Goal: Task Accomplishment & Management: Manage account settings

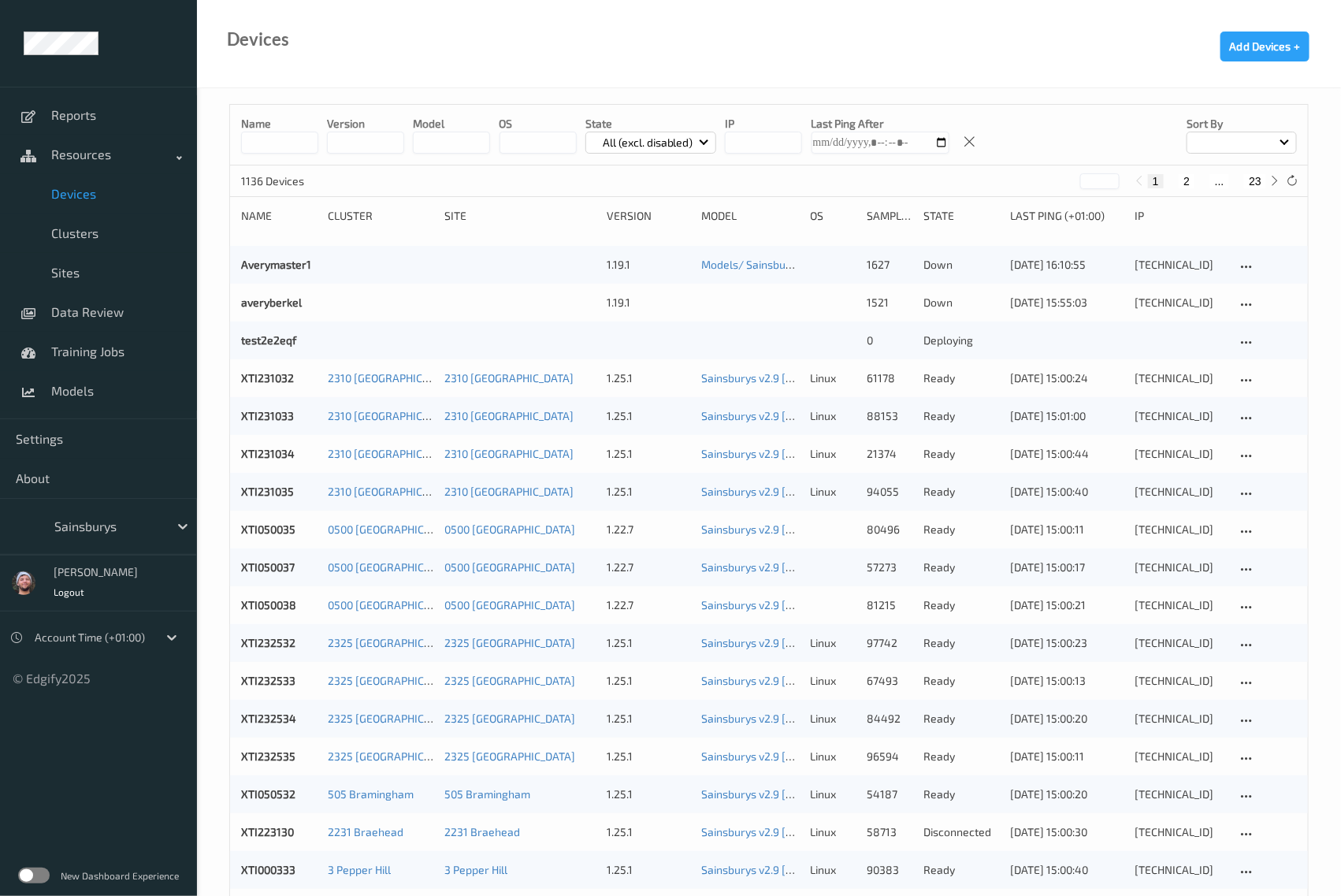
click at [794, 79] on div "Devices Add Devices +" at bounding box center [769, 44] width 1144 height 88
click at [1255, 183] on button "23" at bounding box center [1255, 181] width 22 height 14
type input "**"
click at [99, 518] on div at bounding box center [107, 527] width 106 height 19
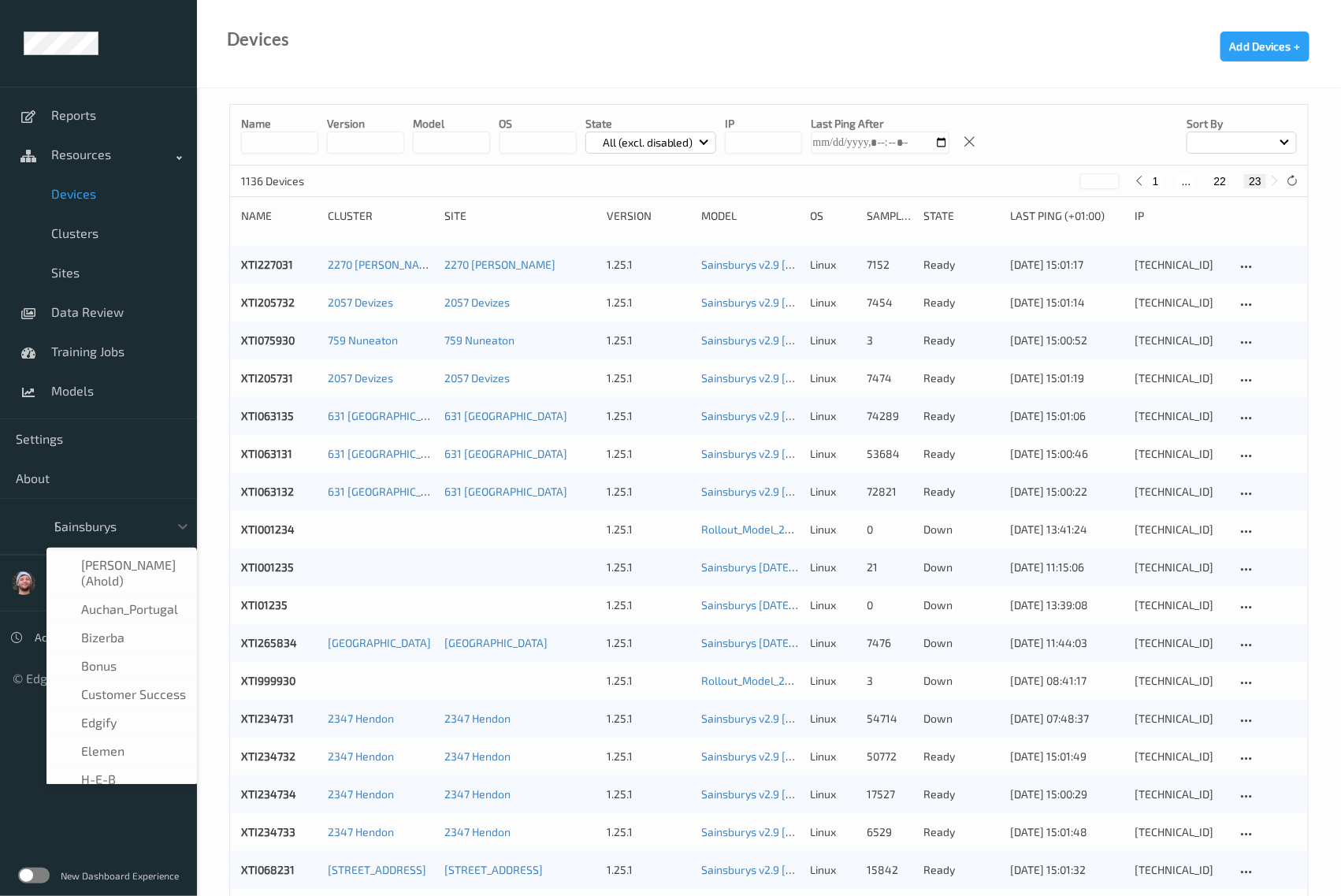
type input "h-"
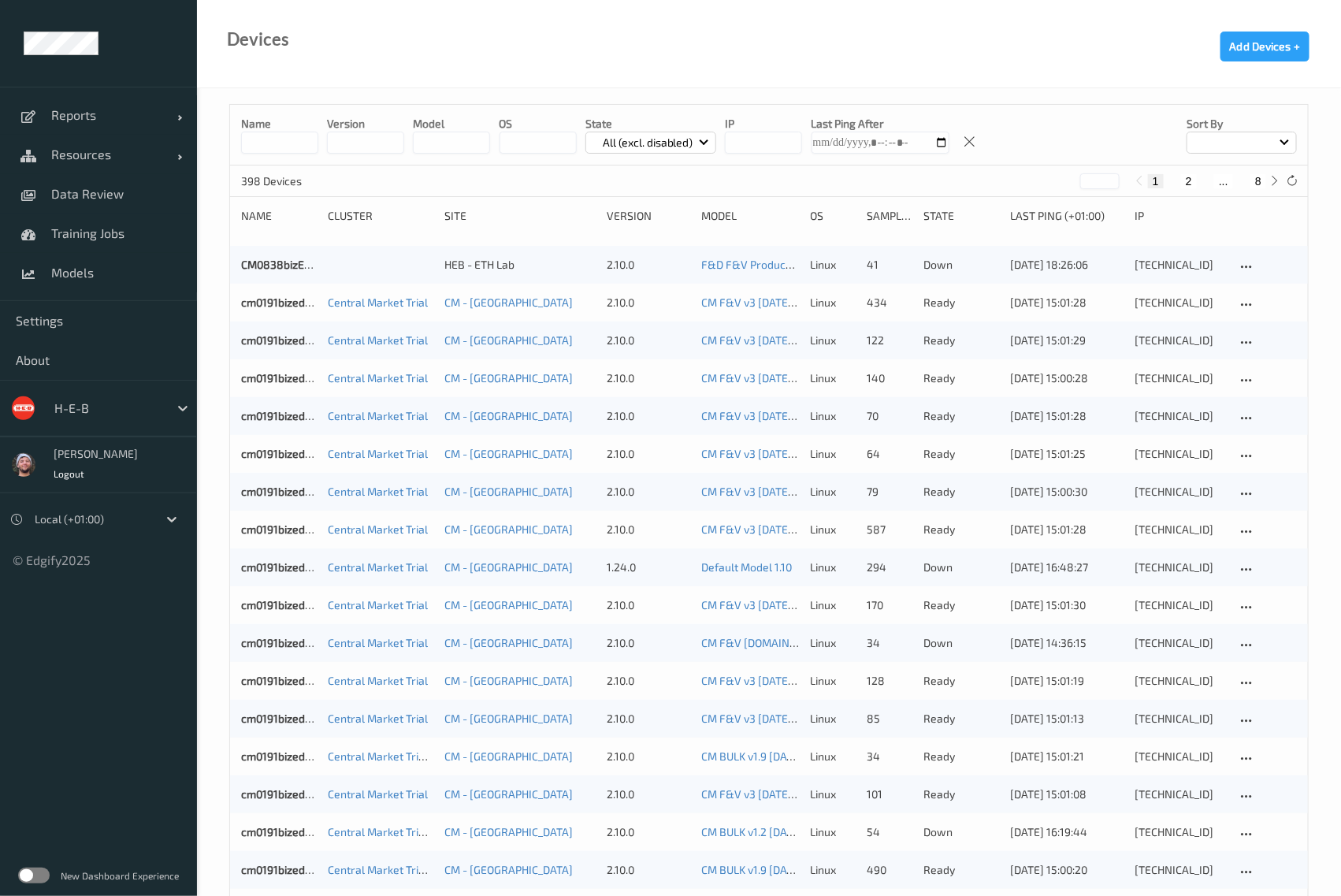
click at [1150, 80] on div "Devices Add Devices +" at bounding box center [769, 44] width 1144 height 88
click at [1264, 186] on button "8" at bounding box center [1258, 181] width 16 height 14
type input "*"
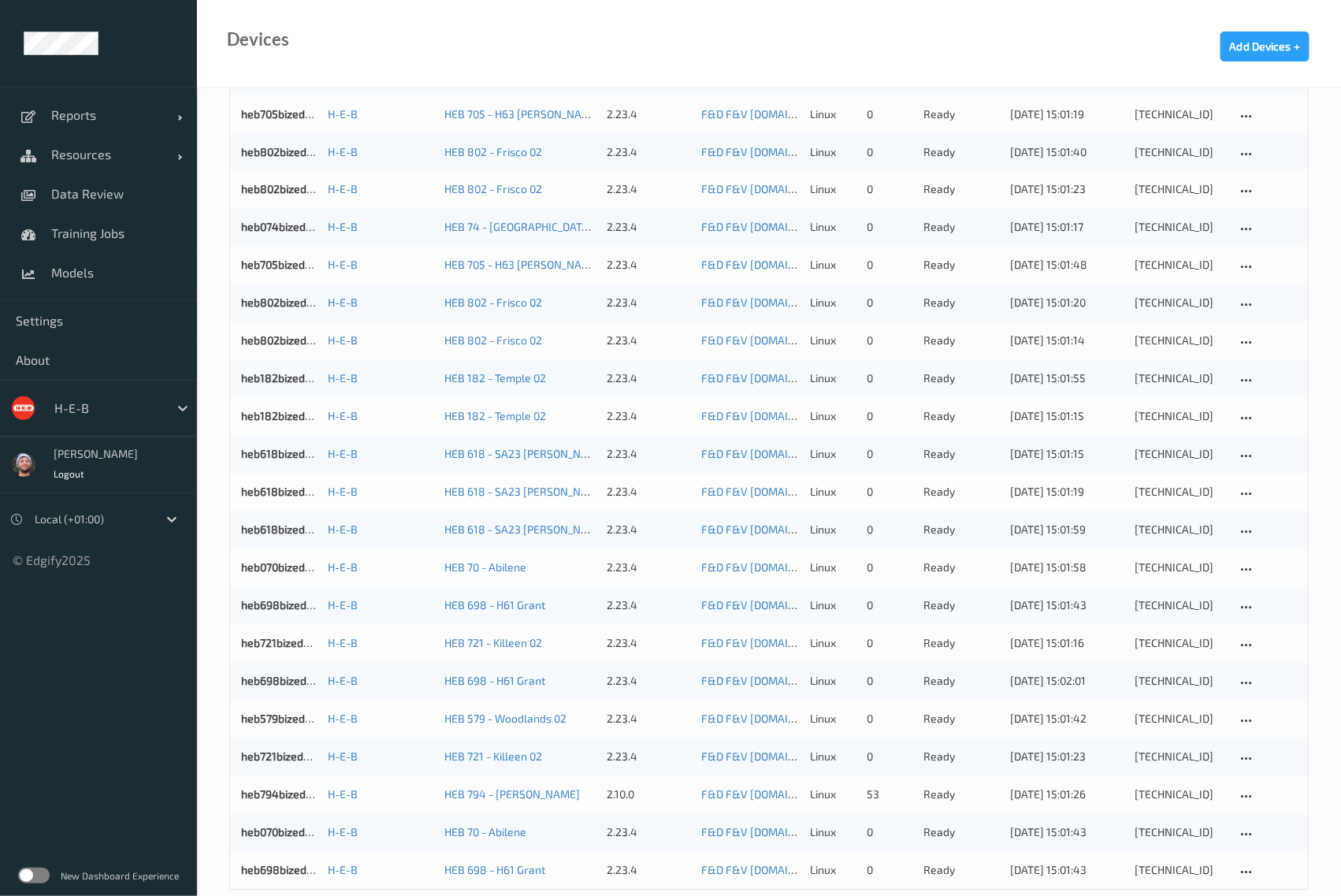
scroll to position [1198, 0]
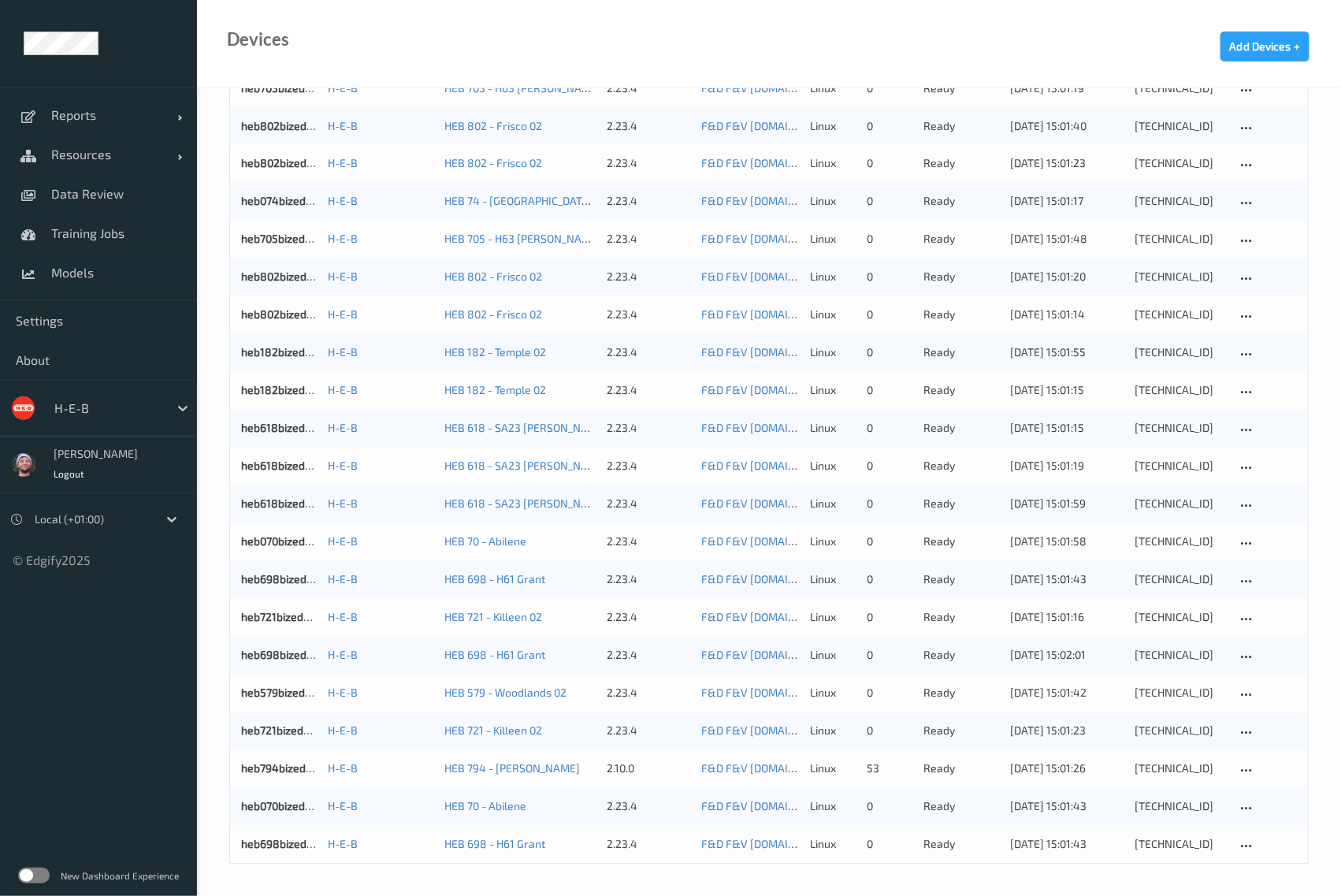
click at [780, 50] on div "Devices Add Devices +" at bounding box center [769, 44] width 1144 height 88
click at [882, 48] on div "Devices Add Devices +" at bounding box center [769, 44] width 1144 height 88
click at [822, 55] on div "Devices Add Devices +" at bounding box center [769, 44] width 1144 height 88
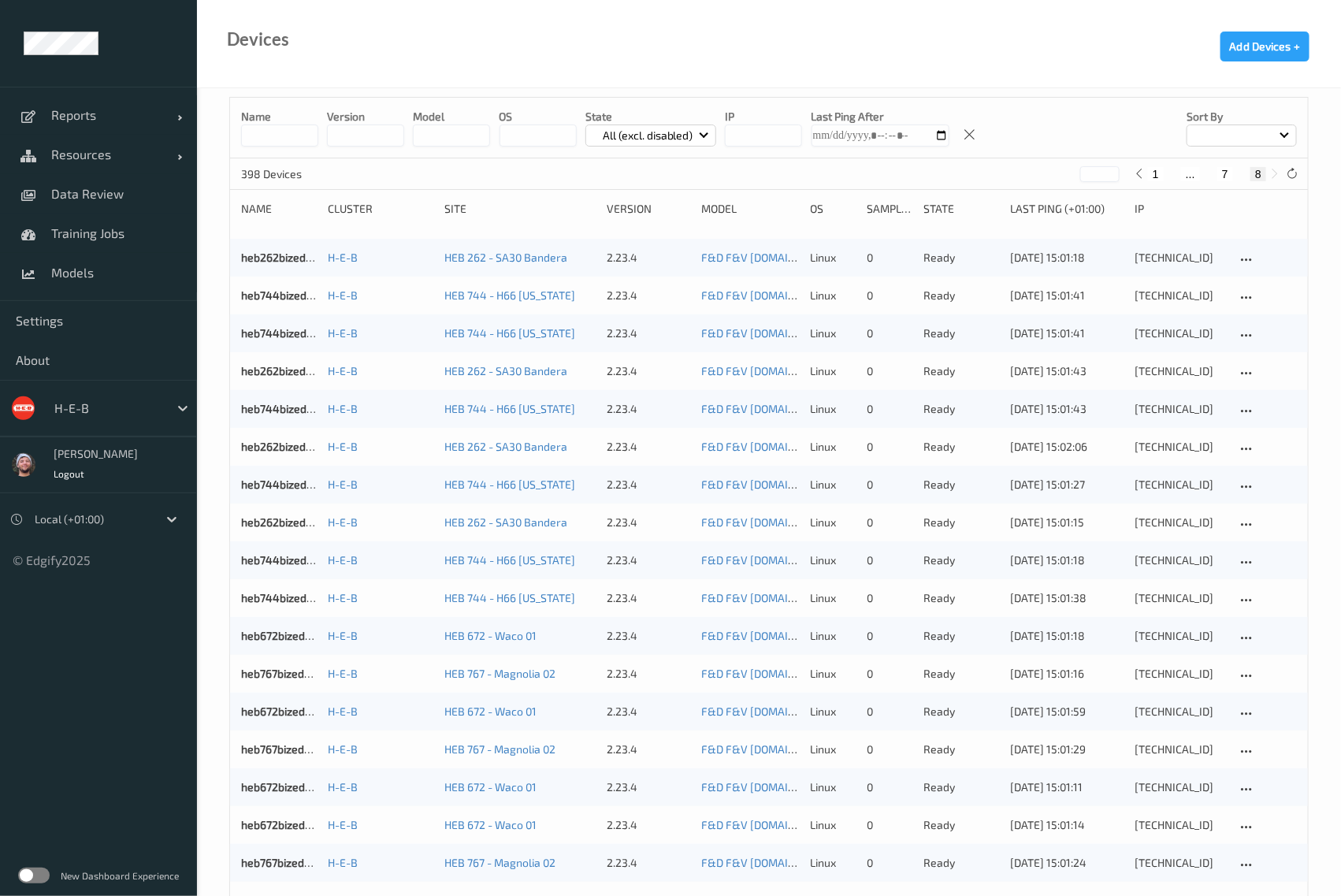
scroll to position [0, 0]
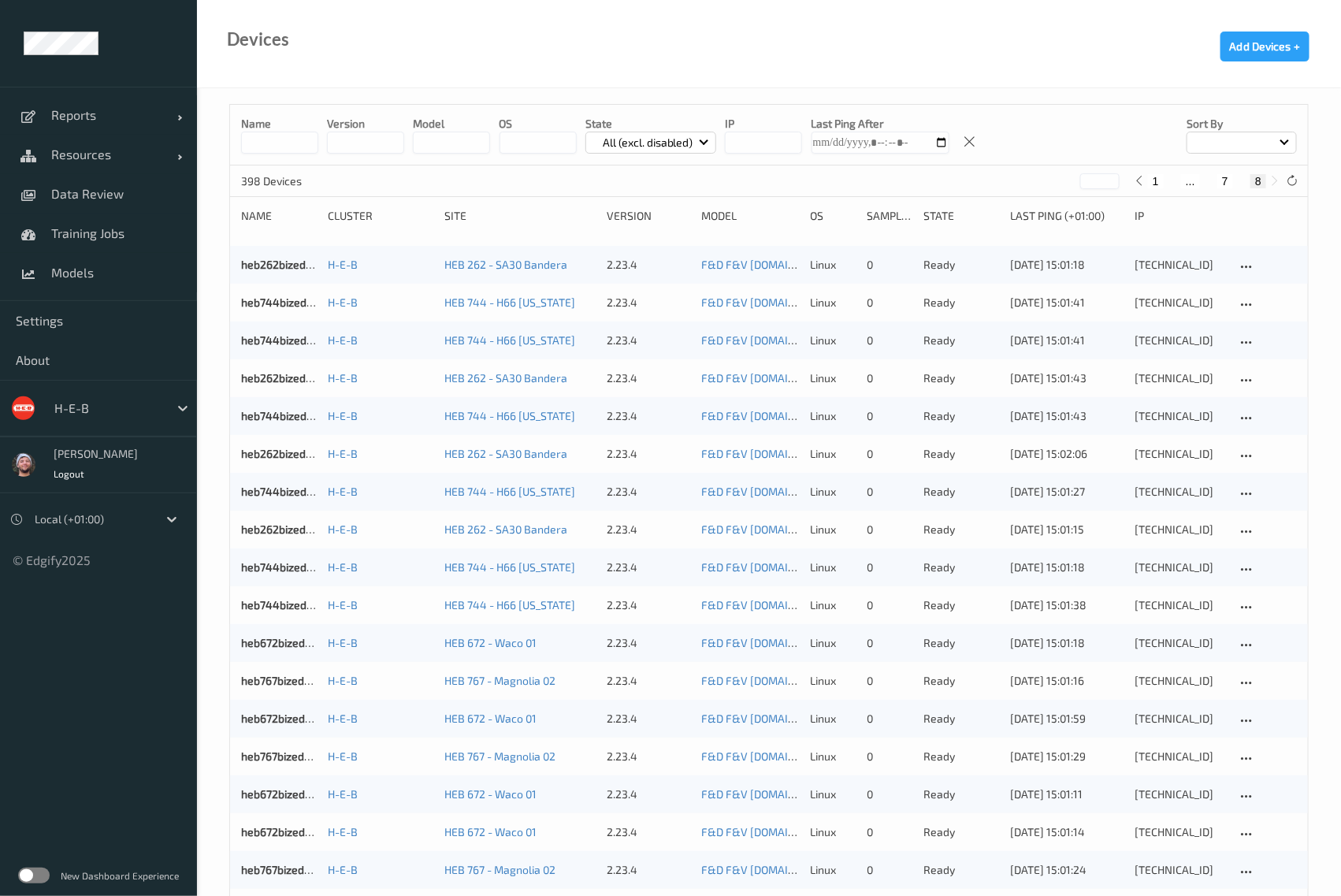
click at [282, 145] on input at bounding box center [279, 143] width 77 height 22
type input "***"
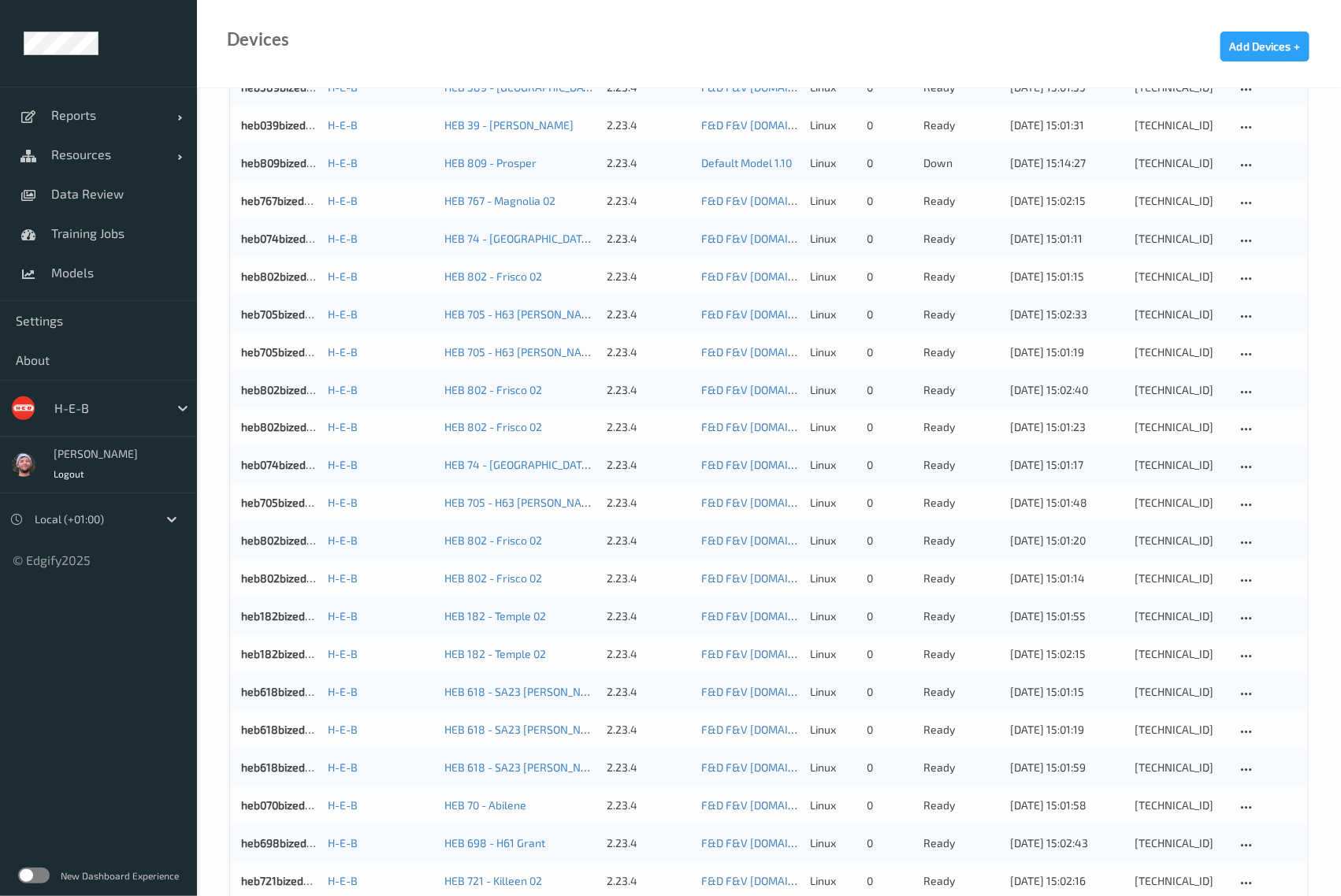
scroll to position [1198, 0]
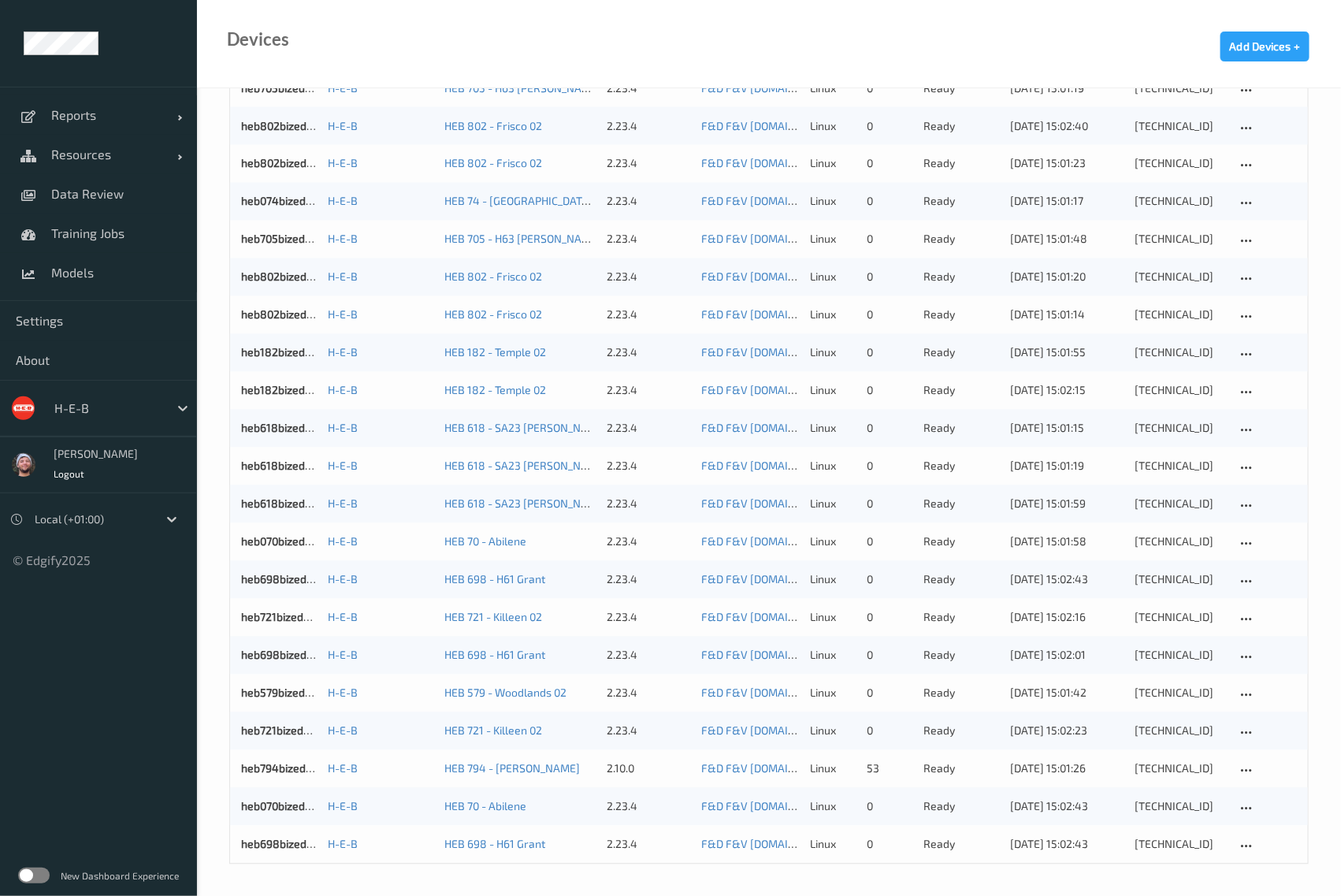
click at [465, 54] on div "Devices Add Devices +" at bounding box center [769, 44] width 1144 height 88
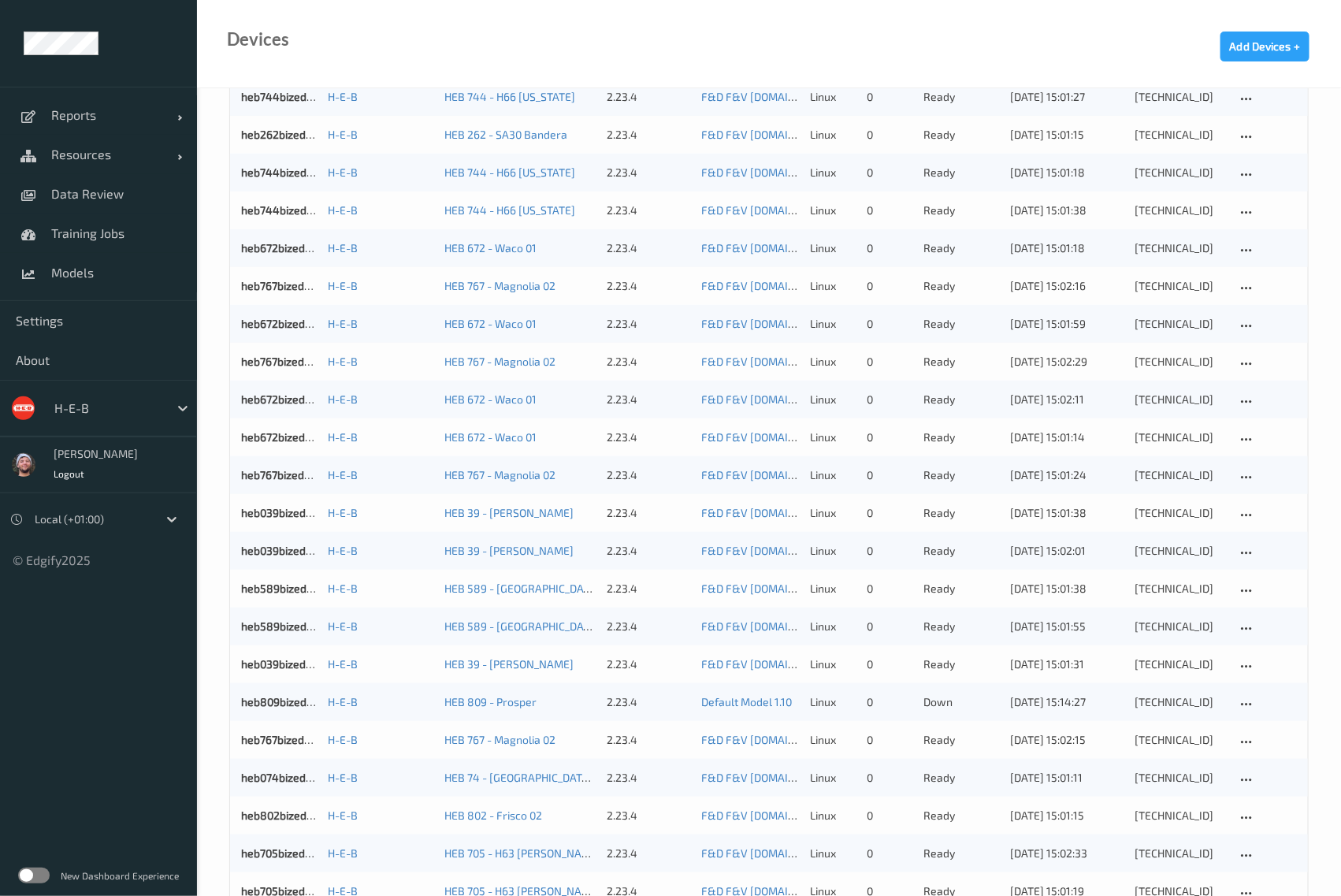
scroll to position [37, 0]
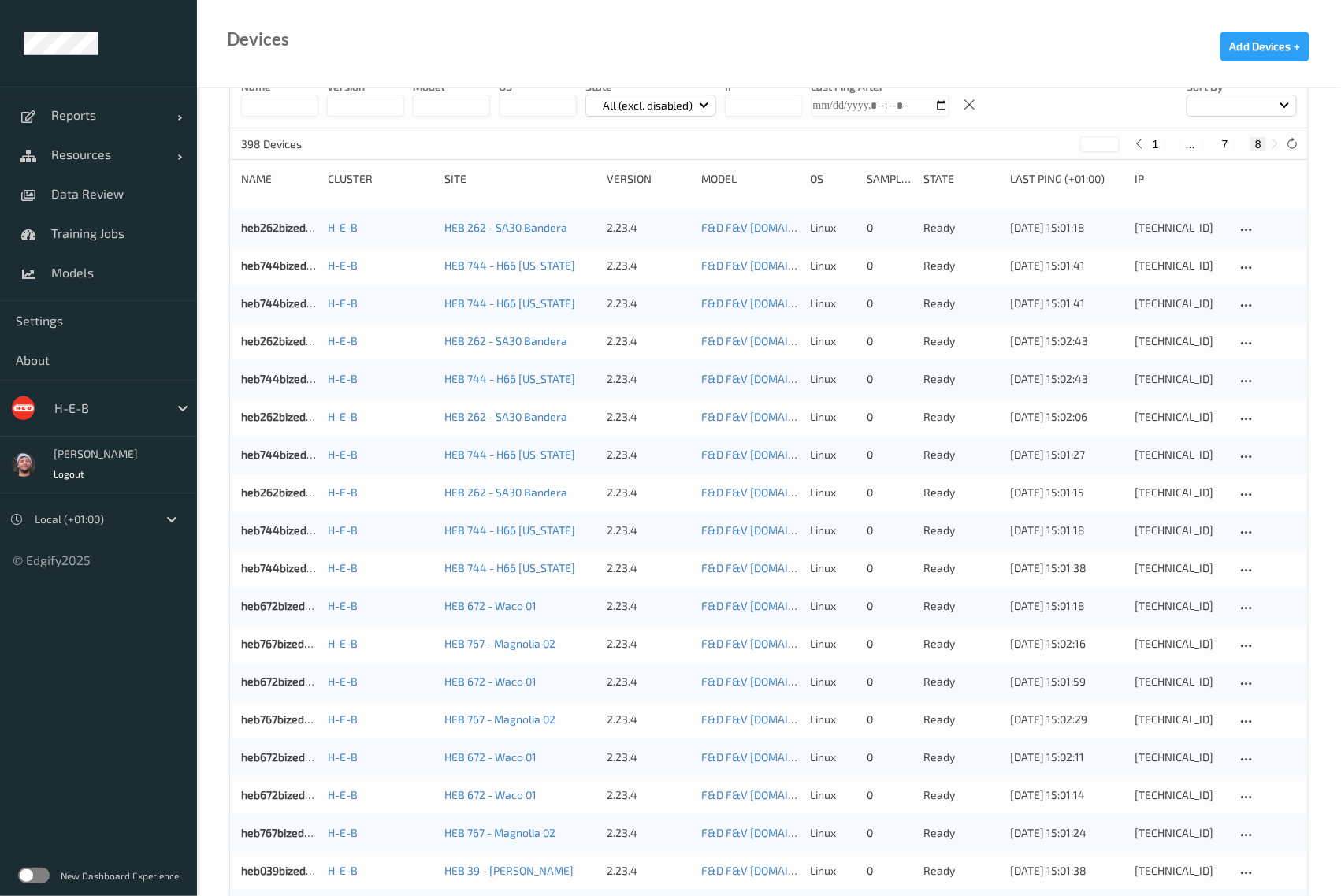
click at [256, 104] on input at bounding box center [279, 106] width 77 height 22
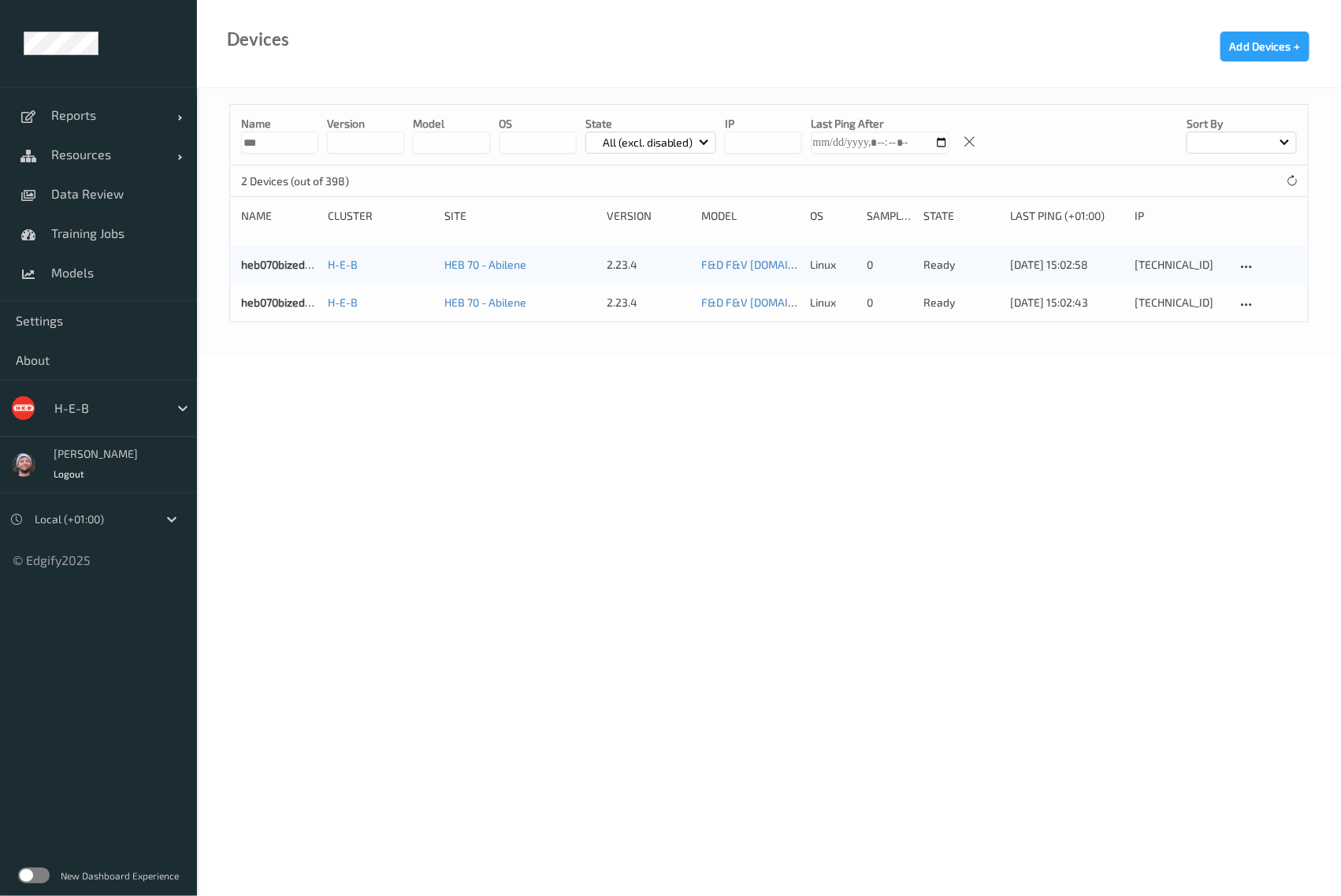
scroll to position [0, 0]
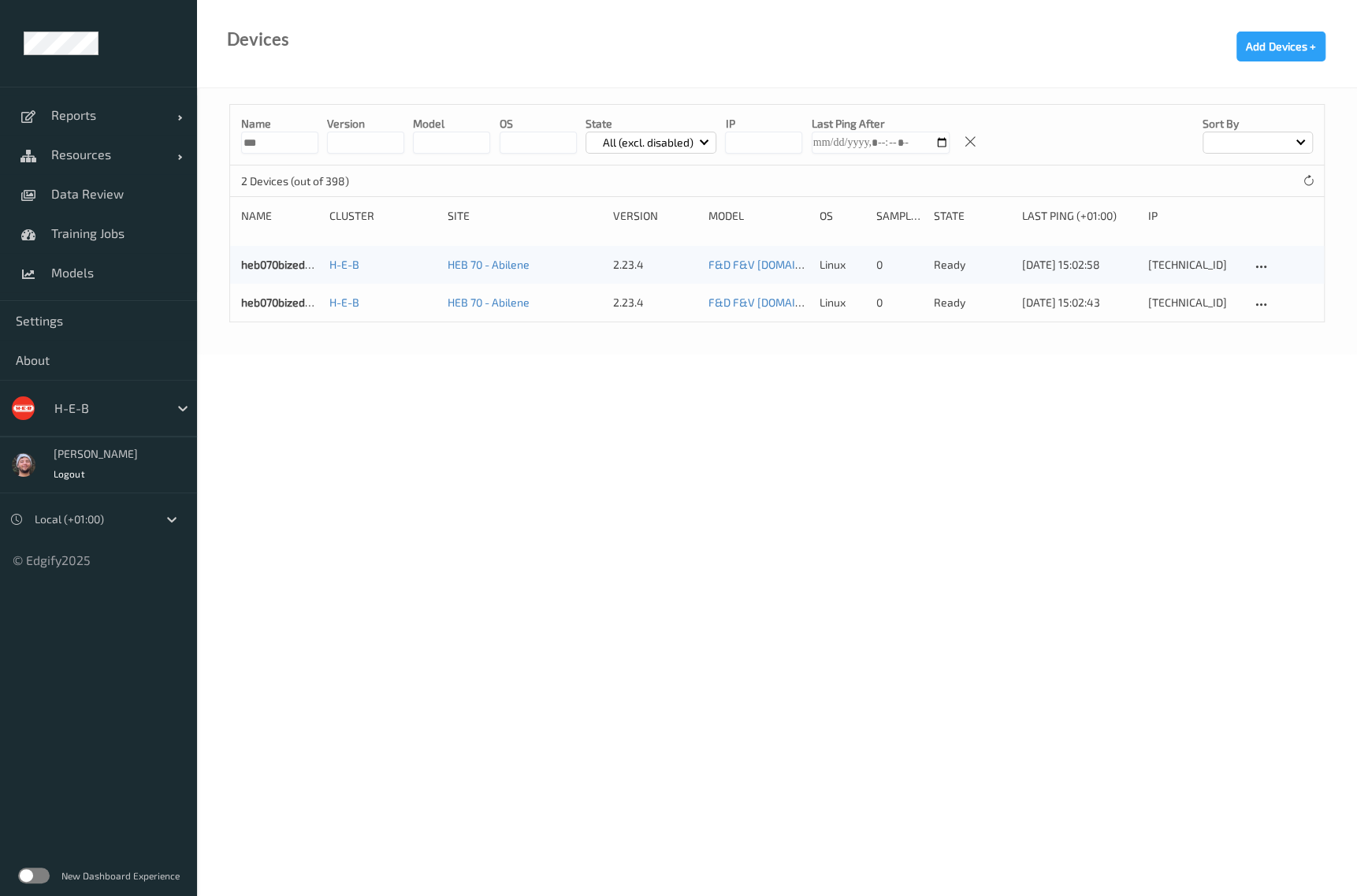
click at [284, 620] on body "Reports Default Report Customized Report Resources Devices Clusters Sites Data …" at bounding box center [678, 448] width 1357 height 896
click at [293, 133] on input "***" at bounding box center [279, 143] width 77 height 22
type input "*"
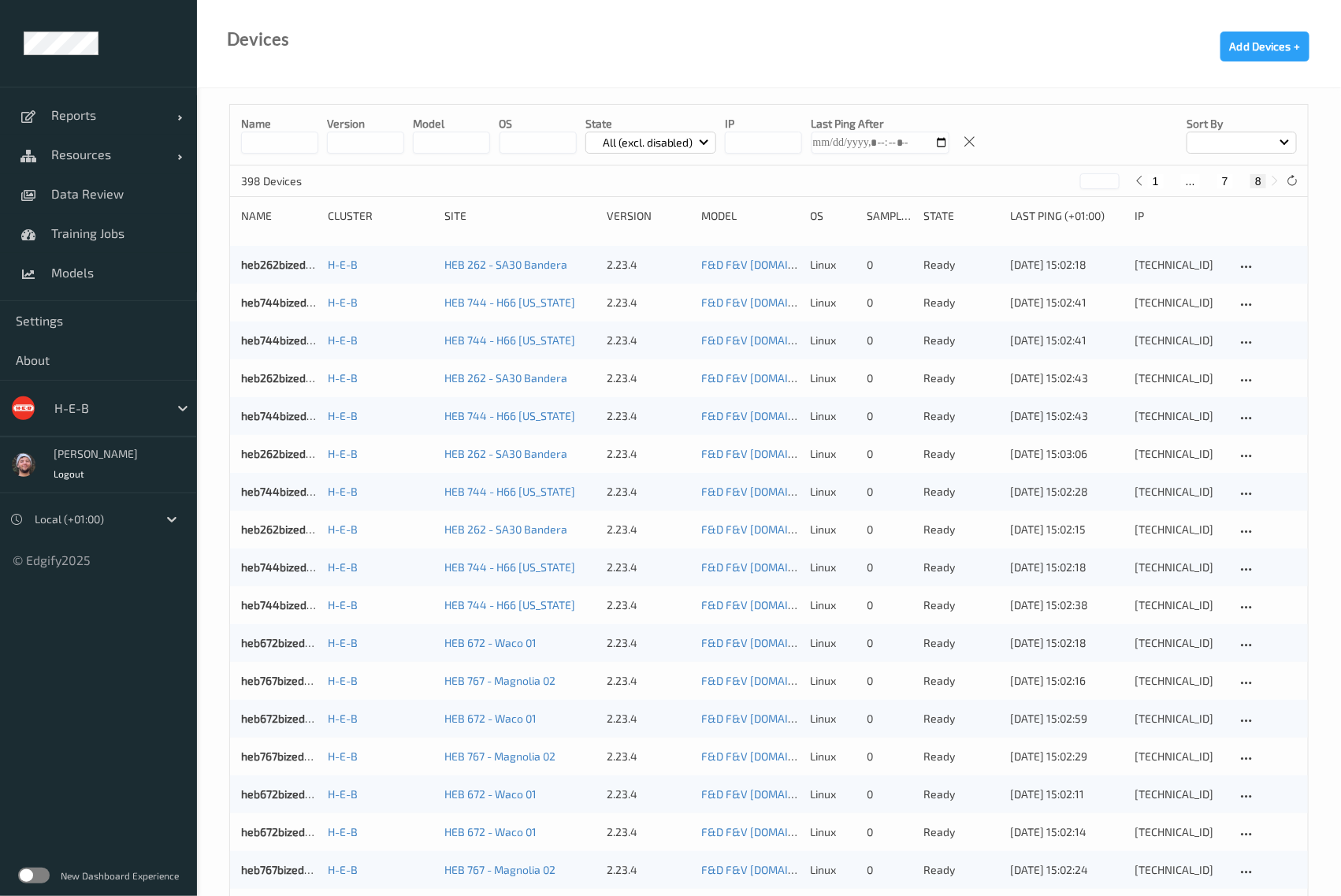
click at [273, 147] on input at bounding box center [279, 143] width 77 height 22
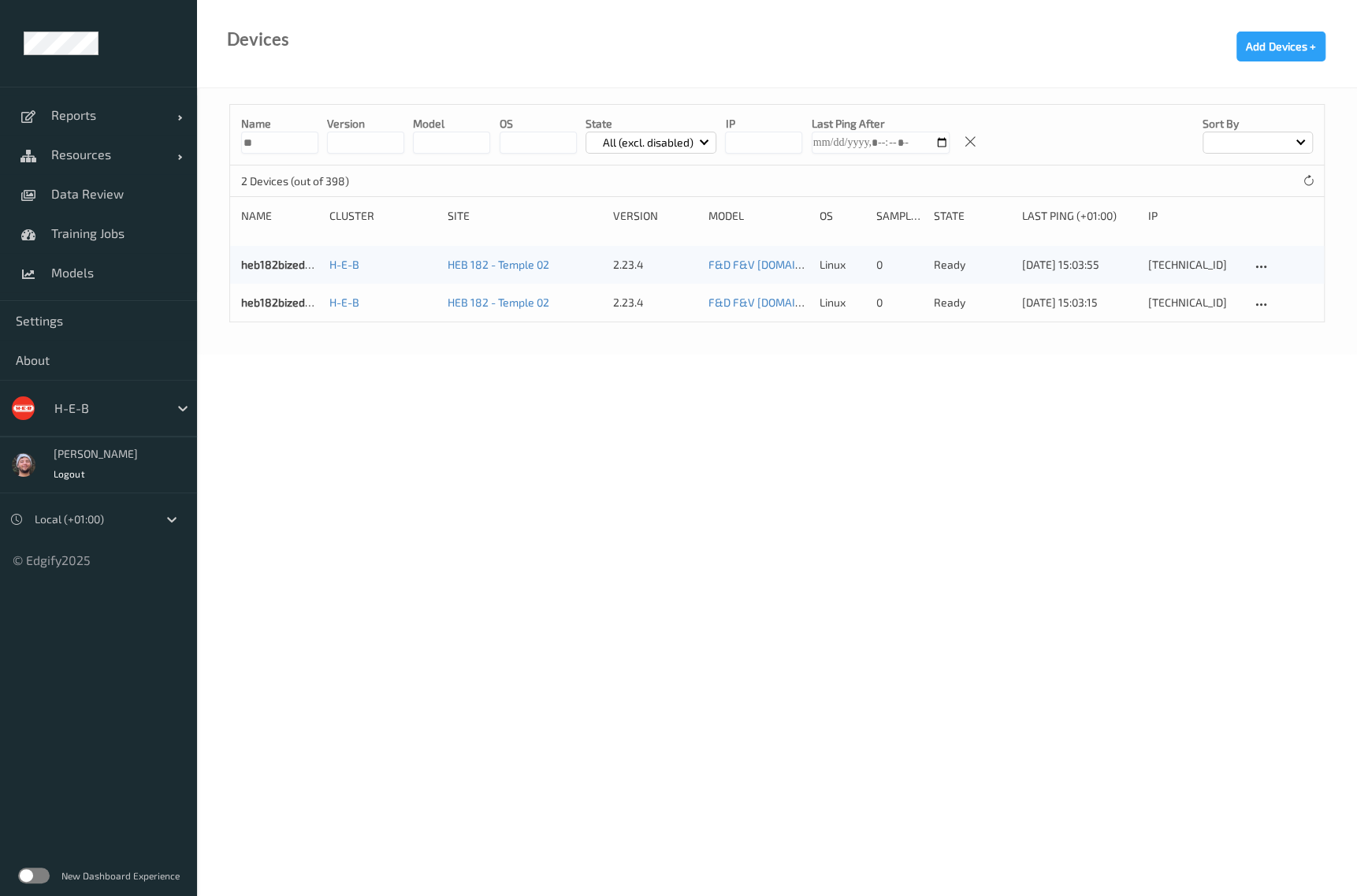
type input "*"
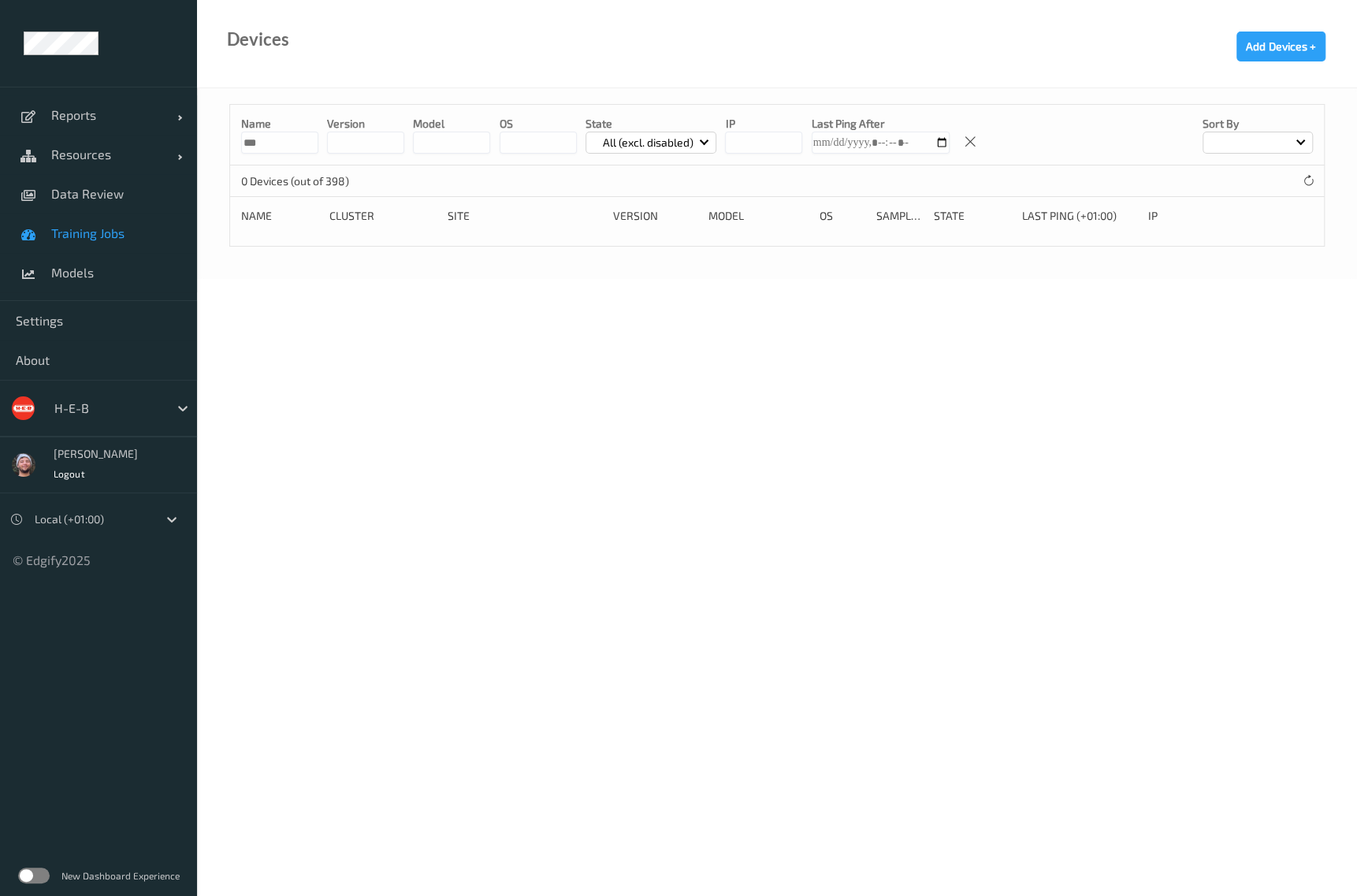
type input "***"
click at [257, 148] on input "***" at bounding box center [279, 143] width 77 height 22
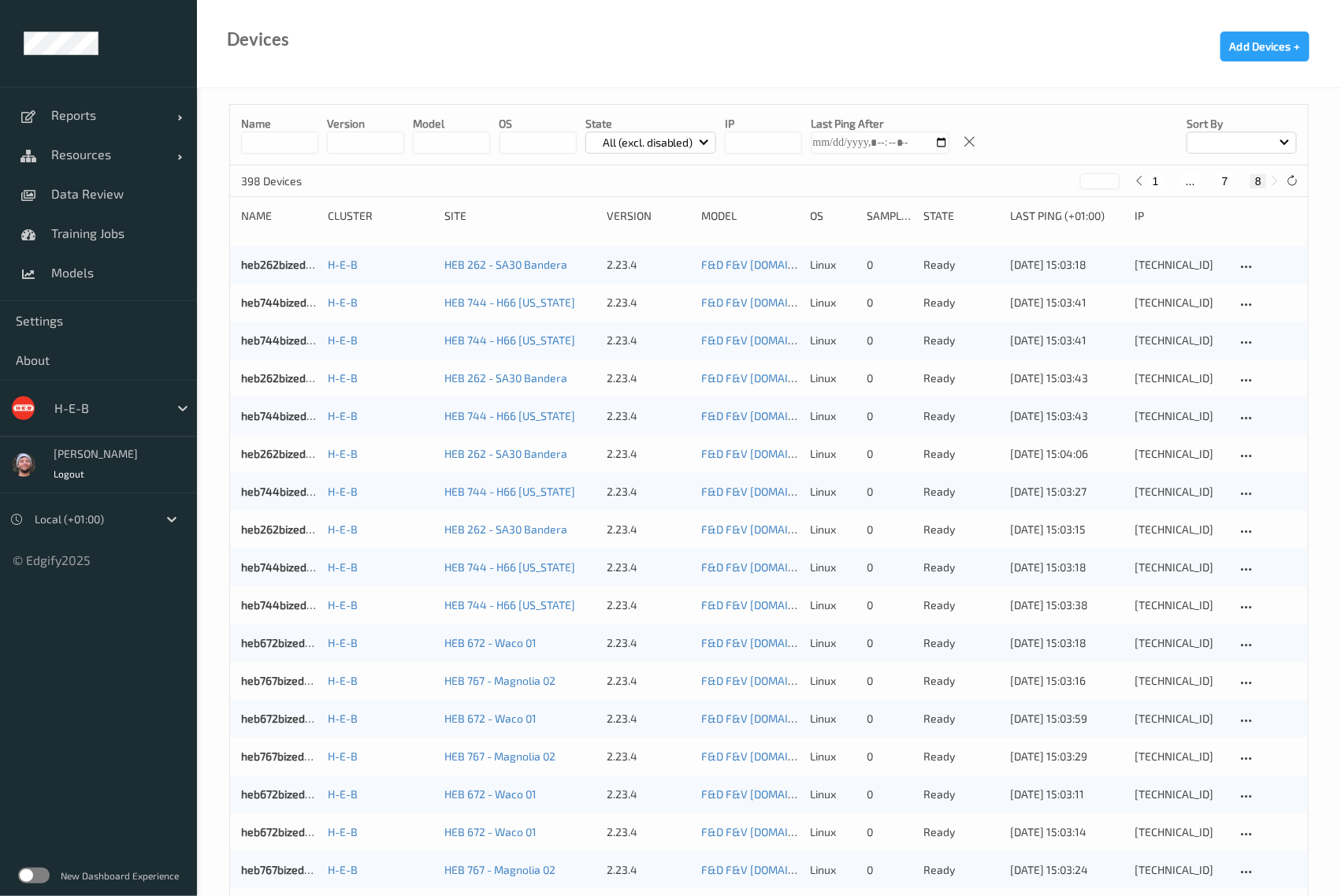
click at [261, 135] on input at bounding box center [279, 143] width 77 height 22
click at [259, 140] on input at bounding box center [279, 143] width 77 height 22
click at [128, 615] on ul "Reports Default Report Customized Report Resources Devices Clusters Sites Data …" at bounding box center [99, 448] width 197 height 896
click at [134, 660] on ul "Reports Default Report Customized Report Resources Devices Clusters Sites Data …" at bounding box center [99, 448] width 197 height 896
click at [457, 30] on div "Devices Add Devices +" at bounding box center [769, 44] width 1144 height 88
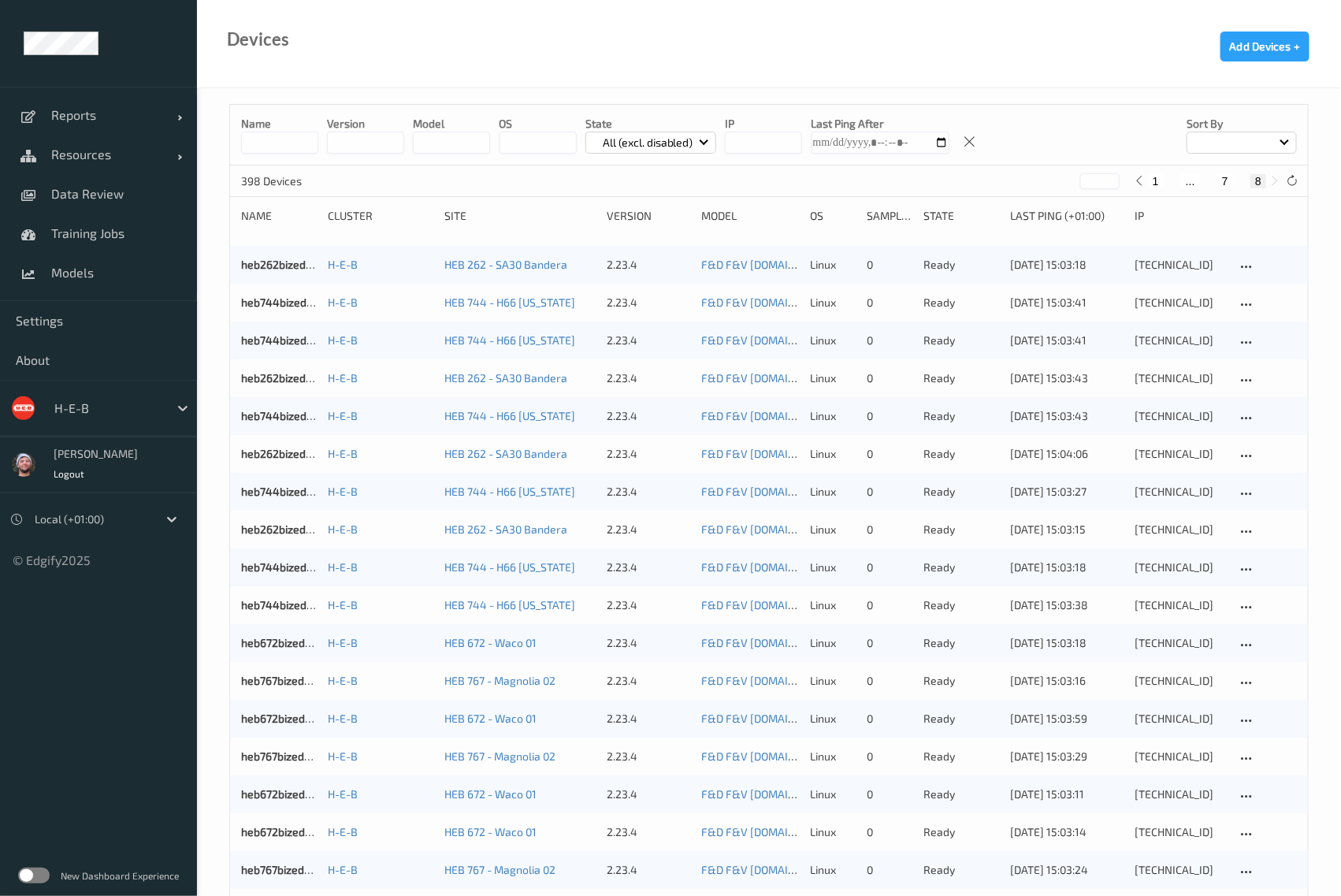
click at [291, 140] on input at bounding box center [279, 143] width 77 height 22
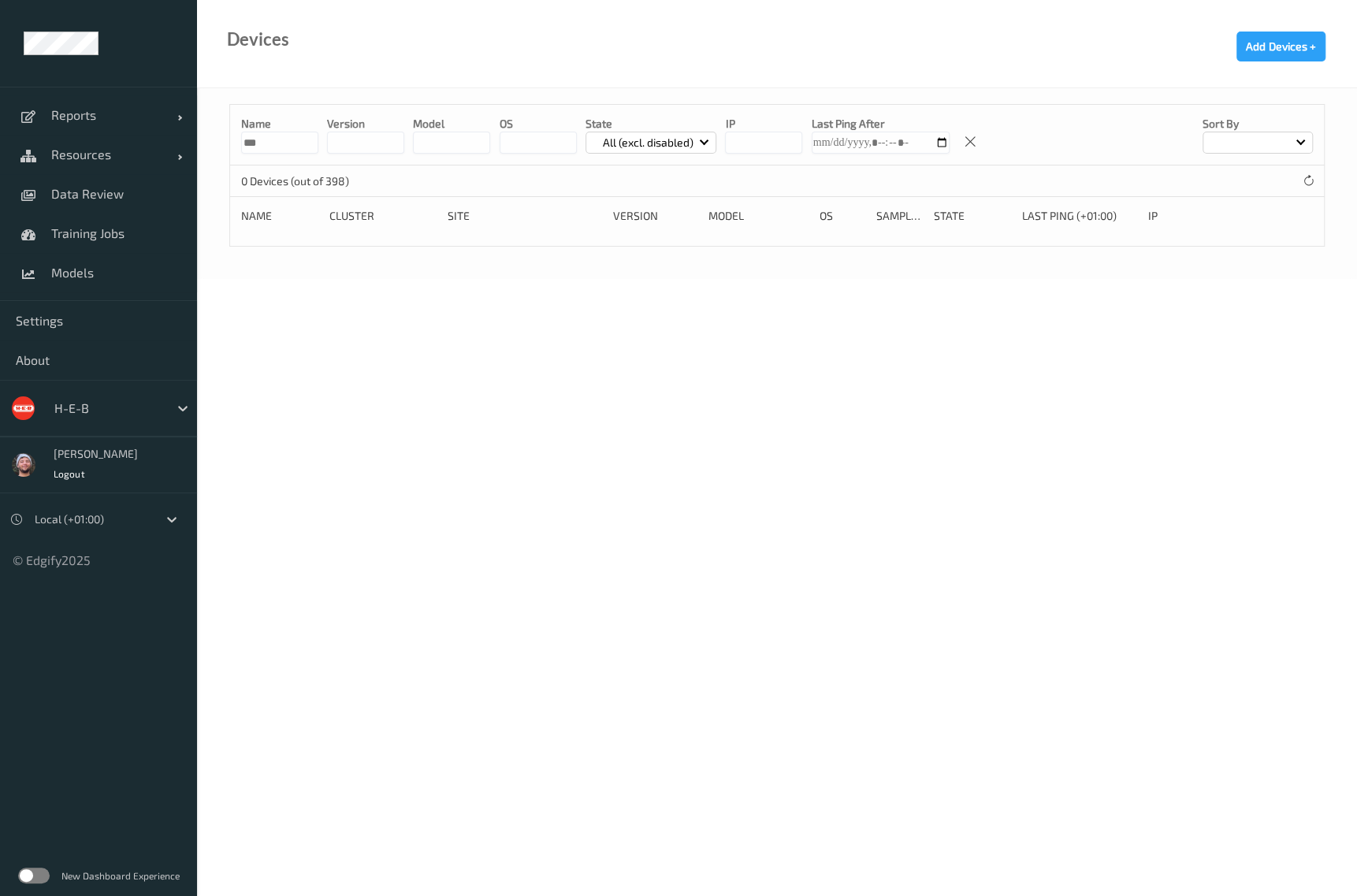
click at [522, 361] on body "Reports Default Report Customized Report Resources Devices Clusters Sites Data …" at bounding box center [678, 448] width 1357 height 896
click at [912, 666] on body "Reports Default Report Customized Report Resources Devices Clusters Sites Data …" at bounding box center [678, 448] width 1357 height 896
click at [276, 145] on input "***" at bounding box center [279, 143] width 77 height 22
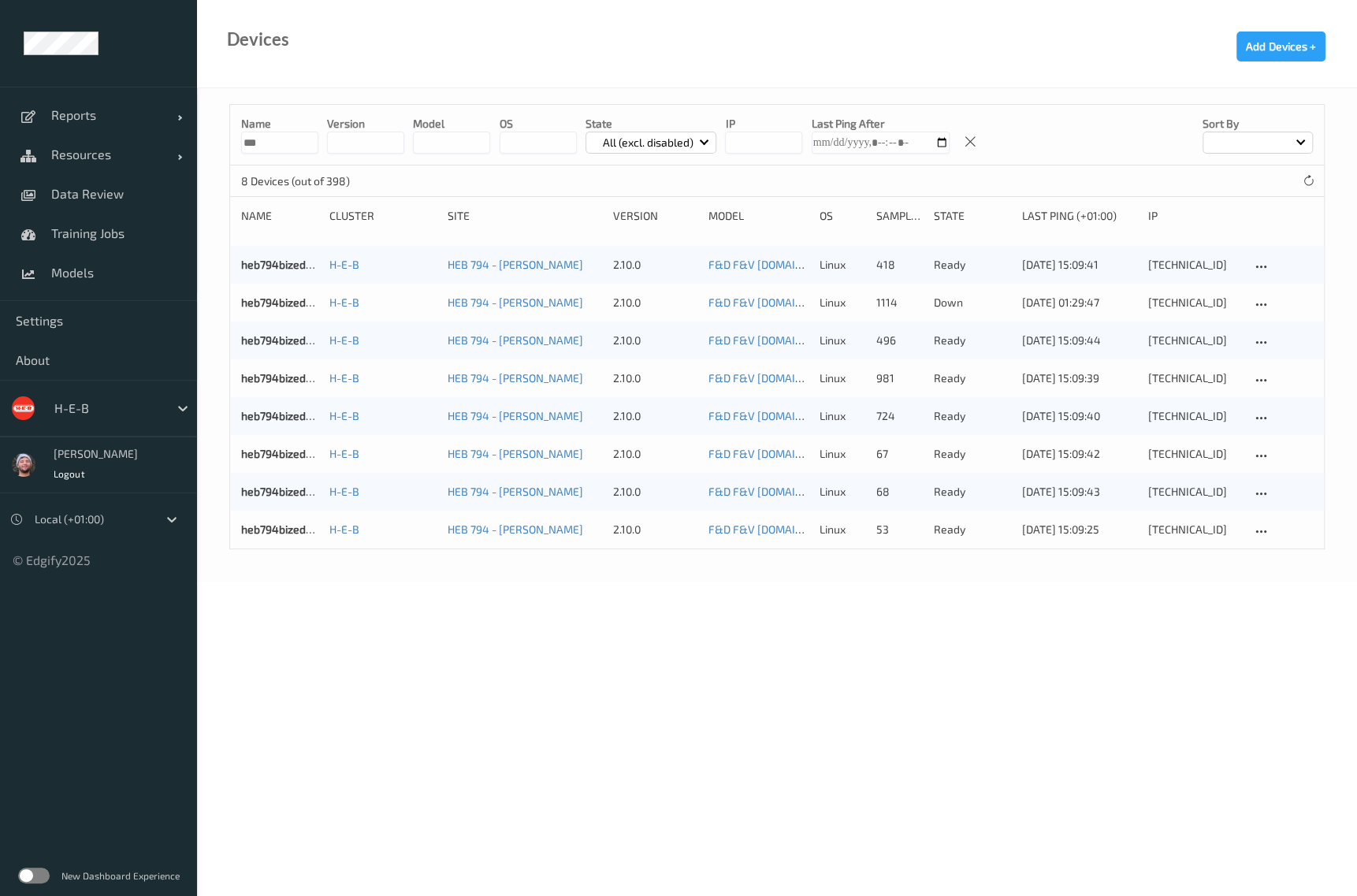
type input "***"
click at [813, 683] on body "Reports Default Report Customized Report Resources Devices Clusters Sites Data …" at bounding box center [678, 448] width 1357 height 896
click at [919, 677] on body "Reports Default Report Customized Report Resources Devices Clusters Sites Data …" at bounding box center [678, 448] width 1357 height 896
click at [289, 410] on link "heb794bizedg59" at bounding box center [282, 416] width 83 height 14
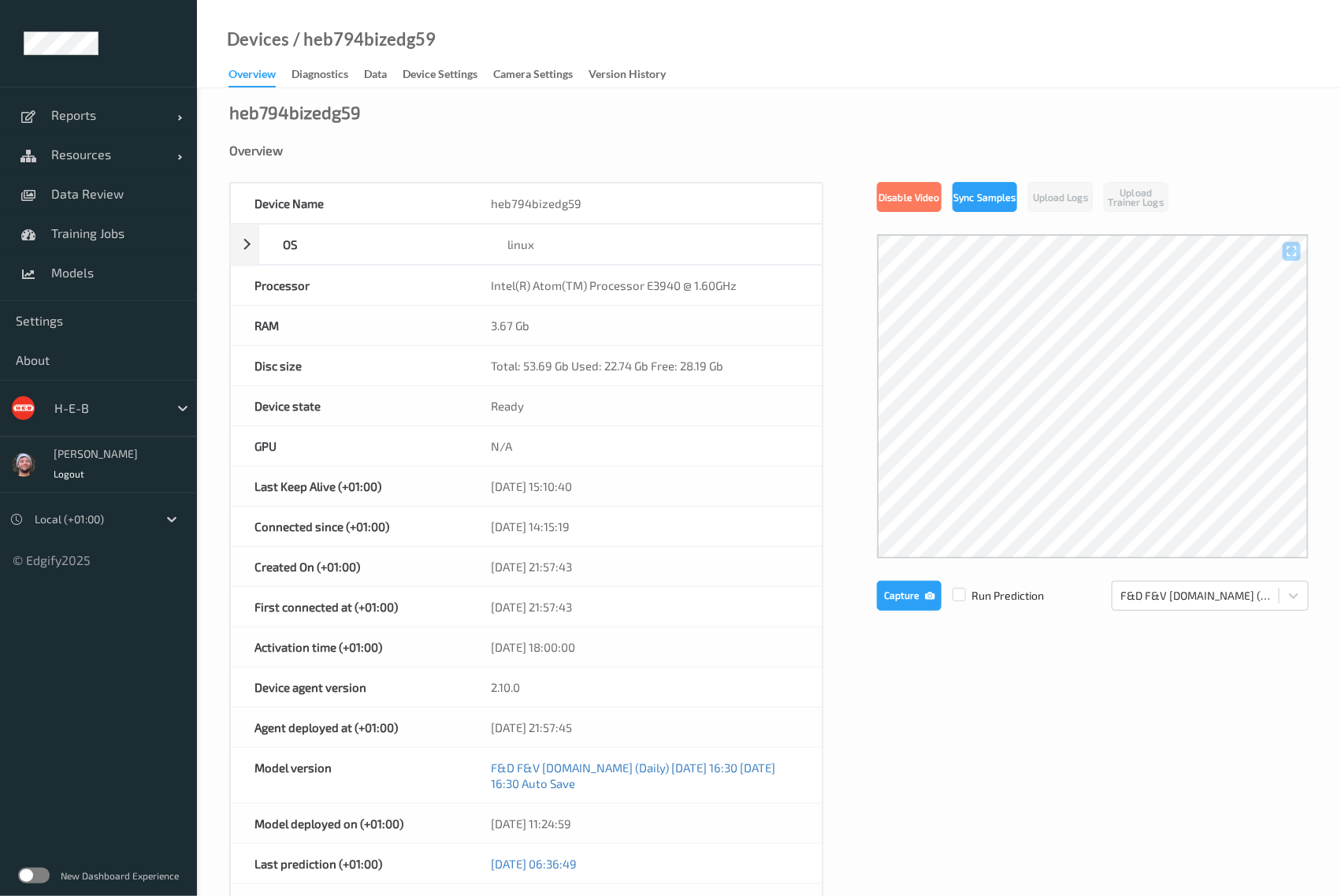
click at [930, 762] on div "Device Name heb794bizedg59 OS linux Platform debian Platform Version 12.5 Platf…" at bounding box center [769, 695] width 1080 height 1026
click at [901, 748] on div "Device Name heb794bizedg59 OS linux Platform debian Platform Version 12.5 Platf…" at bounding box center [769, 695] width 1080 height 1026
click at [110, 177] on link "Data Review" at bounding box center [99, 194] width 197 height 39
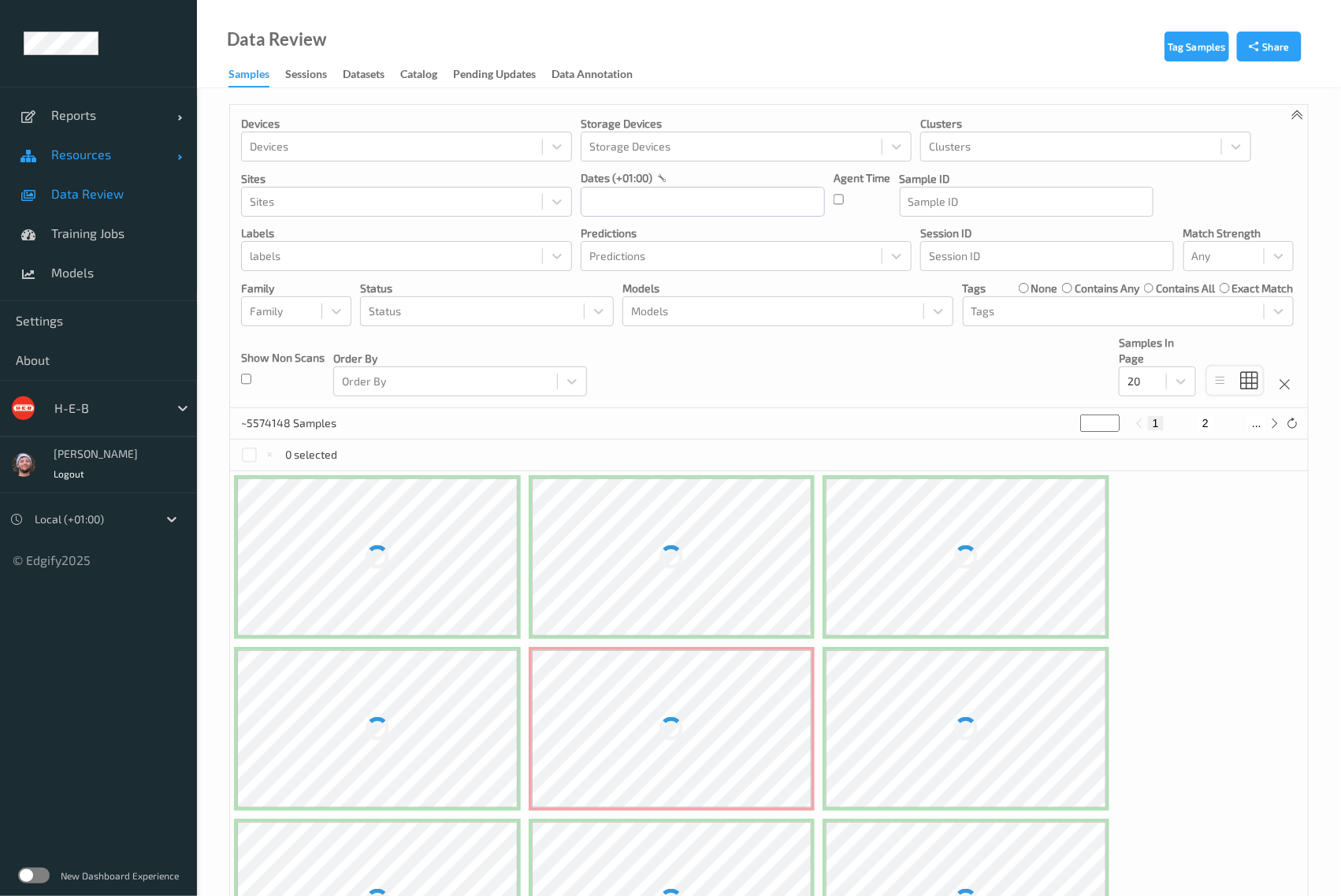
click at [106, 168] on link "Resources" at bounding box center [99, 154] width 197 height 39
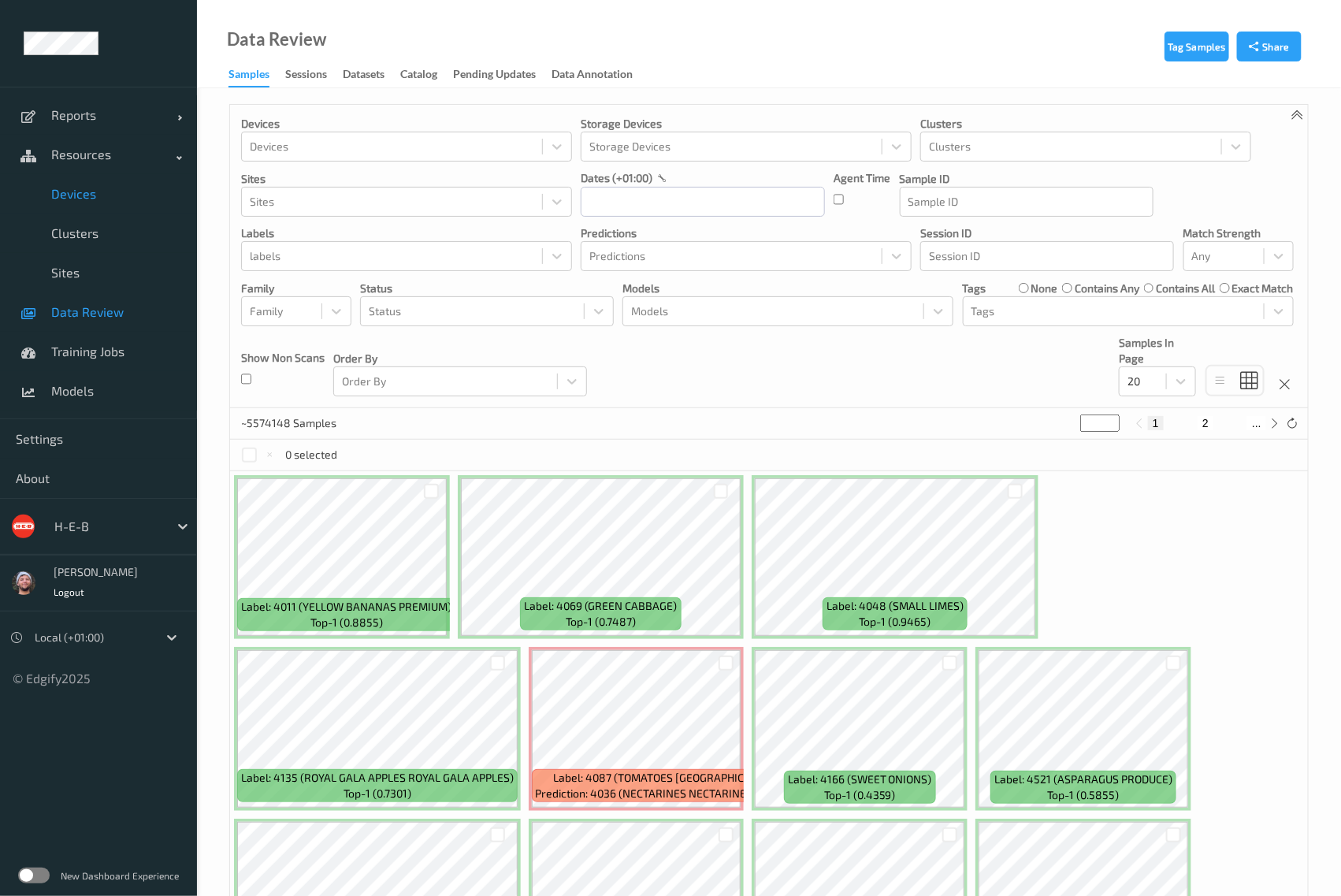
click at [100, 208] on link "Devices" at bounding box center [99, 194] width 197 height 39
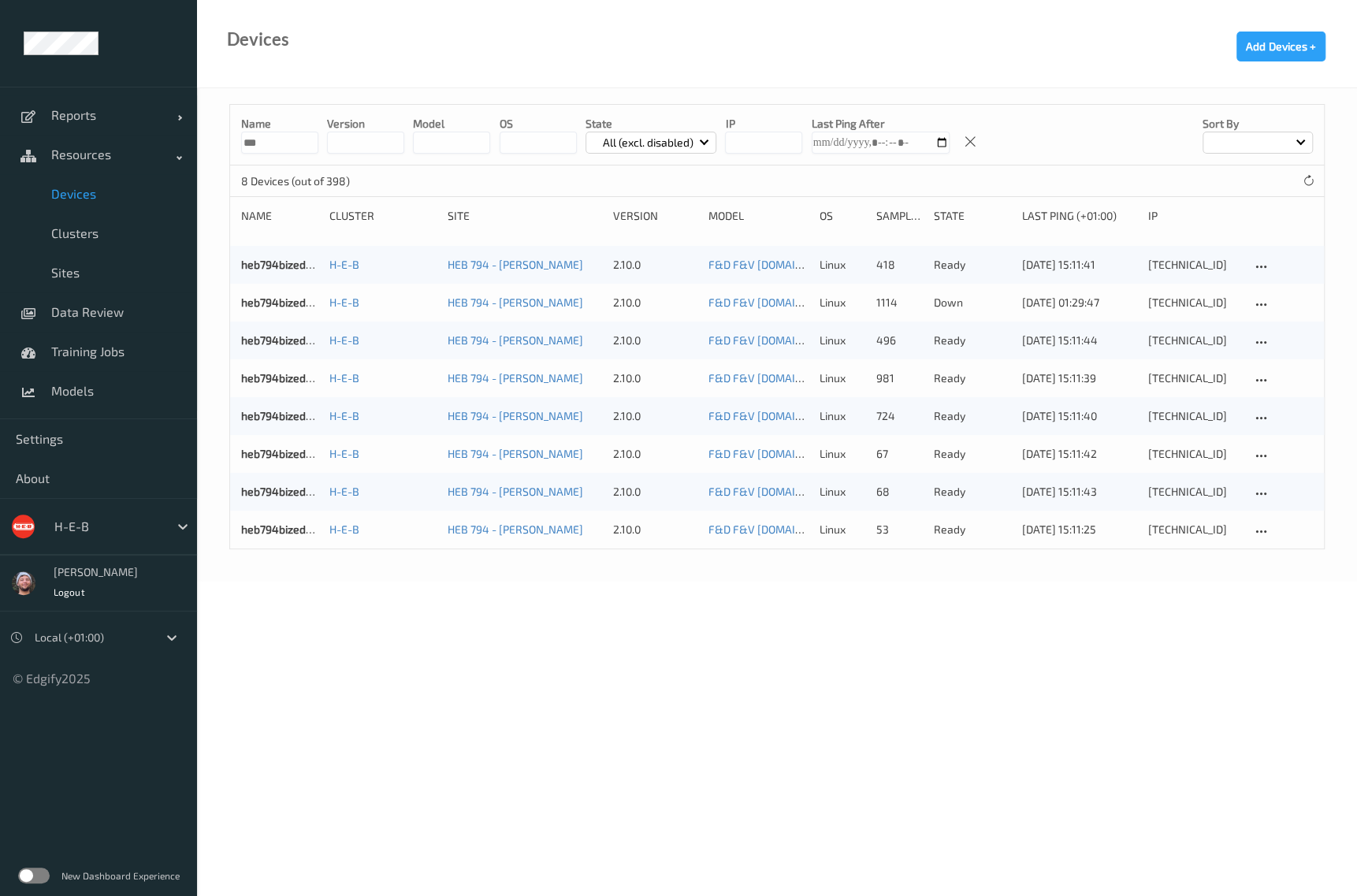
click at [1137, 857] on body "Reports Default Report Customized Report Resources Devices Clusters Sites Data …" at bounding box center [678, 448] width 1357 height 896
click at [408, 39] on div "Devices Add Devices +" at bounding box center [777, 44] width 1160 height 88
click at [39, 882] on label at bounding box center [33, 876] width 31 height 16
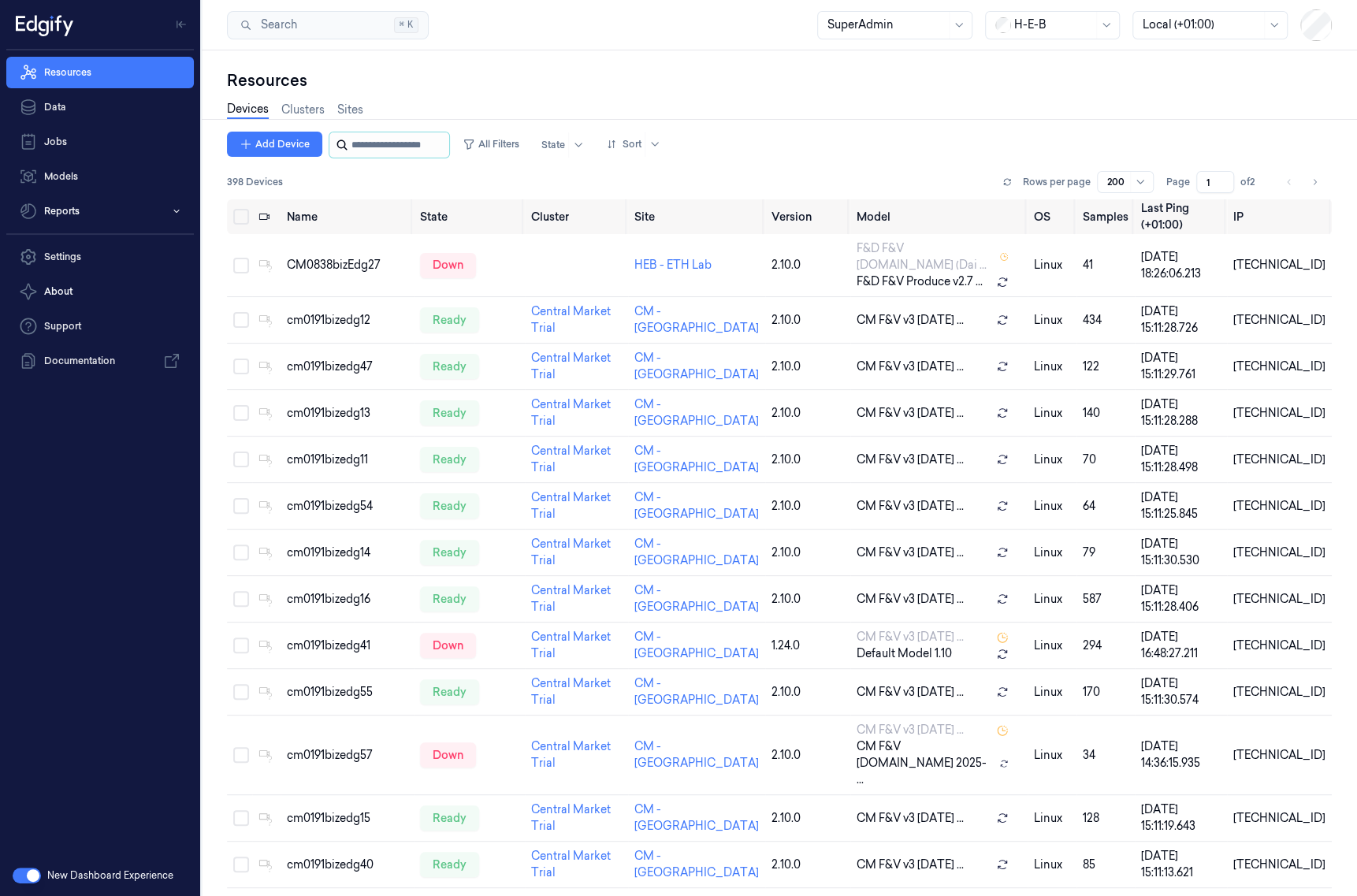
click at [379, 134] on input "string" at bounding box center [398, 146] width 94 height 26
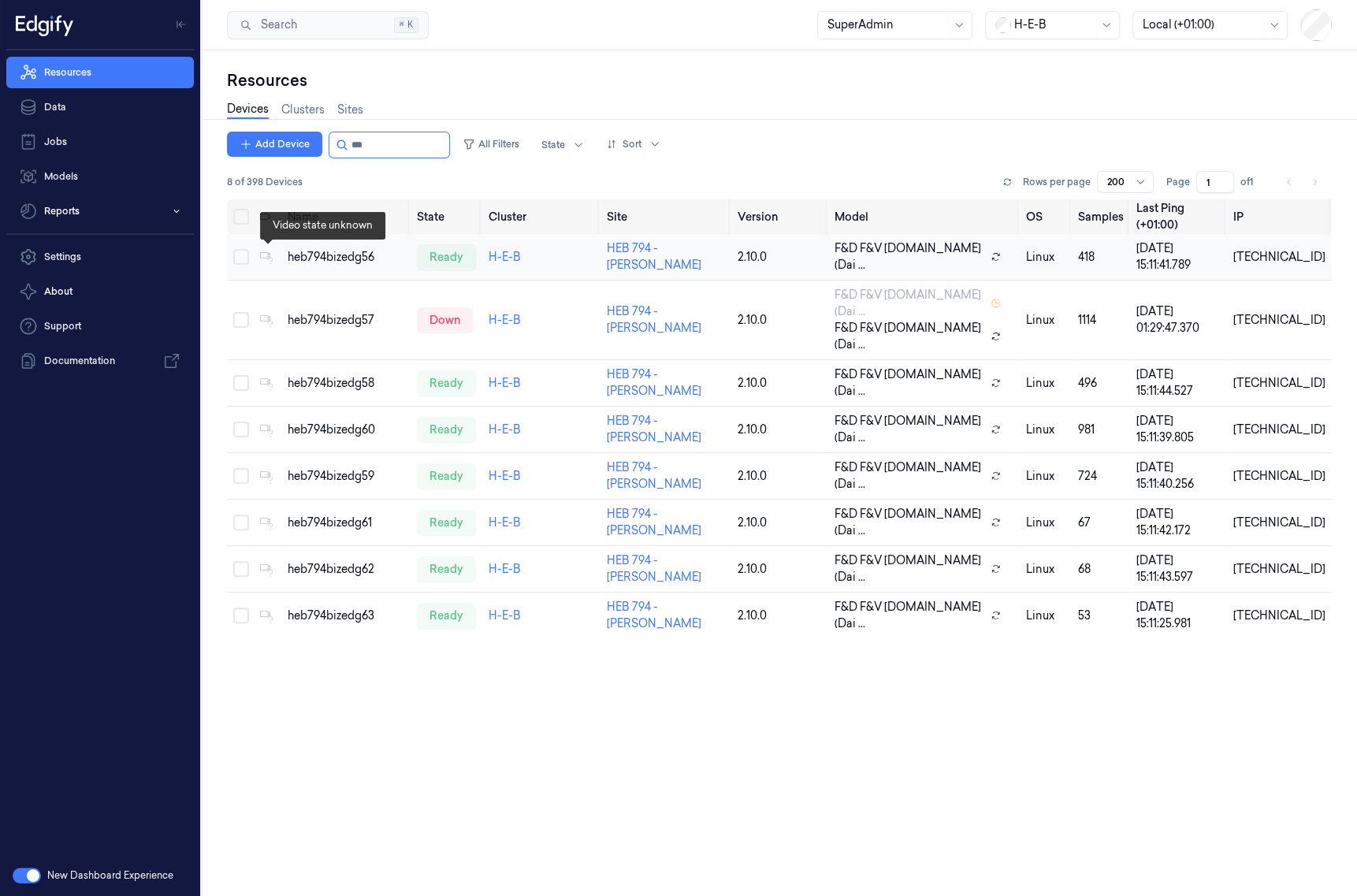
type input "***"
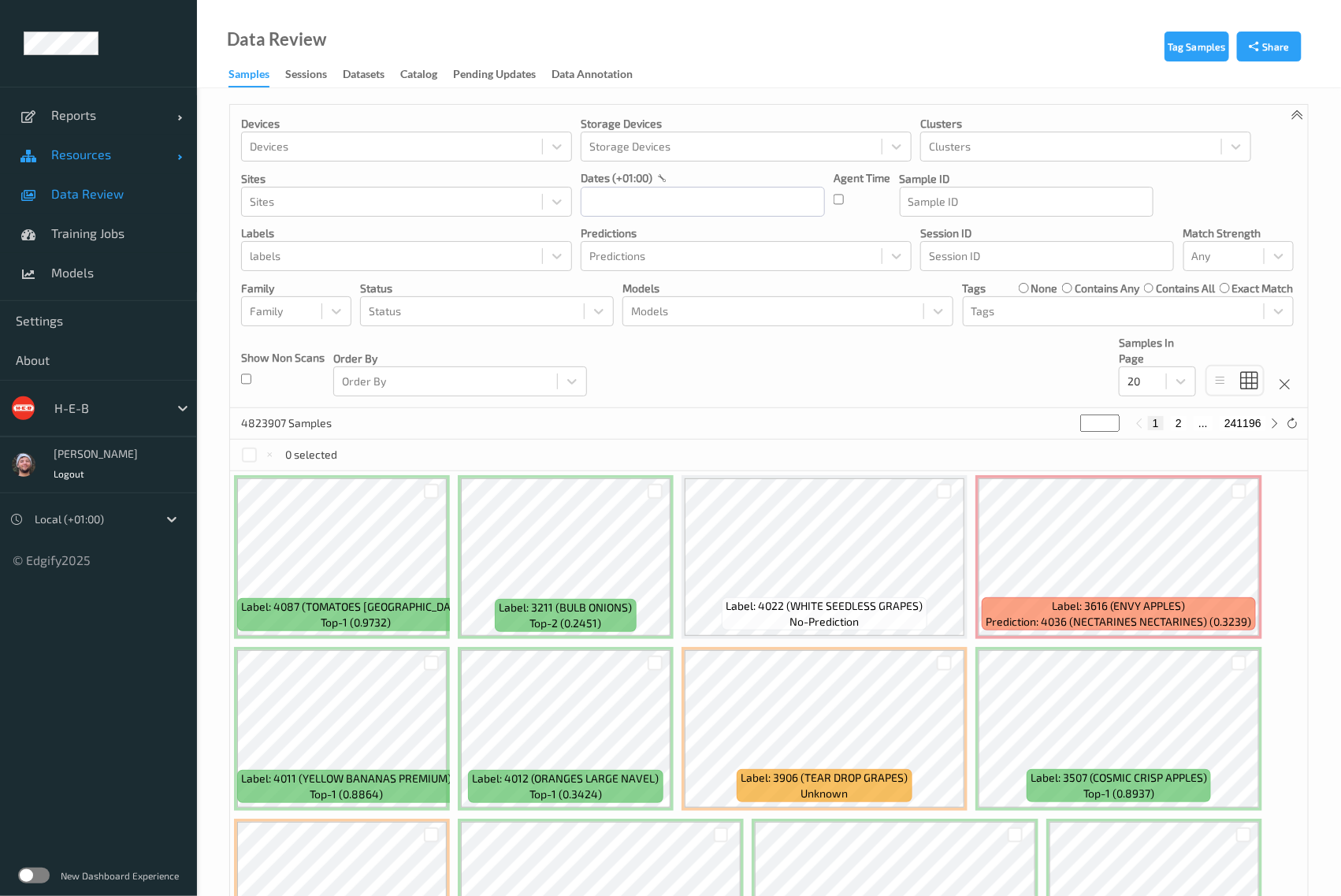
click at [95, 169] on link "Resources" at bounding box center [99, 154] width 197 height 39
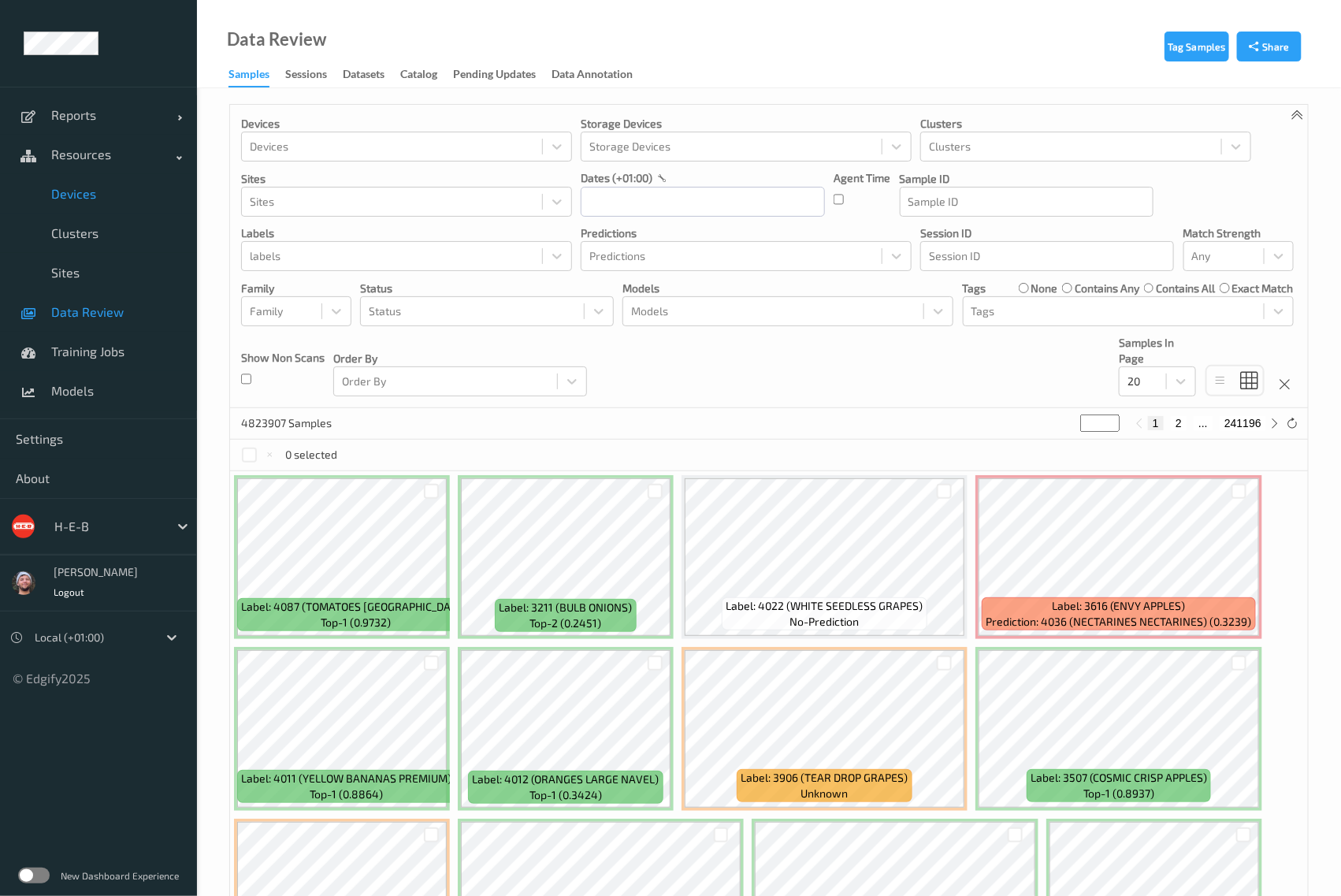
click at [94, 195] on span "Devices" at bounding box center [116, 194] width 130 height 16
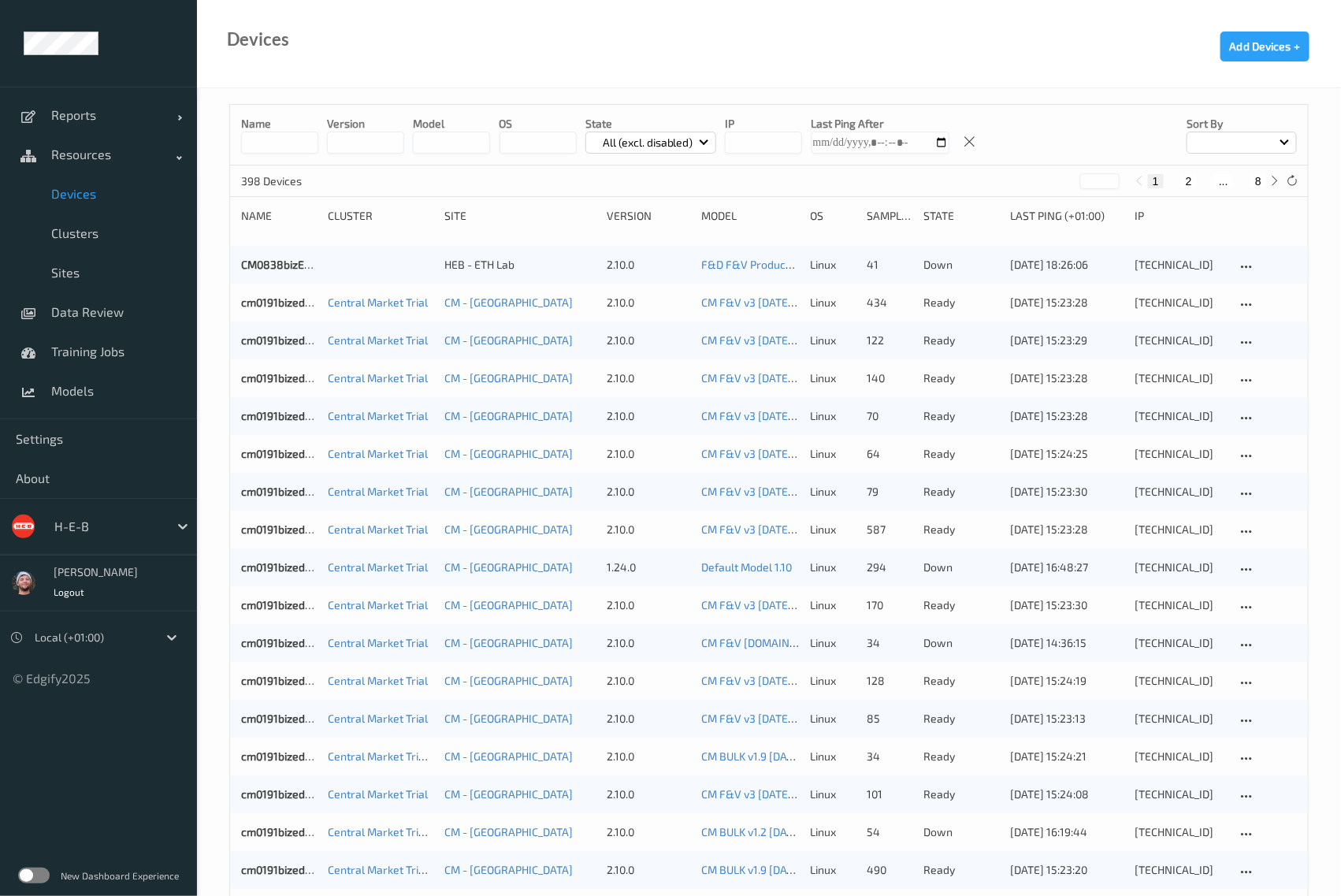
click at [250, 149] on input at bounding box center [279, 143] width 77 height 22
click at [37, 865] on div "New Dashboard Experience" at bounding box center [99, 876] width 197 height 41
click at [35, 872] on label at bounding box center [33, 876] width 31 height 16
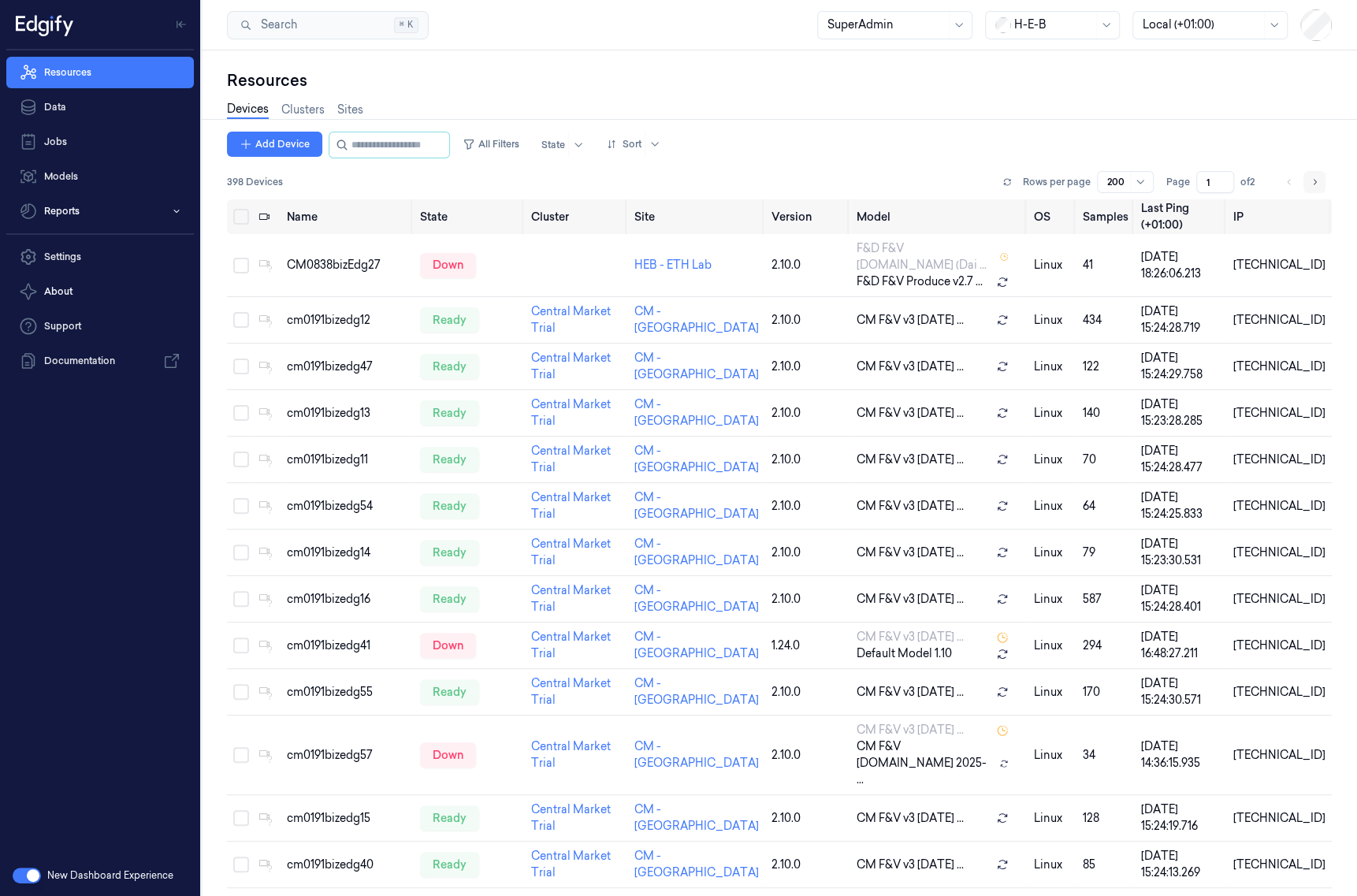
click at [1312, 184] on icon "Go to next page" at bounding box center [1314, 182] width 9 height 13
type input "2"
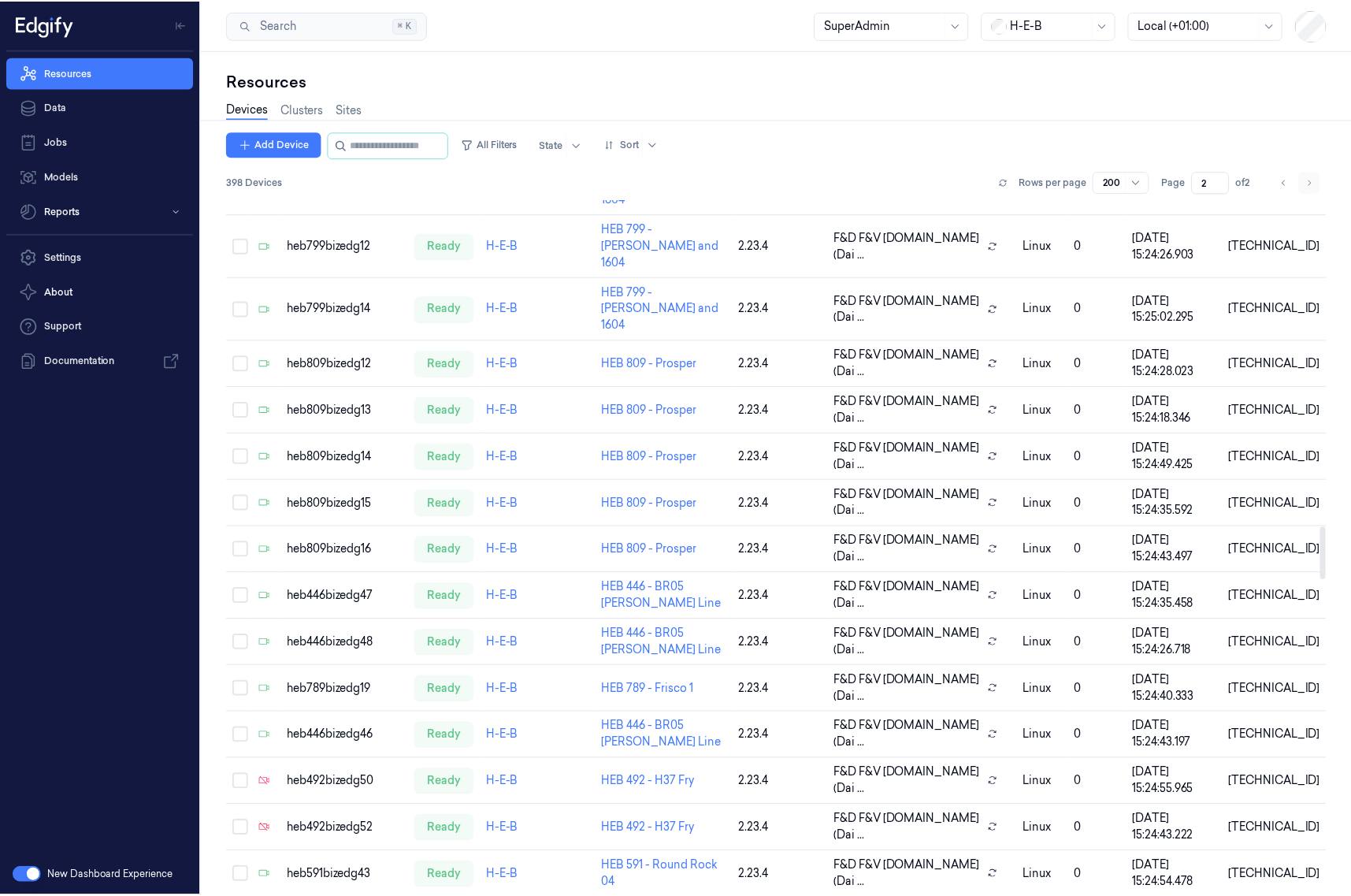
scroll to position [4331, 0]
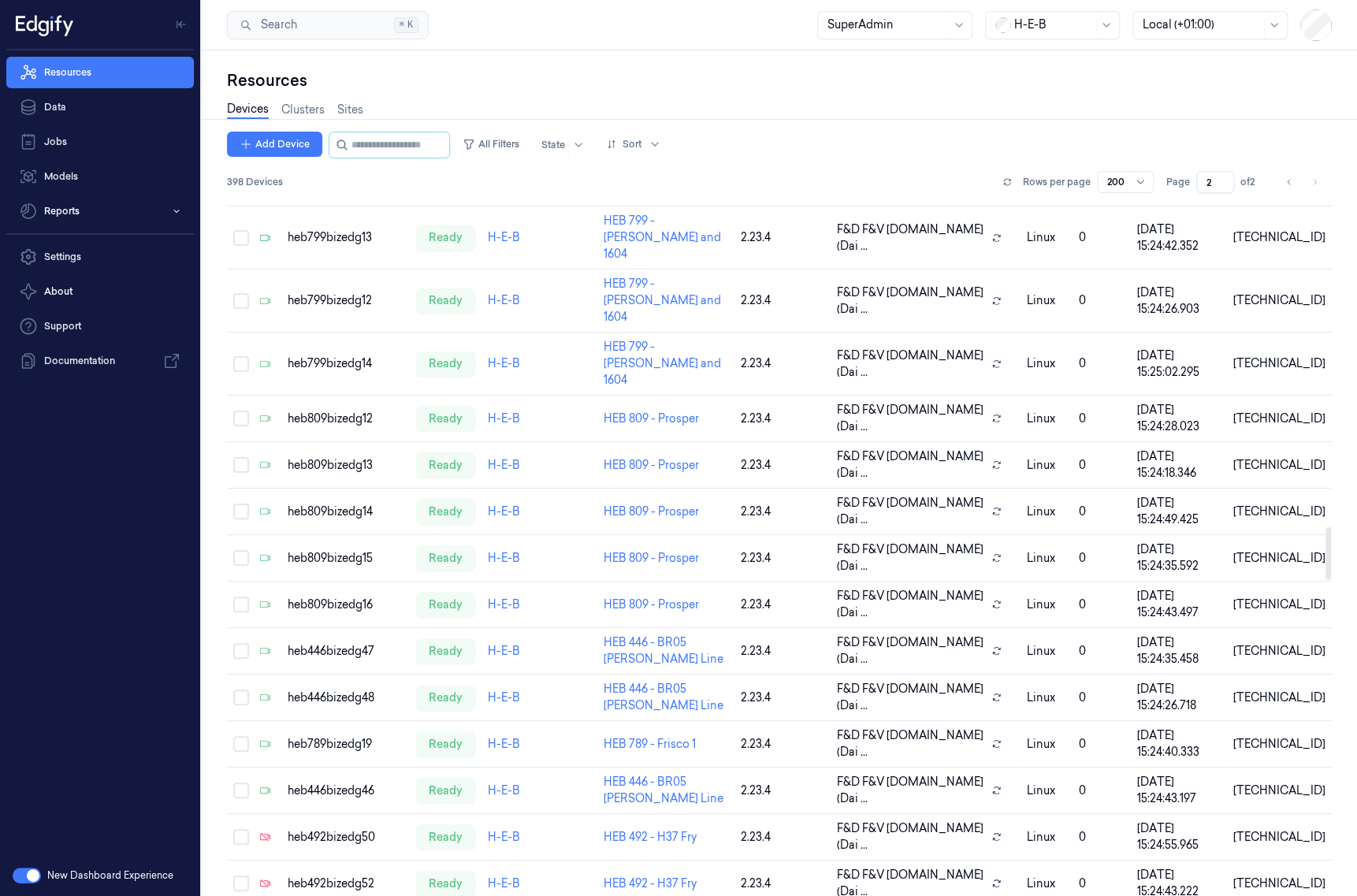
click at [878, 171] on div "398 Devices Rows per page 200 Page 2 of 2" at bounding box center [779, 182] width 1104 height 22
click at [343, 829] on div "heb492bizedg50" at bounding box center [345, 836] width 116 height 16
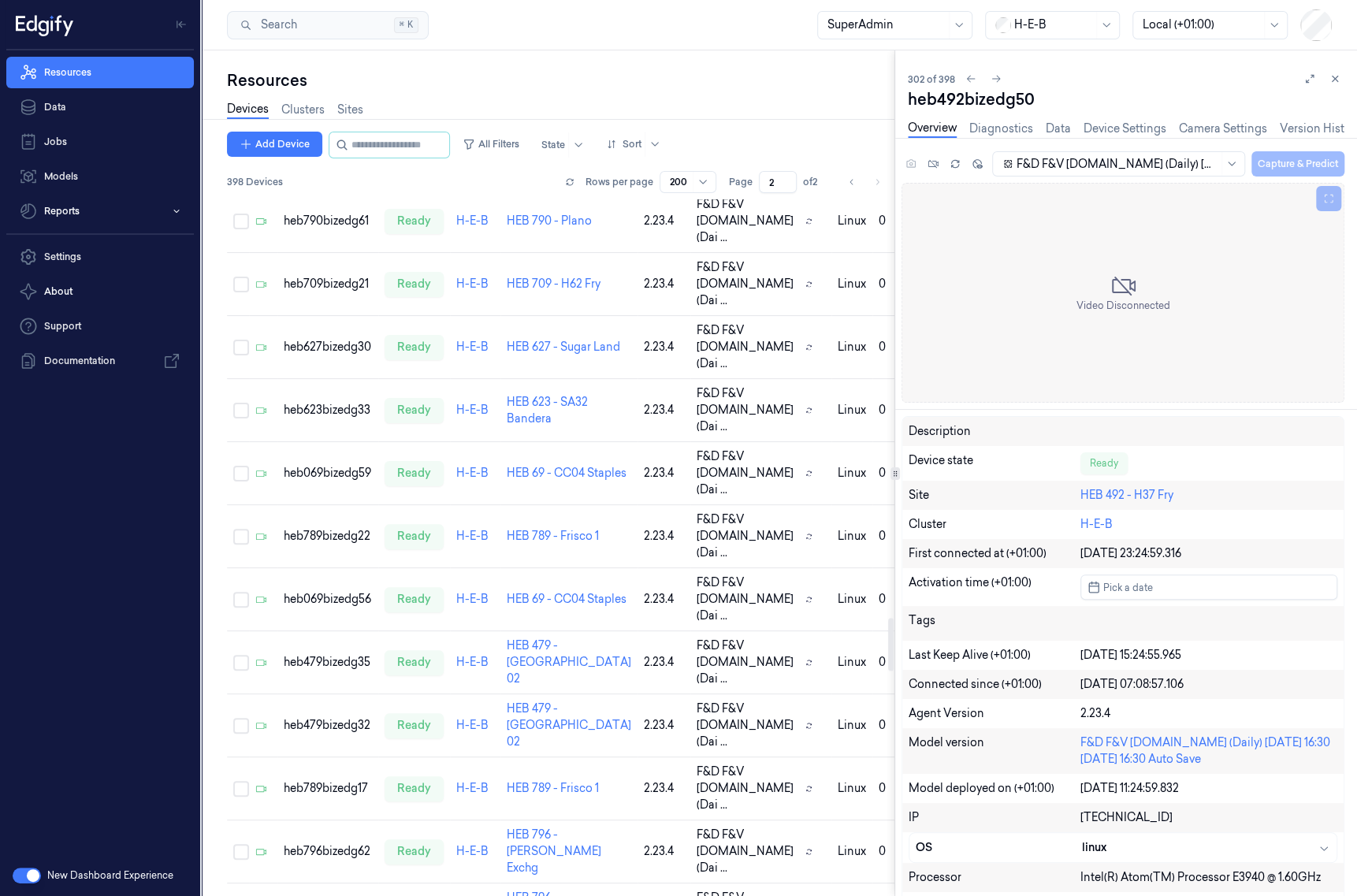
scroll to position [5539, 0]
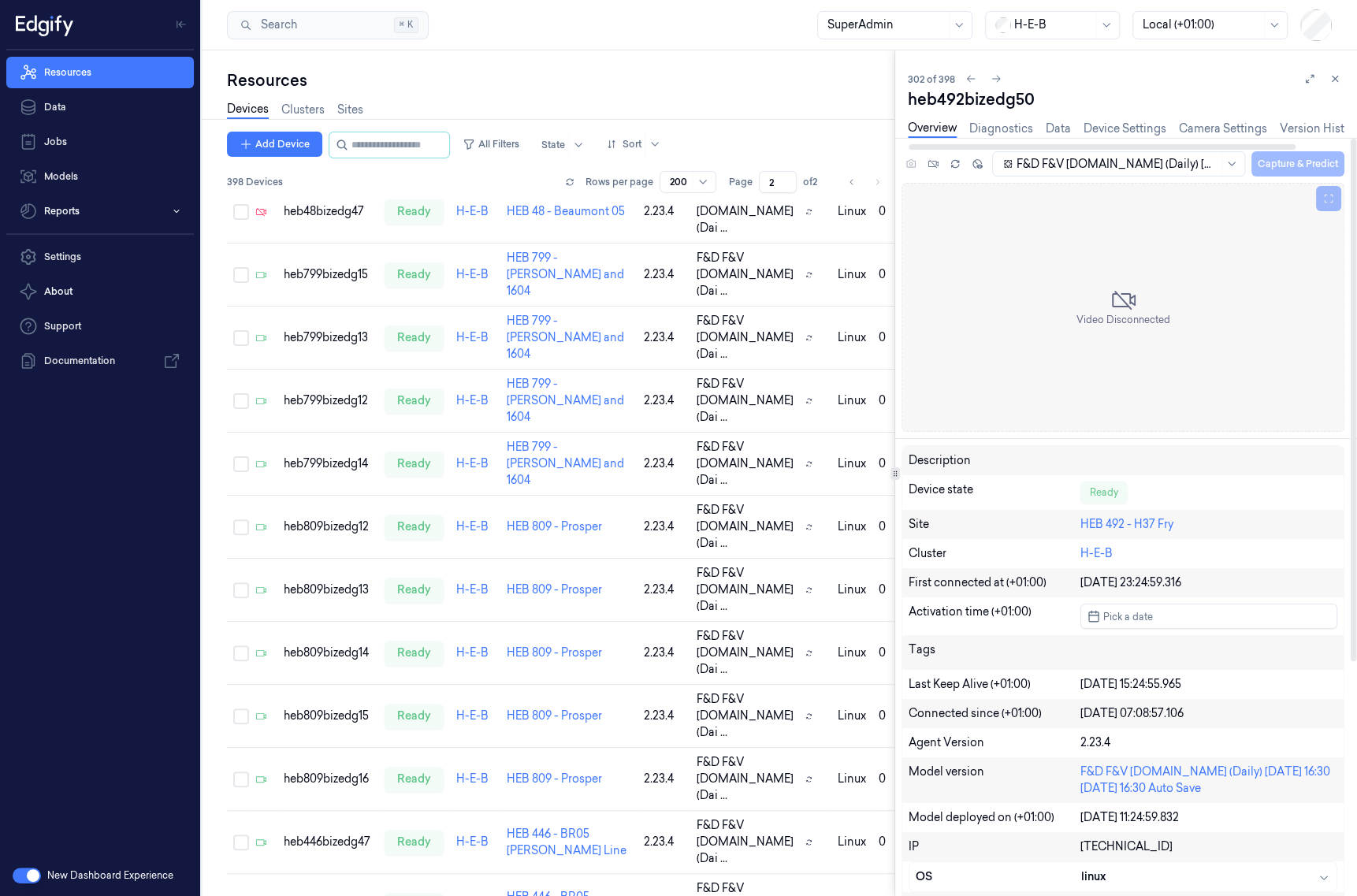
click at [1049, 70] on div "302 of 398" at bounding box center [1126, 79] width 436 height 19
click at [606, 100] on div "Devices Clusters Sites" at bounding box center [561, 111] width 667 height 40
click at [1138, 70] on div "302 of 398" at bounding box center [1126, 79] width 436 height 19
click at [1330, 73] on icon at bounding box center [1334, 78] width 11 height 11
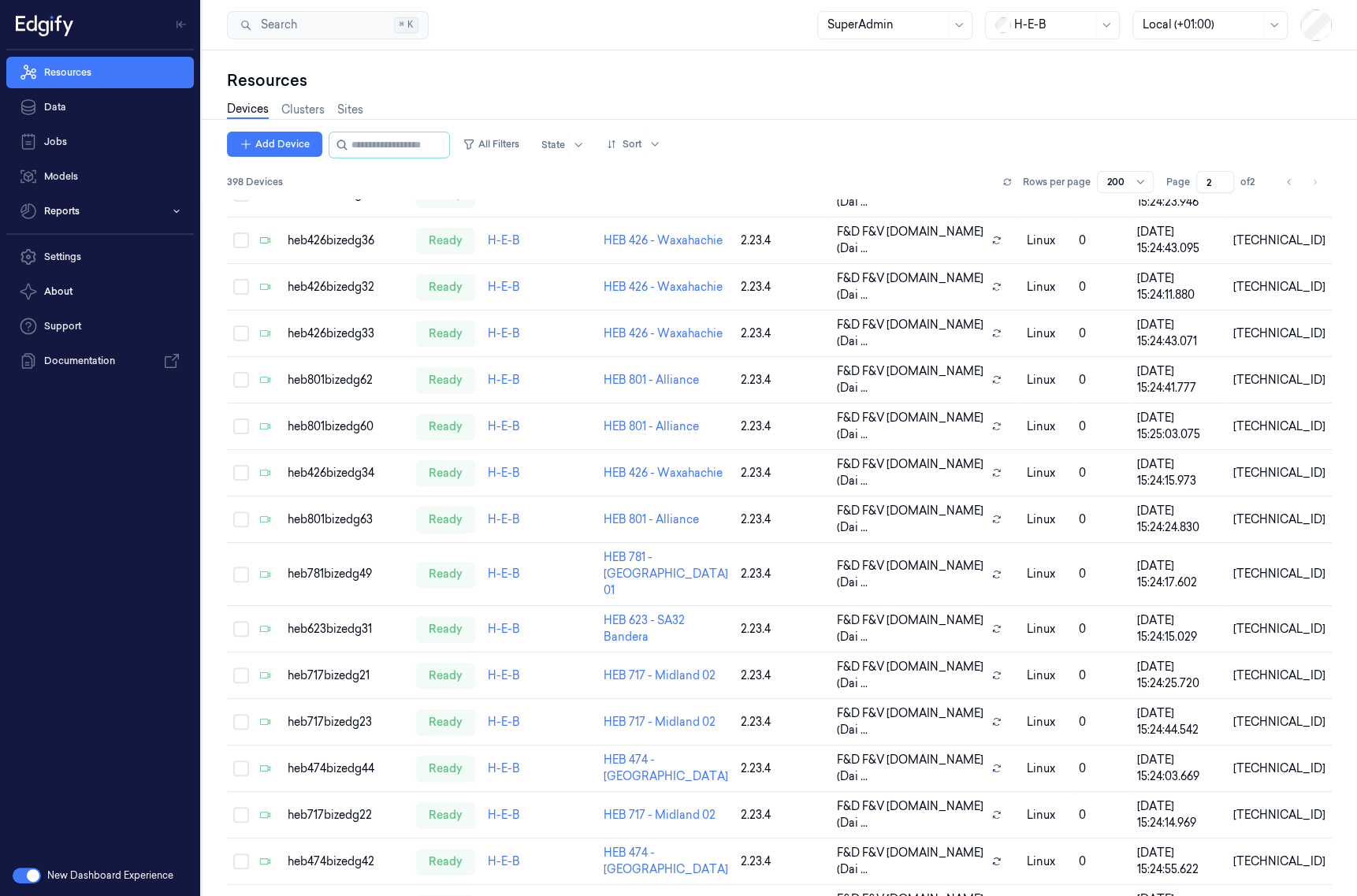
scroll to position [3239, 0]
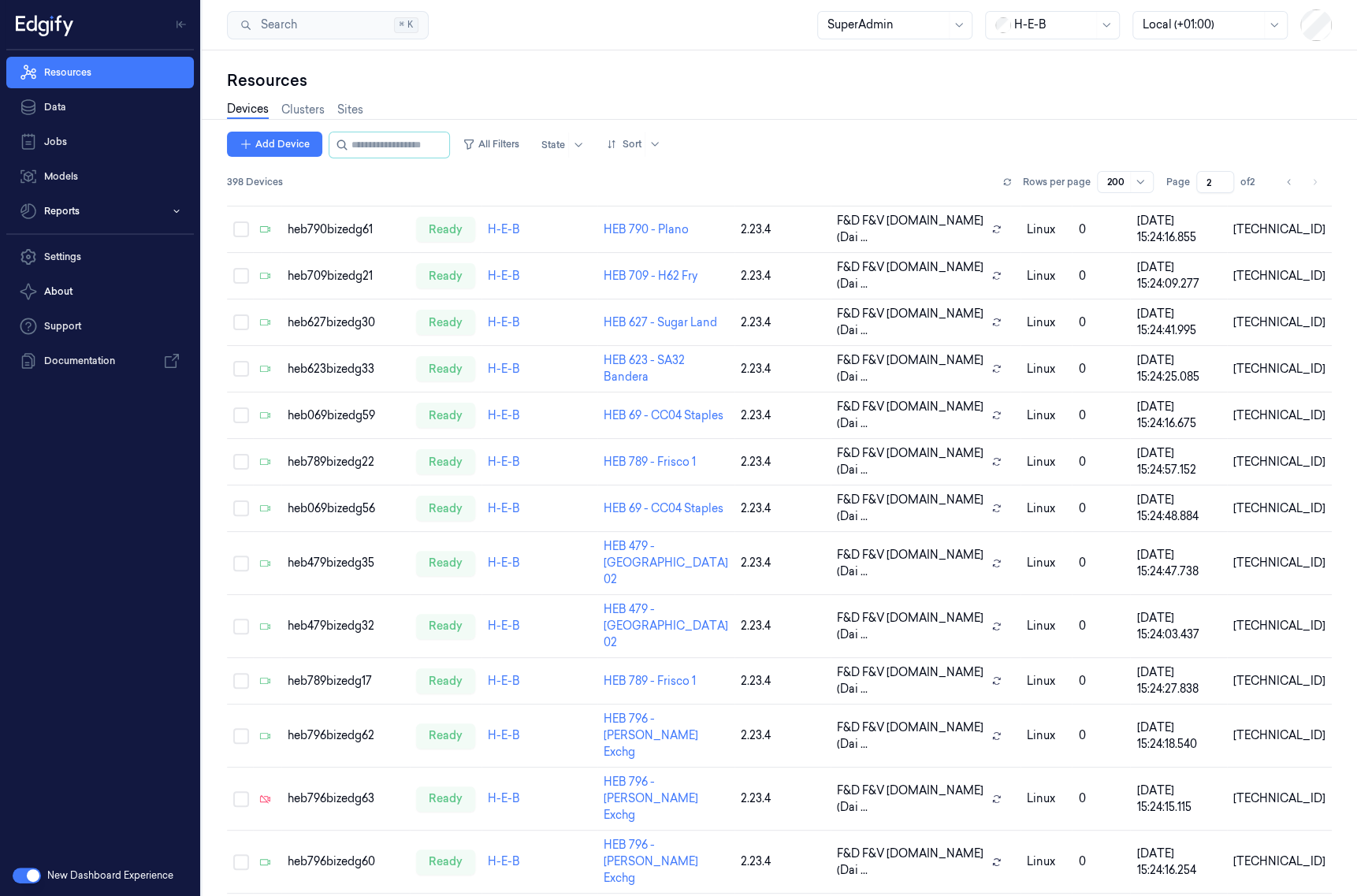
click at [1312, 185] on li "pagination" at bounding box center [1314, 182] width 22 height 22
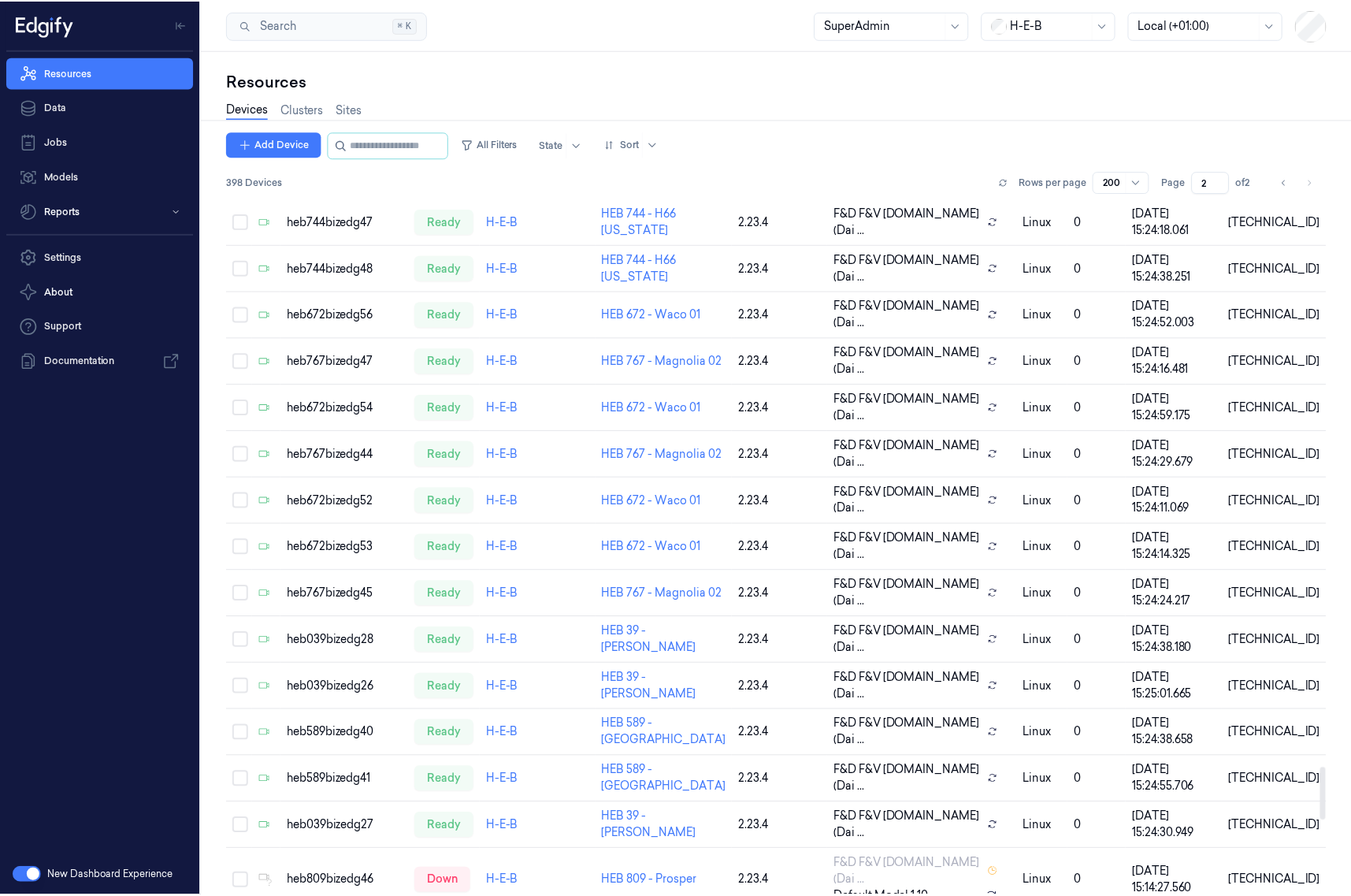
scroll to position [7520, 0]
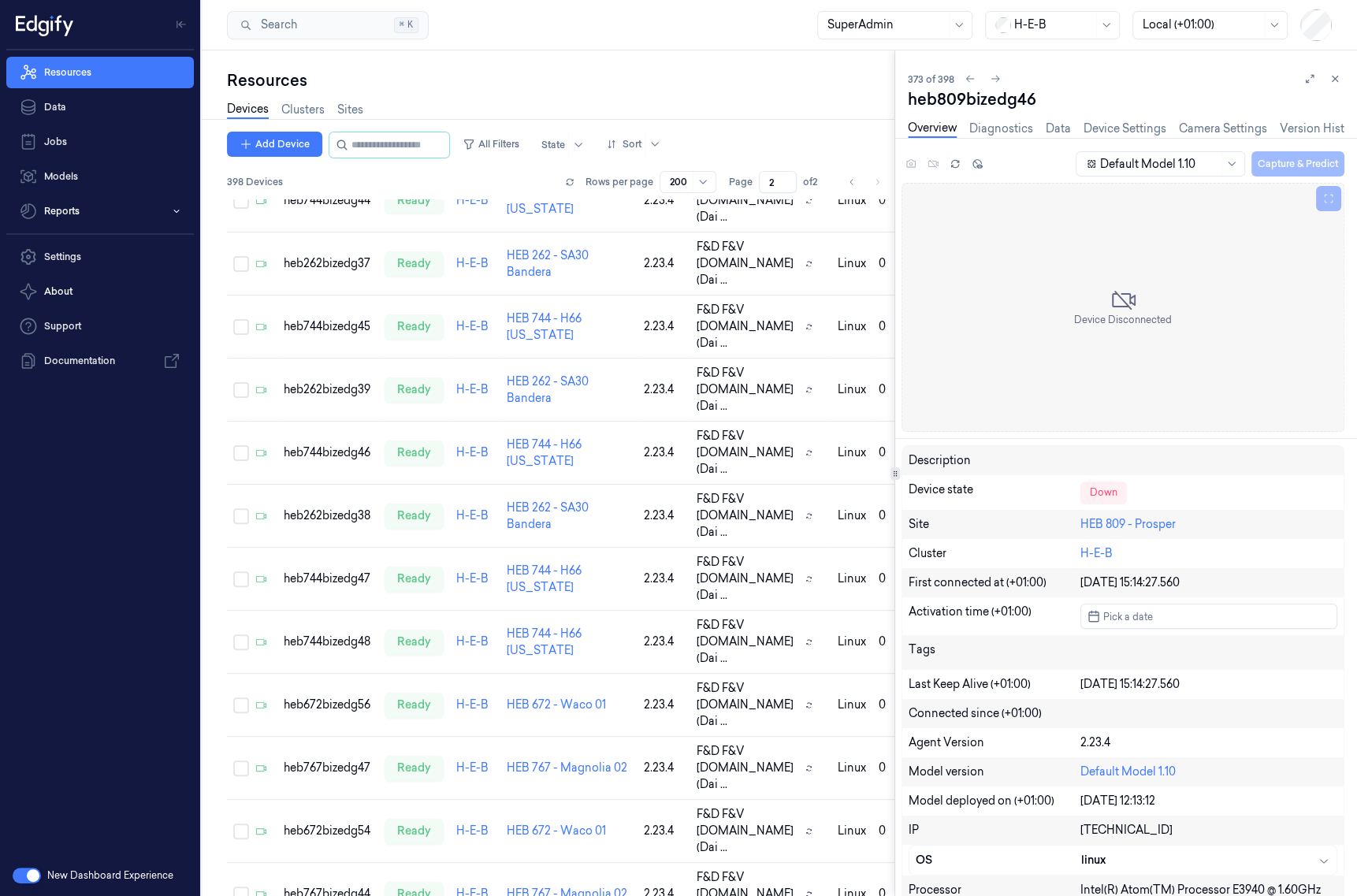
click at [681, 25] on div "Search Search... ⌘ K SuperAdmin H-E-B Local (+01:00)" at bounding box center [779, 25] width 1155 height 50
click at [761, 90] on div "Resources" at bounding box center [561, 81] width 667 height 22
click at [1336, 78] on icon at bounding box center [1334, 78] width 11 height 11
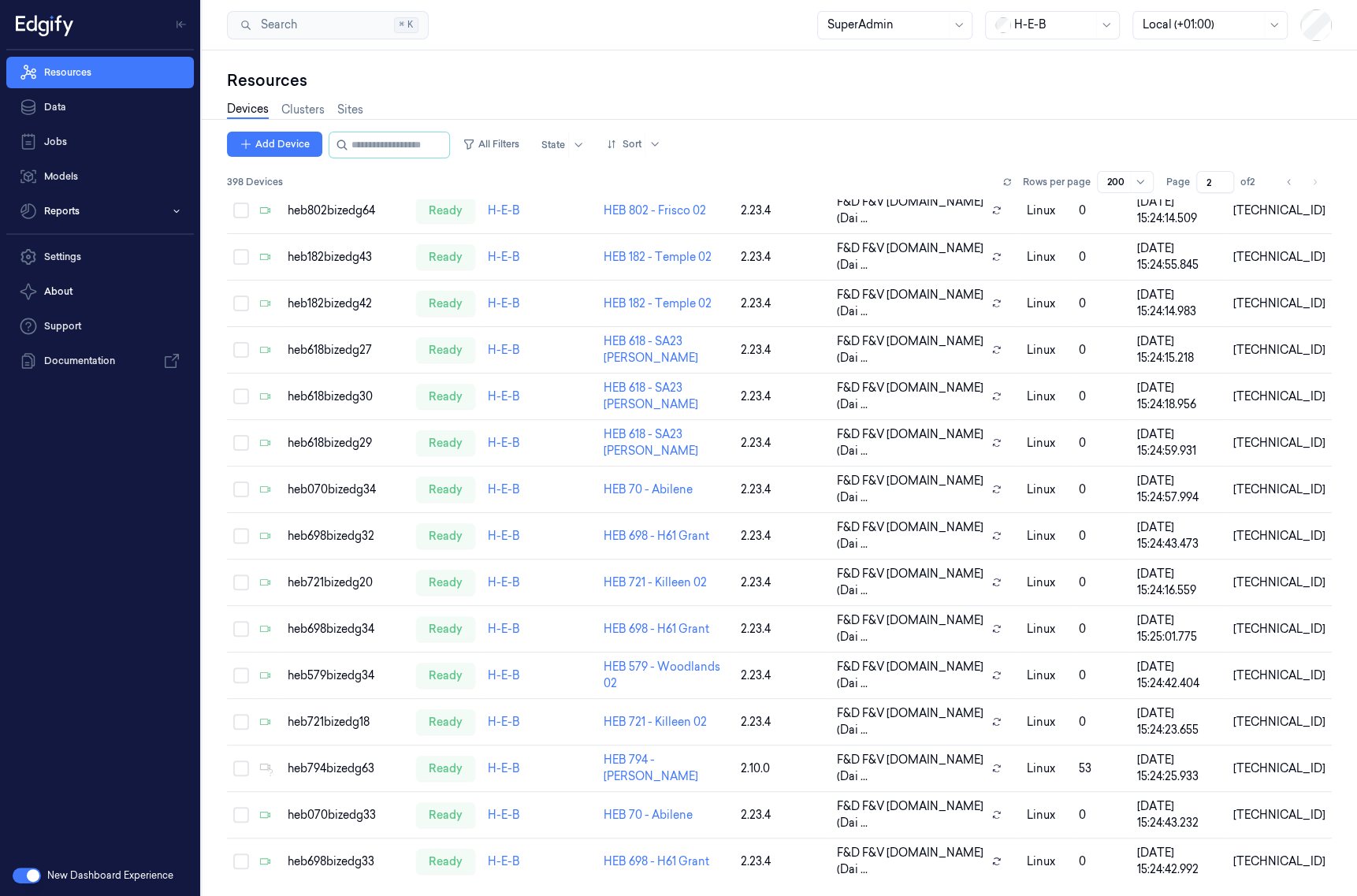
scroll to position [5645, 0]
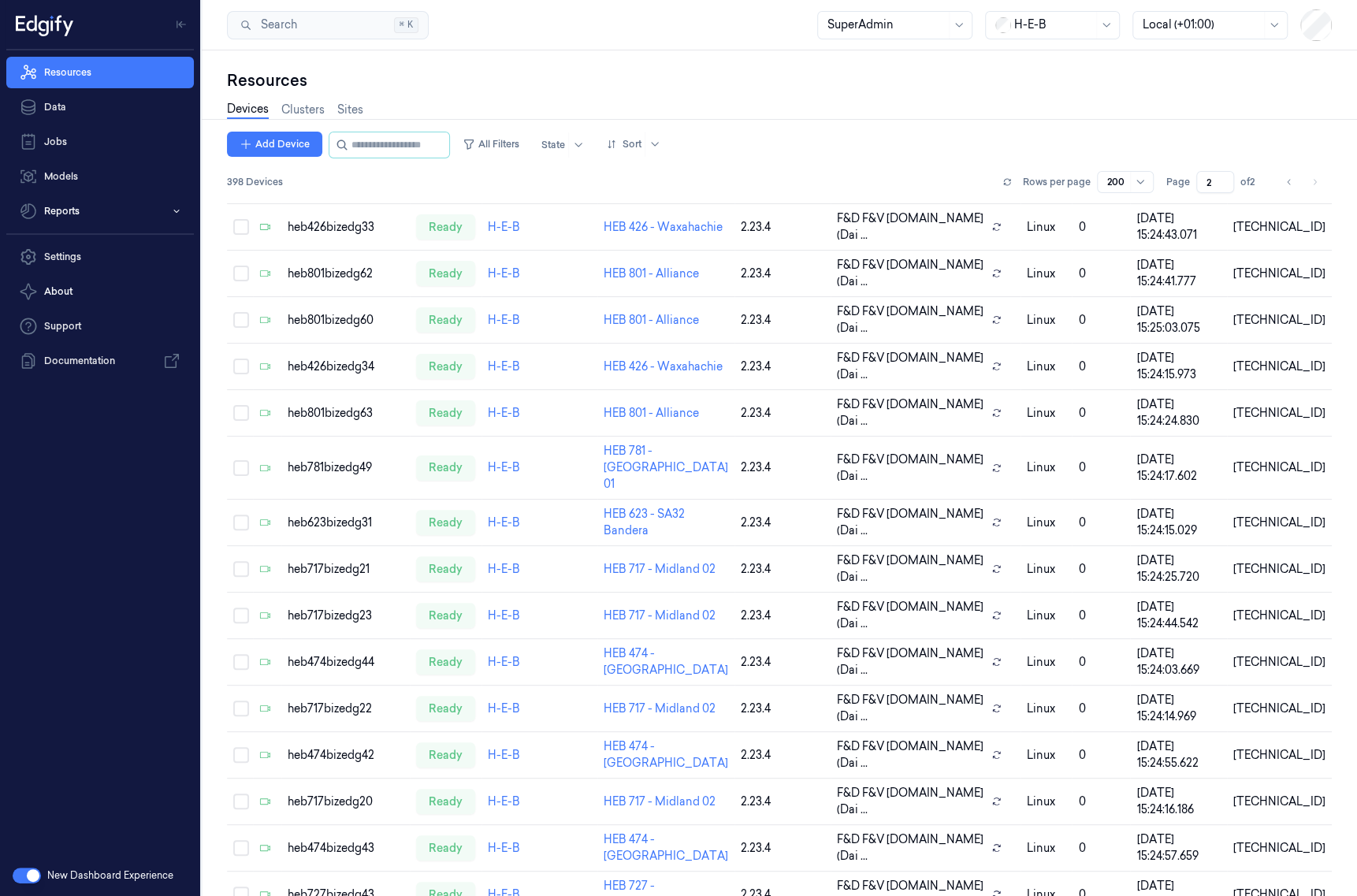
click at [773, 114] on div "Devices Clusters Sites" at bounding box center [779, 111] width 1104 height 40
click at [355, 131] on div "Devices Clusters Sites" at bounding box center [295, 111] width 136 height 40
click at [362, 134] on input "string" at bounding box center [398, 146] width 94 height 26
click at [42, 635] on div "Resources Data Jobs Models Reports Settings About Support Documentation" at bounding box center [100, 453] width 200 height 805
click at [656, 48] on div "Search Search... ⌘ K SuperAdmin H-E-B Local (+01:00)" at bounding box center [779, 25] width 1155 height 50
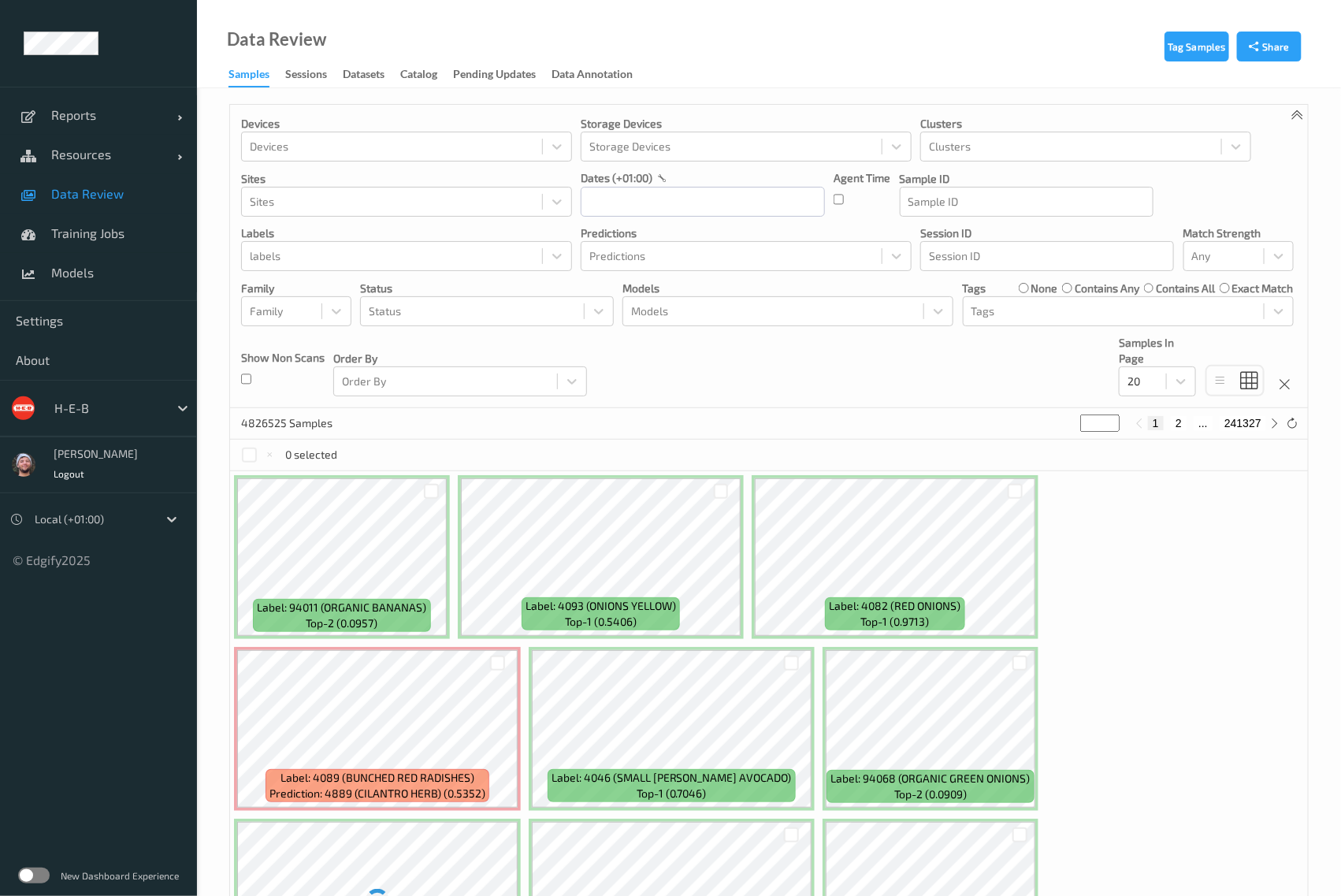
click at [123, 423] on div "H-E-B" at bounding box center [99, 408] width 197 height 57
click at [112, 411] on div at bounding box center [107, 408] width 106 height 19
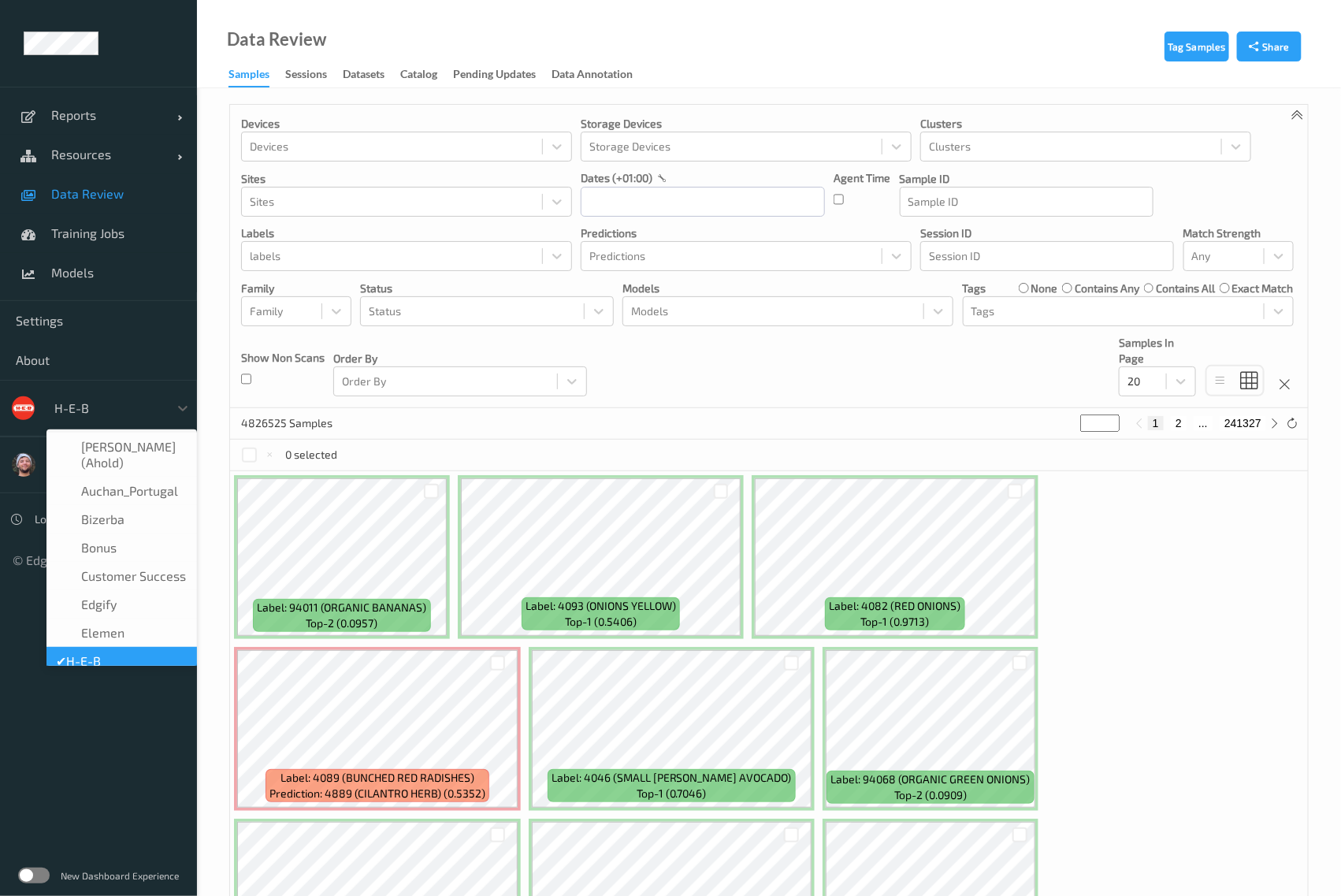
scroll to position [19, 0]
click at [36, 884] on div "New Dashboard Experience" at bounding box center [99, 876] width 197 height 41
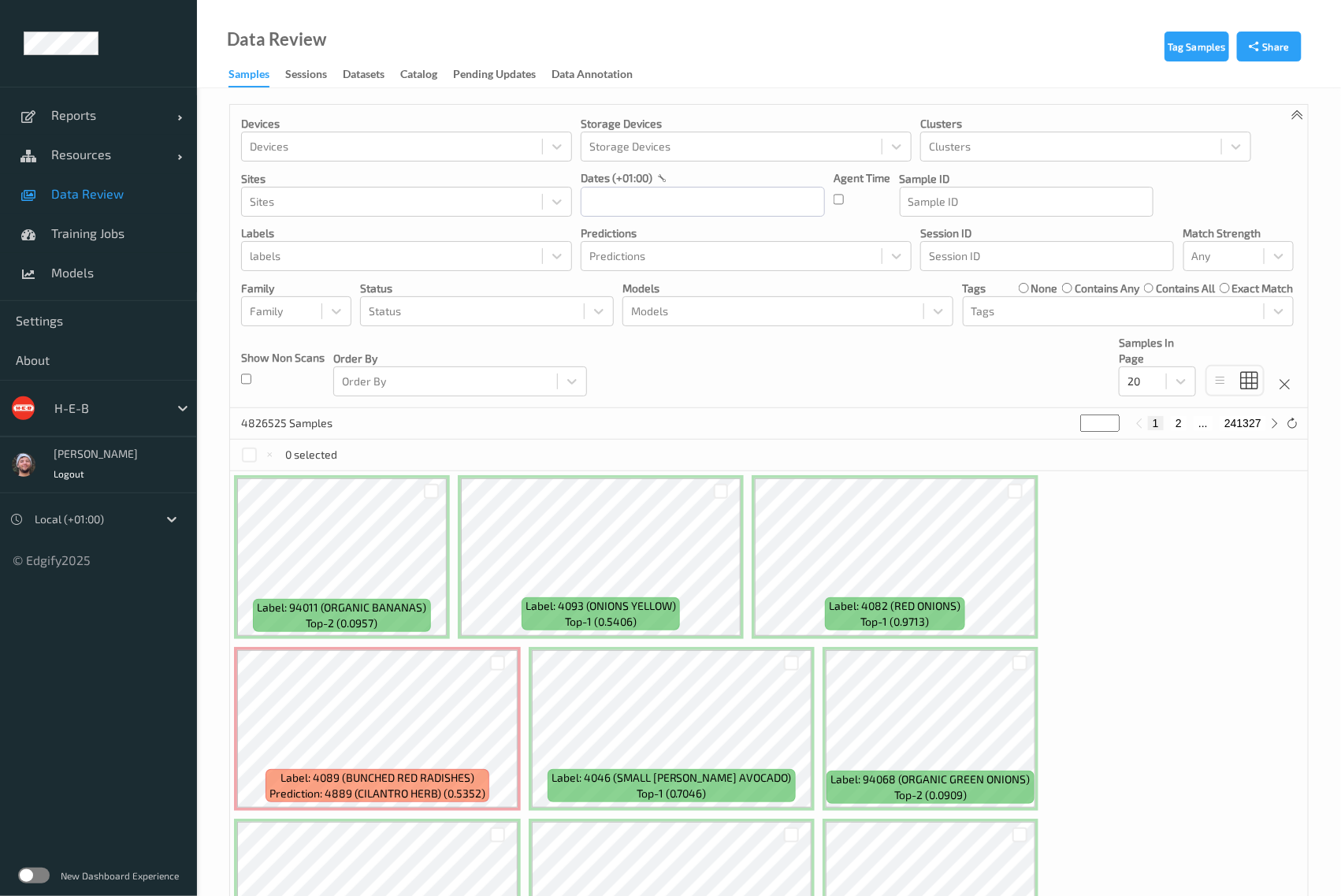
click at [33, 878] on label at bounding box center [33, 876] width 31 height 16
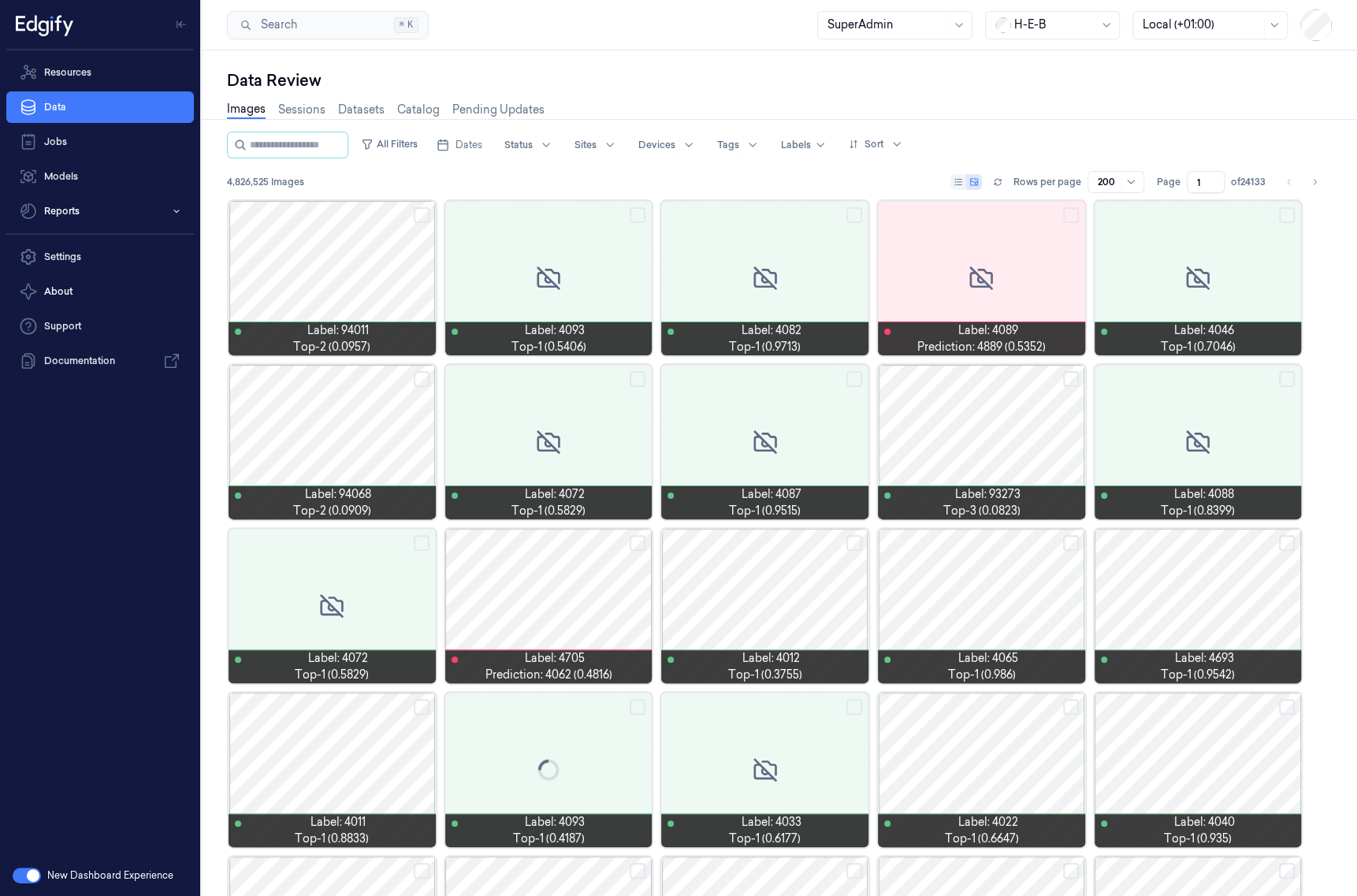
click at [27, 872] on button "button" at bounding box center [26, 876] width 28 height 16
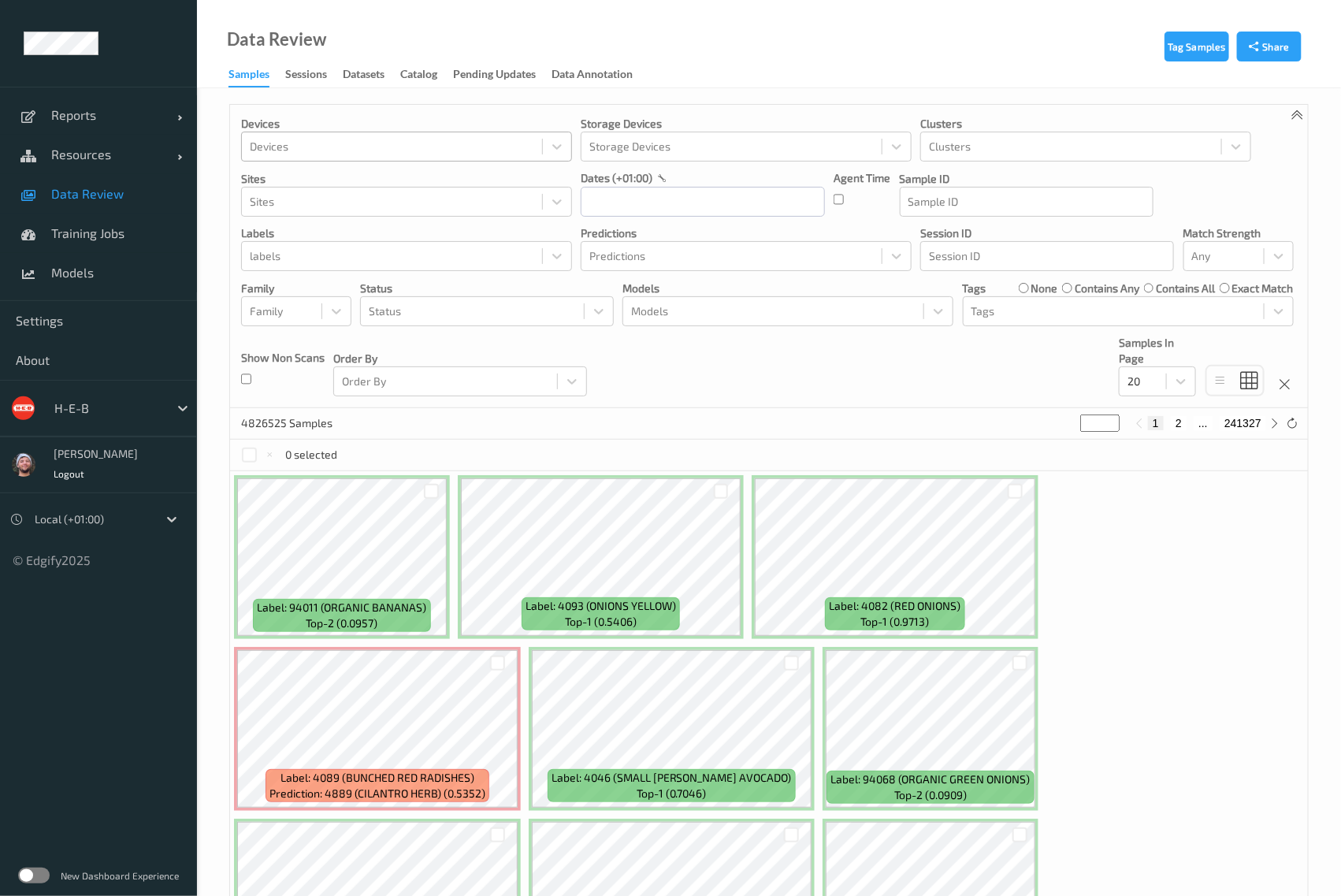
click at [368, 147] on div at bounding box center [392, 146] width 284 height 19
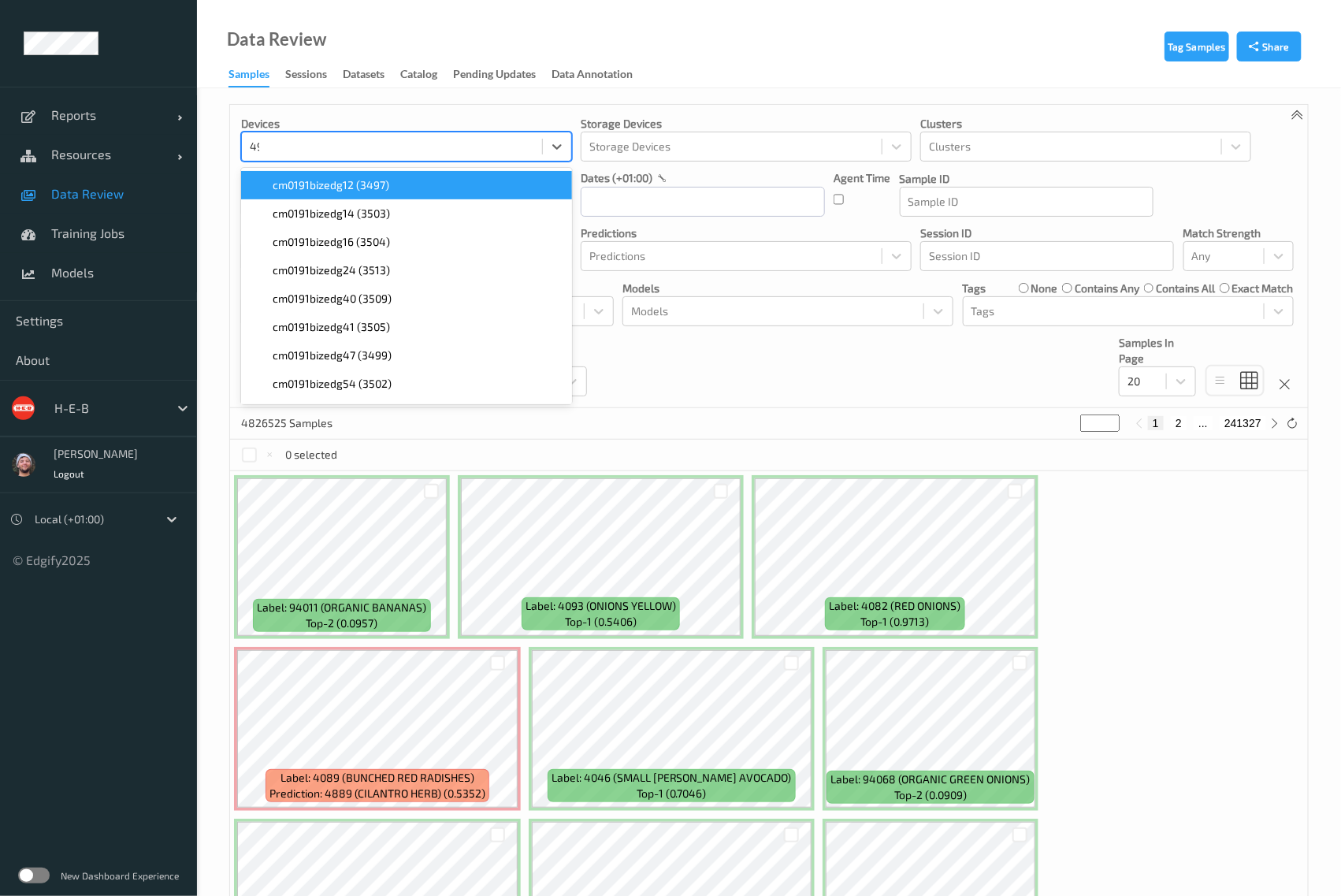
type input "492"
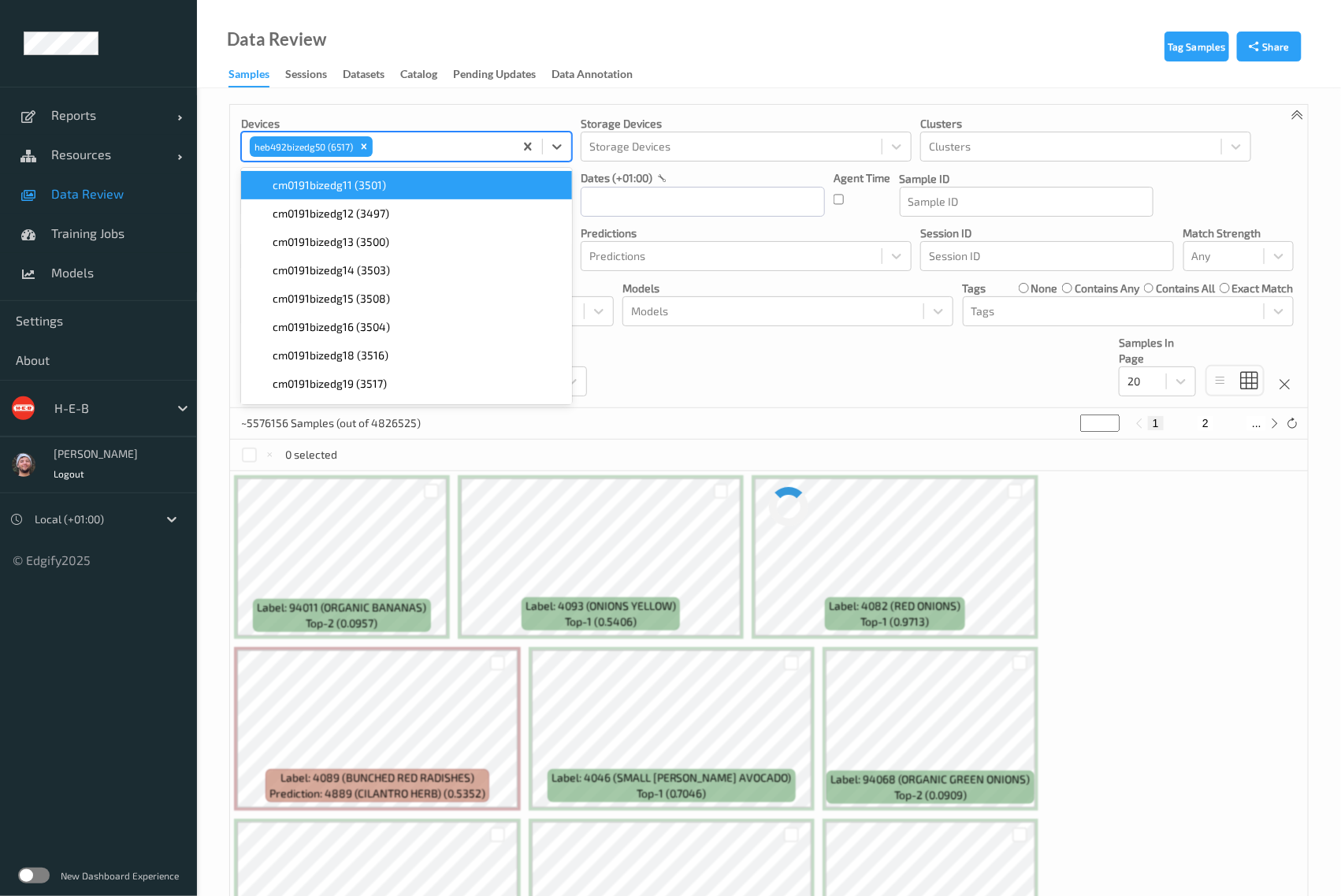
paste input "492"
type input "492"
paste input "492"
type input "492"
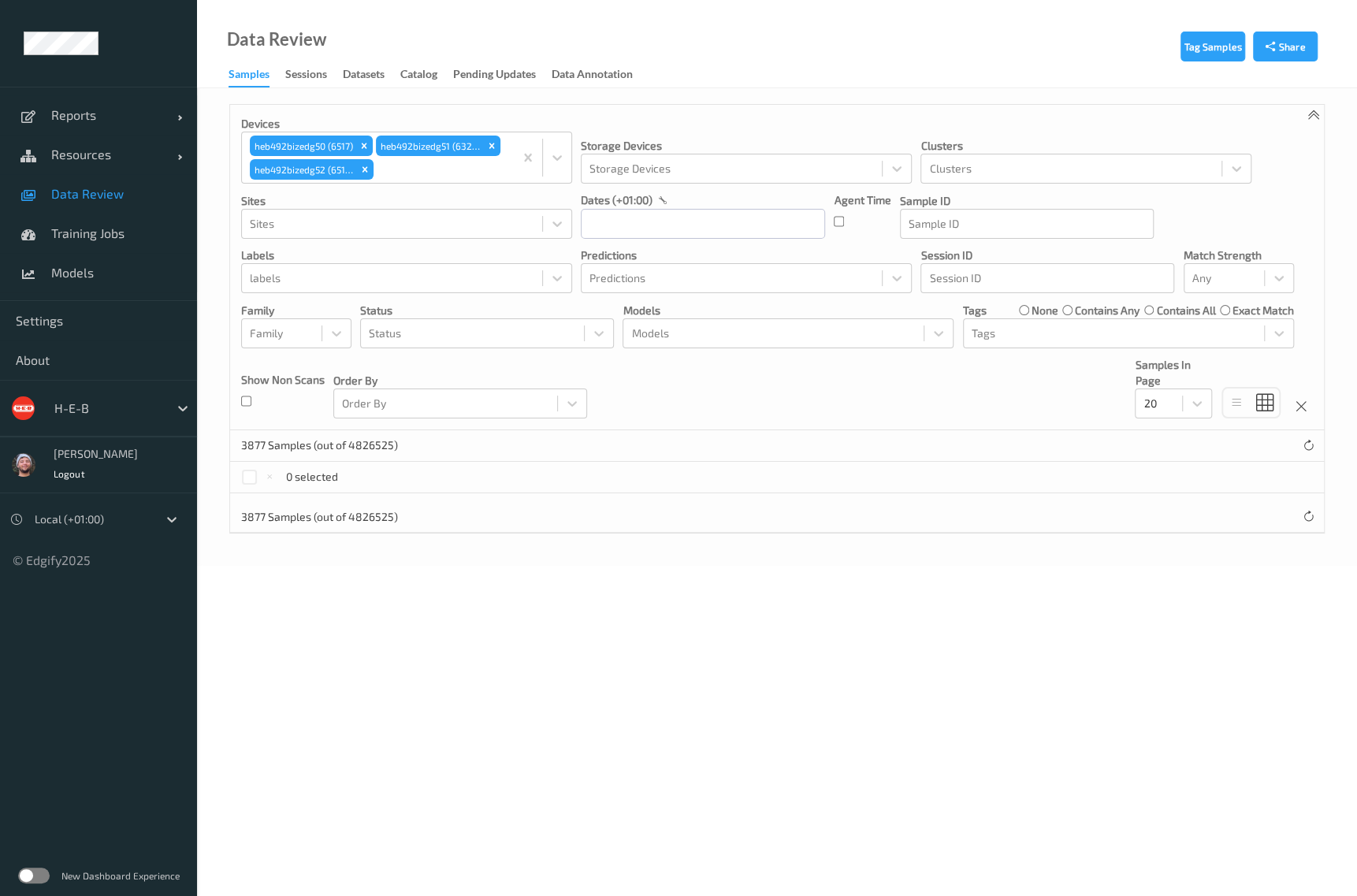
click at [663, 424] on div "Devices heb492bizedg50 (6517) heb492bizedg51 (6324) heb492bizedg52 (6518) Stora…" at bounding box center [776, 267] width 1093 height 325
click at [786, 632] on body "Reports Default Report Customized Report Resources Devices Clusters Sites Data …" at bounding box center [678, 448] width 1357 height 896
click at [363, 150] on icon "Remove heb492bizedg50 (6517)" at bounding box center [363, 146] width 11 height 11
click at [363, 150] on icon "Remove heb492bizedg51 (6324)" at bounding box center [364, 146] width 11 height 11
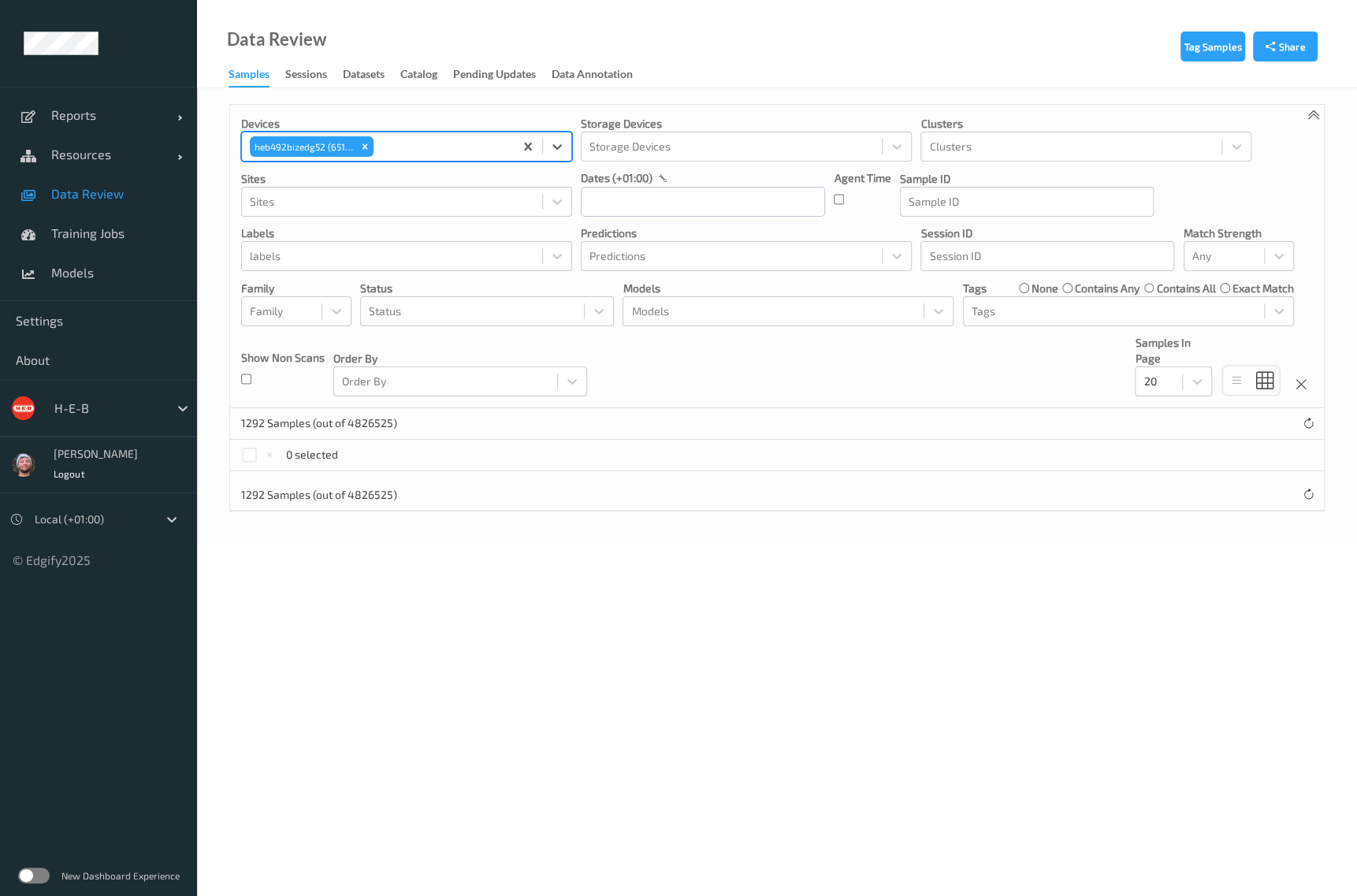
click at [363, 150] on icon "Remove heb492bizedg52 (6518)" at bounding box center [364, 146] width 11 height 11
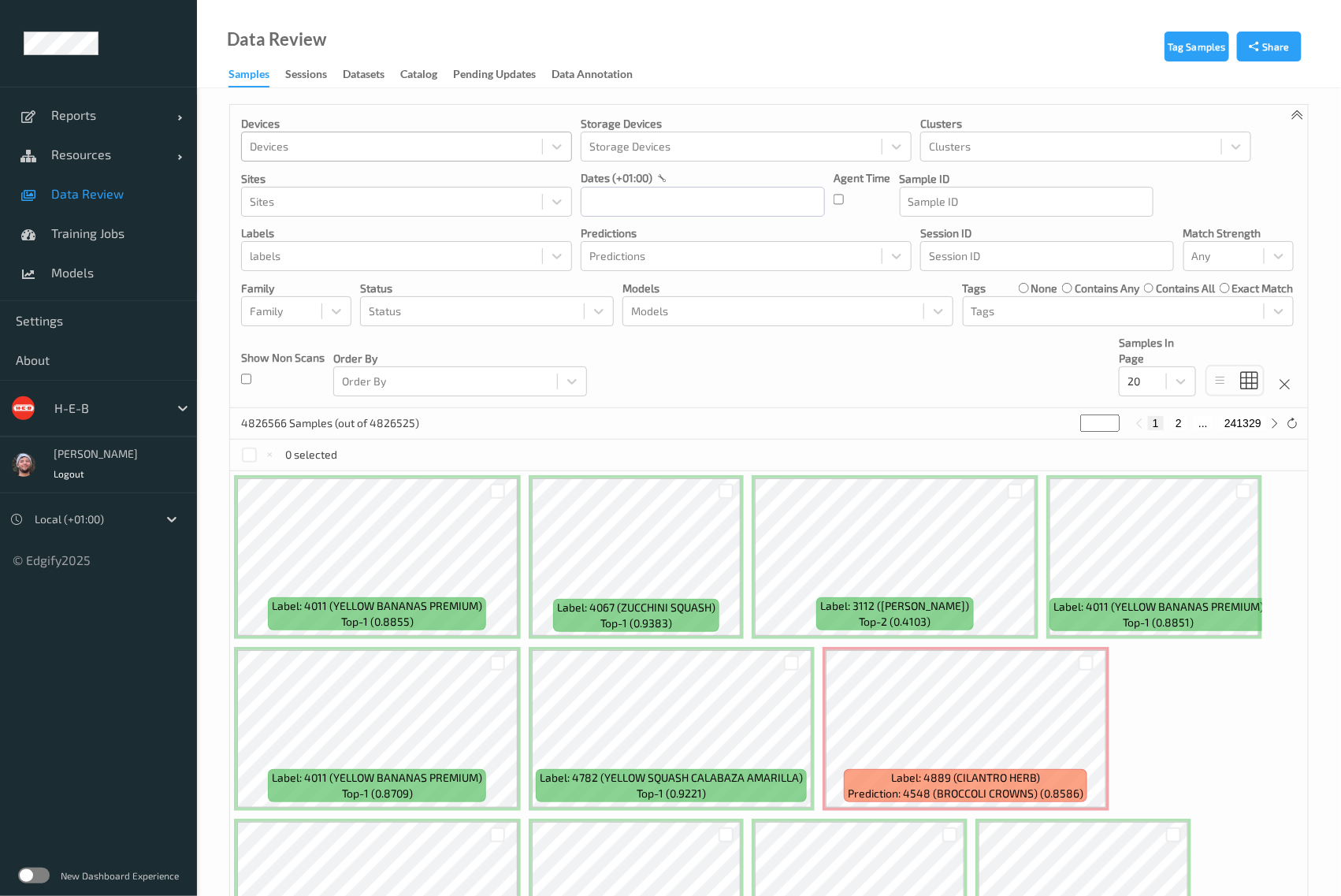
click at [772, 96] on div "Tag Samples Share Devices Devices Storage Devices Storage Devices Clusters Clus…" at bounding box center [769, 827] width 1144 height 1478
click at [34, 871] on label at bounding box center [33, 876] width 31 height 16
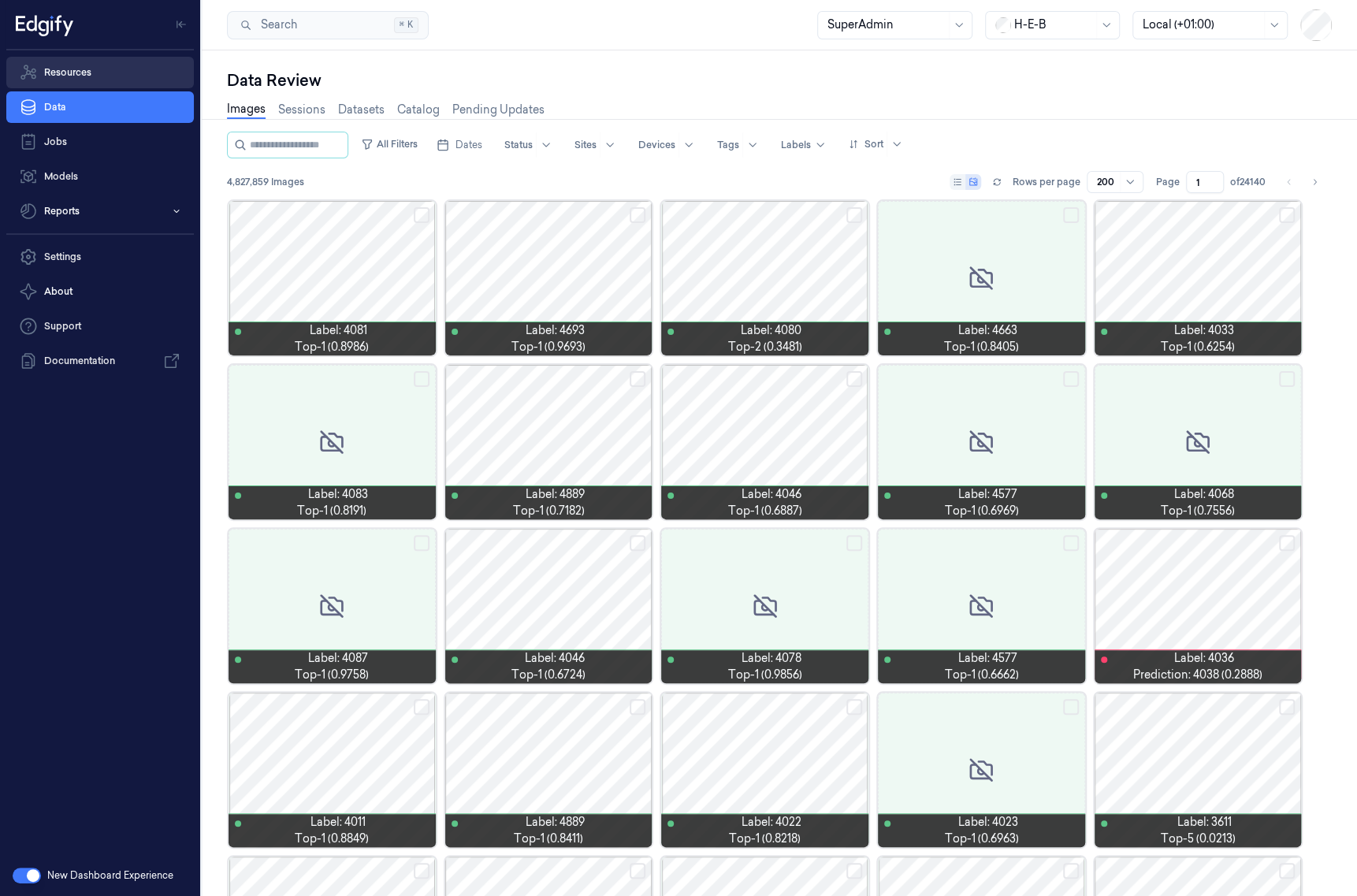
click at [150, 75] on link "Resources" at bounding box center [100, 72] width 187 height 31
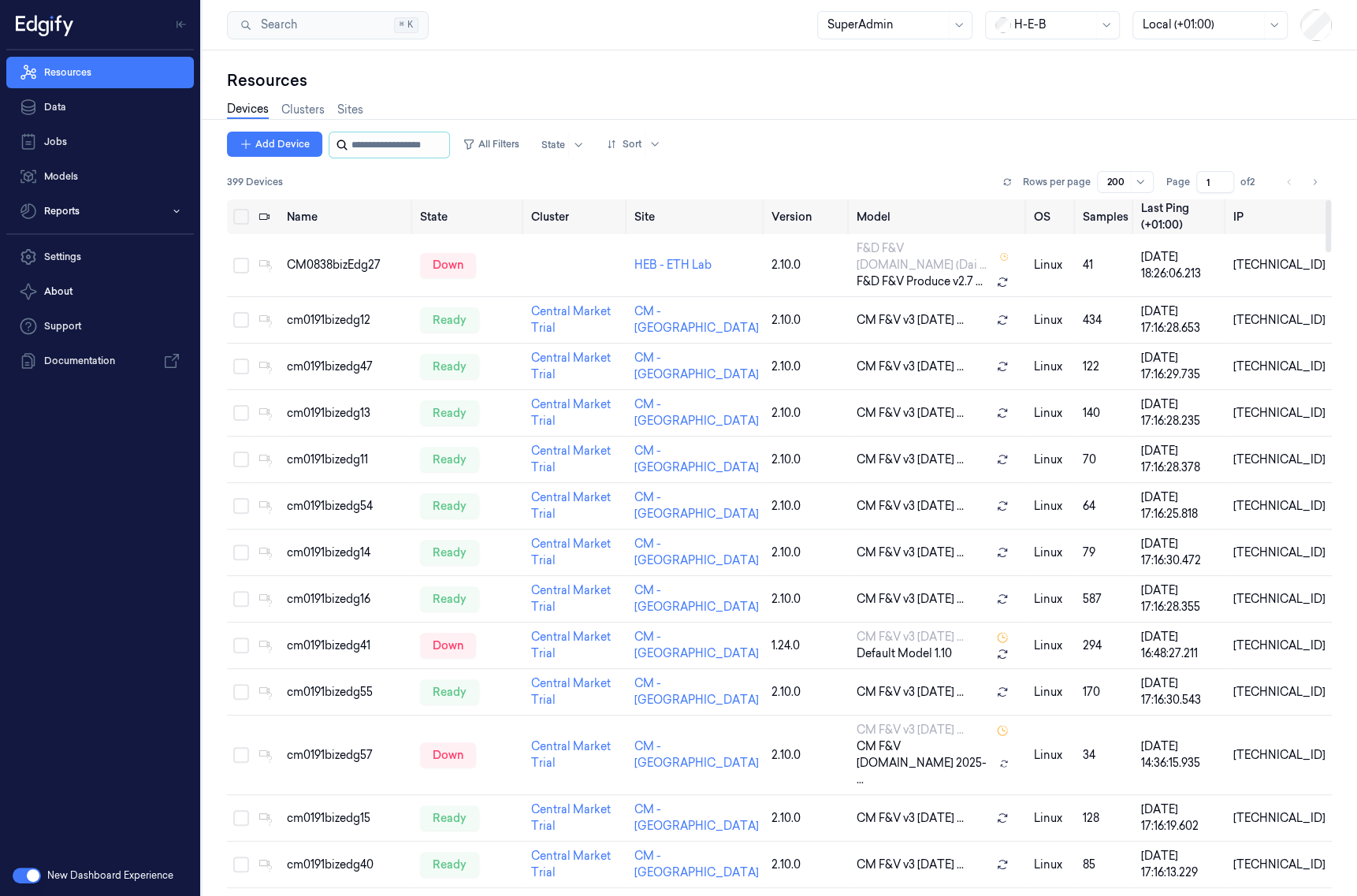
click at [400, 143] on input "string" at bounding box center [398, 146] width 94 height 26
click at [517, 147] on button "All Filters" at bounding box center [491, 145] width 70 height 26
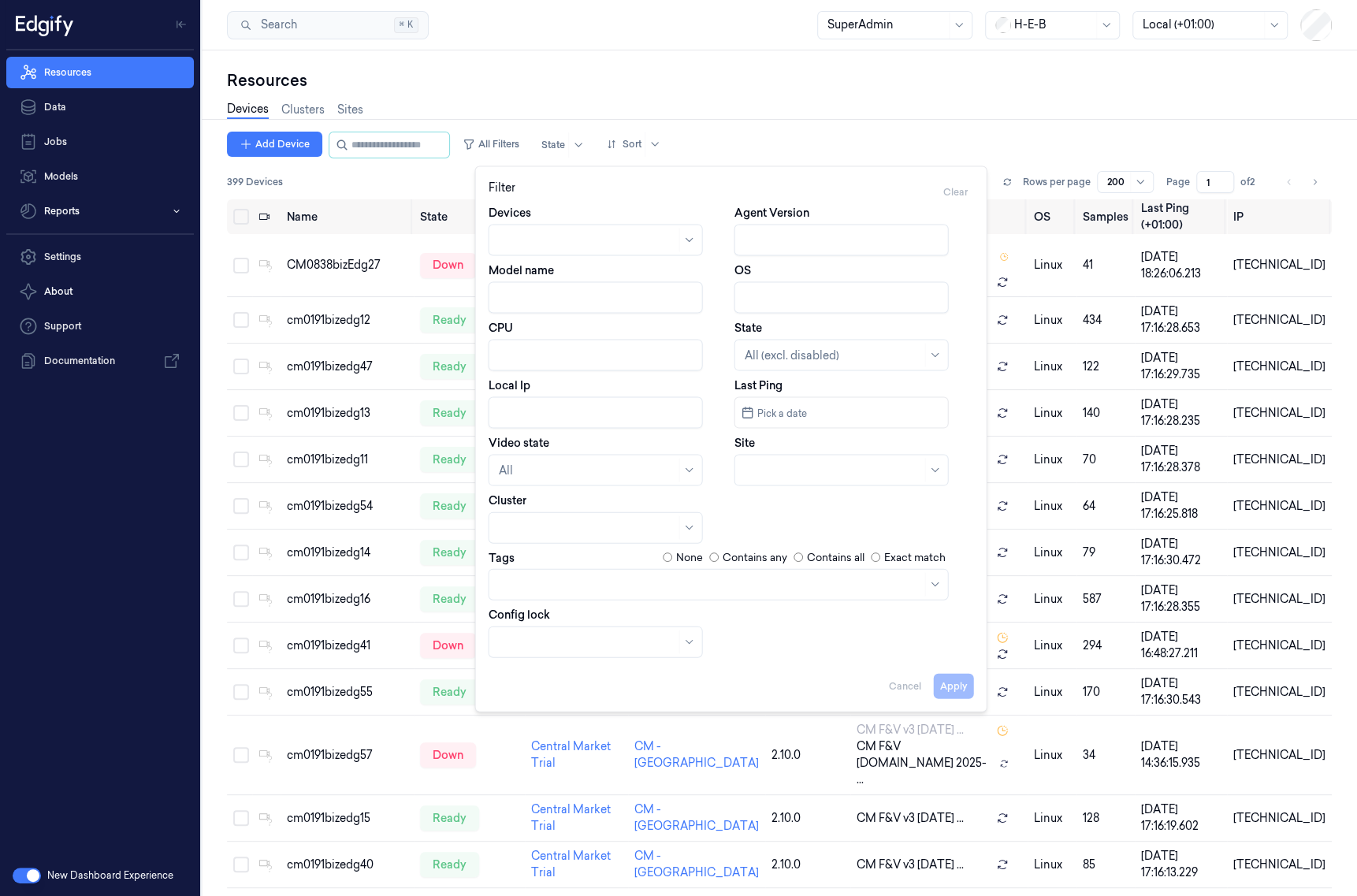
click at [614, 486] on div "Devices Agent Version Model name OS CPU State All (excl. disabled) Local Ip Las…" at bounding box center [731, 431] width 486 height 454
click at [599, 482] on div "All" at bounding box center [596, 470] width 214 height 31
click at [551, 561] on div "Disconnected" at bounding box center [535, 557] width 75 height 16
click at [972, 682] on button "Apply" at bounding box center [953, 686] width 40 height 26
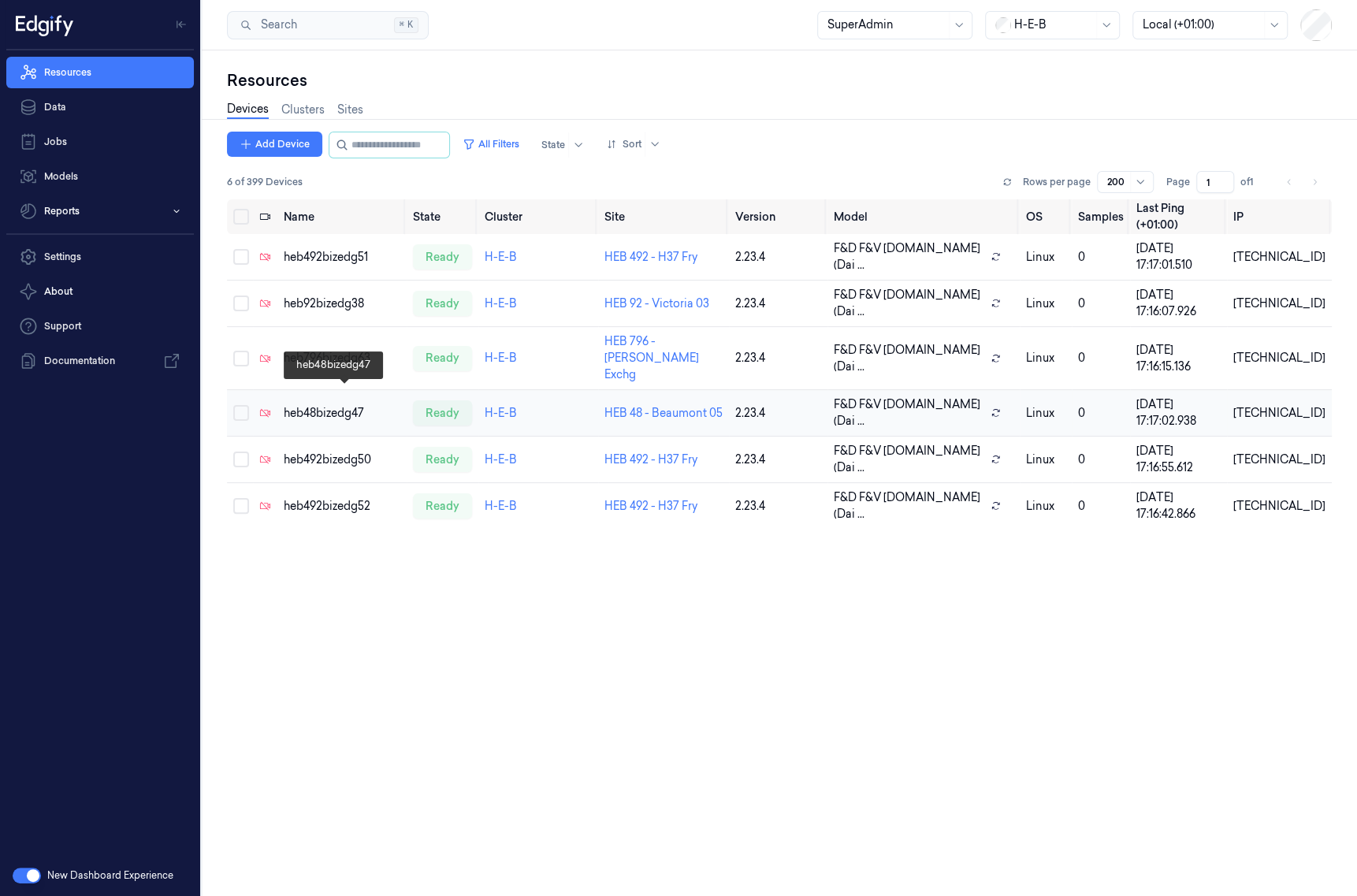
click at [334, 405] on div "heb48bizedg47" at bounding box center [341, 413] width 117 height 16
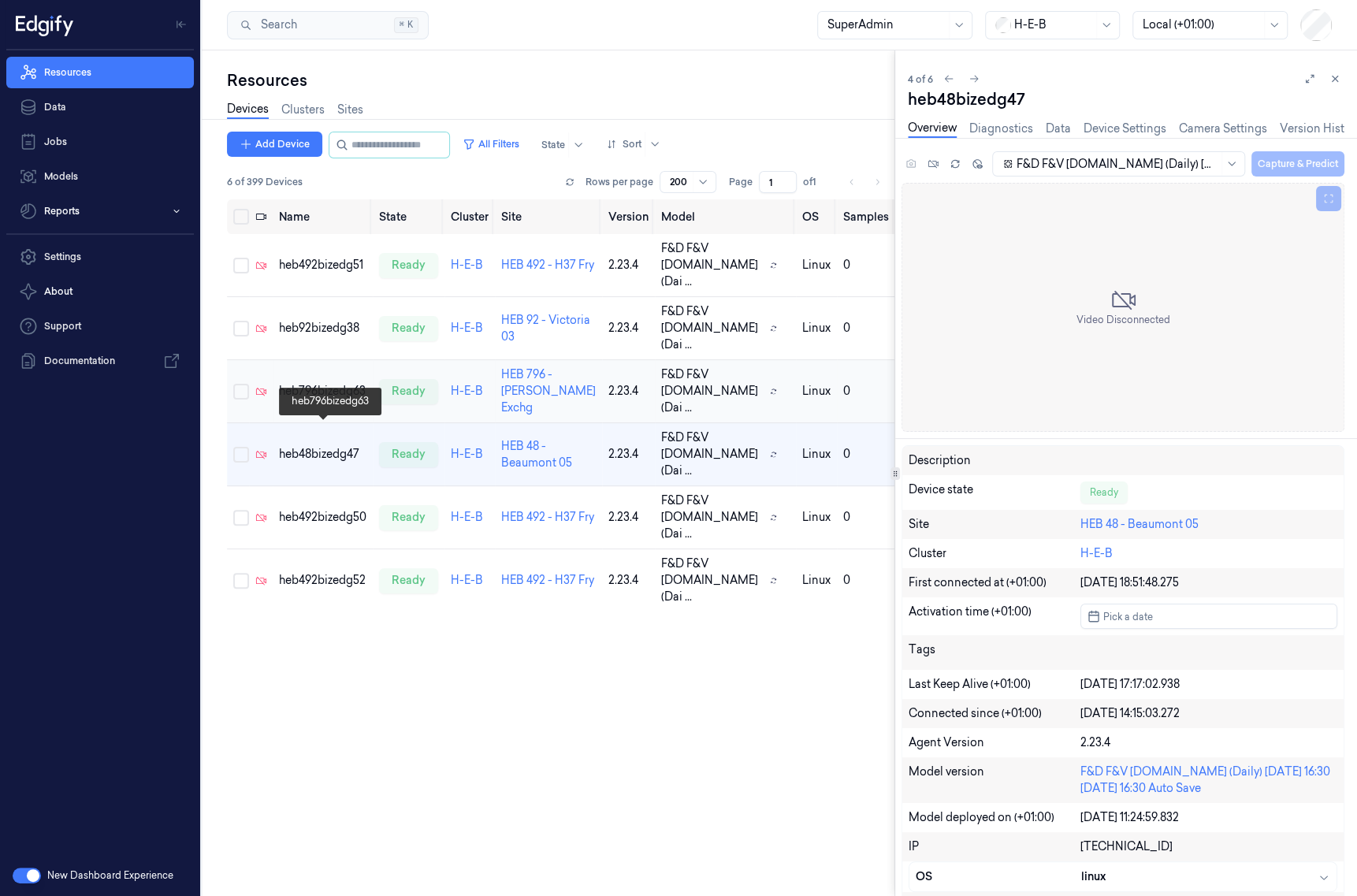
click at [342, 400] on div "heb796bizedg63" at bounding box center [322, 391] width 88 height 16
click at [300, 463] on div "heb48bizedg47" at bounding box center [322, 454] width 88 height 16
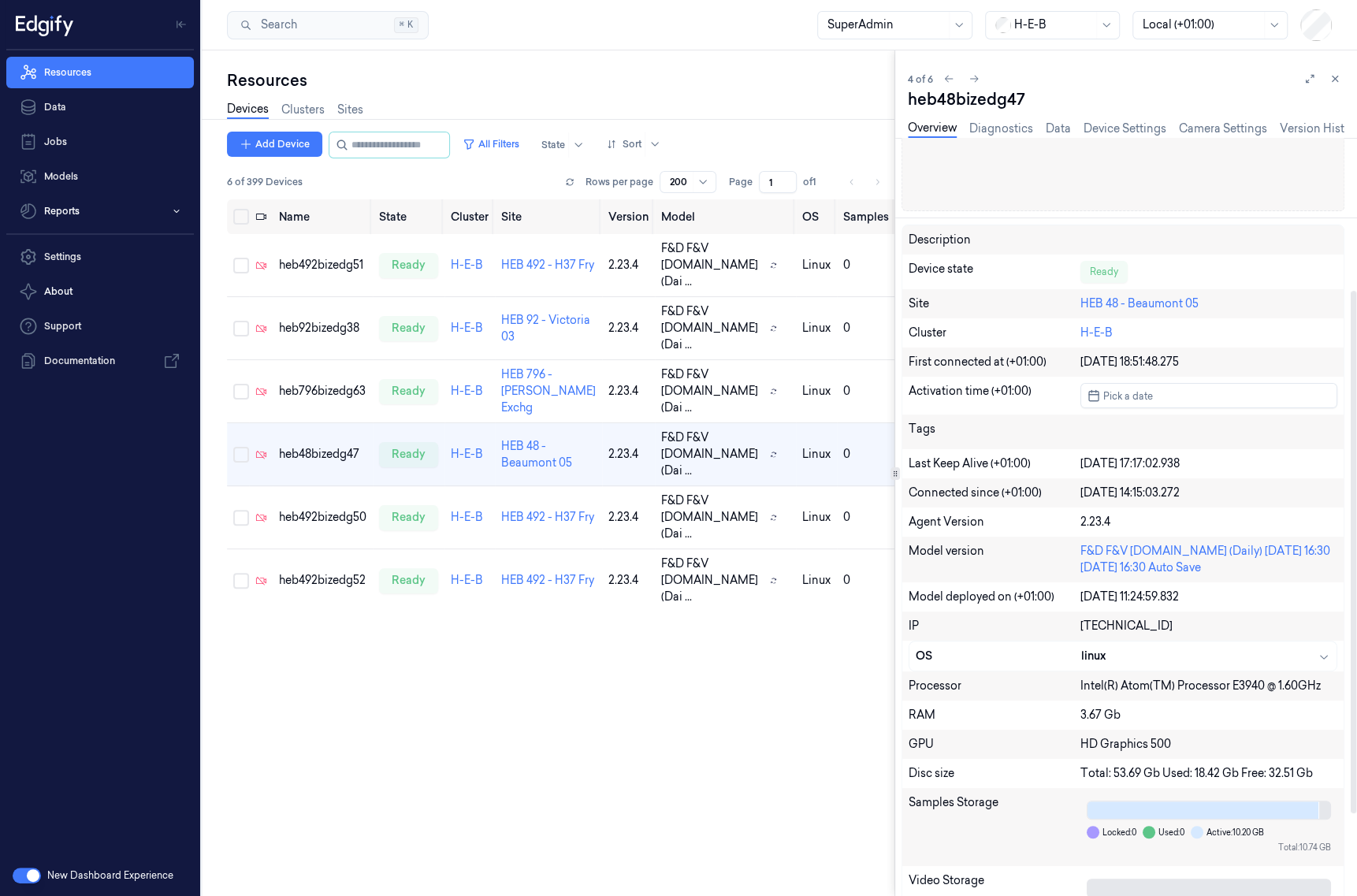
click at [1089, 630] on div "10.4.82.47" at bounding box center [1209, 625] width 257 height 16
copy div "10.4.82.47"
click at [350, 400] on div "heb796bizedg63" at bounding box center [322, 391] width 88 height 16
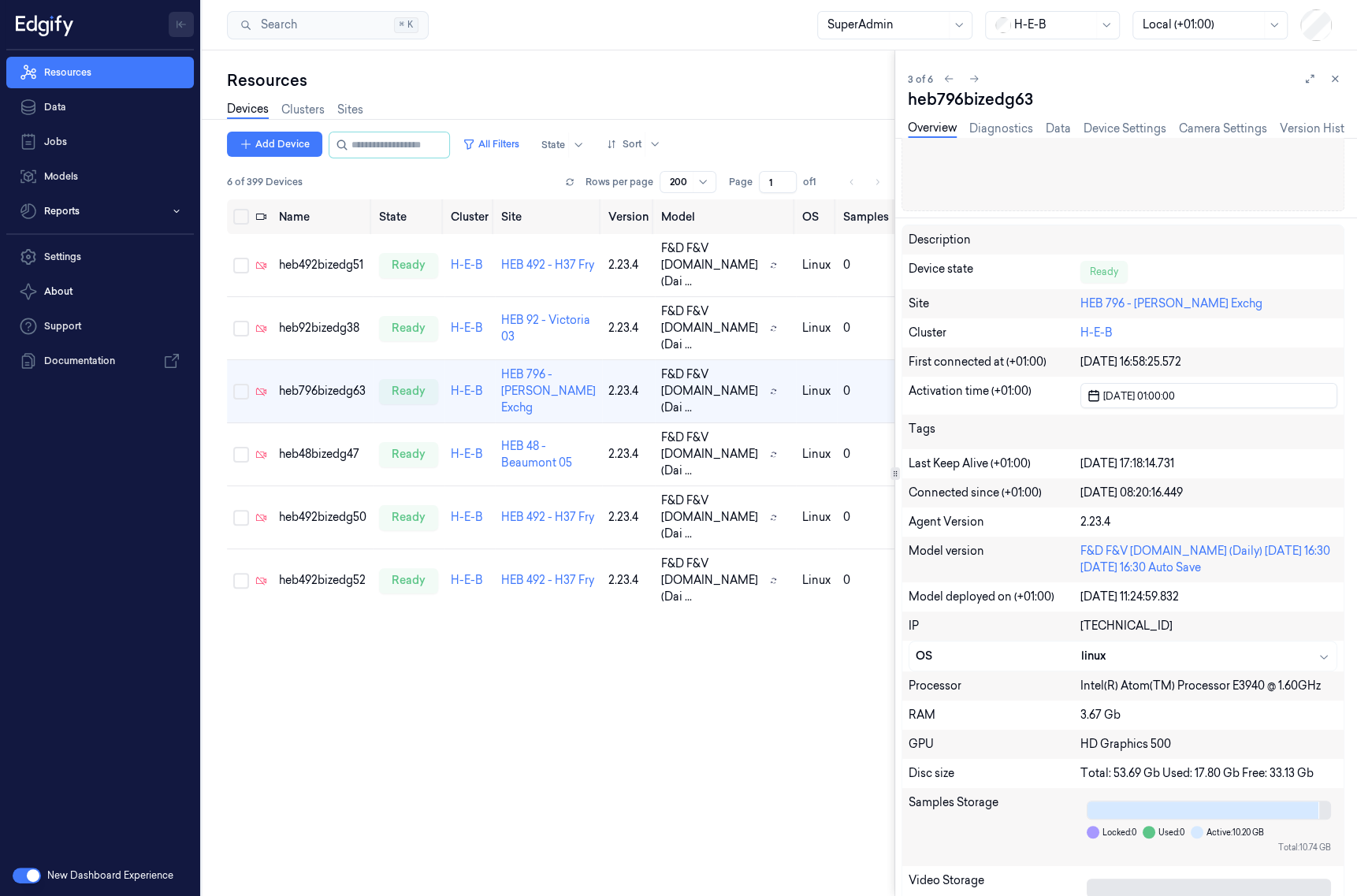
click at [171, 31] on button "Toggle Navigation" at bounding box center [181, 25] width 26 height 26
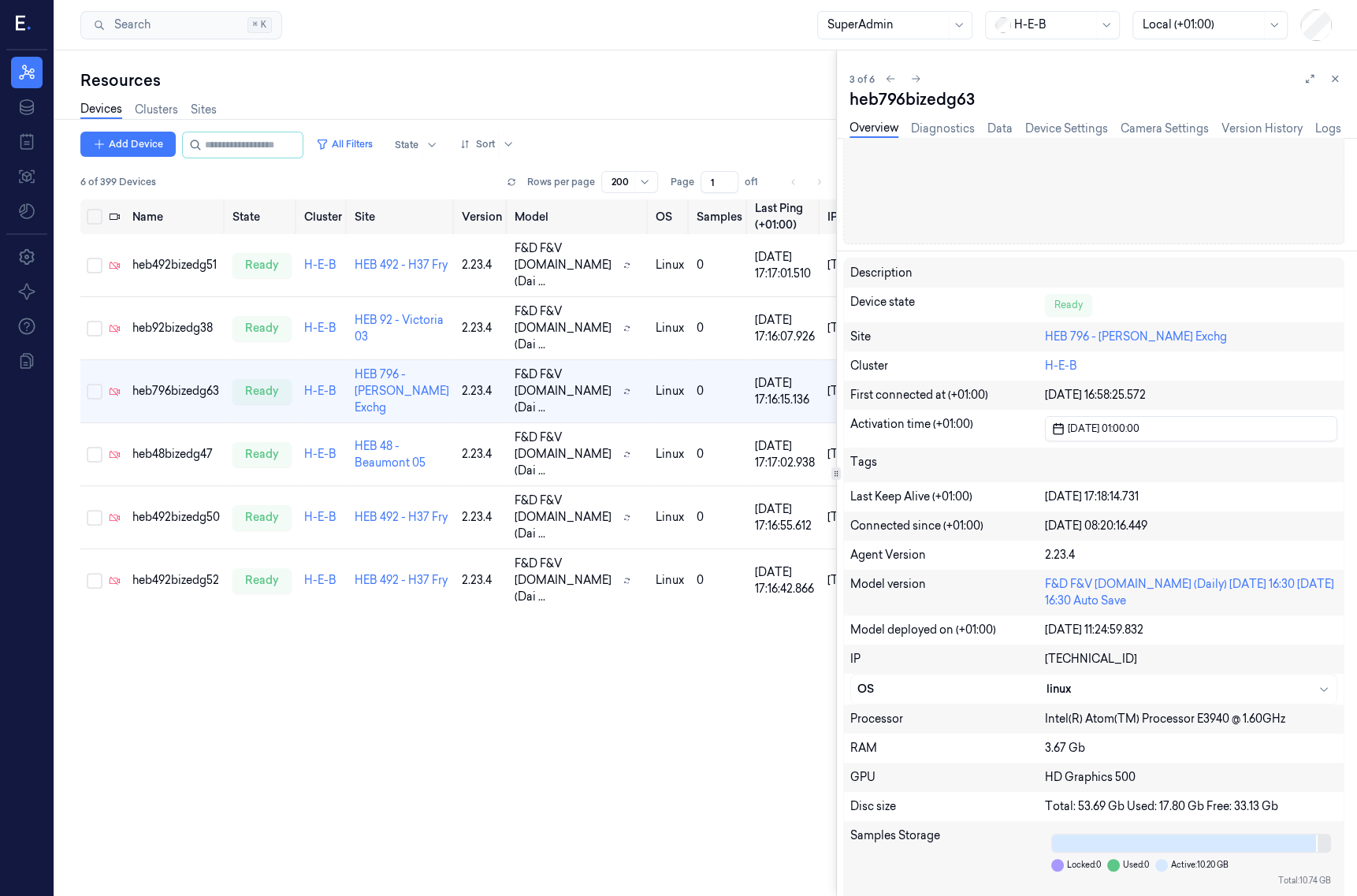
click at [744, 616] on div "Name State Cluster Site Version Model OS Samples Last Ping (+01:00) IP heb492bi…" at bounding box center [458, 541] width 755 height 685
click at [795, 127] on div "Devices Clusters Sites" at bounding box center [458, 111] width 755 height 40
click at [792, 695] on div "Name State Cluster Site Version Model OS Samples Last Ping (+01:00) IP heb492bi…" at bounding box center [458, 541] width 755 height 685
click at [379, 144] on button "All Filters" at bounding box center [345, 145] width 70 height 26
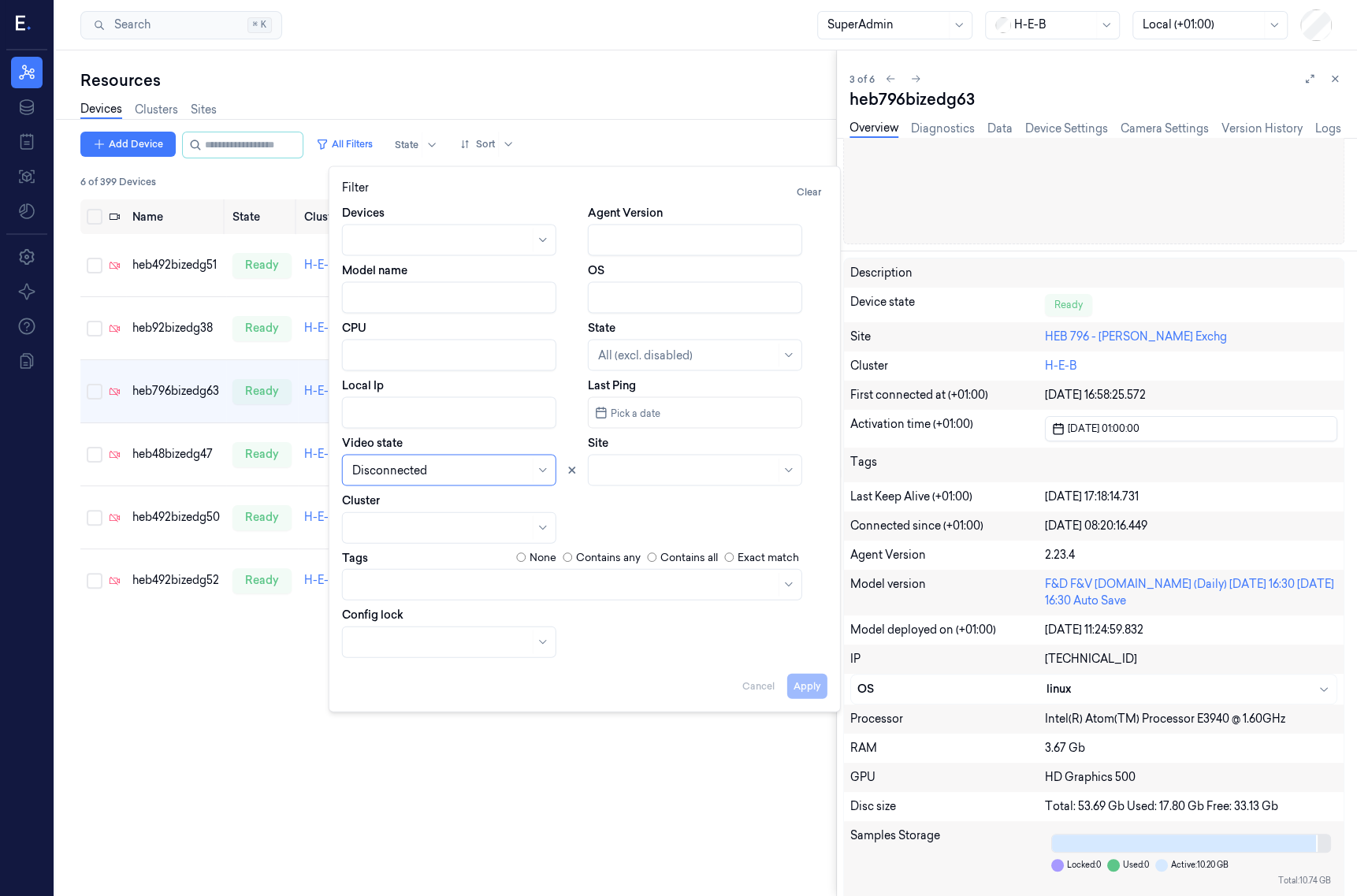
click at [421, 477] on div at bounding box center [441, 470] width 177 height 16
click at [421, 585] on div "Disabled" at bounding box center [448, 583] width 194 height 16
click at [802, 685] on button "Apply" at bounding box center [807, 686] width 40 height 26
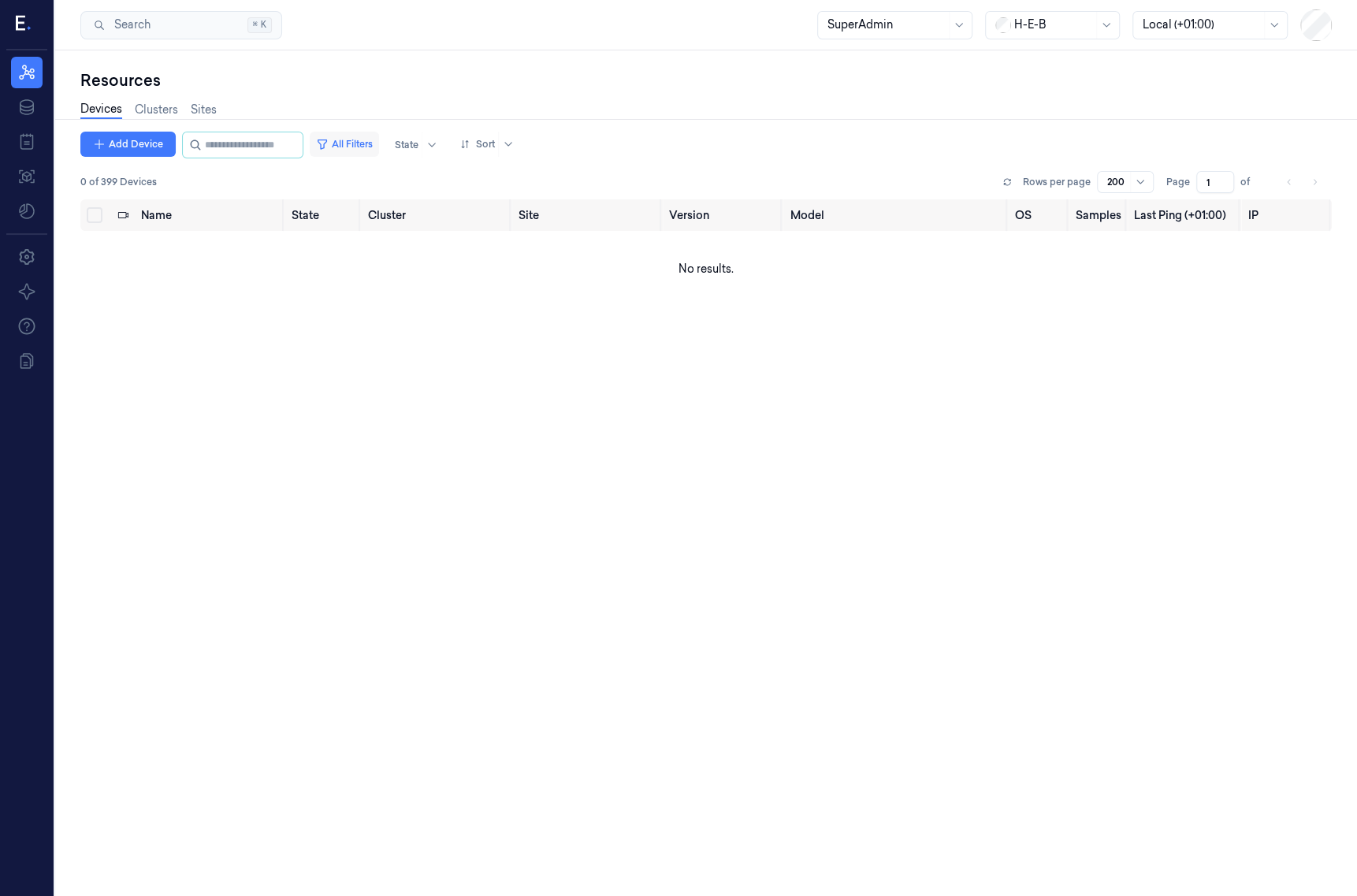
click at [379, 151] on button "All Filters" at bounding box center [345, 145] width 70 height 26
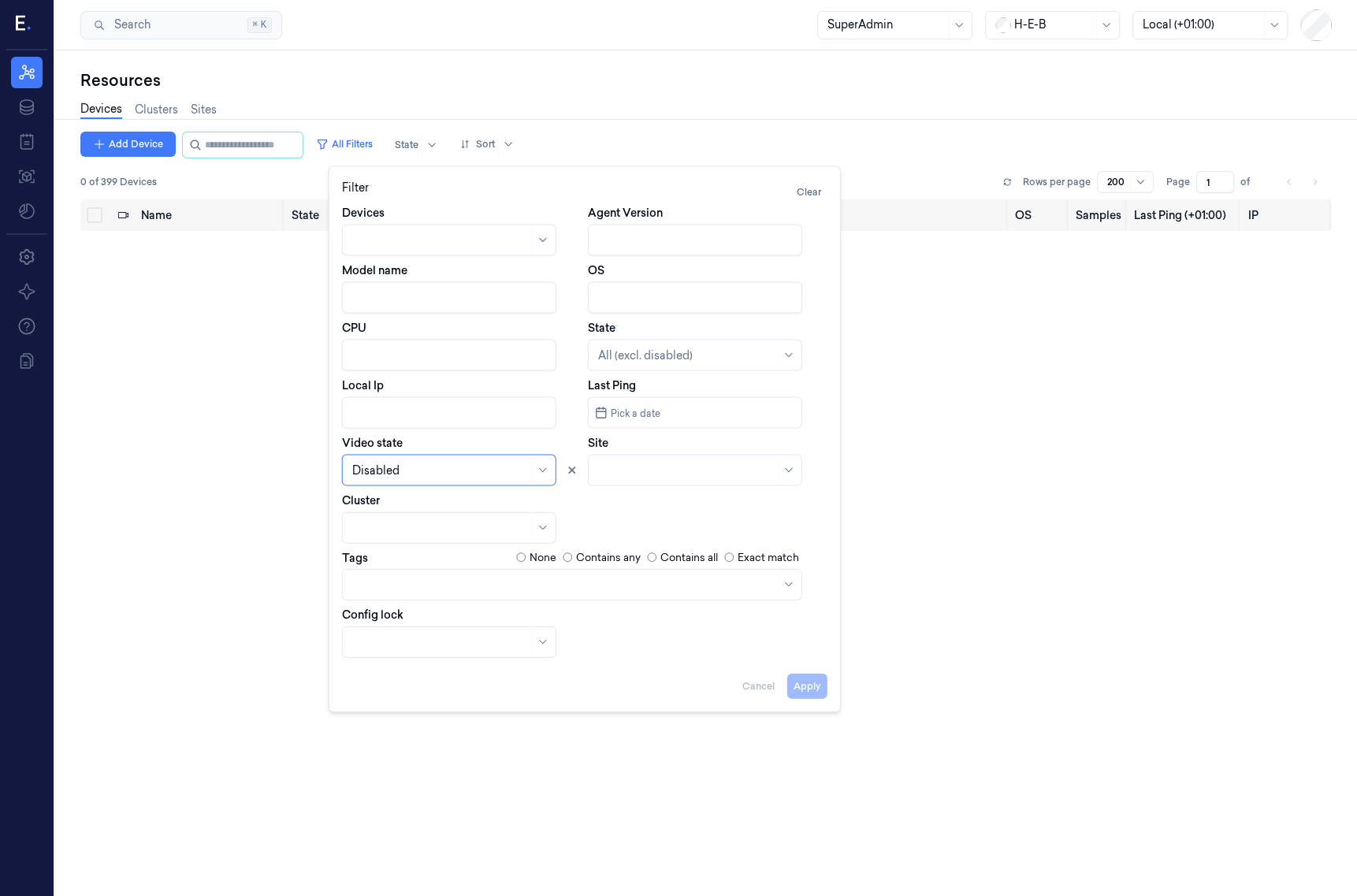
click at [477, 486] on div "Devices Agent Version Model name OS CPU State All (excl. disabled) Local Ip Las…" at bounding box center [584, 431] width 486 height 454
click at [493, 469] on div at bounding box center [441, 470] width 177 height 16
click at [461, 608] on div "Unknown" at bounding box center [448, 609] width 194 height 16
click at [811, 677] on button "Apply" at bounding box center [807, 686] width 40 height 26
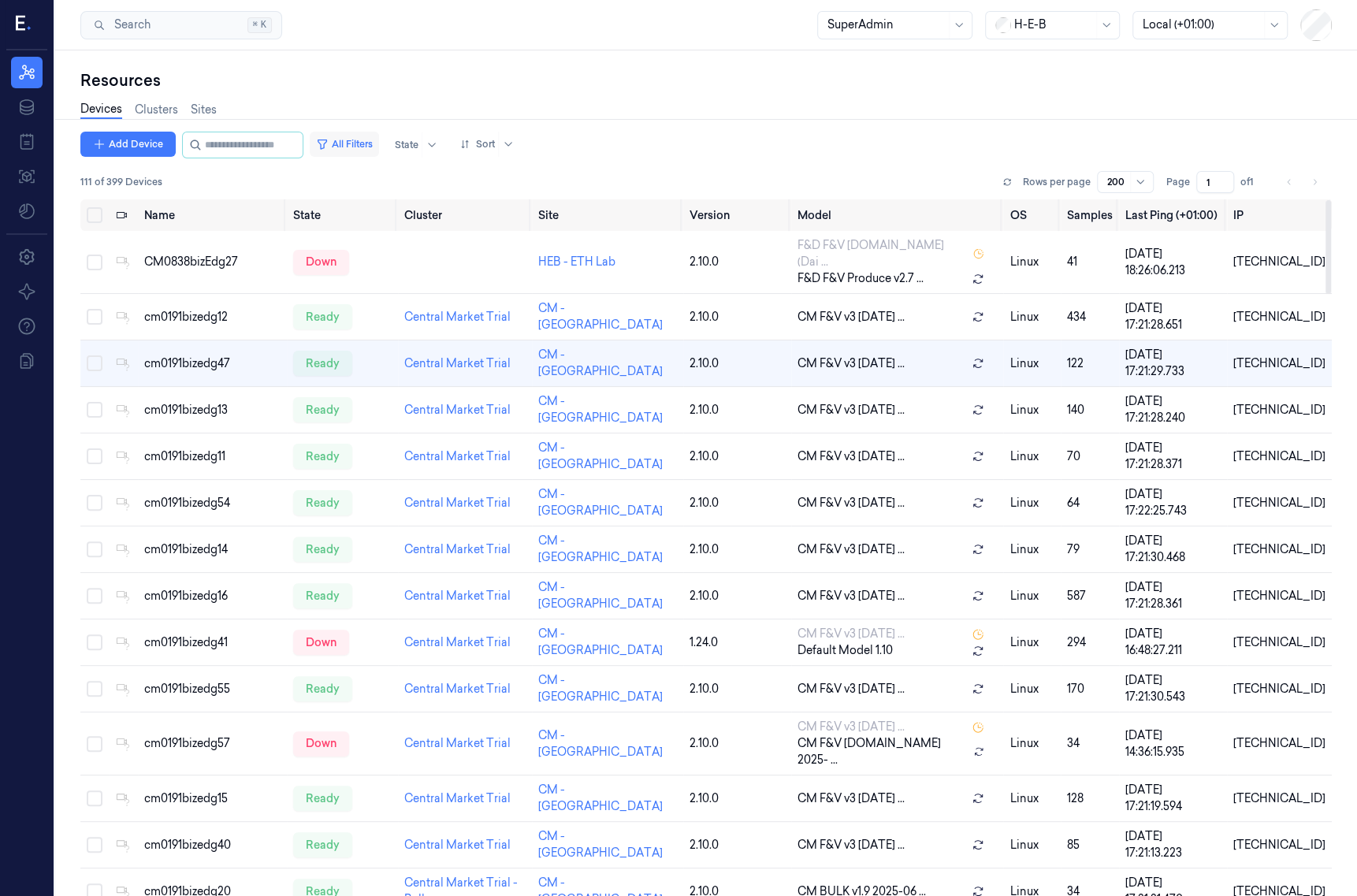
click at [357, 135] on button "All Filters" at bounding box center [345, 145] width 70 height 26
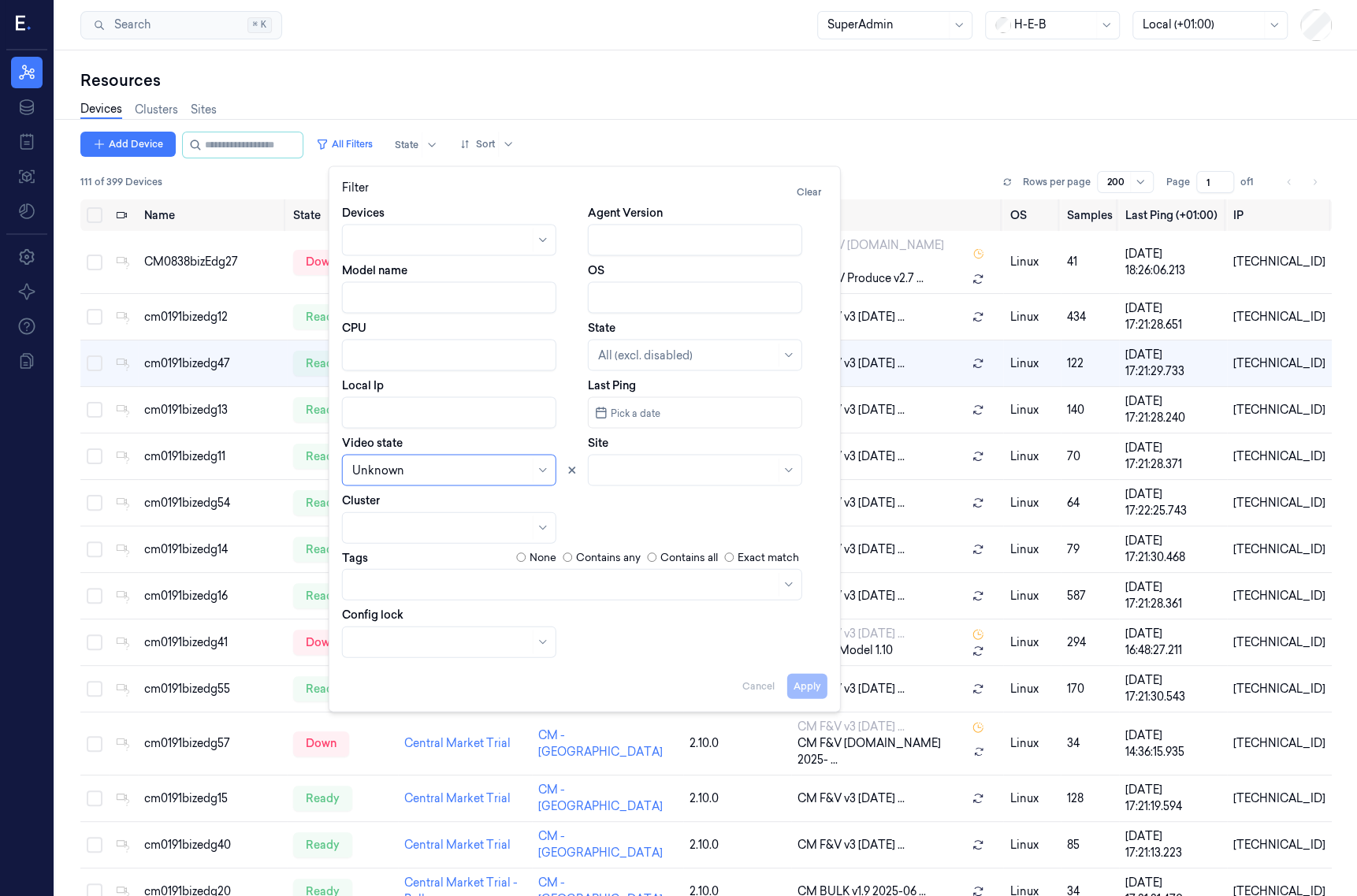
click at [432, 522] on div at bounding box center [441, 527] width 177 height 16
click at [465, 477] on div at bounding box center [441, 470] width 177 height 16
click at [424, 518] on div "Connected" at bounding box center [448, 531] width 207 height 26
click at [795, 679] on button "Apply" at bounding box center [807, 686] width 40 height 26
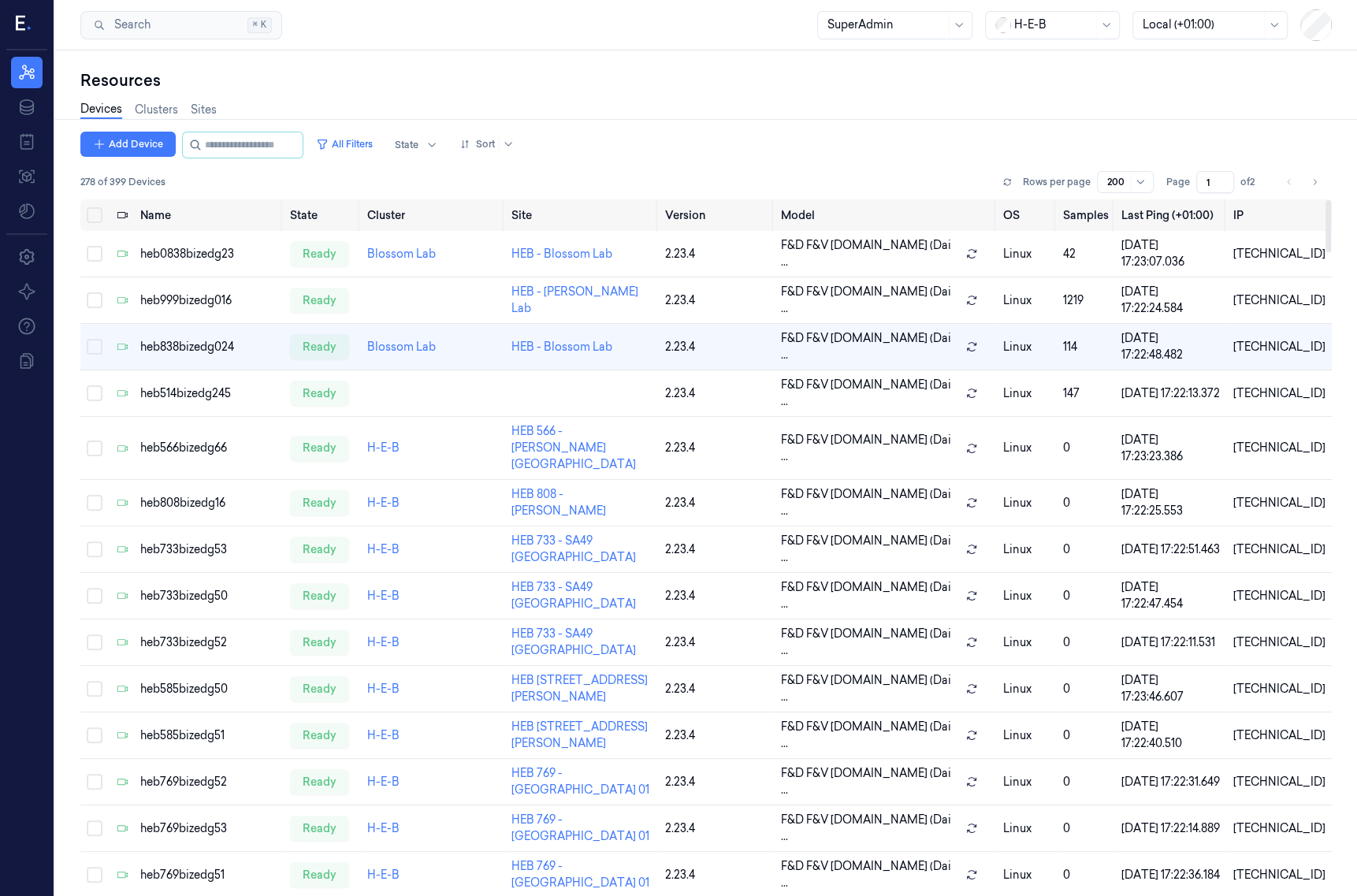
click at [878, 163] on div "Add Device All Filters State Sort 278 of 399 Devices Rows per page 200 Page 1 o…" at bounding box center [705, 166] width 1252 height 68
click at [235, 142] on input "string" at bounding box center [252, 146] width 94 height 26
paste input "**********"
type input "**********"
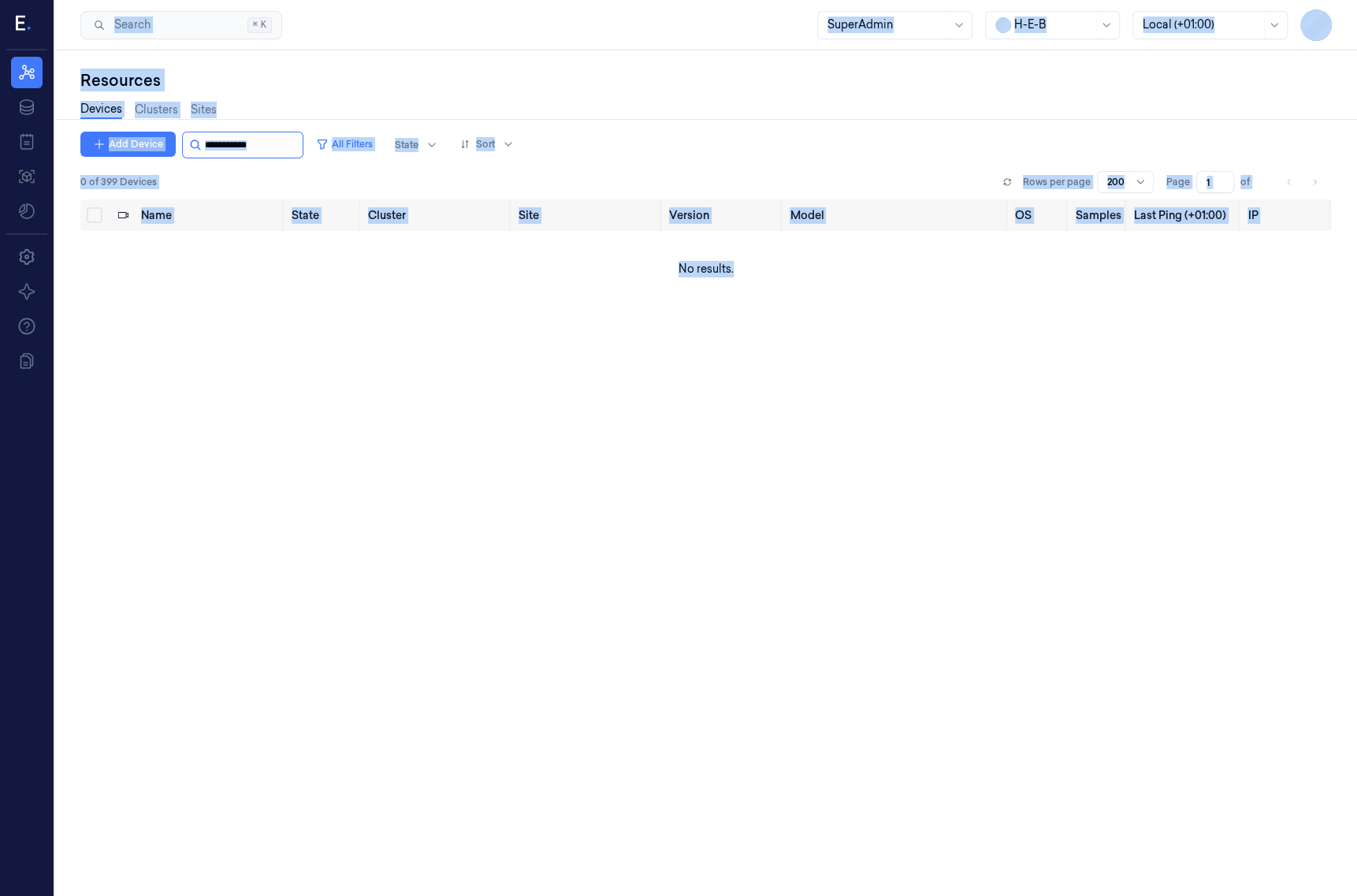
click at [298, 144] on input "string" at bounding box center [252, 146] width 94 height 26
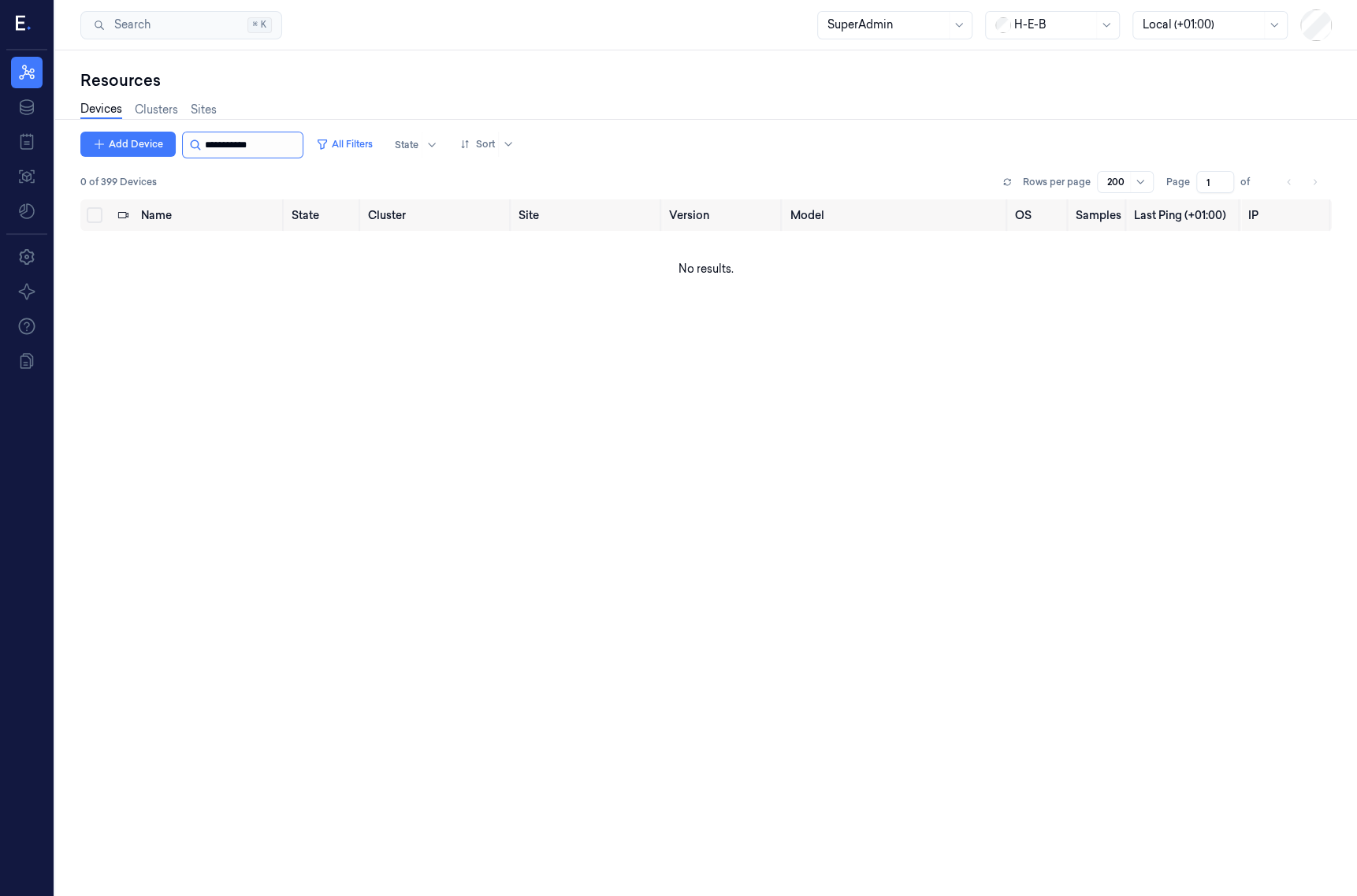
click at [298, 144] on input "string" at bounding box center [252, 146] width 94 height 26
click at [379, 149] on button "All Filters" at bounding box center [345, 145] width 70 height 26
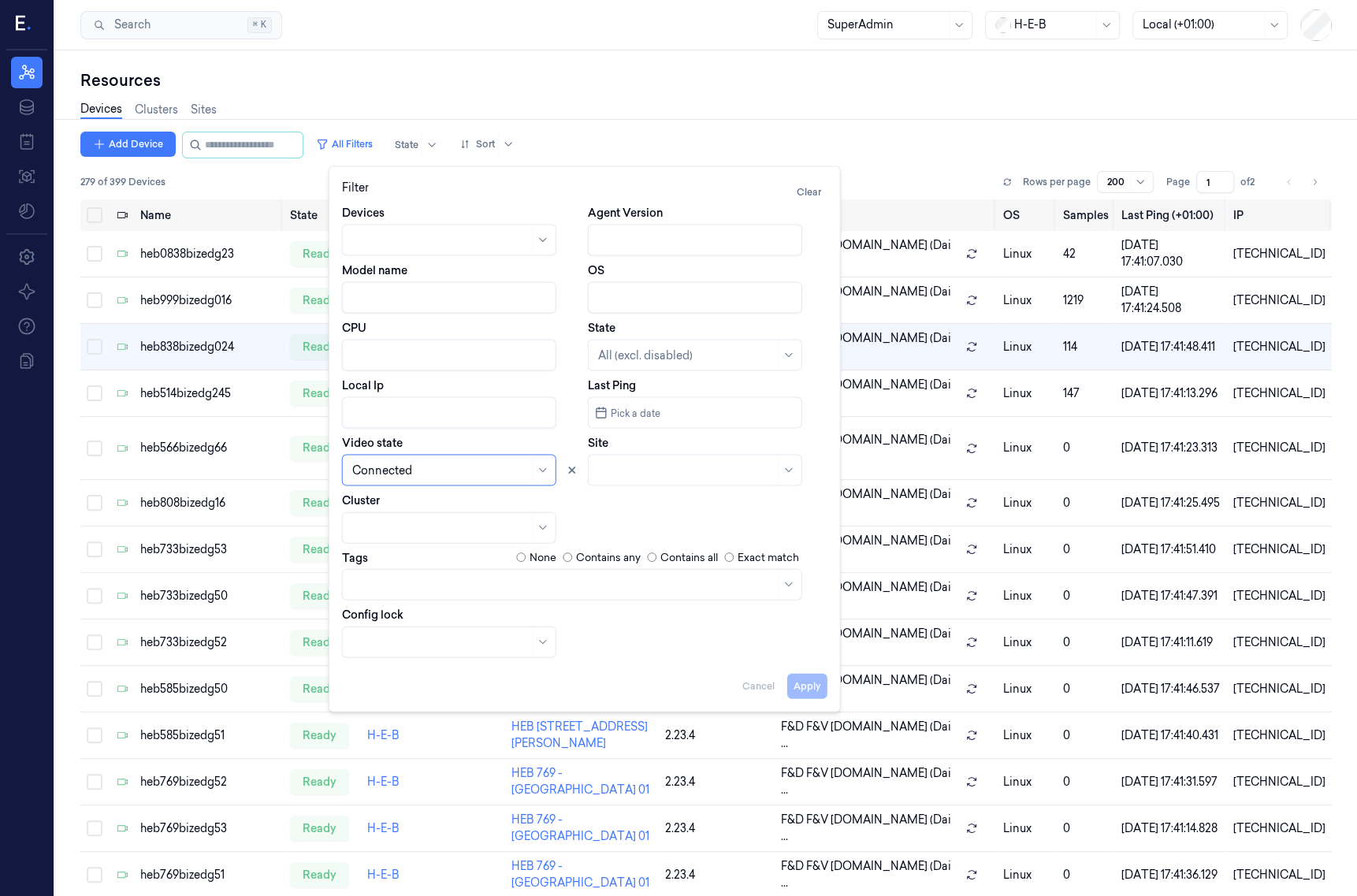
click at [560, 467] on div "Connected" at bounding box center [462, 470] width 240 height 31
click at [564, 470] on button at bounding box center [572, 471] width 19 height 19
click at [415, 410] on input "Local Ip" at bounding box center [449, 413] width 214 height 31
paste input "10.69.62.22"
click at [804, 699] on div "Filter Clear Devices Agent Version Model name OS CPU State All (excl. disabled)…" at bounding box center [584, 439] width 512 height 546
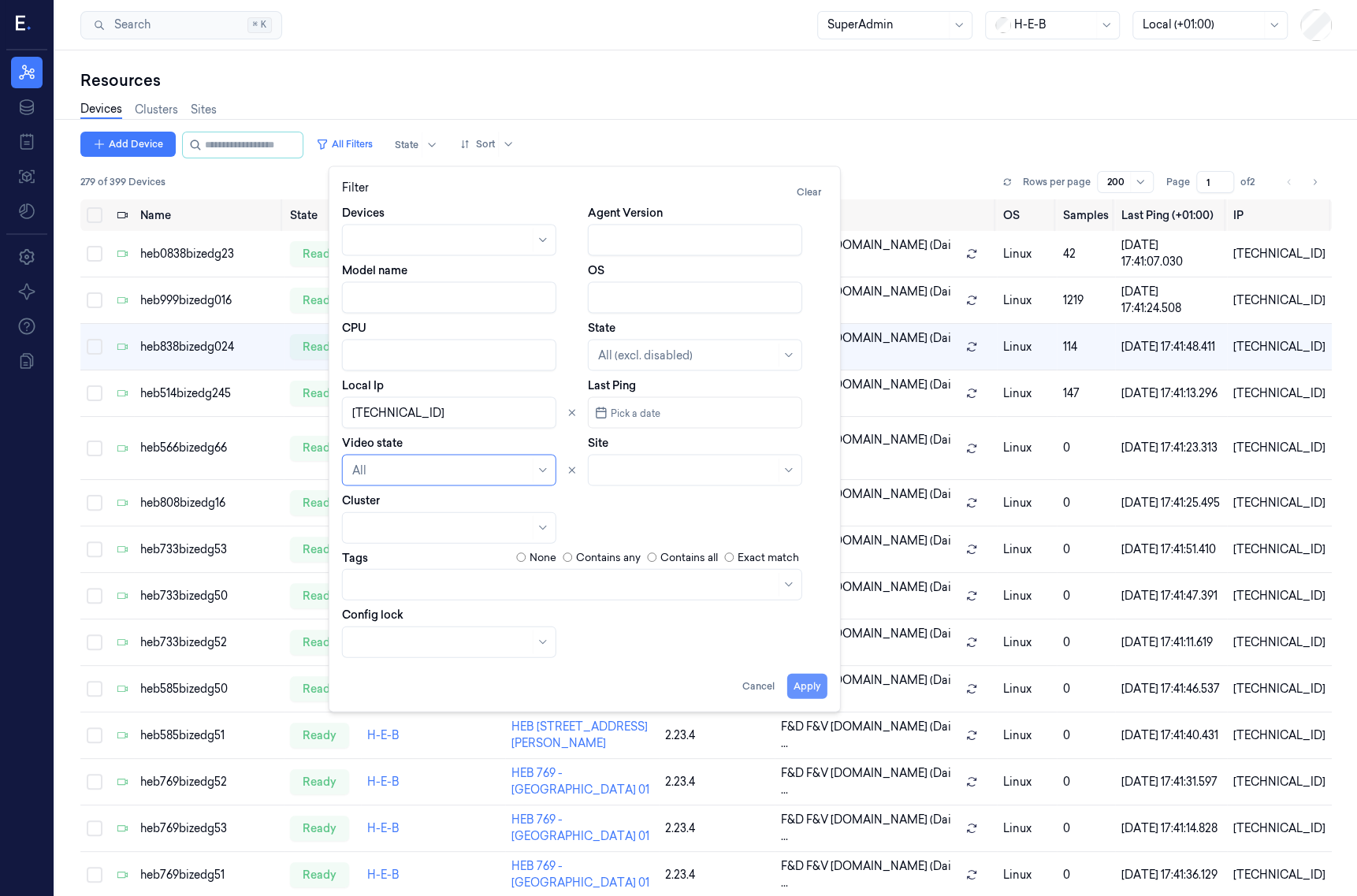
click at [818, 683] on button "Apply" at bounding box center [807, 686] width 40 height 26
type input "10.69.62.22"
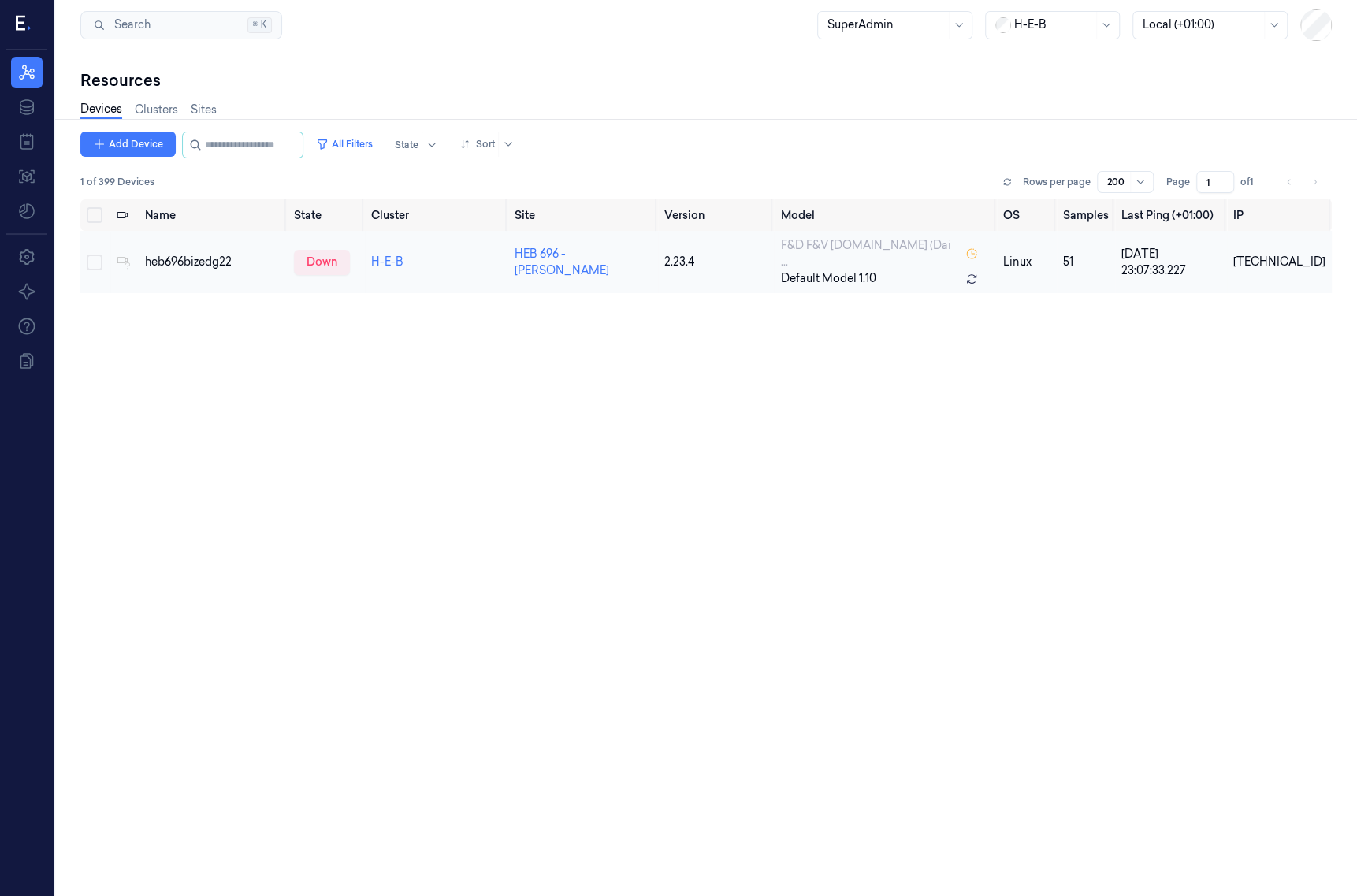
click at [237, 261] on td "heb696bizedg22" at bounding box center [213, 261] width 149 height 62
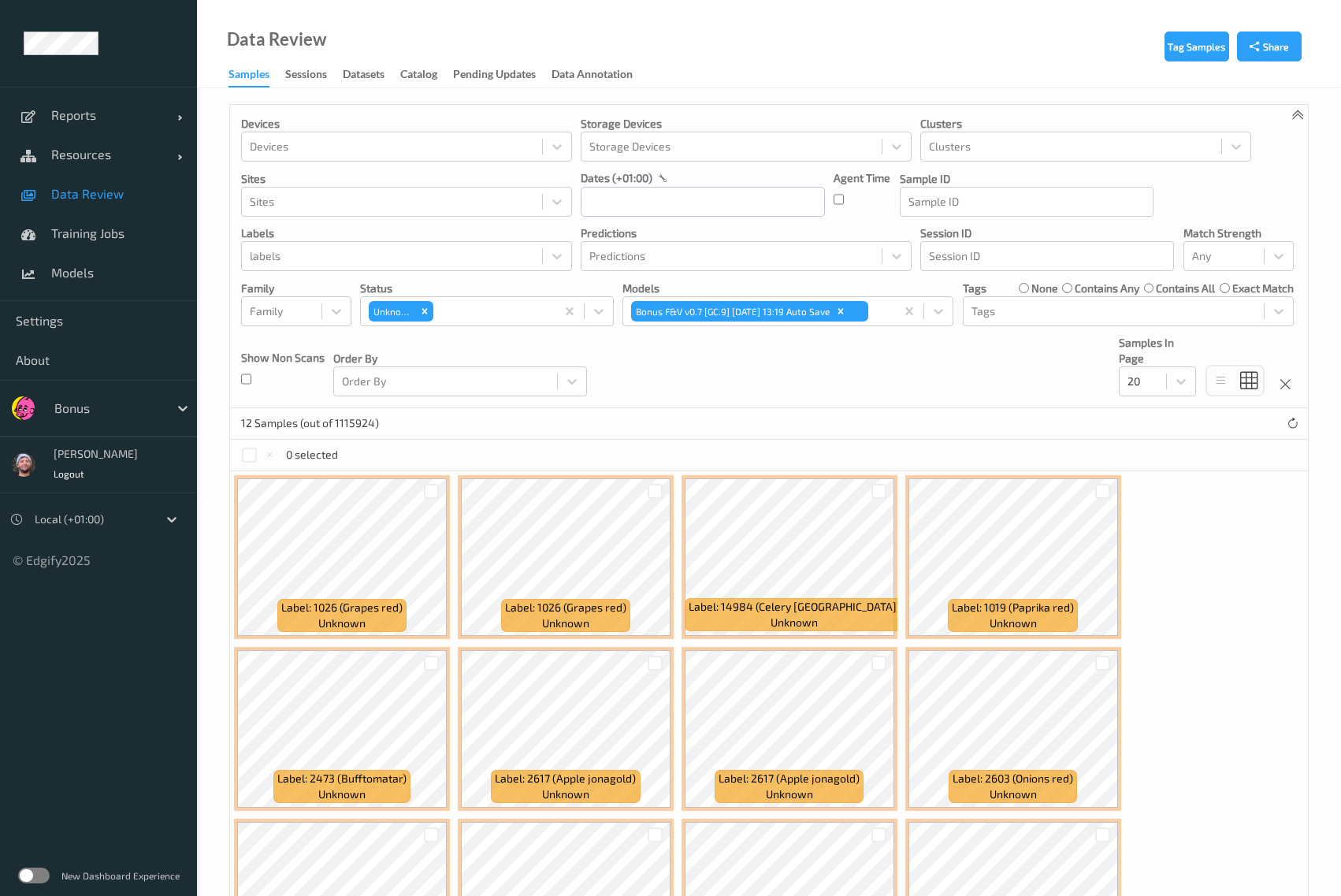
scroll to position [151, 0]
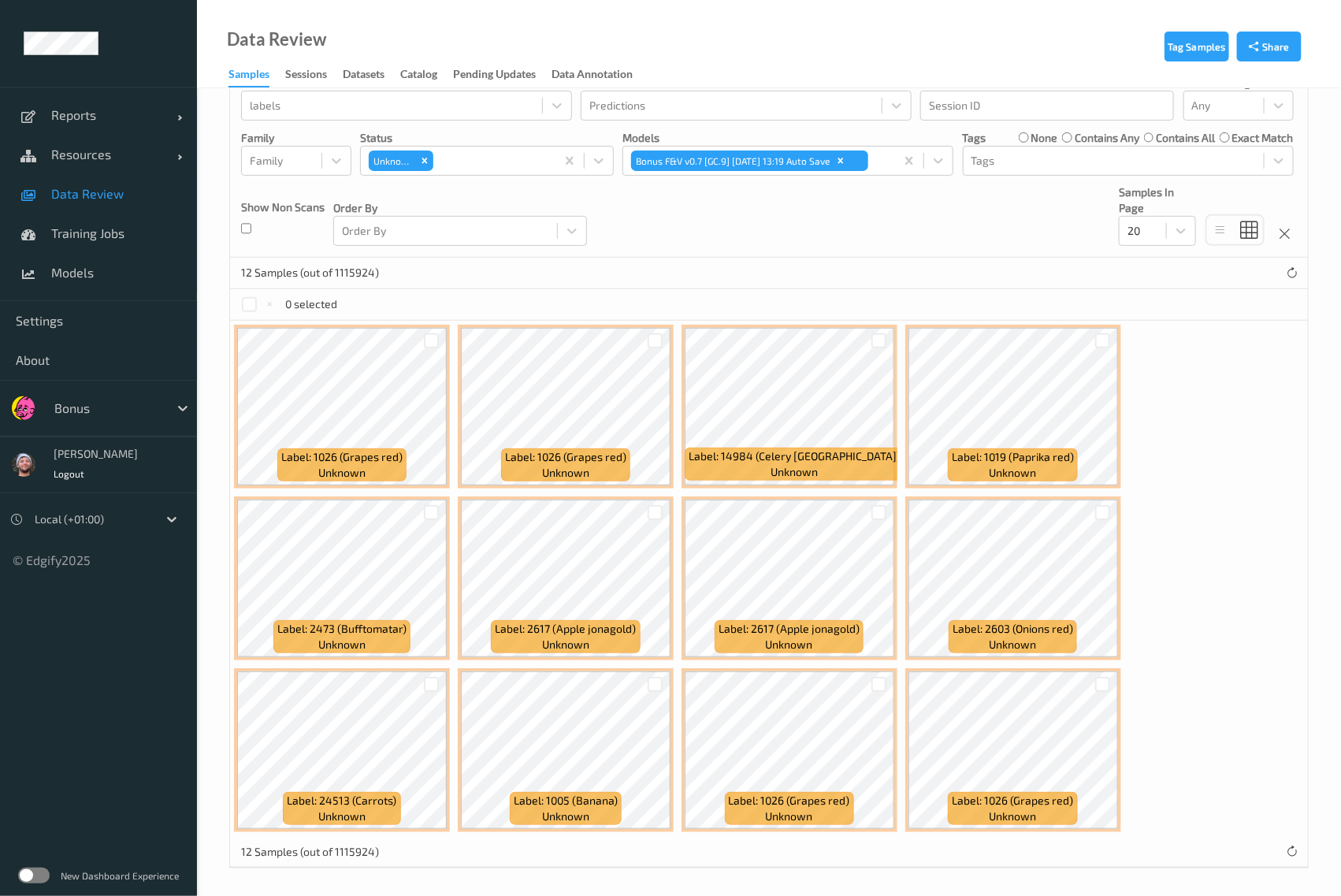
click at [157, 197] on span "Data Review" at bounding box center [116, 194] width 130 height 16
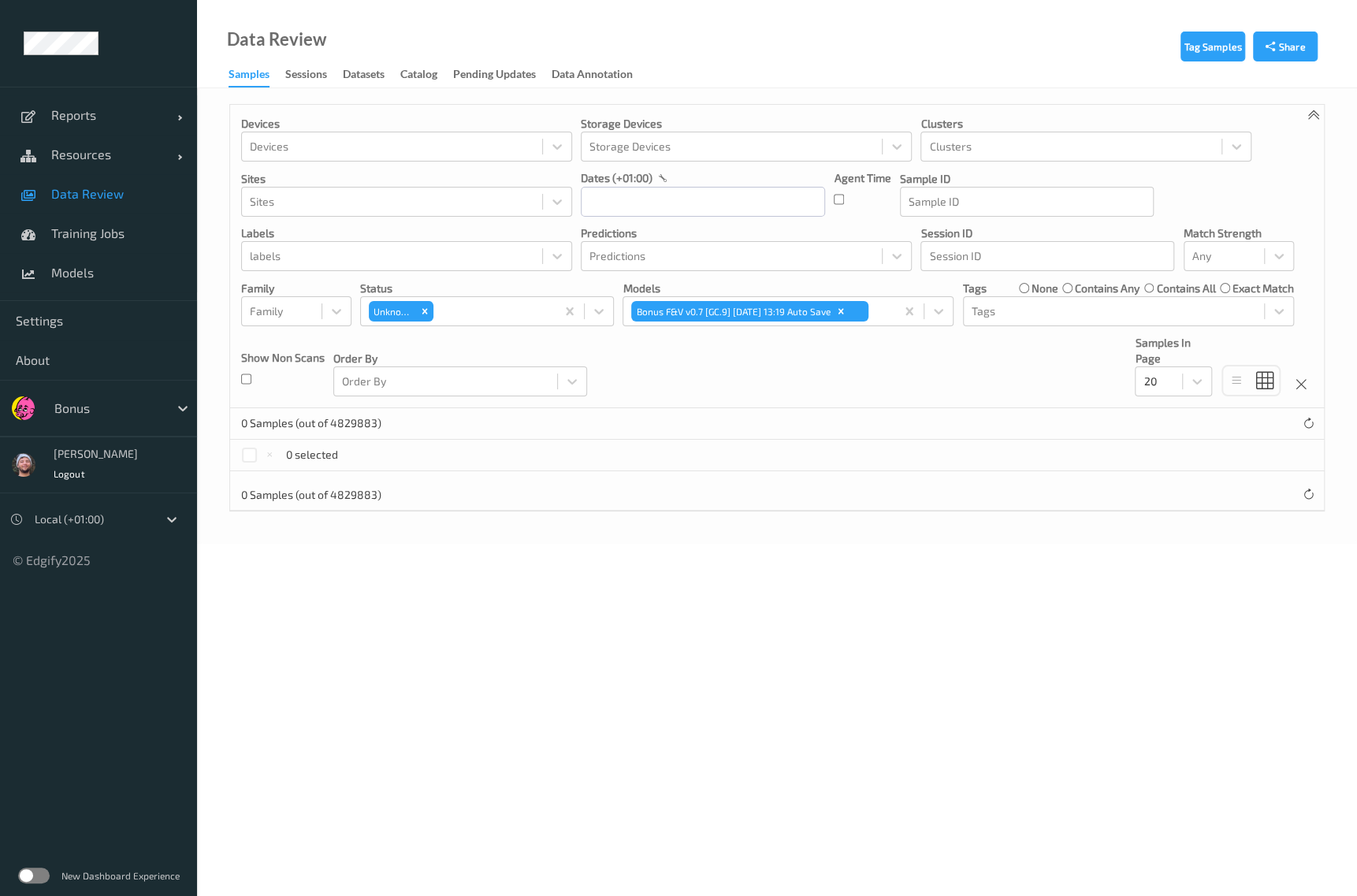
click at [38, 408] on div "Bonus" at bounding box center [99, 408] width 197 height 57
click at [70, 414] on div at bounding box center [107, 408] width 106 height 19
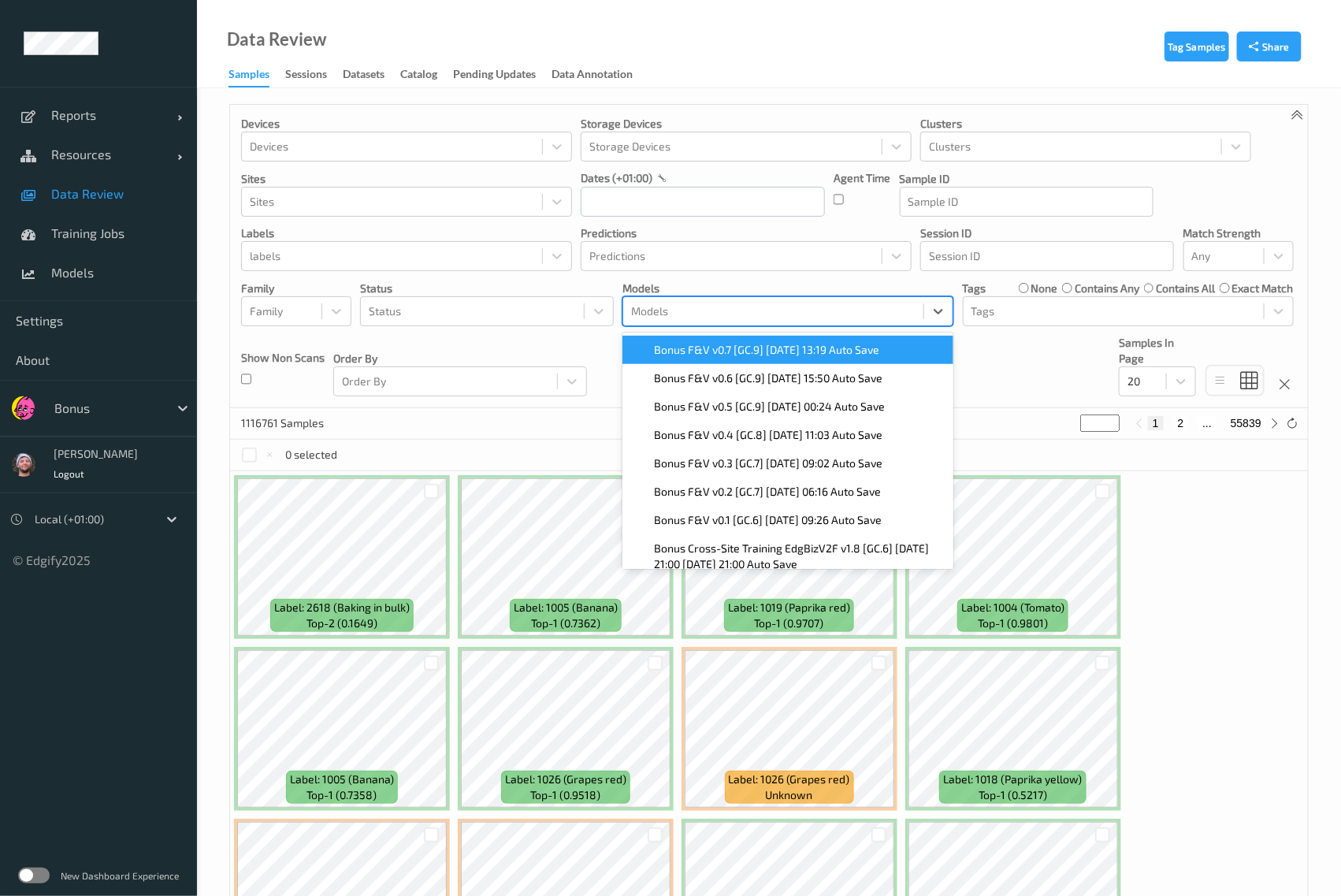
click at [663, 304] on div at bounding box center [773, 311] width 284 height 19
drag, startPoint x: 725, startPoint y: 366, endPoint x: 721, endPoint y: 356, distance: 10.8
click at [721, 356] on div "Bonus F&V v0.7 [GC.9] 2025-08-27 13:19 Auto Save    Bonus F&V v0.6 [GC.9] 2025-…" at bounding box center [788, 451] width 331 height 237
click at [721, 356] on span "Bonus F&V v0.7 [GC.9] 2025-08-27 13:19 Auto Save" at bounding box center [767, 350] width 225 height 16
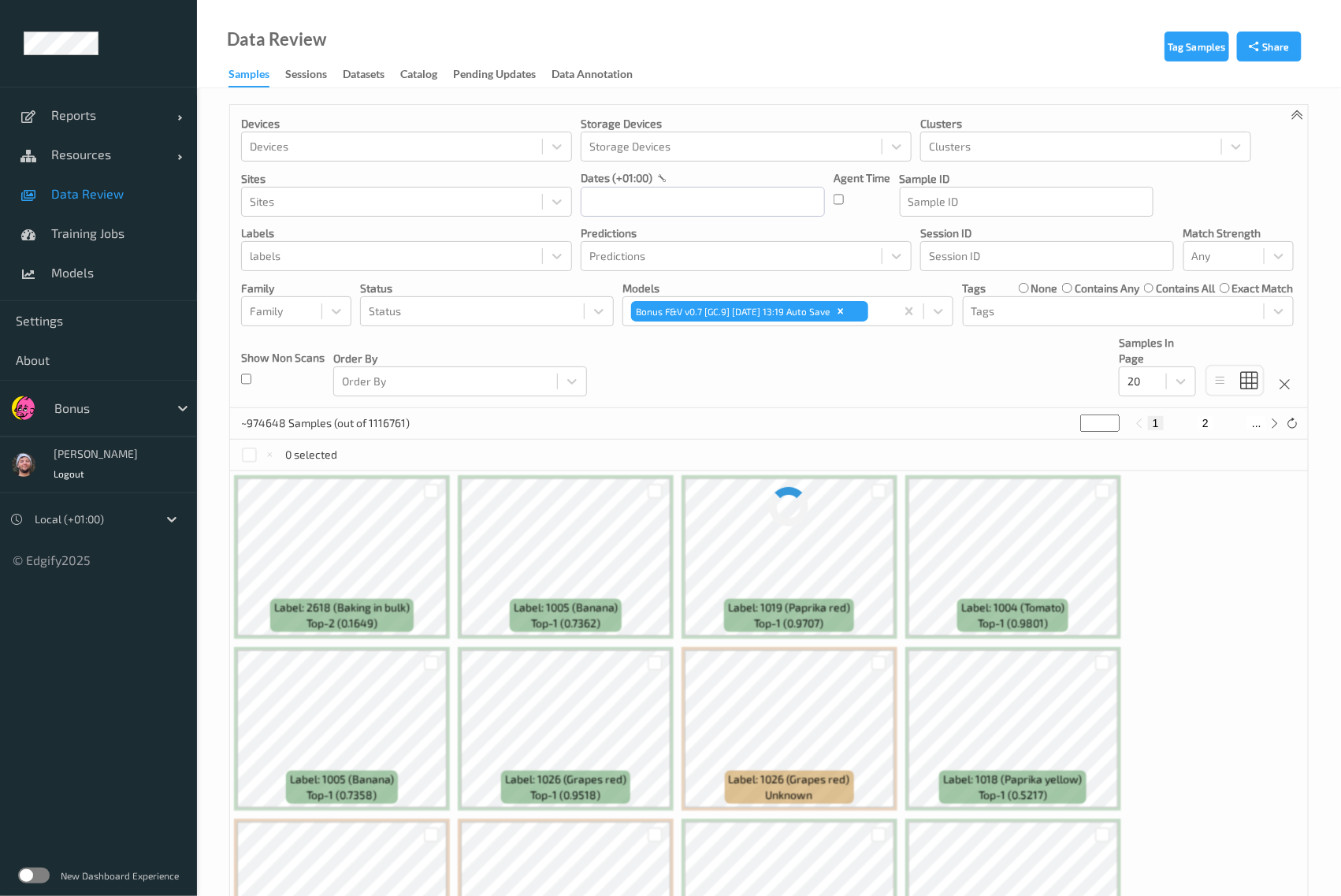
click at [610, 406] on div "Devices Devices Storage Devices Storage Devices Clusters Clusters Sites Sites d…" at bounding box center [768, 256] width 1078 height 304
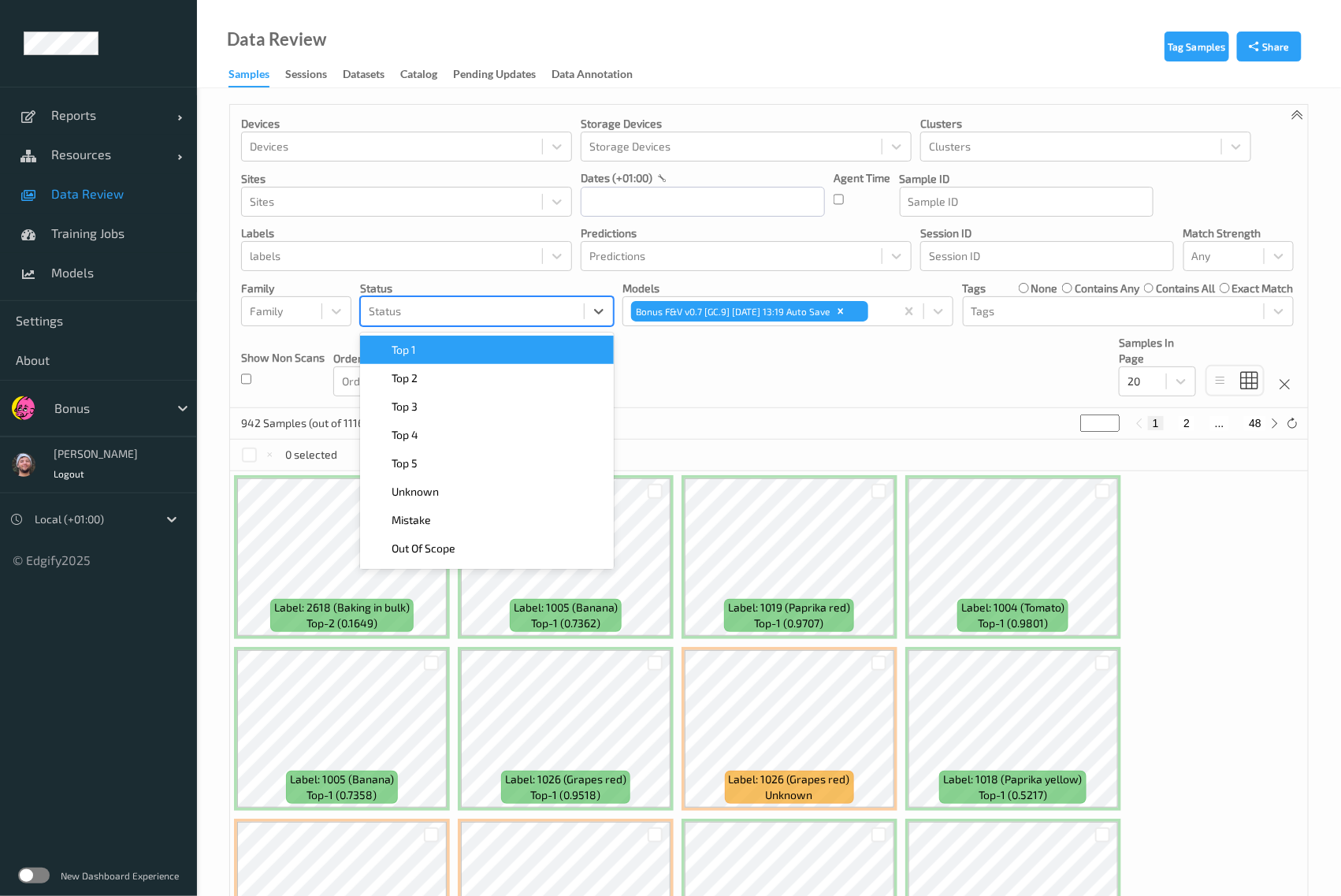
click at [457, 304] on div at bounding box center [472, 311] width 208 height 19
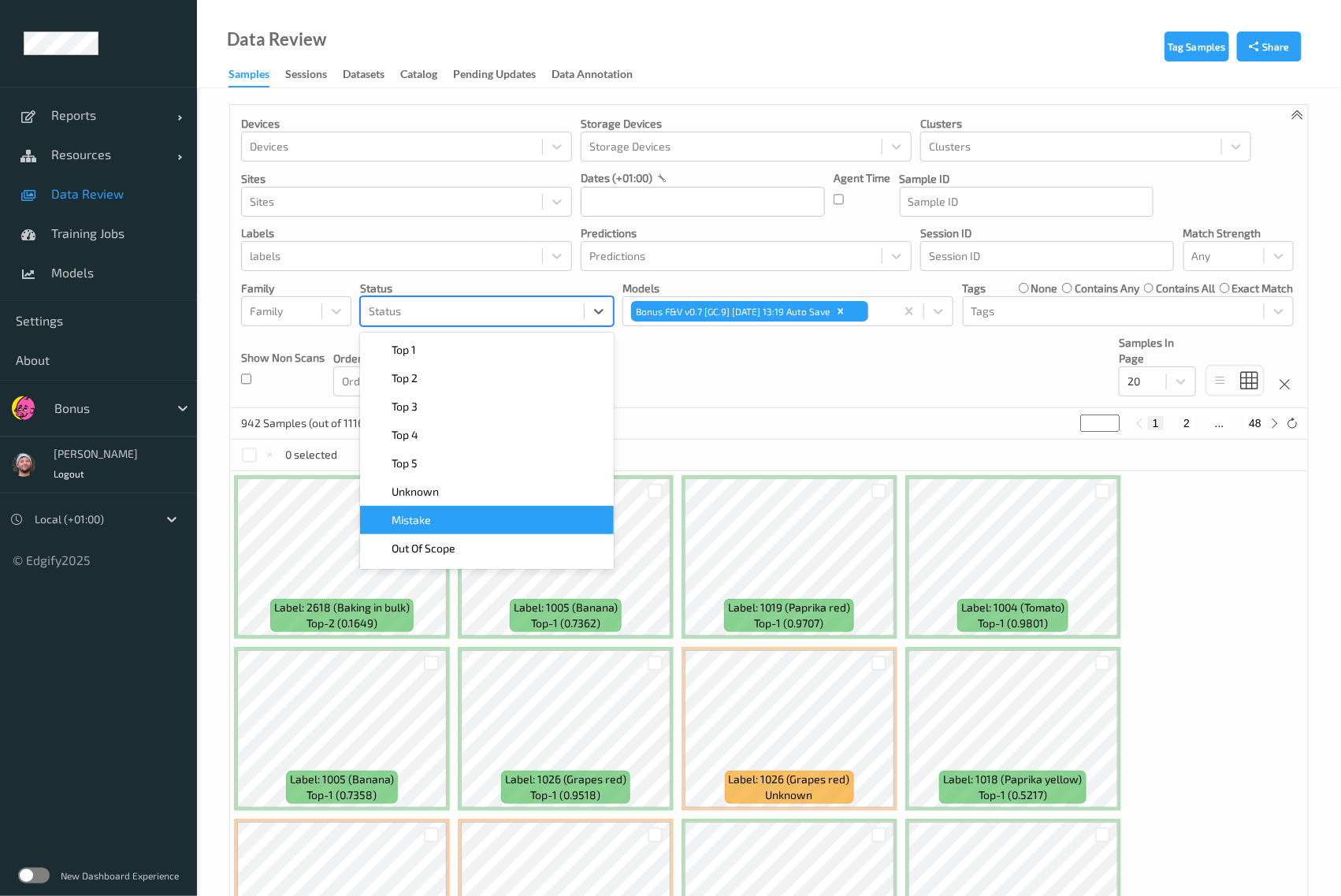
click at [479, 498] on div "Unknown" at bounding box center [487, 492] width 235 height 16
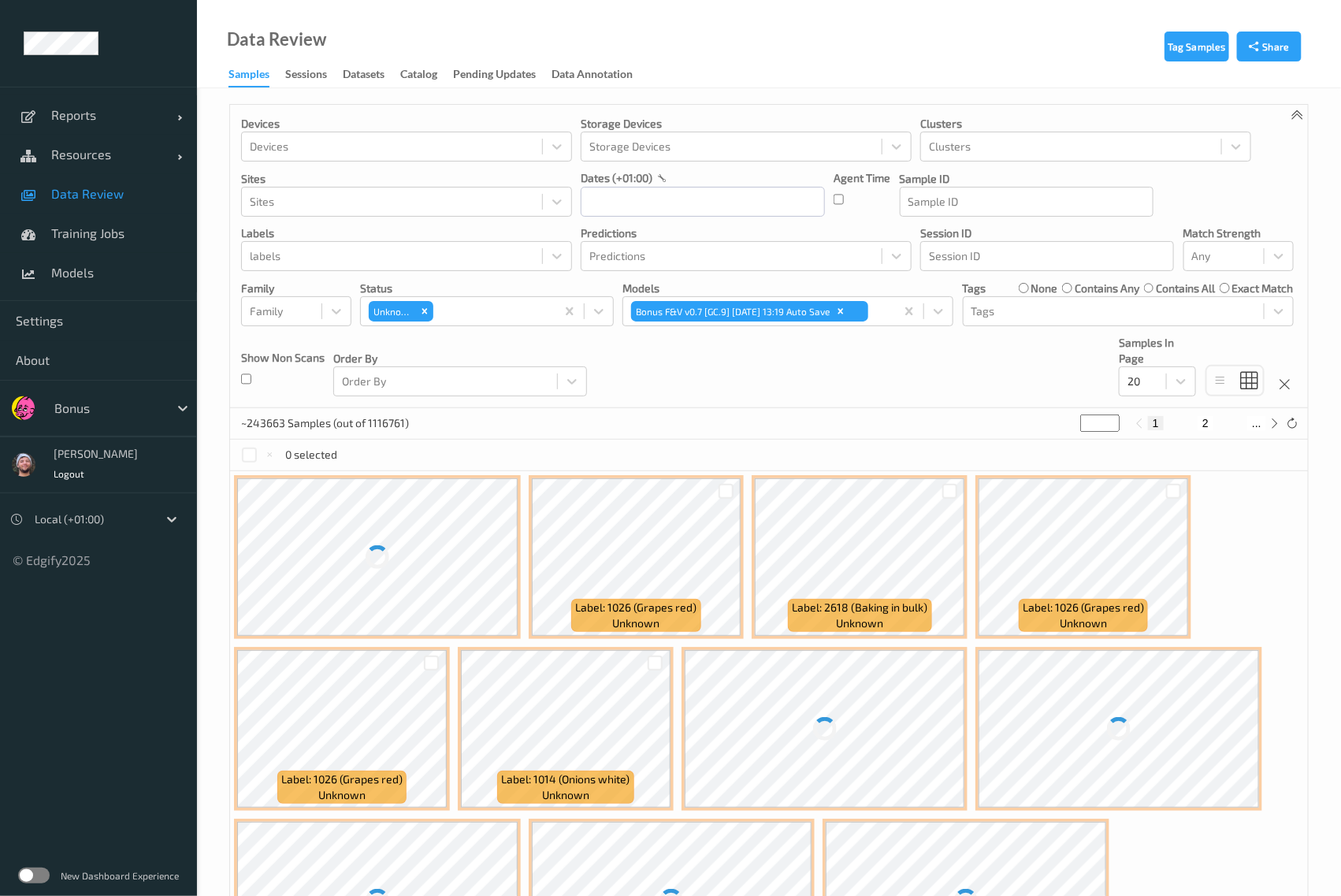
click at [783, 352] on div "Devices Devices Storage Devices Storage Devices Clusters Clusters Sites Sites d…" at bounding box center [768, 256] width 1078 height 304
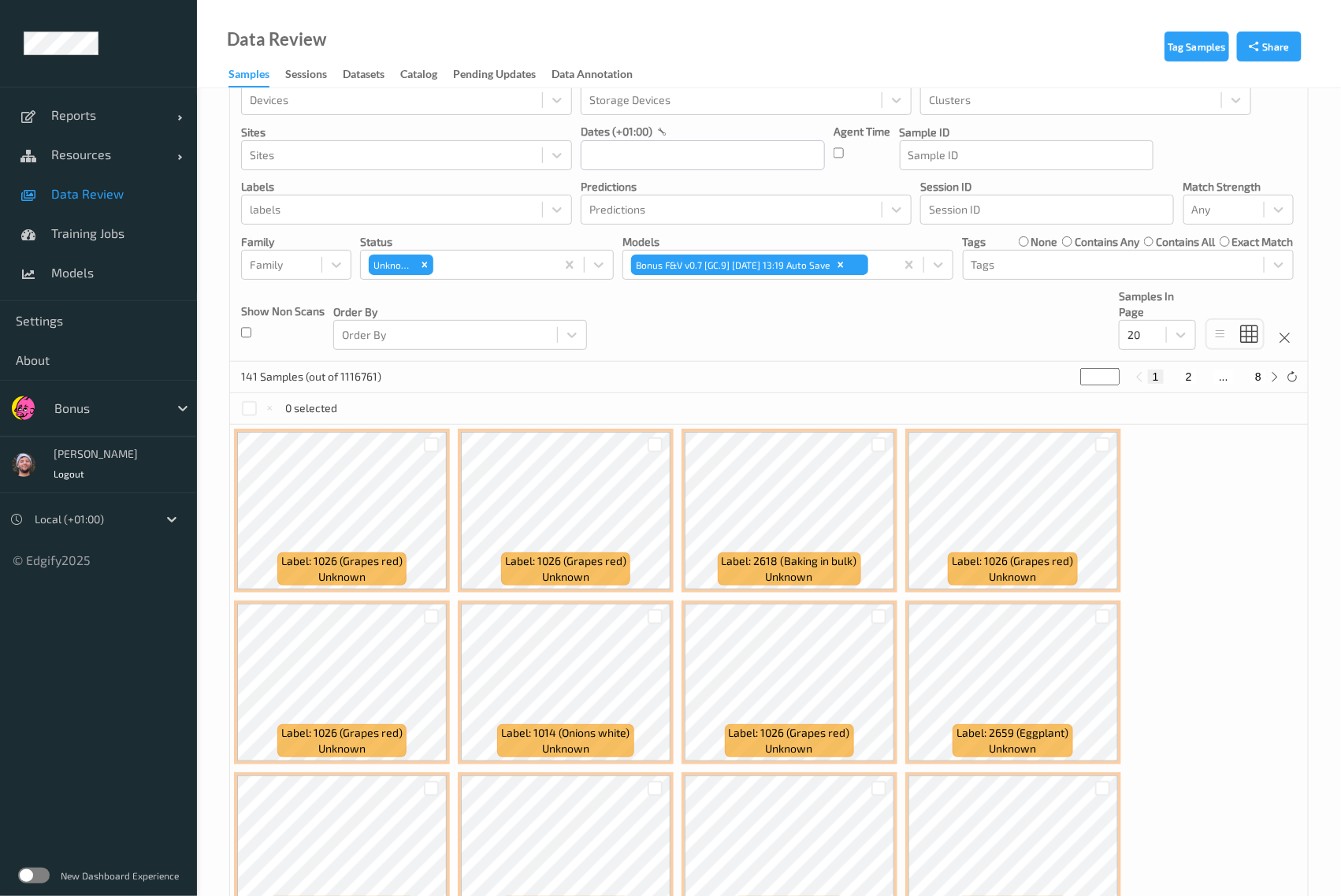
scroll to position [47, 0]
click at [446, 271] on div at bounding box center [492, 265] width 111 height 19
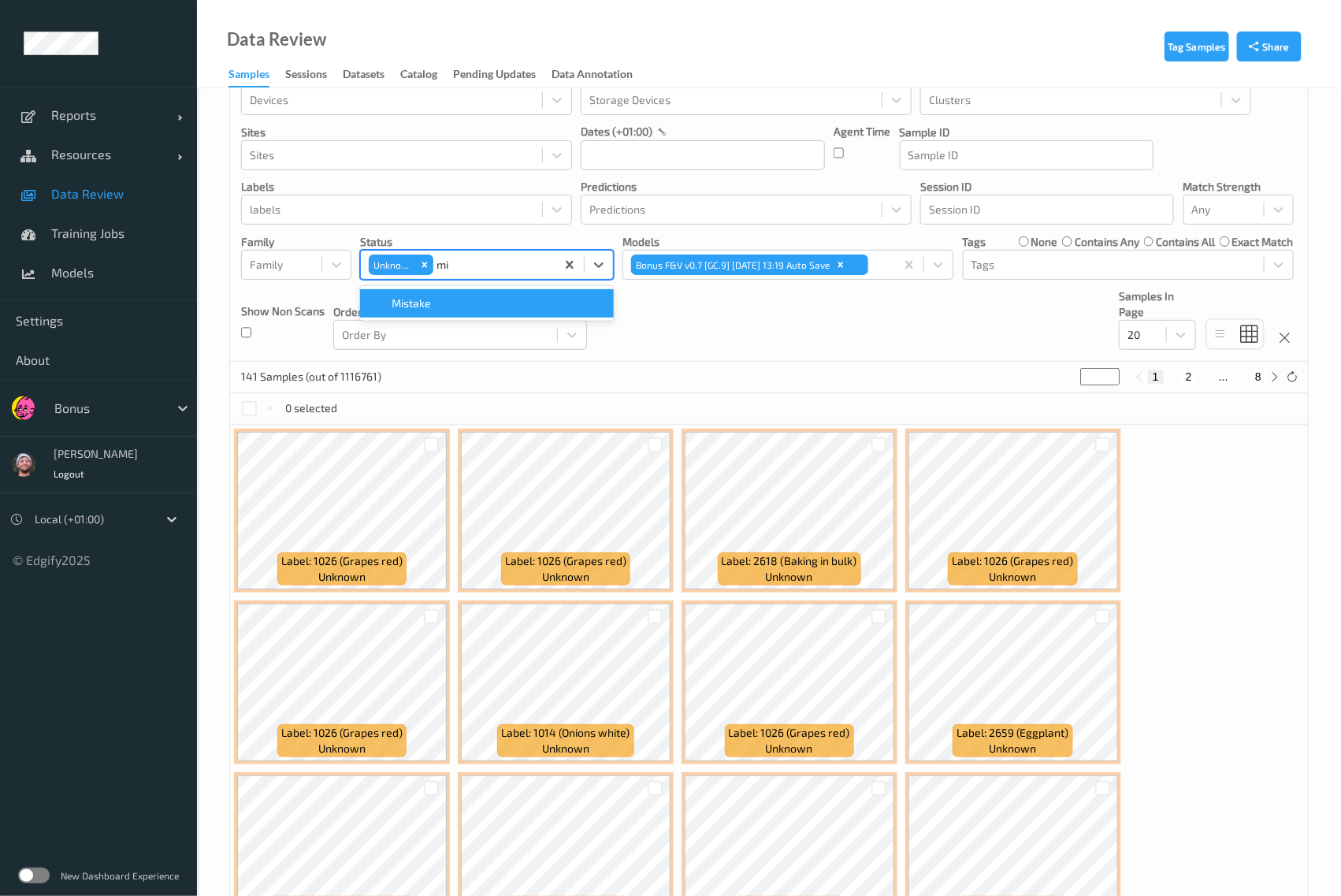
type input "mis"
click at [426, 265] on icon "Remove Unknown" at bounding box center [425, 264] width 5 height 5
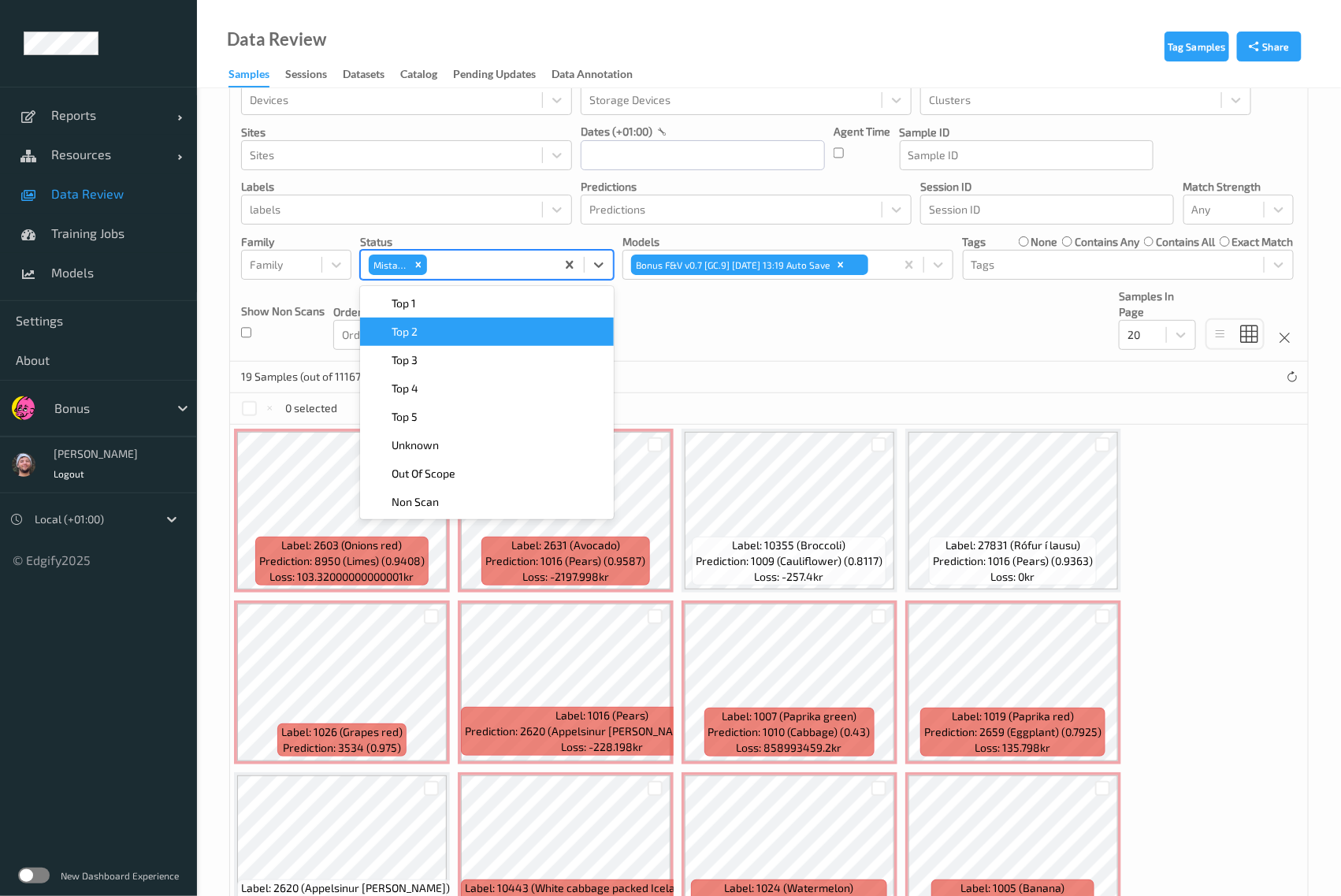
click at [739, 335] on div "Devices Devices Storage Devices Storage Devices Clusters Clusters Sites Sites d…" at bounding box center [768, 210] width 1078 height 304
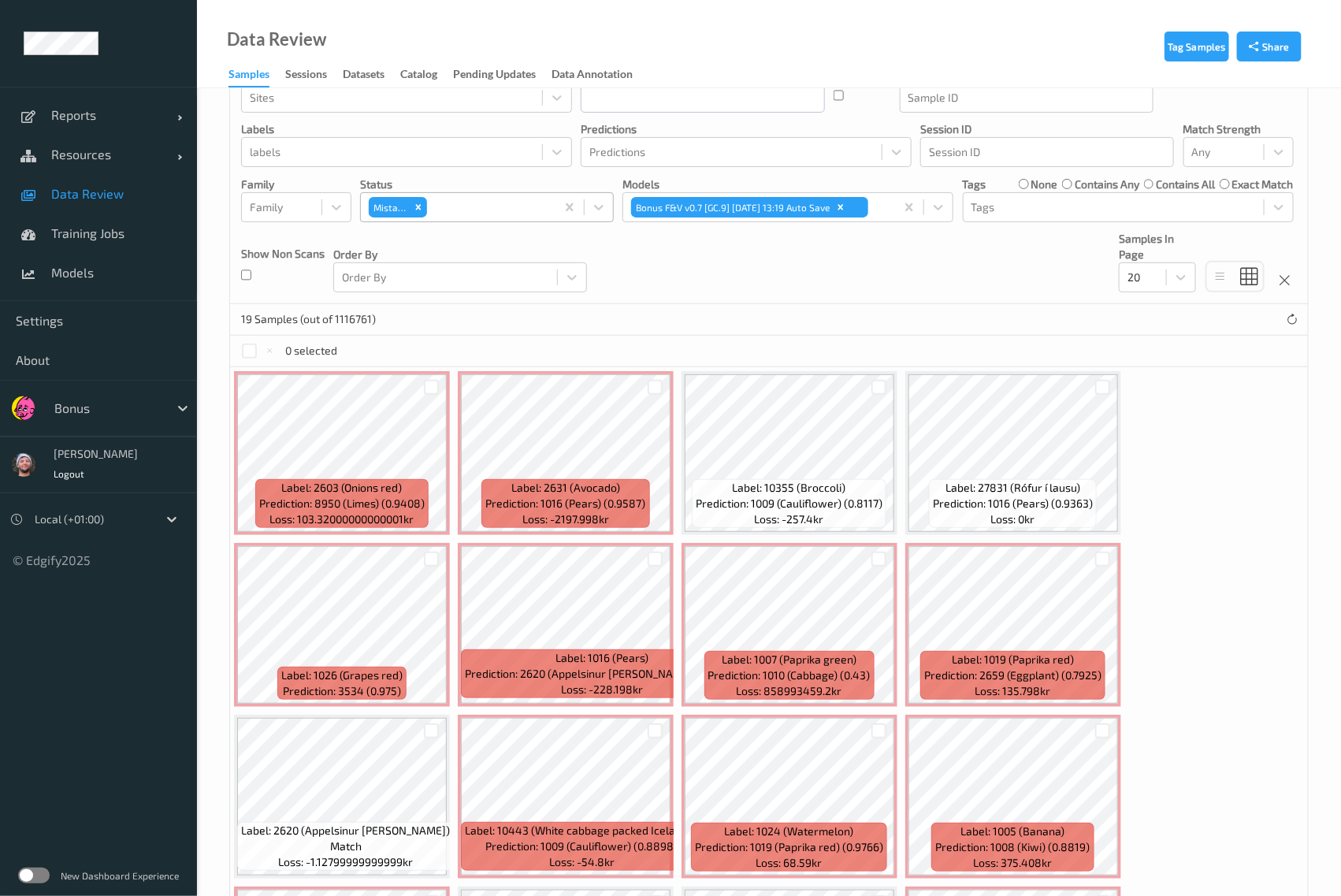
scroll to position [0, 0]
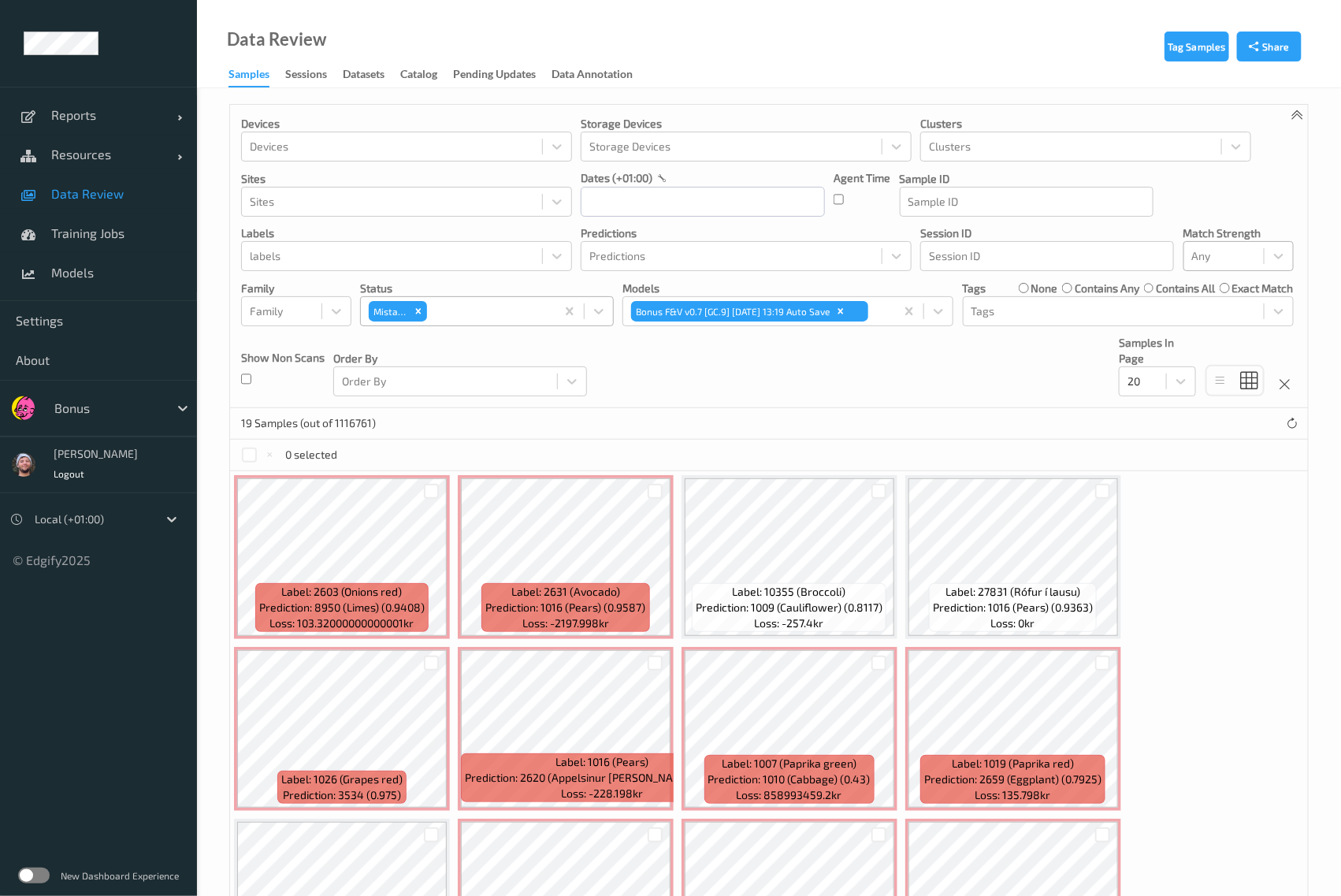
click at [1198, 265] on div at bounding box center [1224, 256] width 64 height 19
click at [1222, 345] on span "Alert non-match" at bounding box center [1250, 330] width 70 height 31
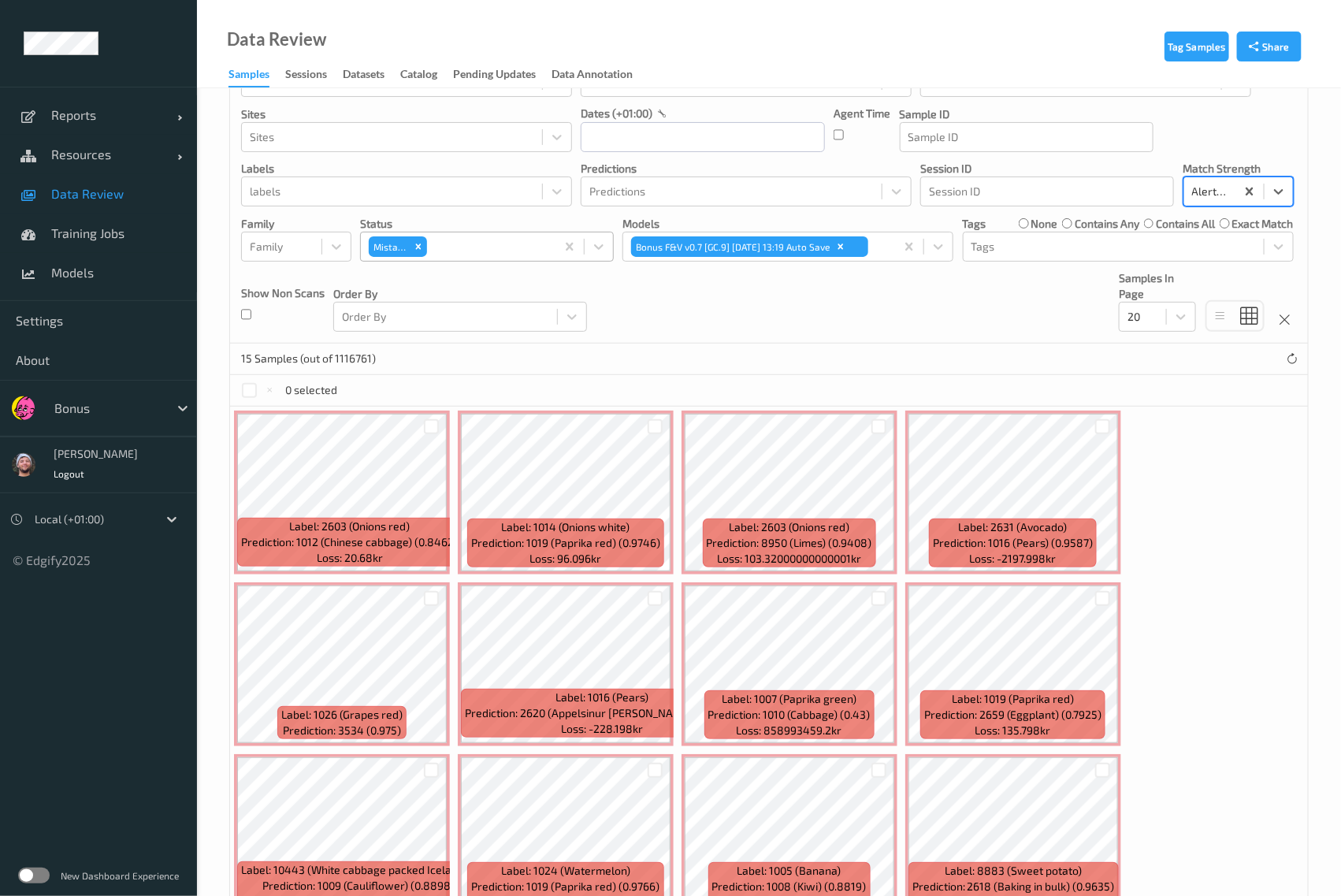
scroll to position [53, 0]
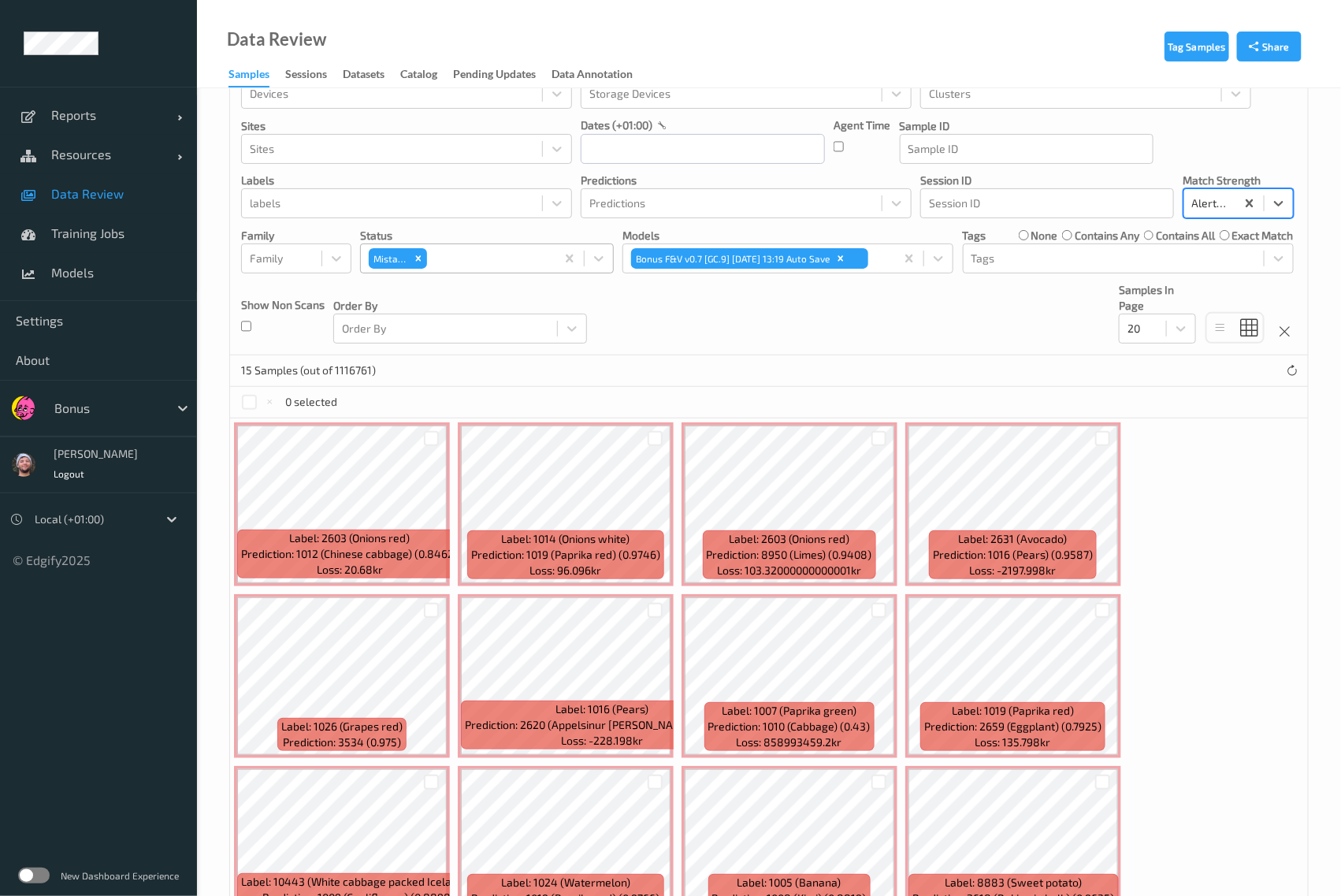
click at [1049, 238] on label "none" at bounding box center [1044, 236] width 26 height 16
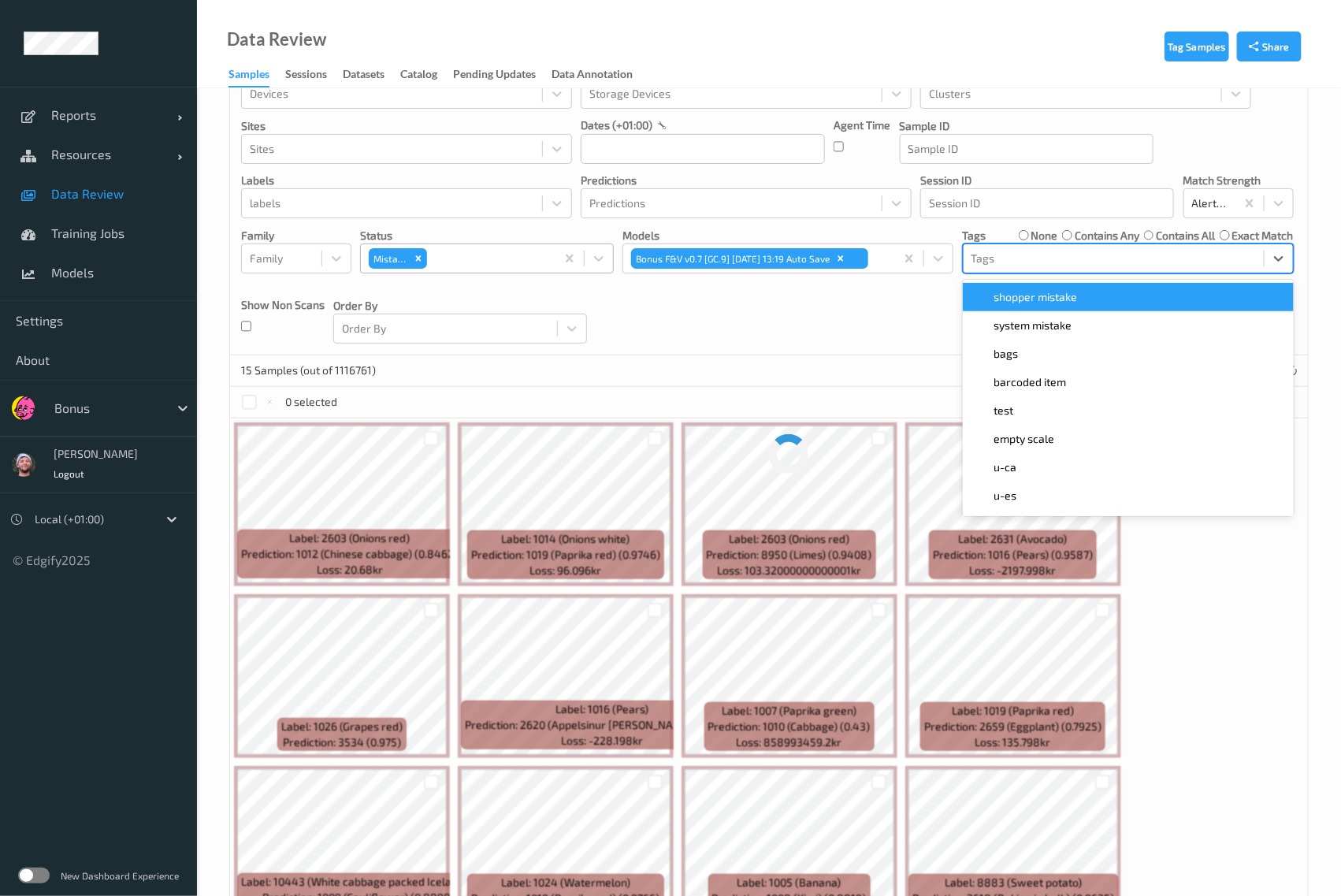
click at [1023, 258] on div at bounding box center [1114, 259] width 284 height 19
type input "ca"
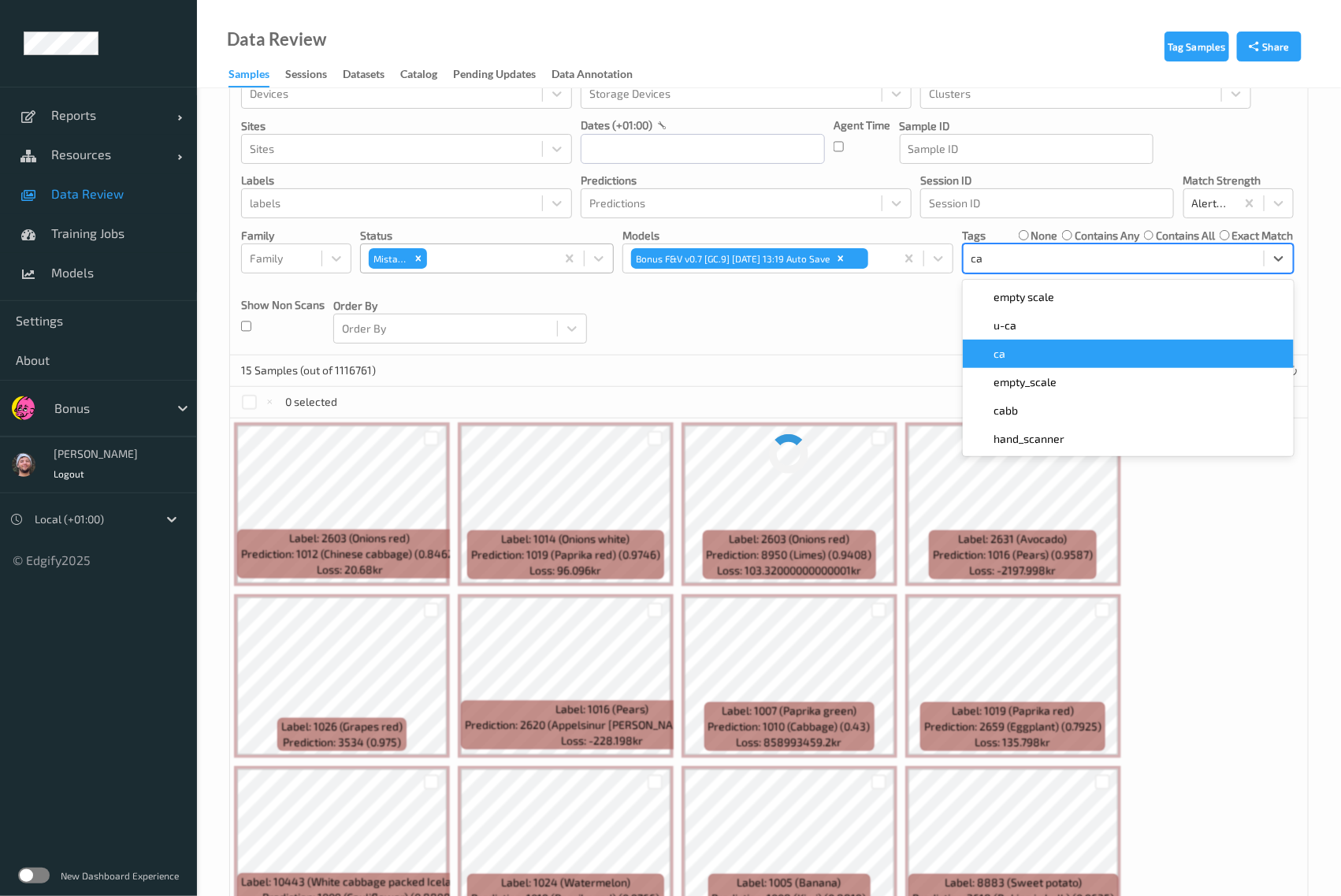
click at [1018, 357] on div "ca" at bounding box center [1128, 354] width 312 height 16
type input "ig"
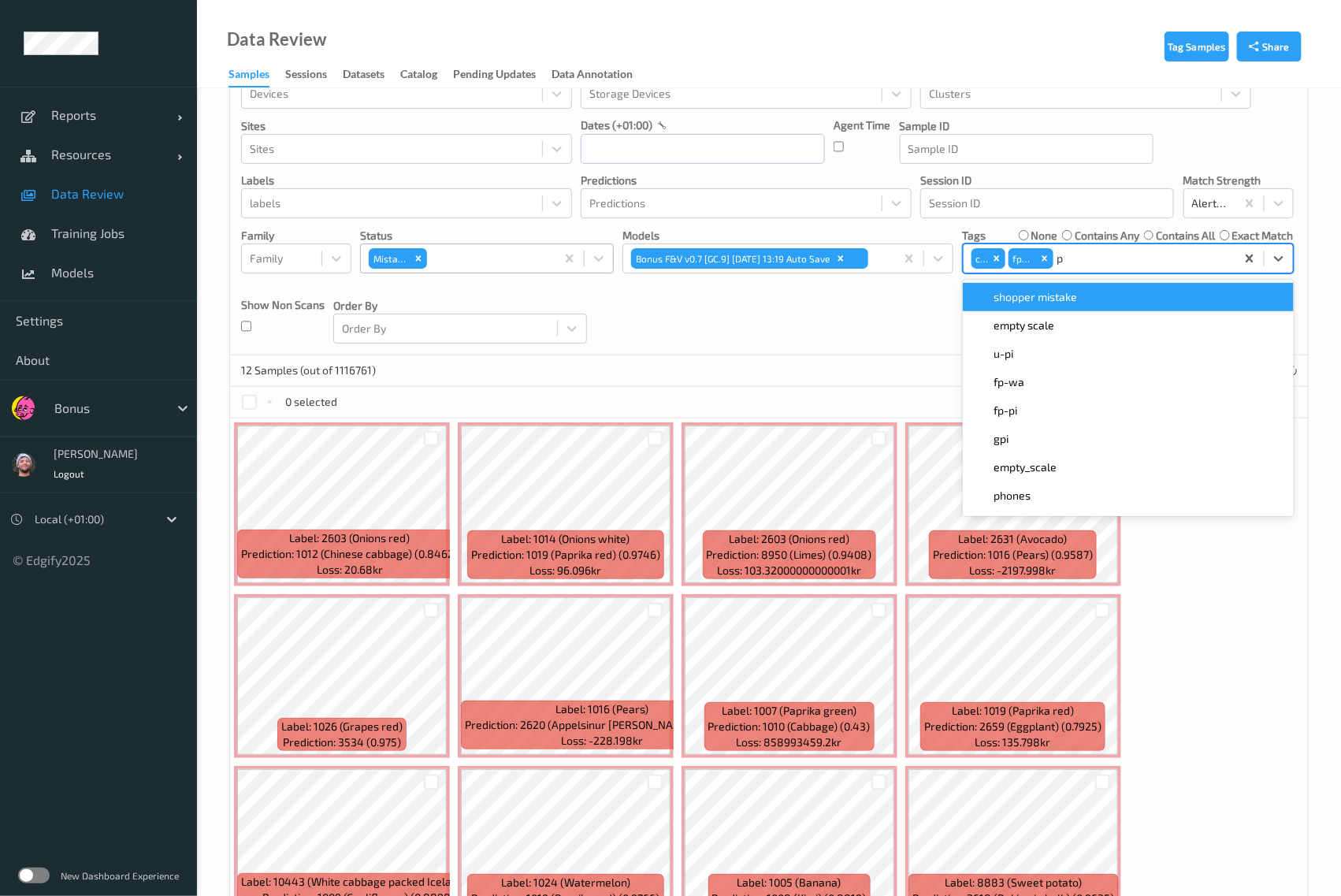
type input "pi"
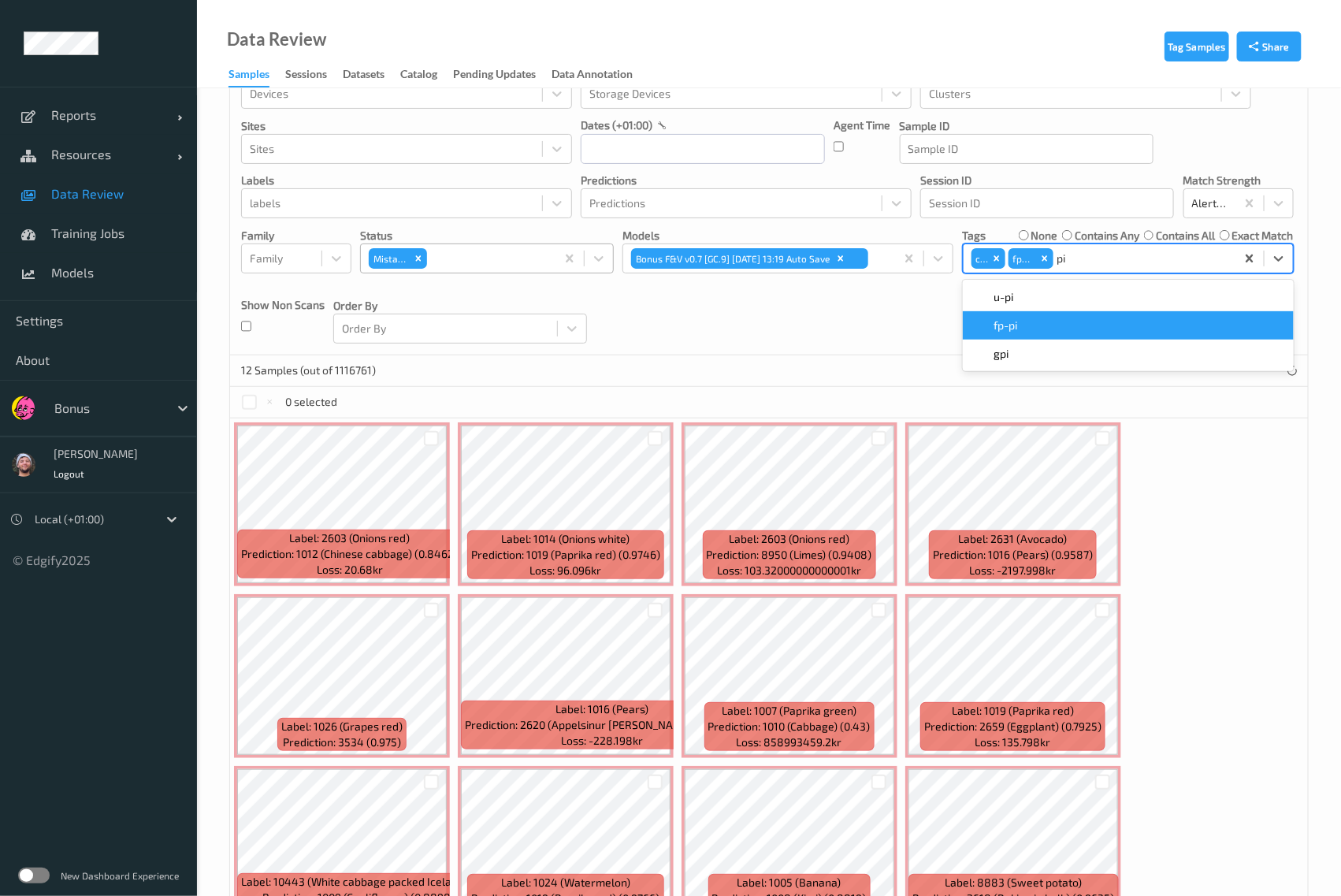
click at [1048, 333] on div "fp-pi" at bounding box center [1128, 325] width 331 height 28
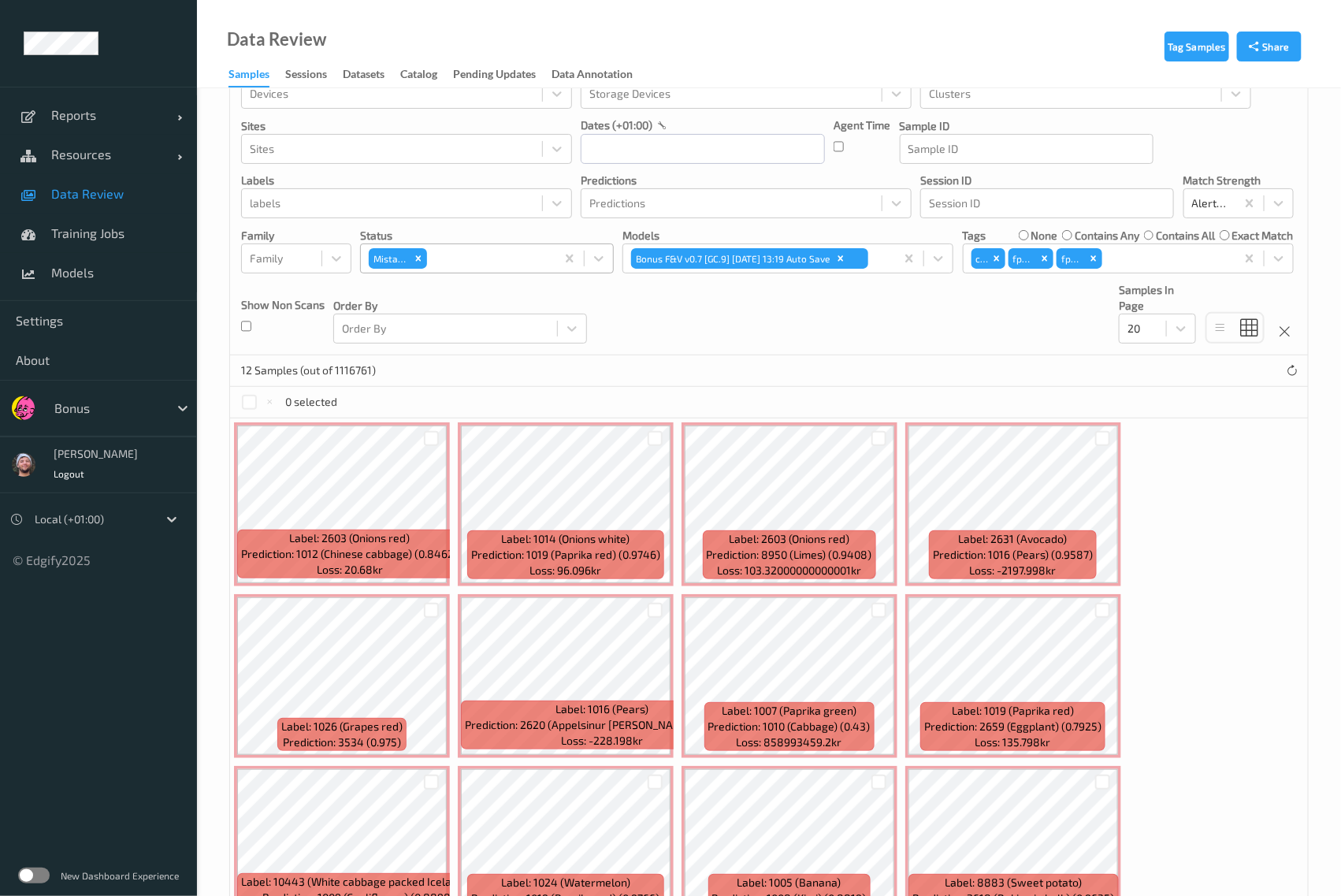
click at [766, 320] on div "Devices Devices Storage Devices Storage Devices Clusters Clusters Sites Sites d…" at bounding box center [768, 203] width 1078 height 304
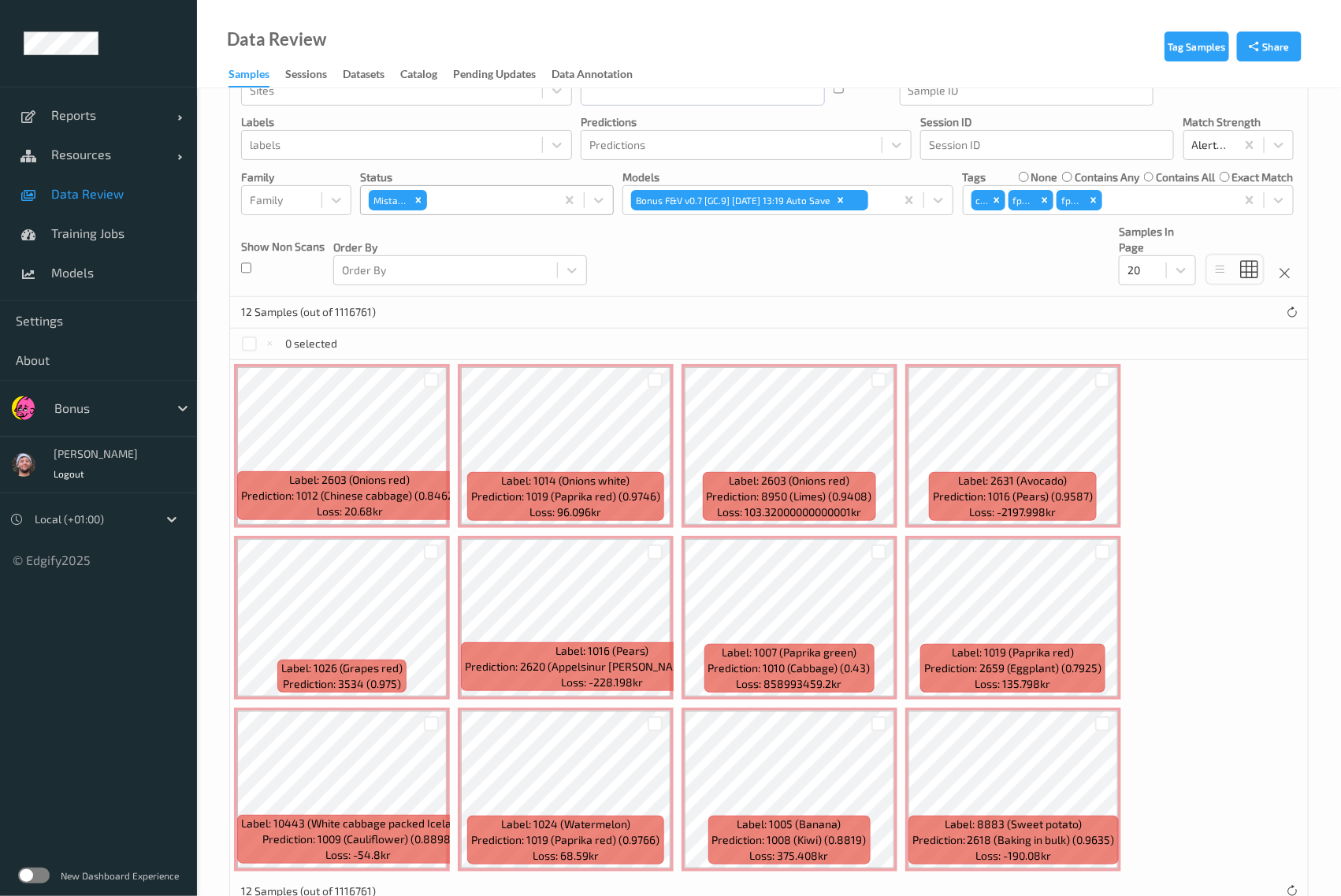
scroll to position [151, 0]
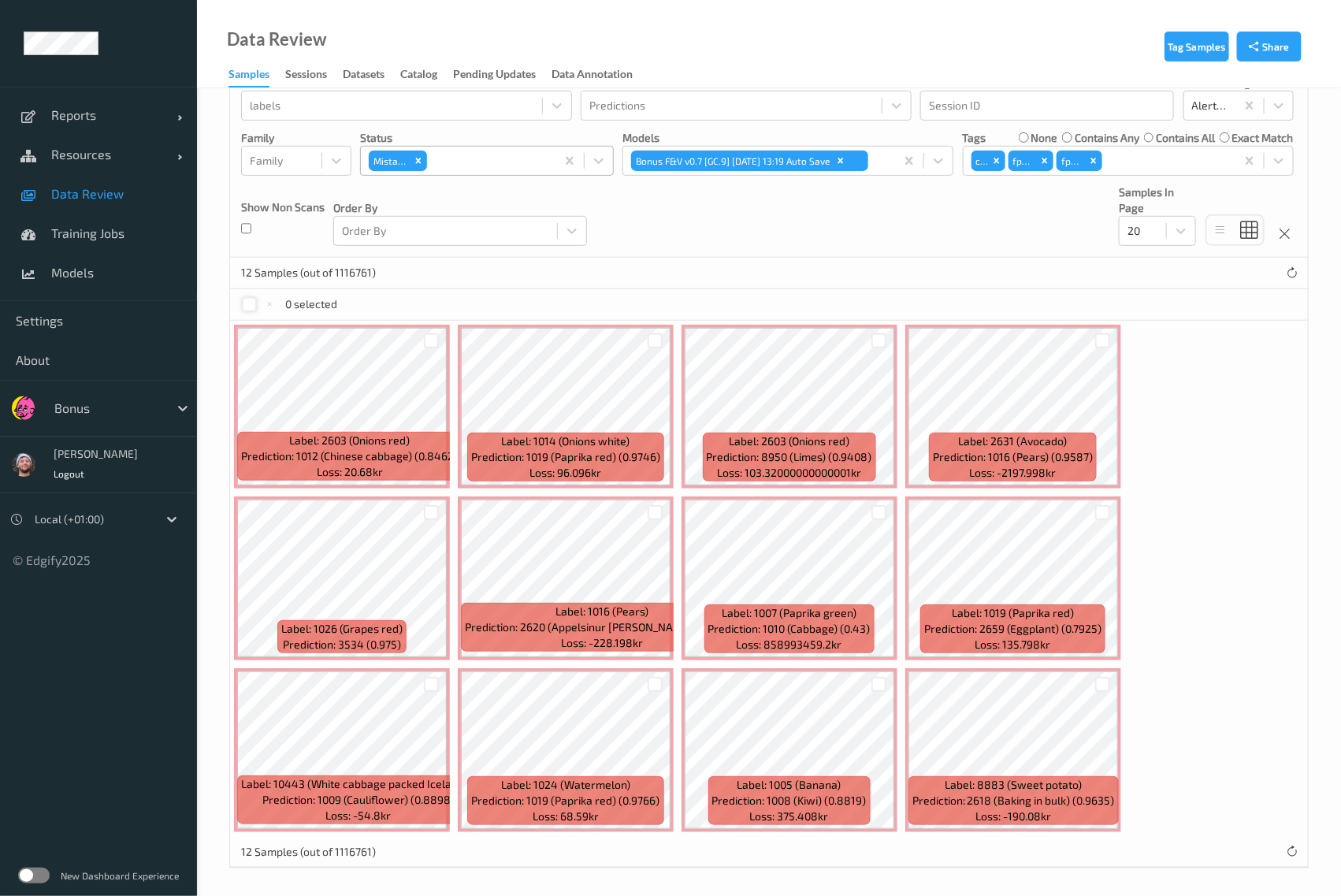
click at [251, 304] on div at bounding box center [249, 305] width 15 height 15
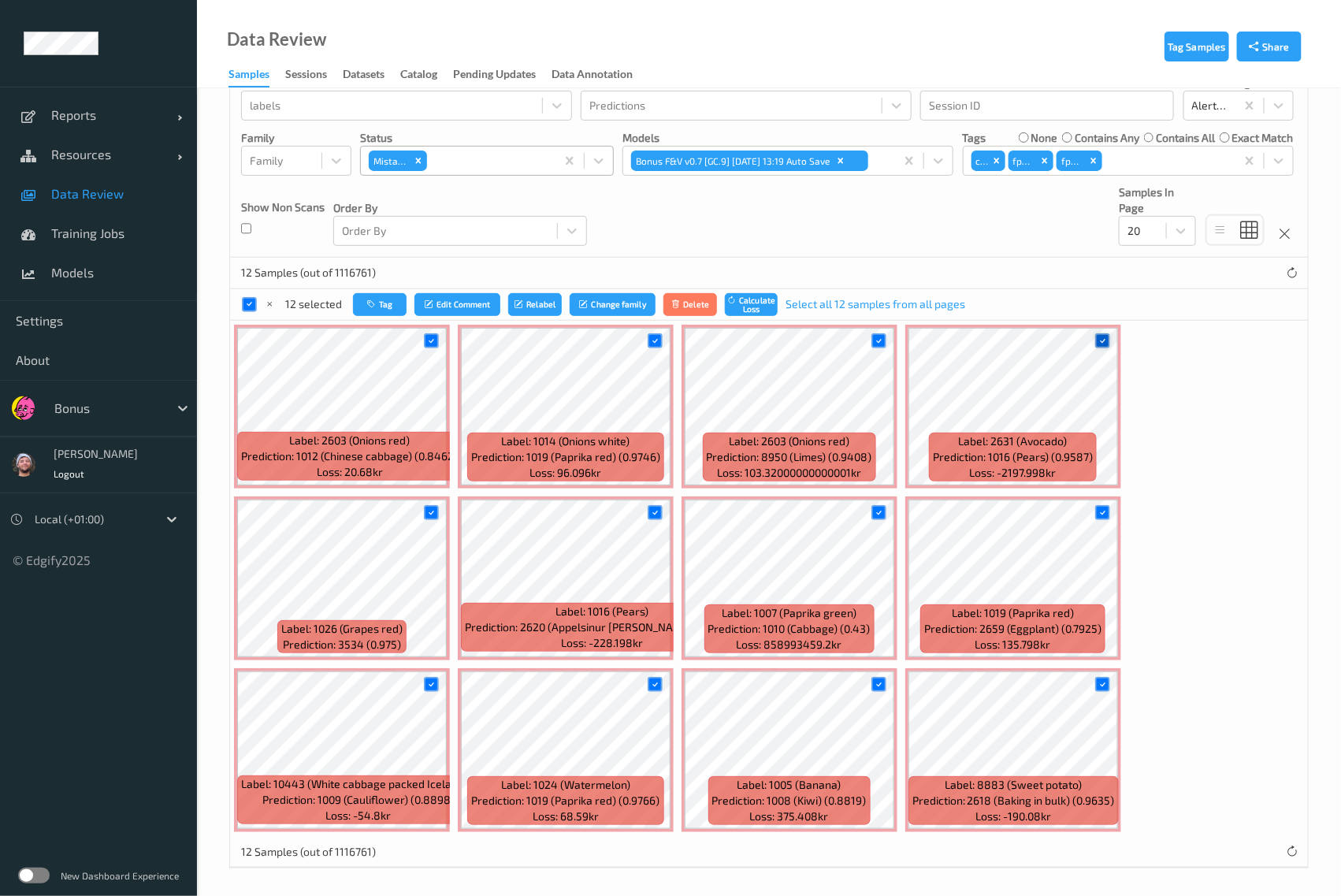
click at [1098, 340] on icon at bounding box center [1103, 341] width 10 height 10
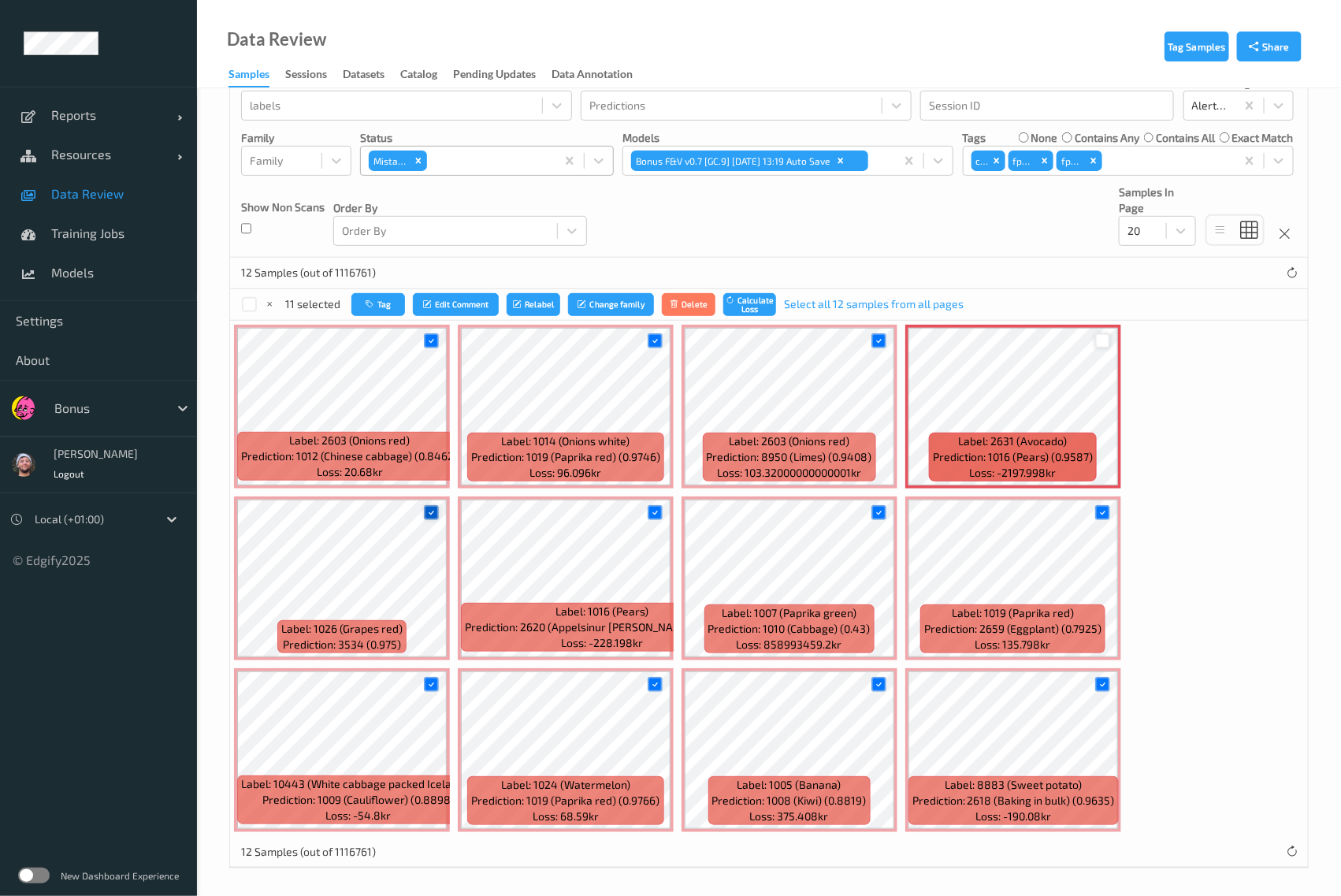
click at [431, 514] on icon at bounding box center [431, 512] width 10 height 10
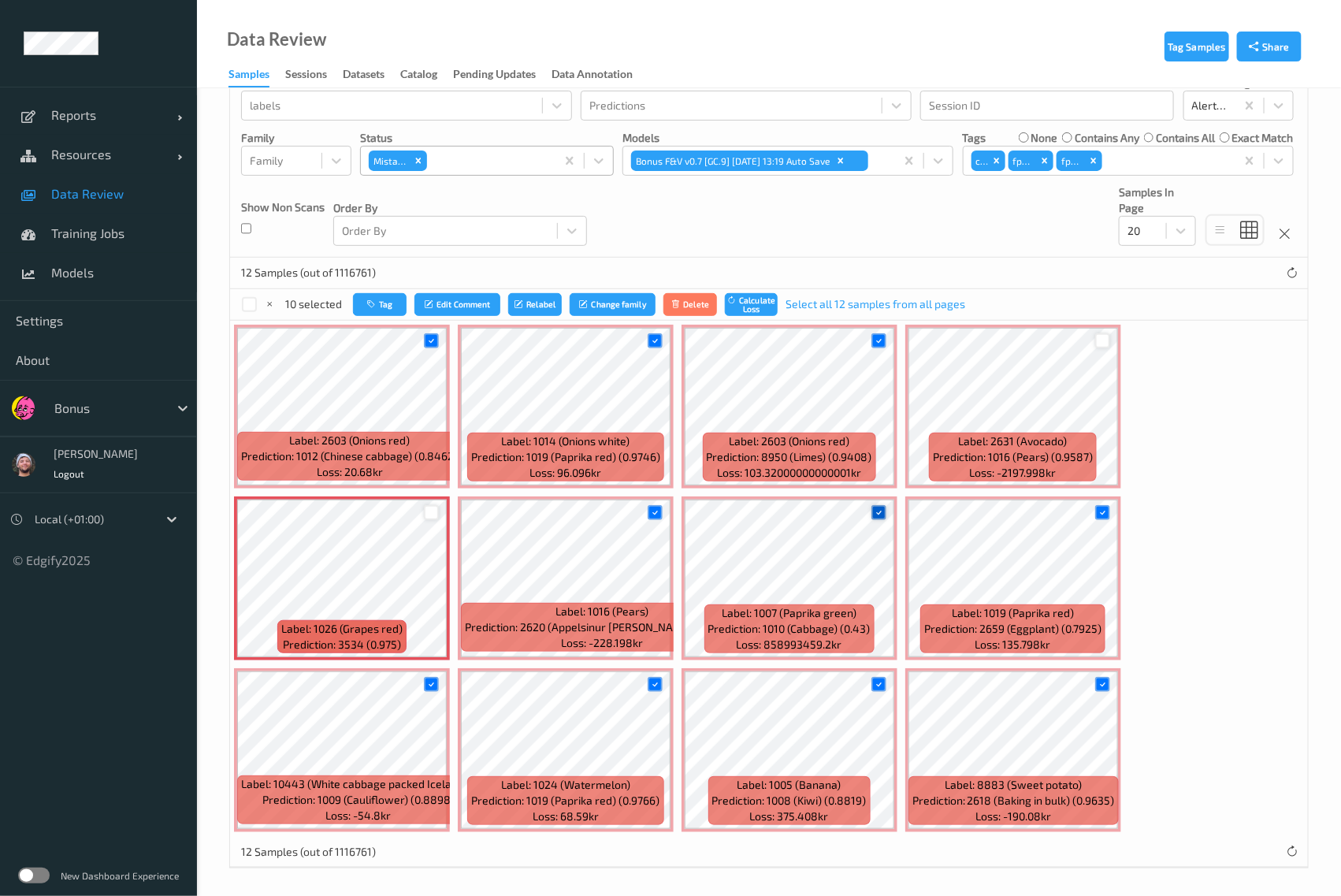
click at [874, 511] on icon at bounding box center [879, 512] width 10 height 10
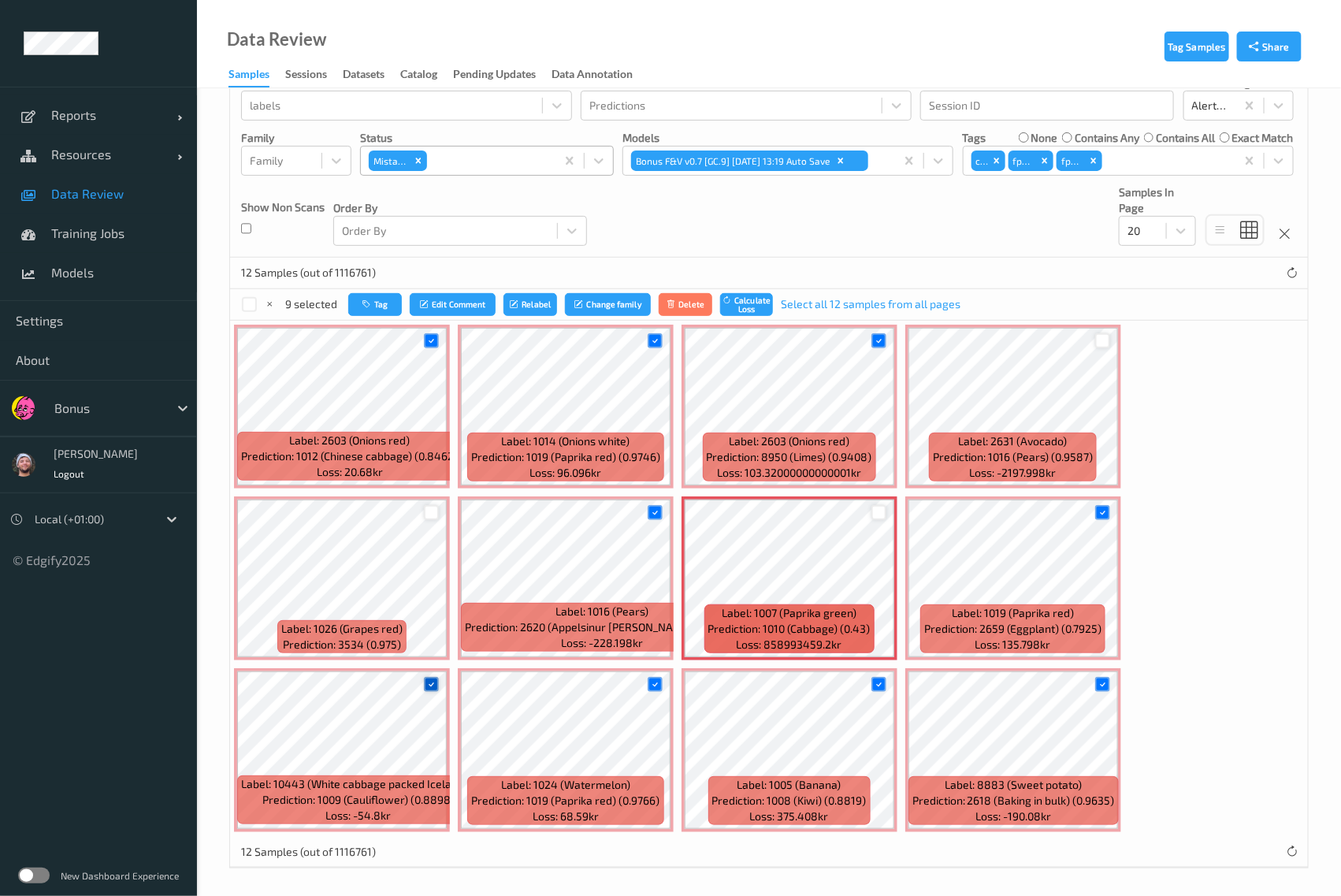
click at [430, 679] on icon at bounding box center [431, 684] width 10 height 10
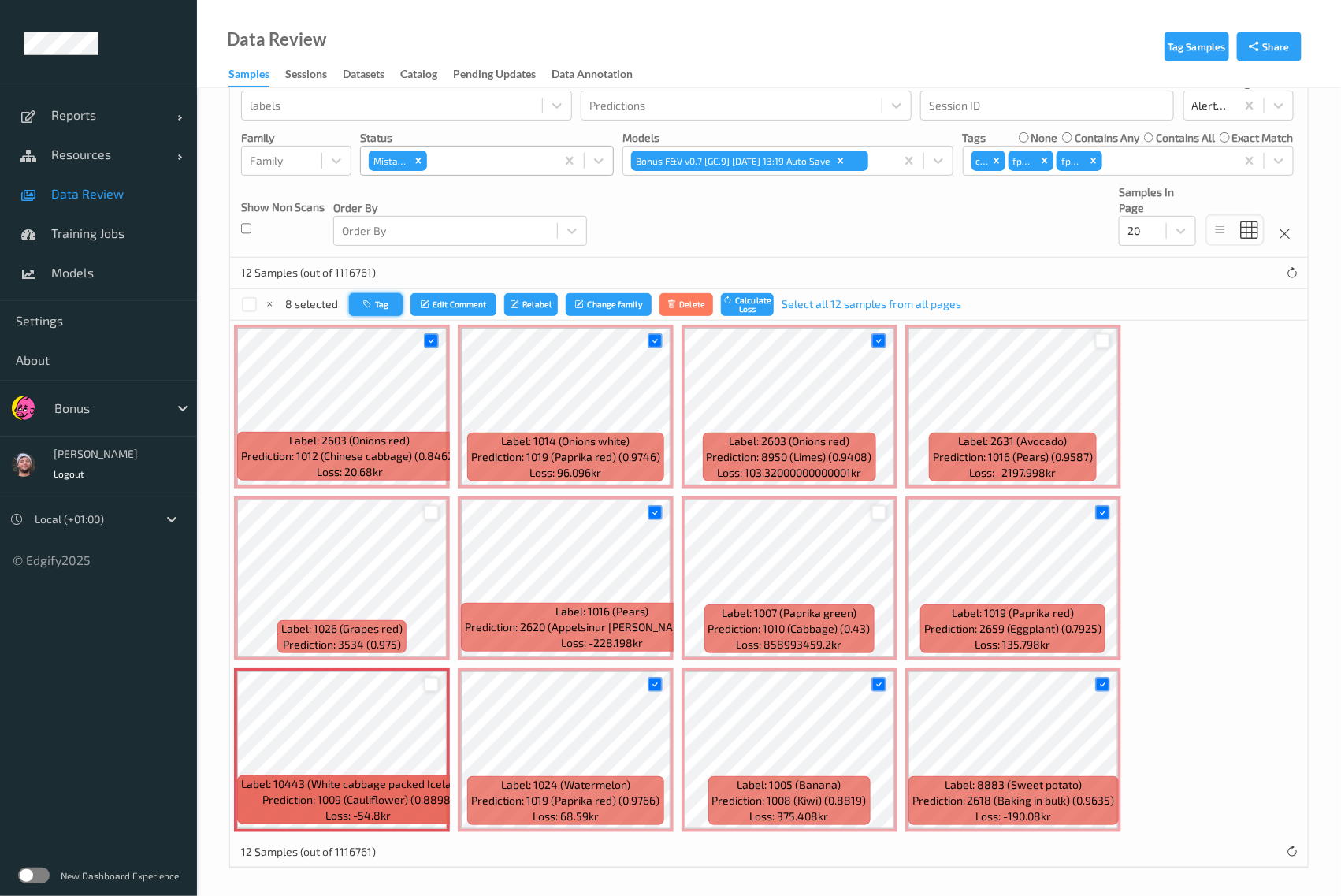
click at [385, 308] on button "Tag" at bounding box center [375, 305] width 54 height 23
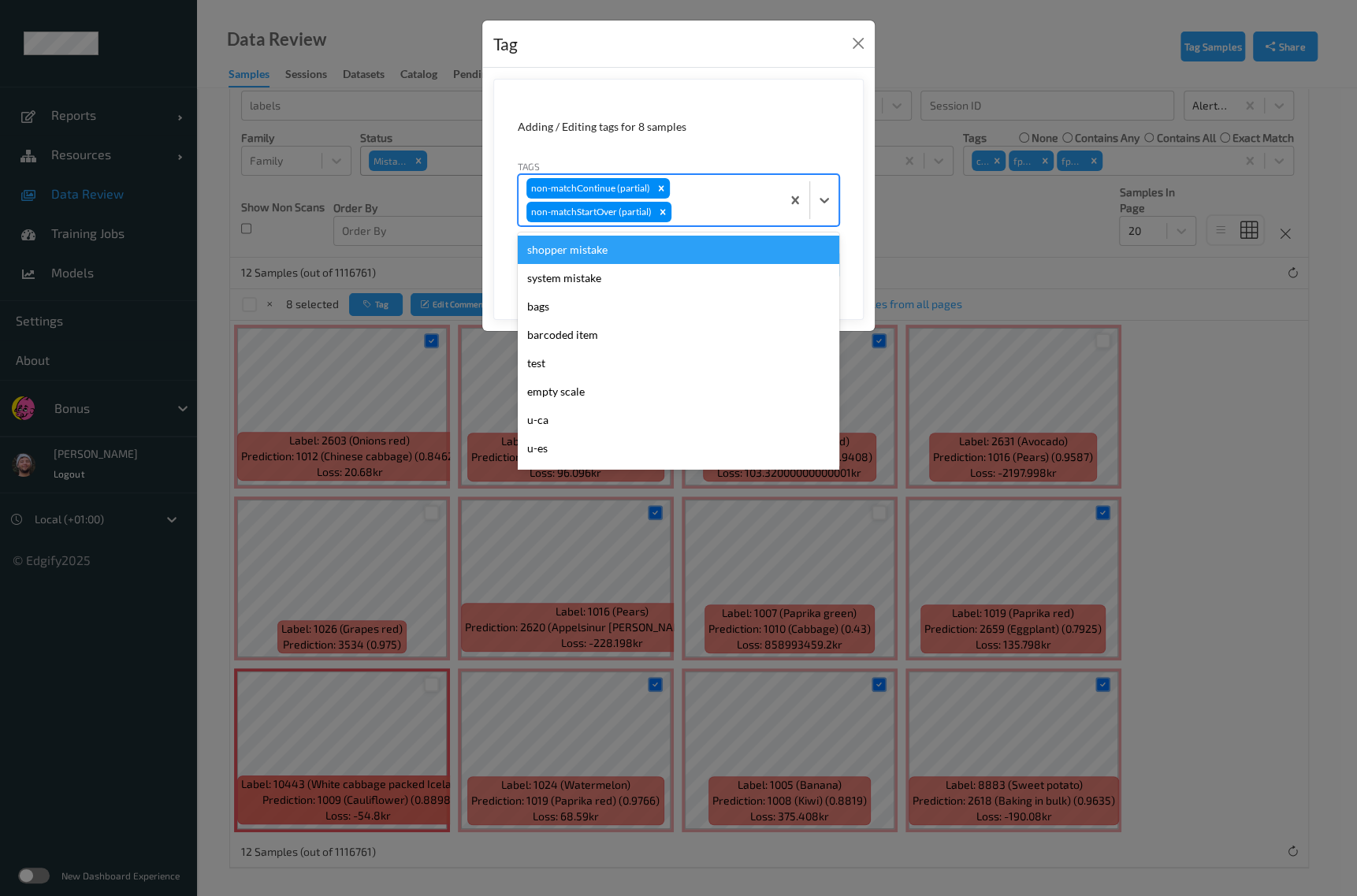
click at [711, 196] on div "non-matchContinue (partial) non-matchStartOver (partial)" at bounding box center [649, 200] width 262 height 50
type input "ca"
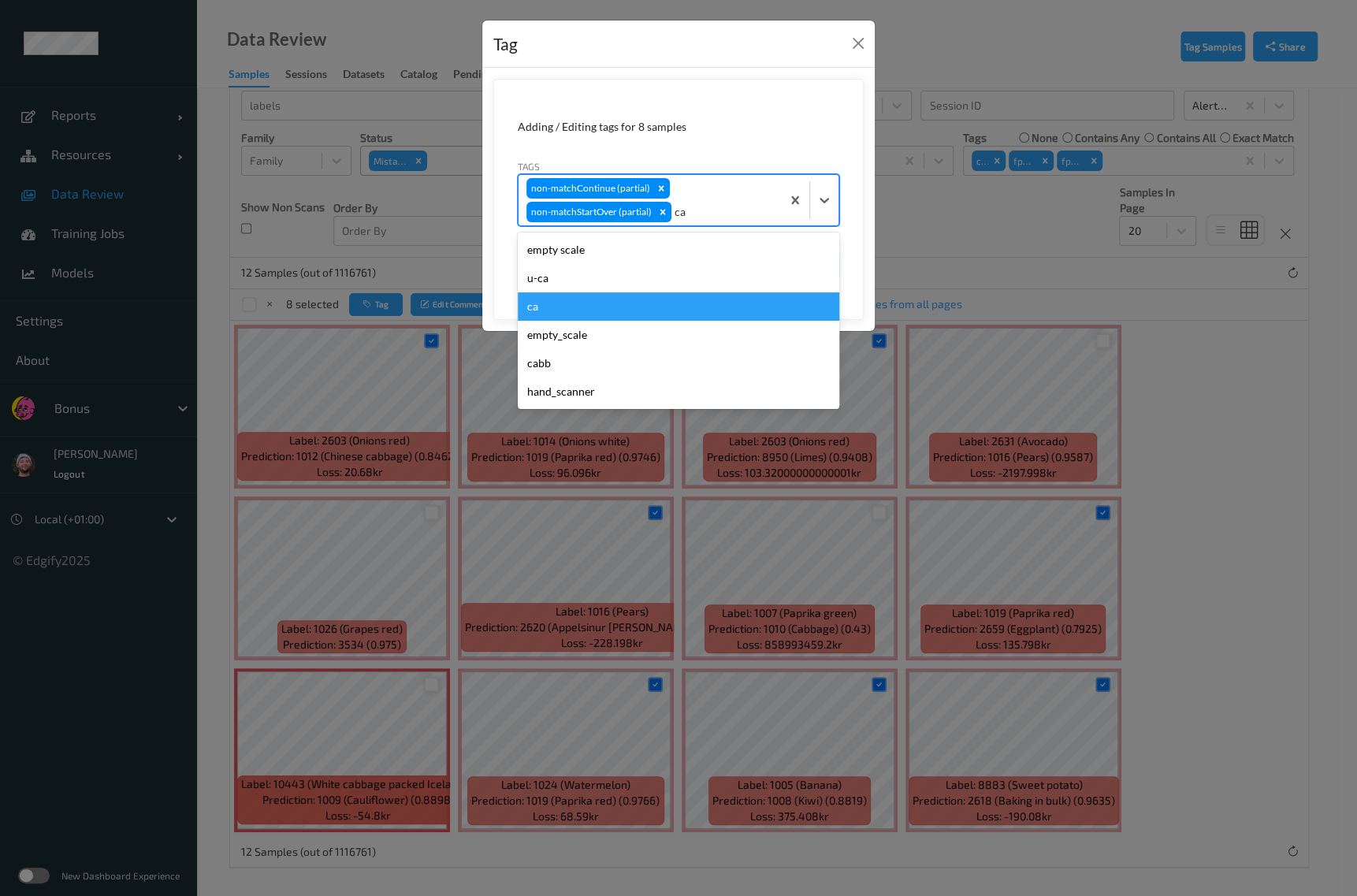
click at [580, 302] on div "ca" at bounding box center [678, 306] width 322 height 28
type input "s"
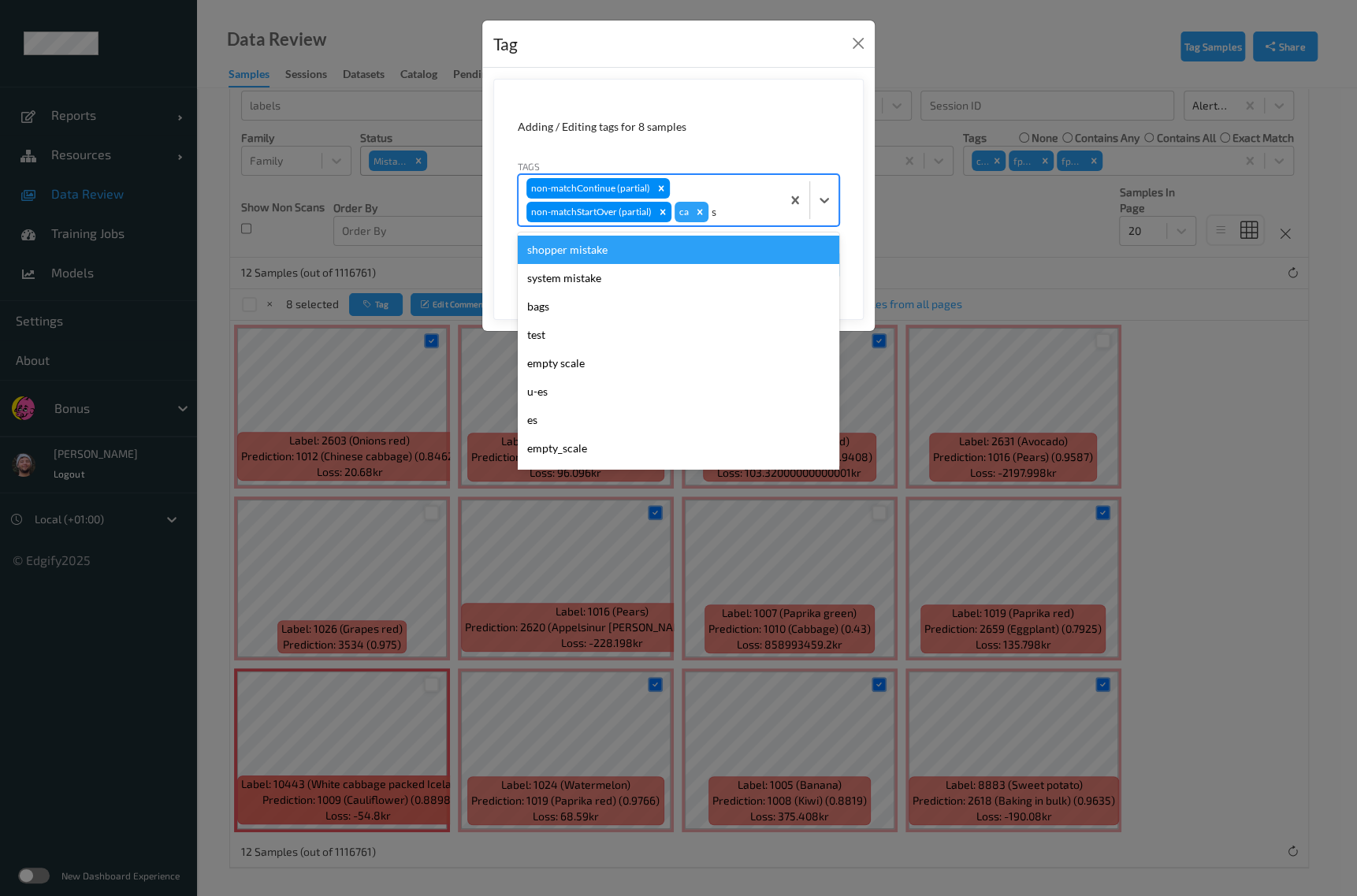
click at [694, 246] on div "shopper mistake" at bounding box center [678, 249] width 322 height 28
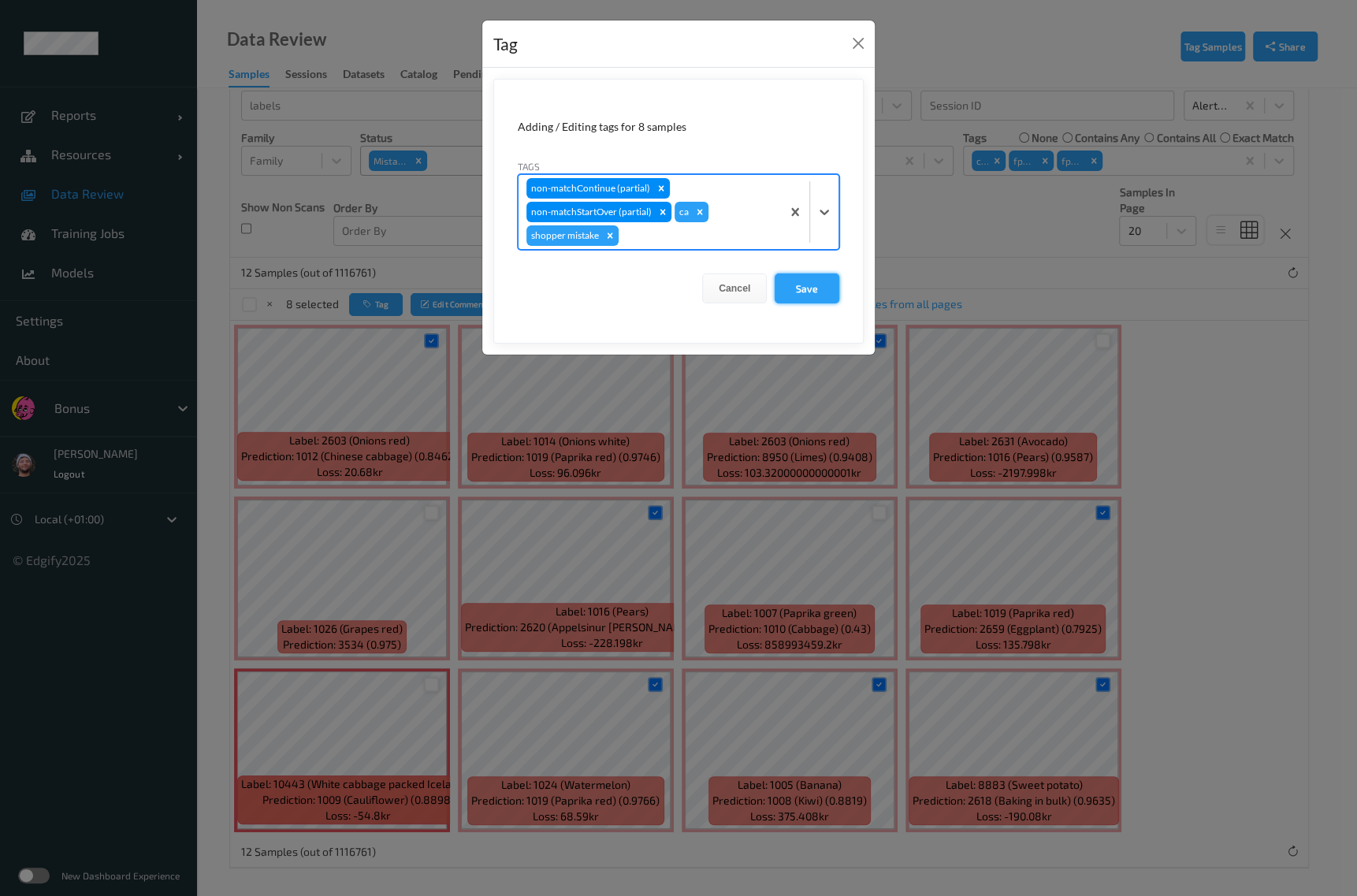
click at [781, 282] on button "Save" at bounding box center [807, 288] width 65 height 30
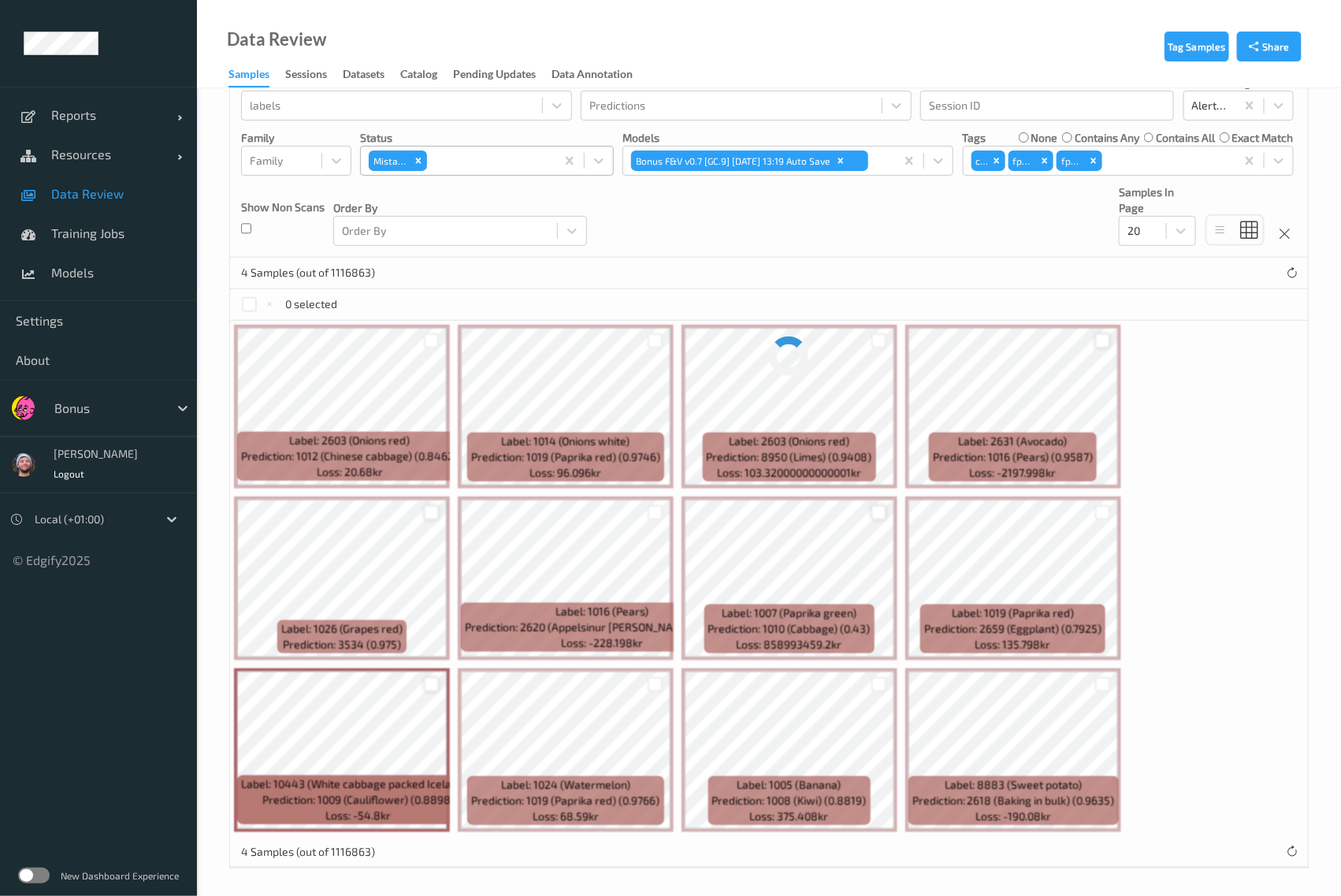
scroll to position [0, 0]
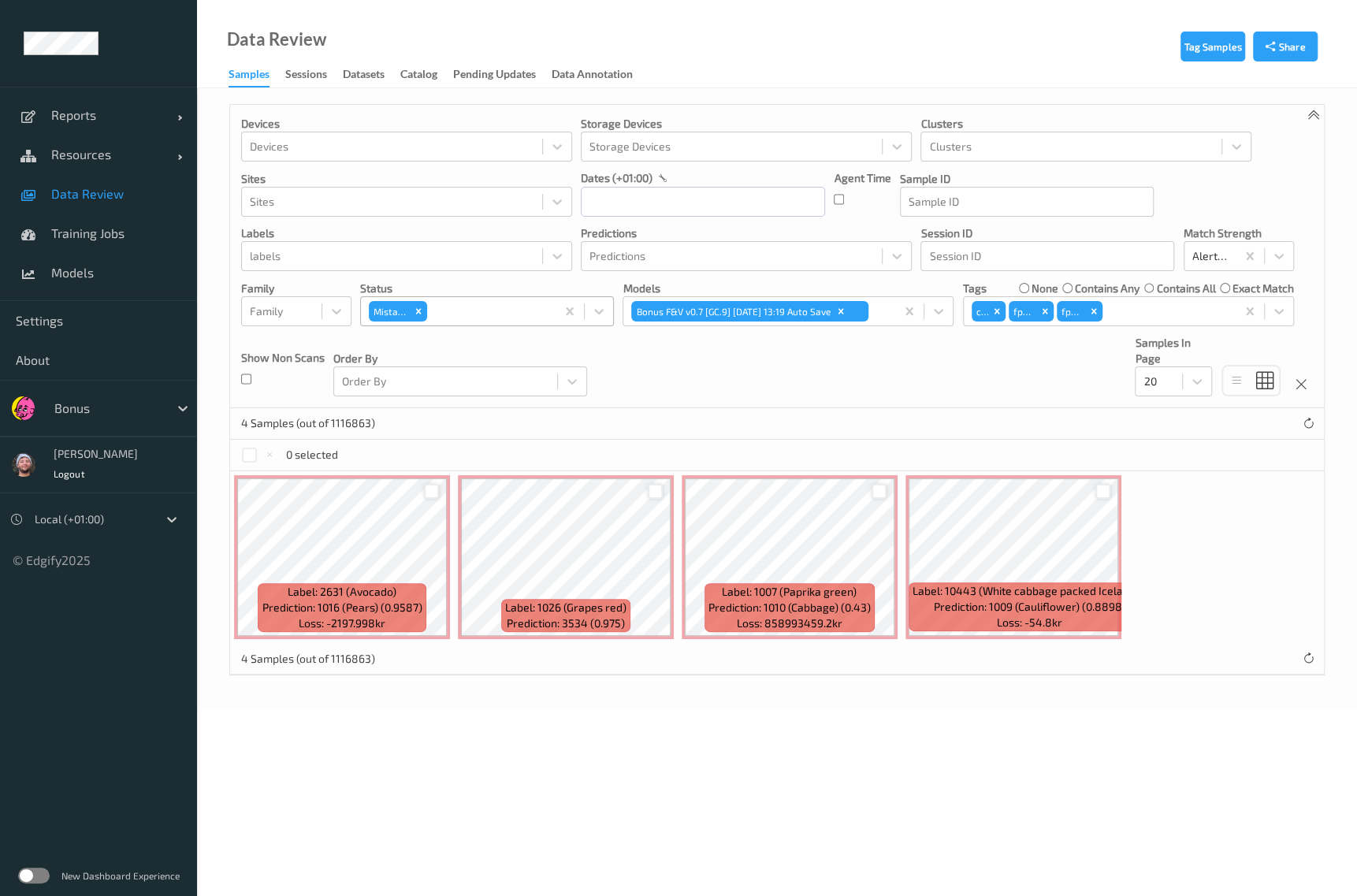
click at [430, 494] on div at bounding box center [431, 492] width 15 height 15
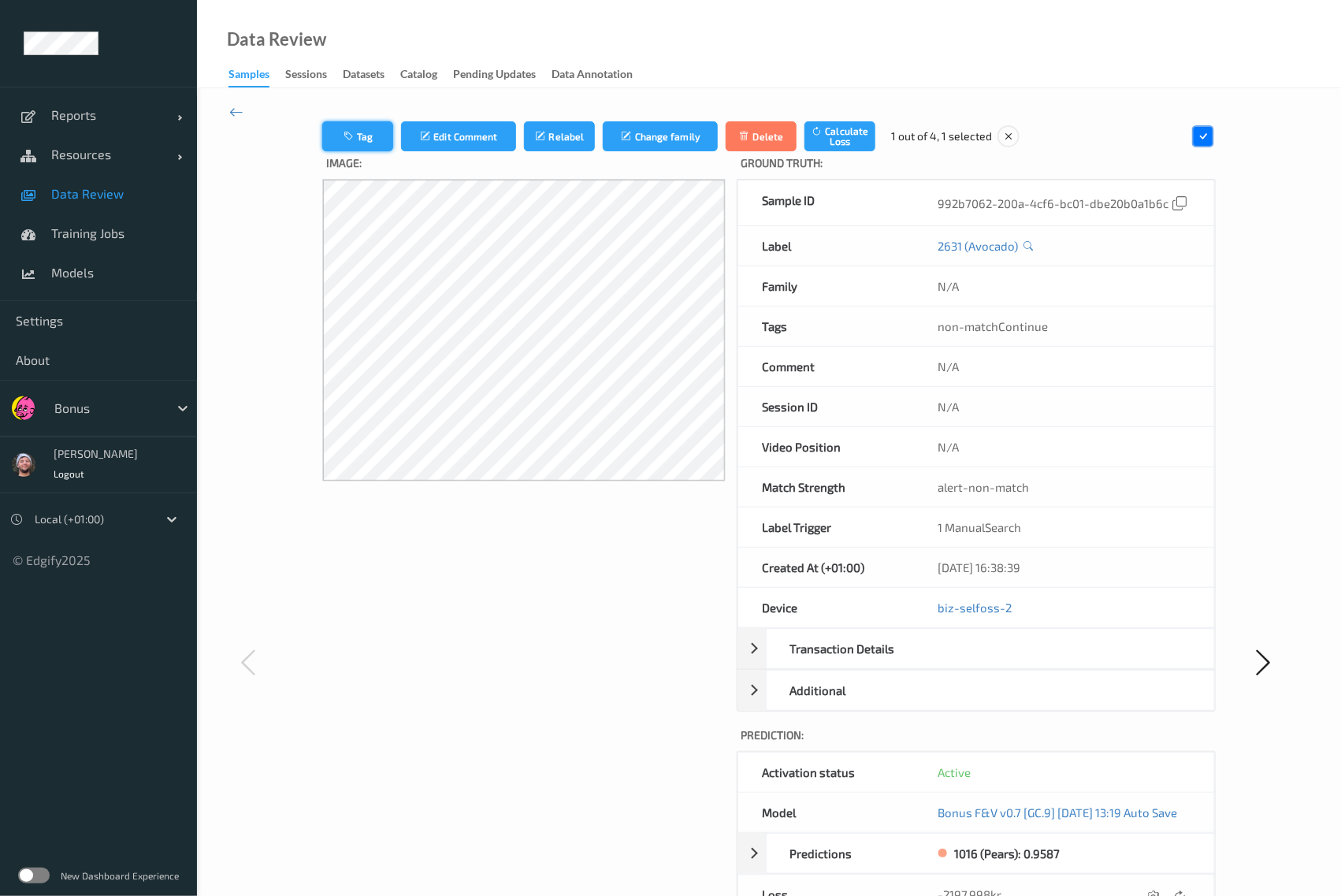
click at [368, 142] on button "Tag" at bounding box center [357, 136] width 71 height 30
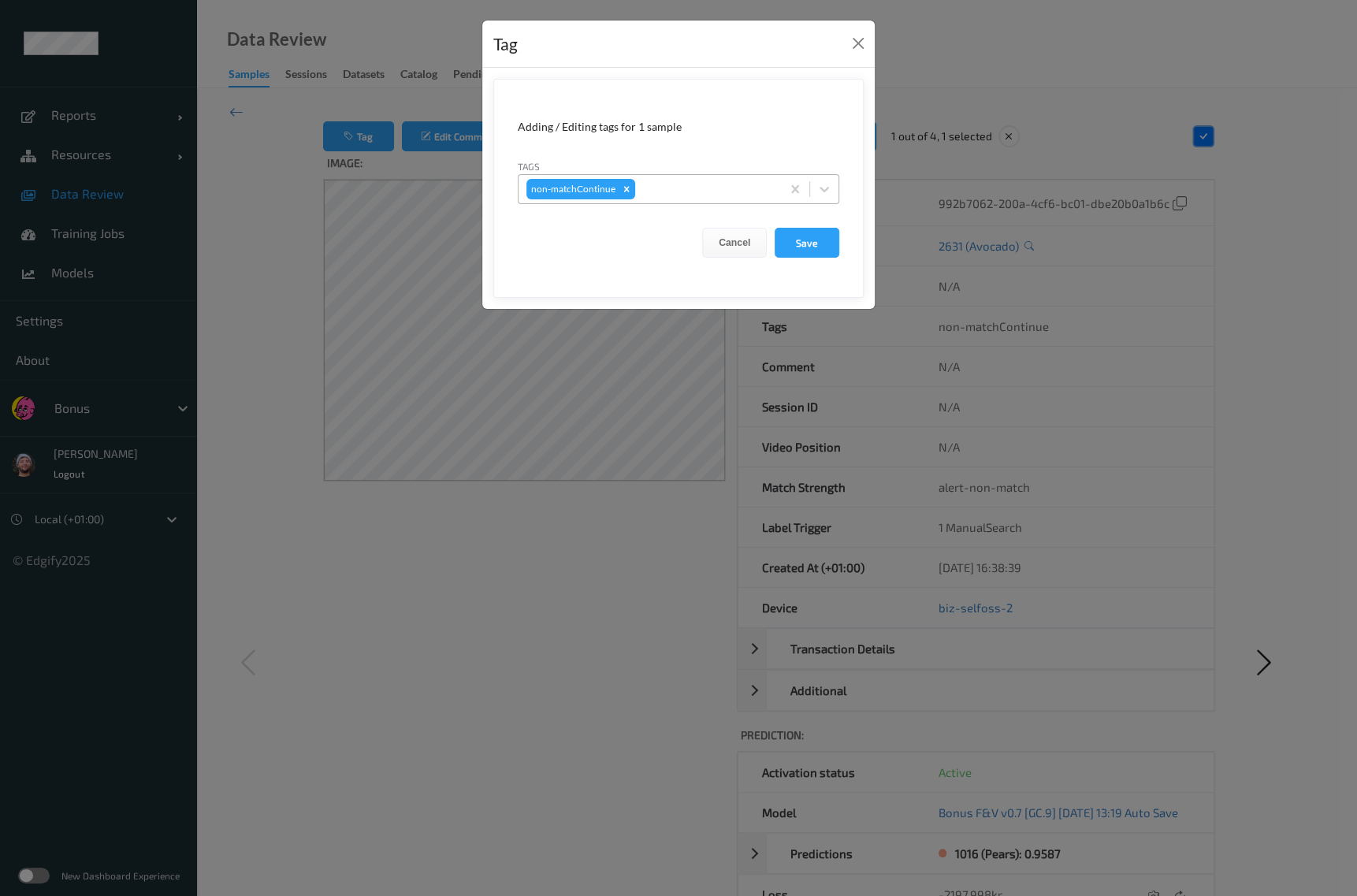
click at [683, 197] on div at bounding box center [705, 189] width 134 height 19
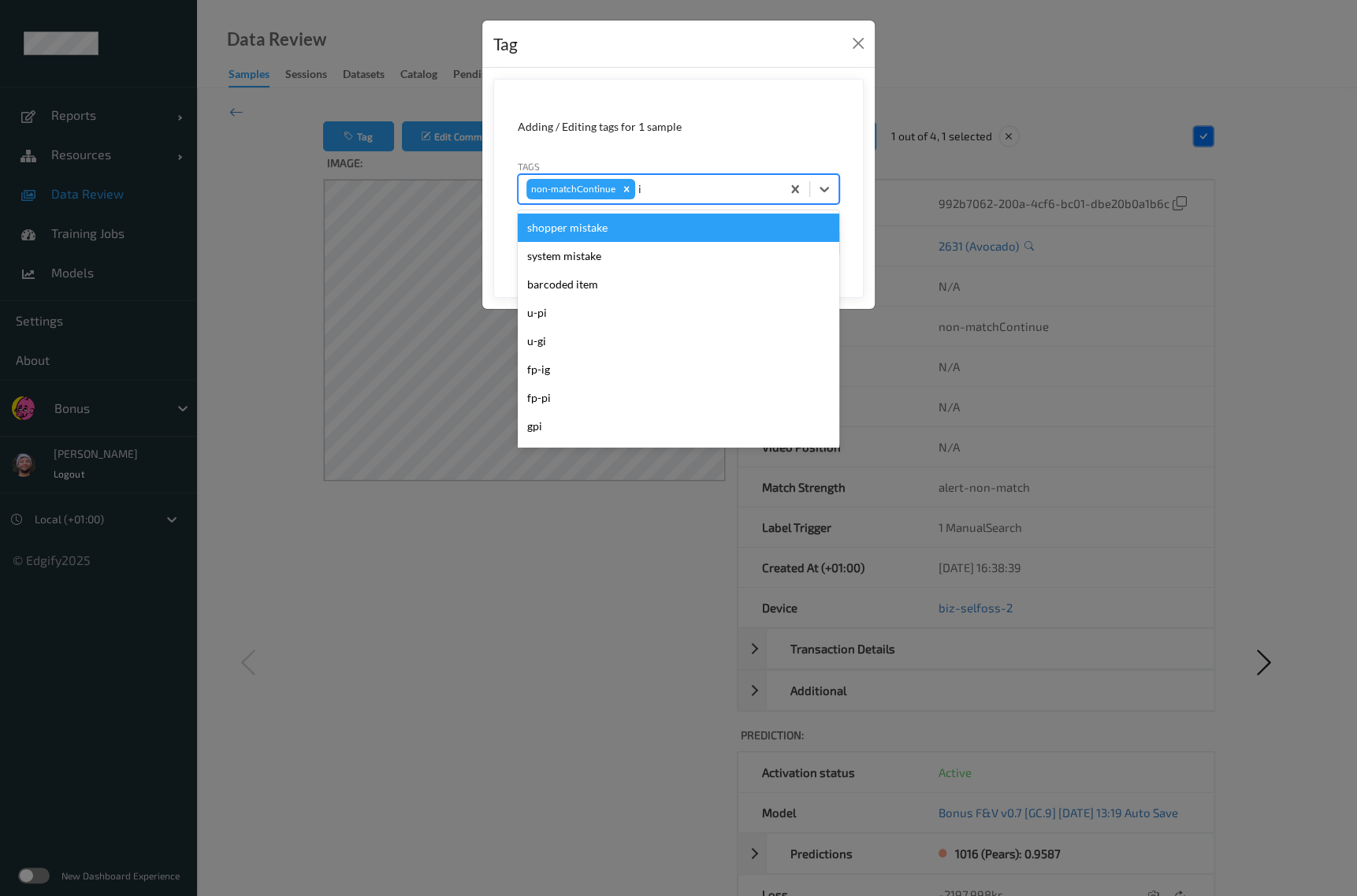
type input "ig"
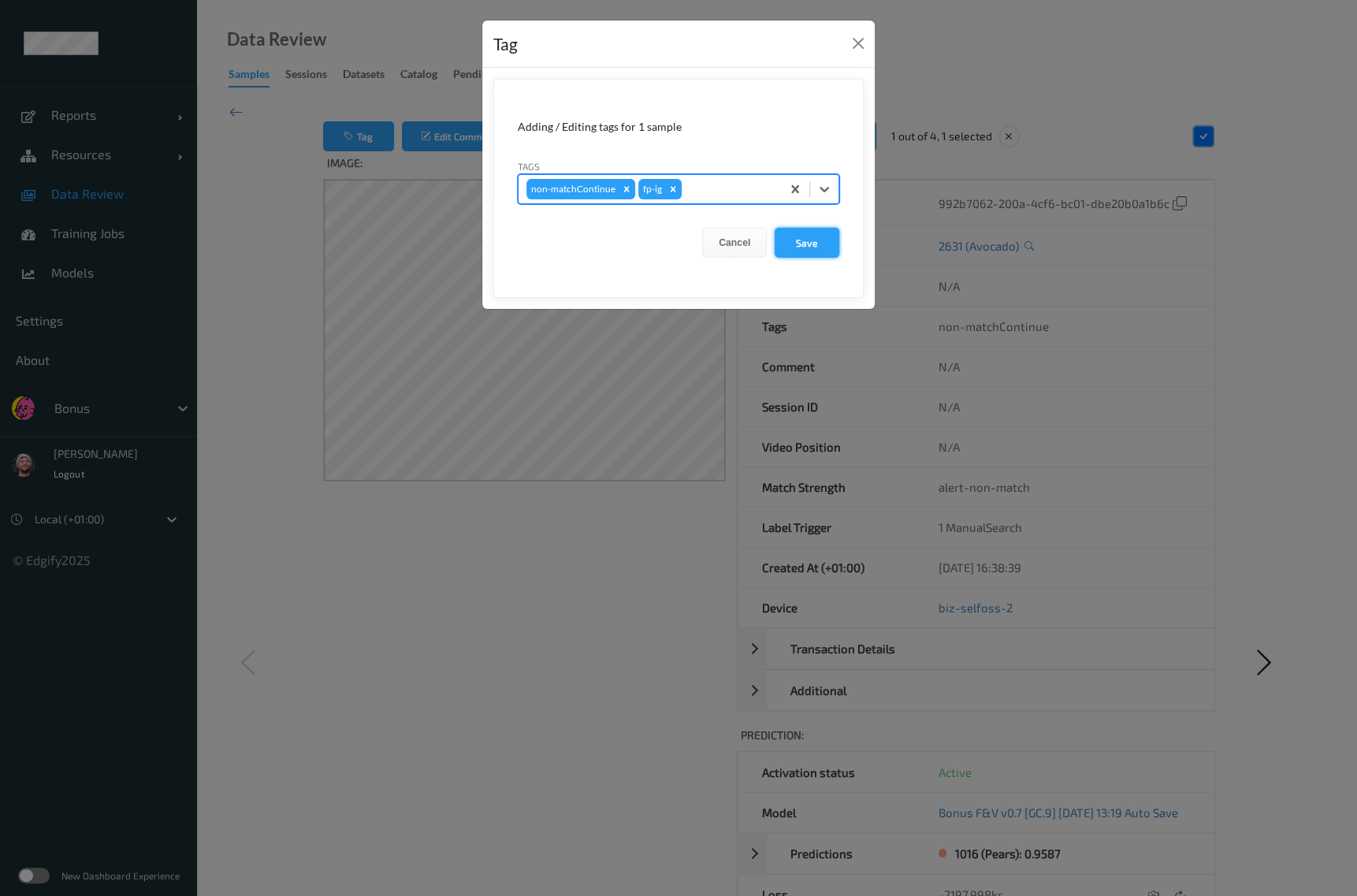
click at [788, 234] on button "Save" at bounding box center [807, 243] width 65 height 30
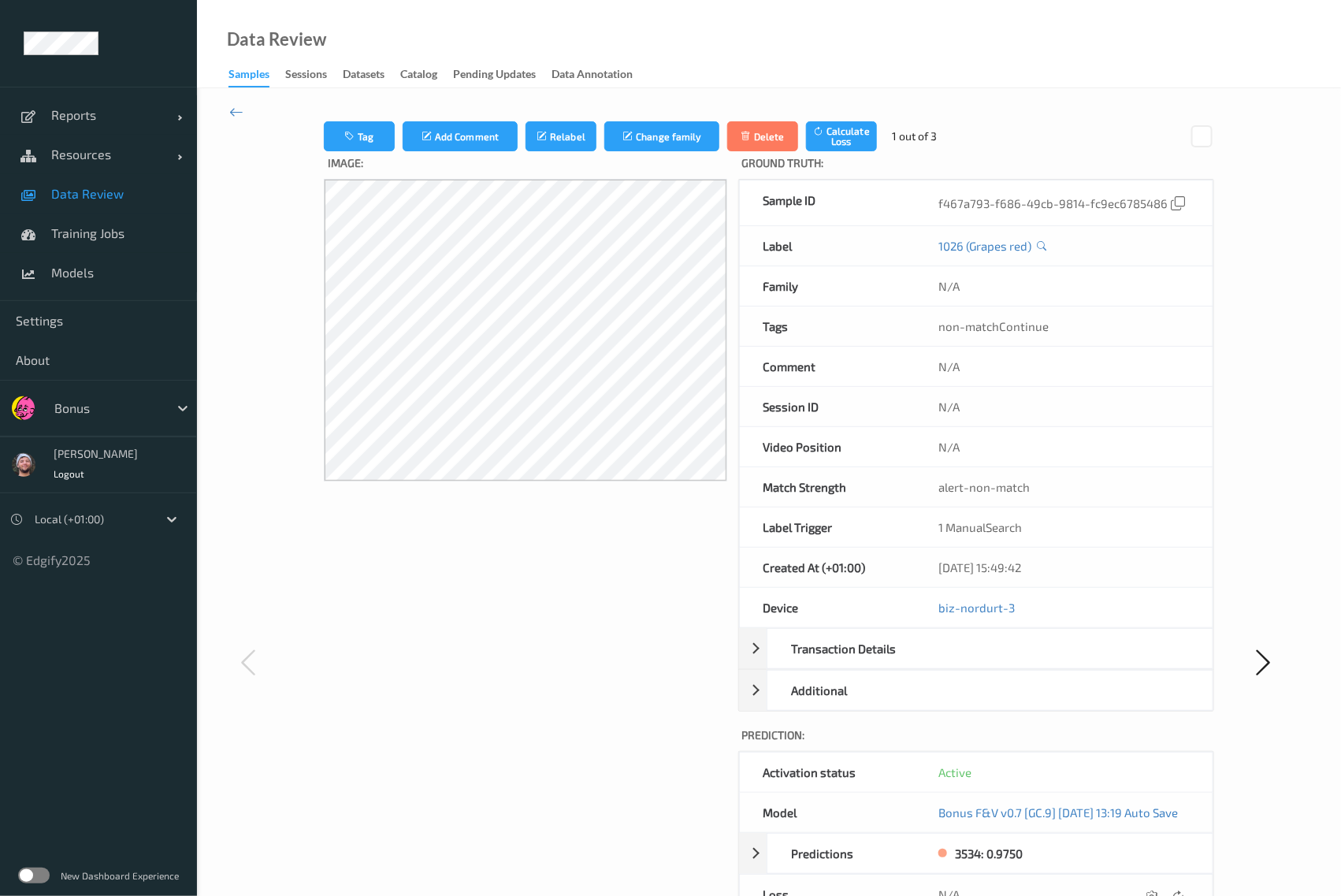
click at [248, 111] on div "Tag Add Comment Relabel Change family Delete Calculate Loss 1 out of 3 Image: G…" at bounding box center [769, 662] width 1144 height 1147
click at [236, 112] on icon at bounding box center [237, 111] width 14 height 17
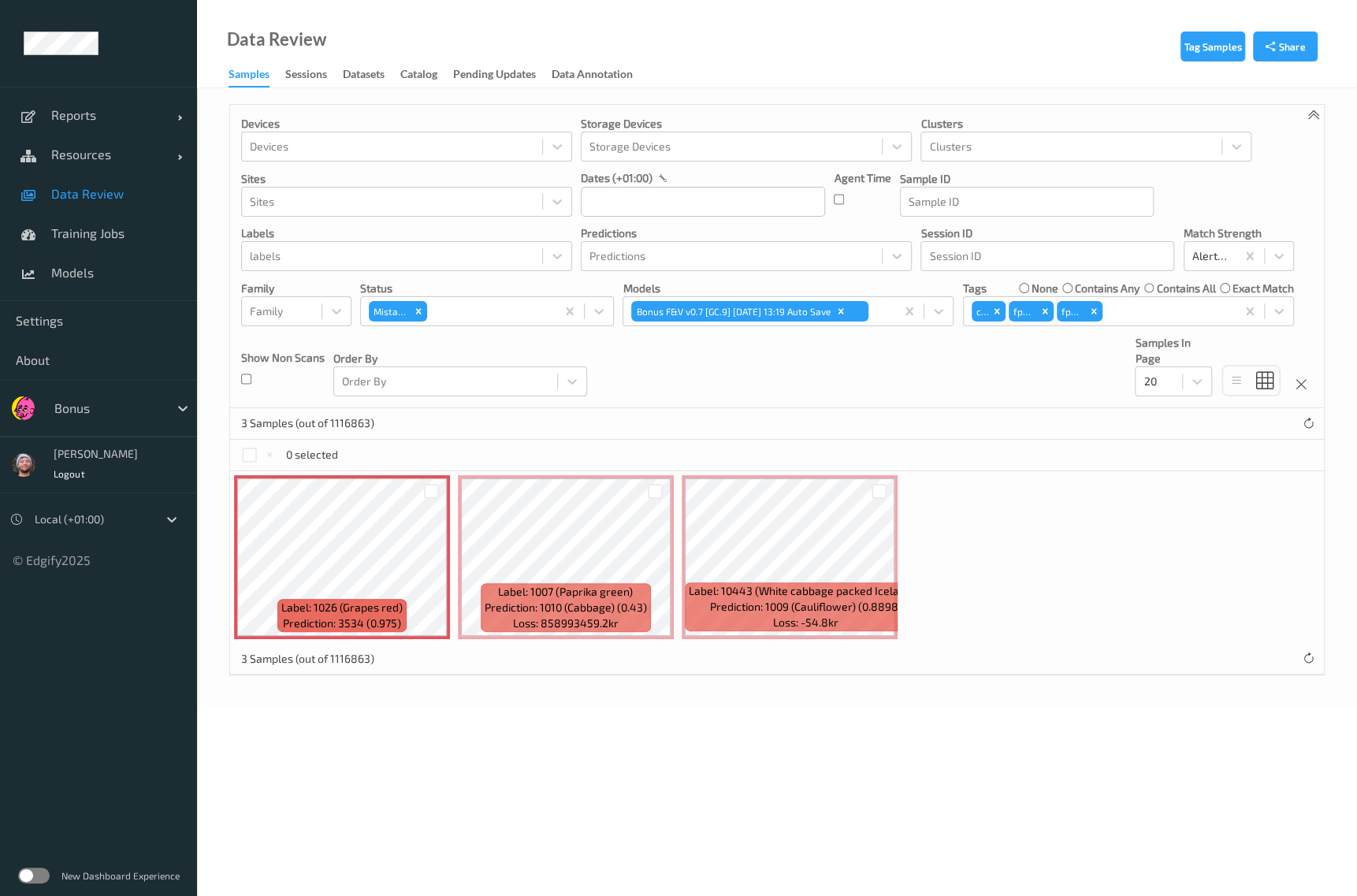
click at [655, 498] on div at bounding box center [655, 491] width 30 height 26
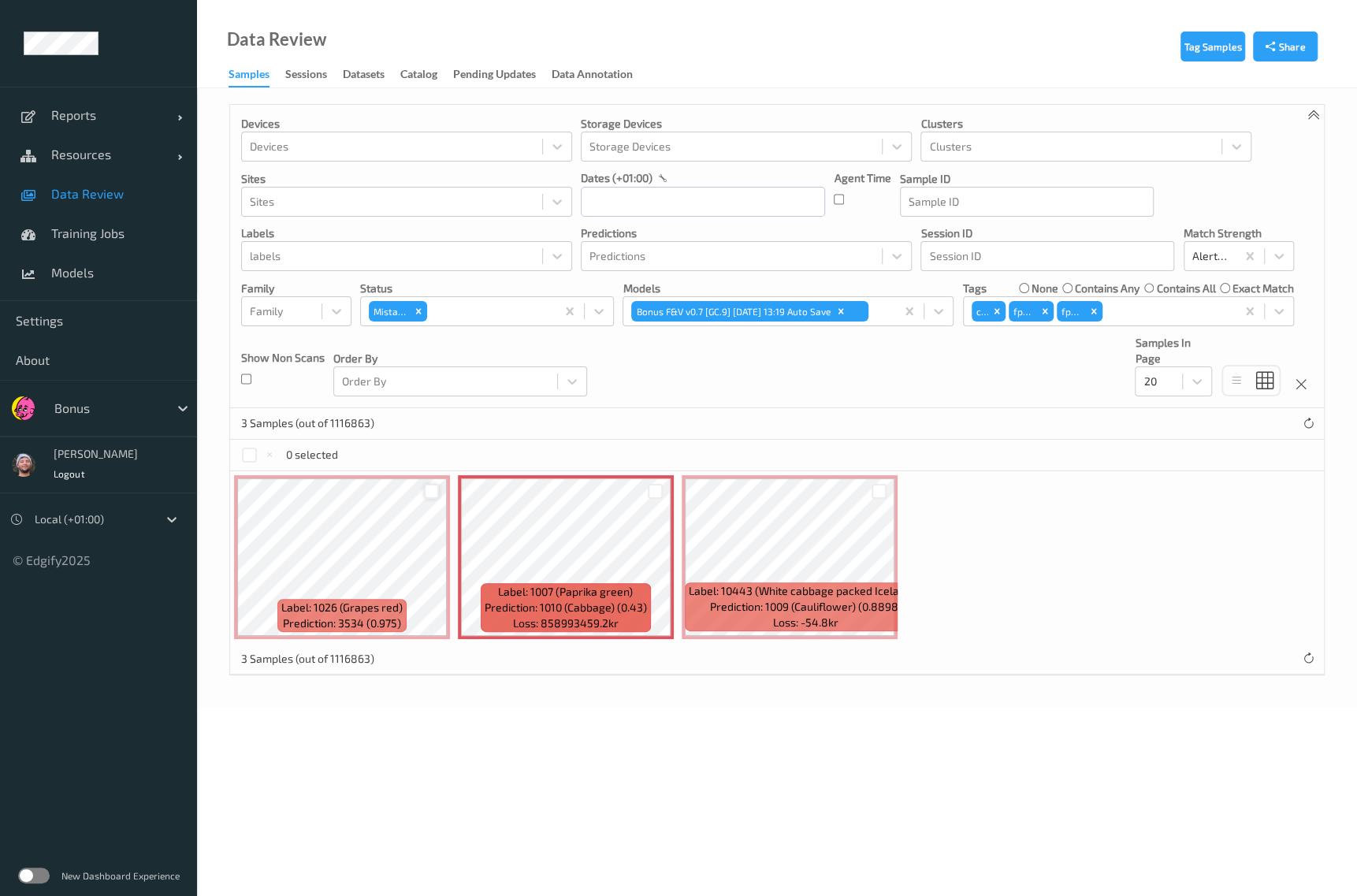
click at [427, 490] on div at bounding box center [431, 492] width 15 height 15
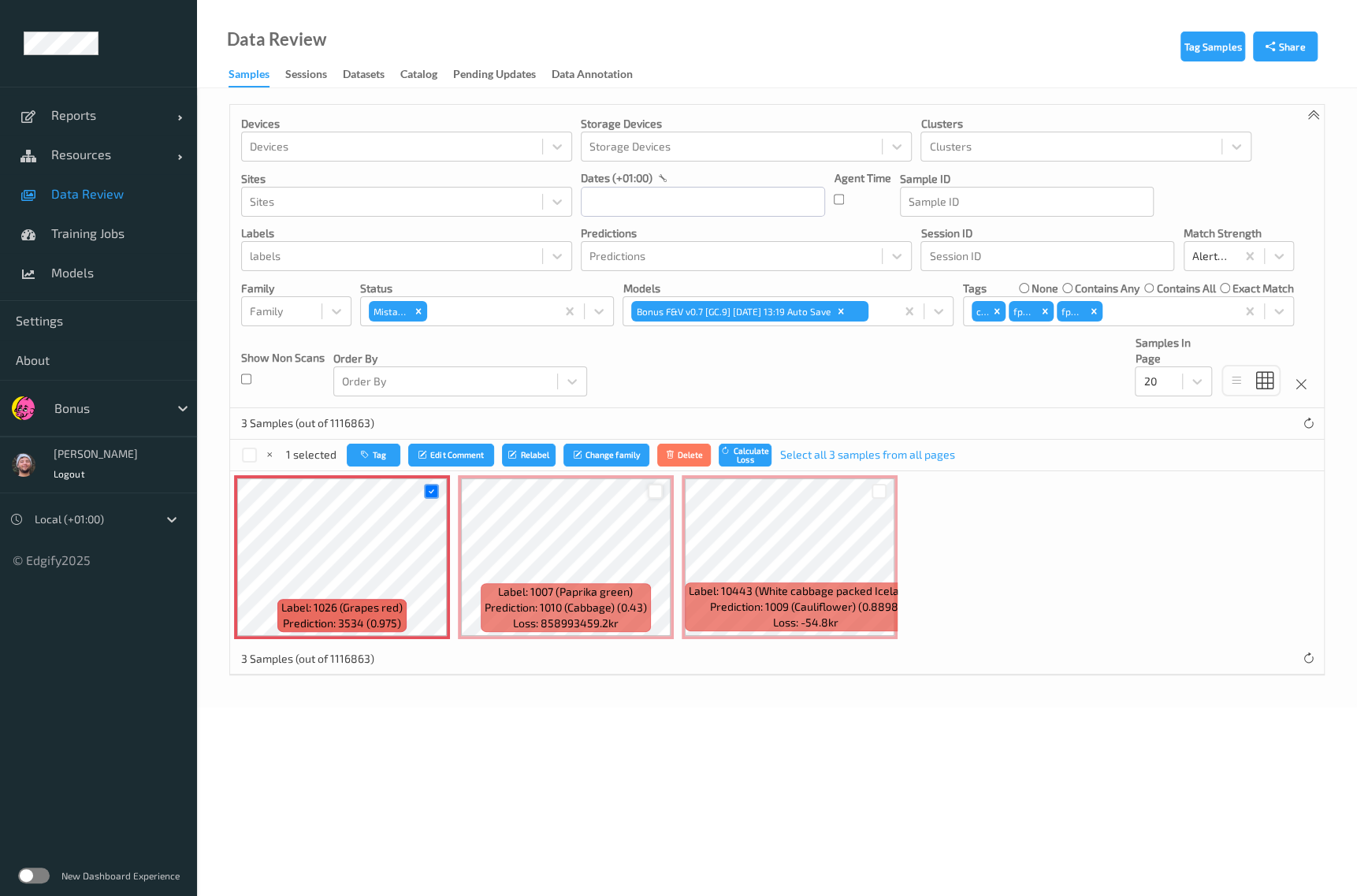
click at [653, 492] on div at bounding box center [655, 492] width 15 height 15
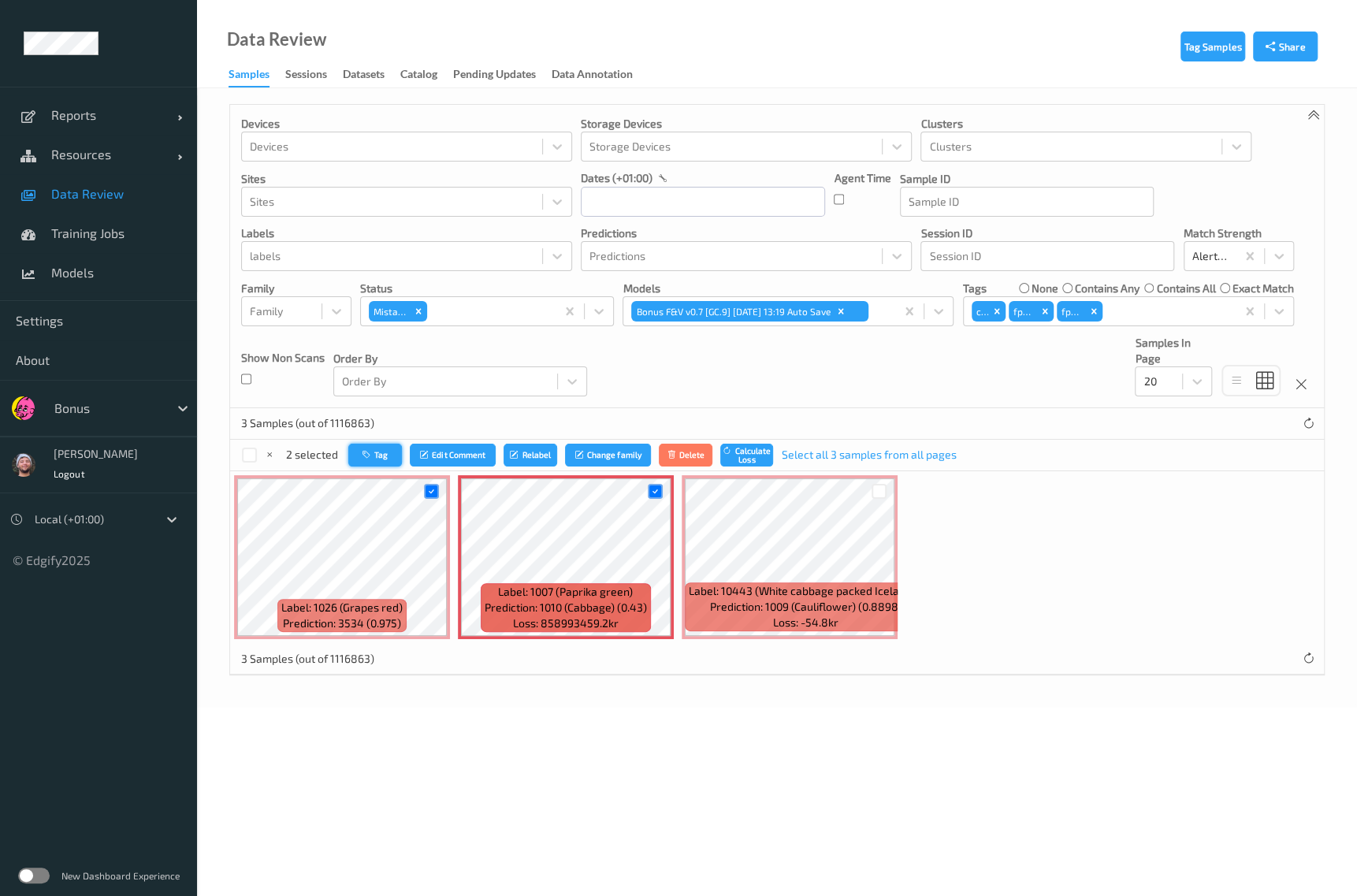
click at [377, 451] on button "Tag" at bounding box center [374, 454] width 54 height 23
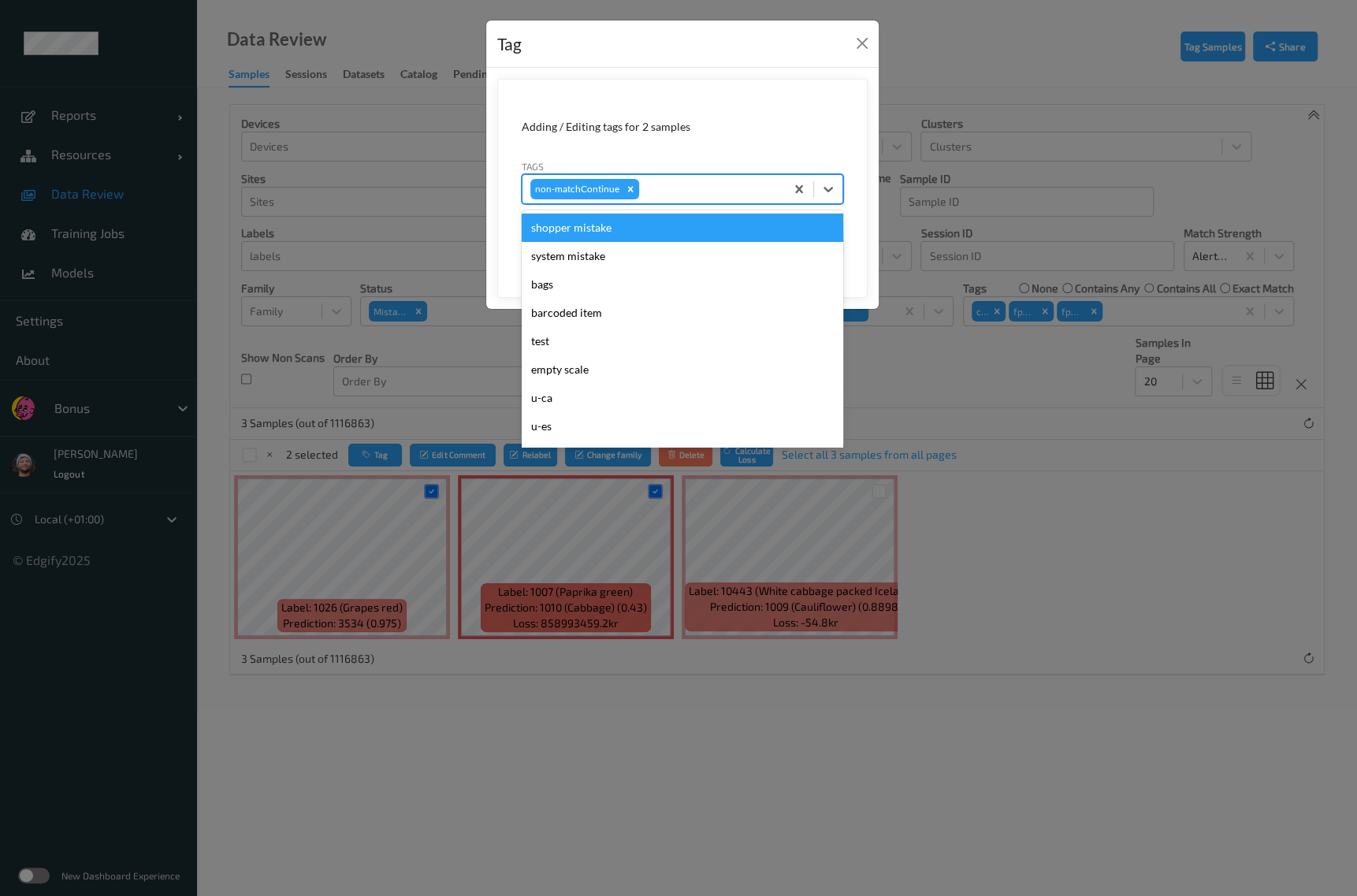
click at [710, 187] on div at bounding box center [710, 189] width 134 height 19
type input "pi"
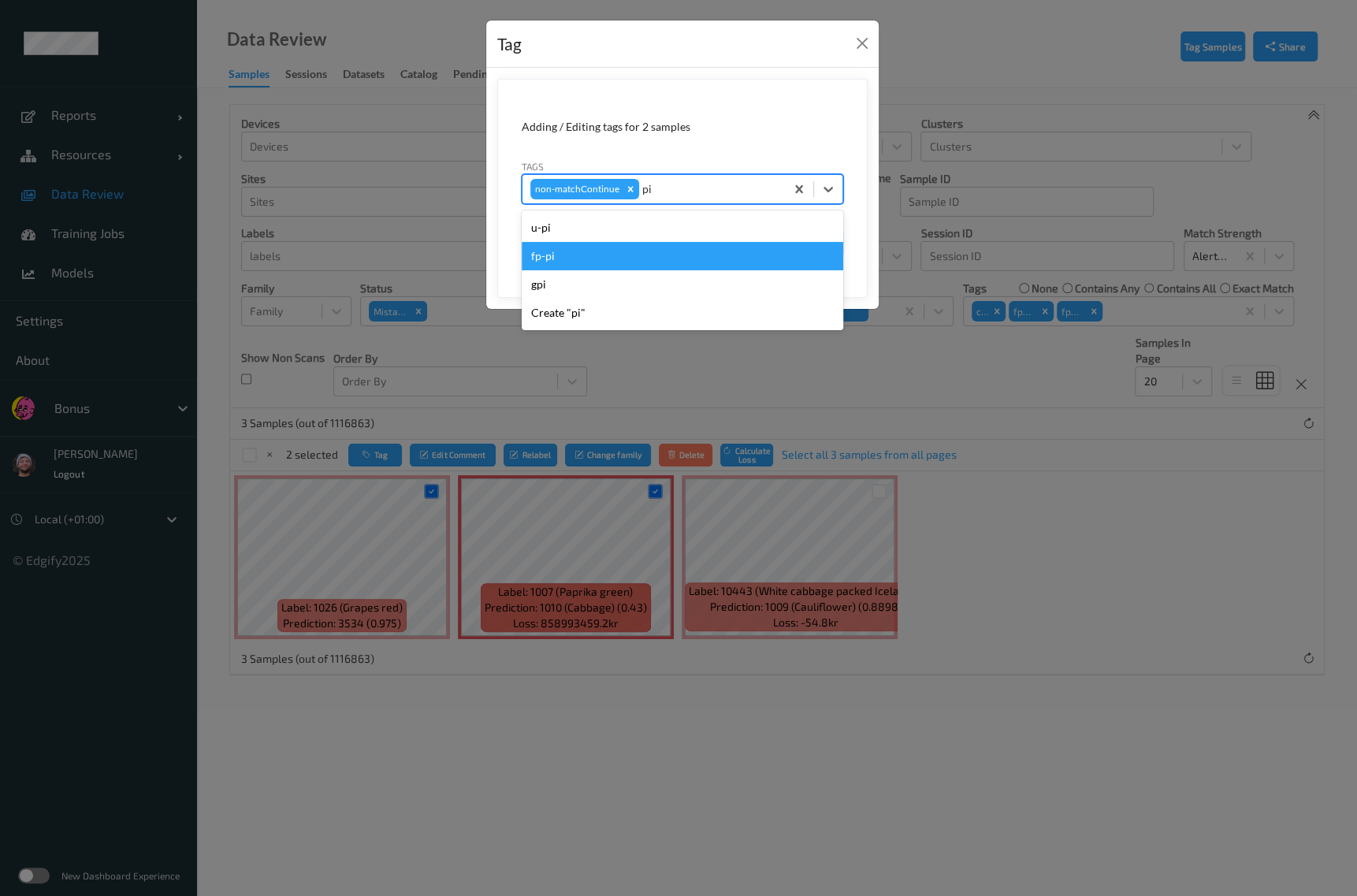
click at [672, 249] on div "fp-pi" at bounding box center [682, 255] width 322 height 28
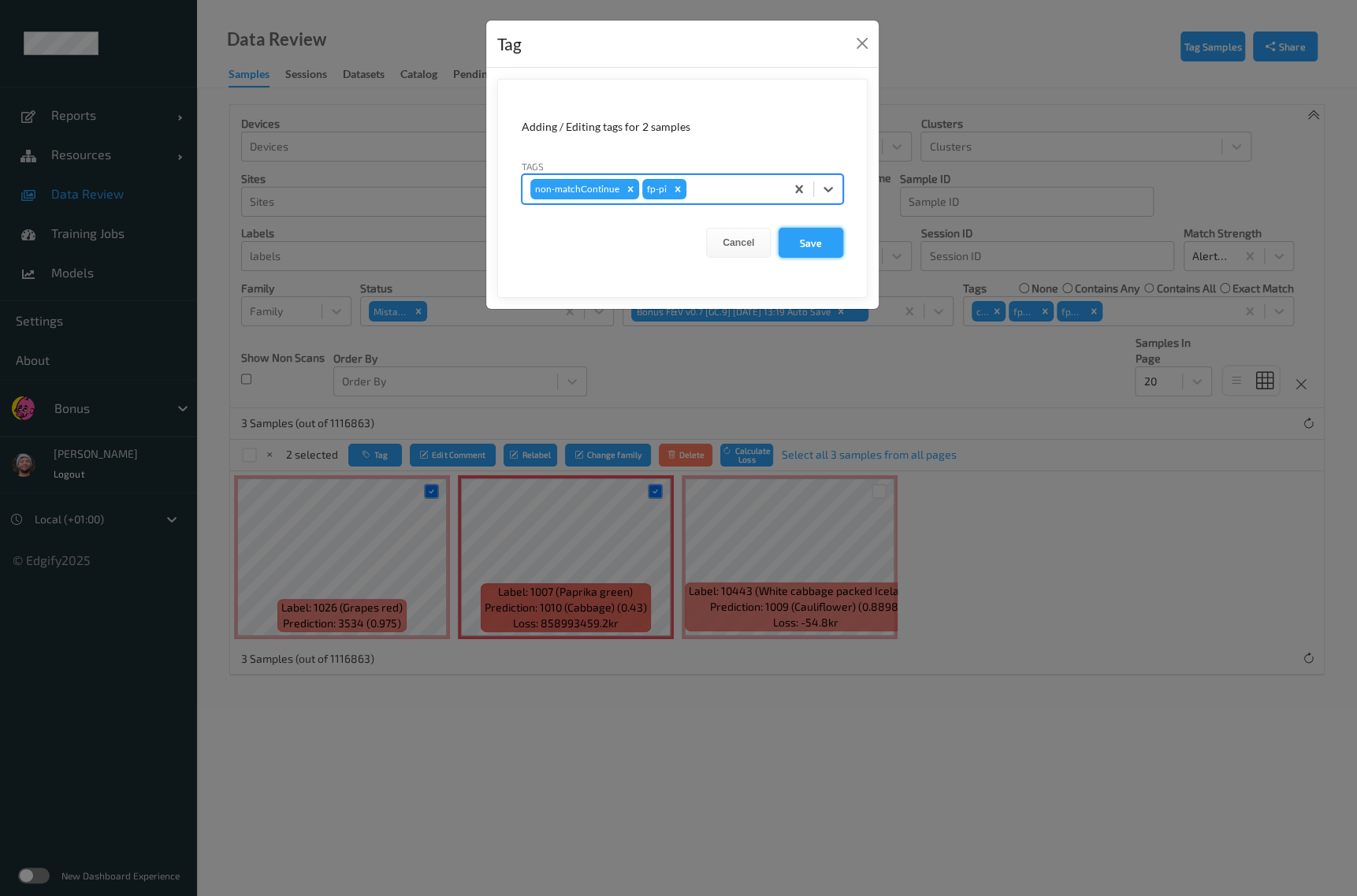
click at [808, 246] on button "Save" at bounding box center [811, 243] width 65 height 30
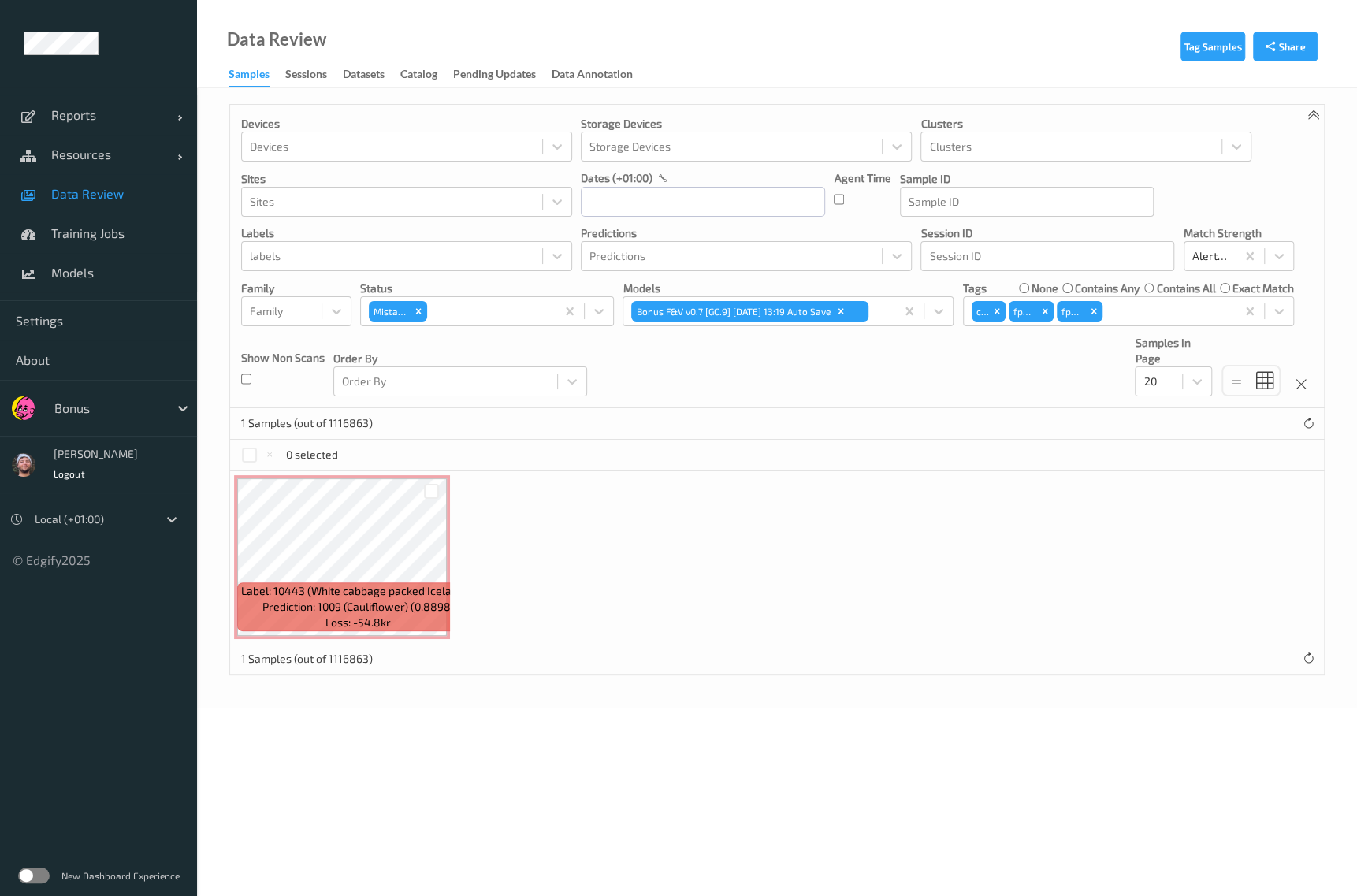
click at [442, 494] on div at bounding box center [431, 491] width 30 height 26
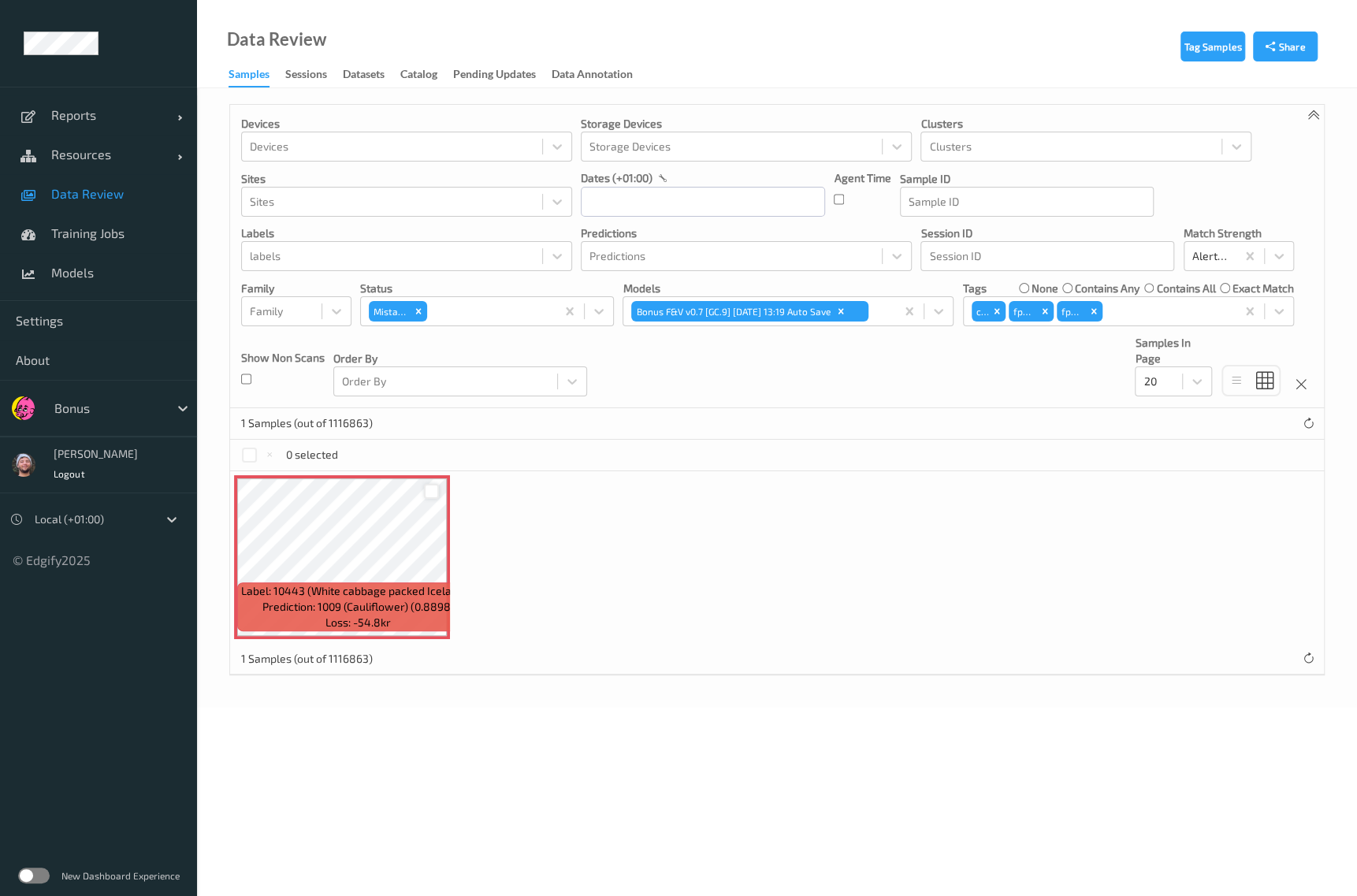
click at [436, 493] on div at bounding box center [431, 492] width 15 height 15
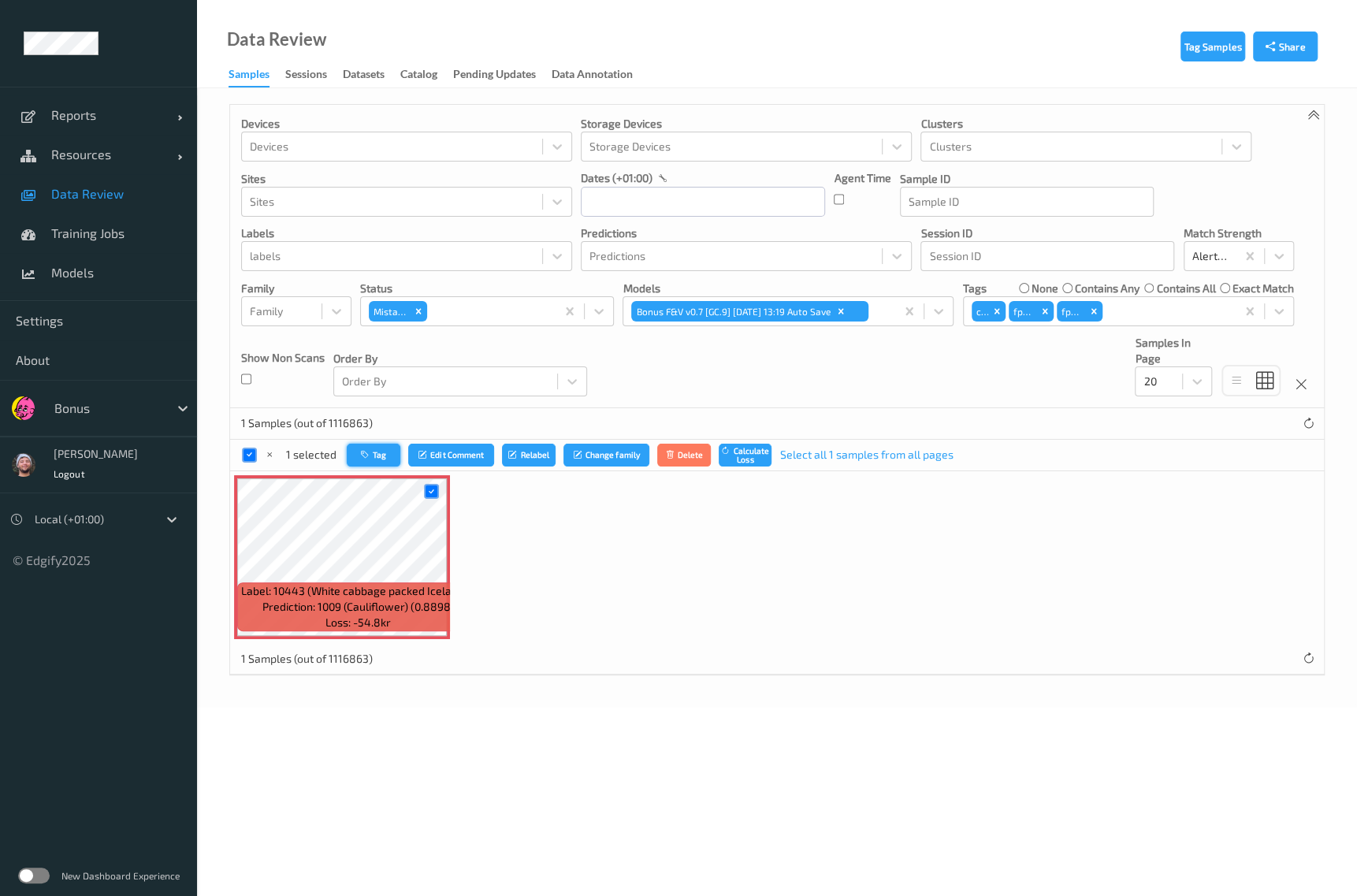
click at [347, 454] on button "Tag" at bounding box center [373, 454] width 54 height 23
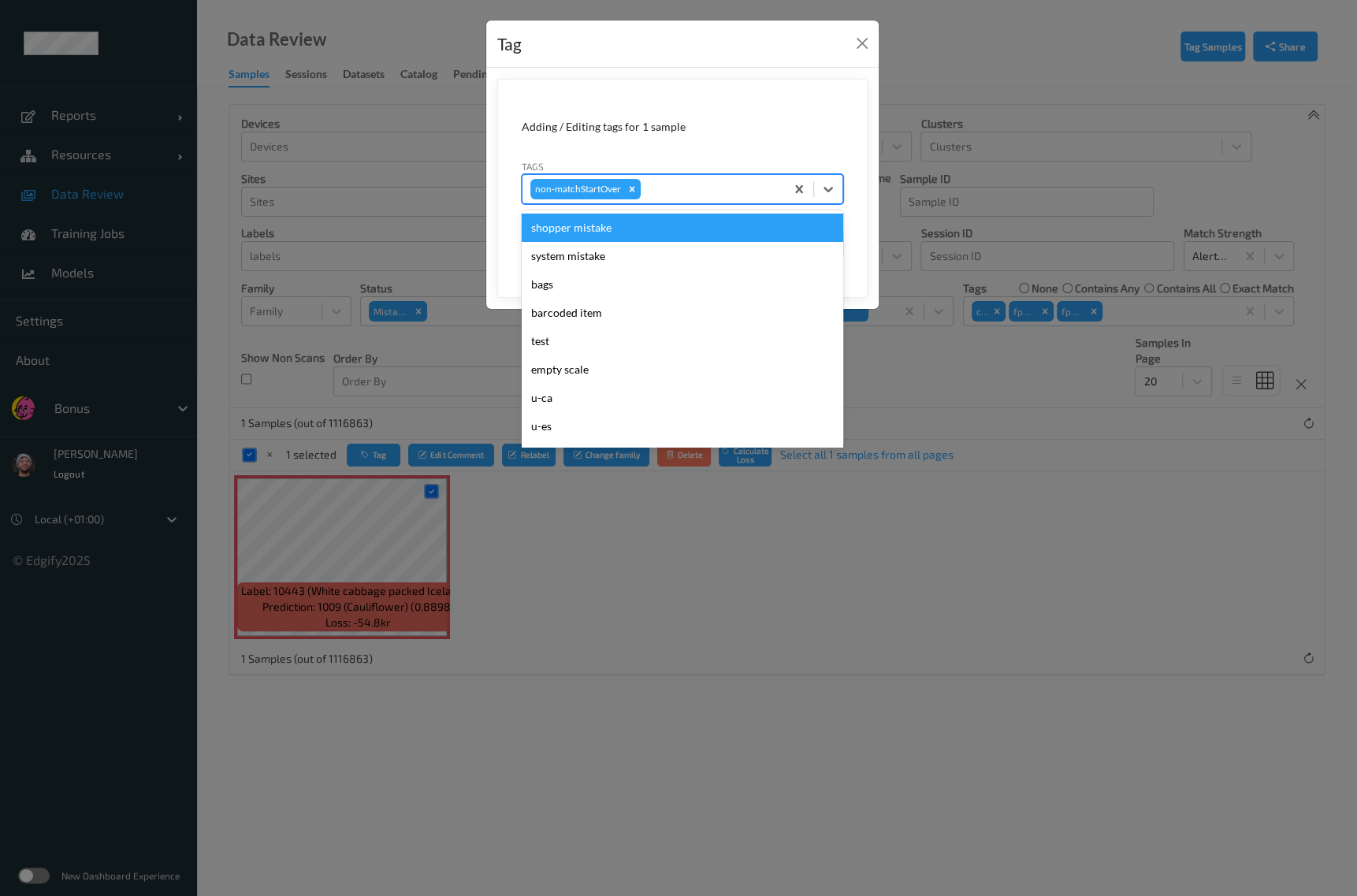
click at [688, 185] on div at bounding box center [710, 189] width 134 height 19
type input "ig"
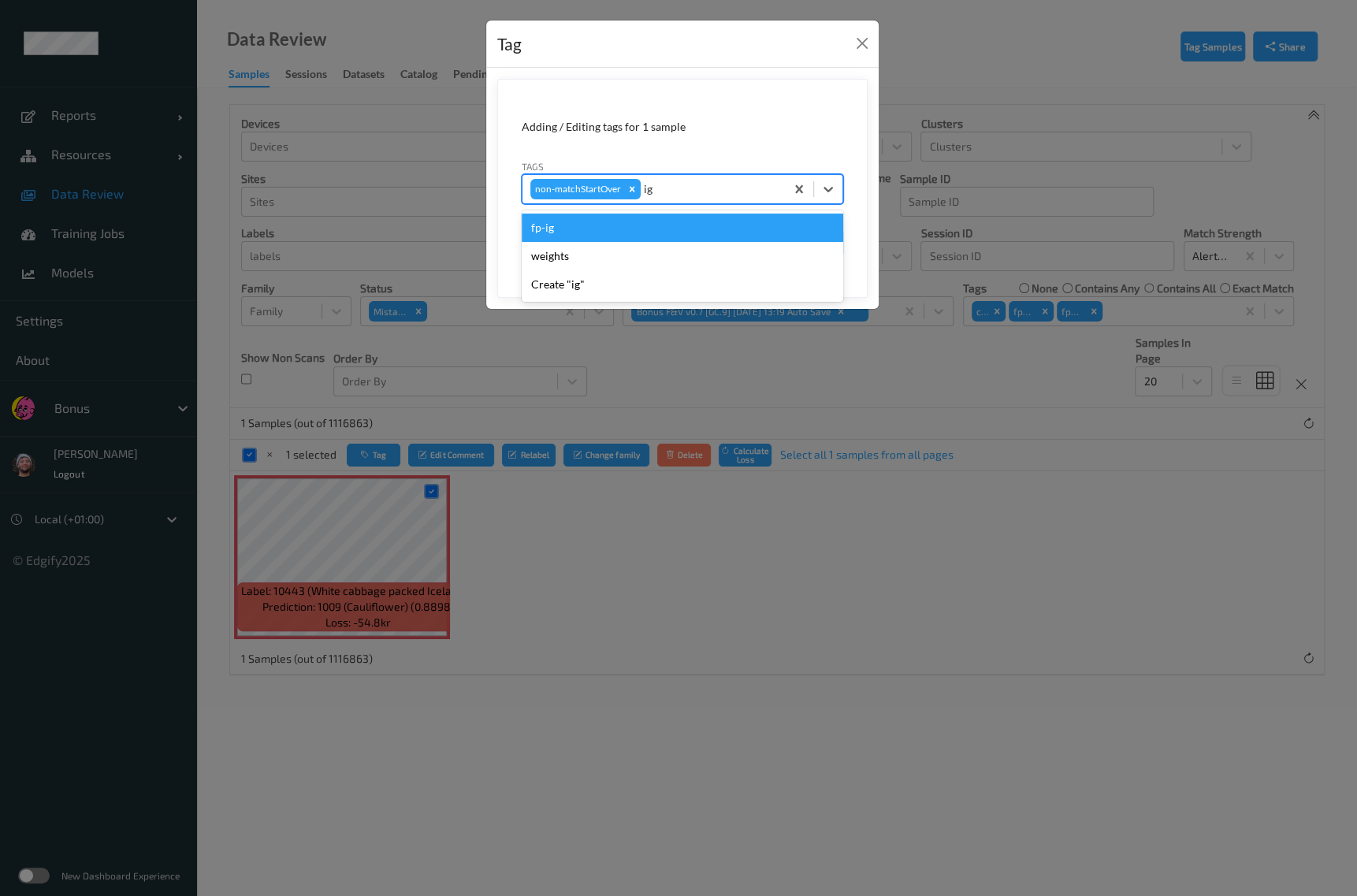
click at [686, 219] on div "fp-ig" at bounding box center [682, 227] width 322 height 28
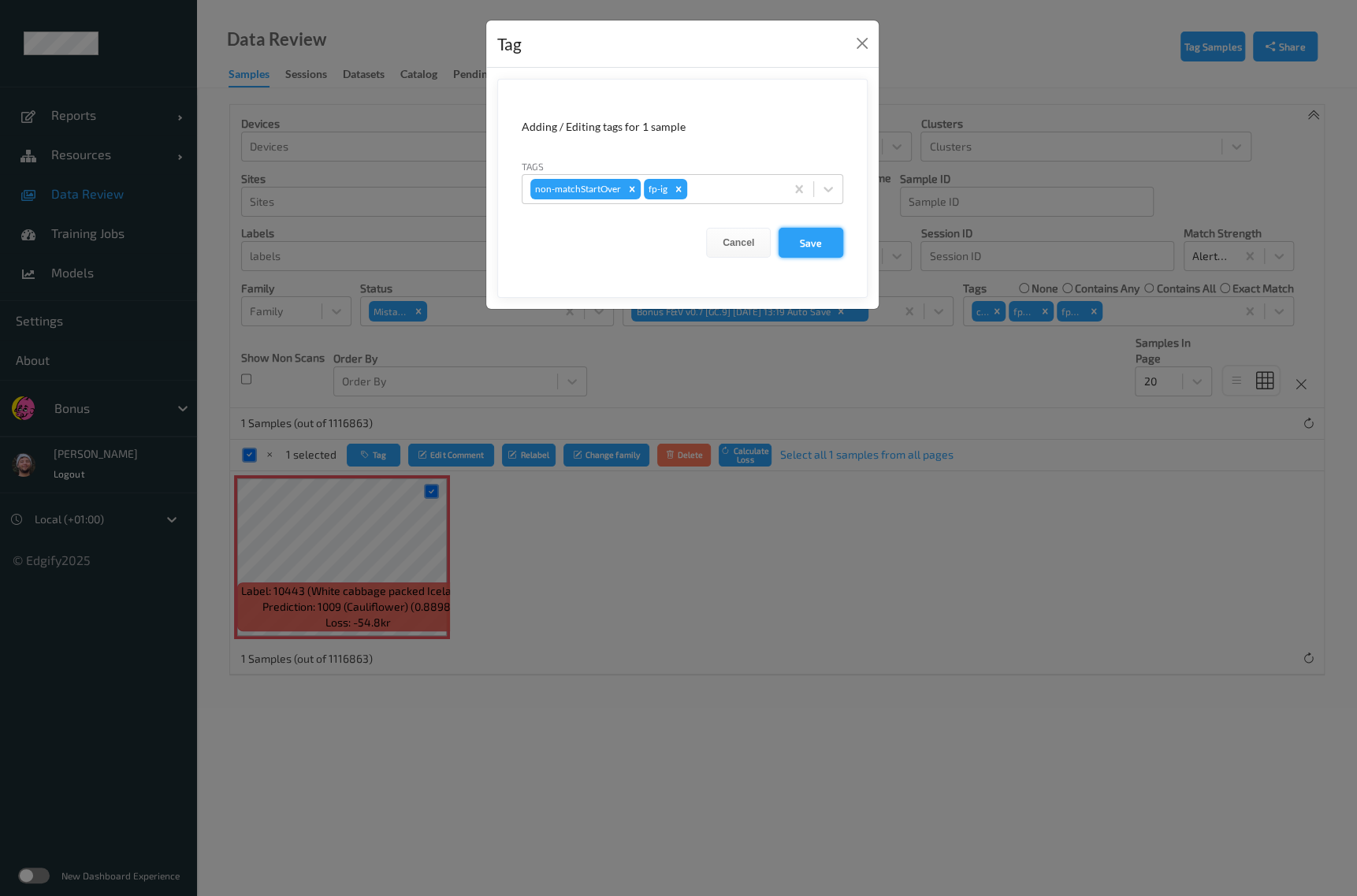
click at [802, 251] on button "Save" at bounding box center [811, 243] width 65 height 30
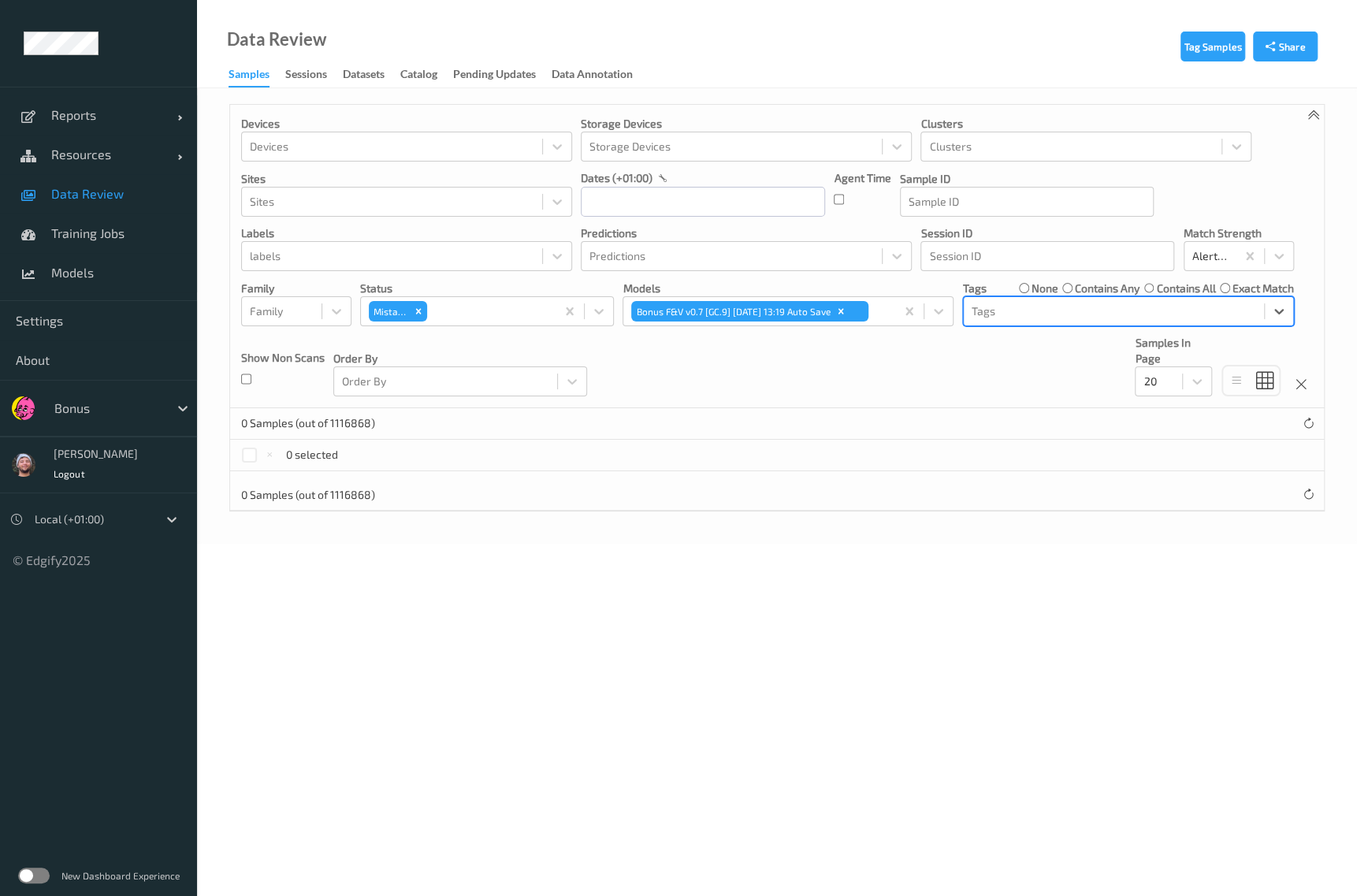
type input "u"
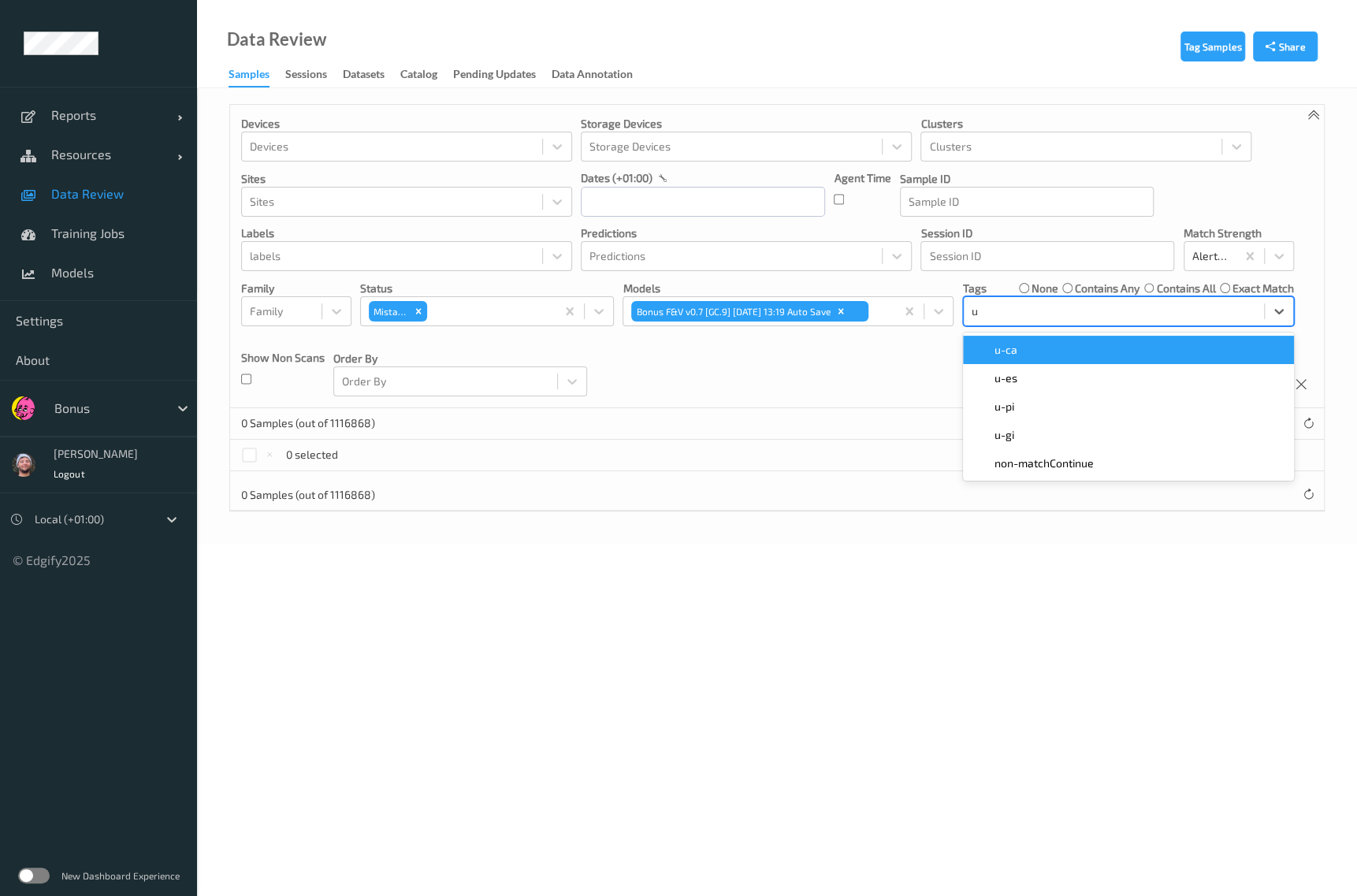
click at [1183, 342] on div "u-ca" at bounding box center [1128, 350] width 312 height 16
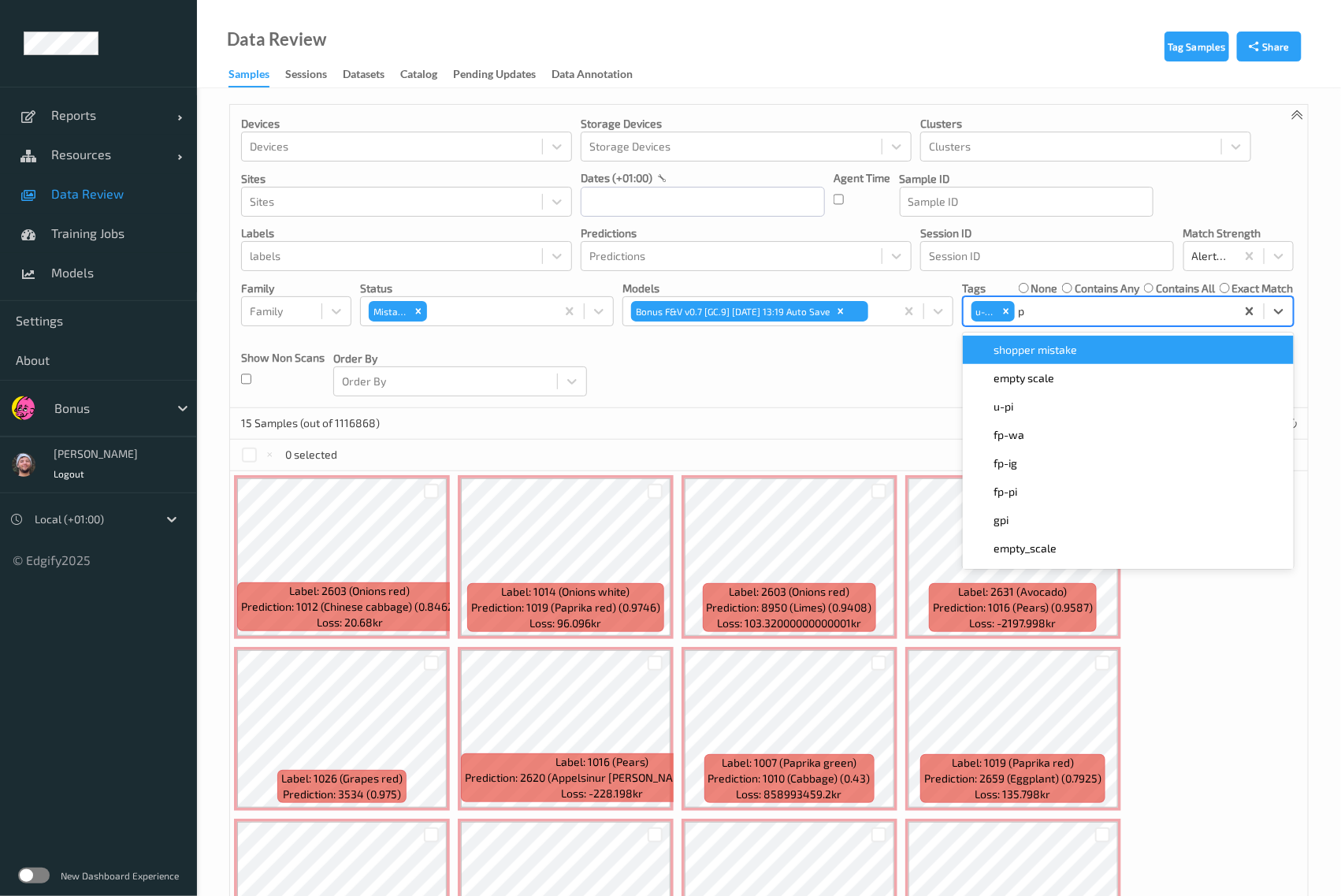
type input "pi"
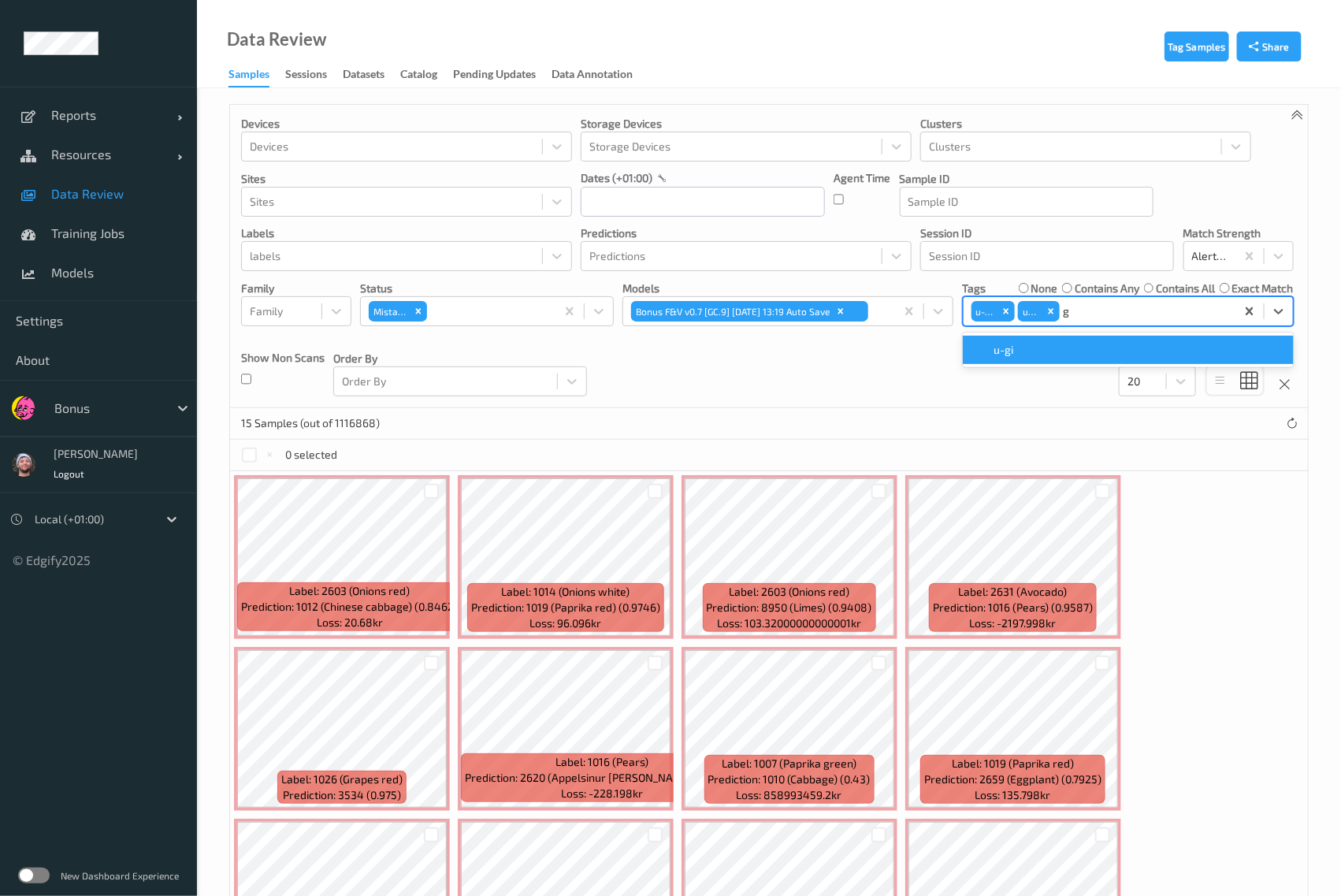
type input "gi"
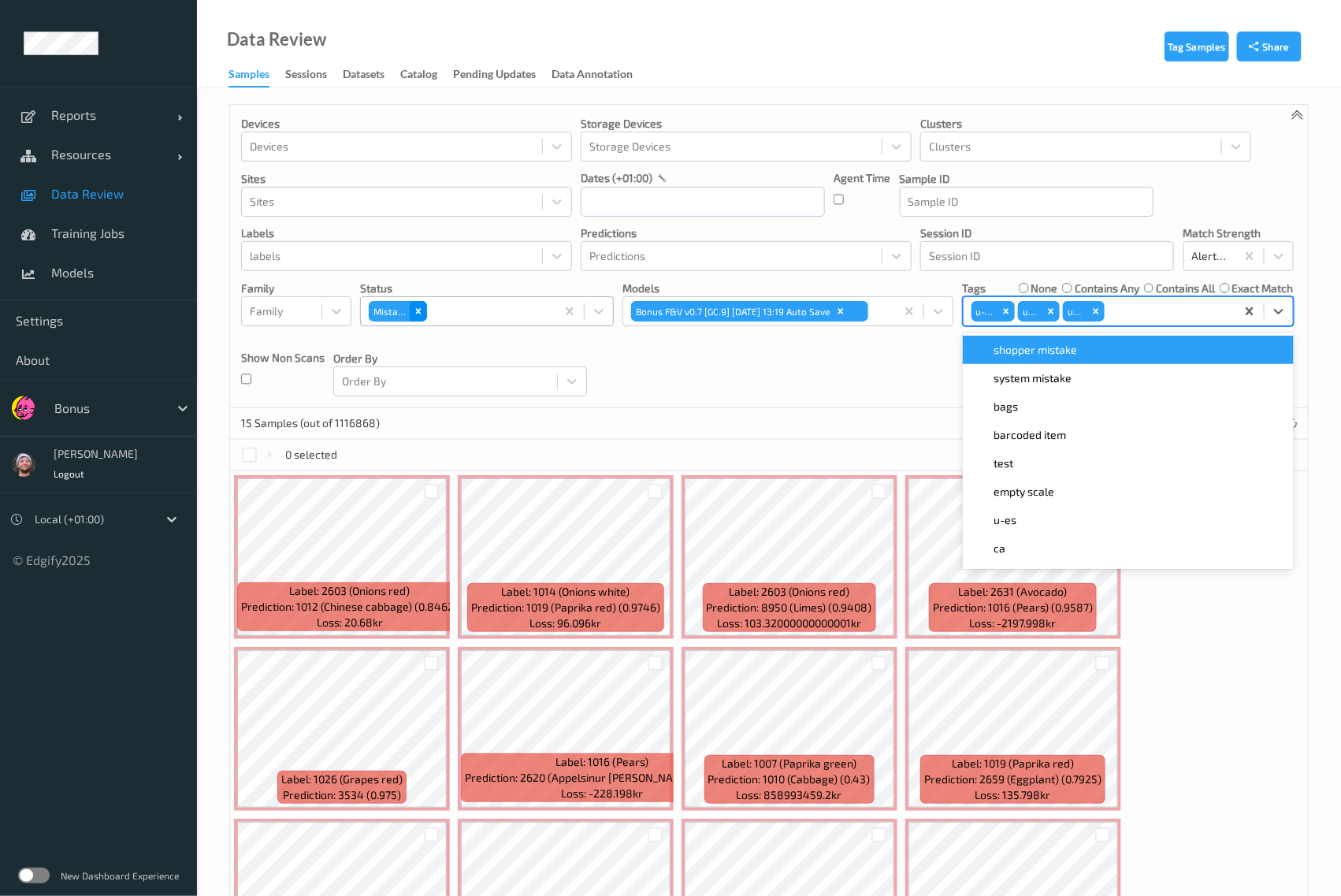
click at [421, 318] on div "Remove Mistake" at bounding box center [419, 311] width 17 height 20
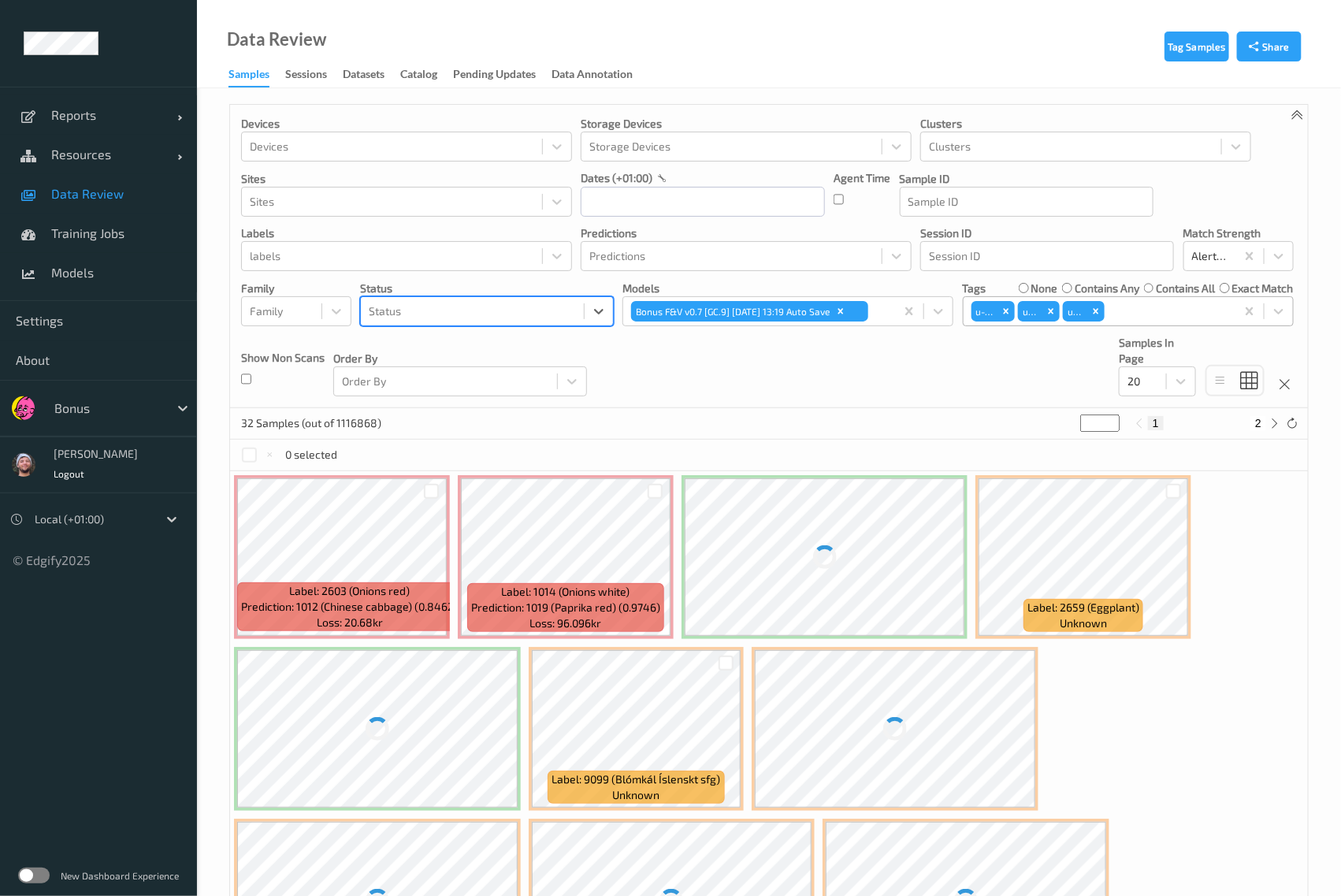
type input "y"
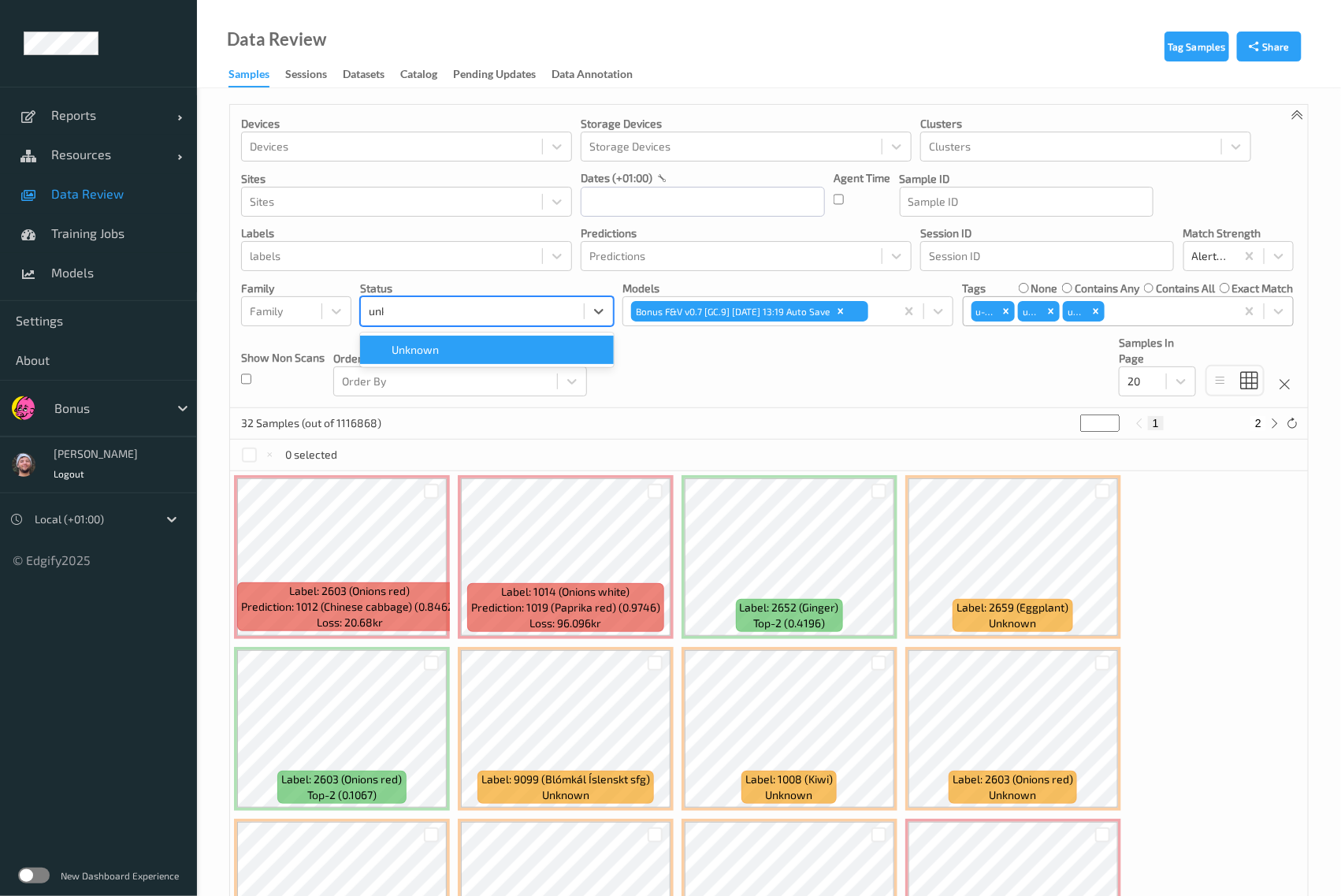
type input "unkn"
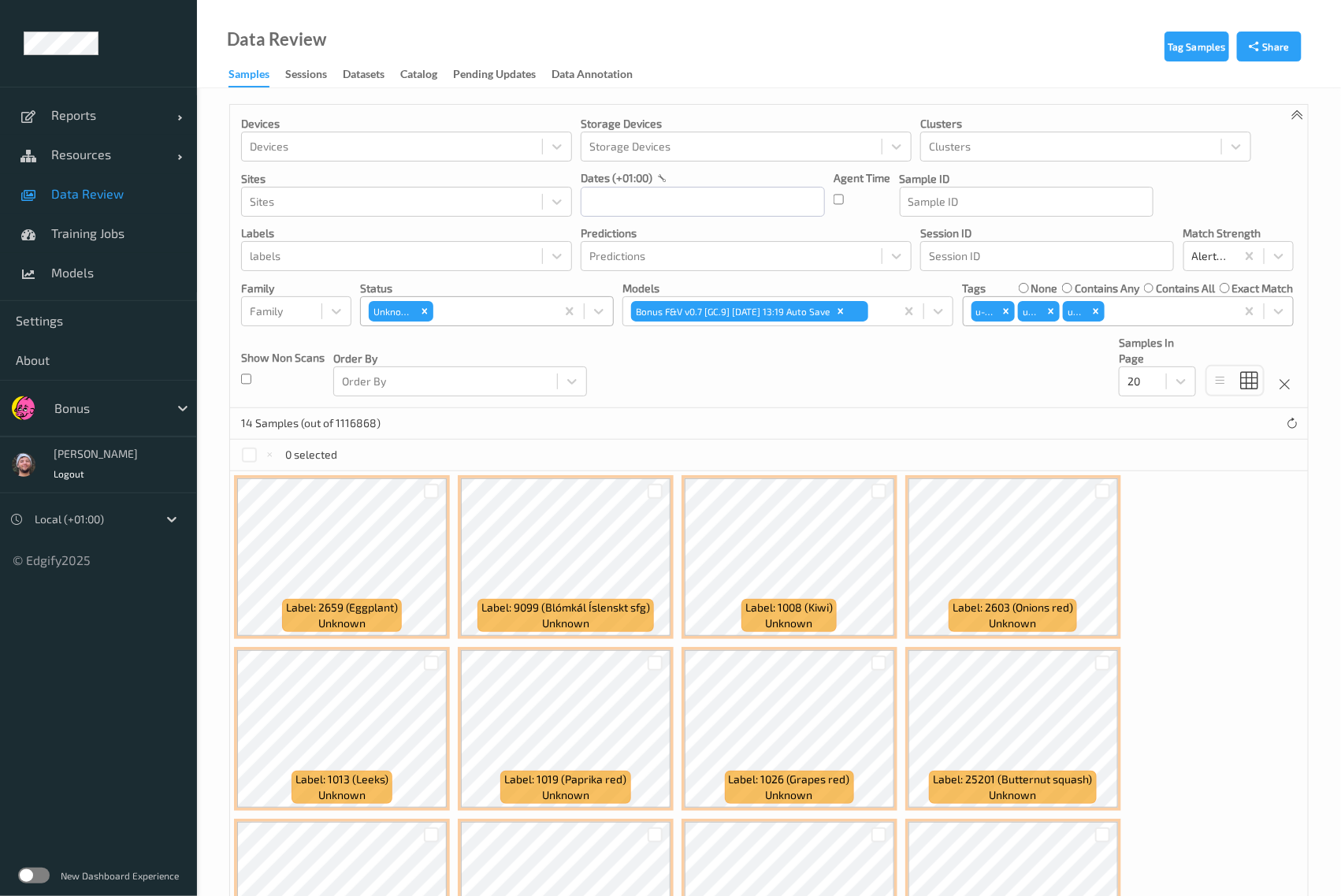
click at [717, 406] on div "Devices Devices Storage Devices Storage Devices Clusters Clusters Sites Sites d…" at bounding box center [768, 256] width 1078 height 304
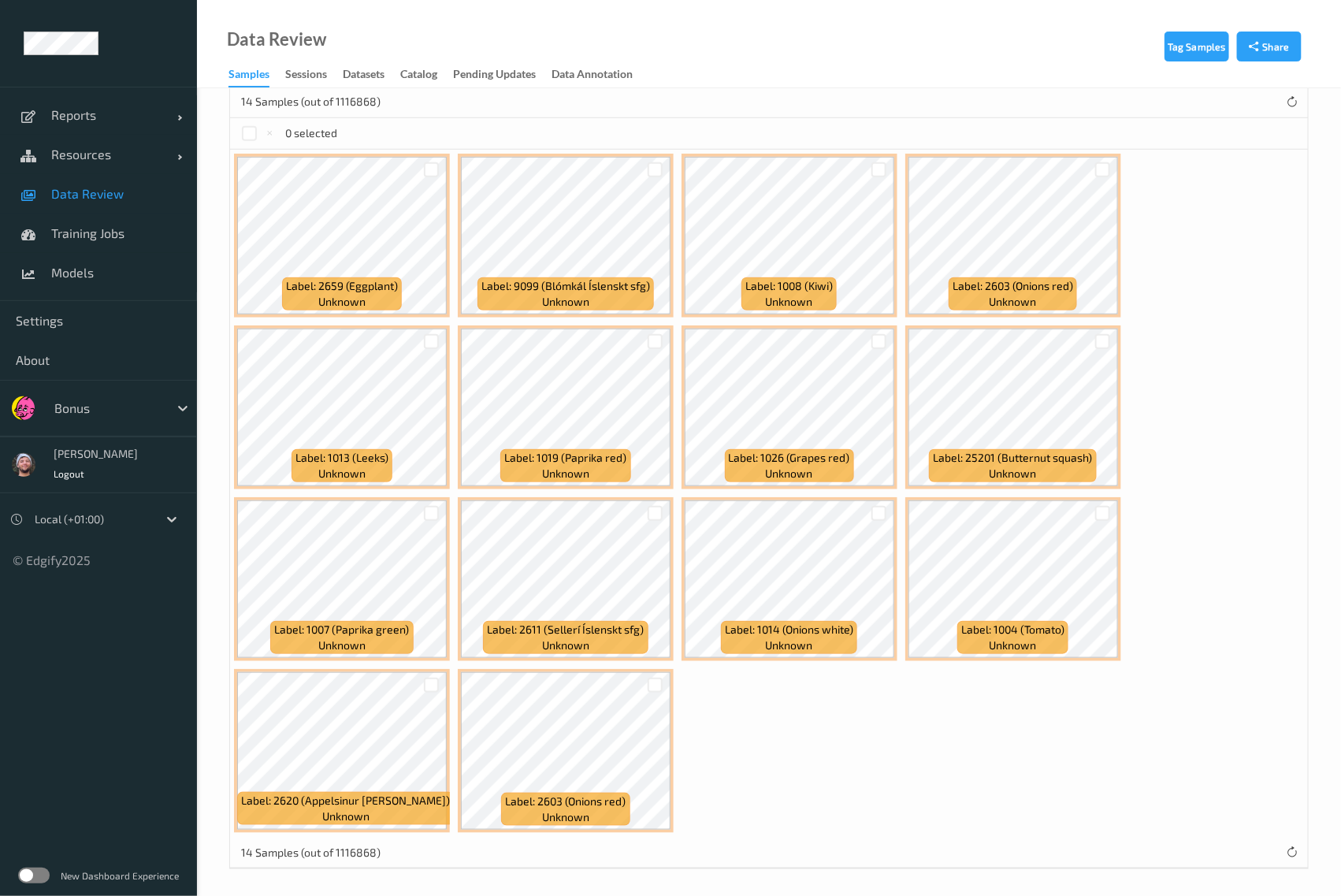
scroll to position [321, 0]
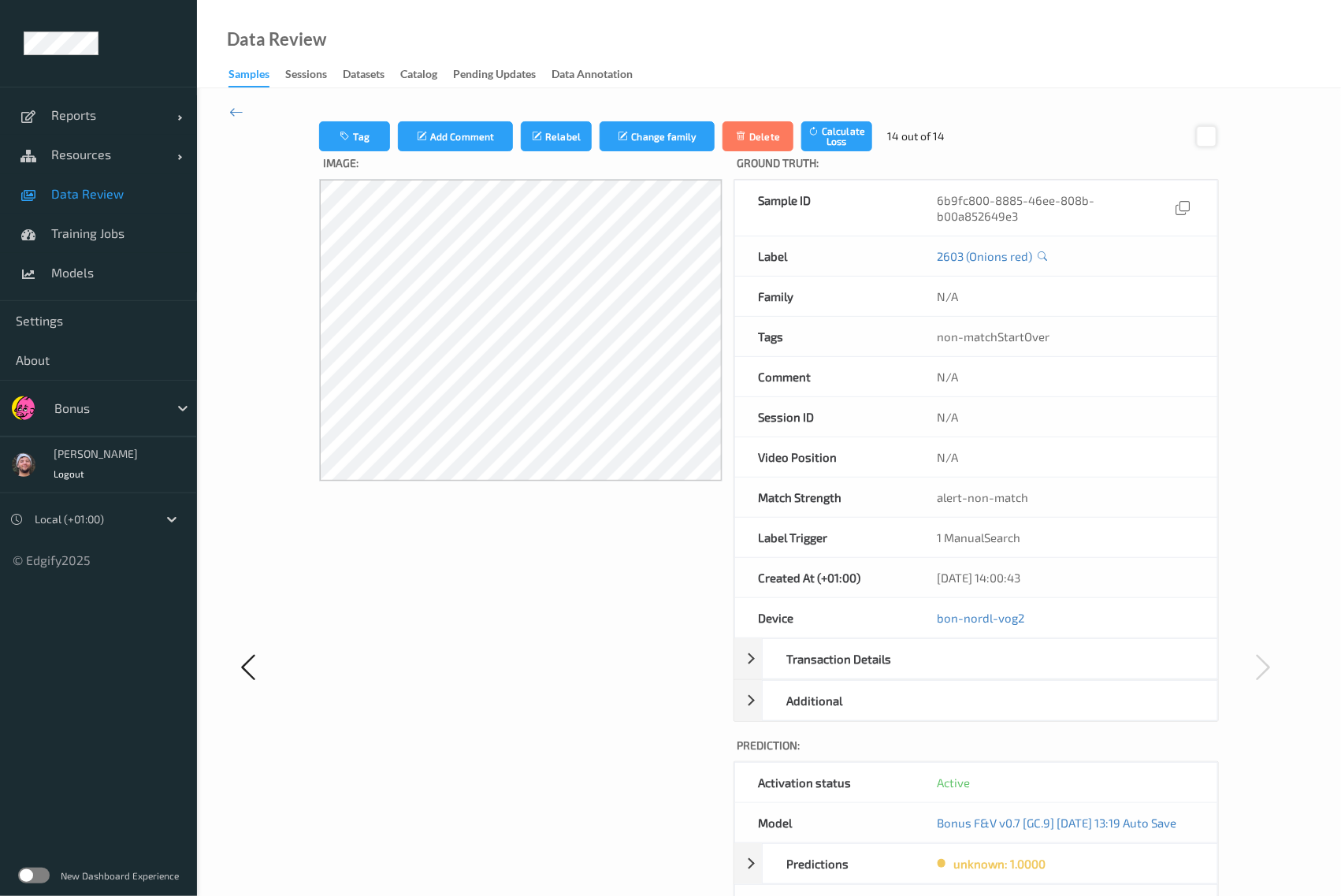
click at [1210, 128] on div at bounding box center [1207, 135] width 21 height 21
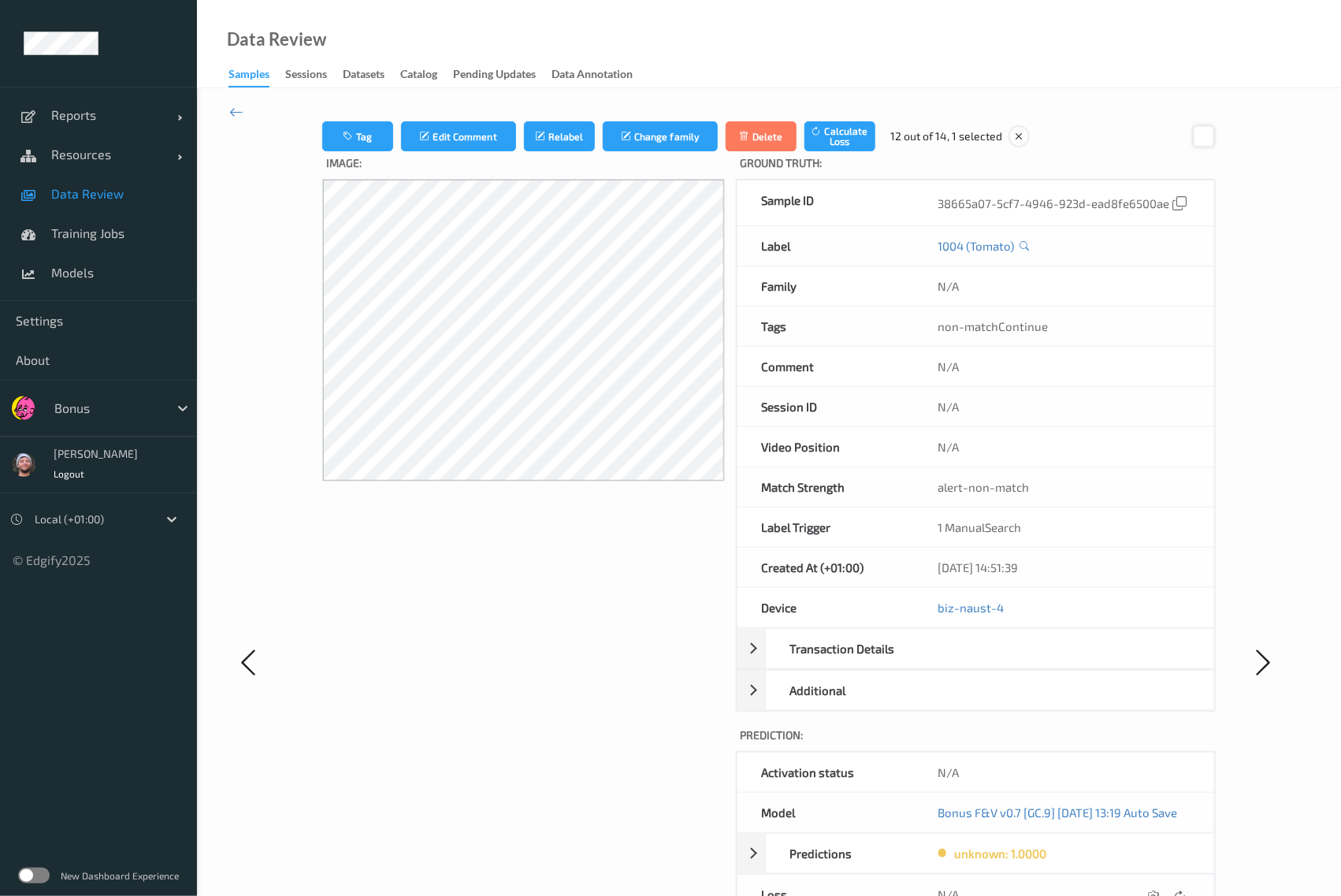
click at [1210, 128] on div at bounding box center [1203, 135] width 21 height 21
click at [1210, 129] on icon at bounding box center [1204, 136] width 14 height 14
click at [1206, 134] on div at bounding box center [1201, 135] width 21 height 21
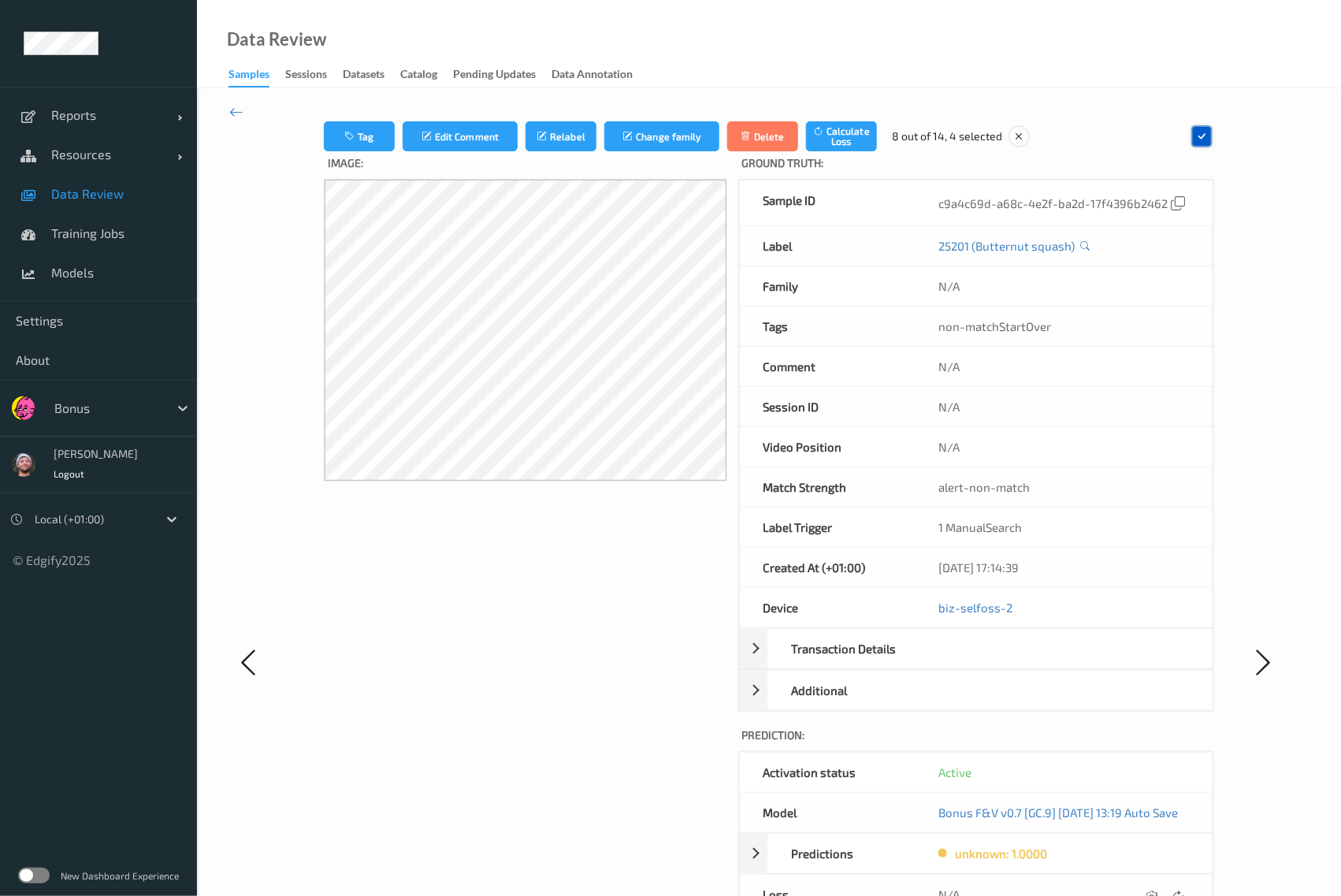
click at [1206, 134] on icon at bounding box center [1202, 136] width 14 height 14
click at [1206, 134] on div at bounding box center [1202, 135] width 21 height 21
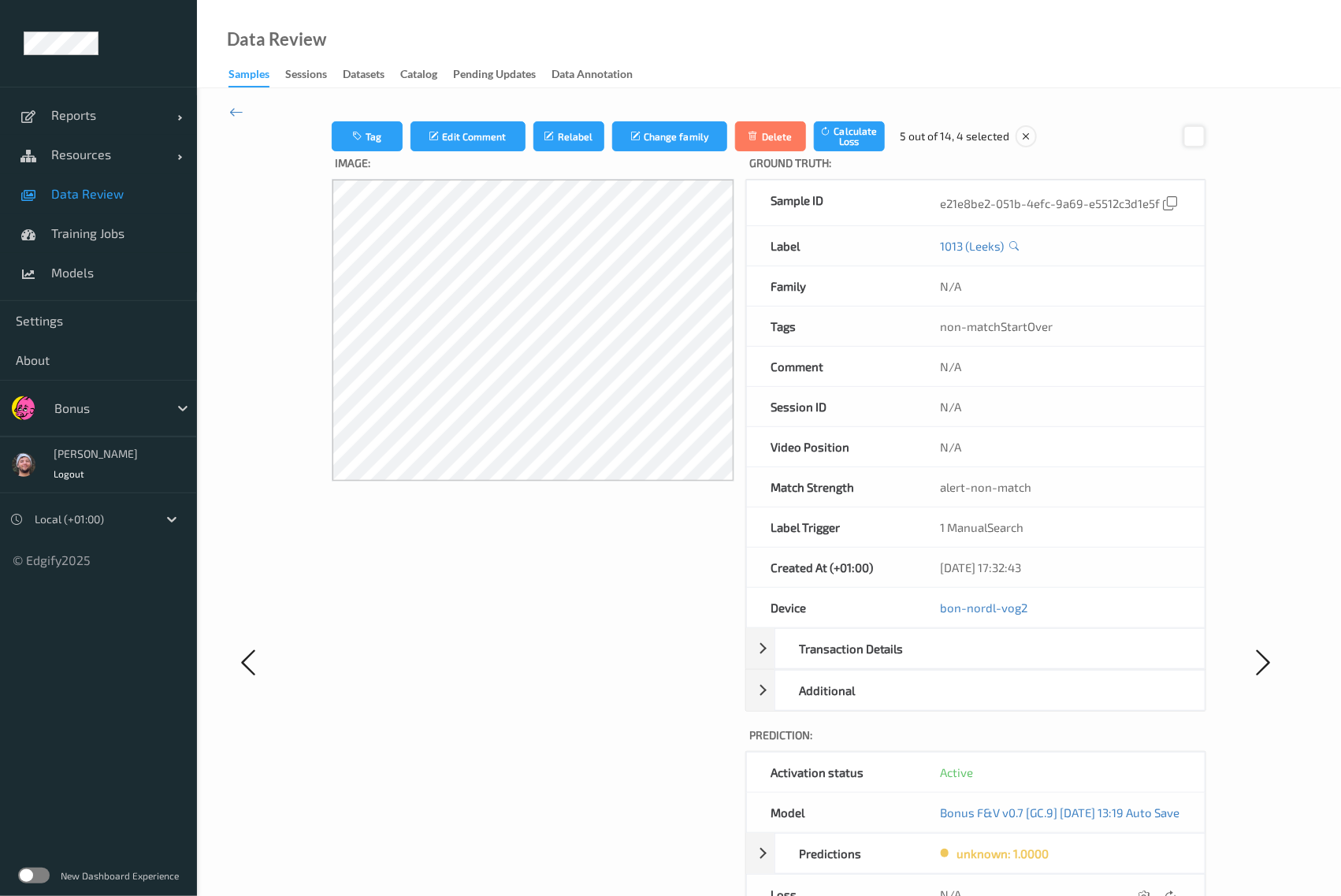
click at [1205, 134] on div at bounding box center [1194, 135] width 21 height 21
click at [1206, 134] on div at bounding box center [1200, 135] width 21 height 21
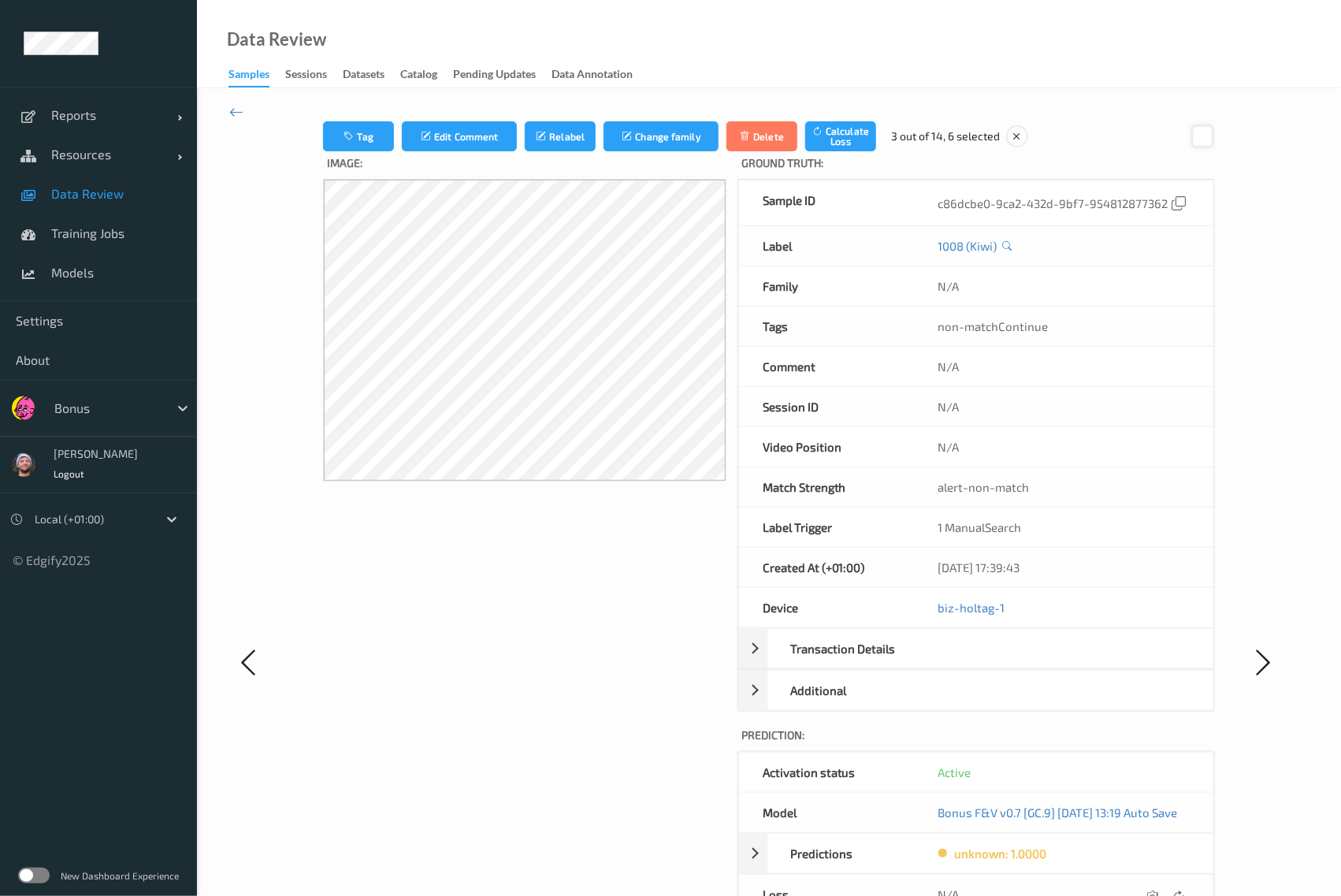
click at [1206, 134] on div at bounding box center [1202, 135] width 21 height 21
click at [1206, 134] on div at bounding box center [1201, 135] width 21 height 21
click at [226, 117] on div "Tag Edit Comment Relabel Change family Delete Calculate Loss 1 out of 14, 8 sel…" at bounding box center [769, 662] width 1144 height 1147
click at [232, 119] on icon at bounding box center [237, 111] width 14 height 17
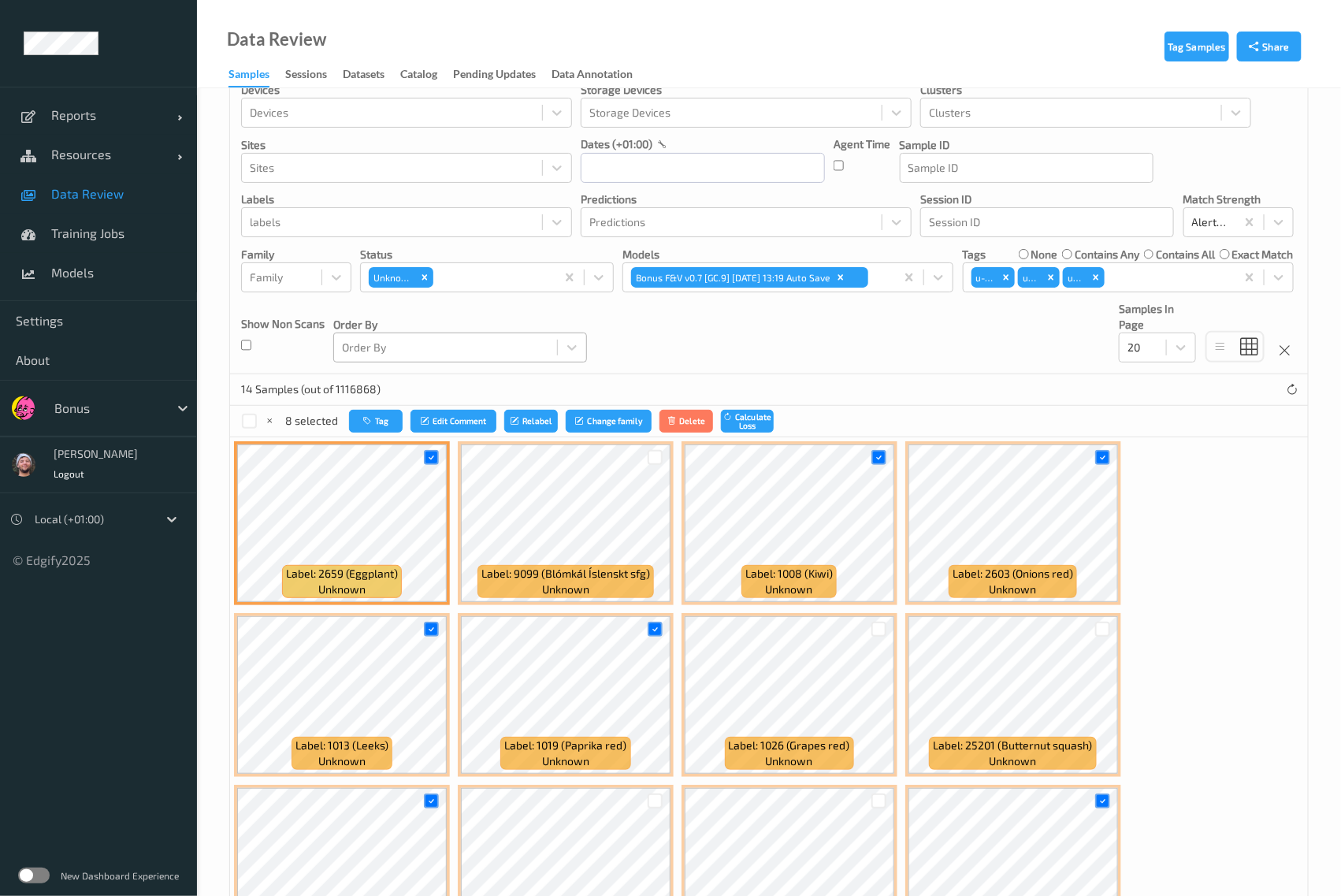
scroll to position [26, 0]
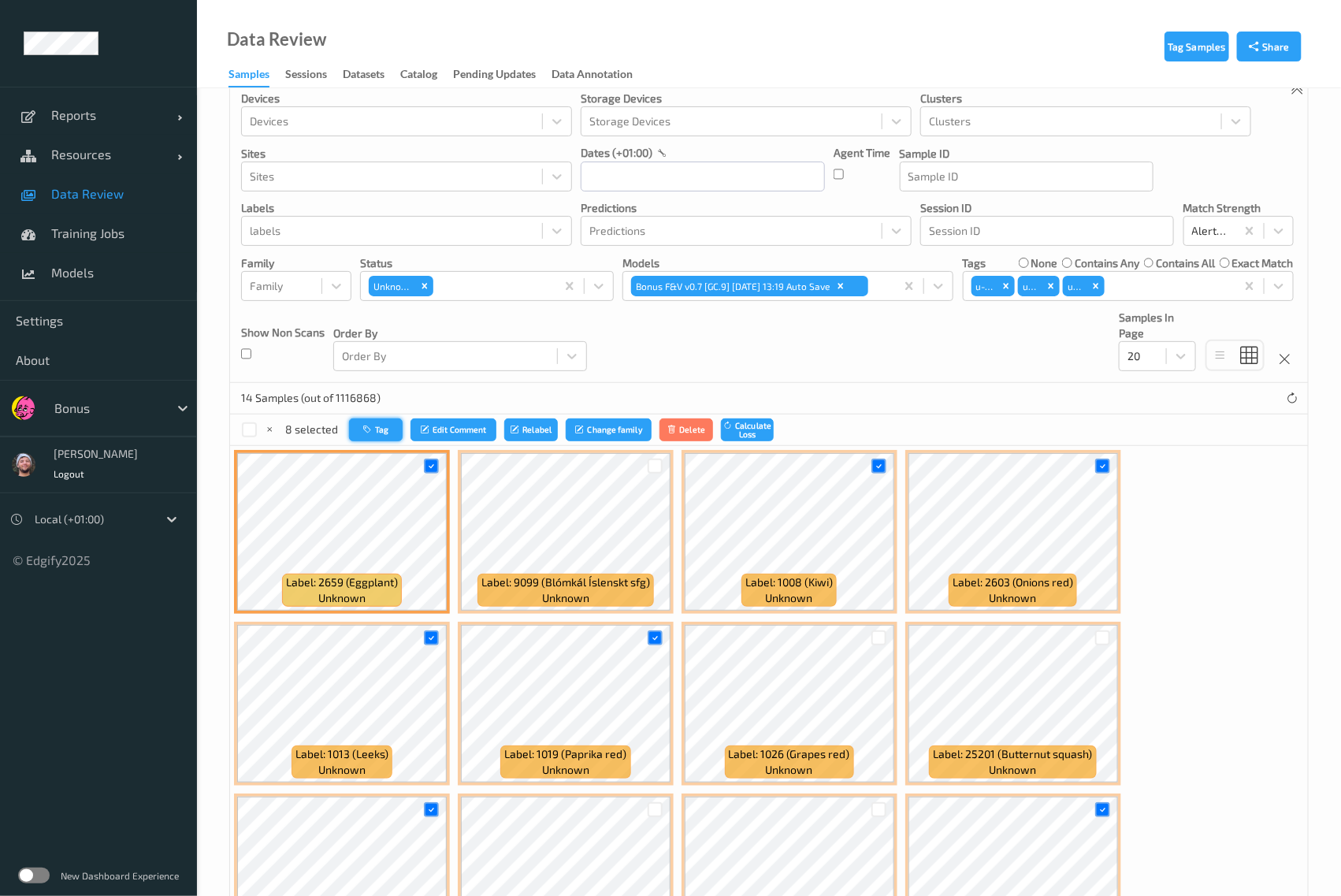
click at [360, 421] on button "Tag" at bounding box center [375, 430] width 54 height 23
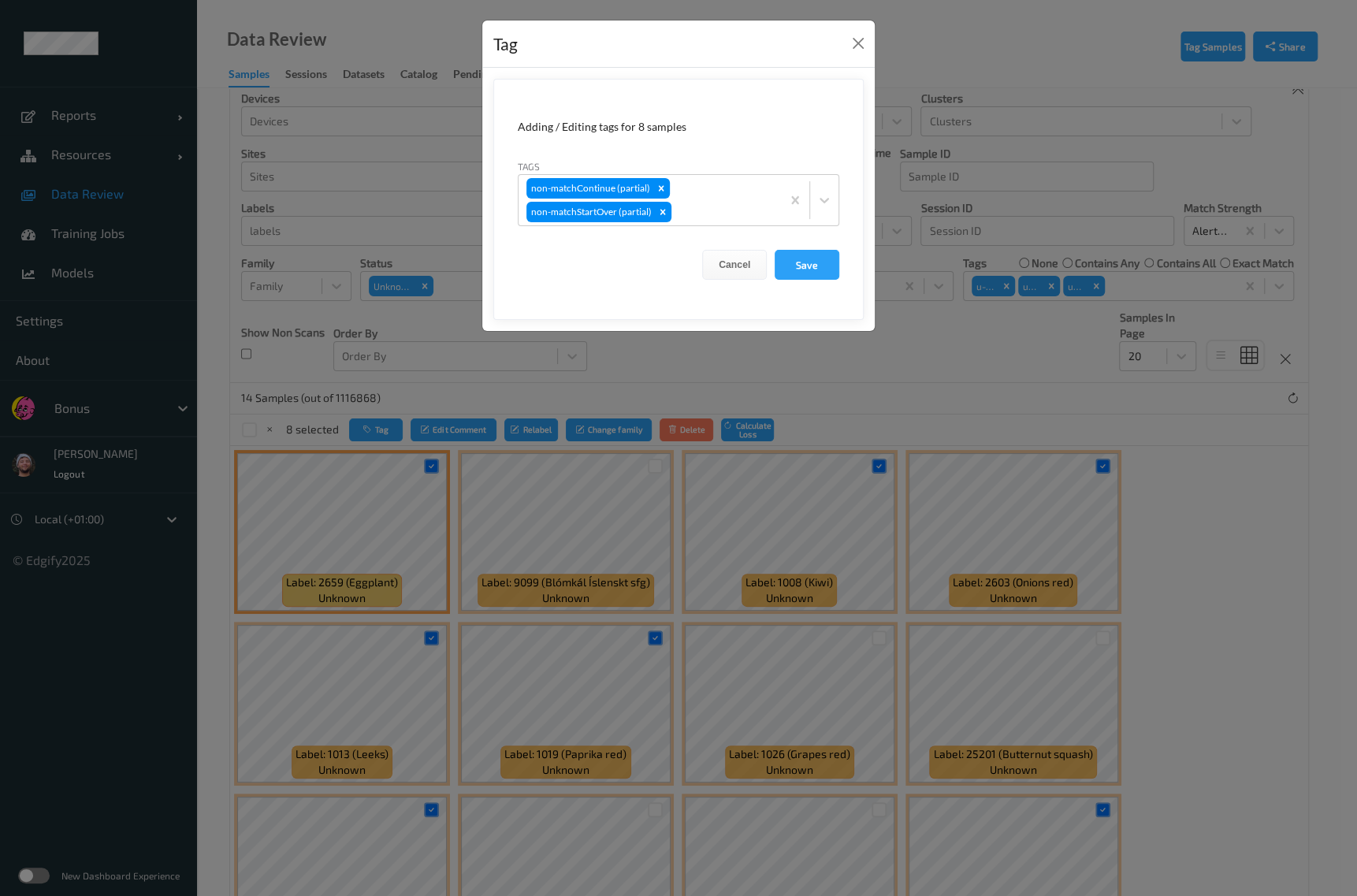
click at [710, 233] on form "Adding / Editing tags for 8 samples Tags non-matchContinue (partial) non-matchS…" at bounding box center [678, 199] width 370 height 241
click at [695, 205] on div at bounding box center [724, 212] width 99 height 19
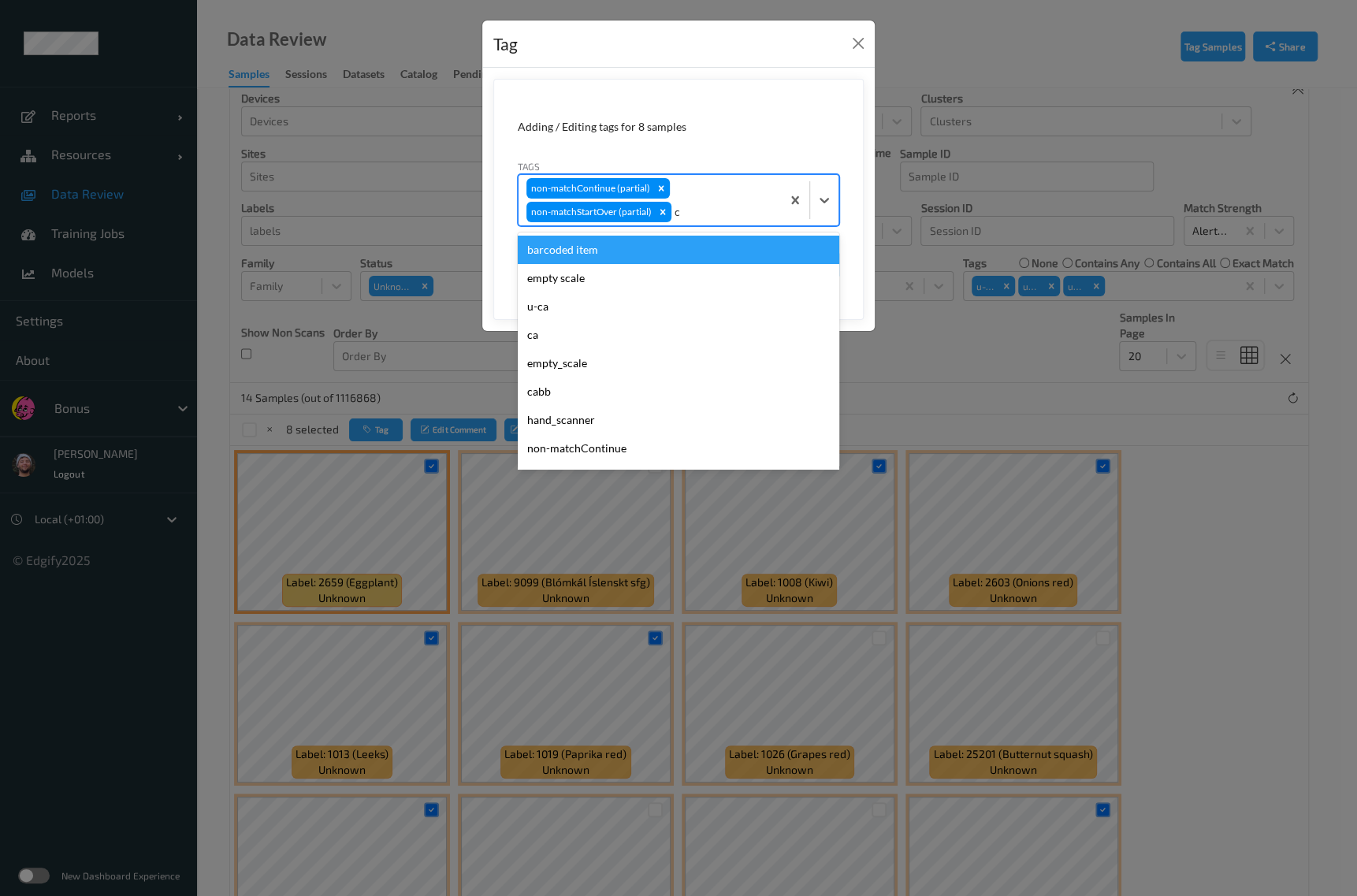
type input "ca"
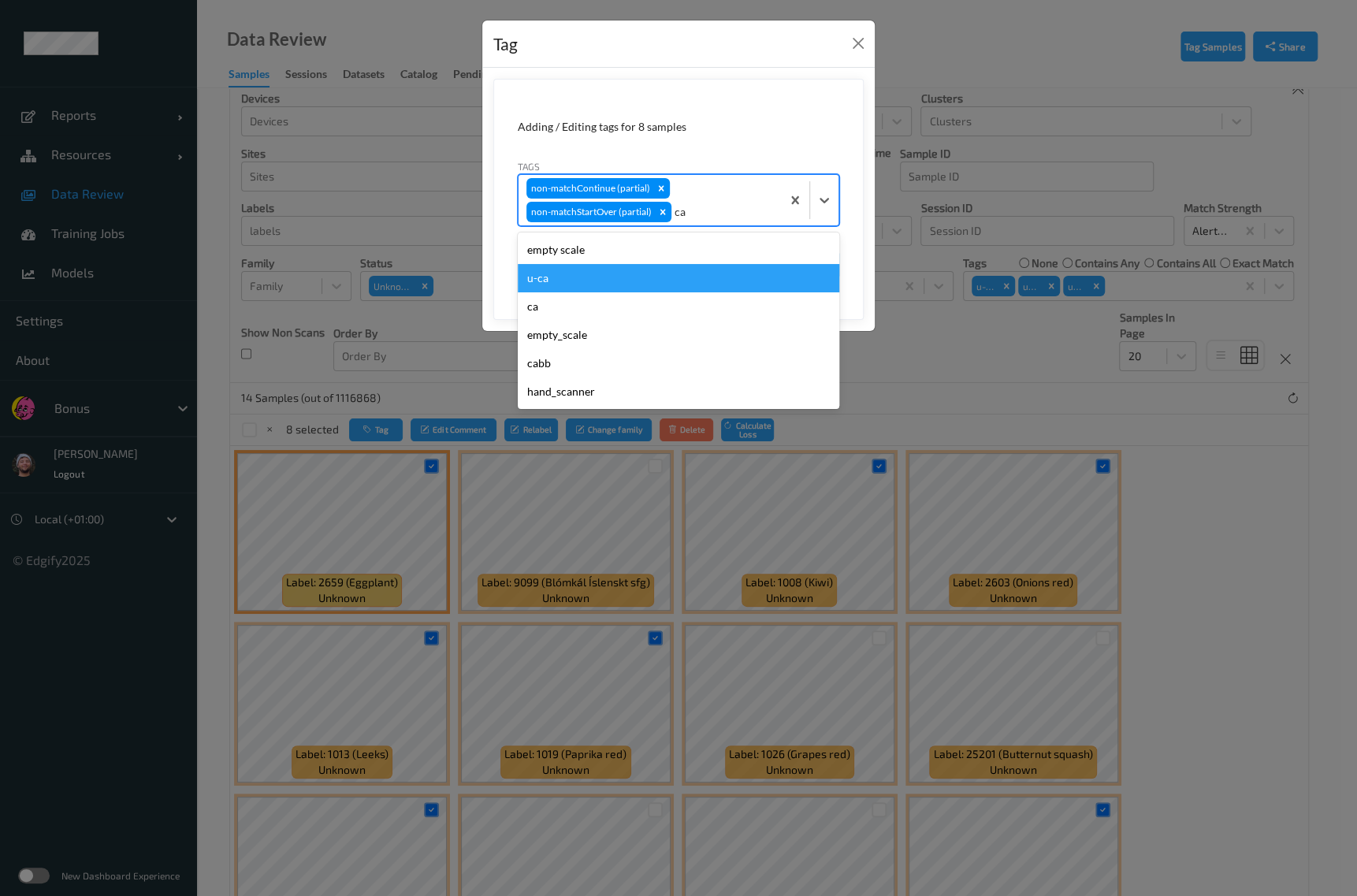
click at [581, 273] on div "u-ca" at bounding box center [678, 277] width 322 height 28
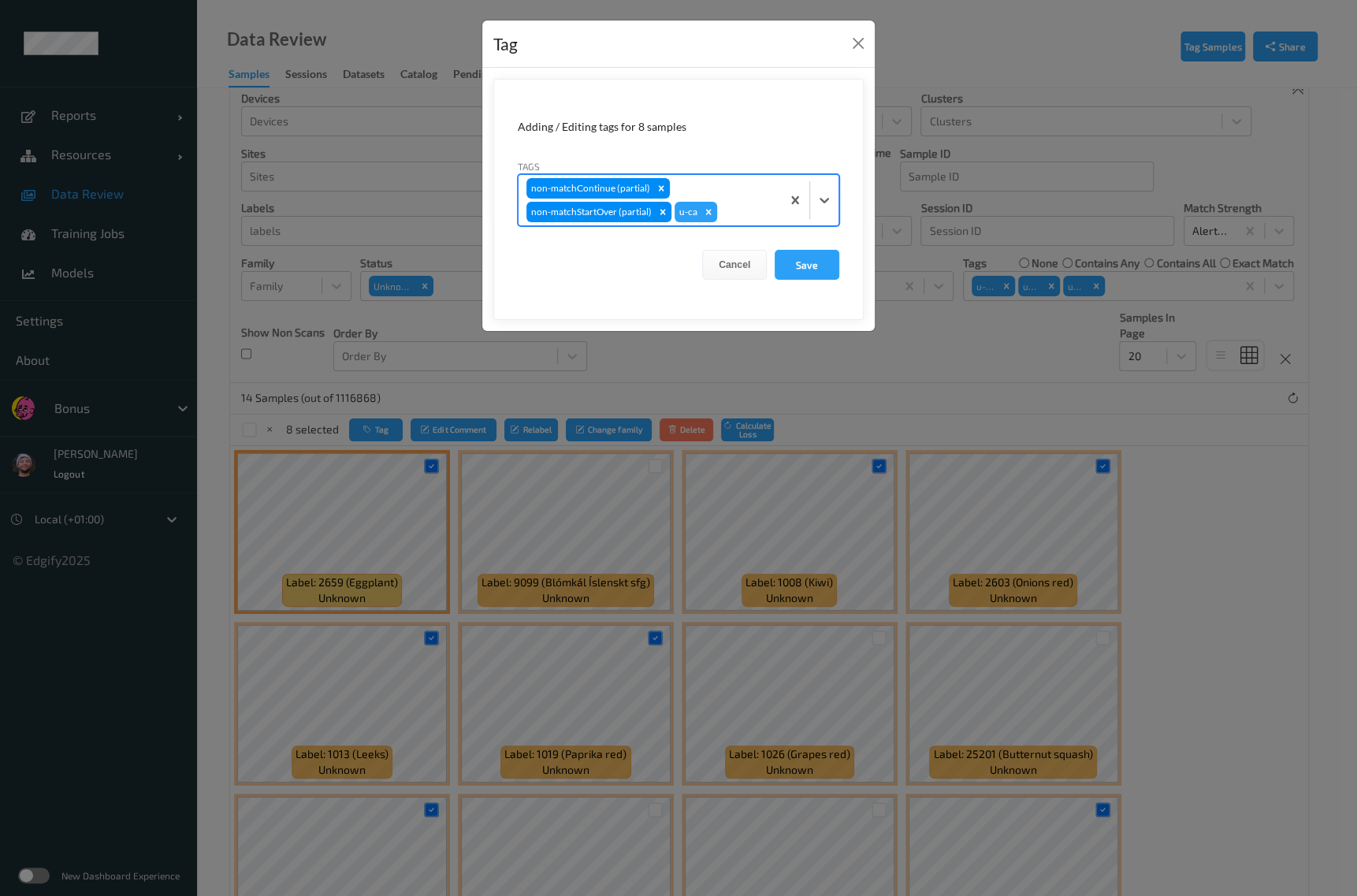
type input "s"
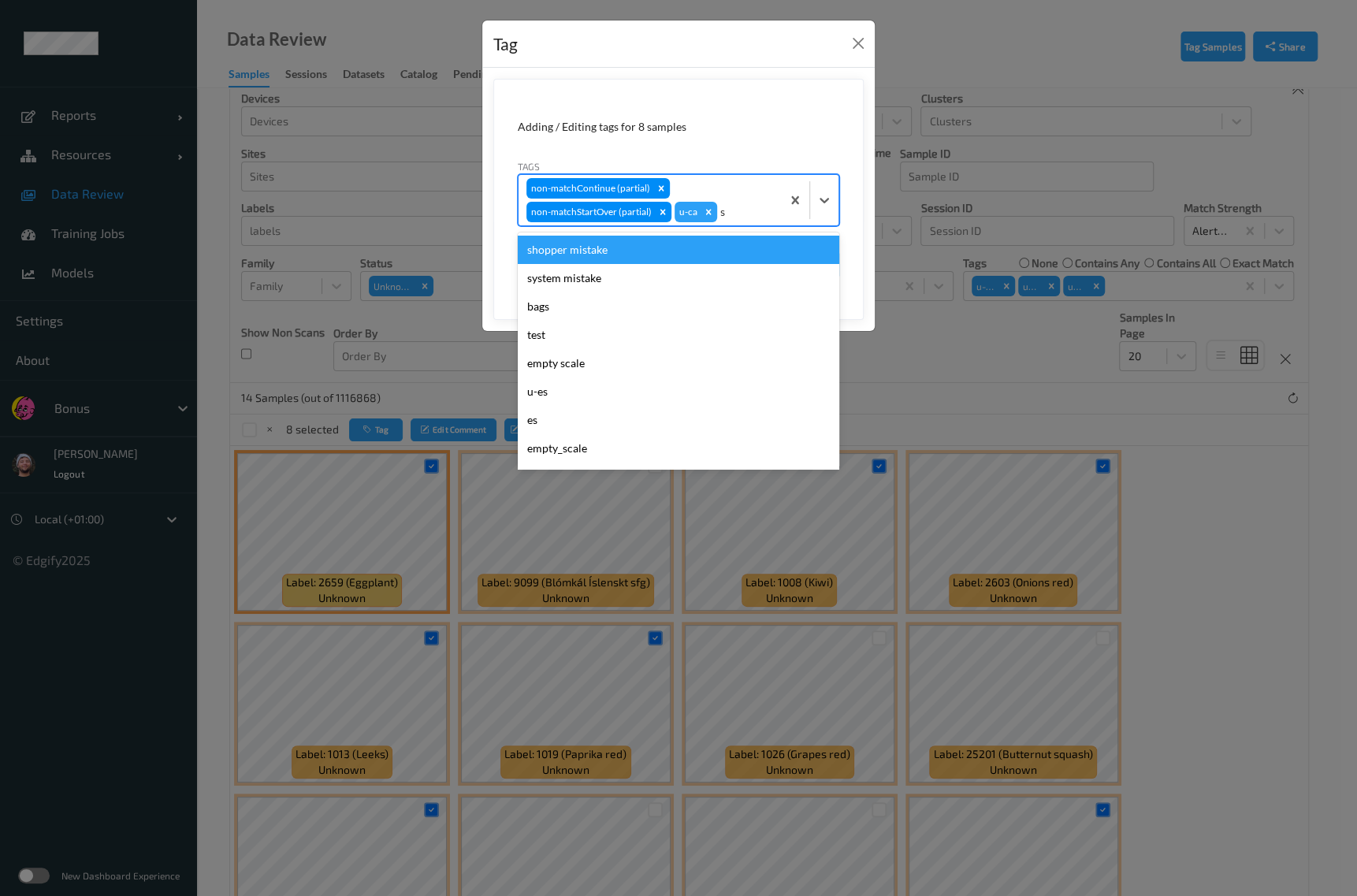
click at [635, 252] on div "shopper mistake" at bounding box center [678, 249] width 322 height 28
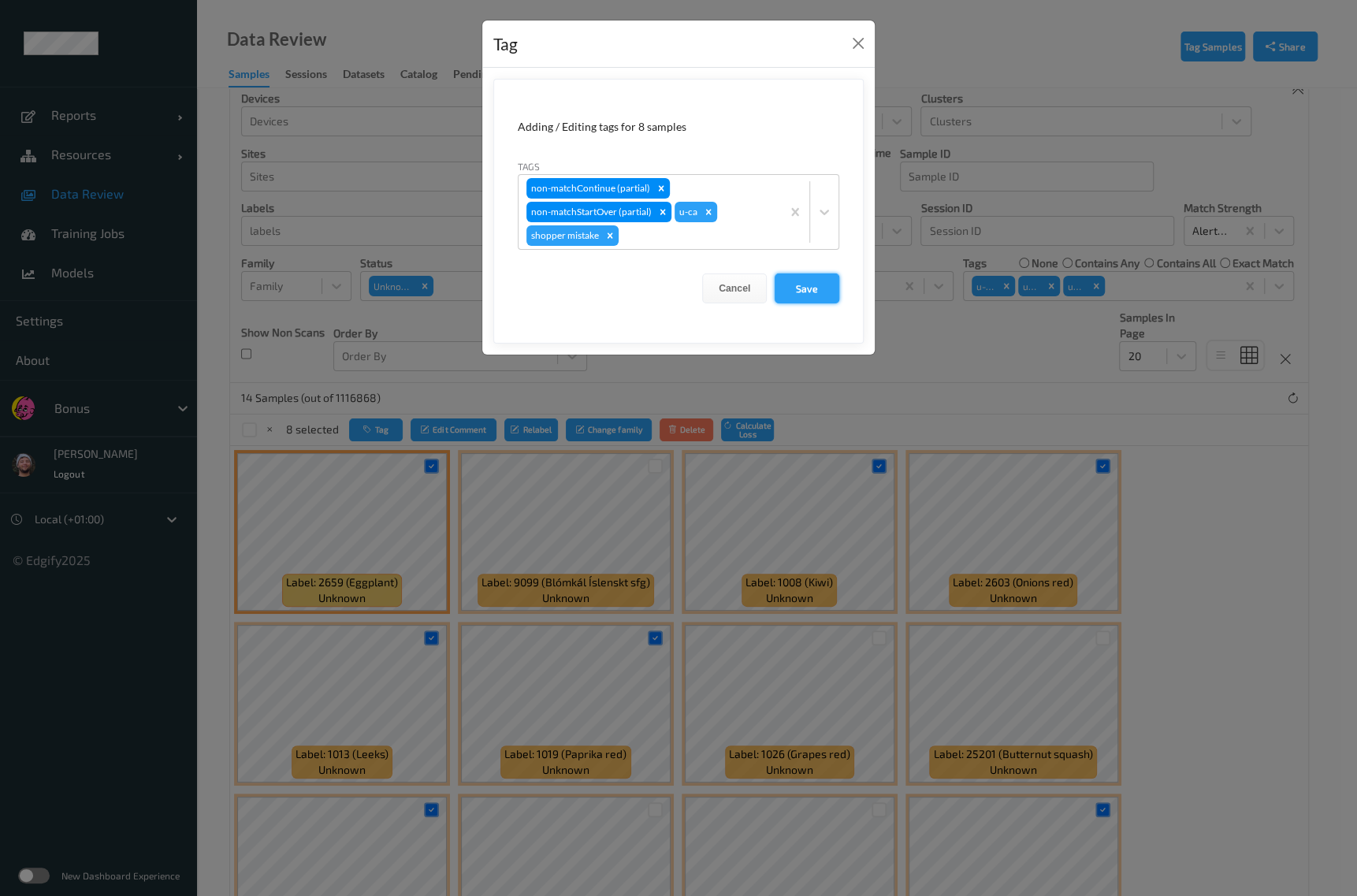
click at [833, 298] on button "Save" at bounding box center [807, 288] width 65 height 30
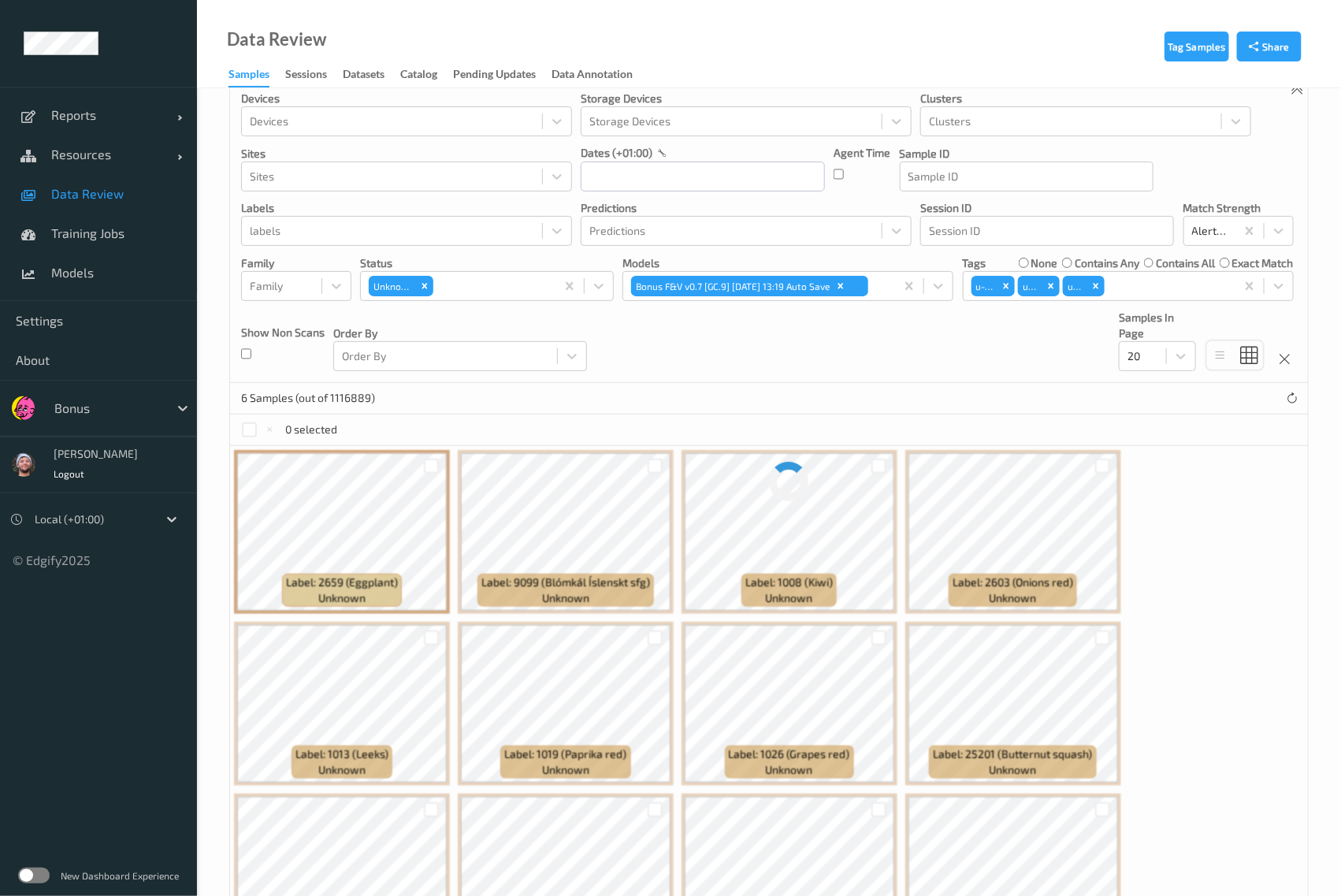
scroll to position [0, 0]
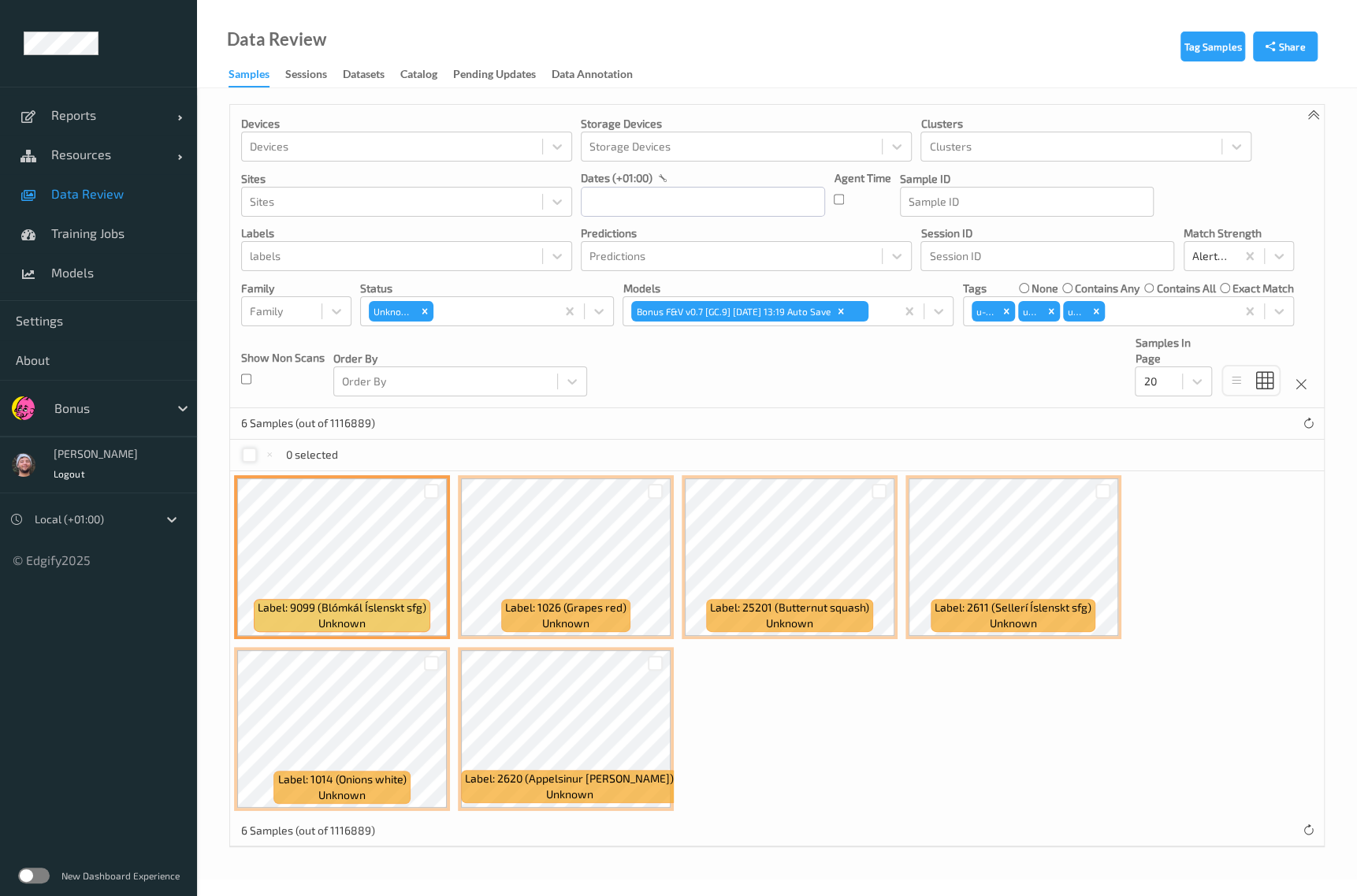
click at [253, 457] on div at bounding box center [249, 455] width 15 height 15
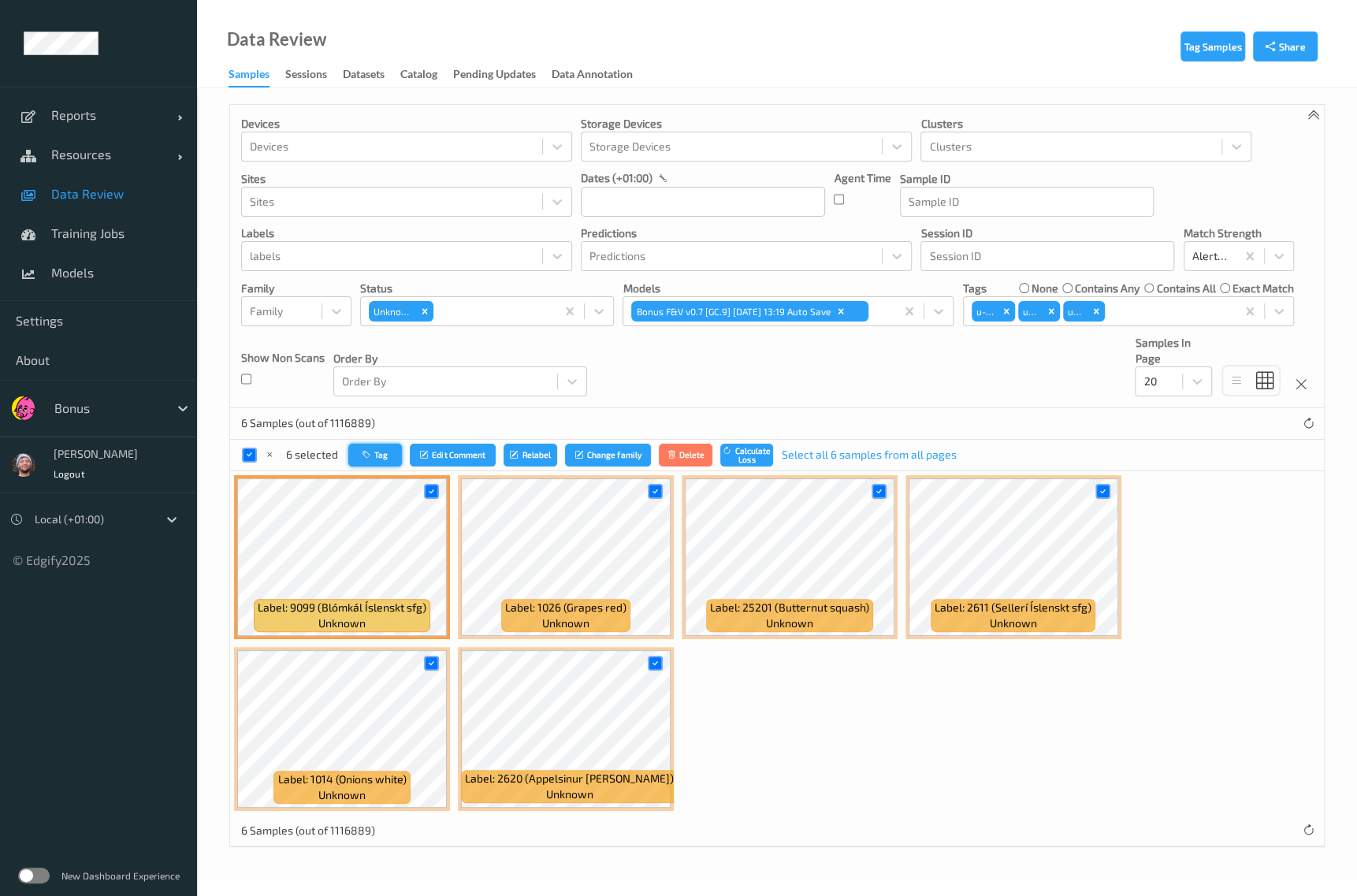
click at [374, 463] on button "Tag" at bounding box center [374, 454] width 54 height 23
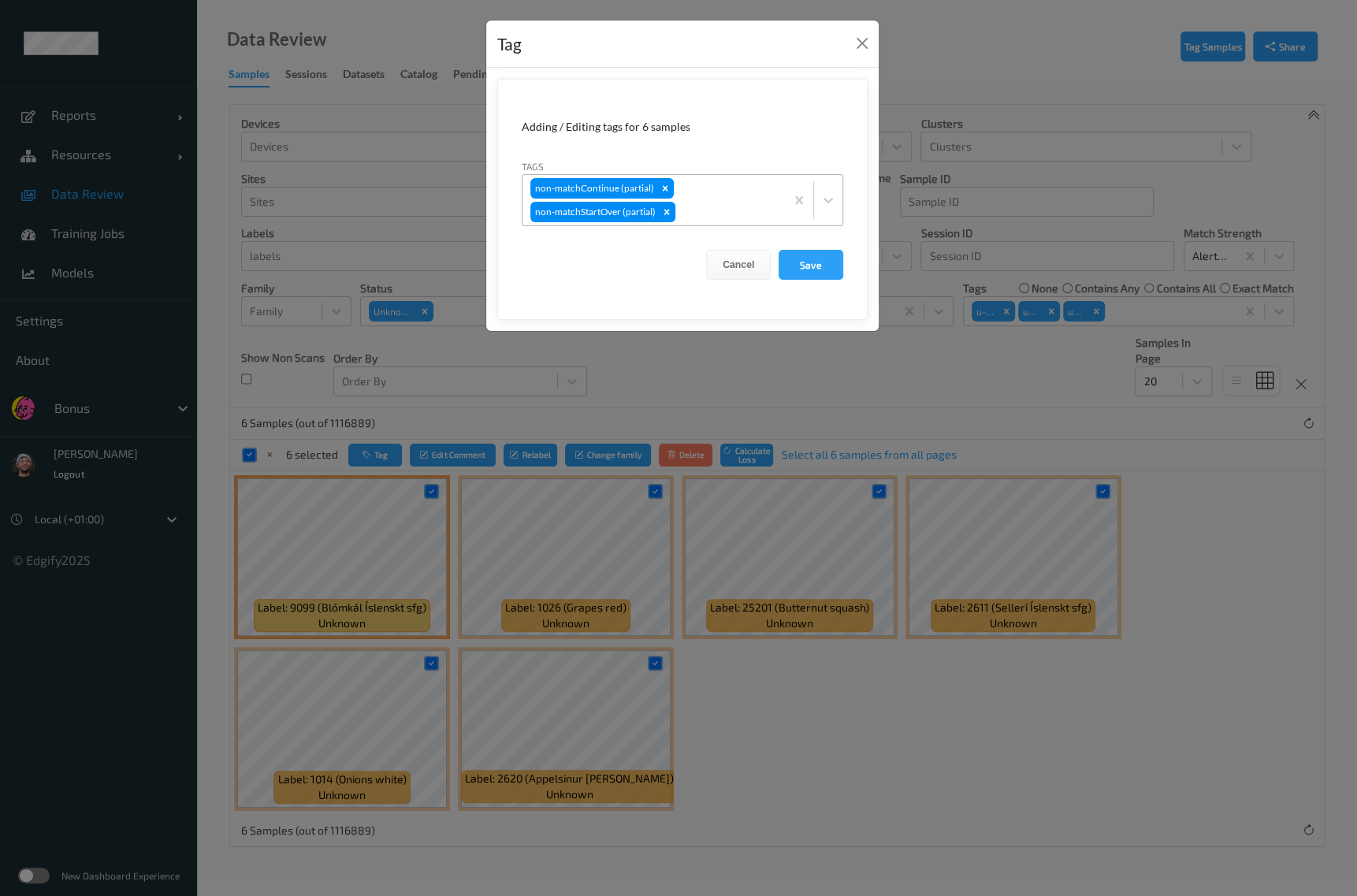
click at [707, 208] on div at bounding box center [727, 212] width 99 height 19
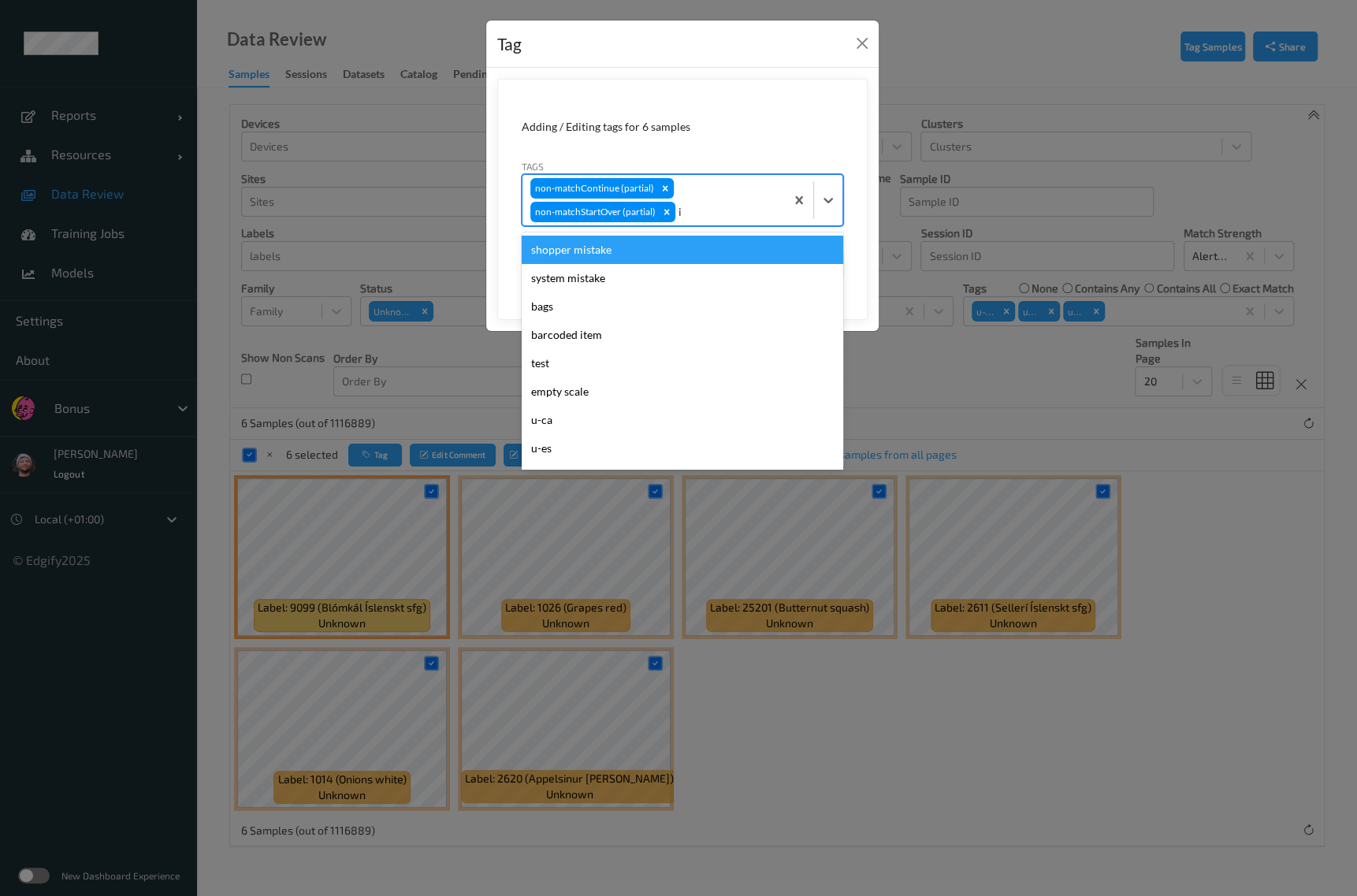
type input "ig"
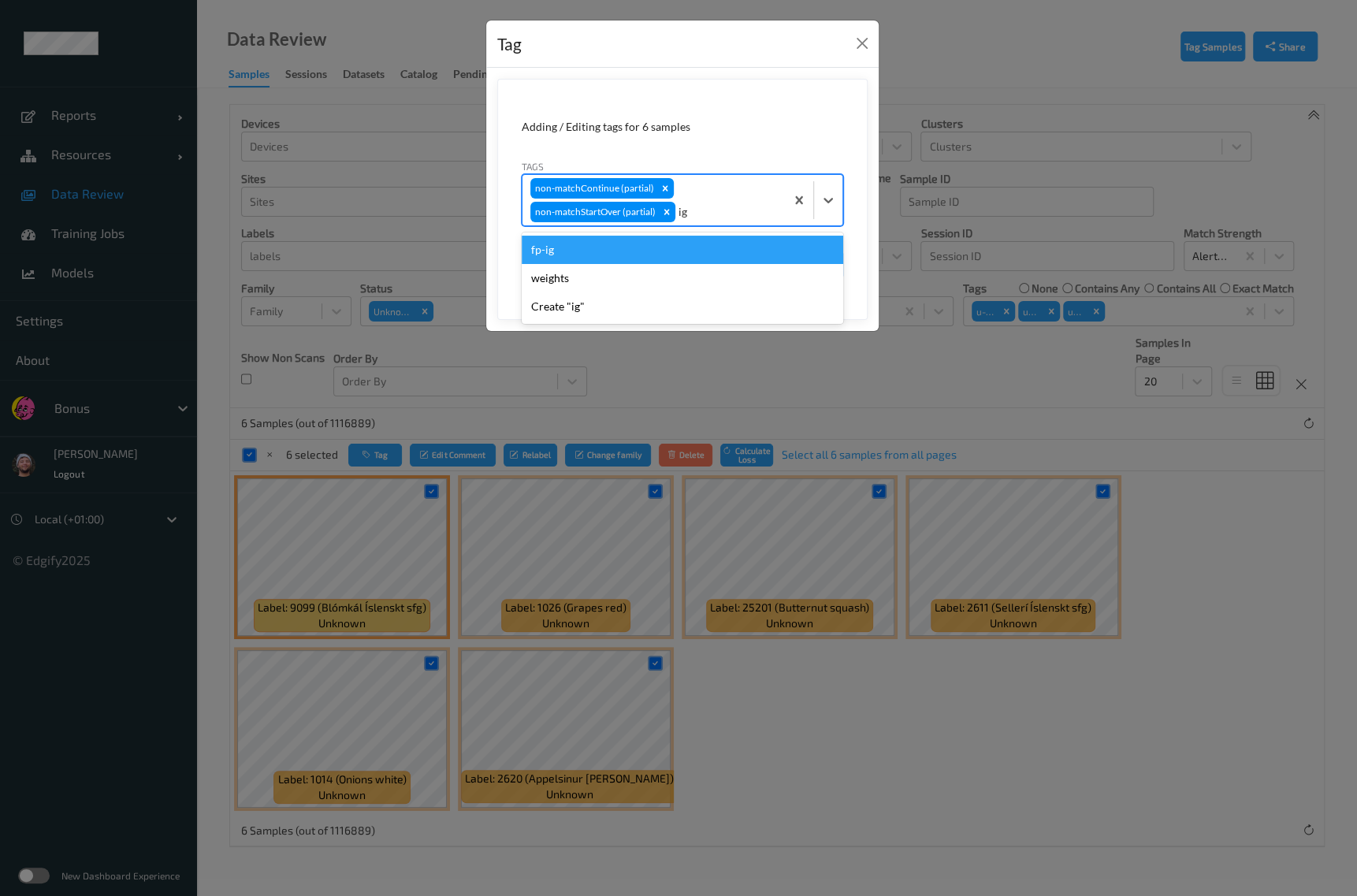
click at [709, 254] on div "fp-ig" at bounding box center [682, 249] width 322 height 28
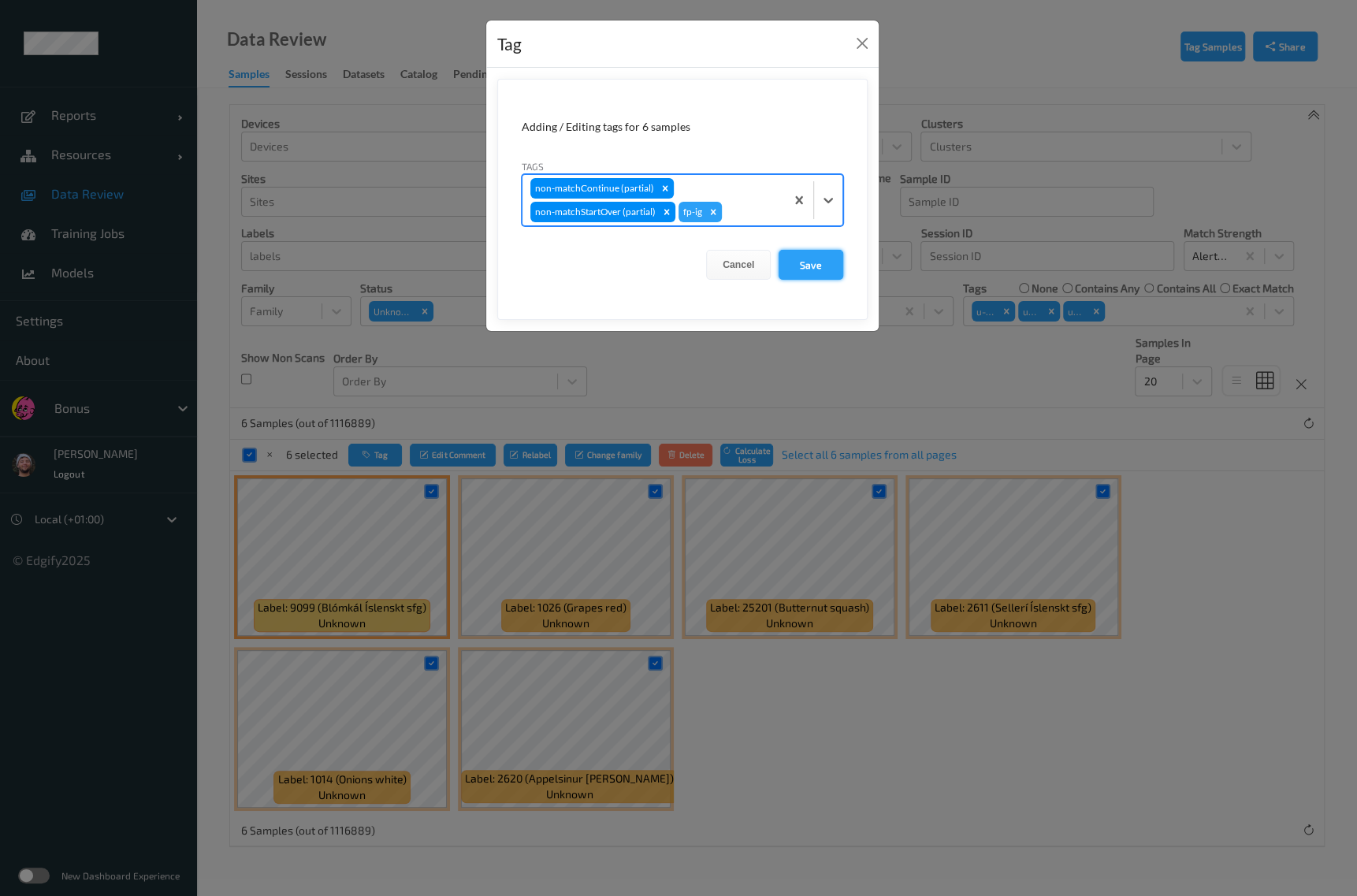
click at [814, 258] on button "Save" at bounding box center [811, 265] width 65 height 30
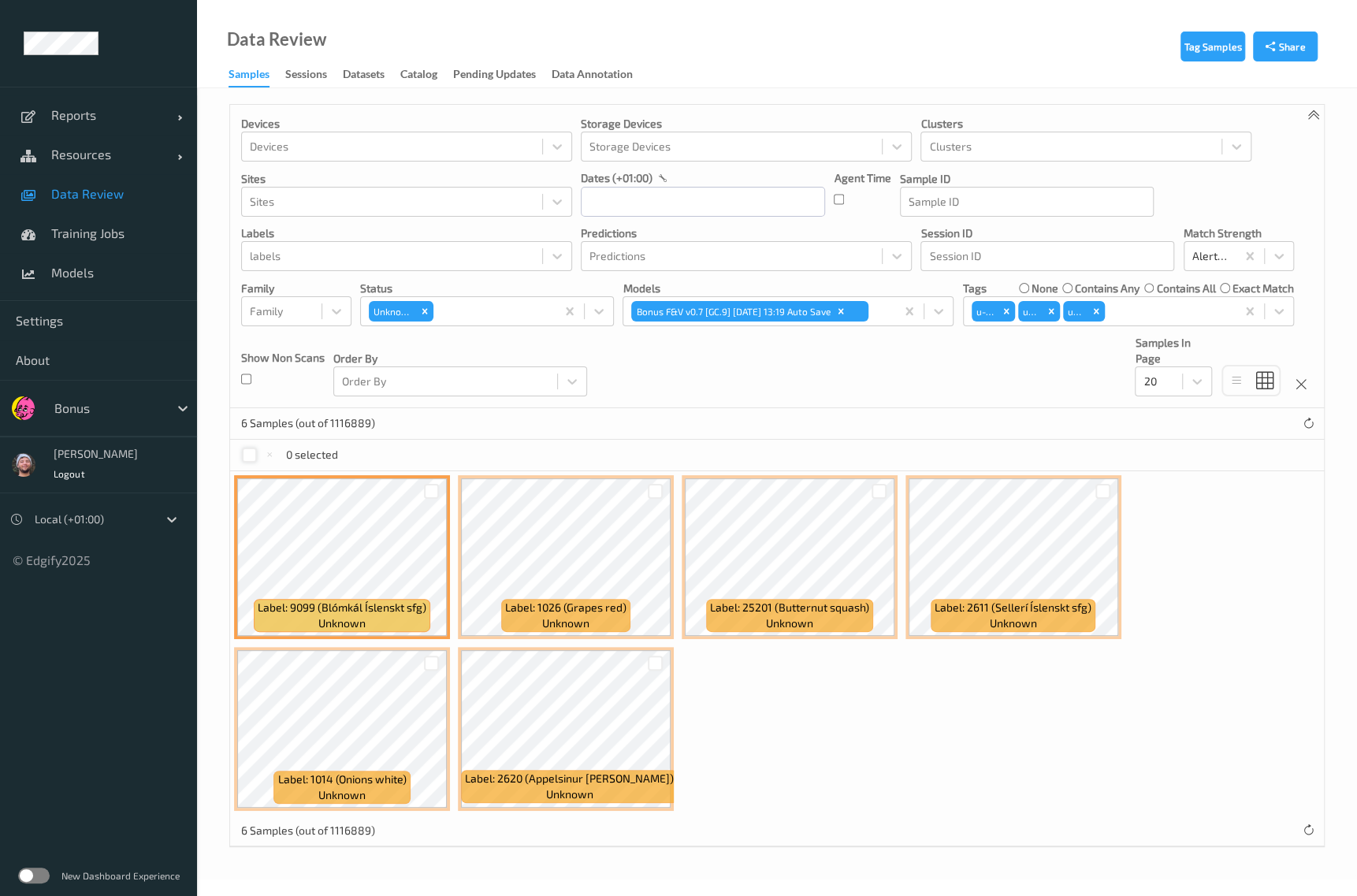
click at [244, 454] on div at bounding box center [249, 455] width 15 height 15
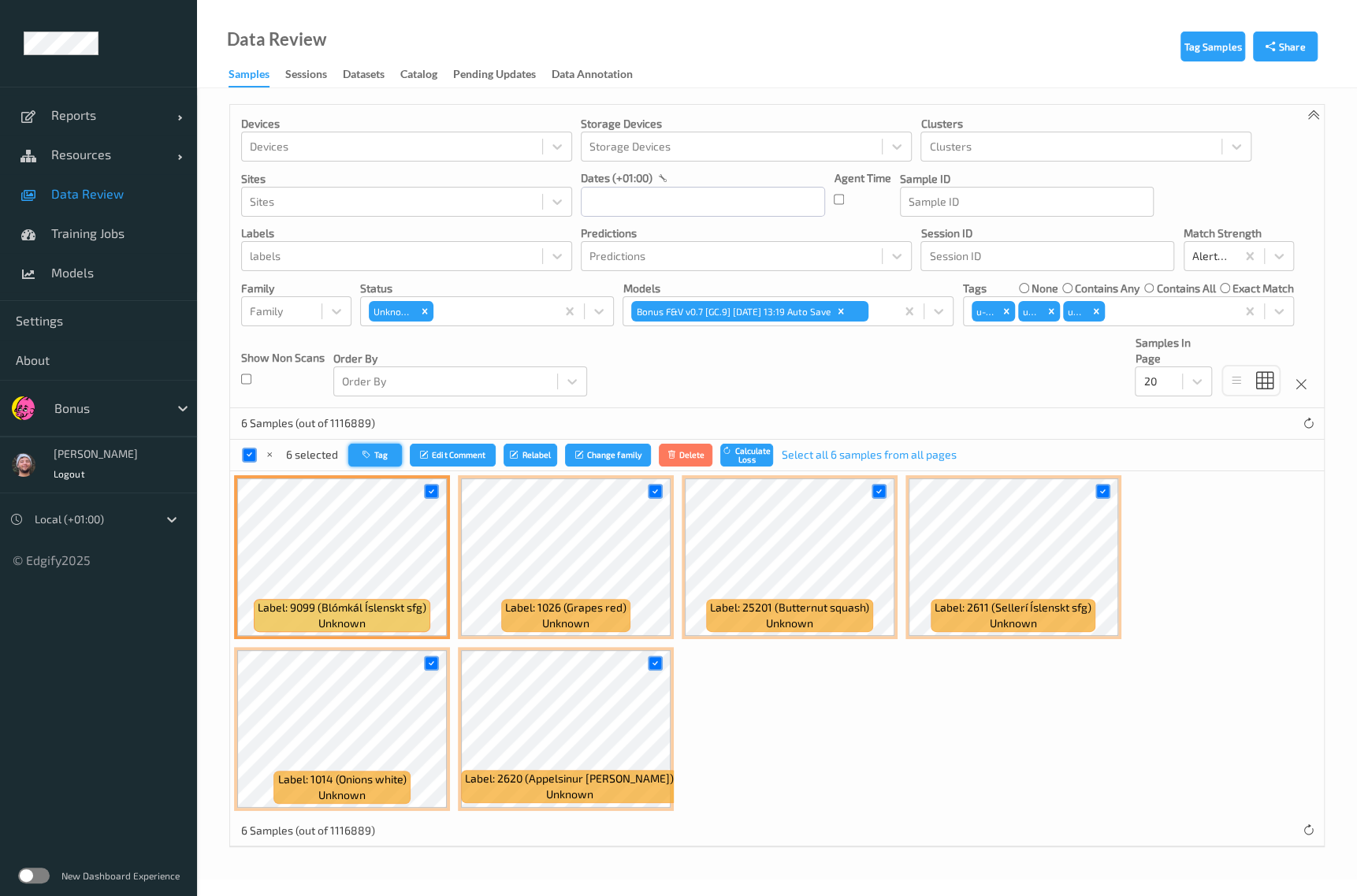
click at [388, 450] on button "Tag" at bounding box center [374, 454] width 54 height 23
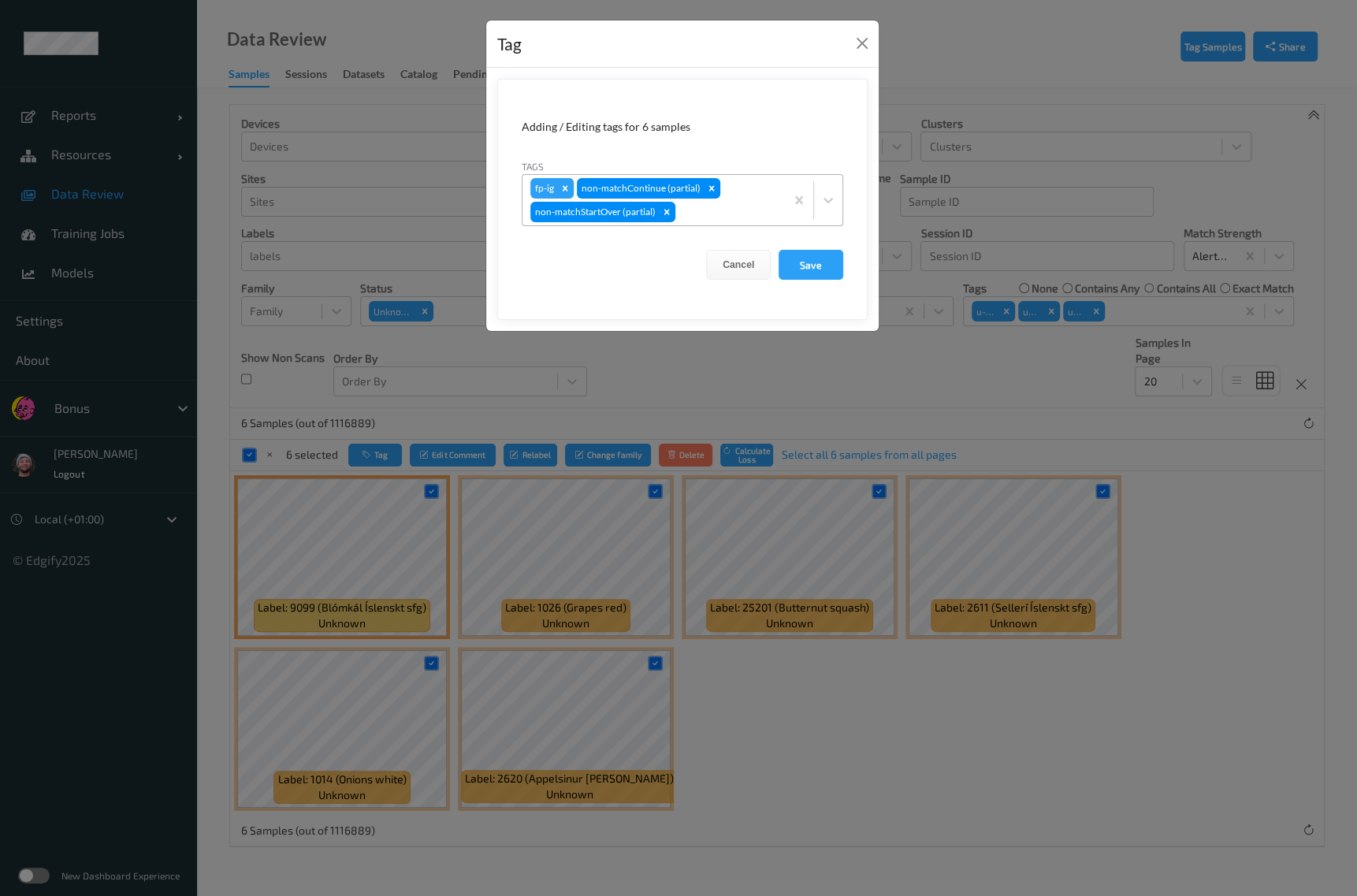
click at [563, 186] on icon "Remove fp-ig" at bounding box center [565, 188] width 5 height 5
type input "gi"
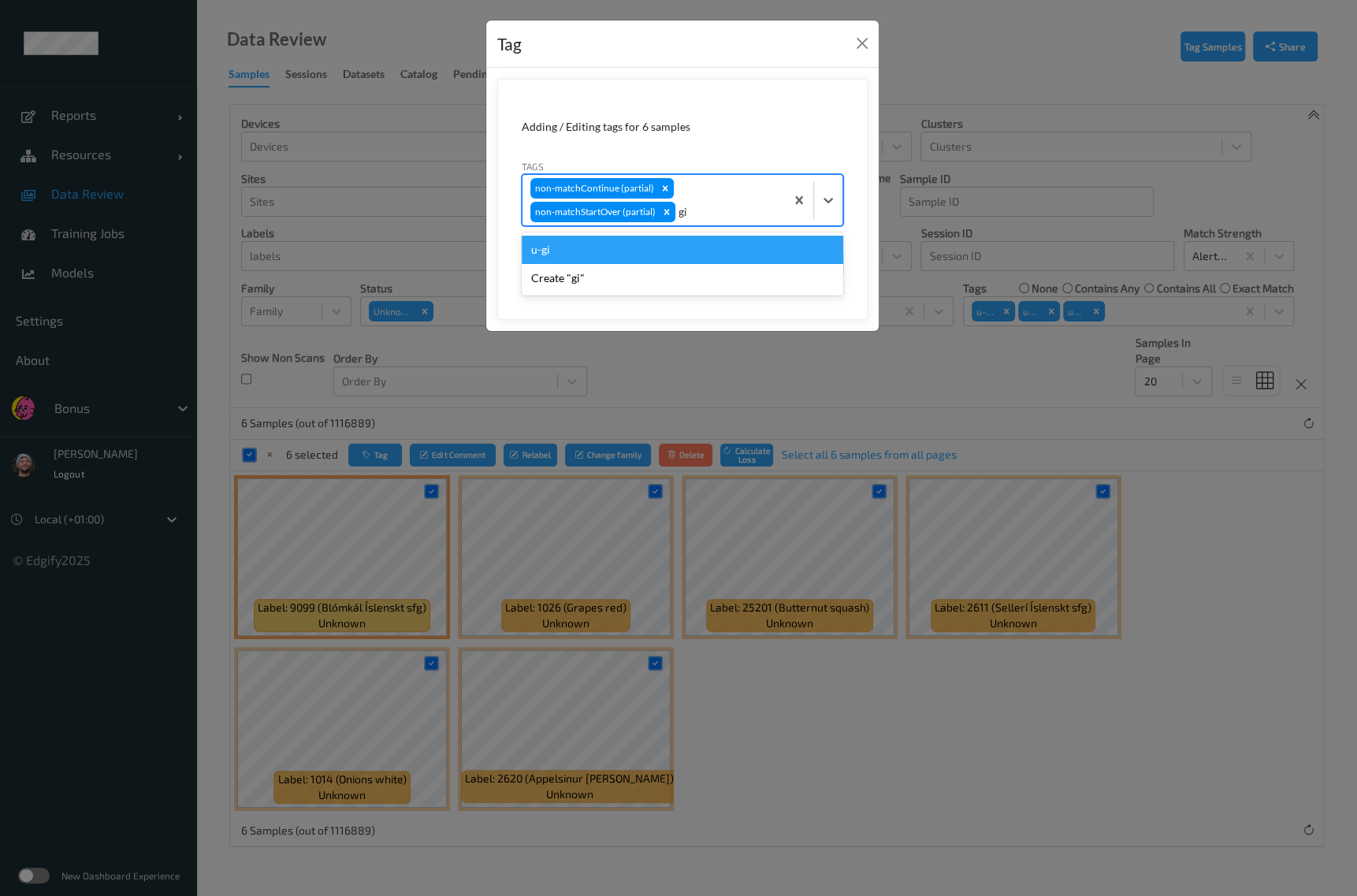
click at [585, 243] on div "u-gi" at bounding box center [682, 249] width 322 height 28
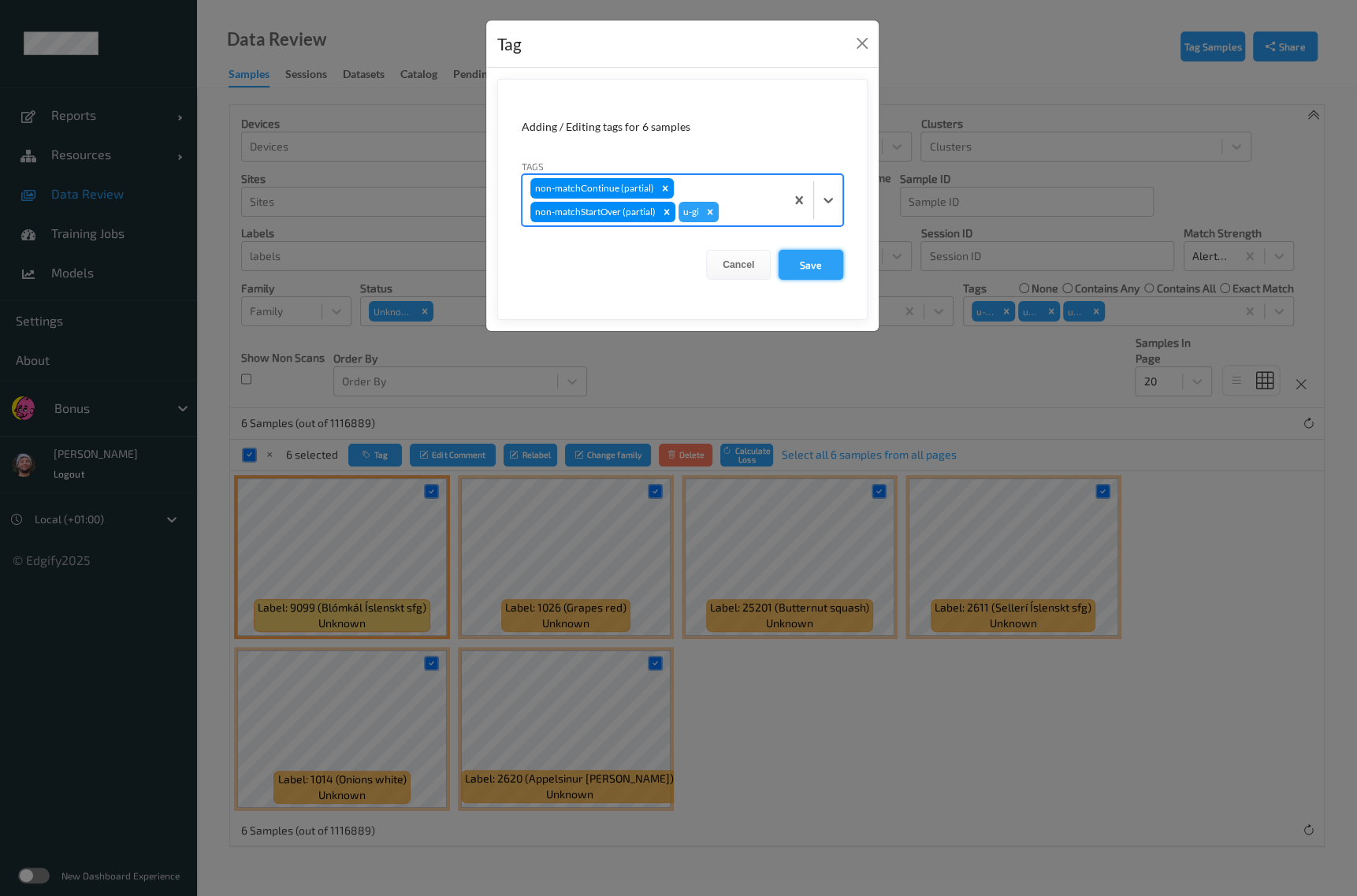
click at [828, 268] on button "Save" at bounding box center [811, 265] width 65 height 30
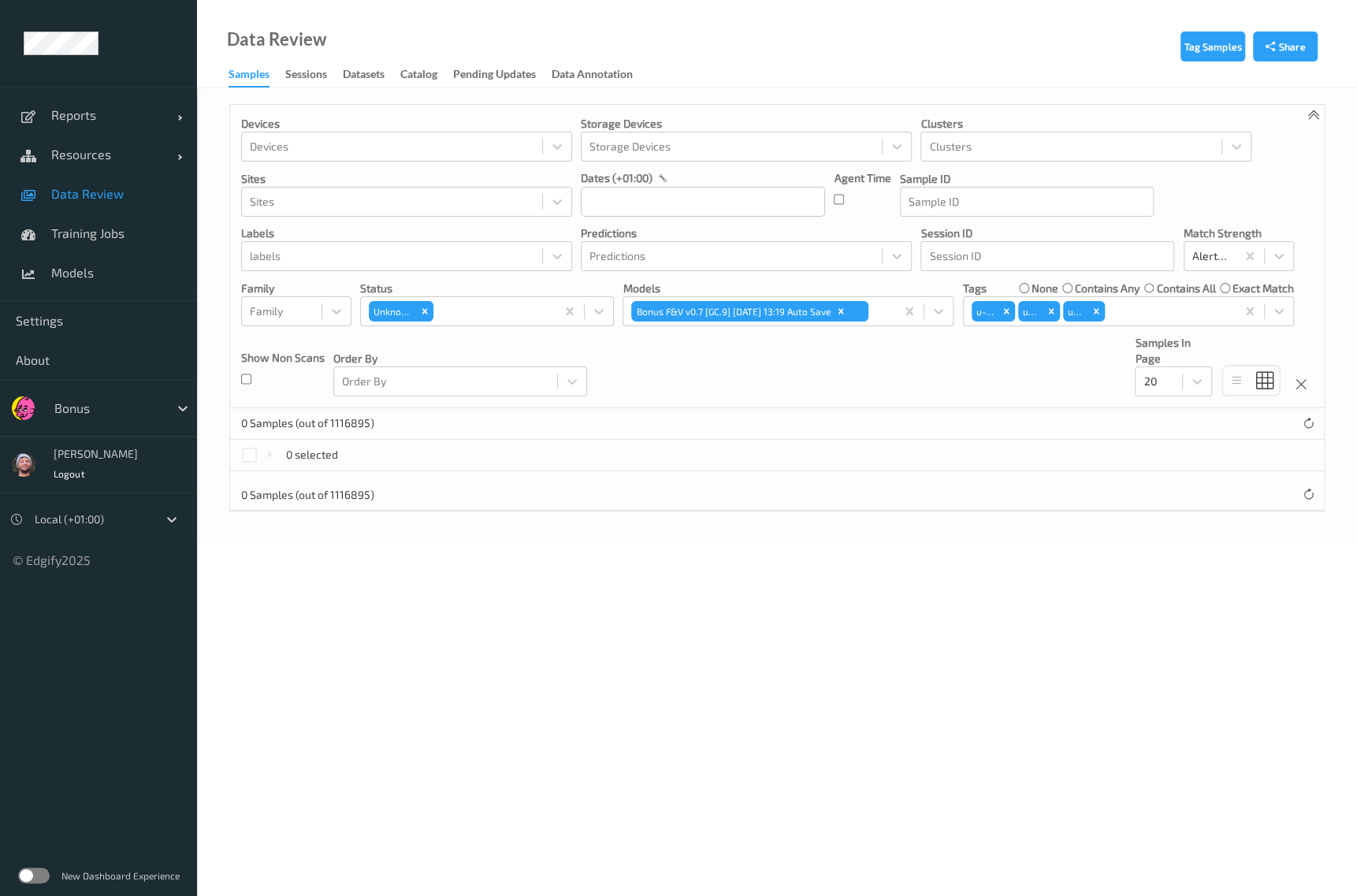
click at [78, 179] on link "Data Review" at bounding box center [99, 194] width 197 height 39
click at [426, 313] on icon "Remove Unknown" at bounding box center [425, 311] width 5 height 5
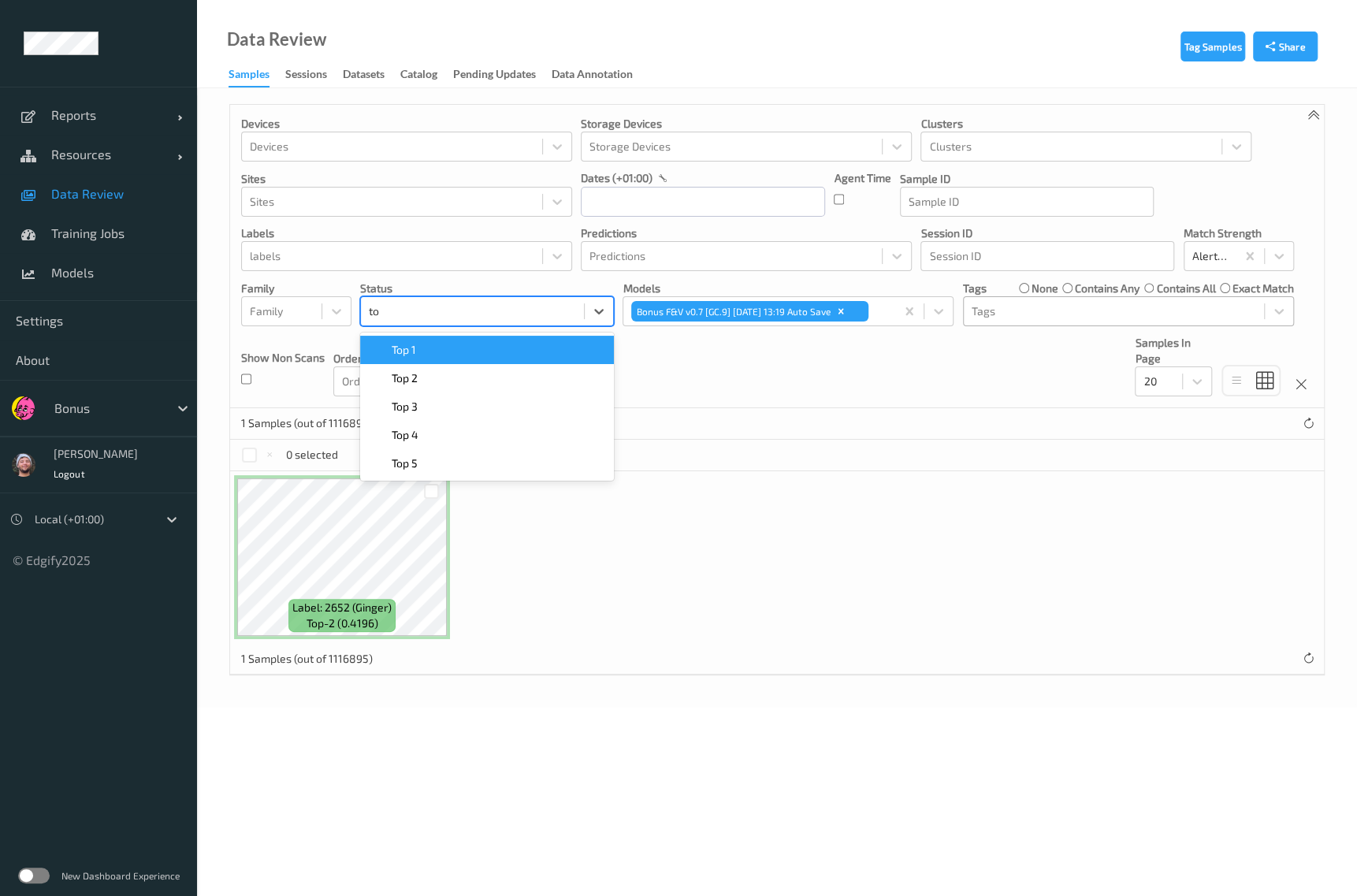
type input "top"
click at [443, 342] on div "Top 1" at bounding box center [487, 350] width 235 height 16
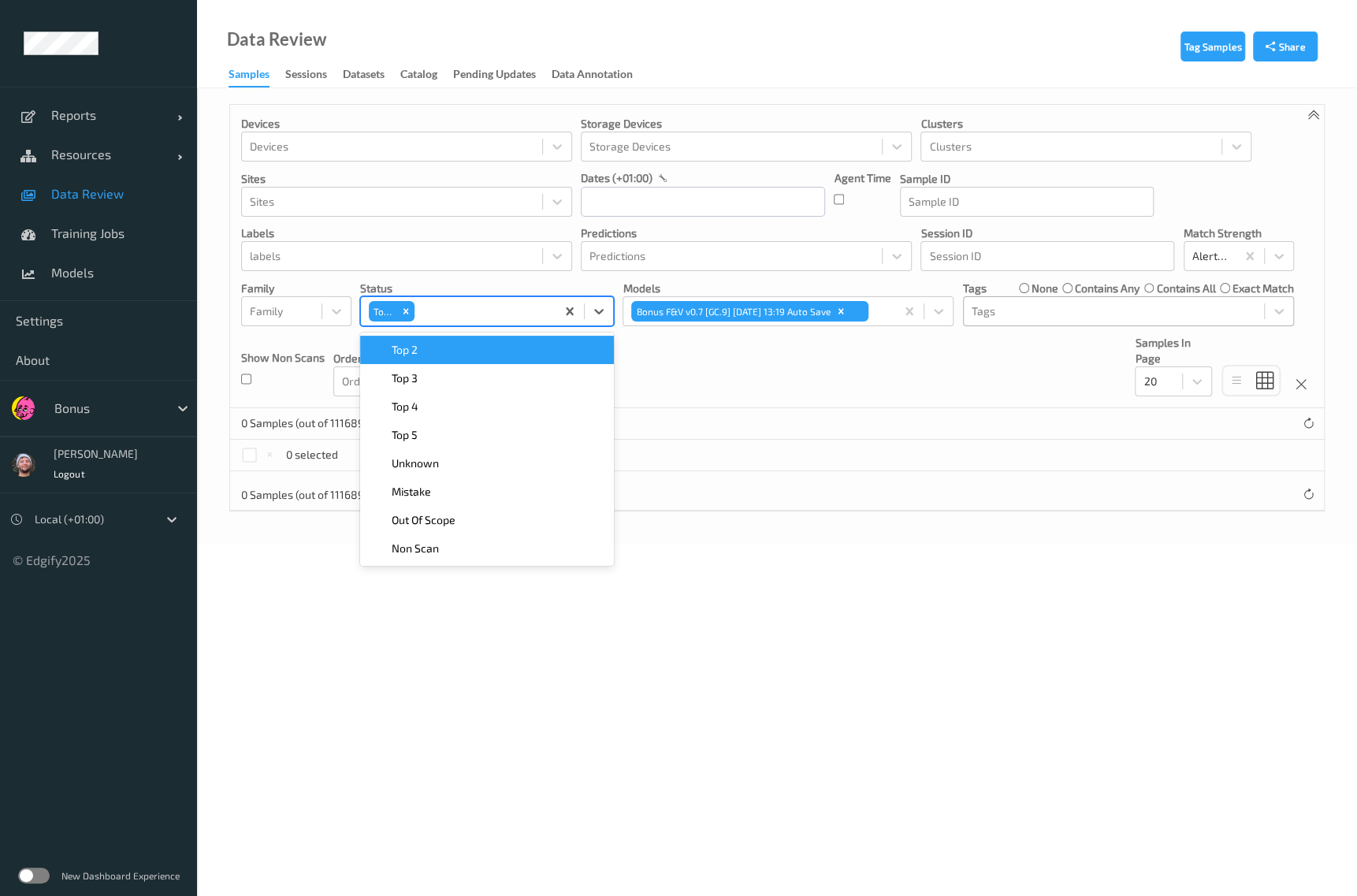
click at [447, 345] on div "Top 2" at bounding box center [487, 350] width 235 height 16
click at [447, 345] on div "Top 3" at bounding box center [487, 350] width 235 height 16
click at [757, 367] on div "Devices Devices Storage Devices Storage Devices Clusters Clusters Sites Sites d…" at bounding box center [776, 256] width 1093 height 304
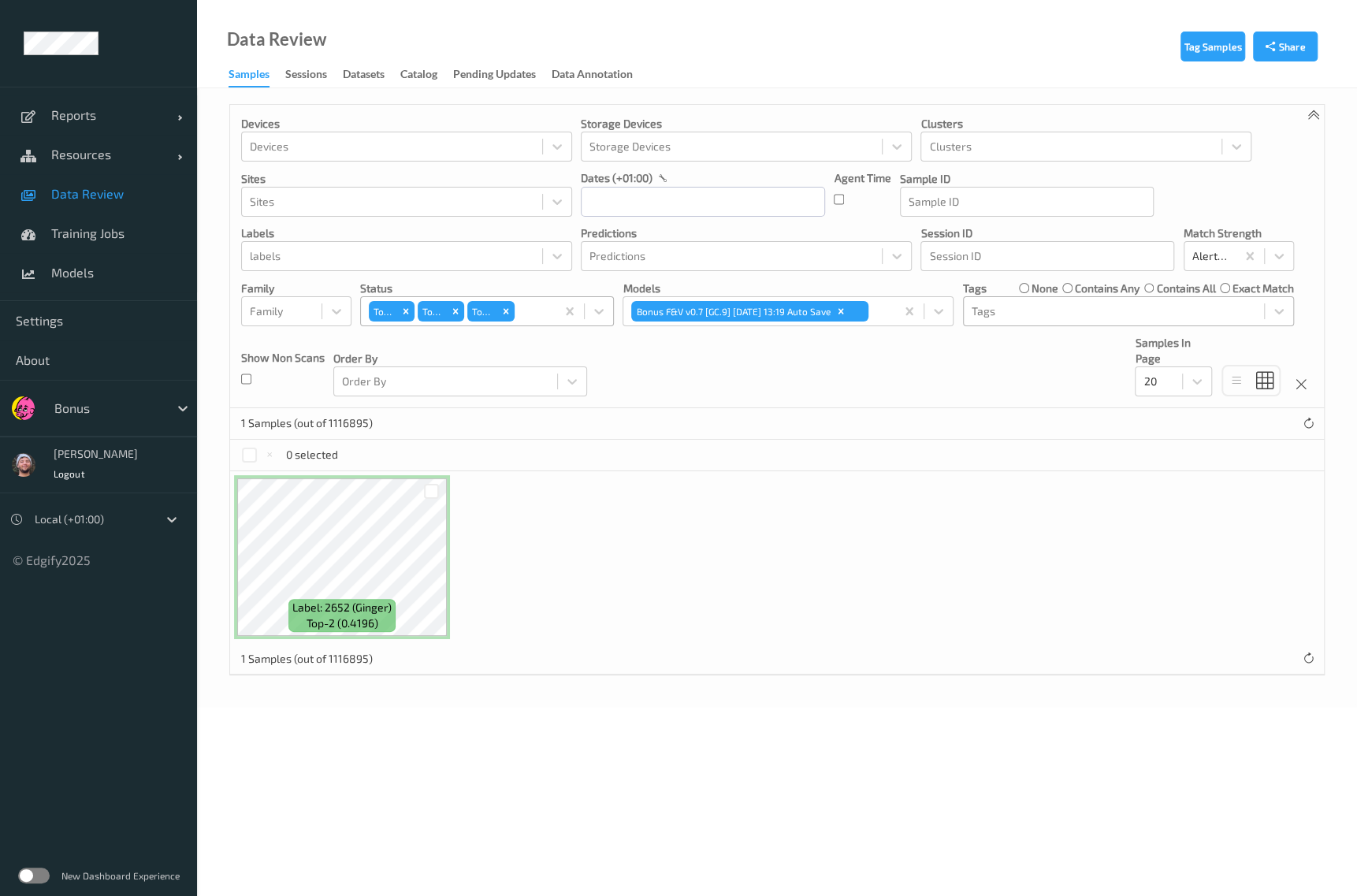
click at [1075, 282] on label "contains any" at bounding box center [1107, 288] width 65 height 16
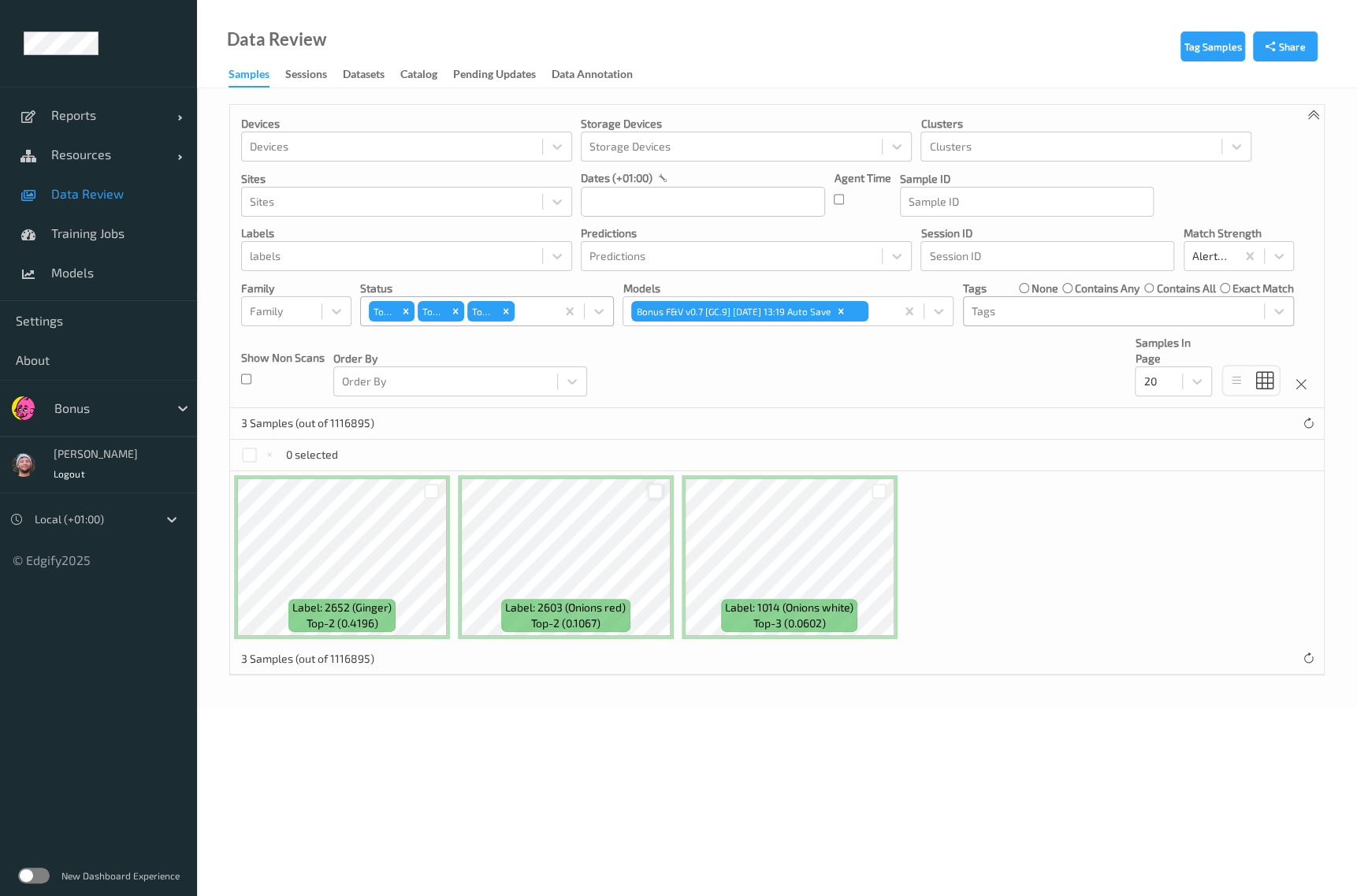
click at [647, 493] on div at bounding box center [655, 492] width 15 height 15
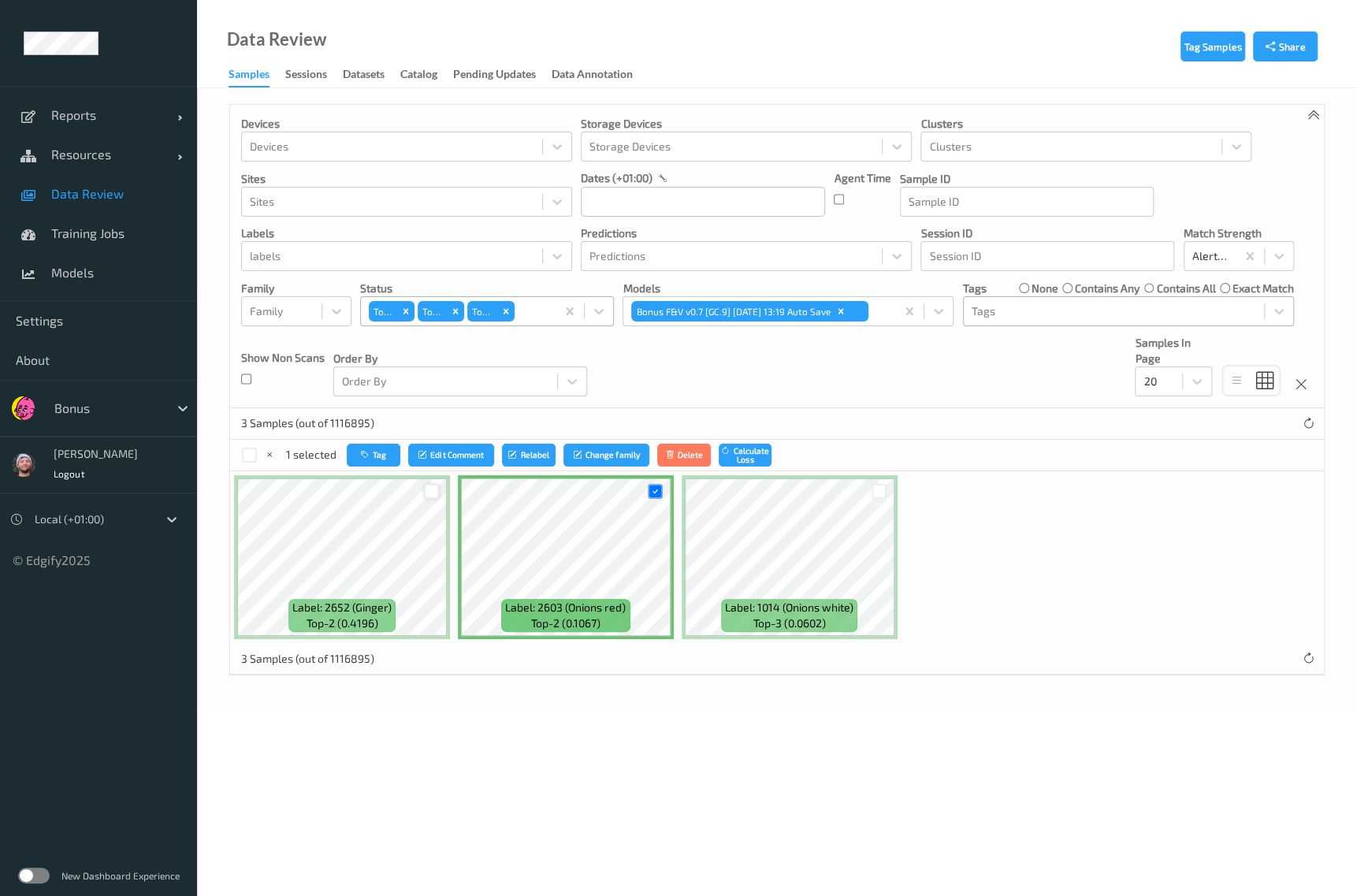
click at [435, 494] on div at bounding box center [431, 492] width 15 height 15
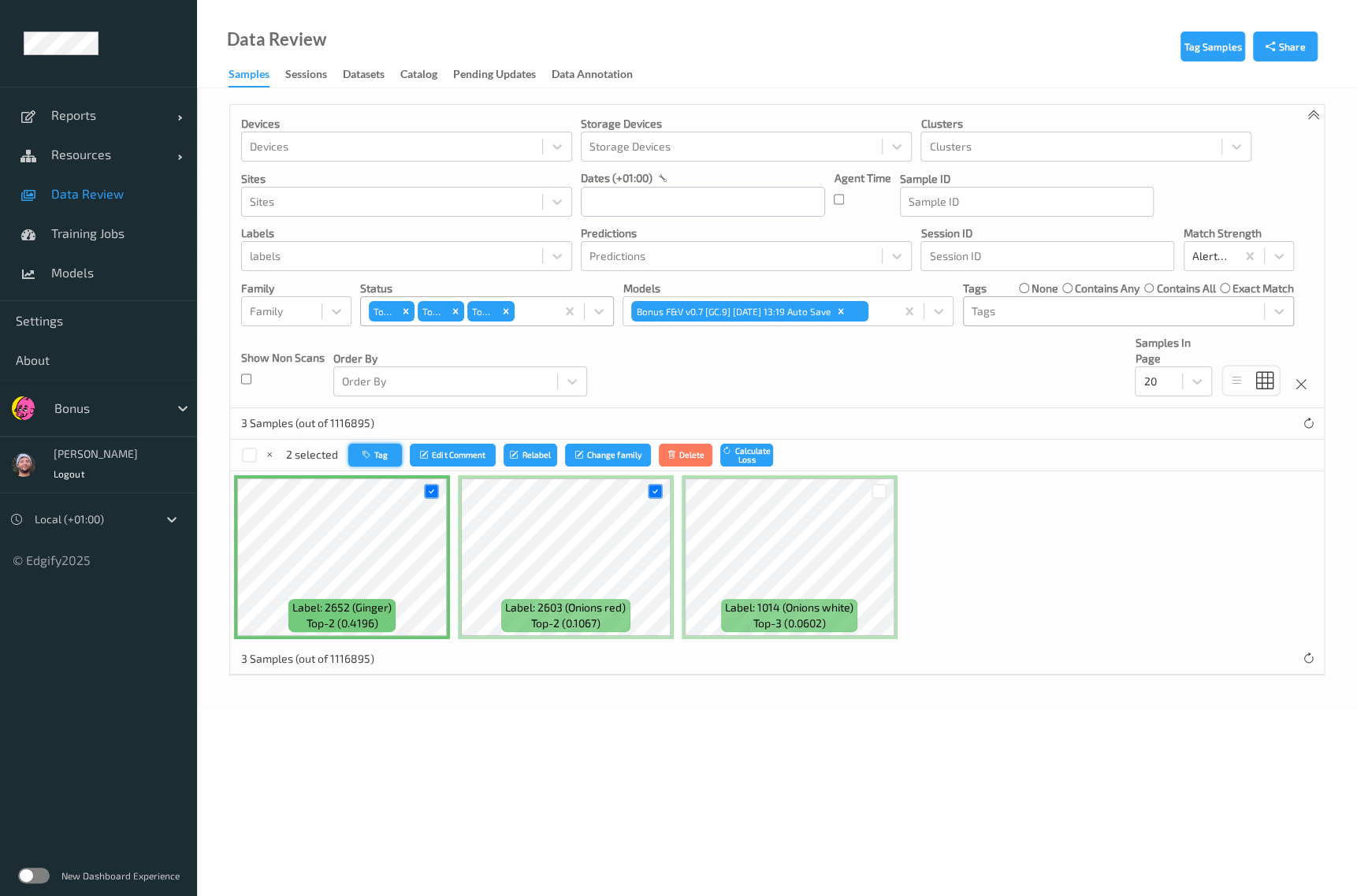
click at [375, 459] on button "Tag" at bounding box center [374, 454] width 54 height 23
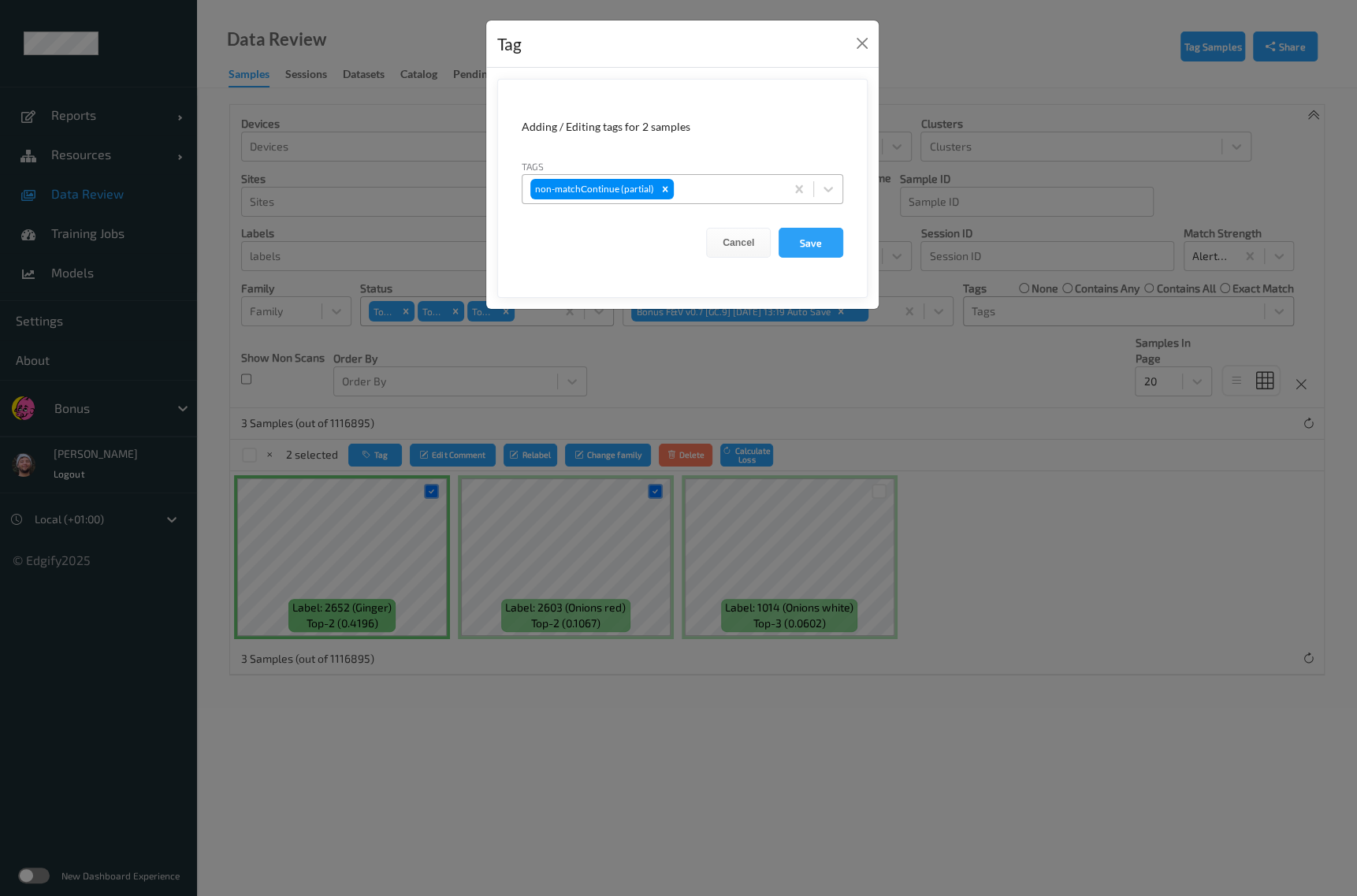
click at [698, 186] on div at bounding box center [727, 189] width 100 height 19
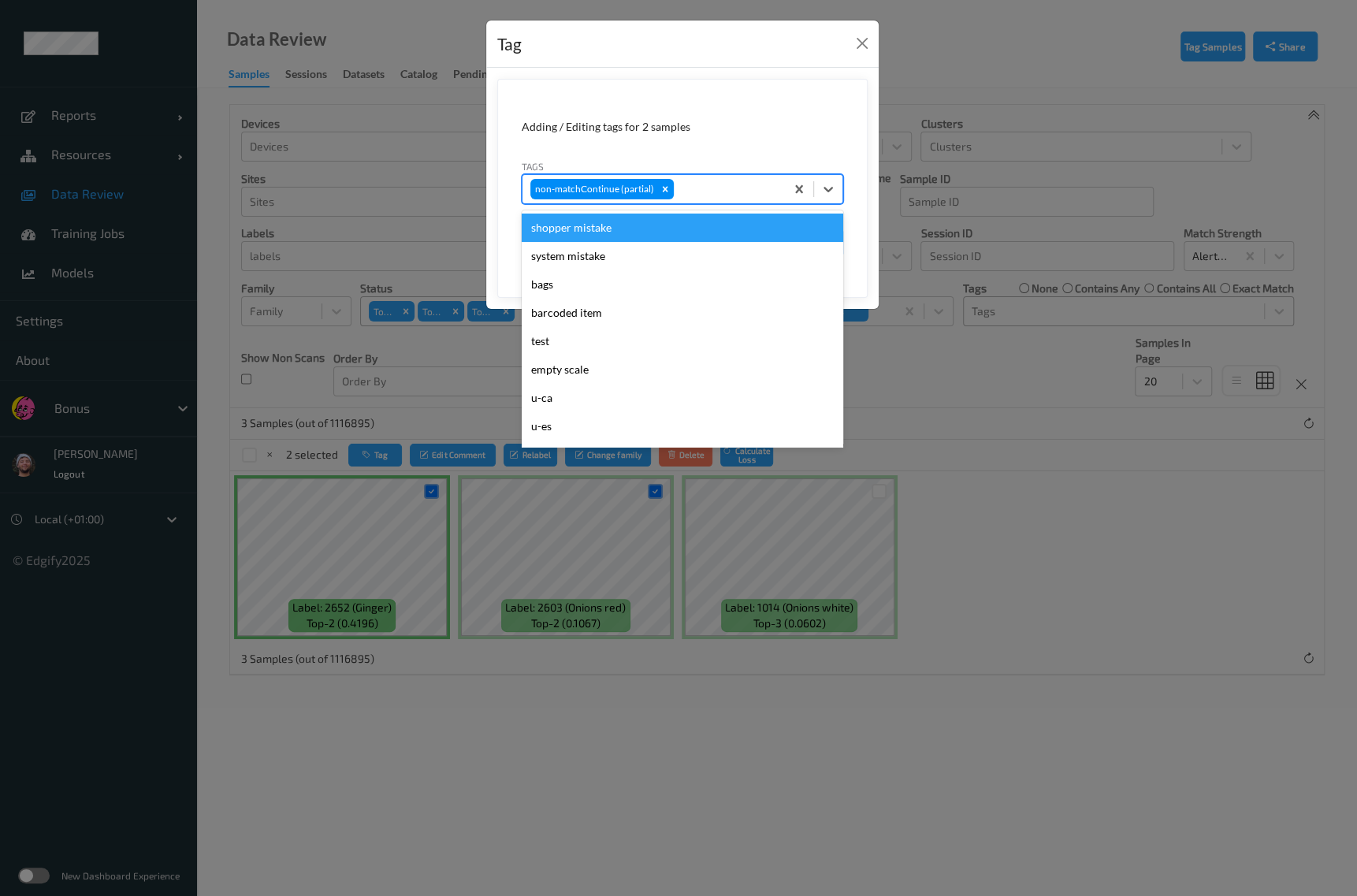
click at [636, 227] on div "shopper mistake" at bounding box center [682, 227] width 322 height 28
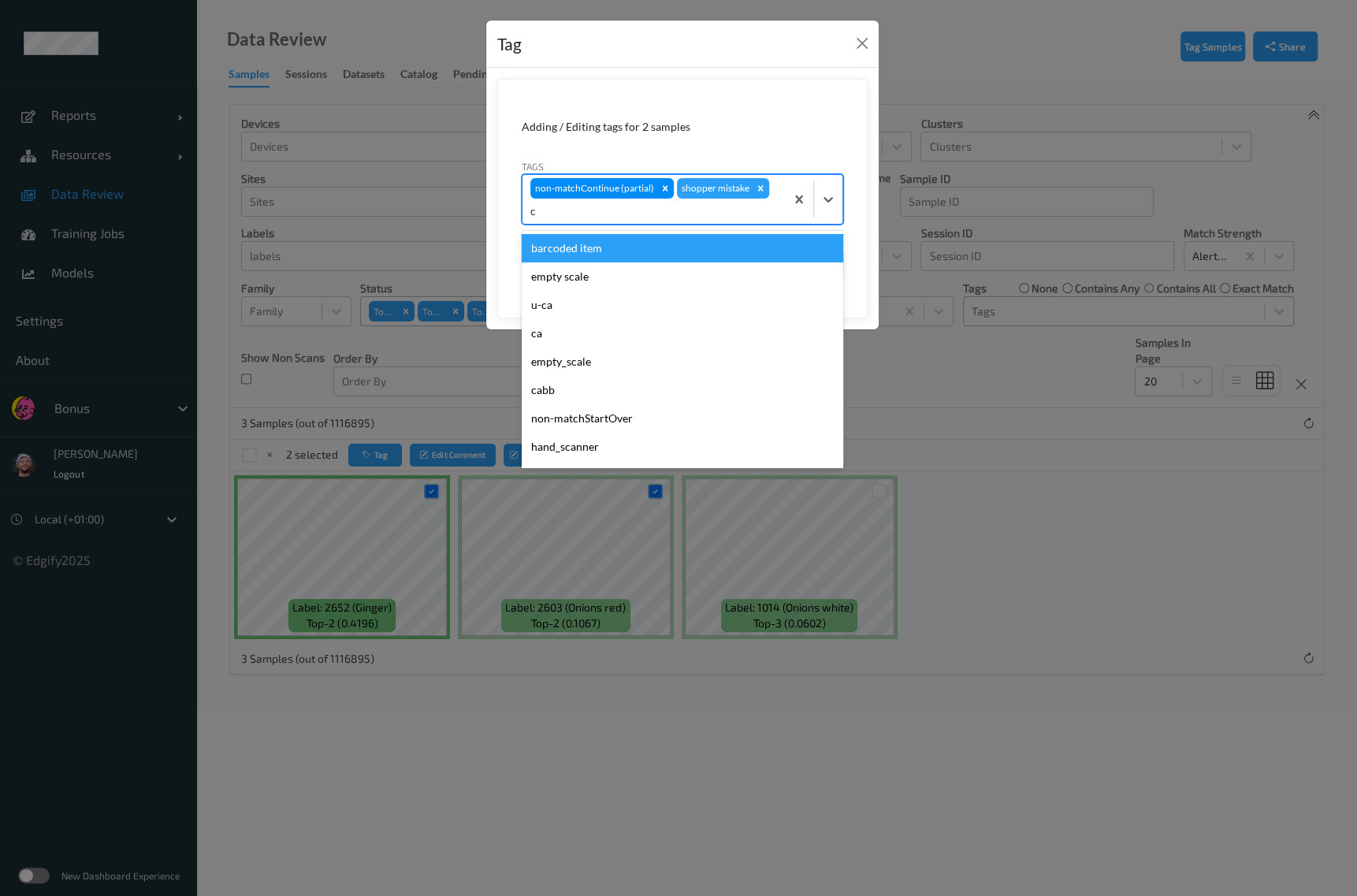
type input "ca"
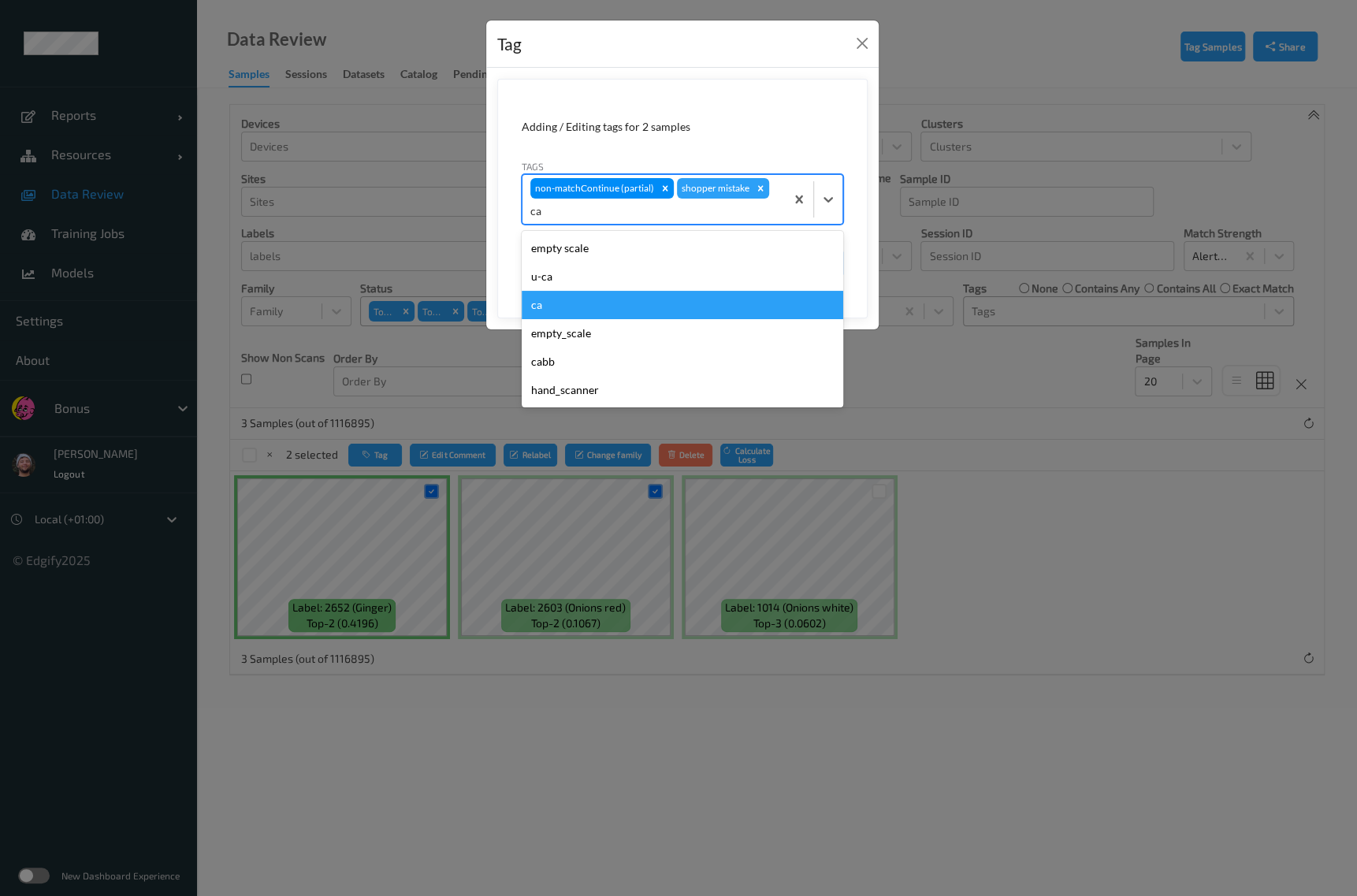
click at [713, 297] on div "ca" at bounding box center [682, 305] width 322 height 28
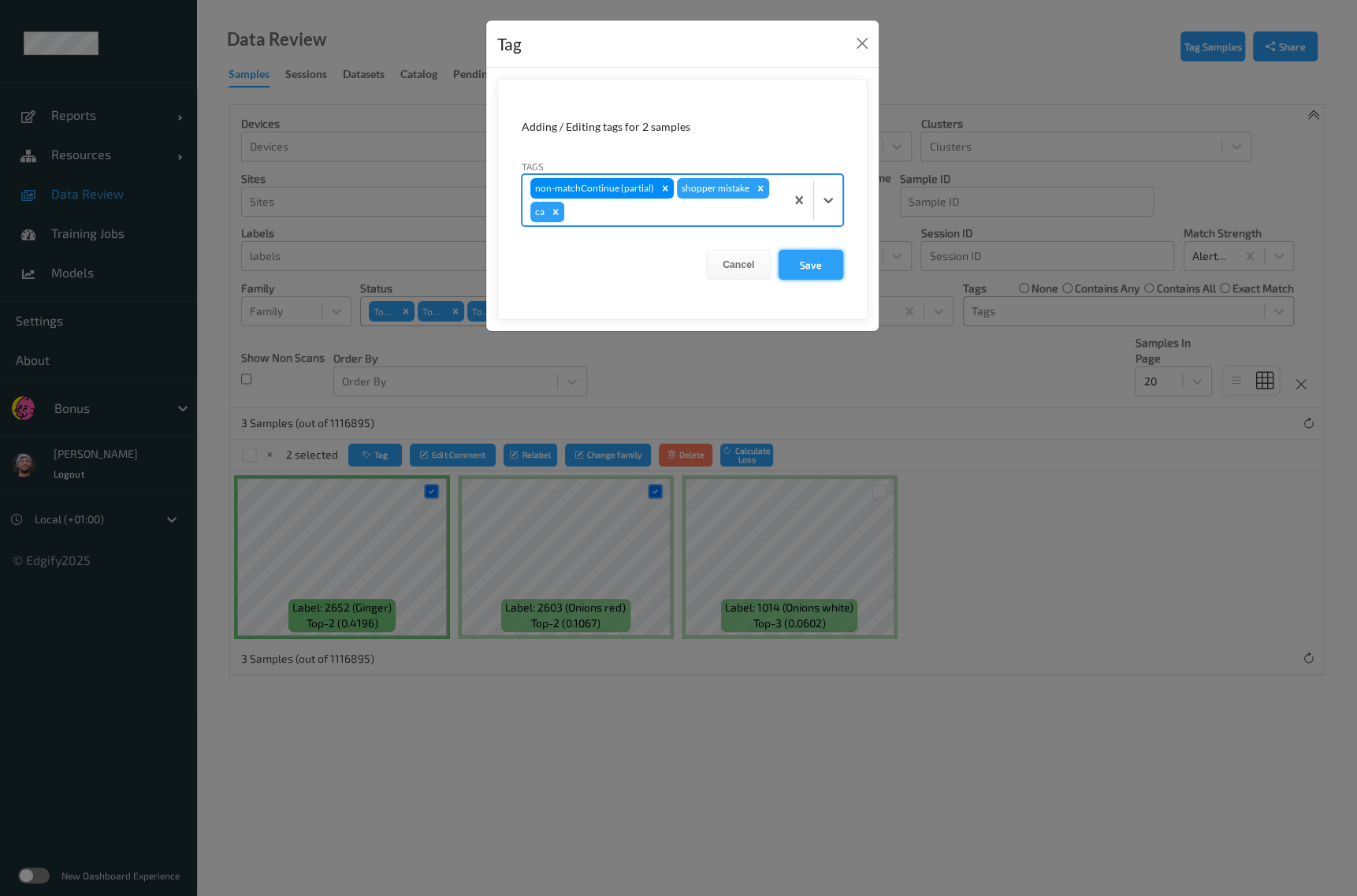
click at [812, 257] on button "Save" at bounding box center [811, 265] width 65 height 30
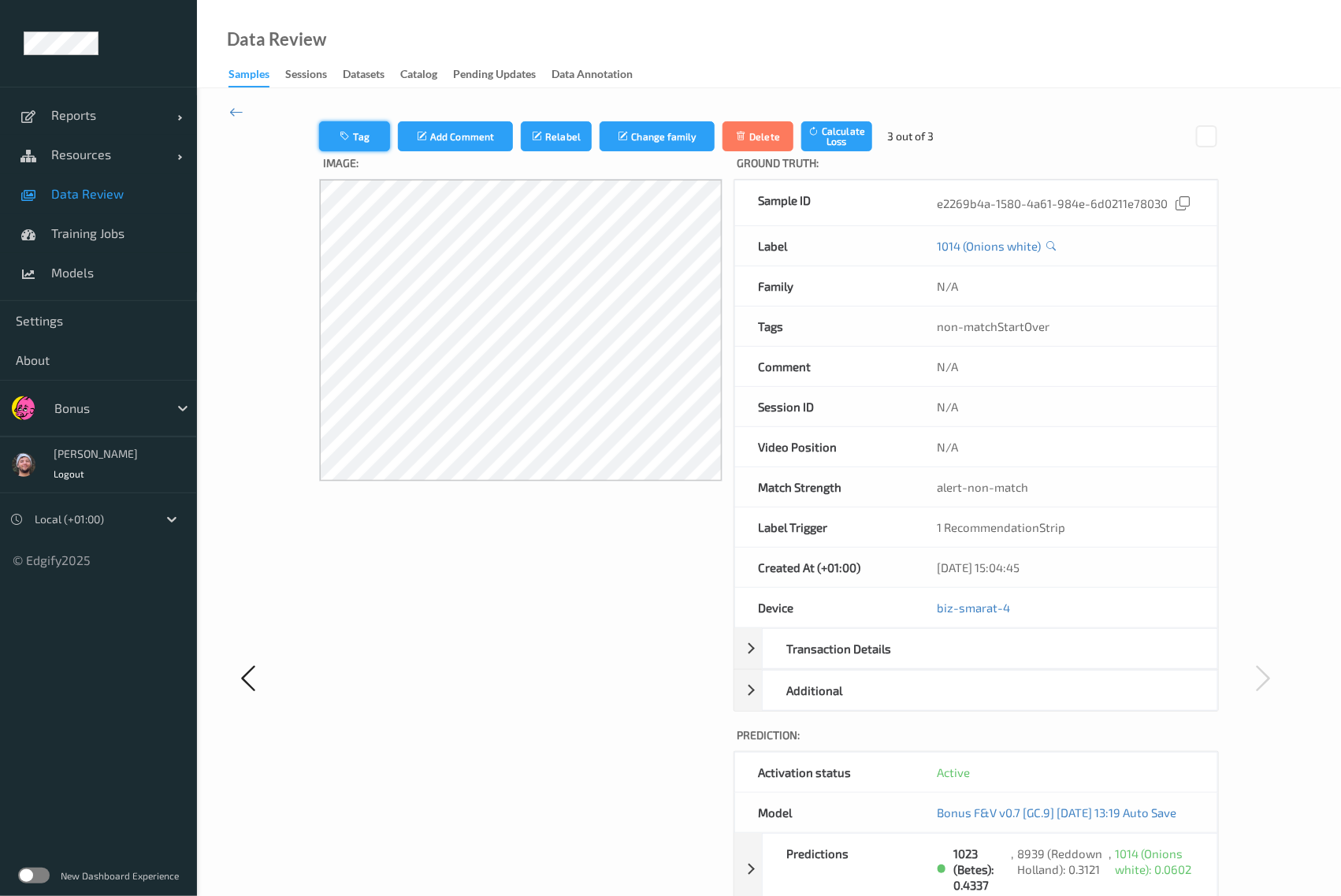
click at [344, 135] on icon "button" at bounding box center [346, 136] width 14 height 11
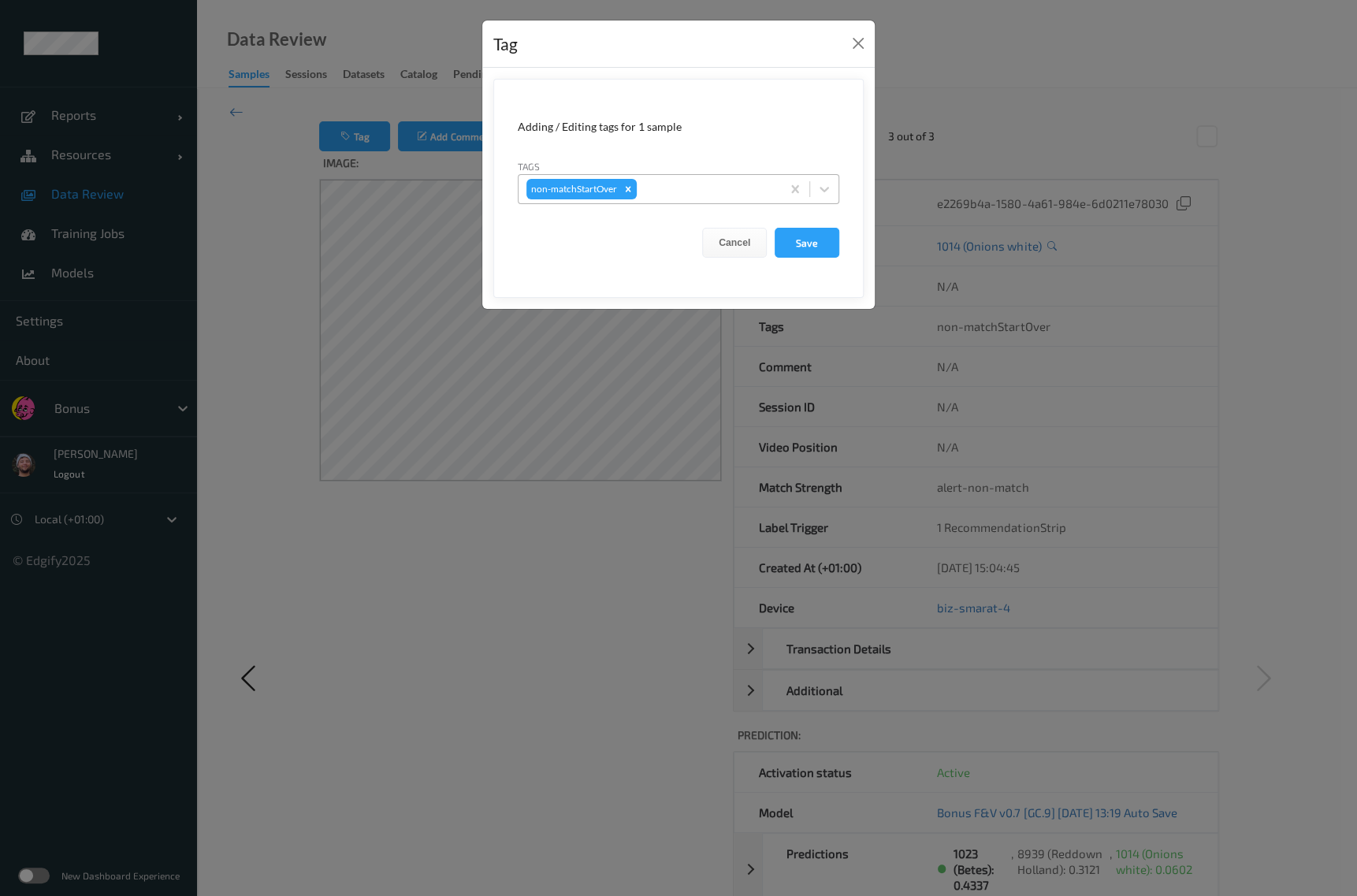
click at [681, 190] on div at bounding box center [706, 189] width 134 height 19
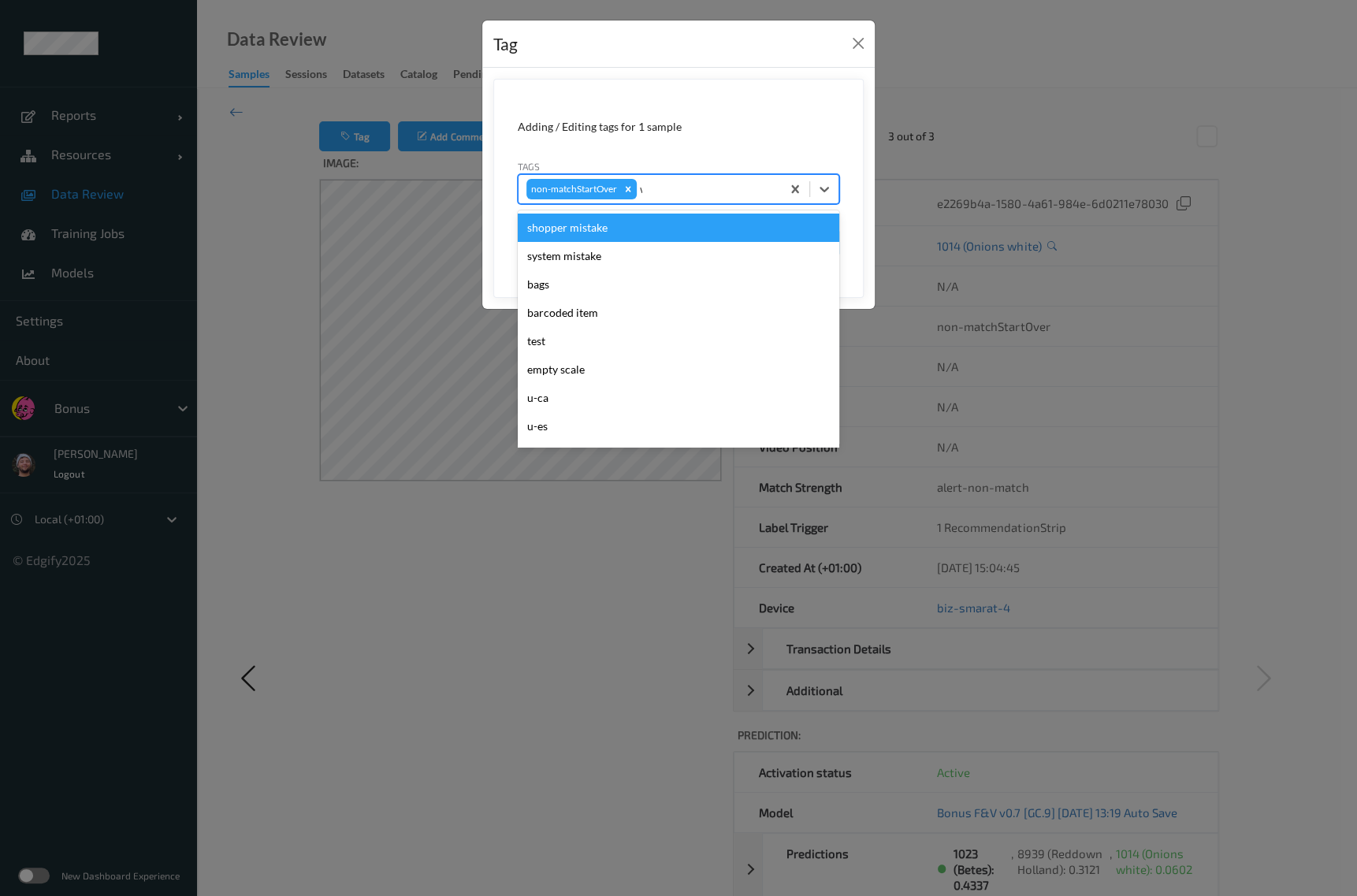
type input "wa"
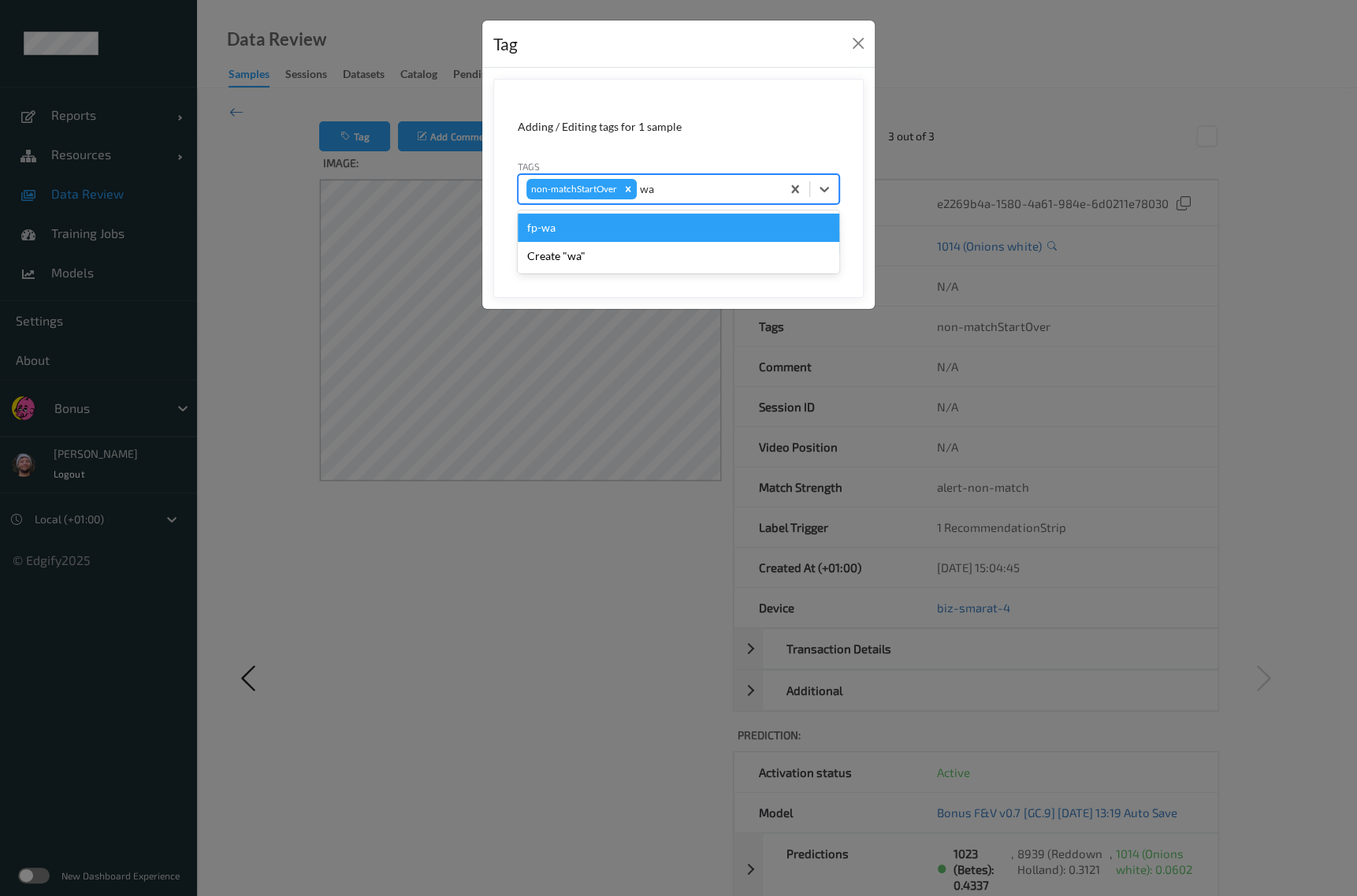
click at [678, 225] on div "fp-wa" at bounding box center [678, 227] width 322 height 28
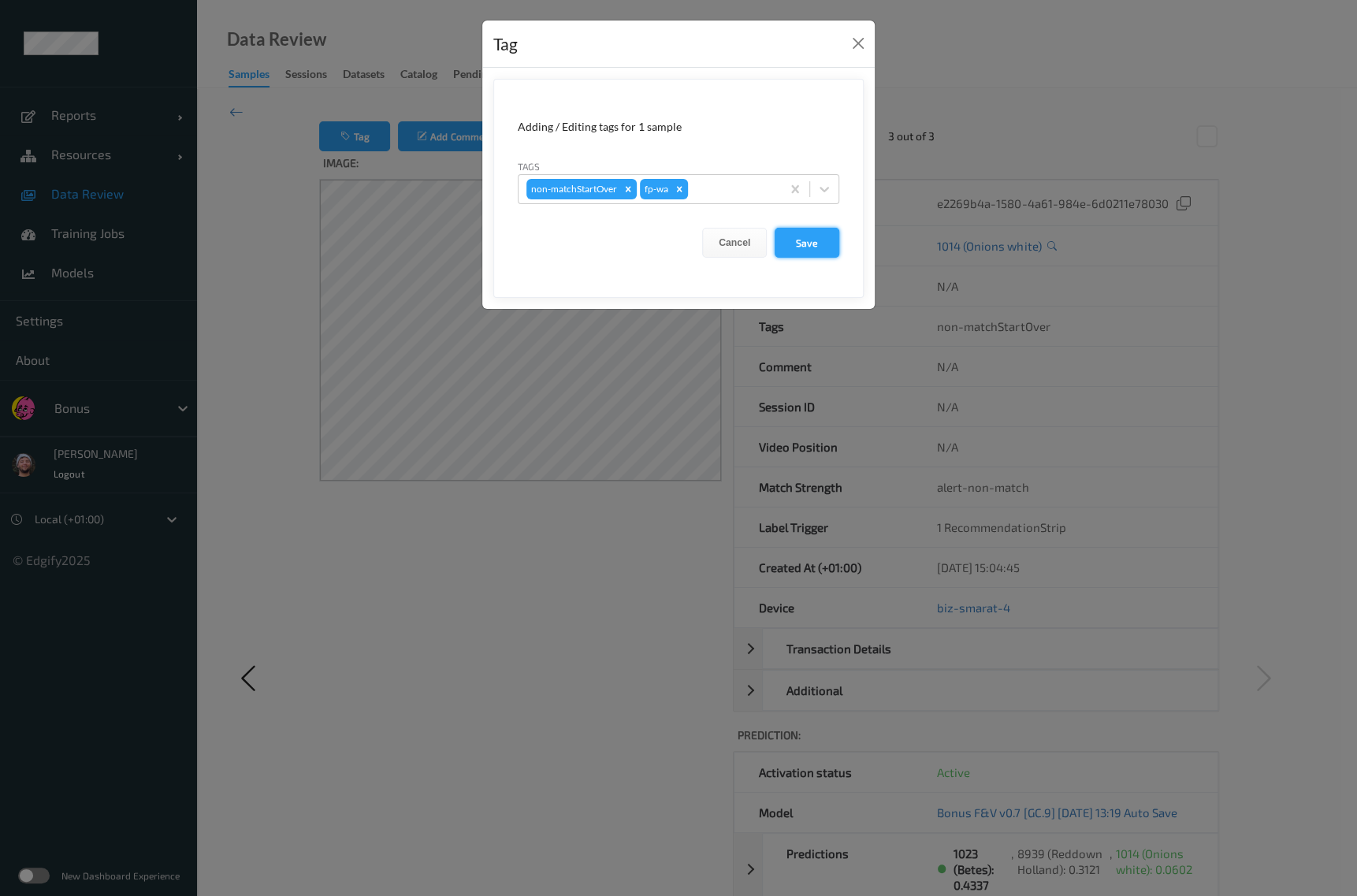
click at [816, 245] on button "Save" at bounding box center [807, 243] width 65 height 30
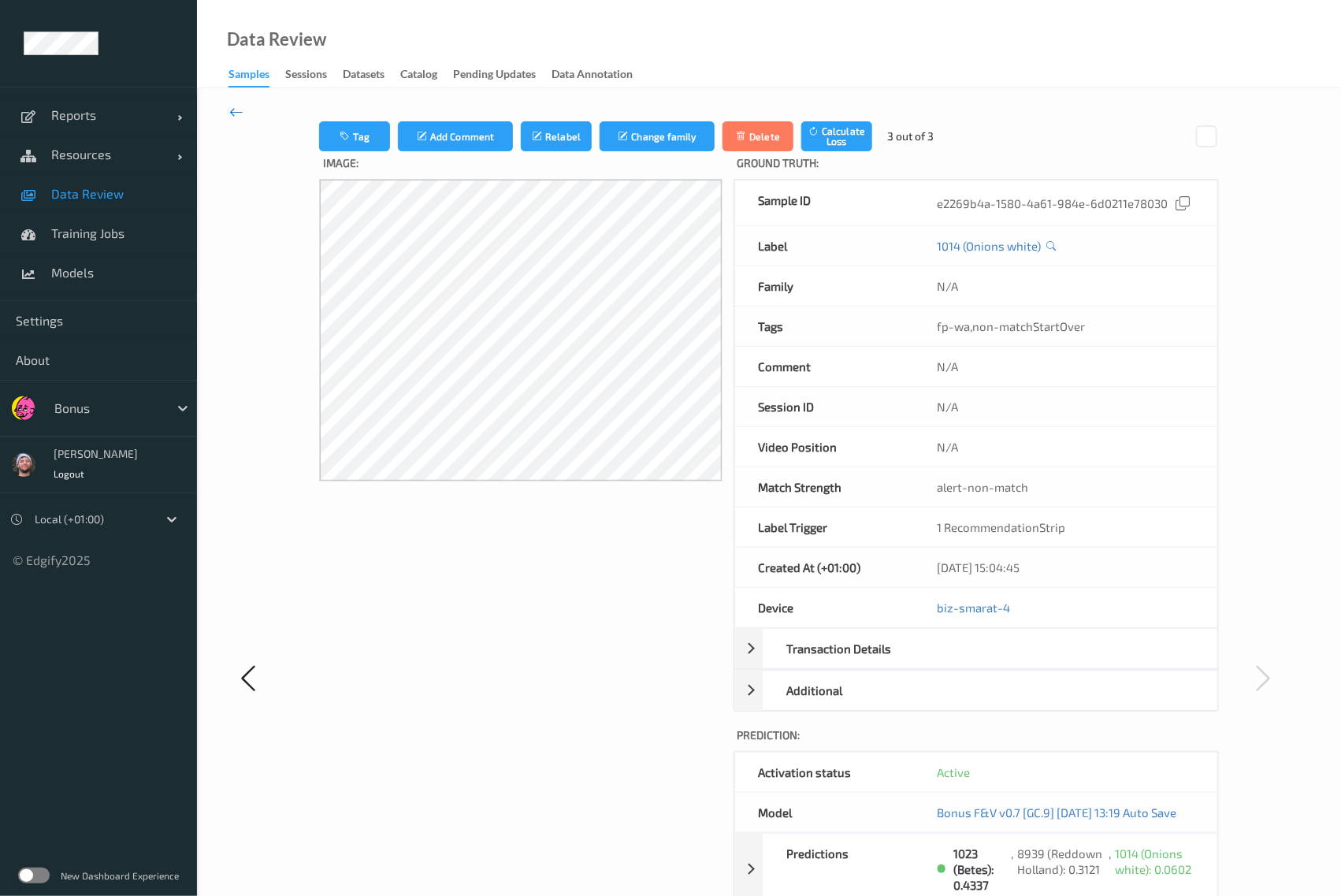
click at [240, 109] on icon at bounding box center [237, 111] width 14 height 17
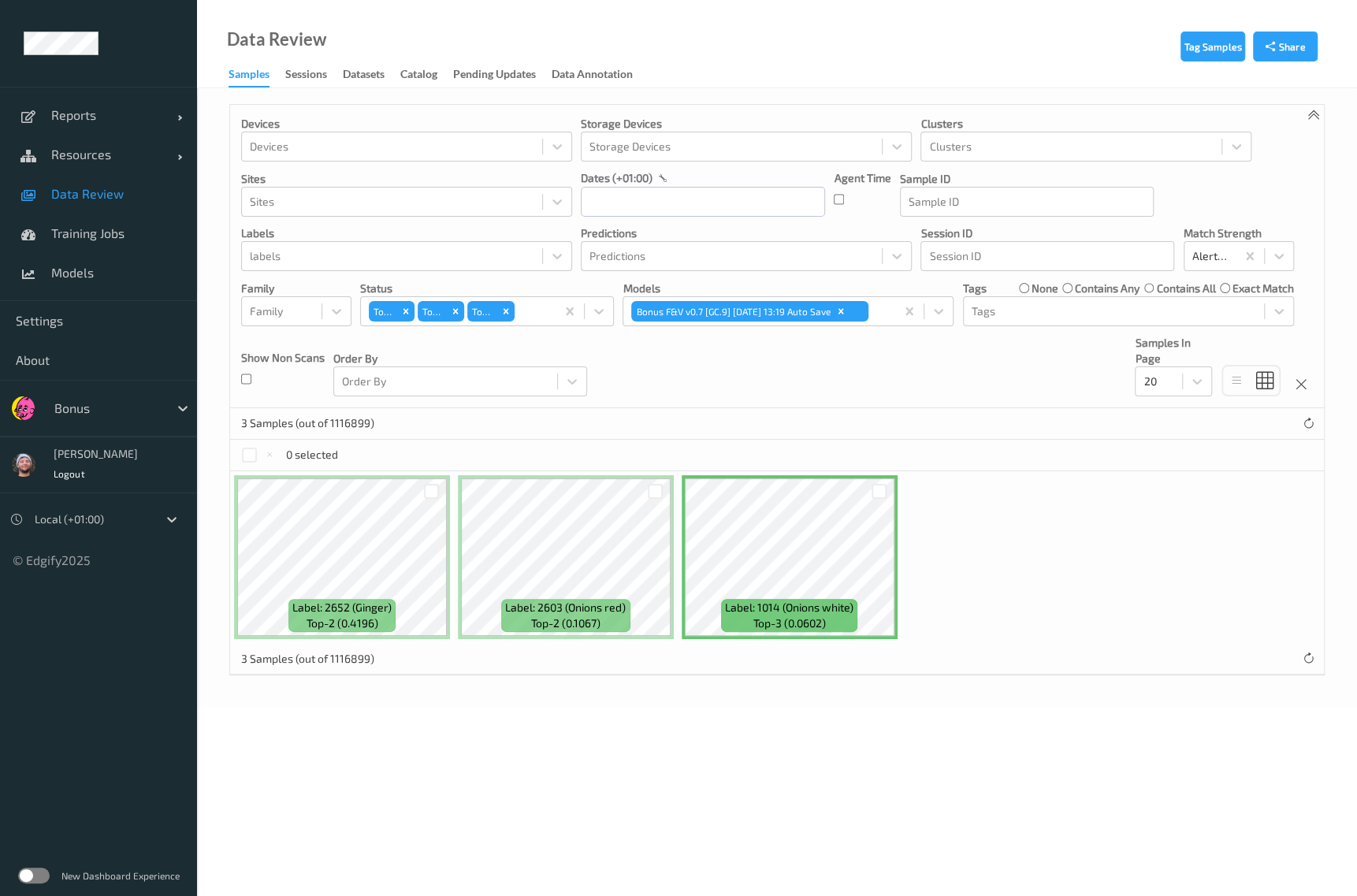
click at [145, 197] on span "Data Review" at bounding box center [116, 194] width 130 height 16
click at [114, 404] on div at bounding box center [107, 408] width 106 height 19
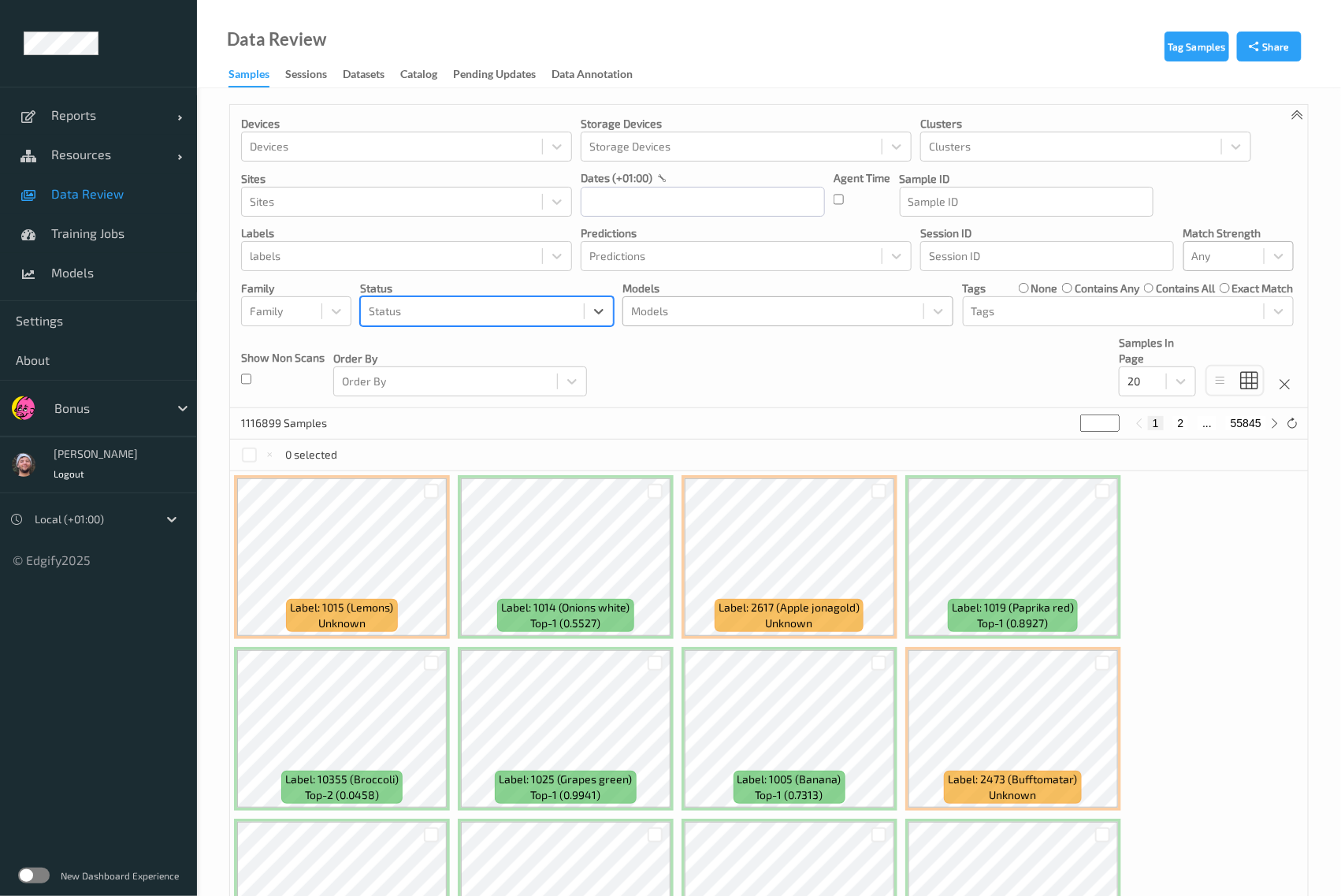
click at [801, 303] on div at bounding box center [773, 311] width 284 height 19
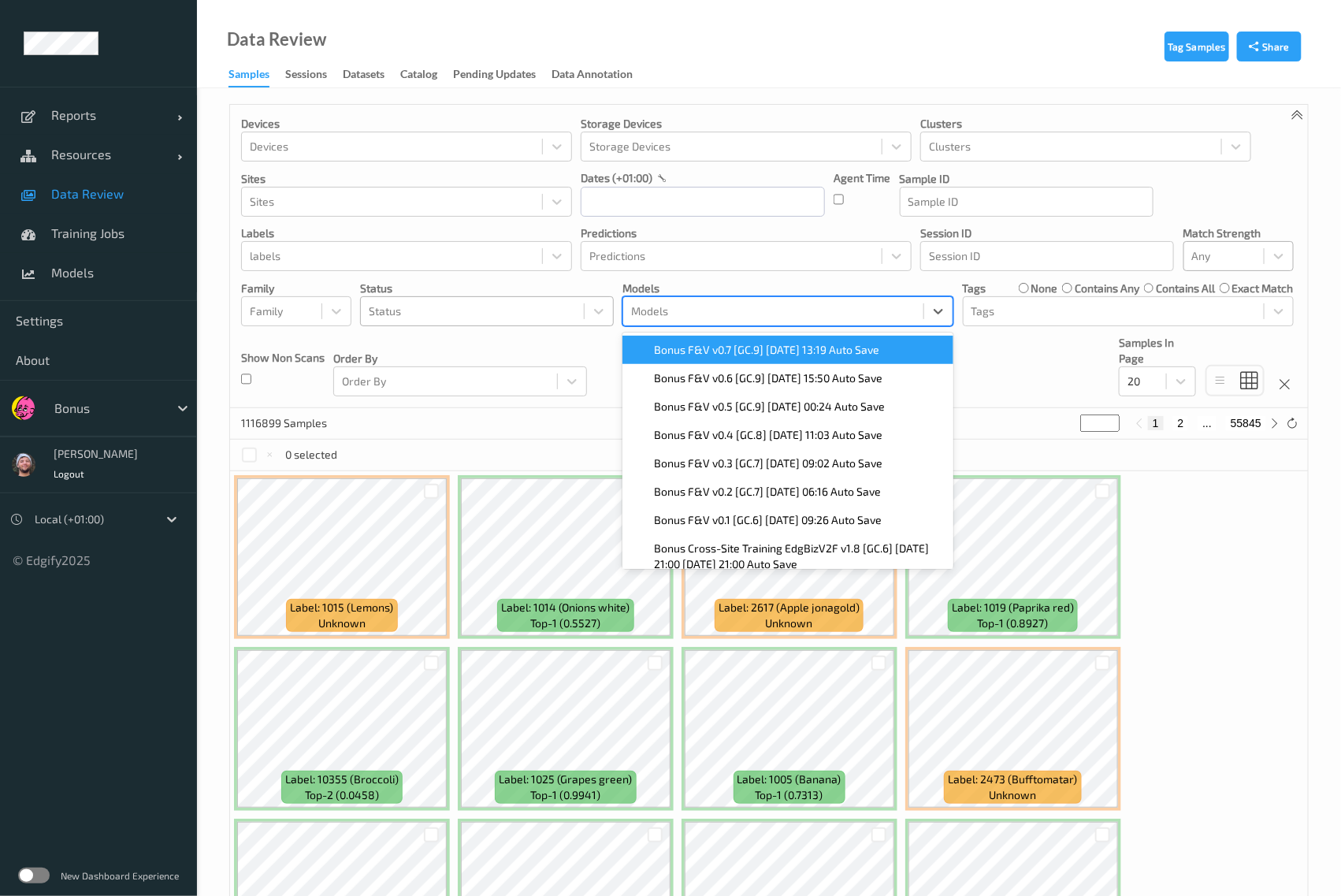
click at [795, 339] on div "Bonus F&V v0.7 [GC.9] 2025-08-27 13:19 Auto Save" at bounding box center [788, 350] width 331 height 28
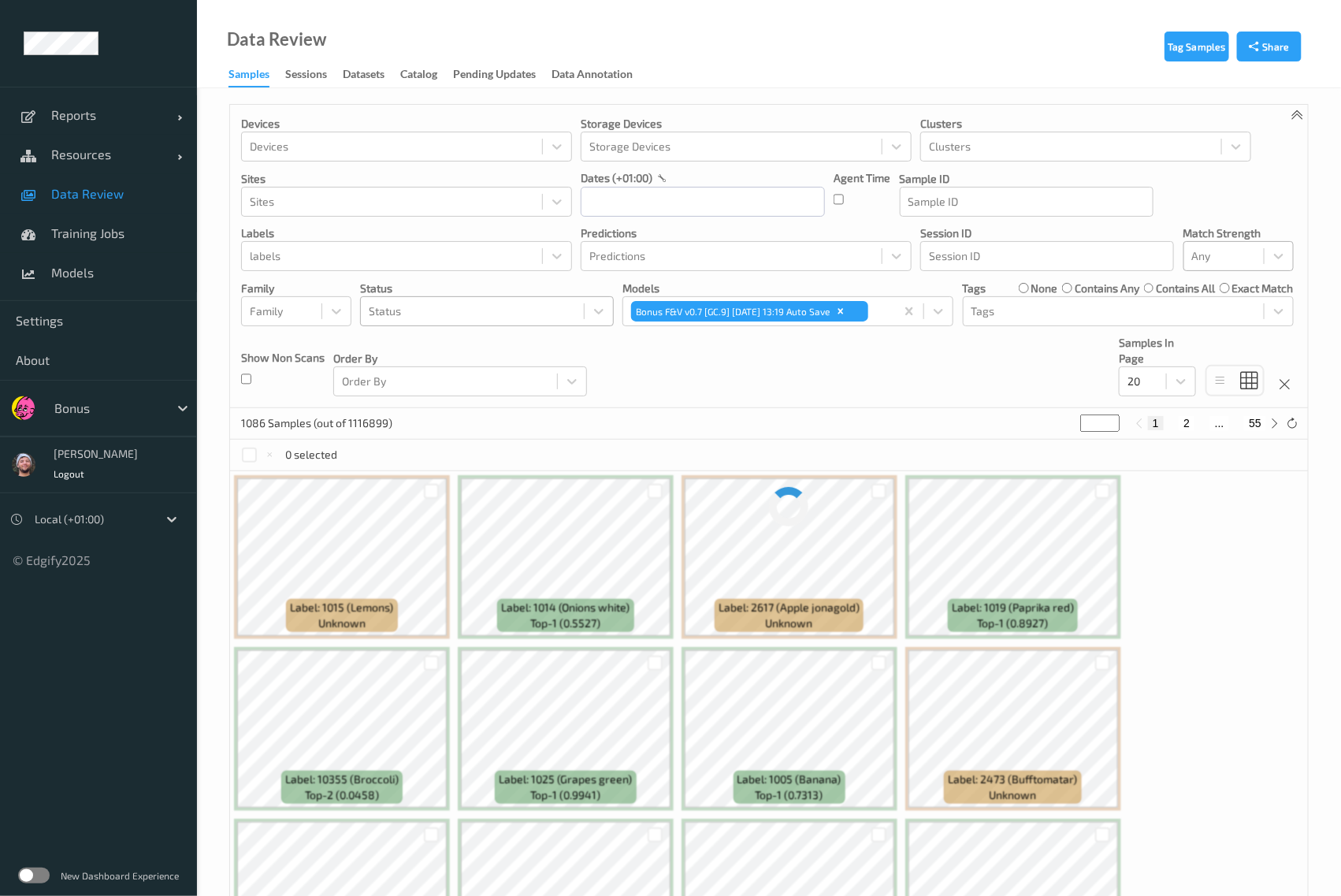
click at [1065, 364] on div "Devices Devices Storage Devices Storage Devices Clusters Clusters Sites Sites d…" at bounding box center [768, 256] width 1078 height 304
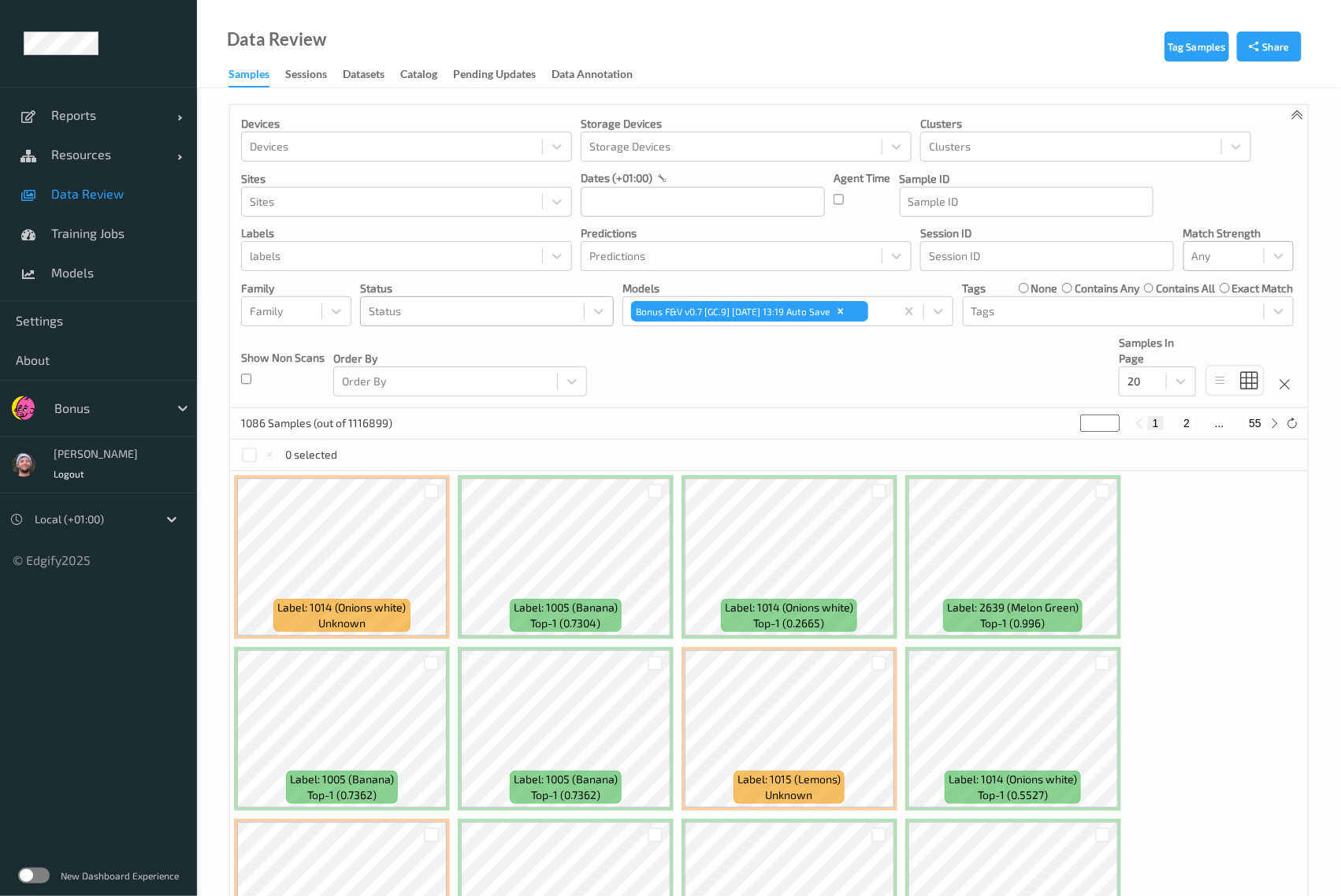
click at [464, 320] on div at bounding box center [472, 311] width 208 height 19
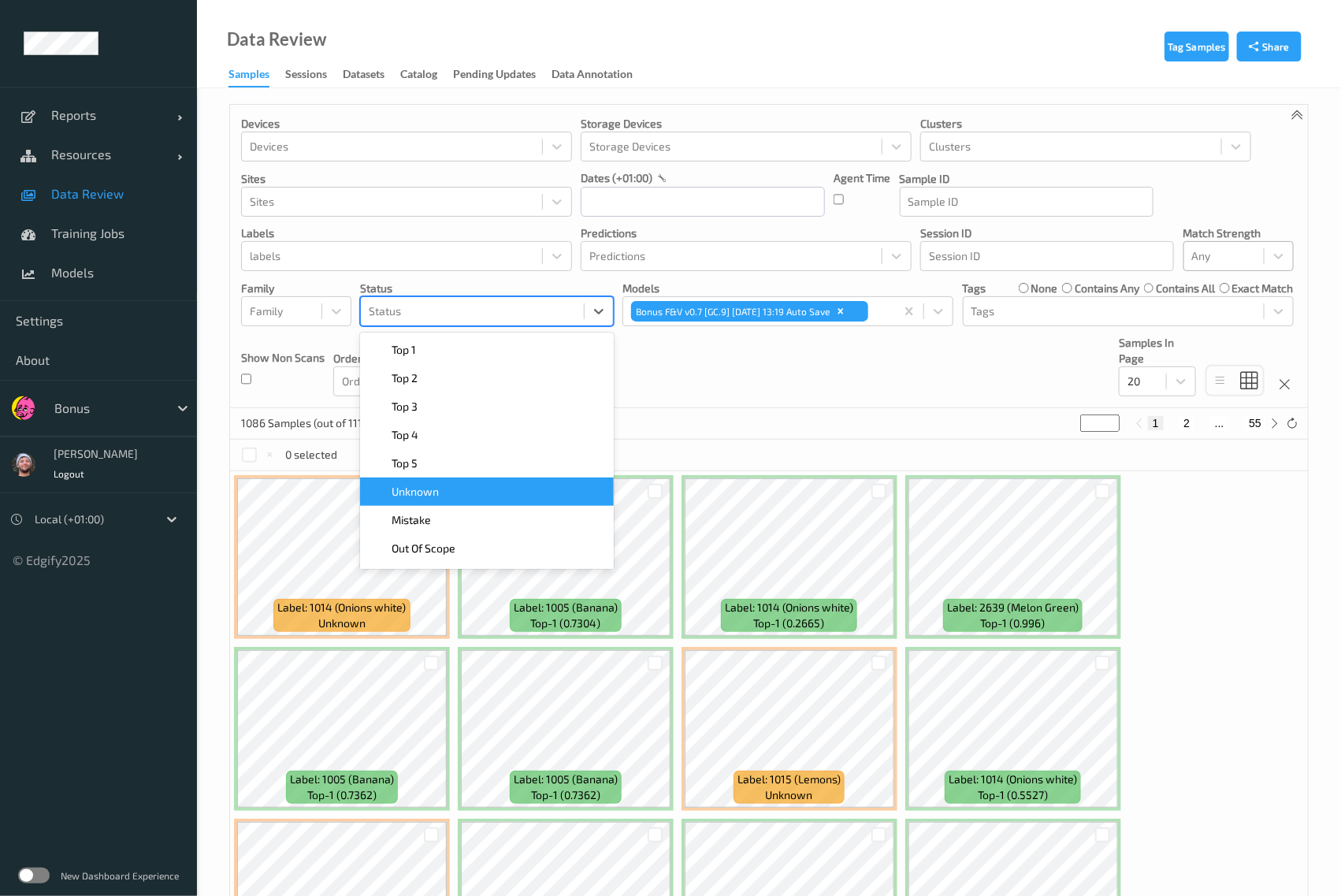
click at [474, 500] on div "Unknown" at bounding box center [487, 491] width 254 height 28
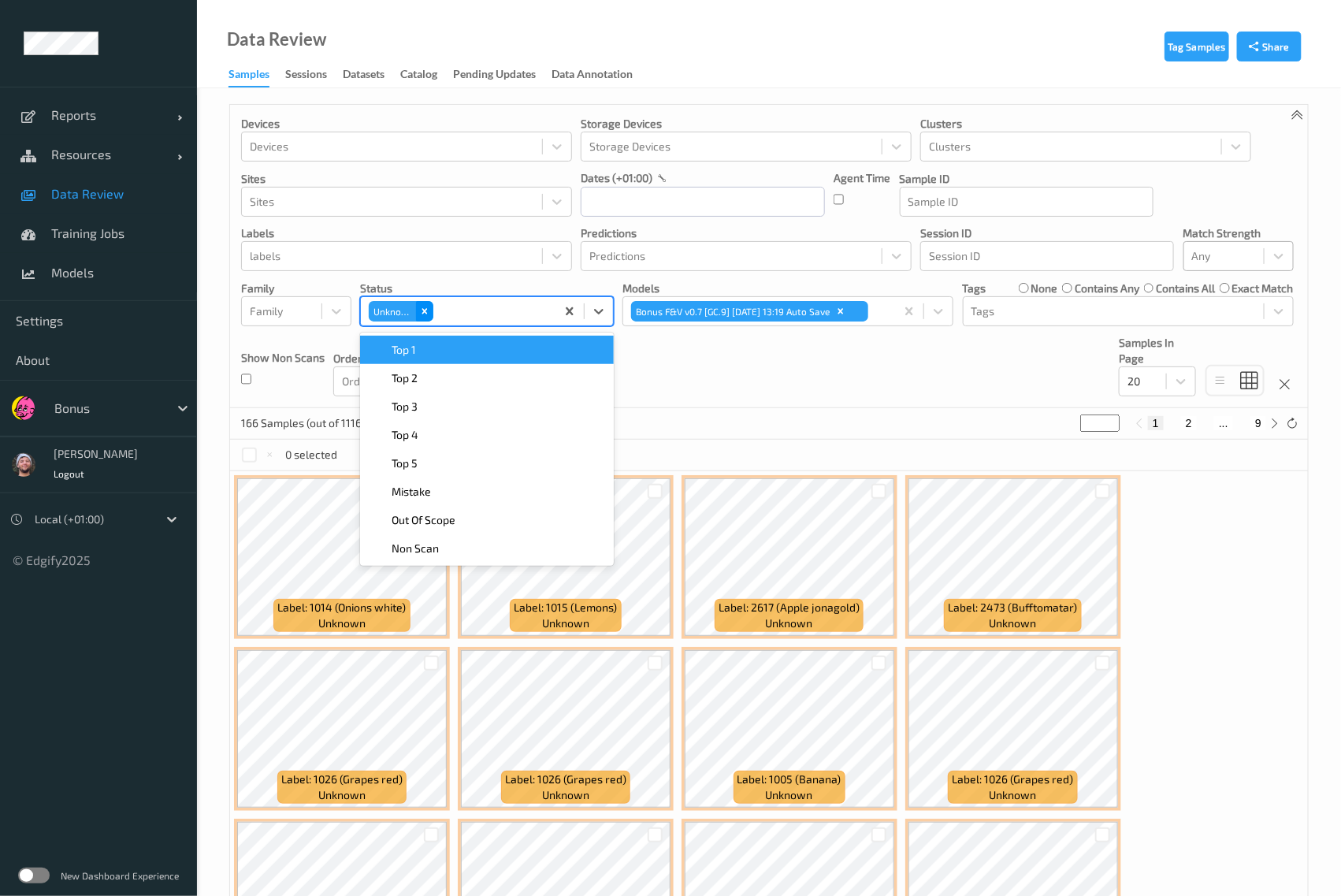
click at [428, 312] on icon "Remove Unknown" at bounding box center [425, 311] width 11 height 11
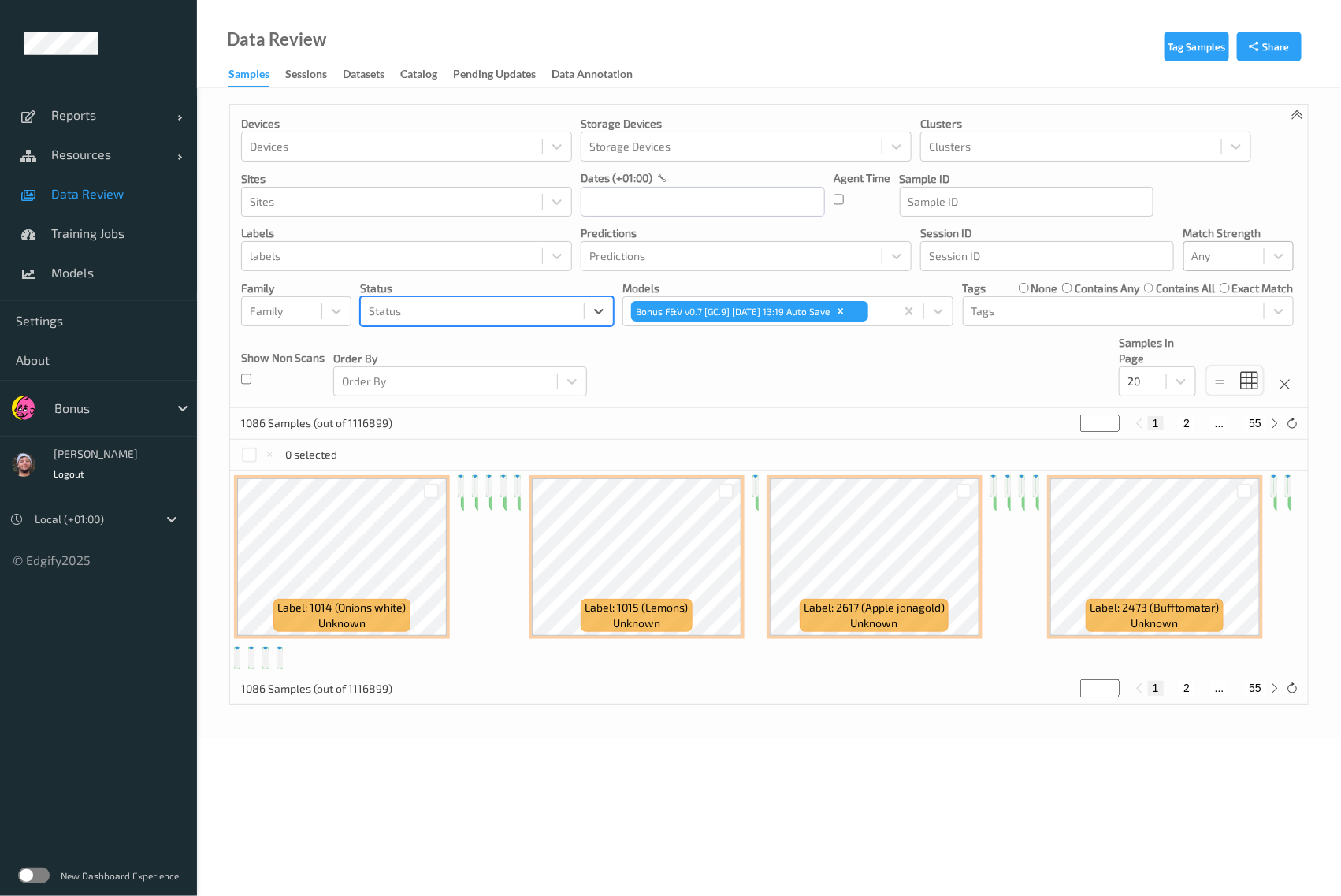
click at [428, 312] on div at bounding box center [472, 311] width 208 height 19
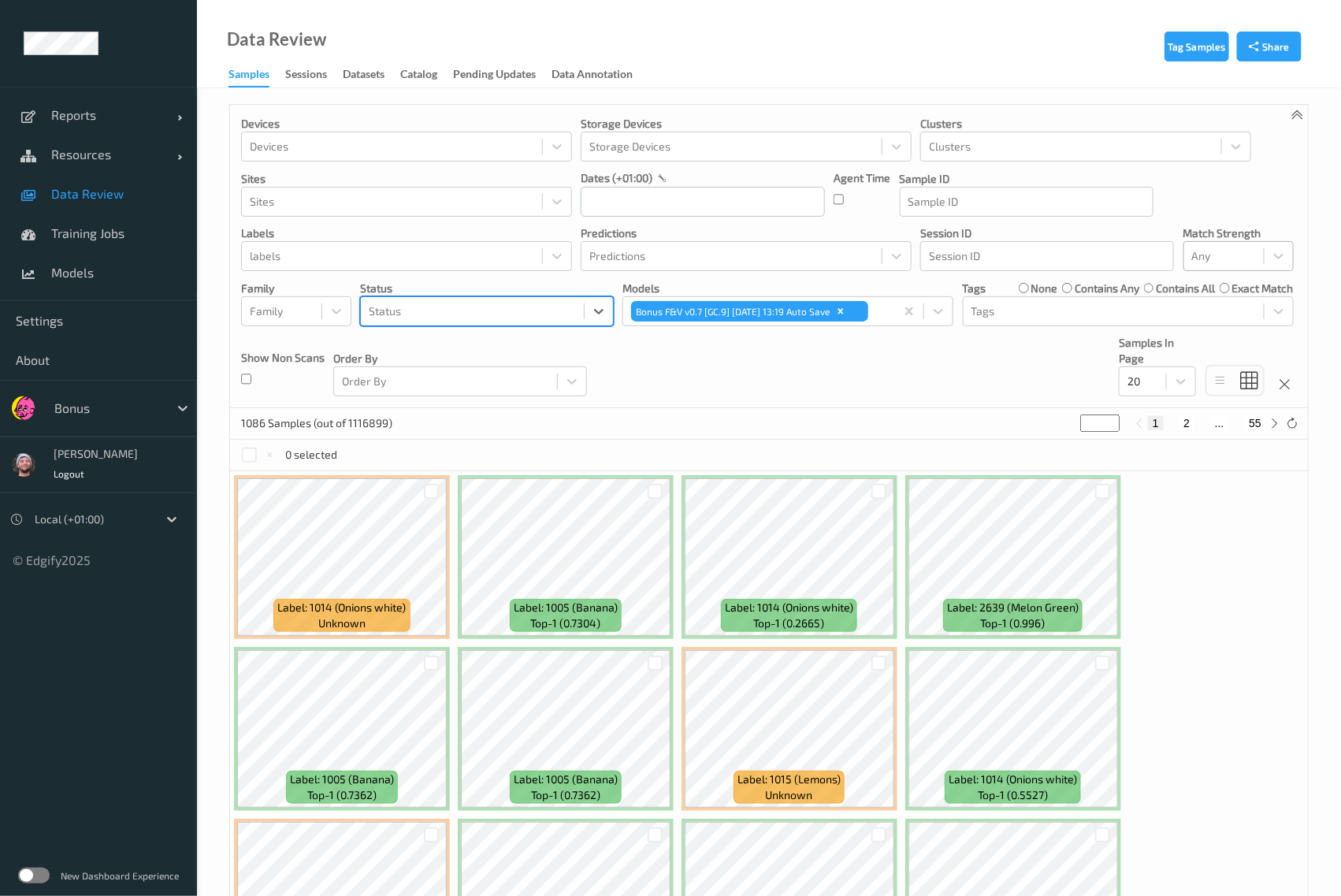
click at [428, 312] on div at bounding box center [472, 311] width 208 height 19
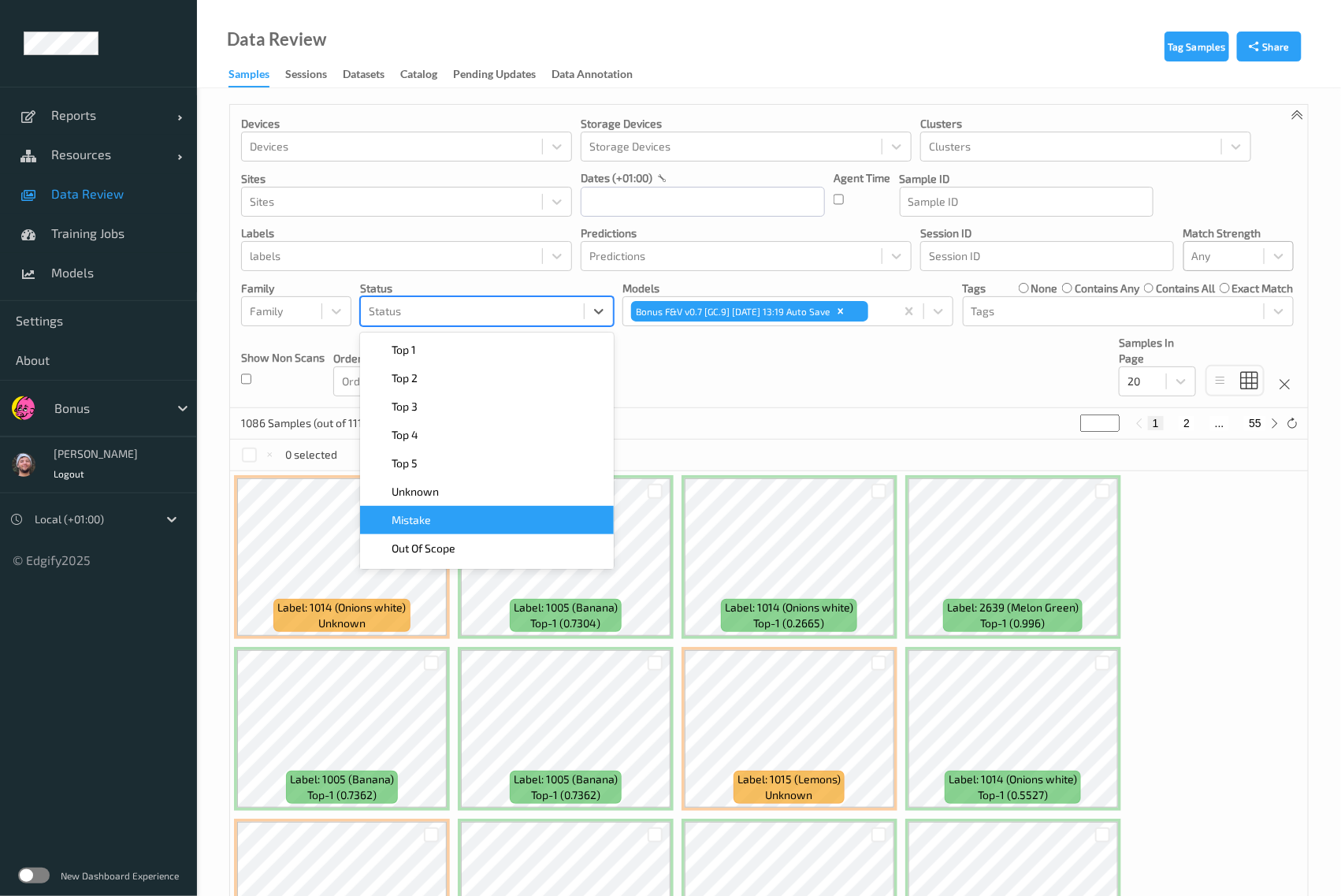
click at [445, 531] on div "Mistake" at bounding box center [487, 520] width 254 height 28
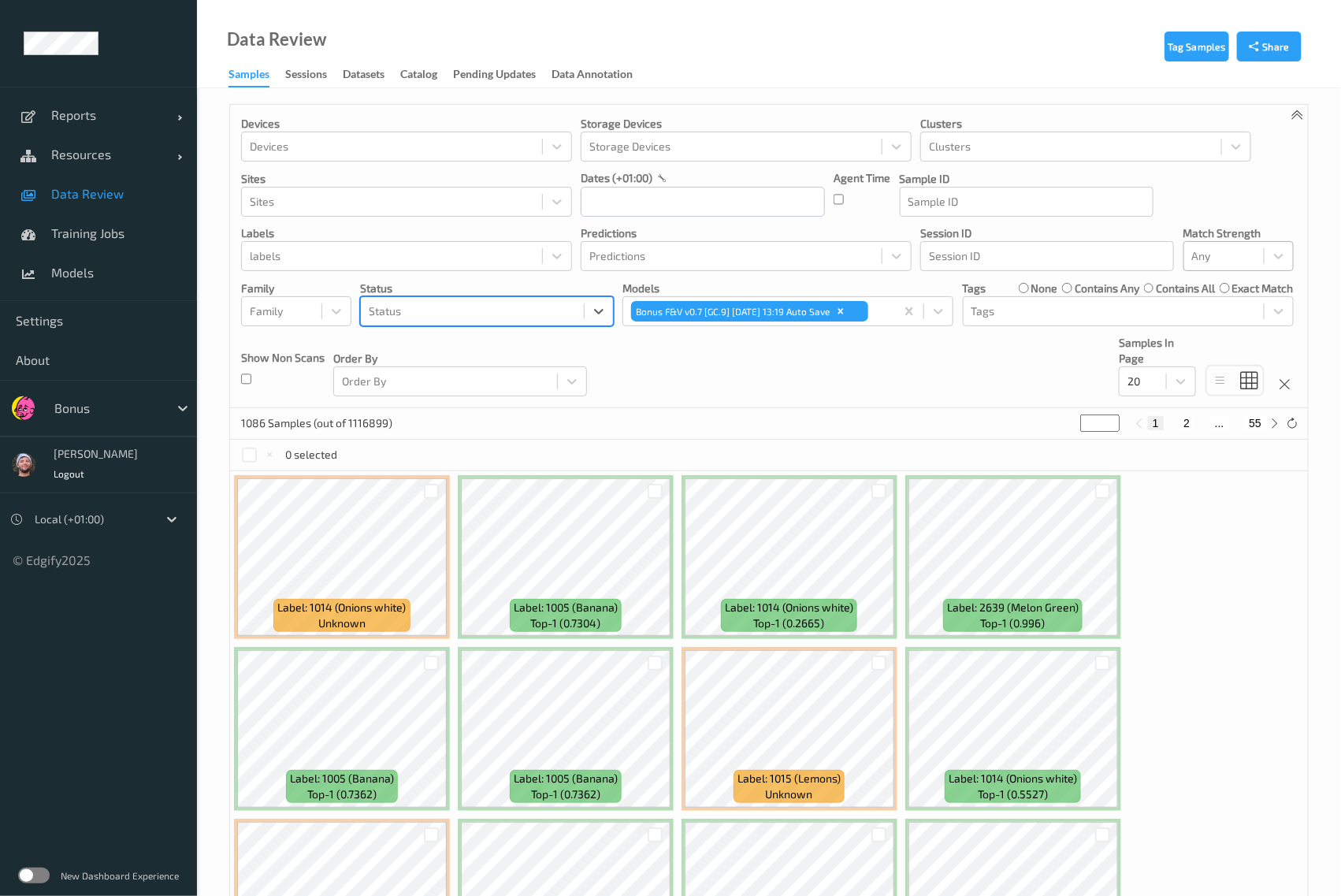
click at [557, 309] on div at bounding box center [472, 311] width 208 height 19
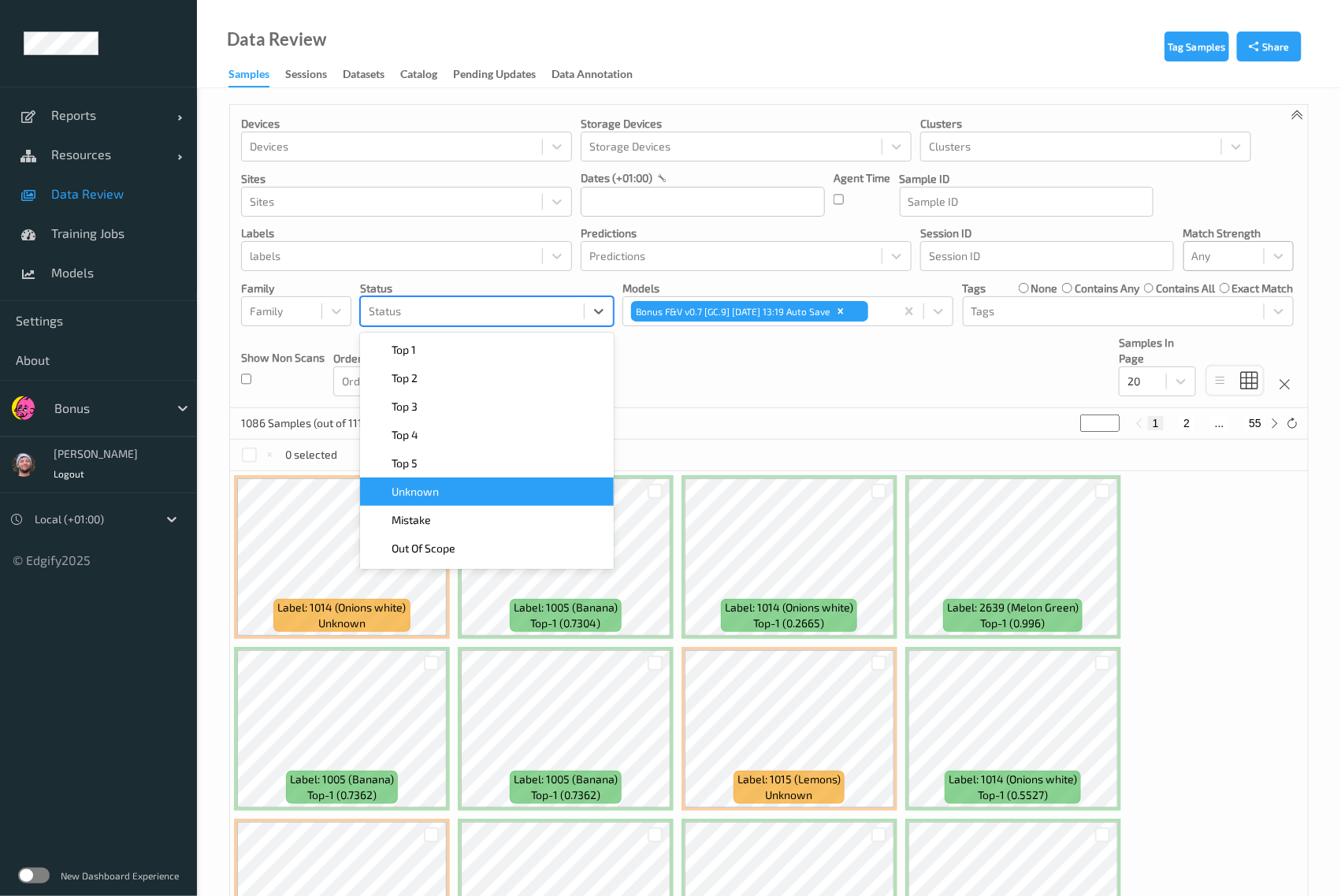
click at [504, 498] on div "Unknown" at bounding box center [487, 492] width 235 height 16
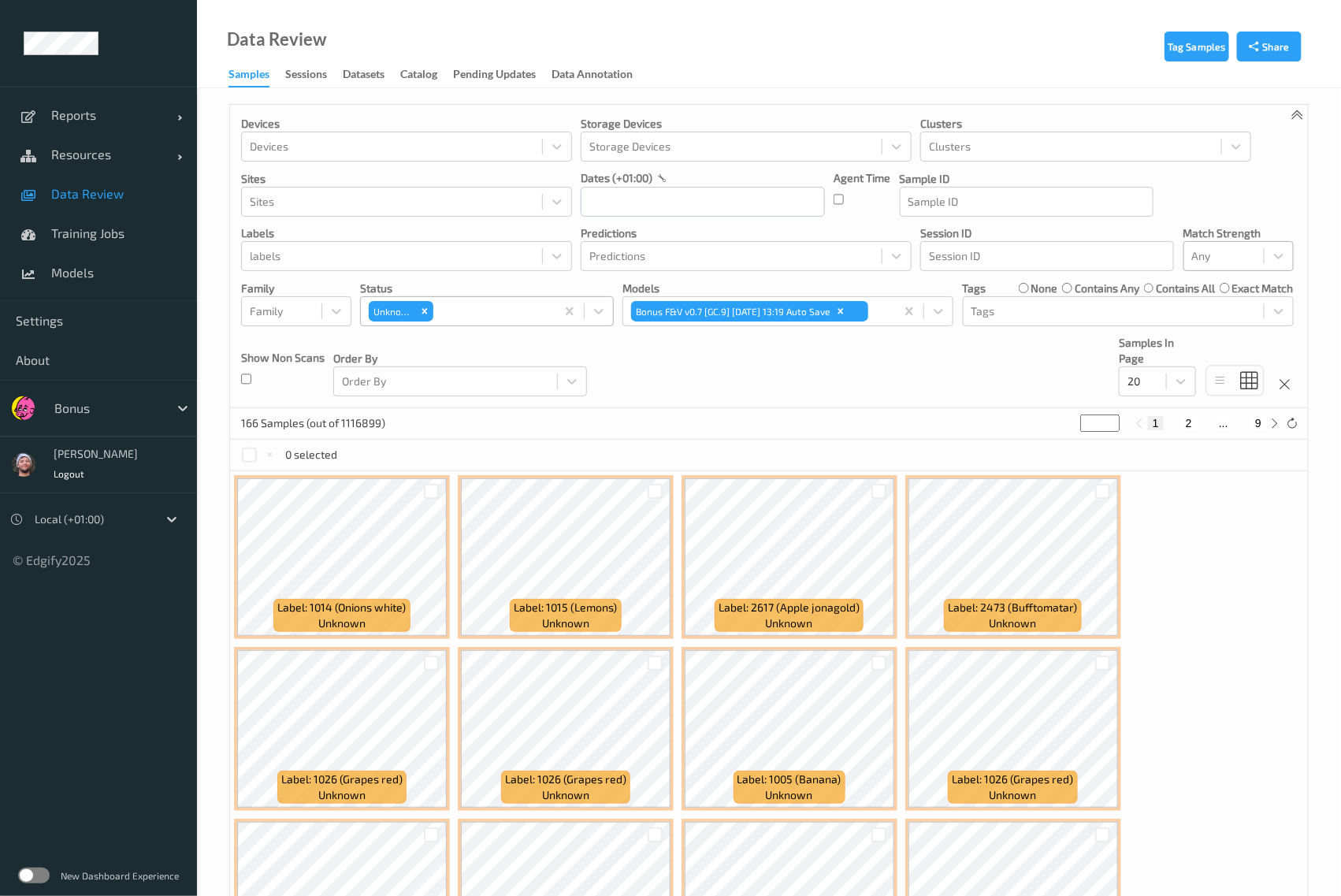
click at [761, 382] on div "Devices Devices Storage Devices Storage Devices Clusters Clusters Sites Sites d…" at bounding box center [768, 256] width 1078 height 304
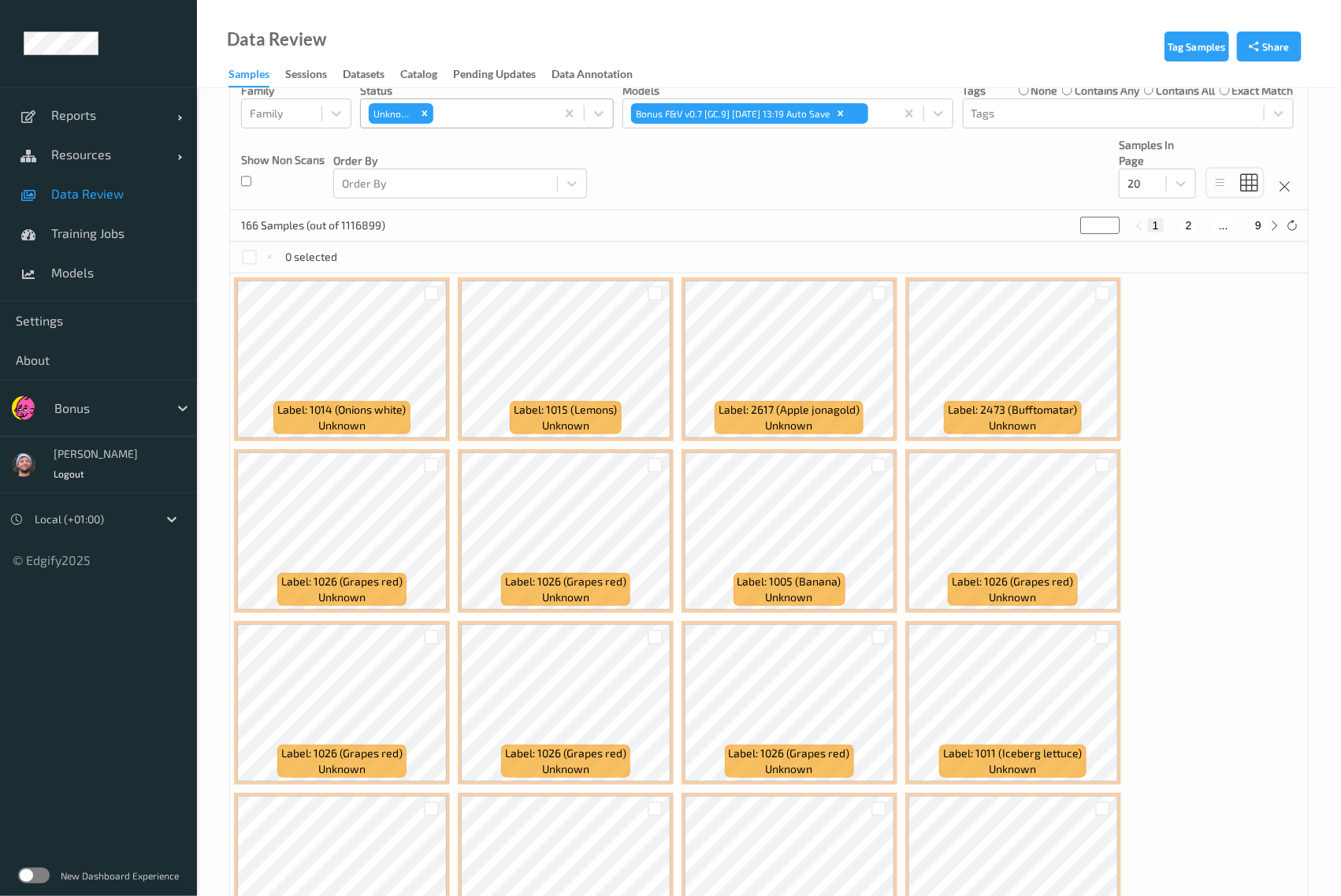
scroll to position [197, 0]
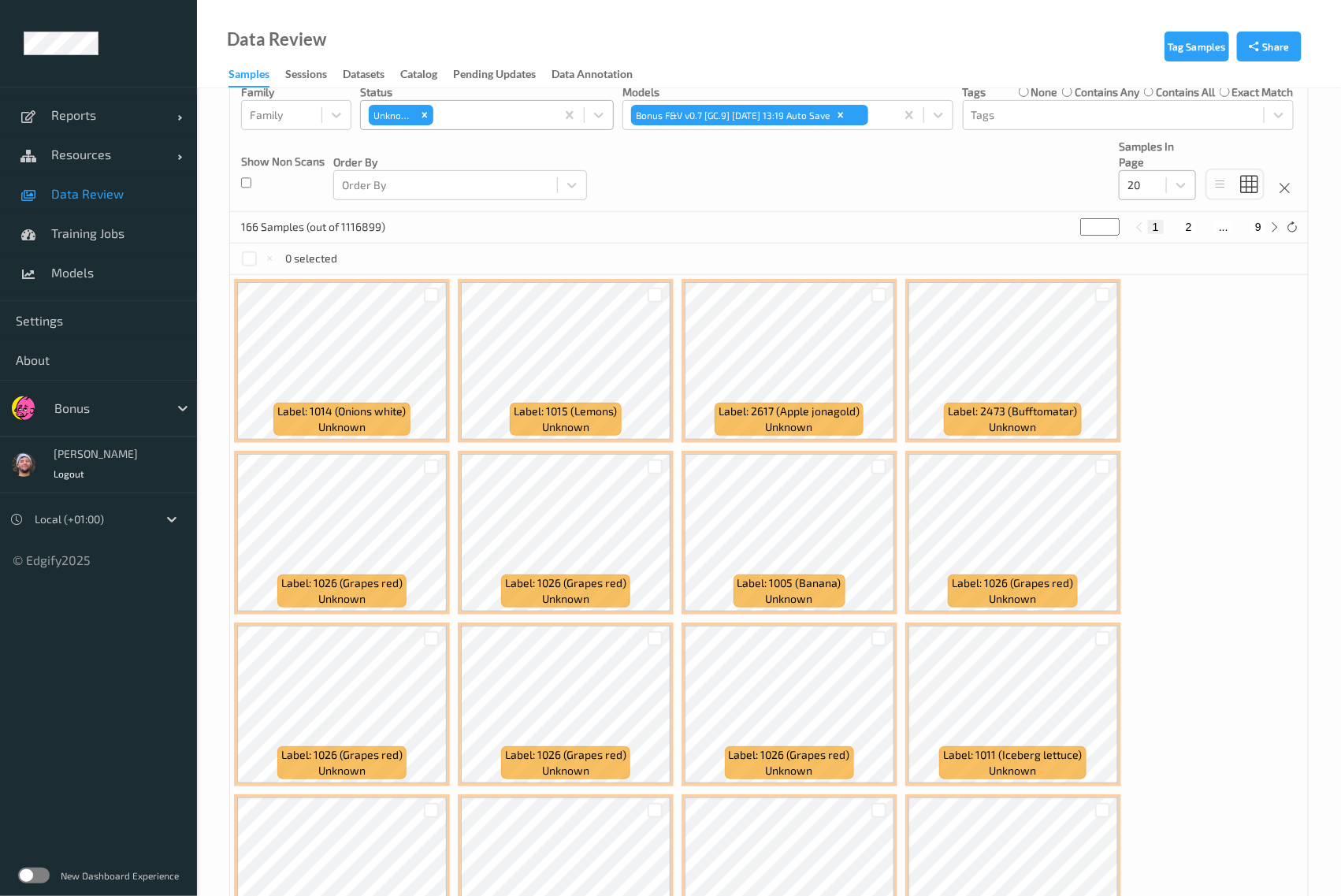
click at [1167, 195] on div "20" at bounding box center [1143, 185] width 47 height 26
click at [1173, 334] on div "200" at bounding box center [1157, 337] width 59 height 16
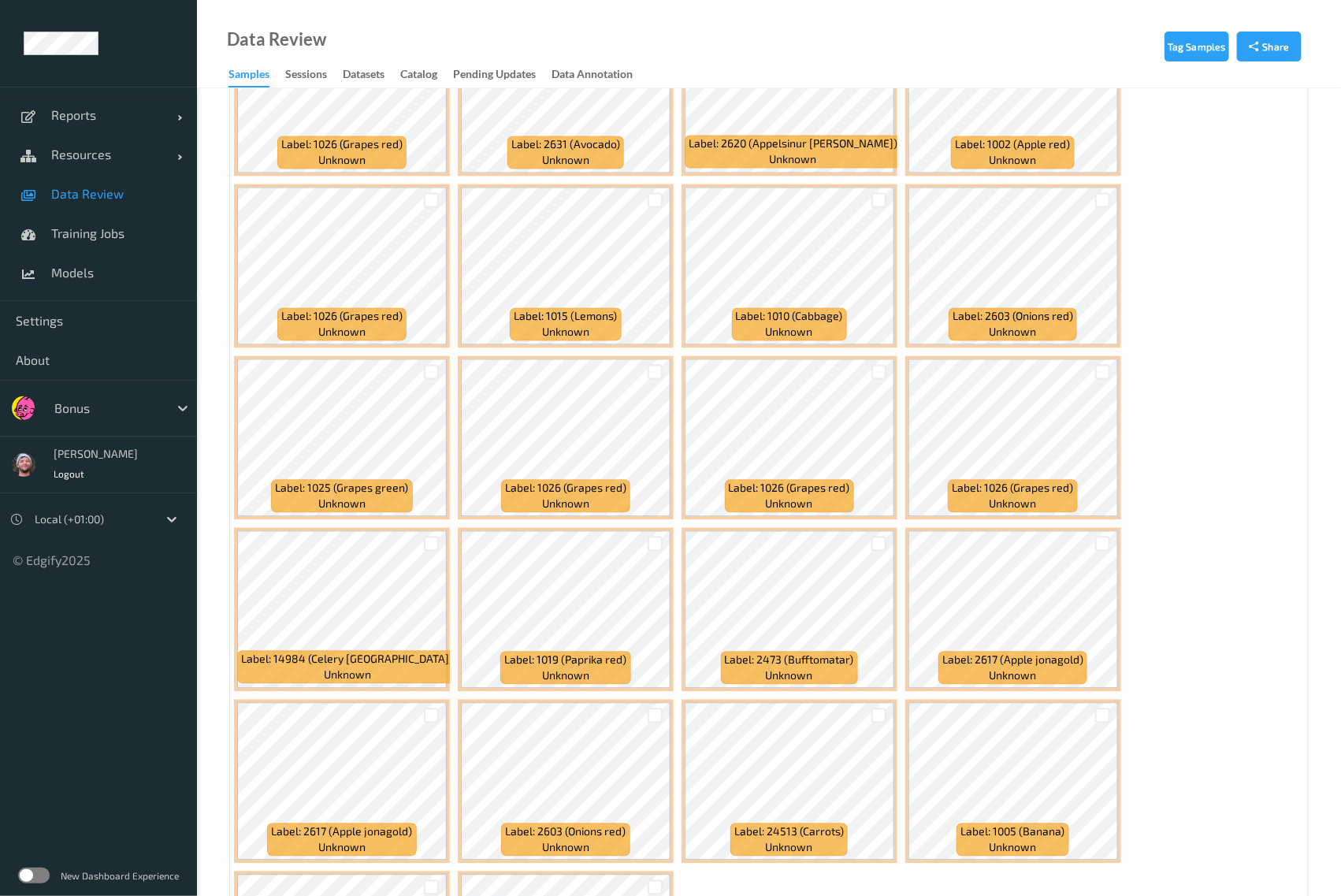
scroll to position [6651, 0]
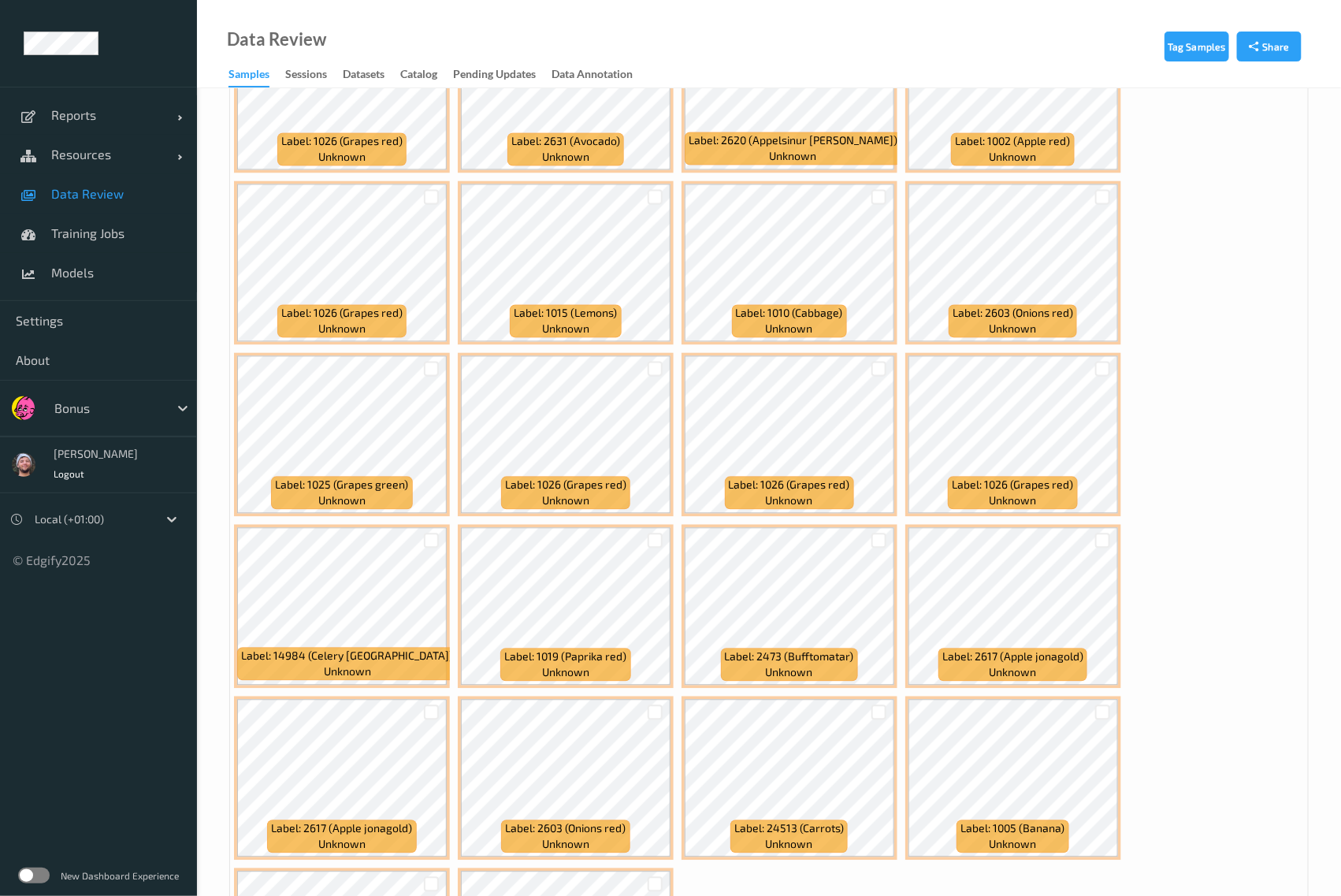
click at [144, 431] on div "Bonus" at bounding box center [99, 408] width 197 height 57
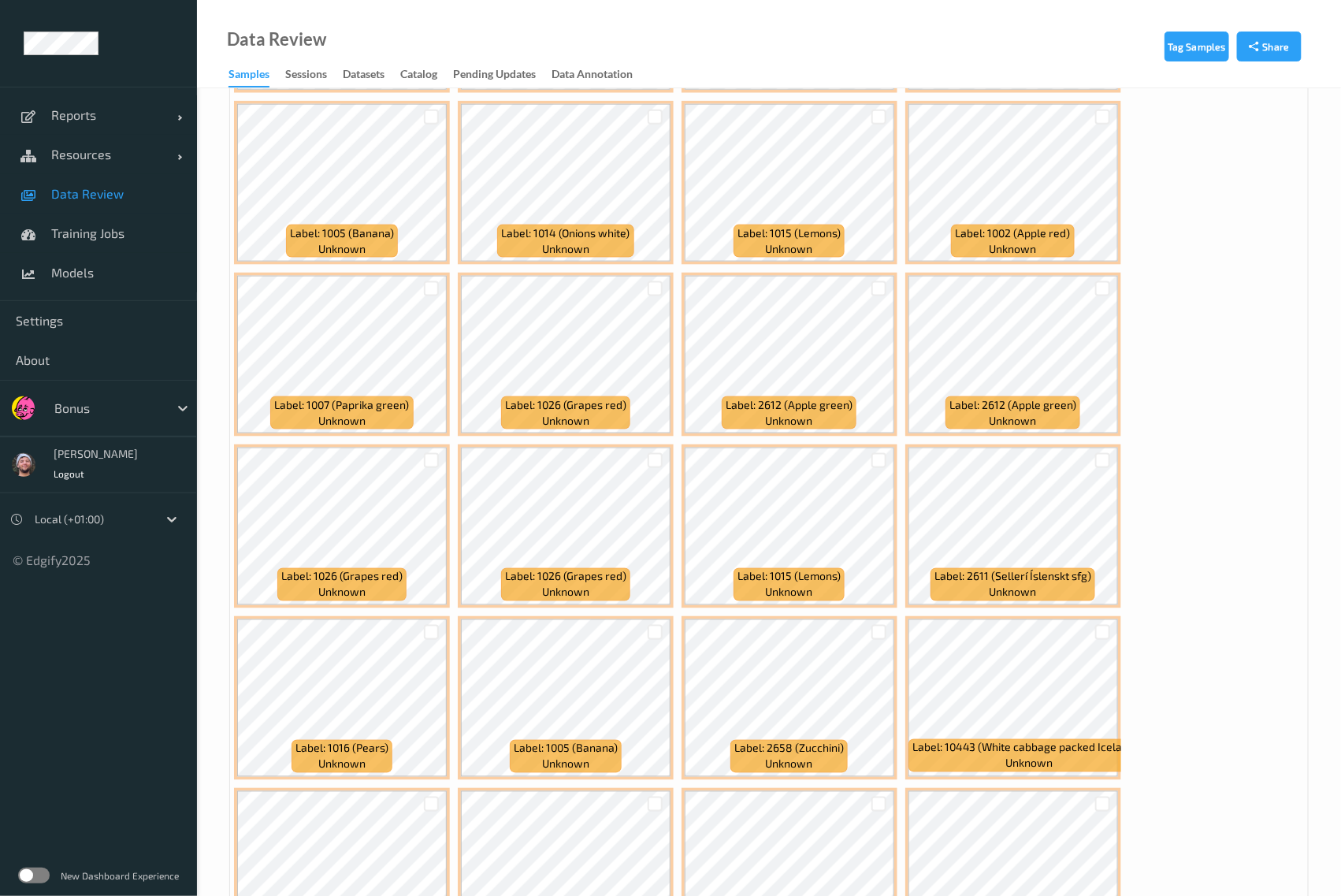
scroll to position [3465, 0]
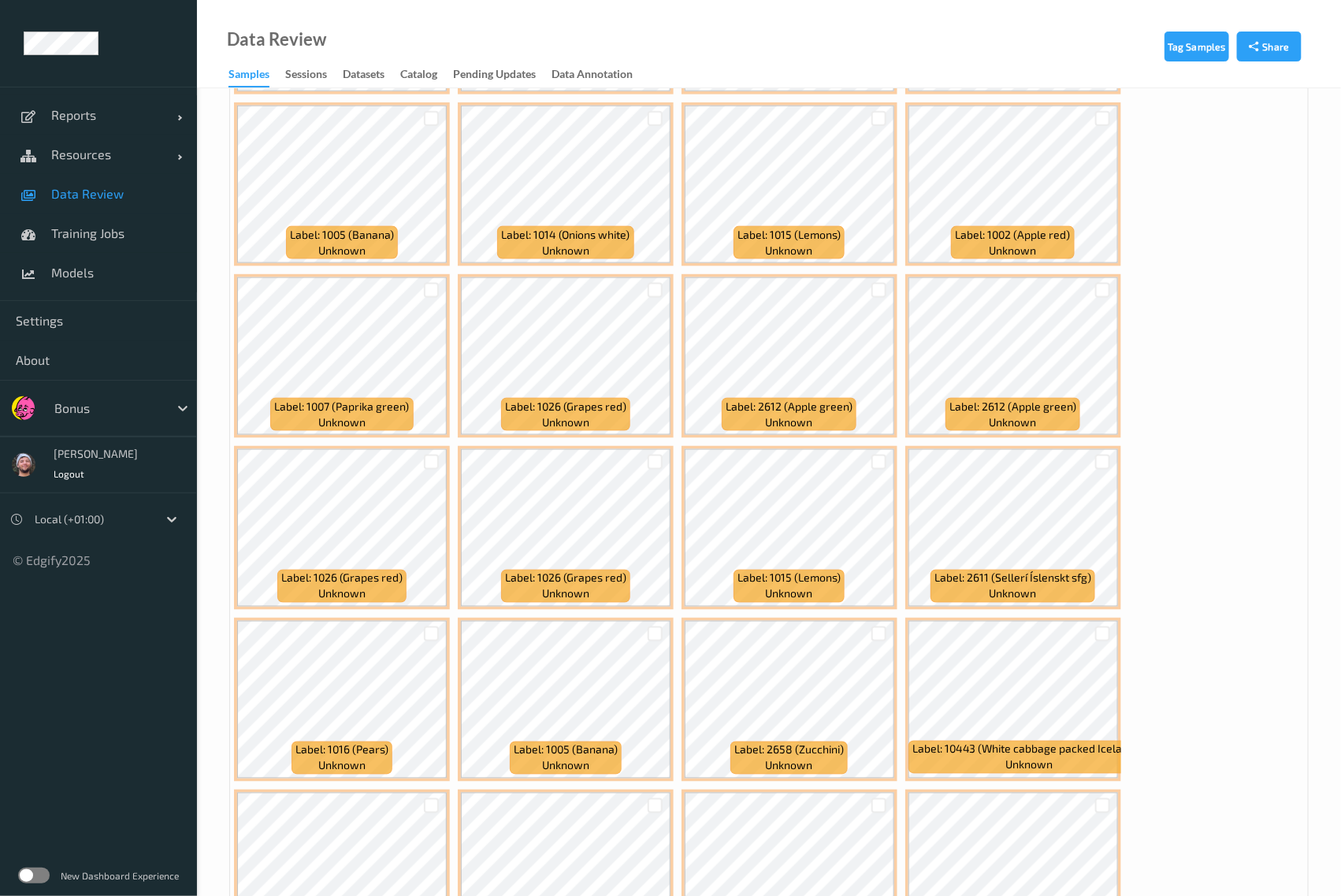
click at [1222, 573] on div "Label: 1014 (Onions white) unknown Label: 1015 (Lemons) unknown Label: 2617 (Ap…" at bounding box center [768, 614] width 1078 height 7216
click at [115, 240] on span "Training Jobs" at bounding box center [116, 233] width 130 height 16
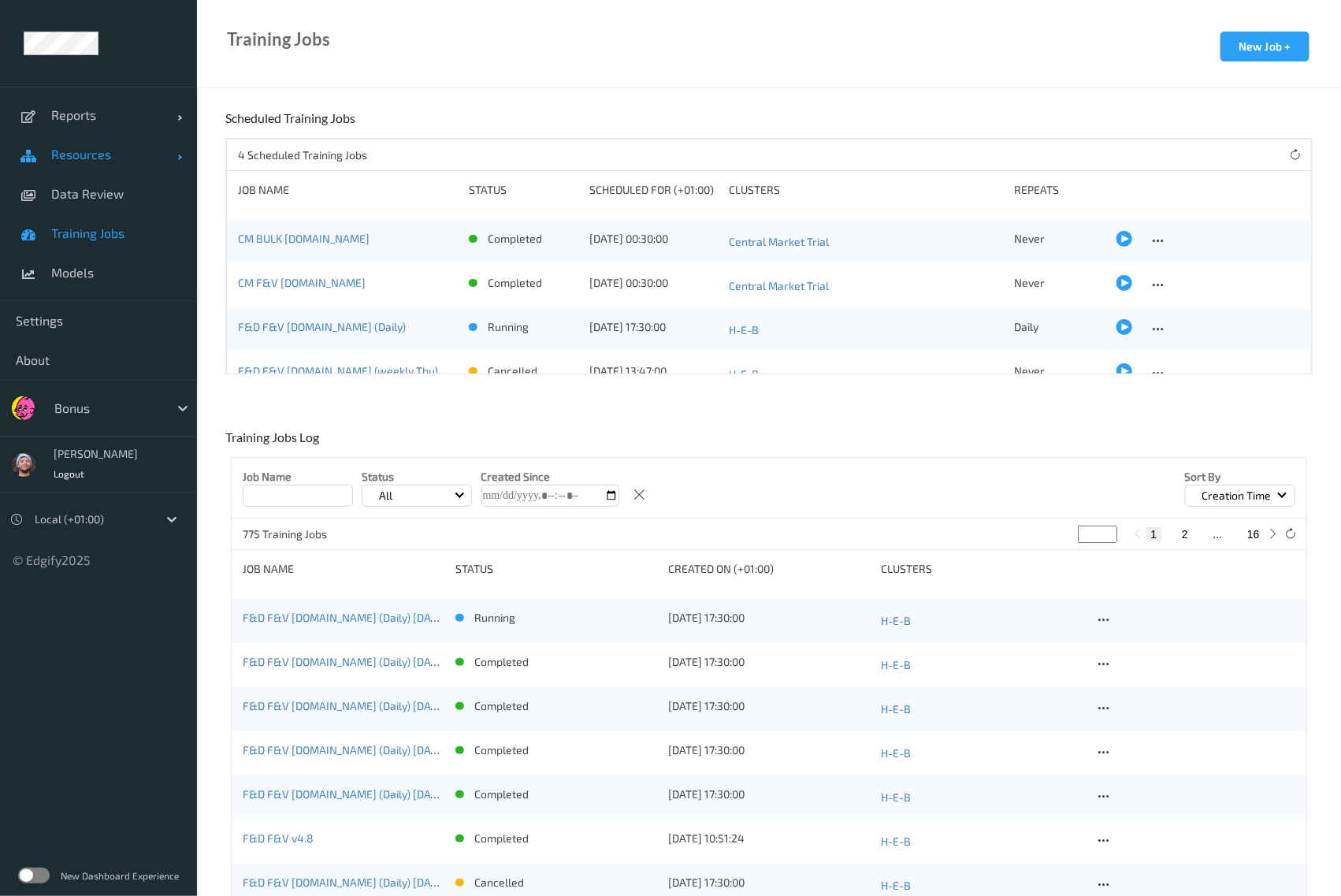
click at [78, 167] on link "Resources" at bounding box center [99, 154] width 197 height 39
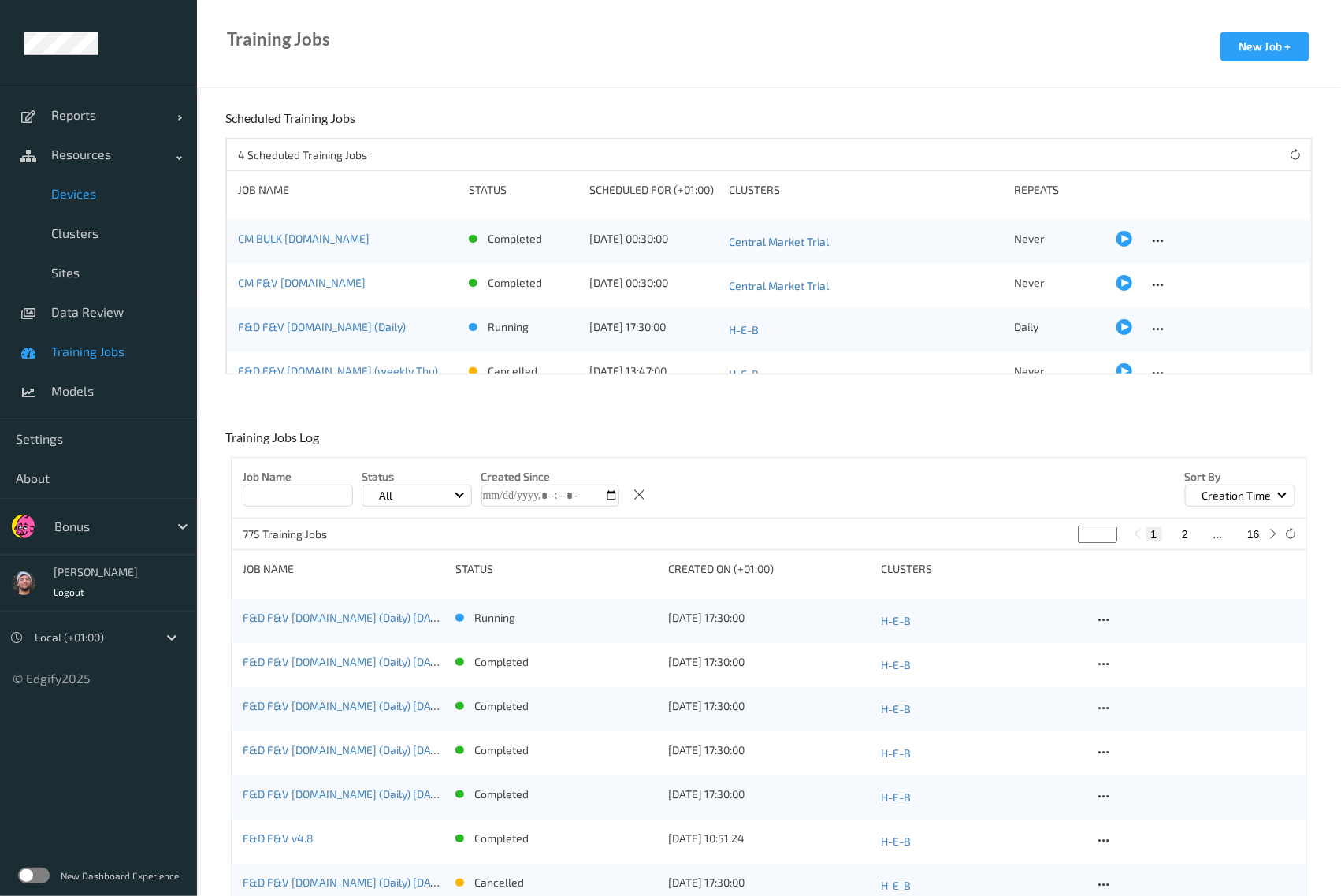
click at [102, 197] on span "Devices" at bounding box center [116, 194] width 130 height 16
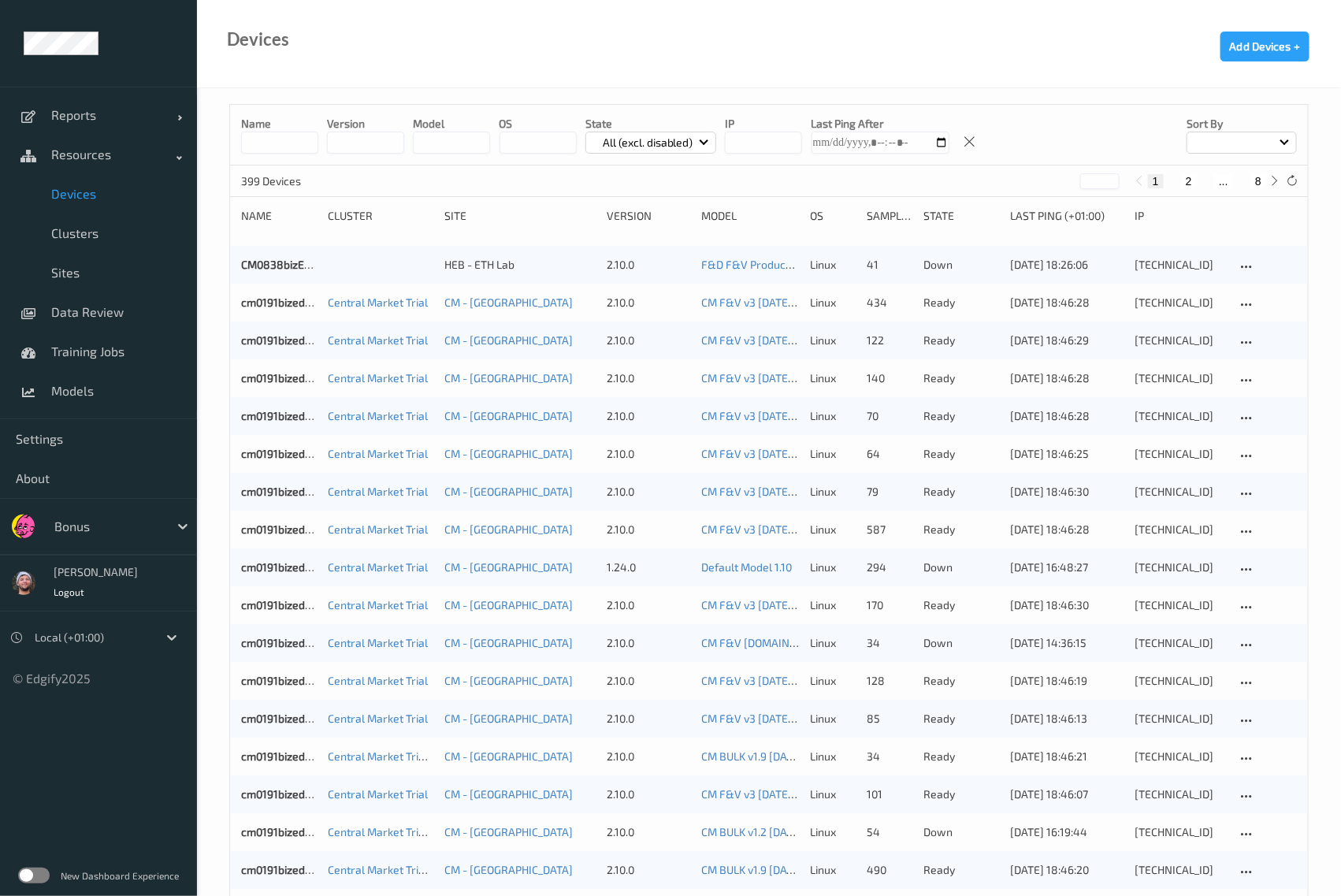
click at [282, 144] on input at bounding box center [279, 143] width 77 height 22
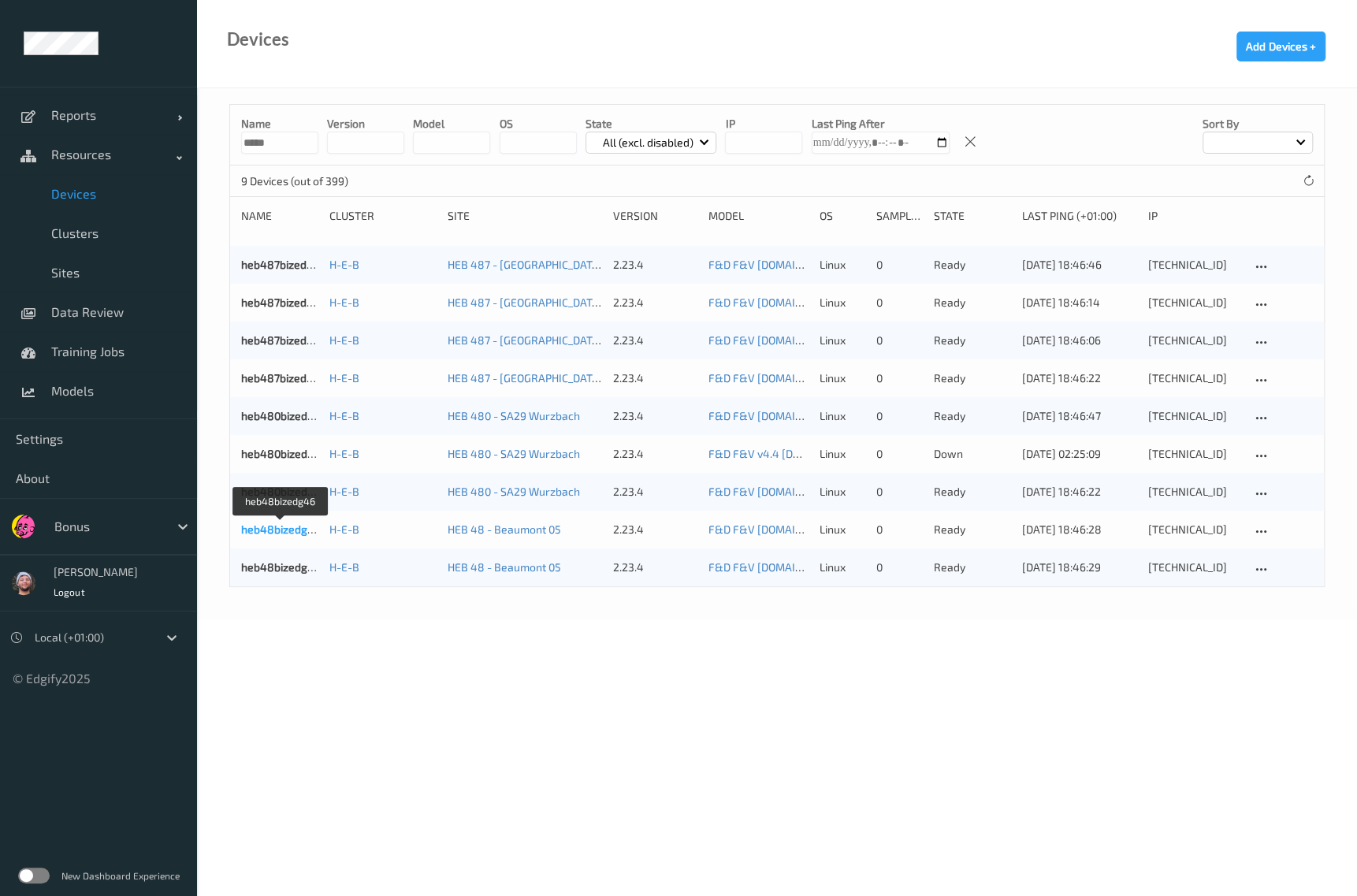
type input "*****"
click at [277, 529] on link "heb48bizedg46" at bounding box center [281, 529] width 80 height 14
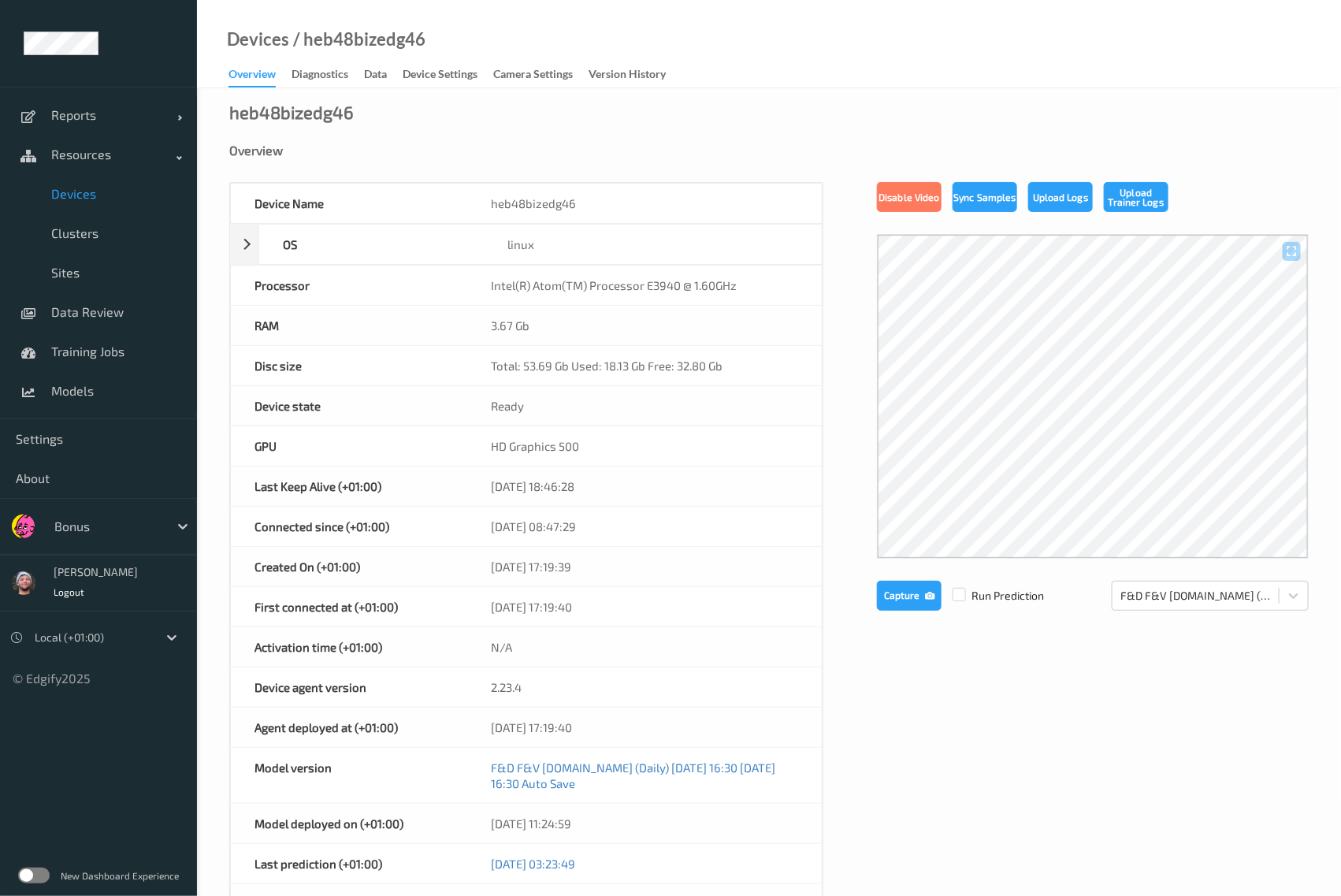
click at [263, 443] on div "GPU" at bounding box center [349, 446] width 237 height 39
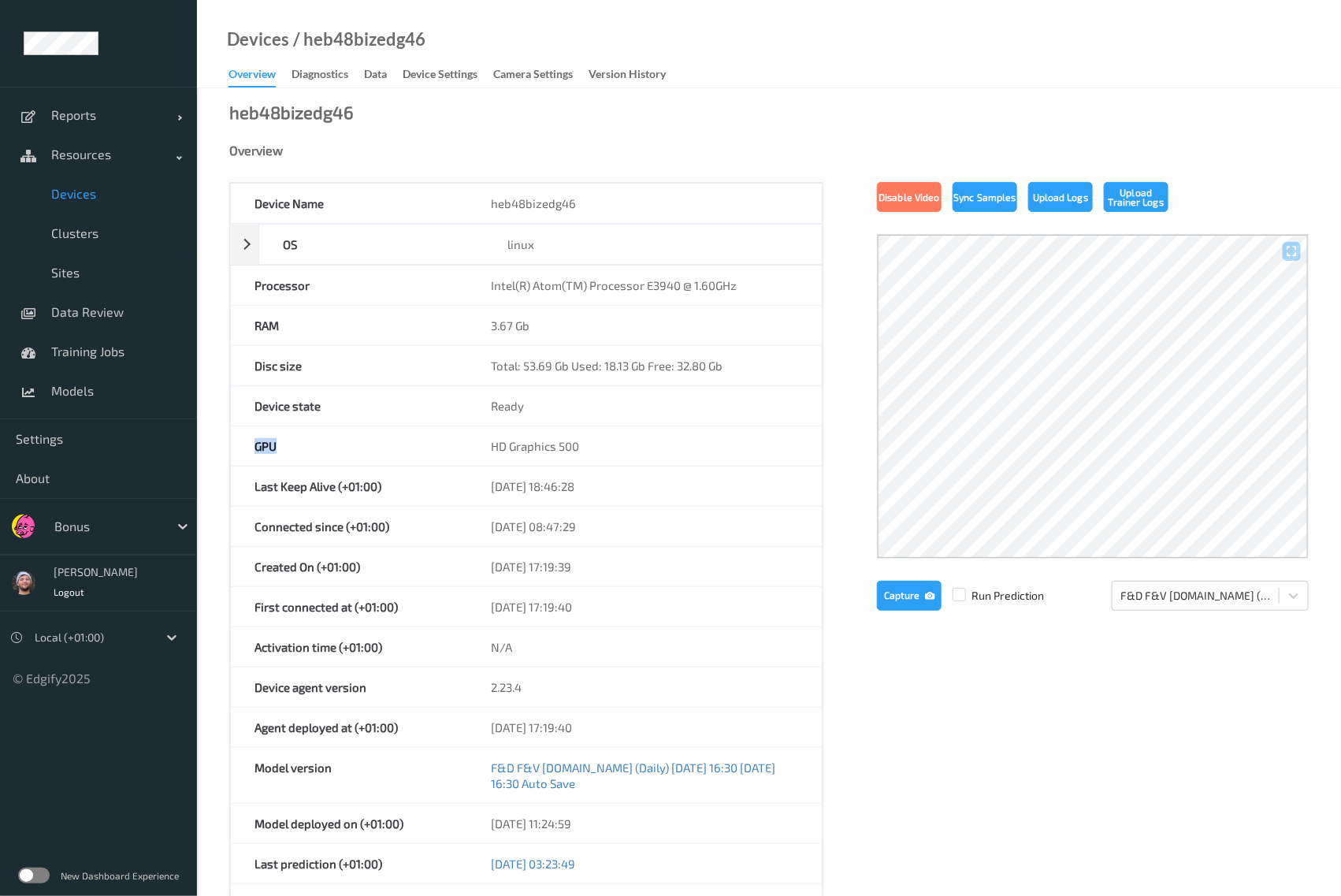
click at [318, 456] on div "GPU" at bounding box center [349, 446] width 237 height 39
click at [655, 198] on div "heb48bizedg46" at bounding box center [644, 203] width 355 height 39
click at [448, 79] on div "Device Settings" at bounding box center [440, 76] width 75 height 20
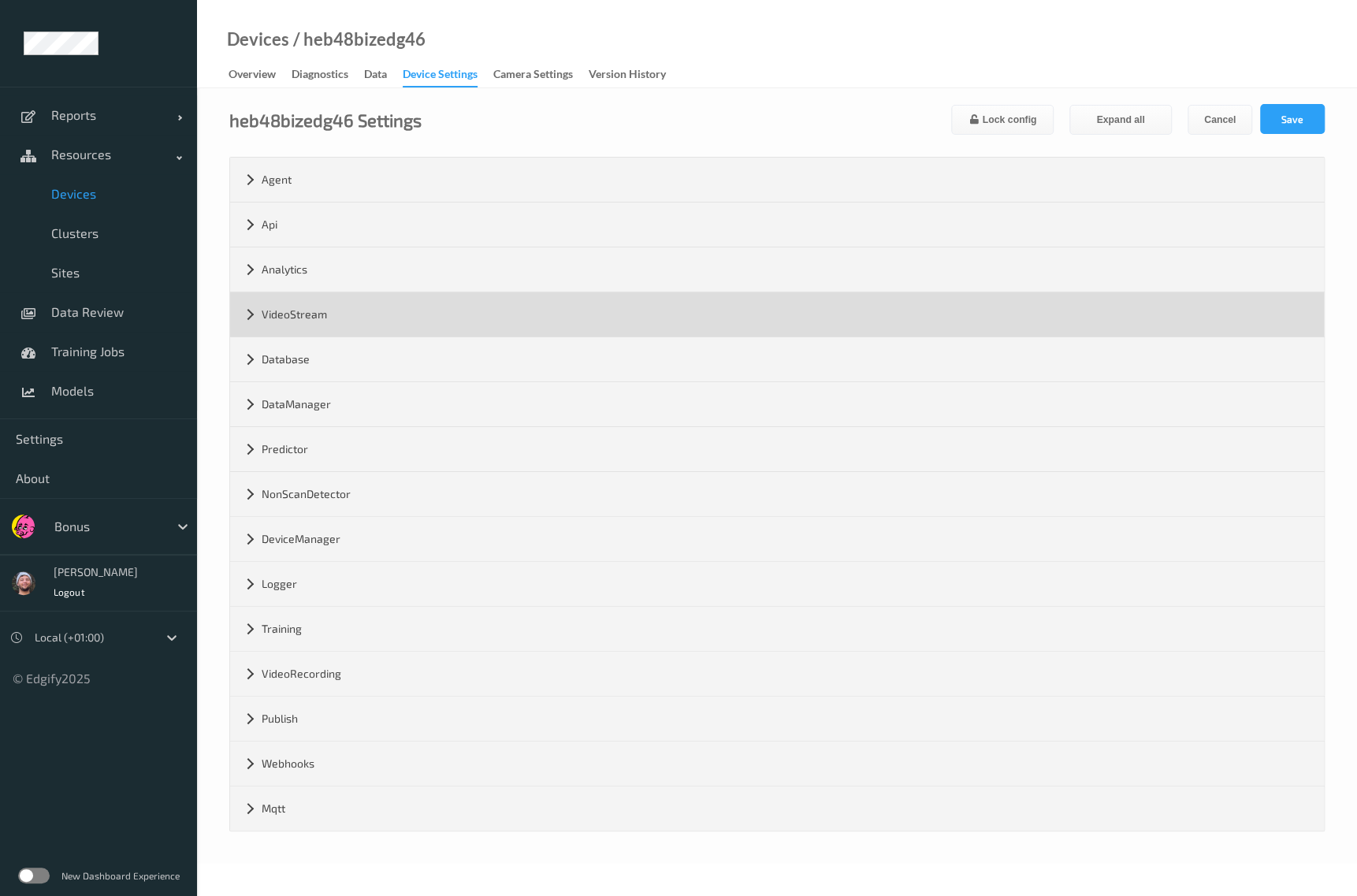
click at [300, 313] on div "VideoStream" at bounding box center [776, 315] width 1093 height 44
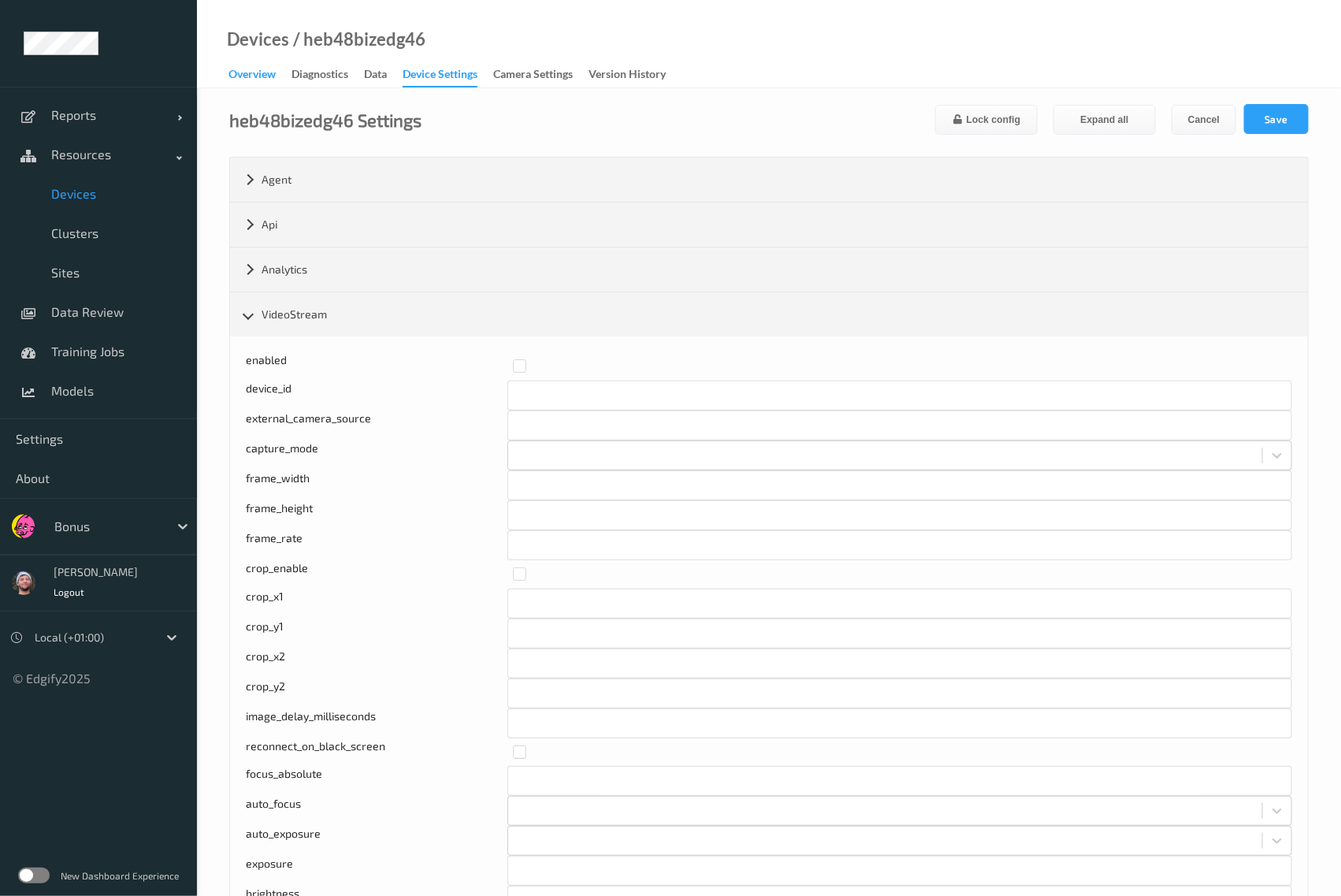
click at [260, 75] on div "Overview" at bounding box center [253, 76] width 48 height 20
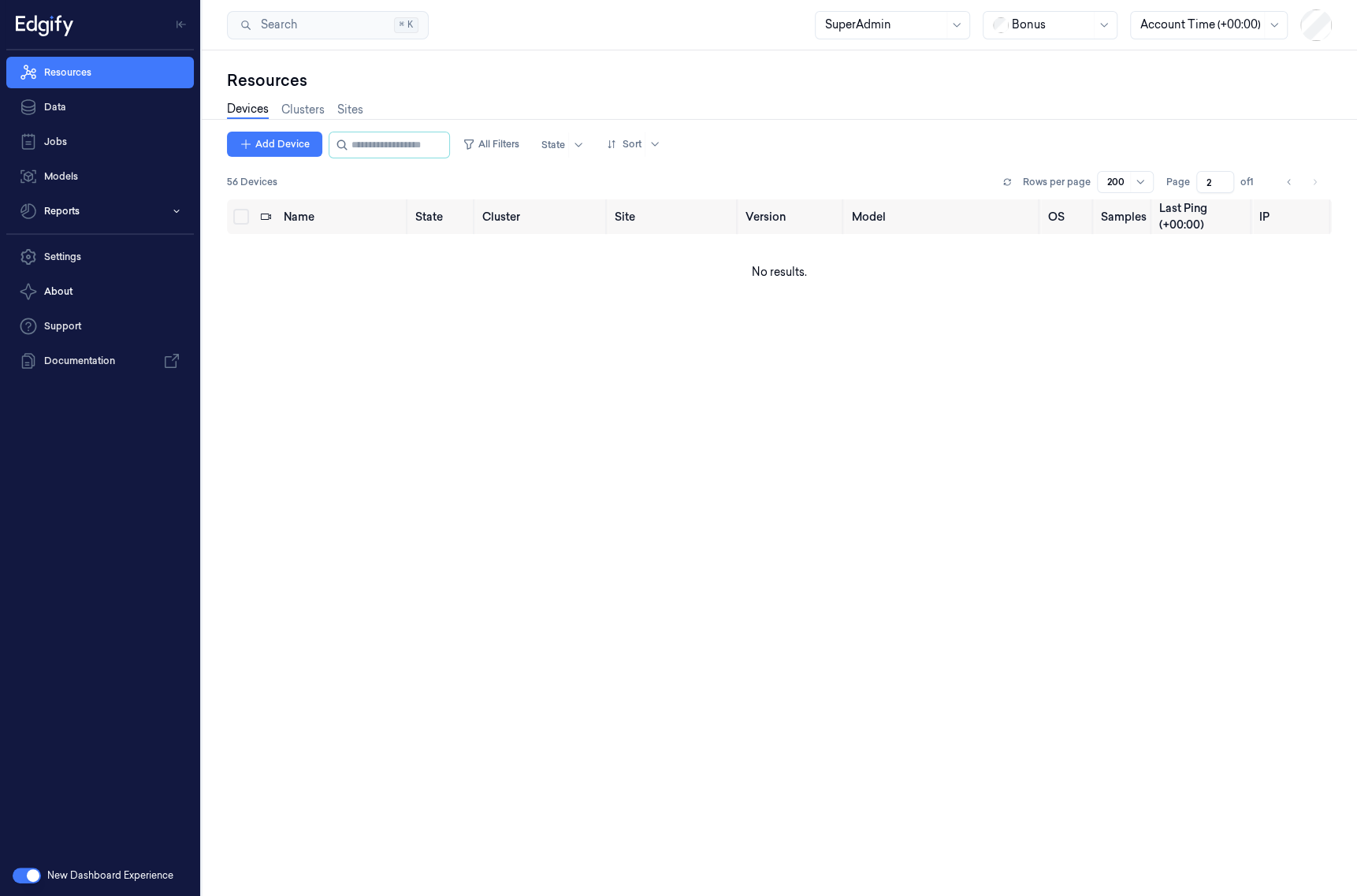
click at [1058, 17] on div at bounding box center [1051, 24] width 79 height 16
type input "h-"
click at [1041, 57] on div "H-E-B" at bounding box center [1021, 59] width 54 height 16
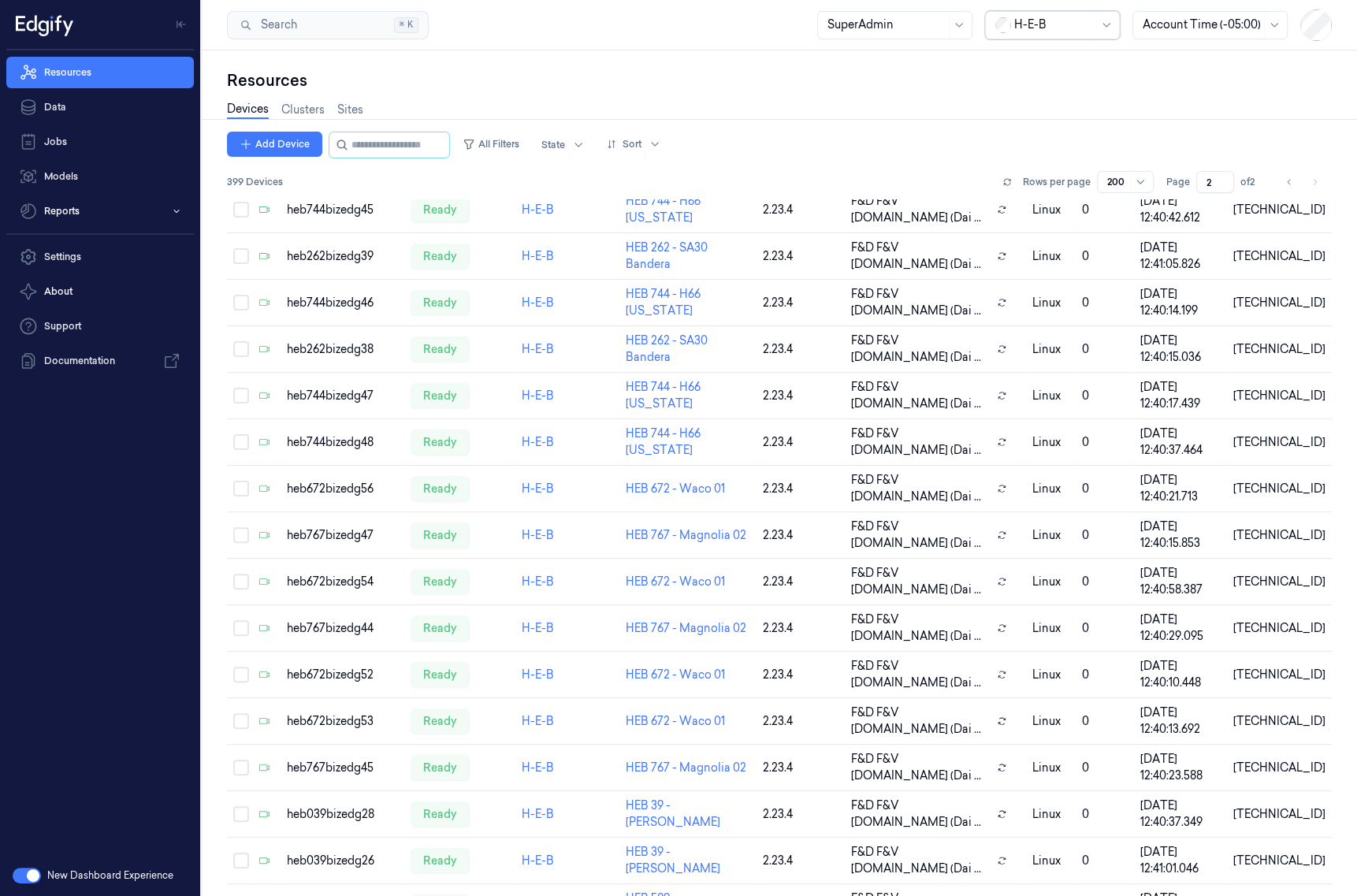
scroll to position [7679, 0]
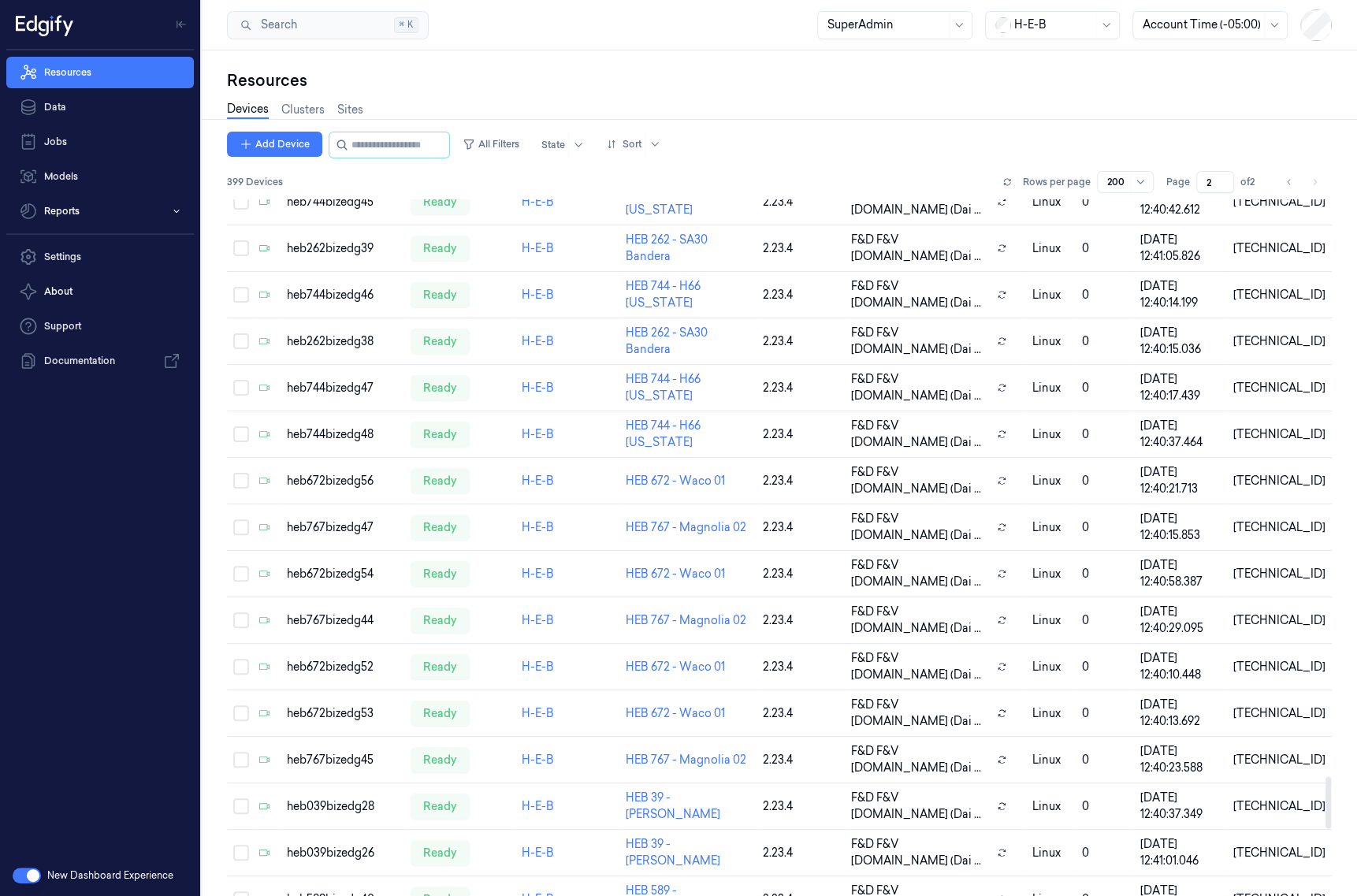
click at [805, 88] on div "Resources" at bounding box center [779, 81] width 1104 height 22
drag, startPoint x: 469, startPoint y: 147, endPoint x: 560, endPoint y: 121, distance: 94.6
click at [560, 121] on div "Resources Devices Clusters Sites Add Device All Filters State Sort 399 Devices …" at bounding box center [779, 483] width 1104 height 827
click at [517, 145] on button "All Filters" at bounding box center [491, 145] width 70 height 26
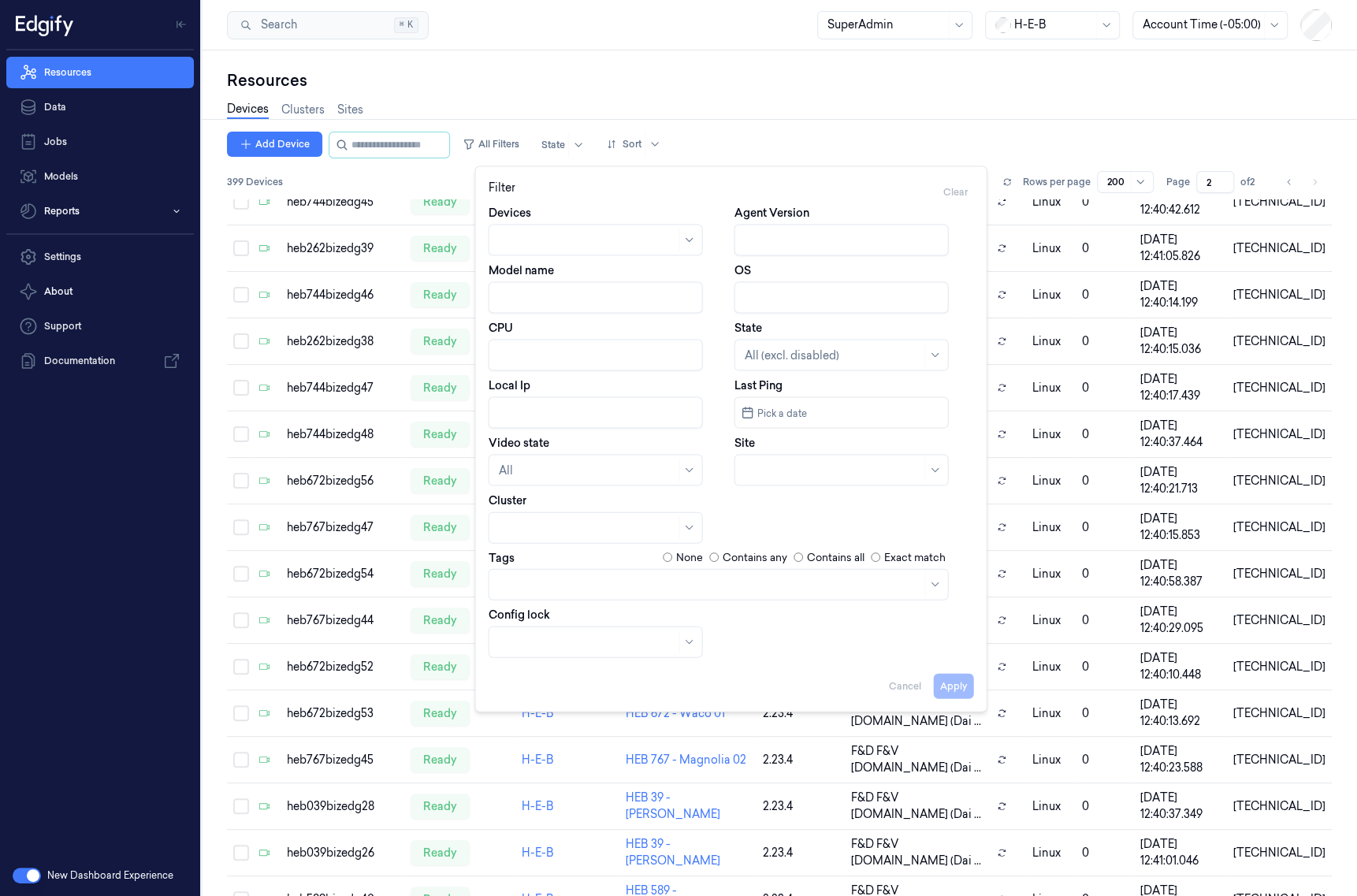
click at [545, 465] on div at bounding box center [587, 470] width 177 height 16
click at [554, 565] on div "Disconnected" at bounding box center [535, 557] width 75 height 16
click at [958, 685] on button "Apply" at bounding box center [953, 686] width 40 height 26
type input "1"
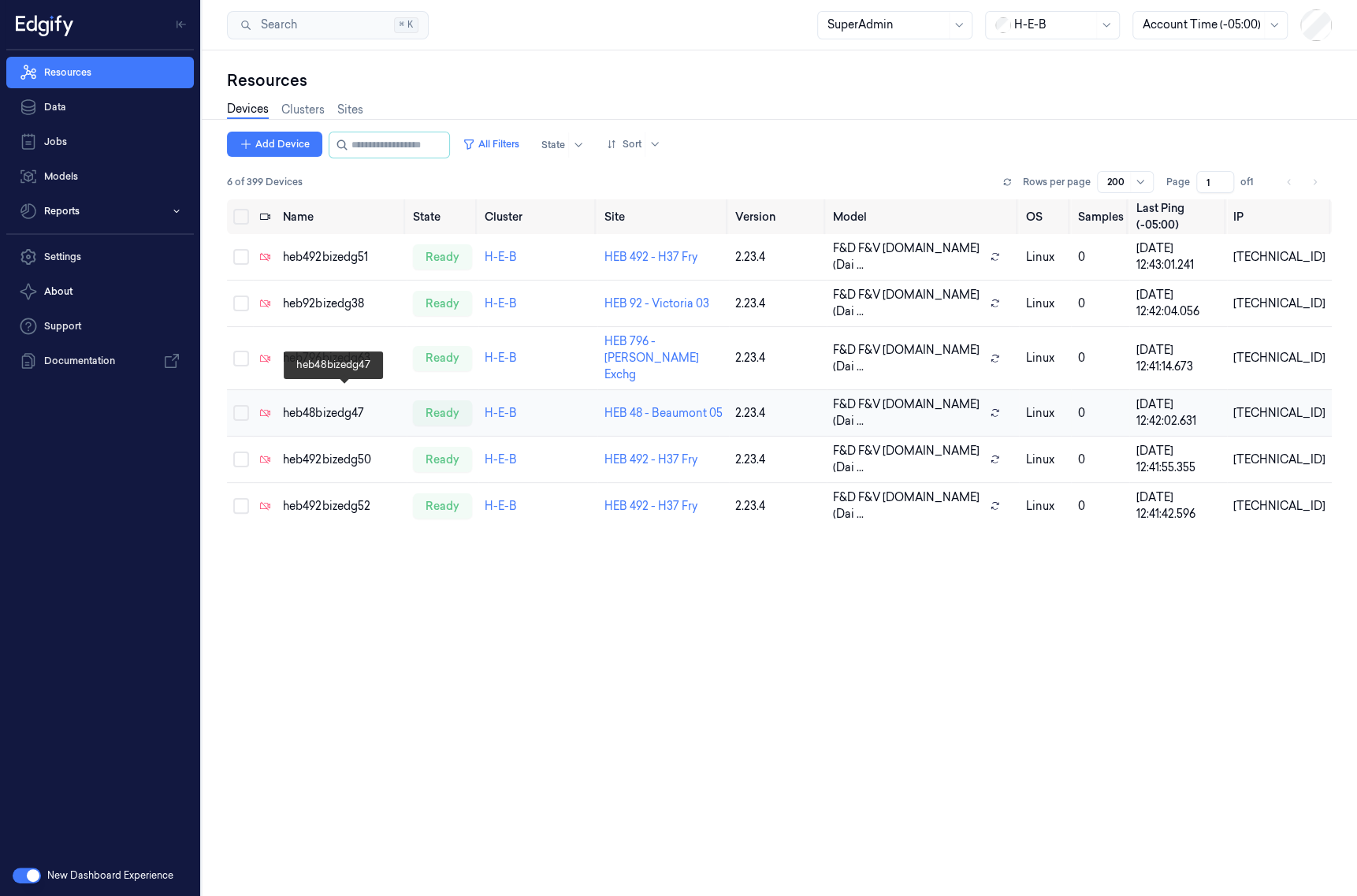
click at [303, 405] on div "heb48bizedg47" at bounding box center [340, 413] width 117 height 16
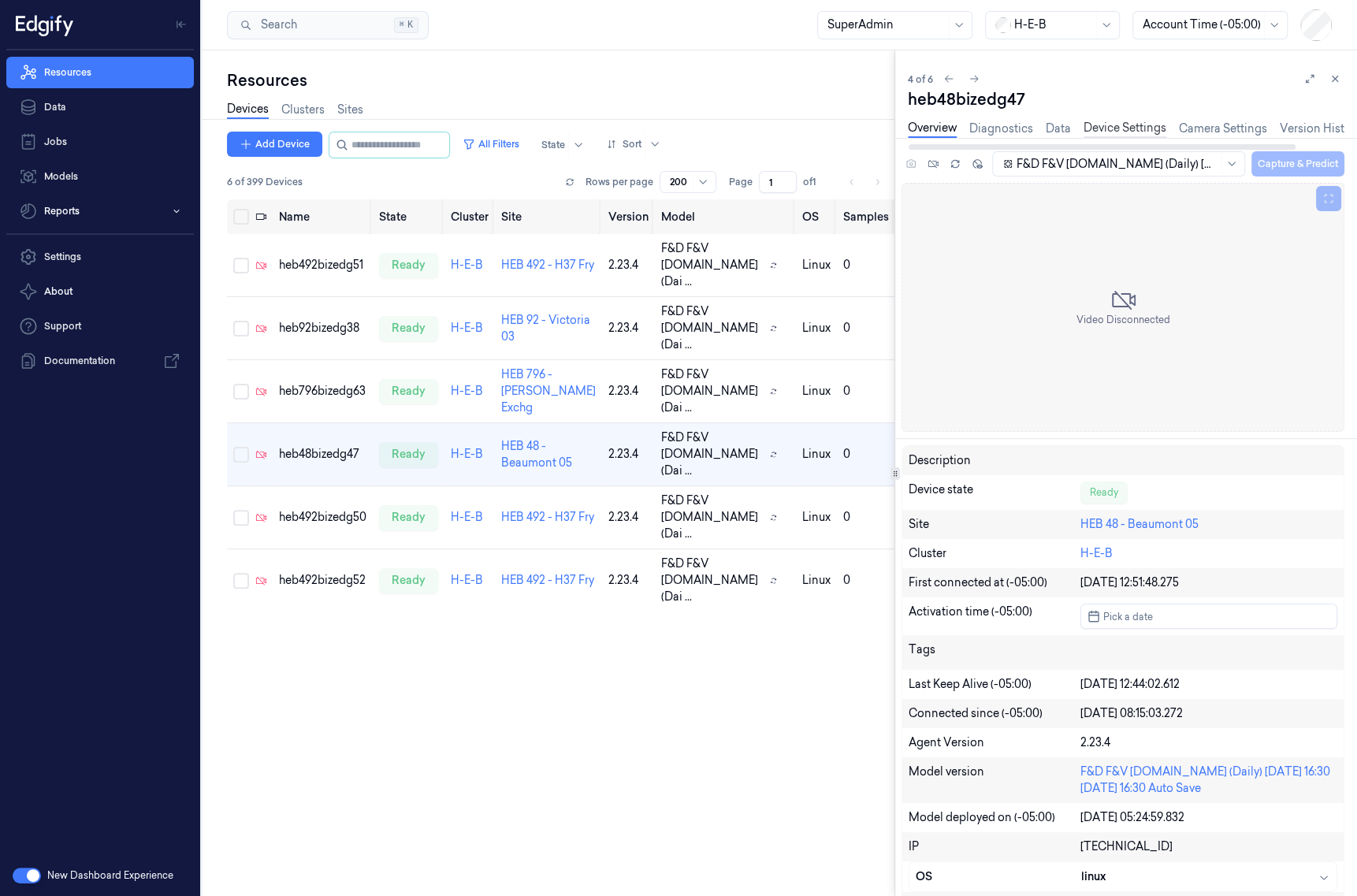
click at [1143, 120] on link "Device Settings" at bounding box center [1124, 128] width 83 height 18
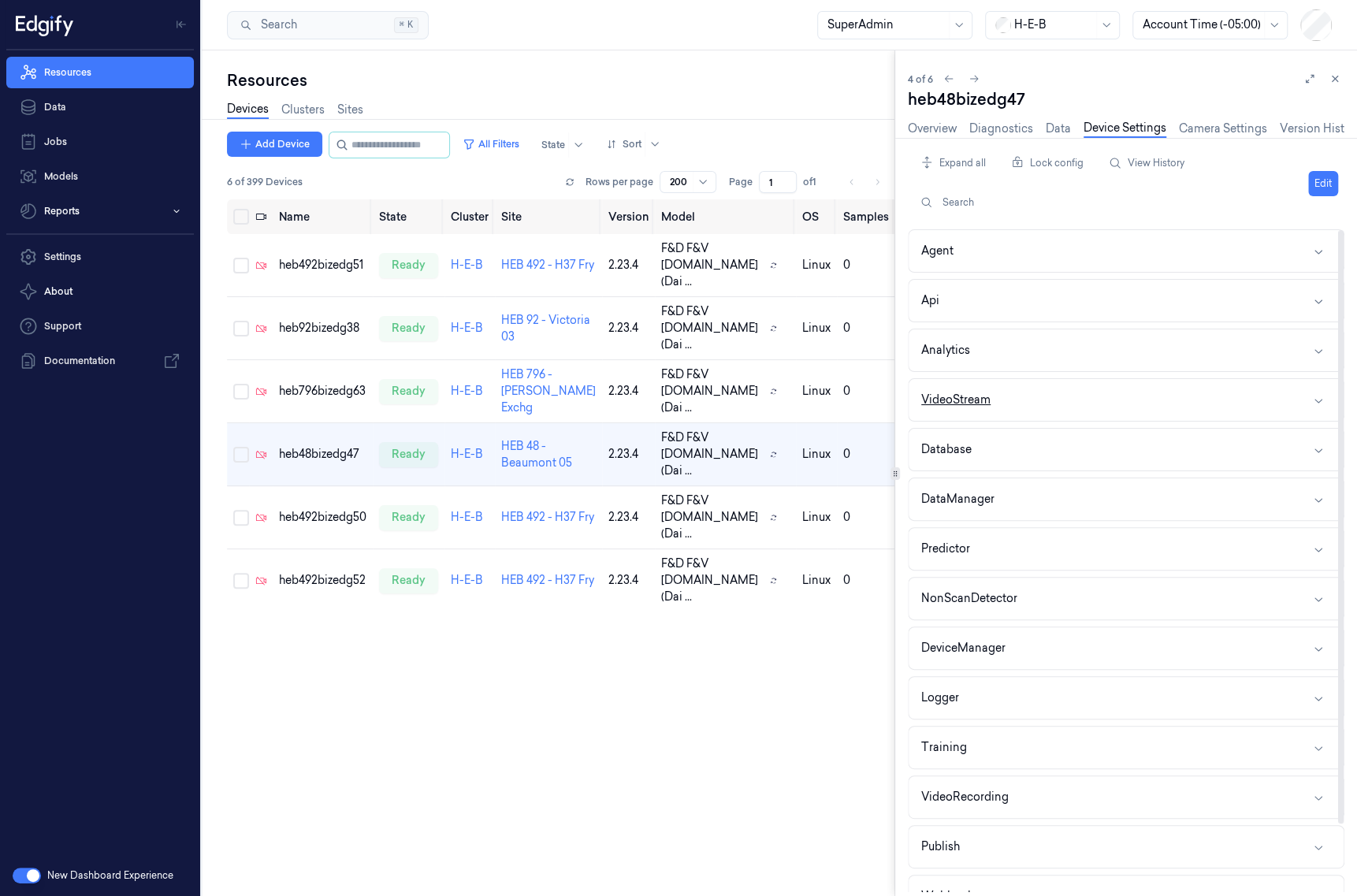
click at [1078, 391] on button "VideoStream" at bounding box center [1126, 399] width 435 height 42
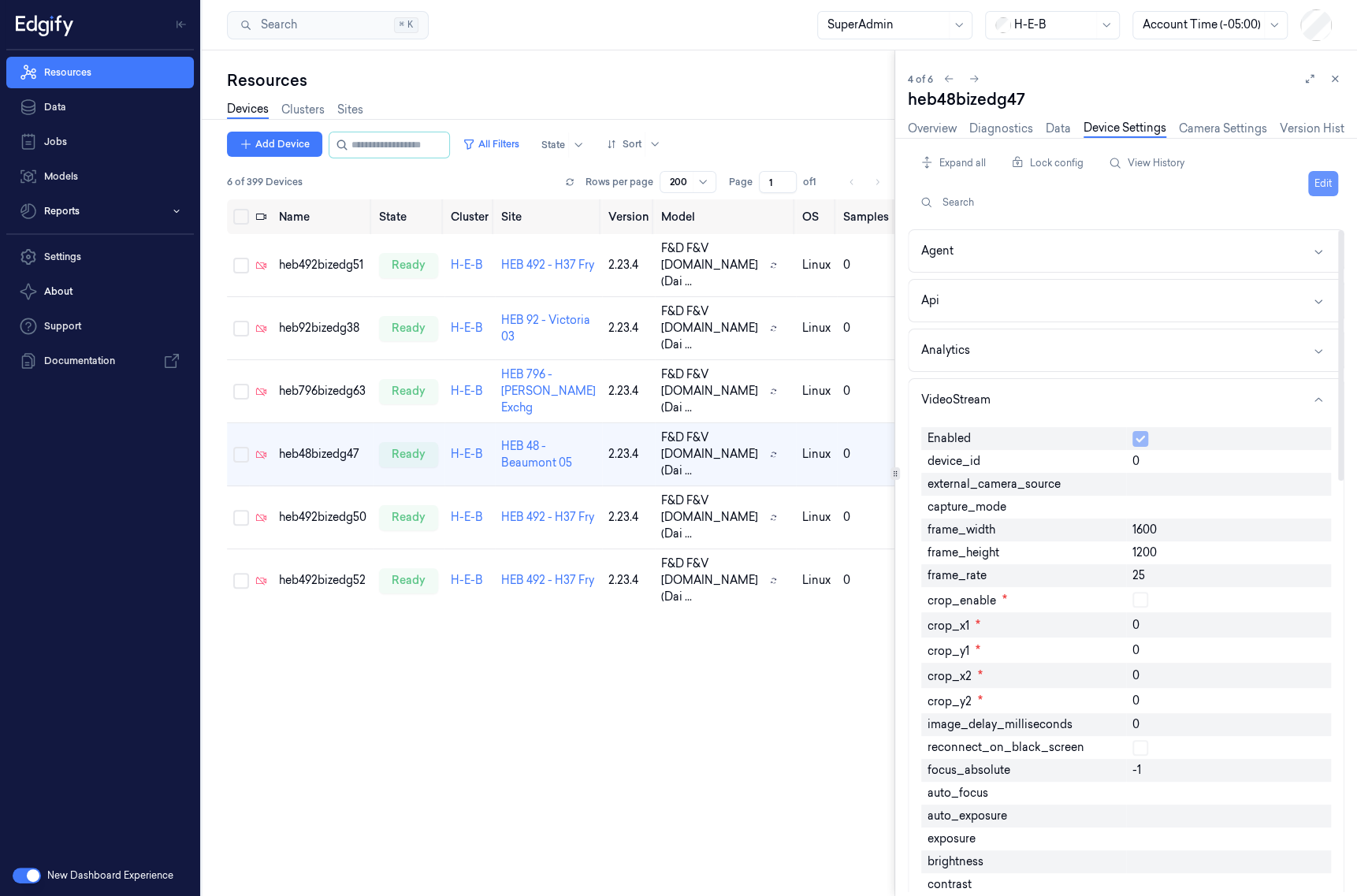
click at [1318, 180] on button "Edit" at bounding box center [1322, 184] width 30 height 26
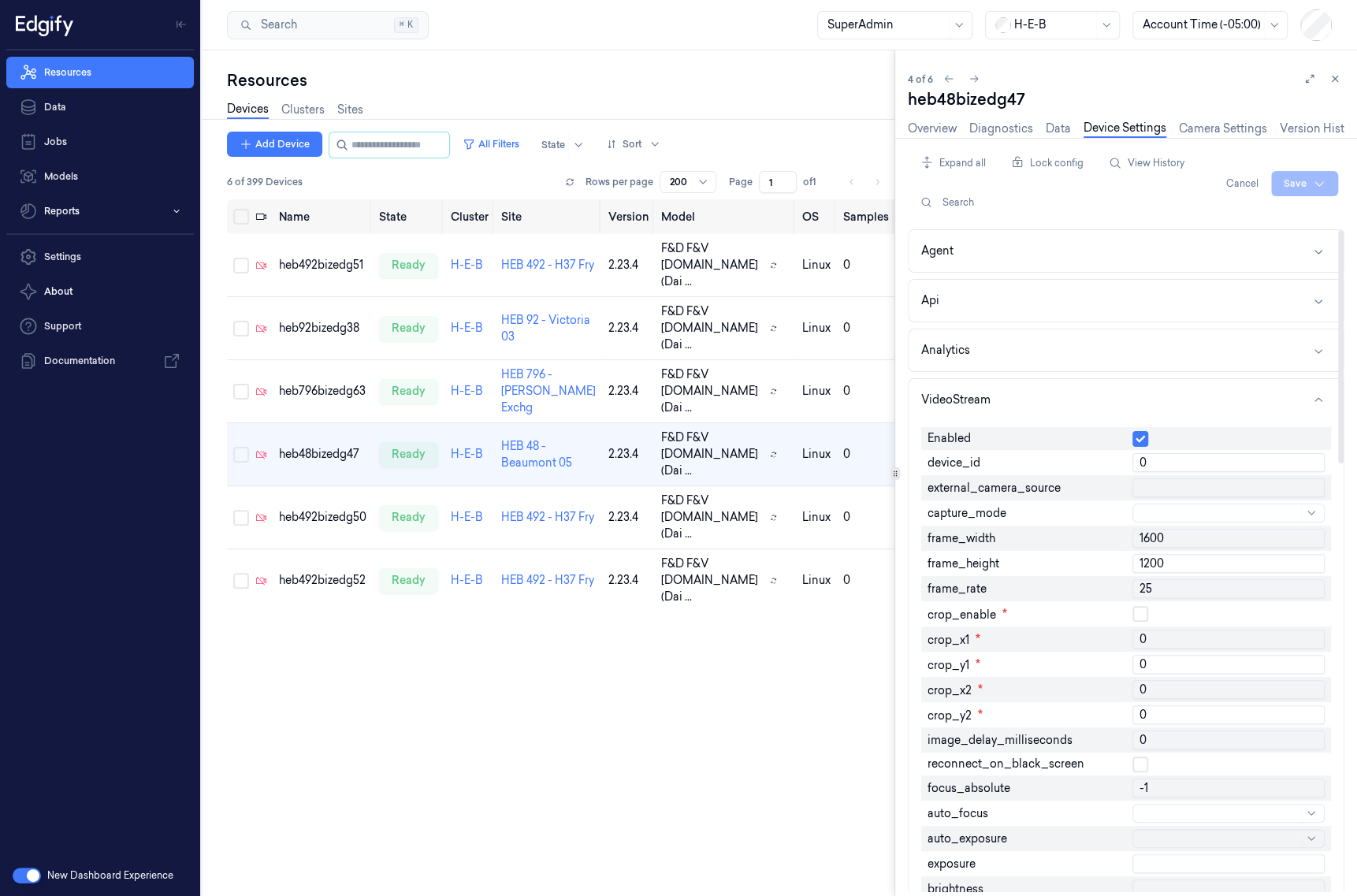
click at [1170, 462] on input "0" at bounding box center [1229, 463] width 192 height 19
type input "1"
click at [1281, 186] on html "Resources Data Jobs Models Reports Settings About Support Documentation New Das…" at bounding box center [678, 448] width 1357 height 896
click at [1222, 215] on div "Save to this device" at bounding box center [1263, 216] width 140 height 26
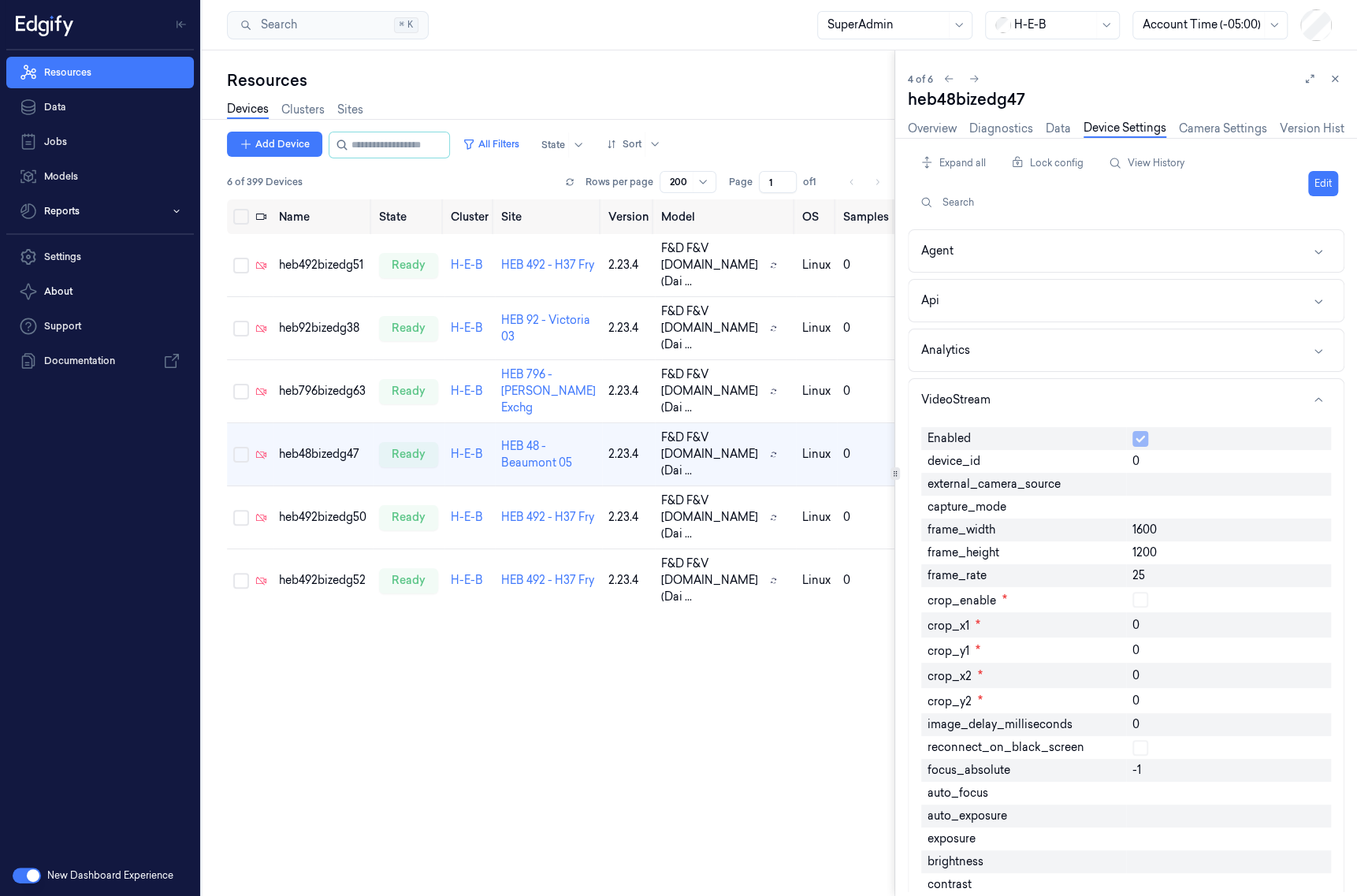
click at [610, 75] on div "Resources" at bounding box center [561, 81] width 667 height 22
click at [646, 102] on div "Devices Clusters Sites" at bounding box center [561, 111] width 667 height 40
click at [1329, 83] on icon at bounding box center [1334, 78] width 11 height 11
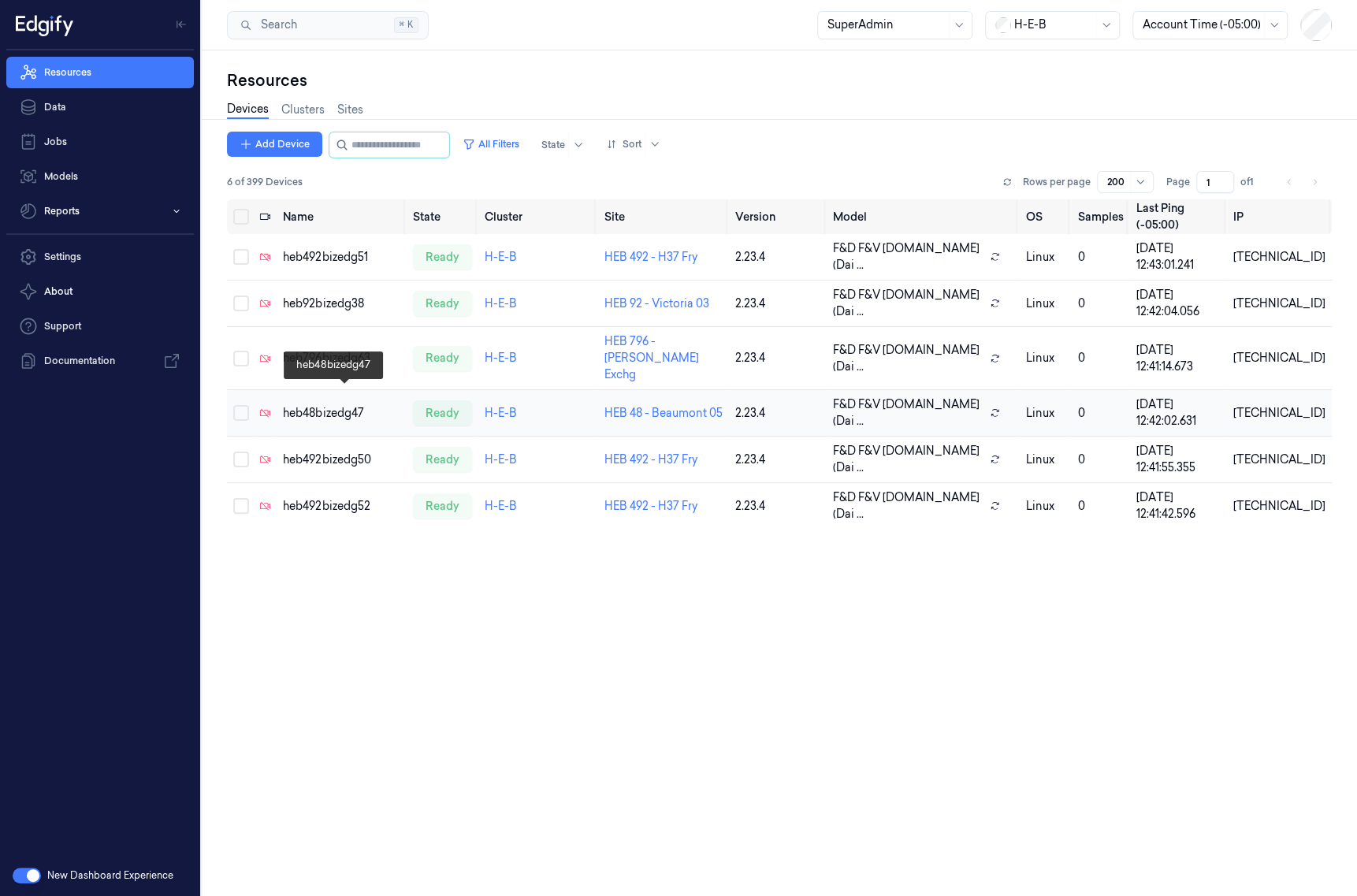
click at [368, 405] on div "heb48bizedg47" at bounding box center [340, 413] width 117 height 16
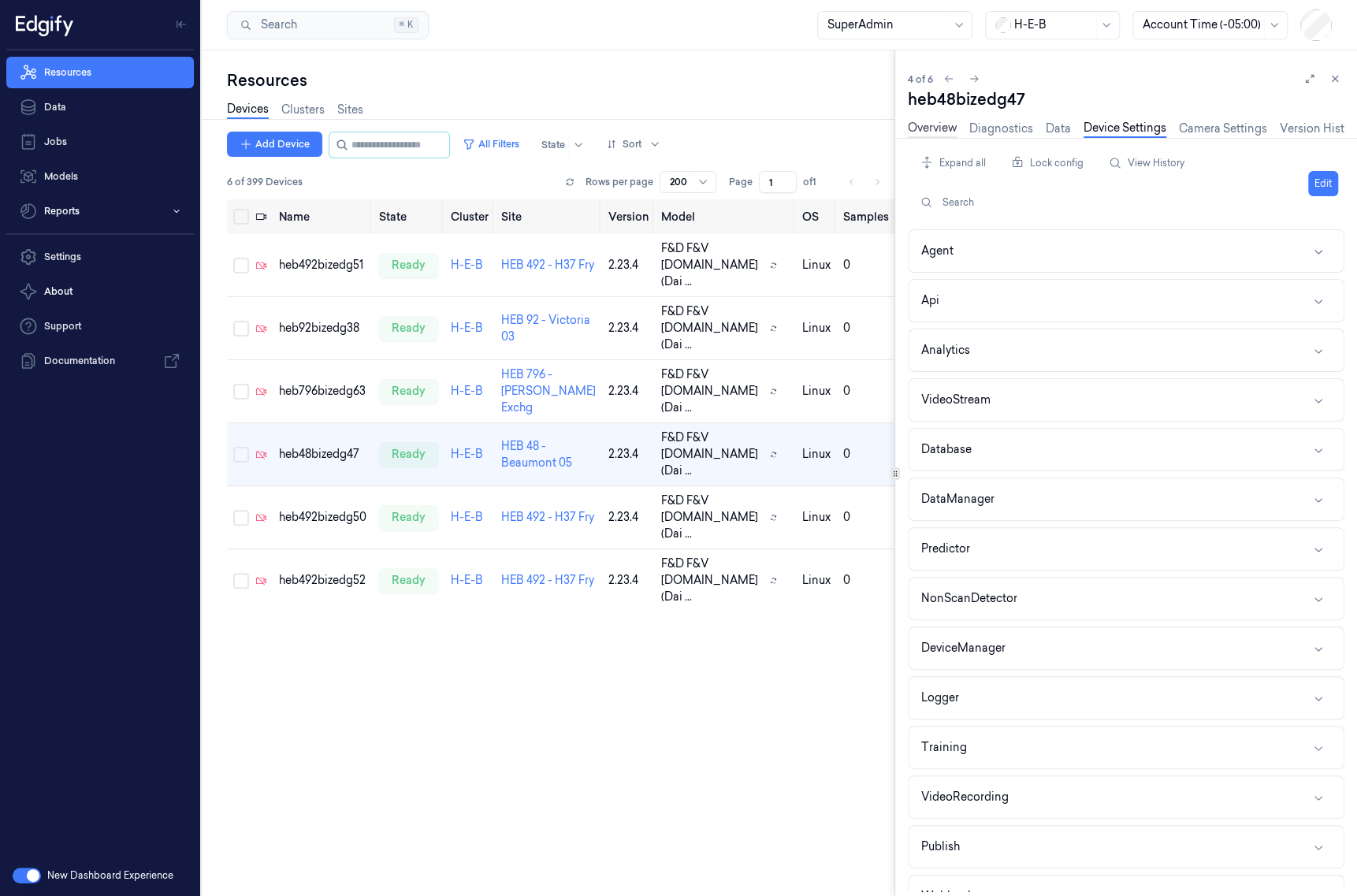
click at [942, 133] on link "Overview" at bounding box center [932, 128] width 48 height 18
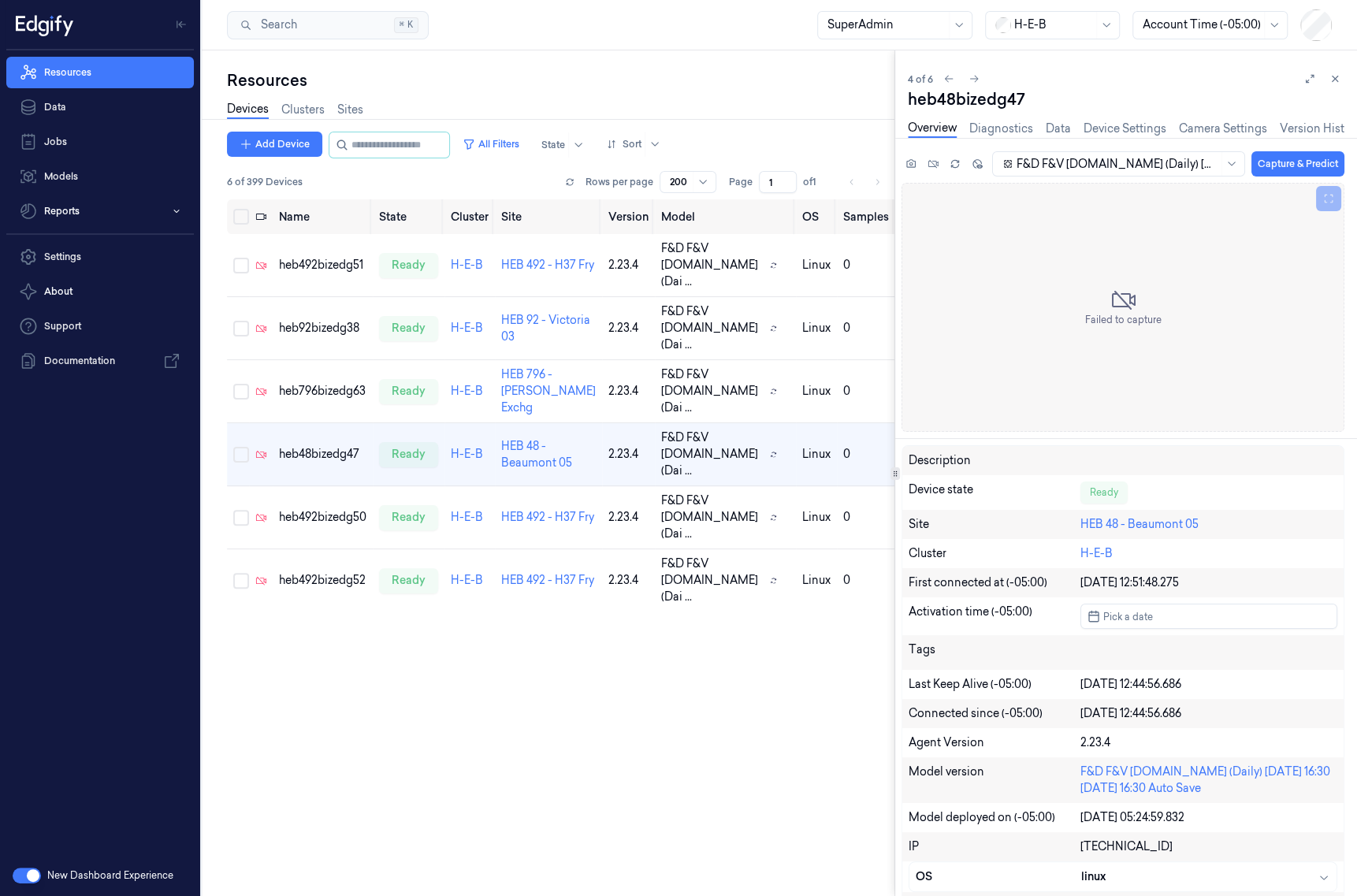
click at [10, 880] on div "New Dashboard Experience" at bounding box center [100, 876] width 200 height 41
click at [27, 879] on button "button" at bounding box center [26, 876] width 28 height 16
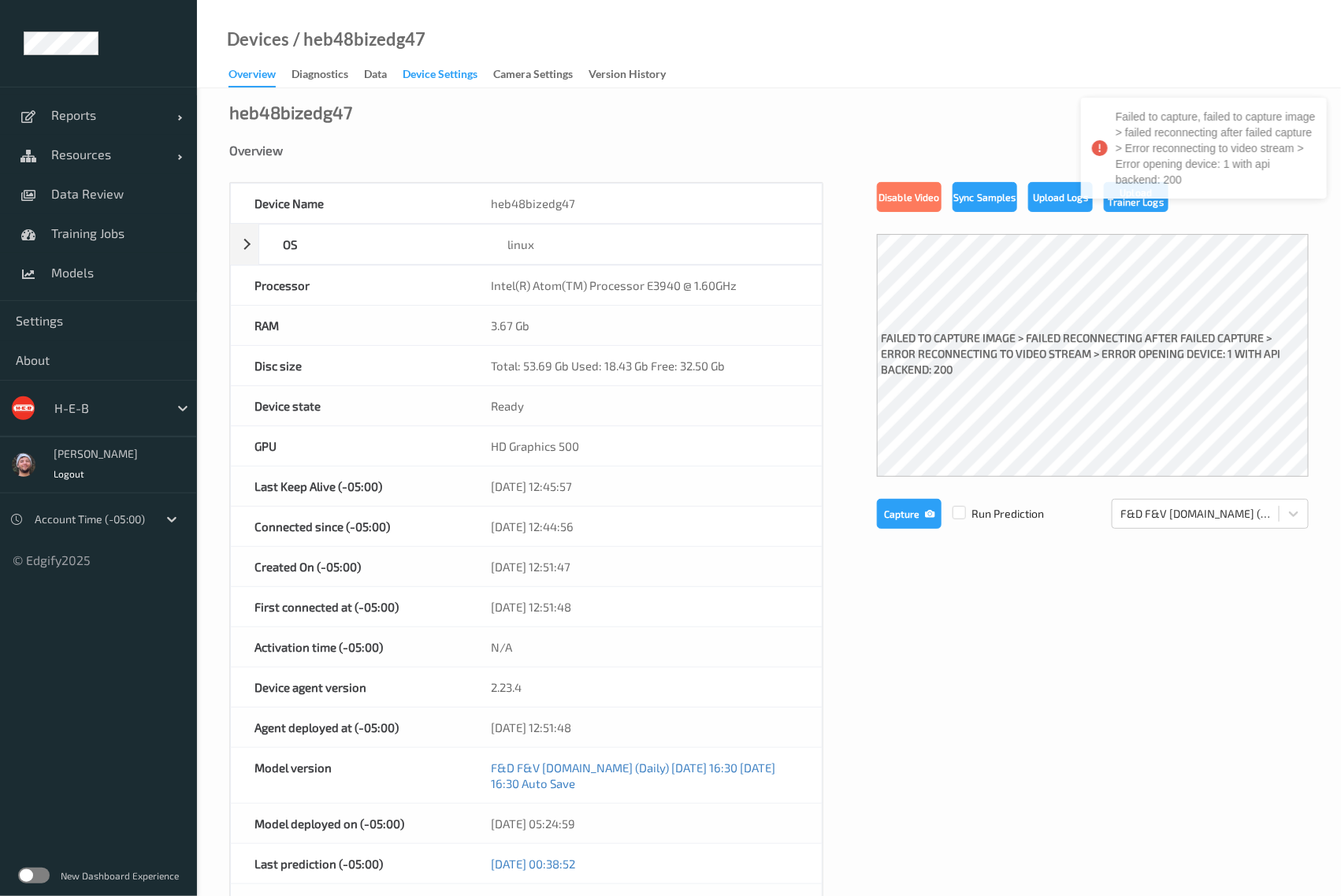
click at [430, 67] on div "Device Settings" at bounding box center [440, 76] width 75 height 20
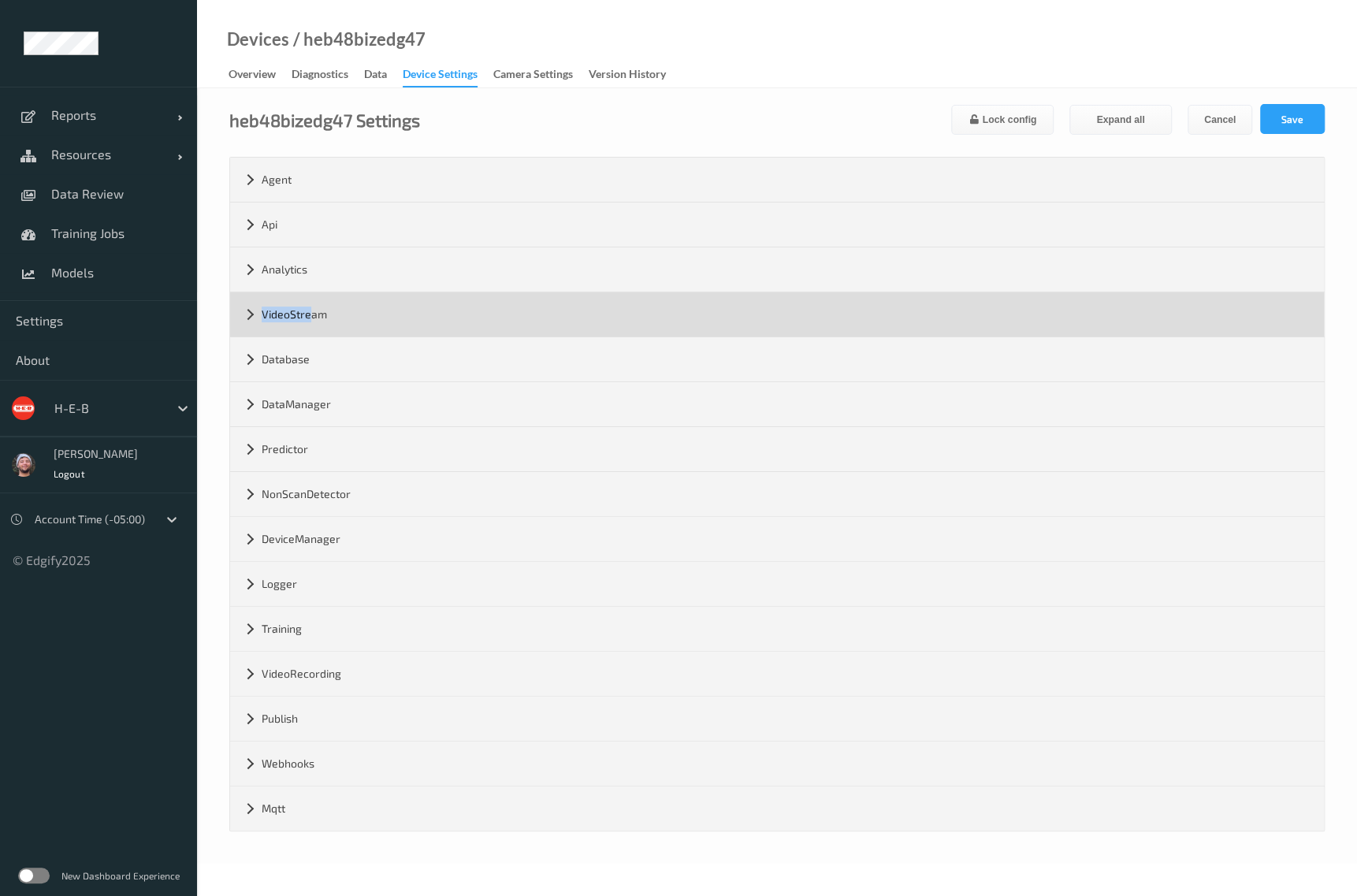
drag, startPoint x: 313, startPoint y: 277, endPoint x: 311, endPoint y: 301, distance: 24.1
click at [311, 301] on div "Agent version 2.23.4 max_msg_size ********* grpc_port ***** web_server_port ***…" at bounding box center [776, 494] width 1093 height 673
click at [311, 301] on div "VideoStream" at bounding box center [776, 315] width 1093 height 44
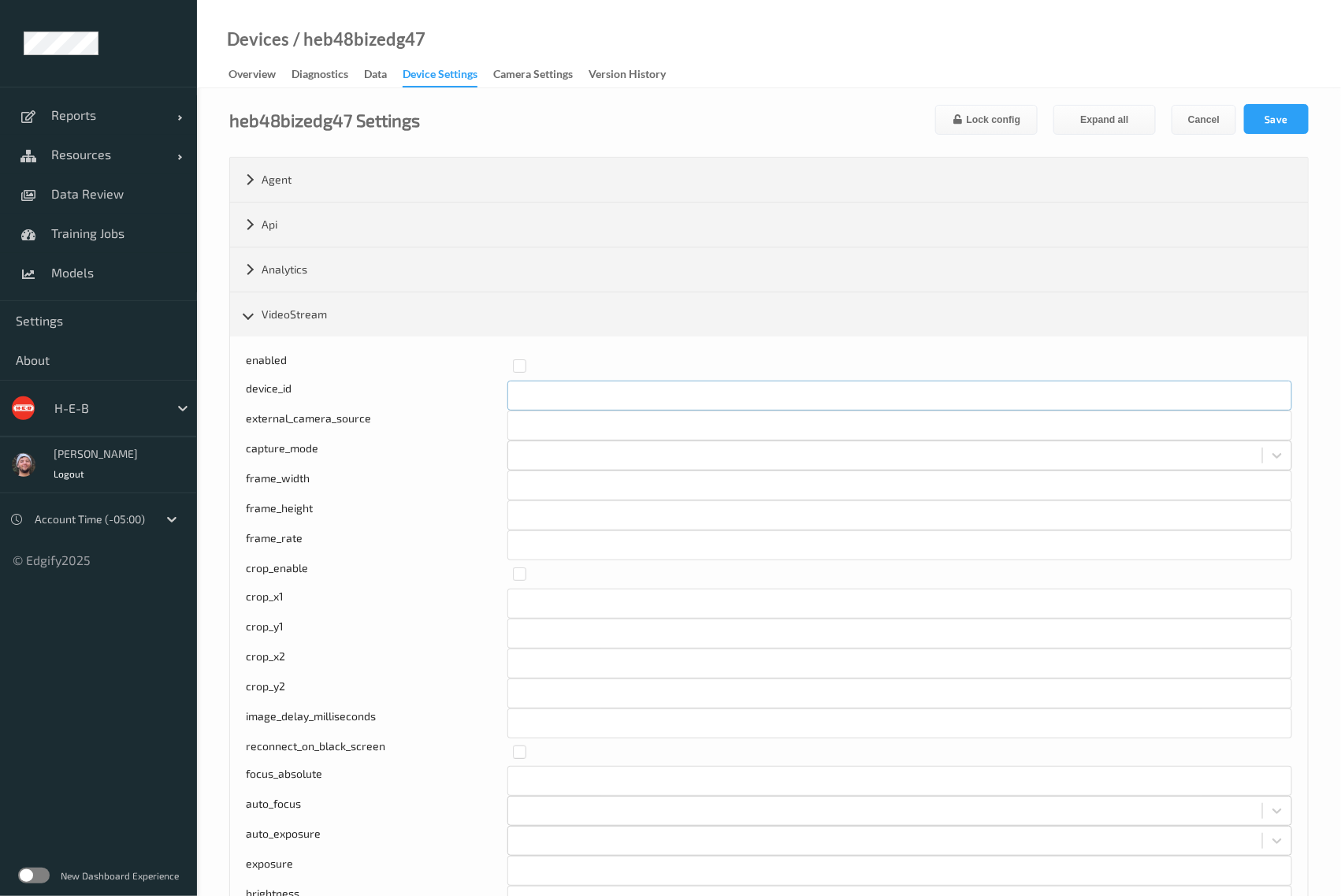
drag, startPoint x: 550, startPoint y: 406, endPoint x: 494, endPoint y: 408, distance: 56.0
click at [494, 408] on div "device_id *" at bounding box center [769, 395] width 1047 height 30
type input "*"
click at [1264, 123] on button "Save" at bounding box center [1276, 118] width 65 height 30
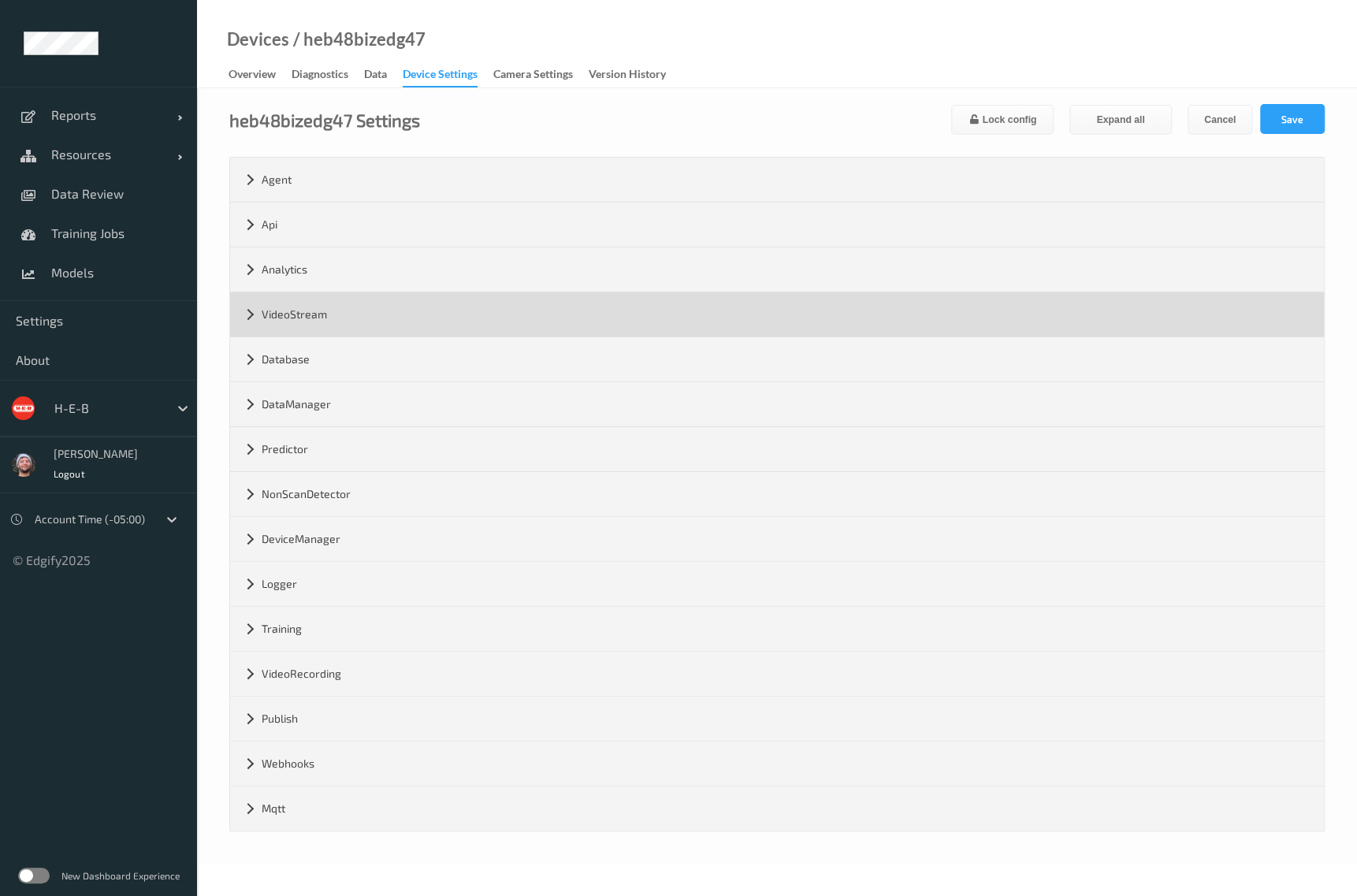
click at [347, 327] on div "VideoStream" at bounding box center [776, 315] width 1093 height 44
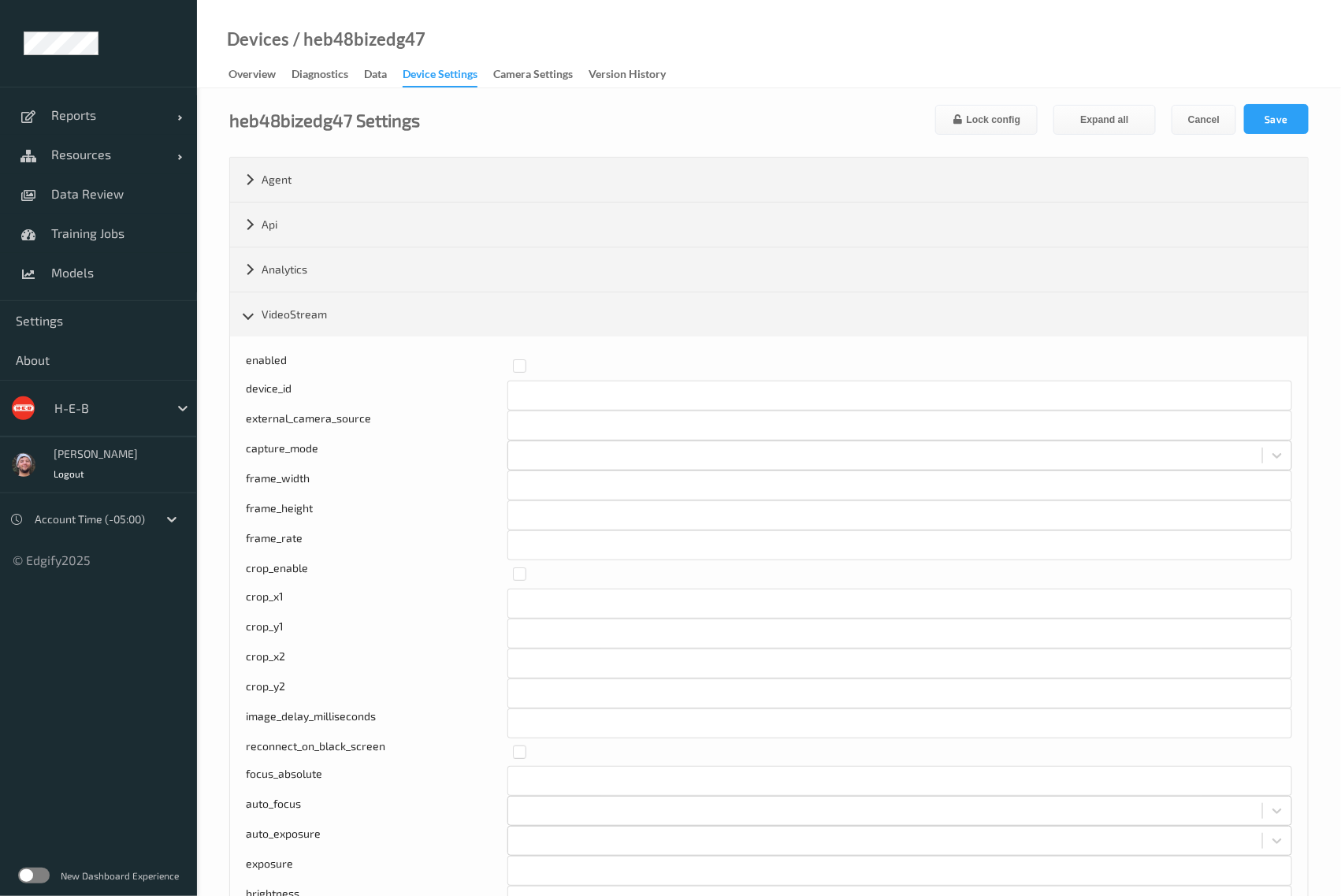
click at [256, 72] on div "Overview" at bounding box center [253, 76] width 48 height 20
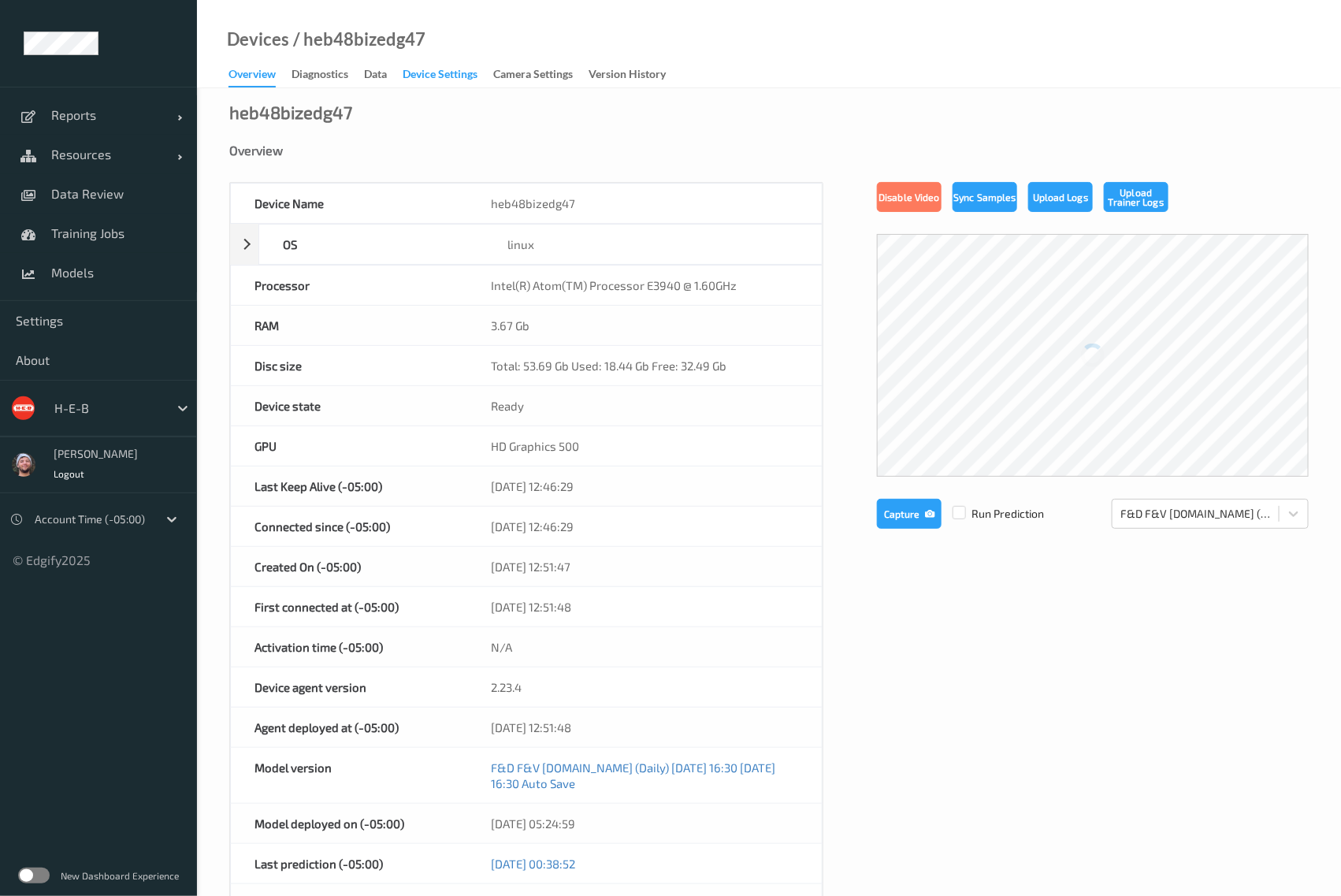
click at [425, 77] on div "Device Settings" at bounding box center [440, 76] width 75 height 20
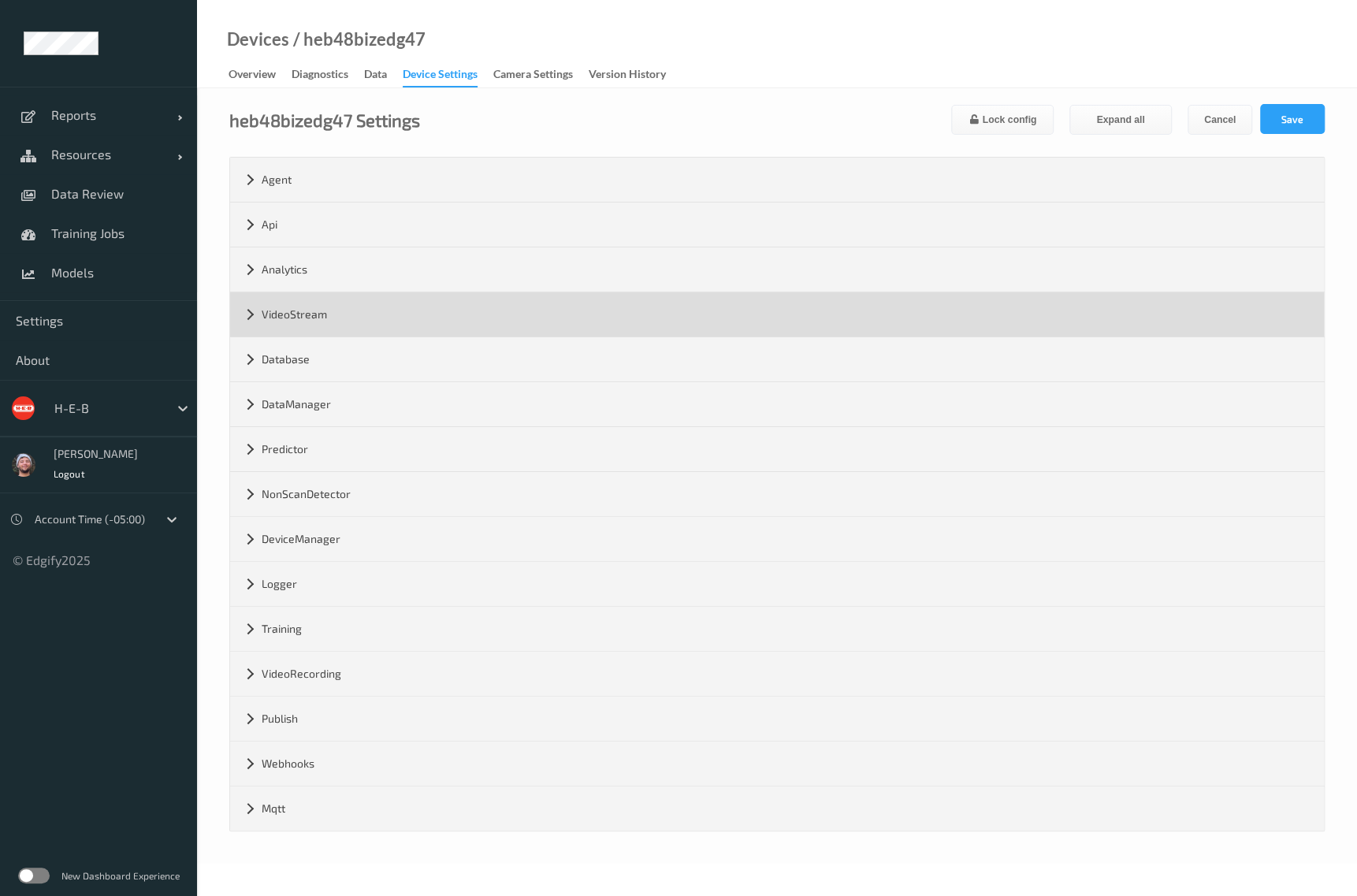
click at [294, 321] on div "VideoStream" at bounding box center [776, 315] width 1093 height 44
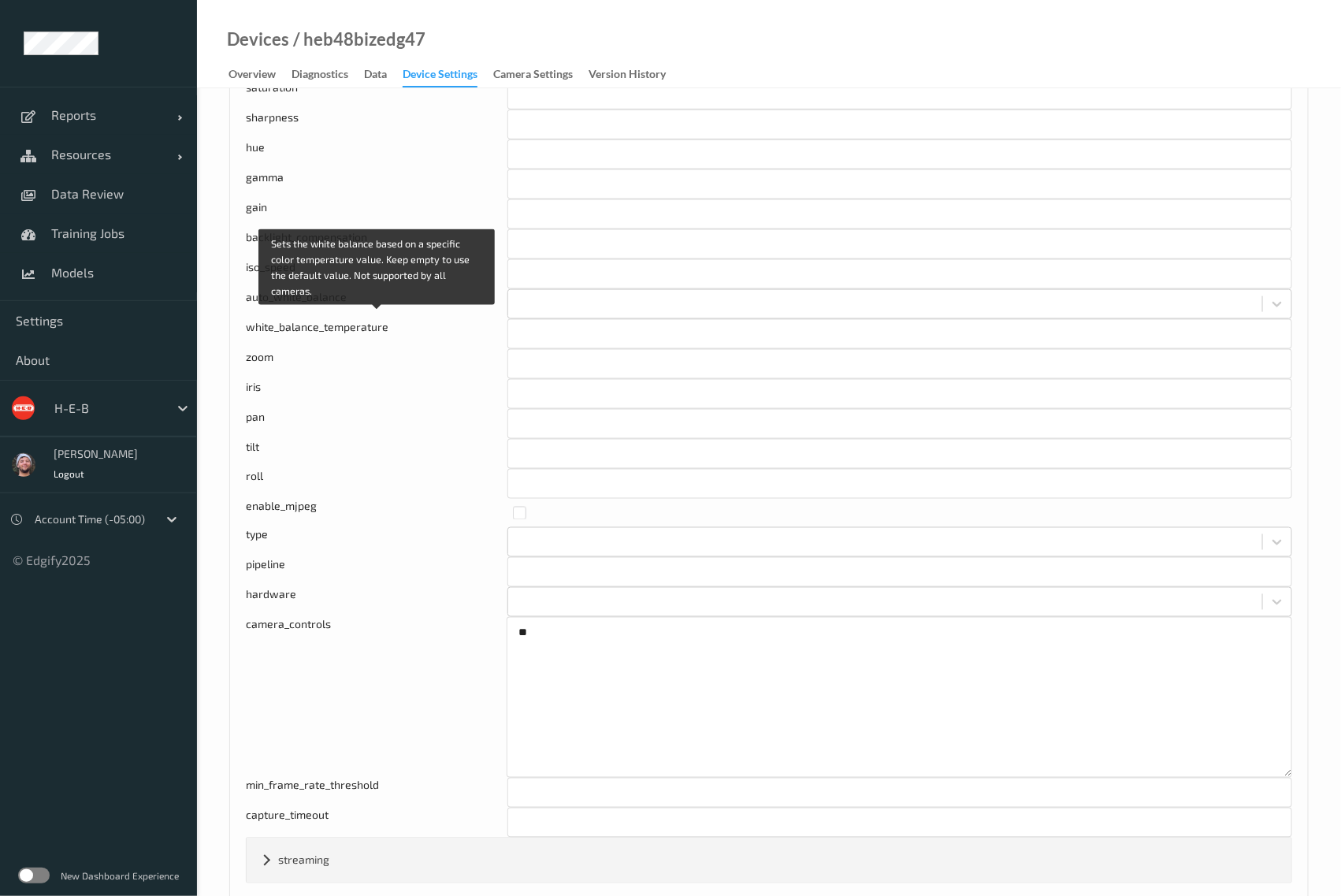
scroll to position [874, 0]
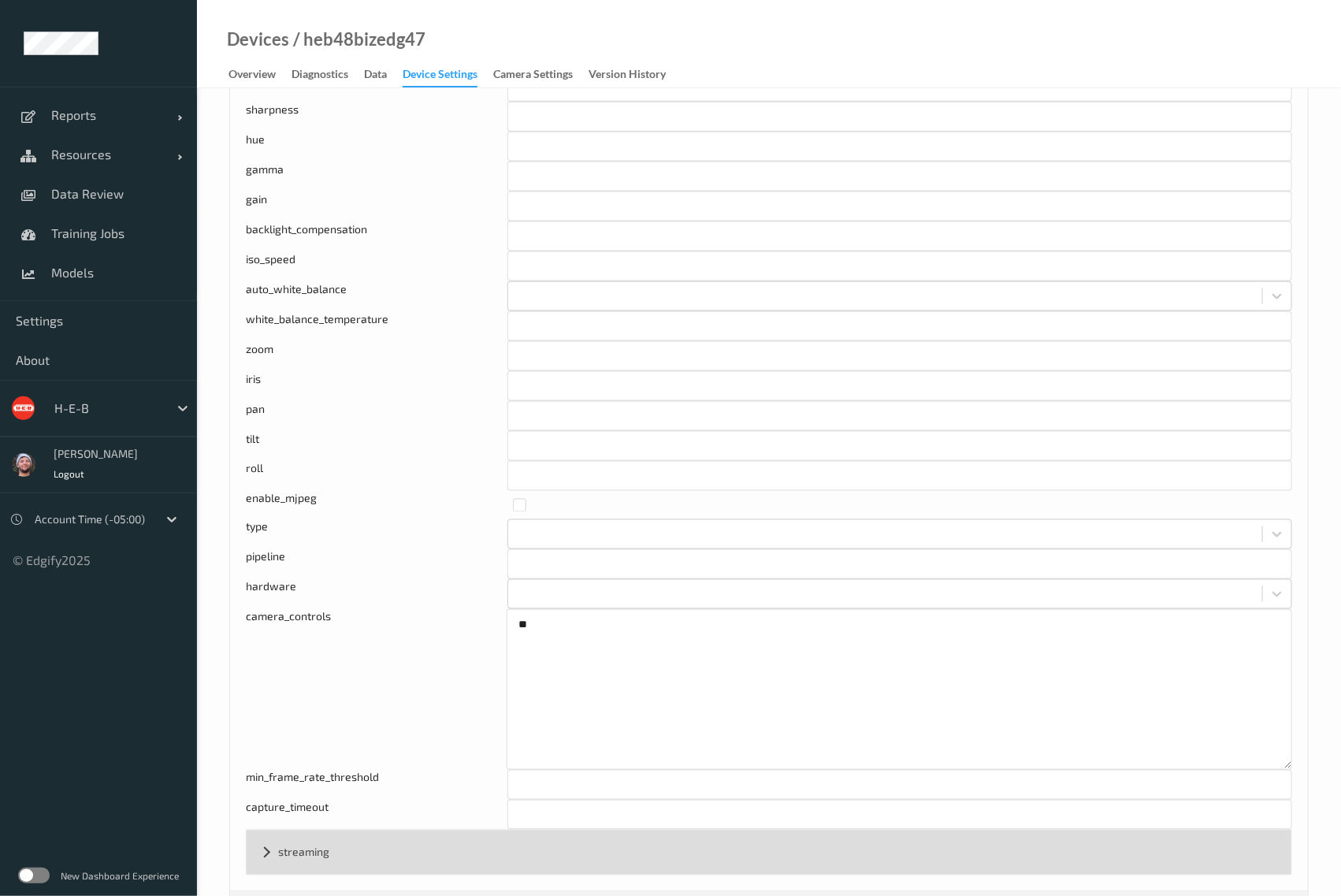
click at [362, 831] on div "streaming" at bounding box center [769, 853] width 1045 height 44
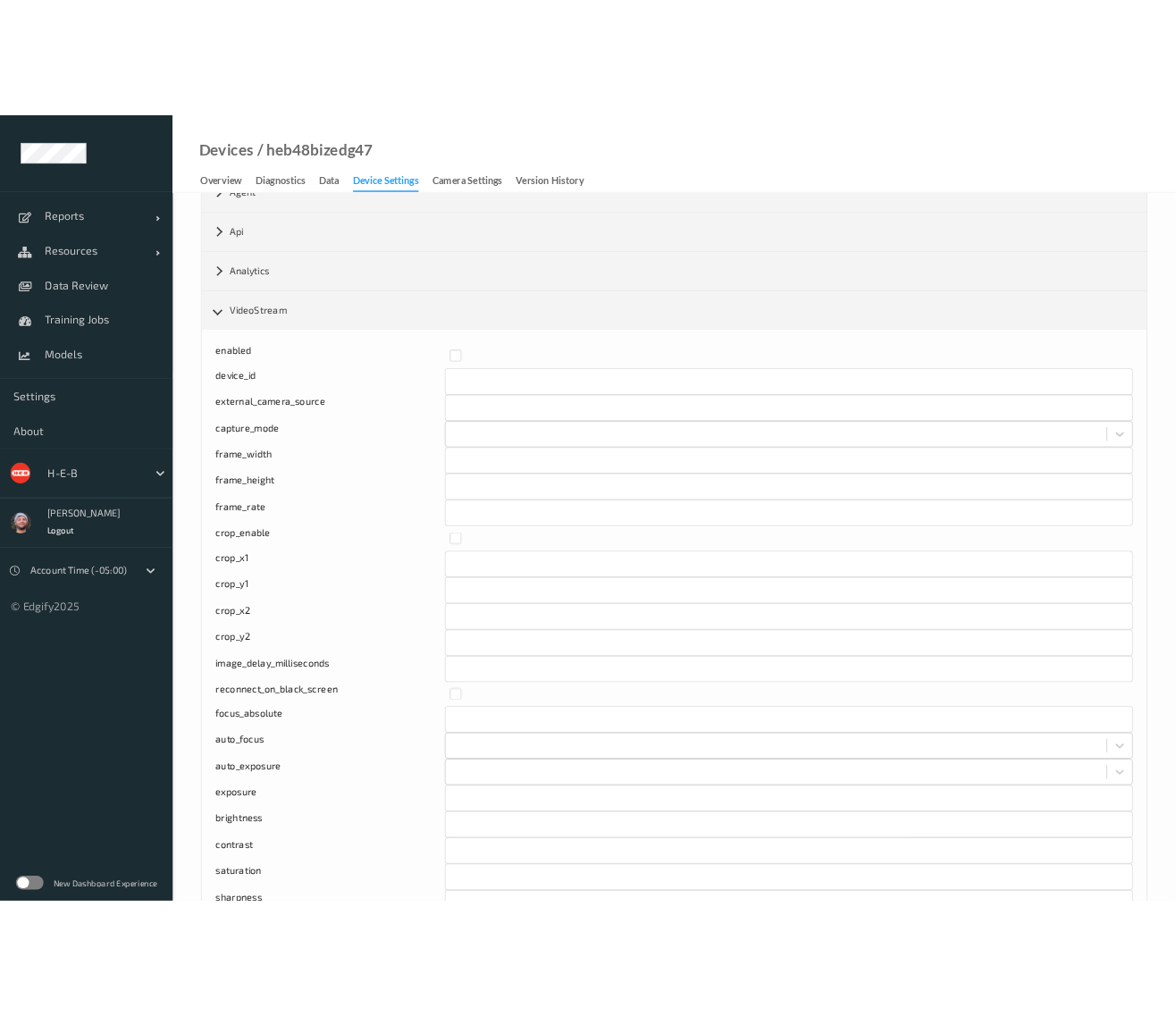
scroll to position [0, 0]
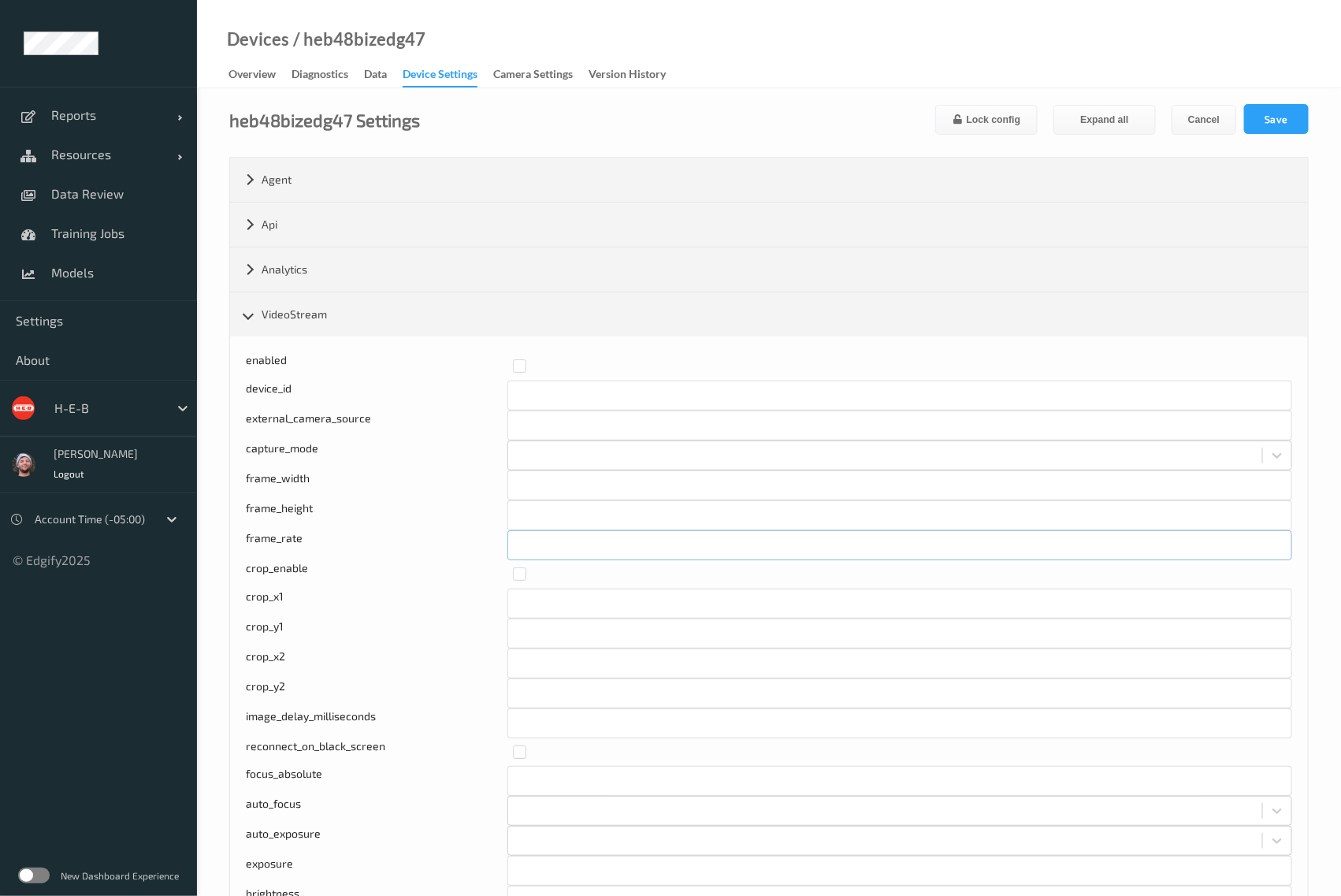
click at [540, 546] on input "**" at bounding box center [899, 545] width 785 height 30
type input "*"
type input "**"
click at [1292, 120] on button "Save" at bounding box center [1276, 118] width 65 height 30
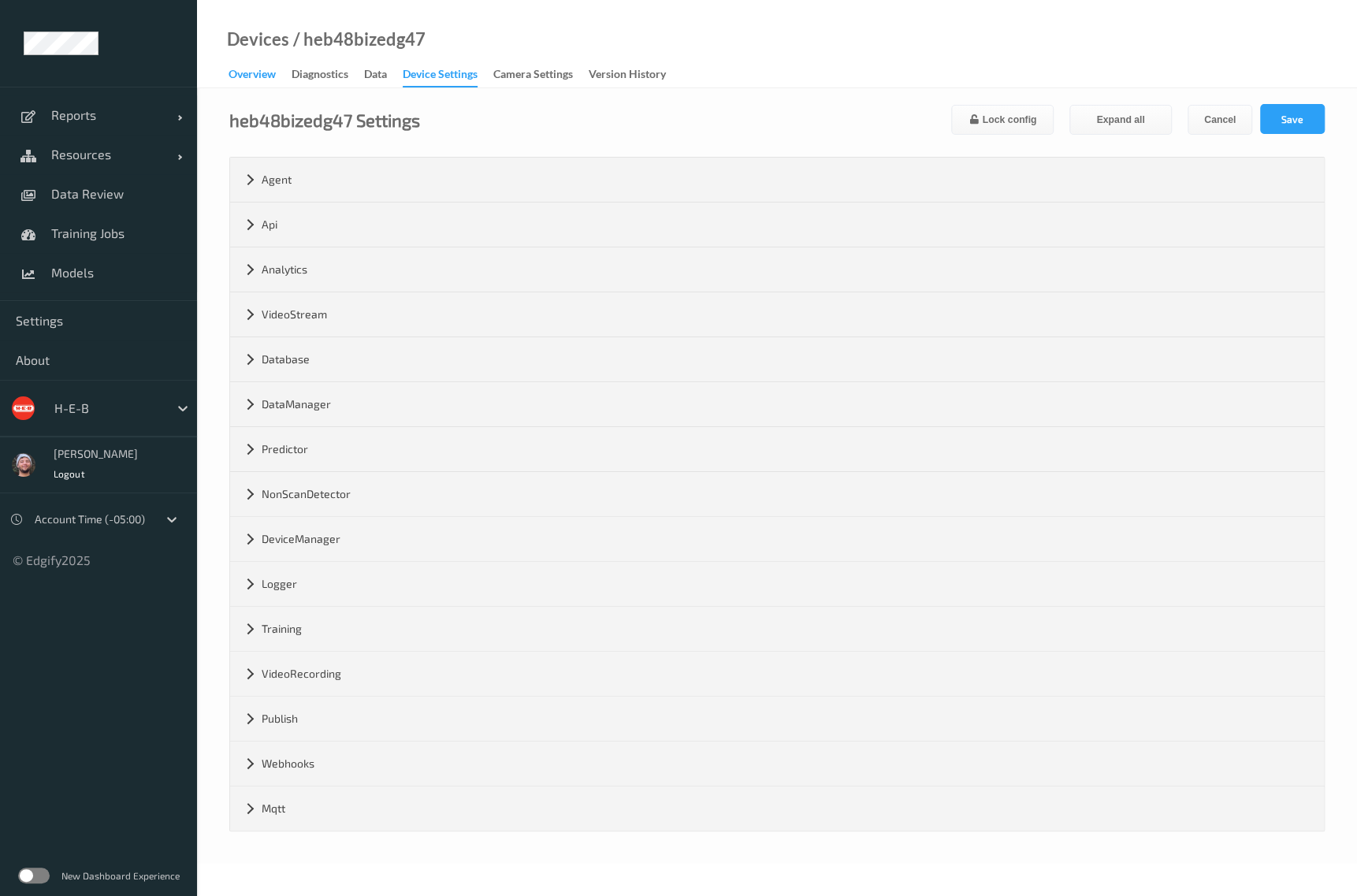
click at [254, 83] on div "Overview" at bounding box center [253, 76] width 48 height 20
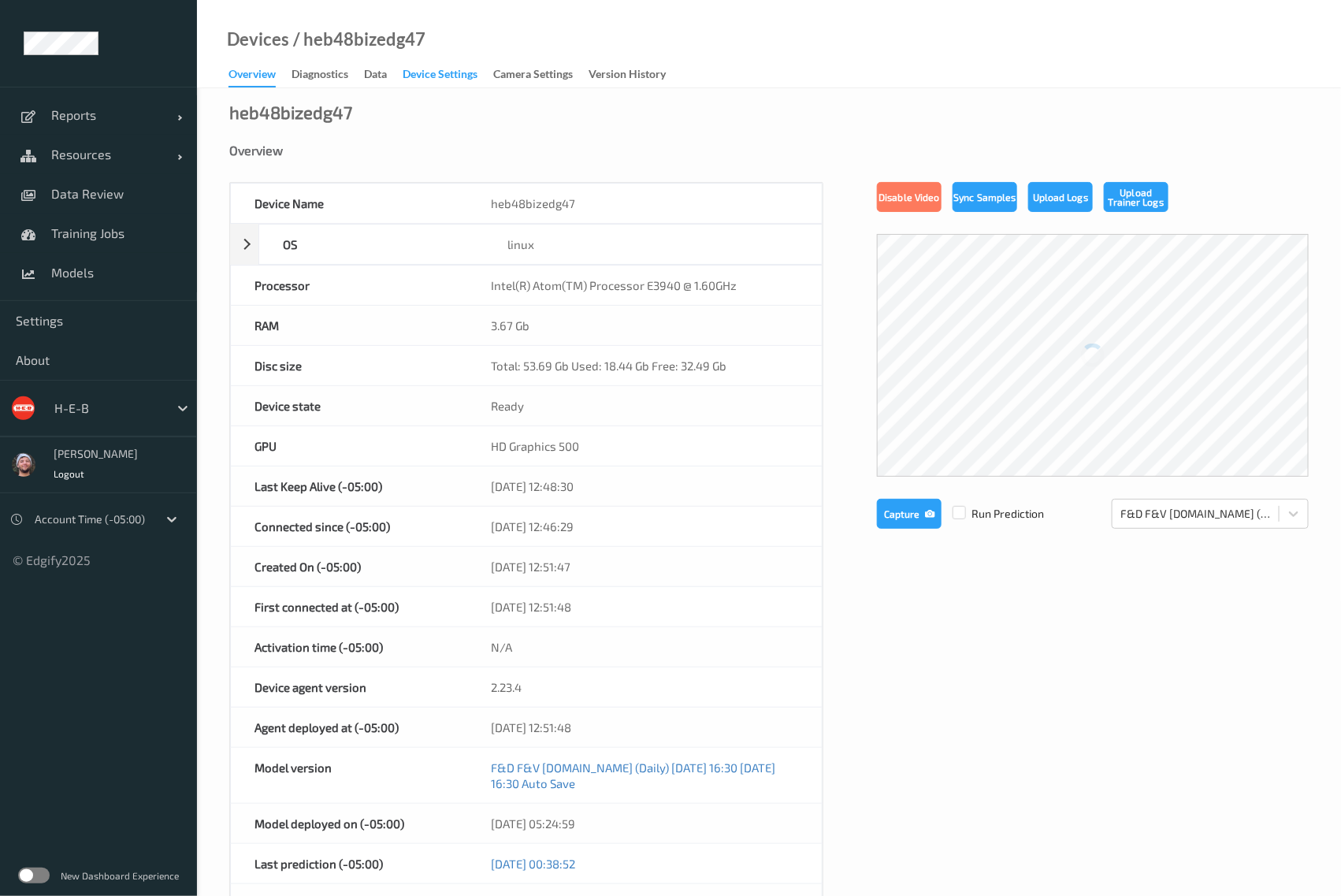
click at [414, 76] on div "Device Settings" at bounding box center [440, 76] width 75 height 20
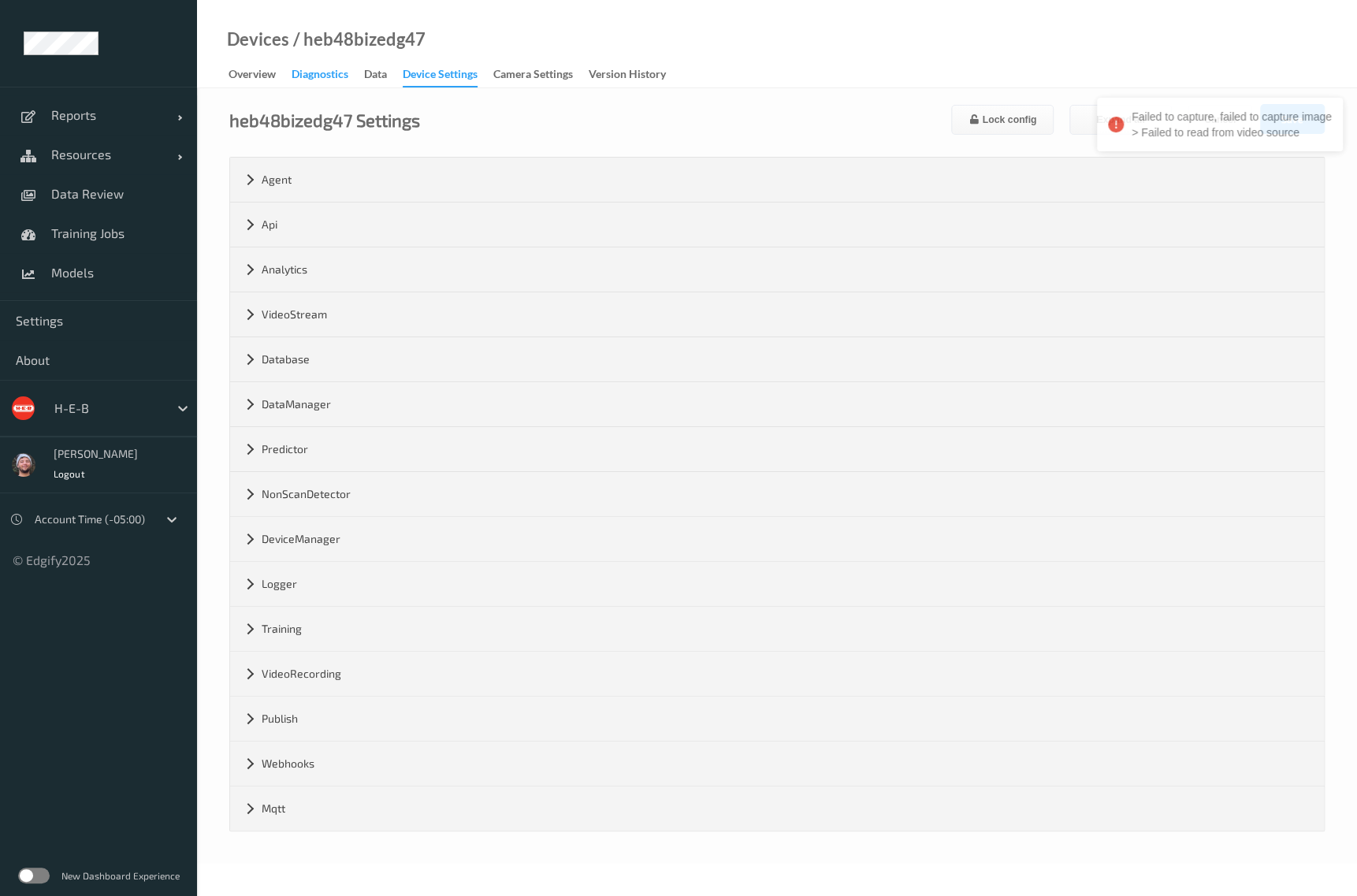
click at [337, 80] on div "Diagnostics" at bounding box center [320, 76] width 57 height 20
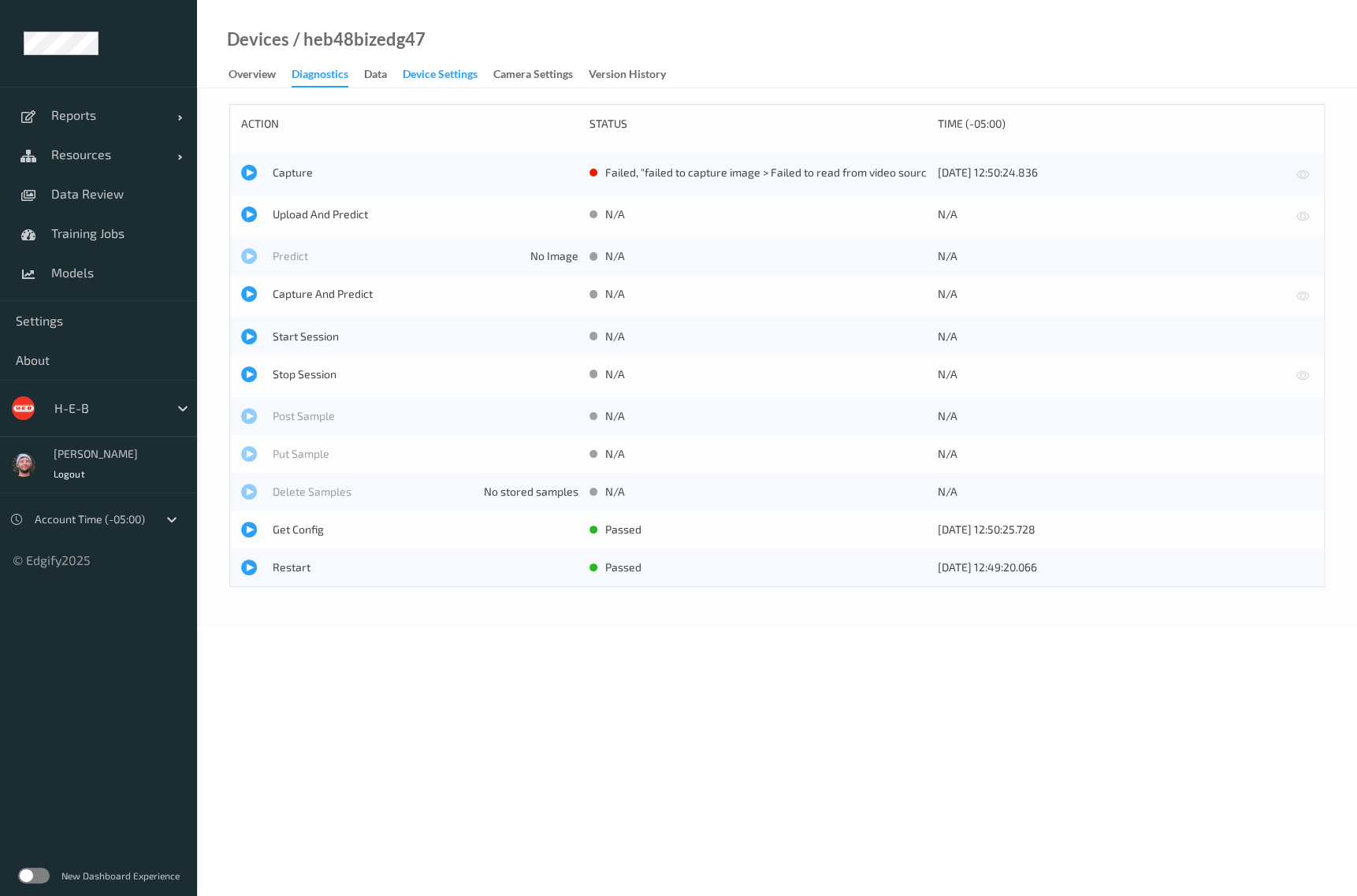
click at [425, 71] on div "Device Settings" at bounding box center [440, 76] width 75 height 20
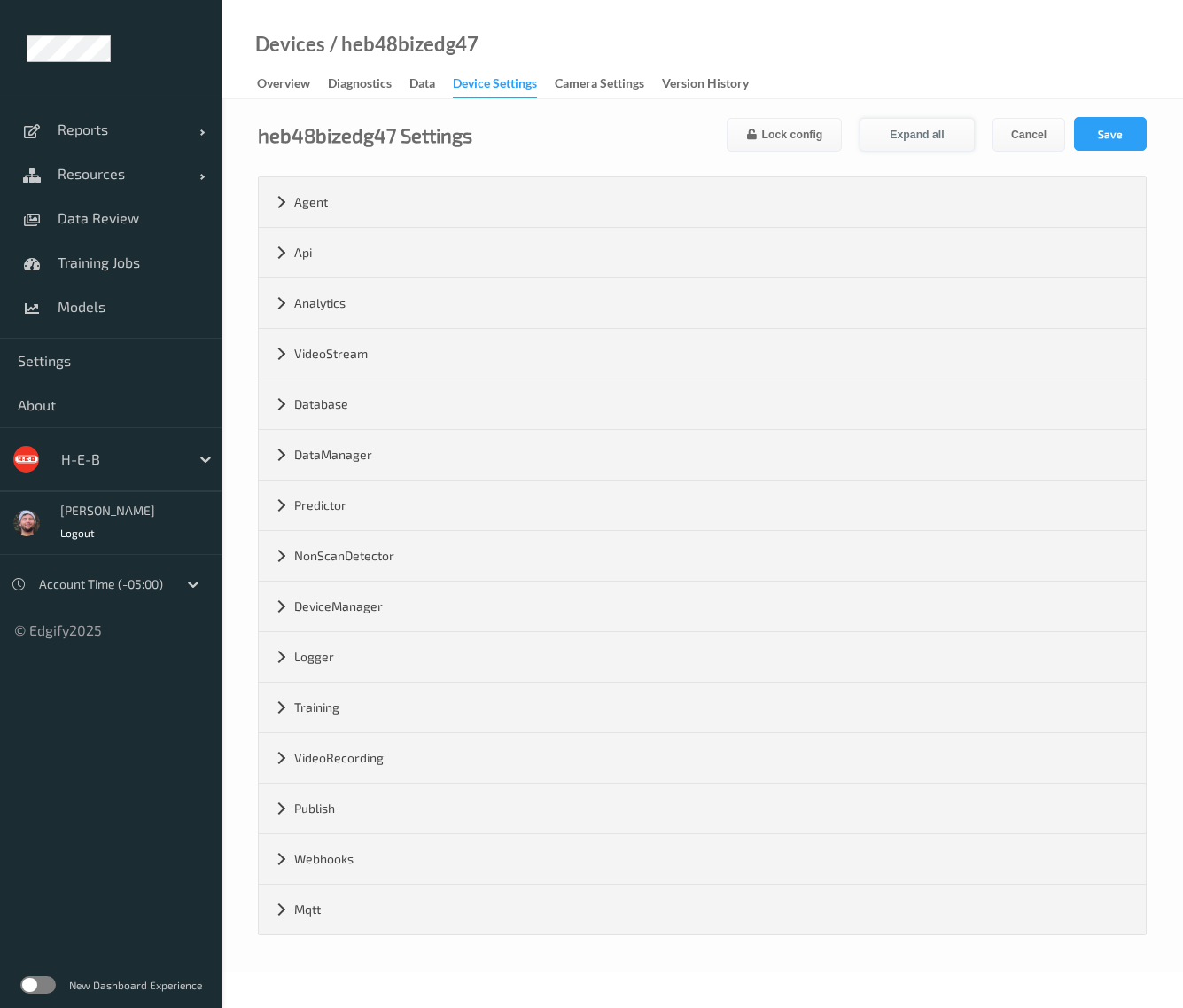
click at [937, 120] on button "Expand all" at bounding box center [917, 134] width 115 height 34
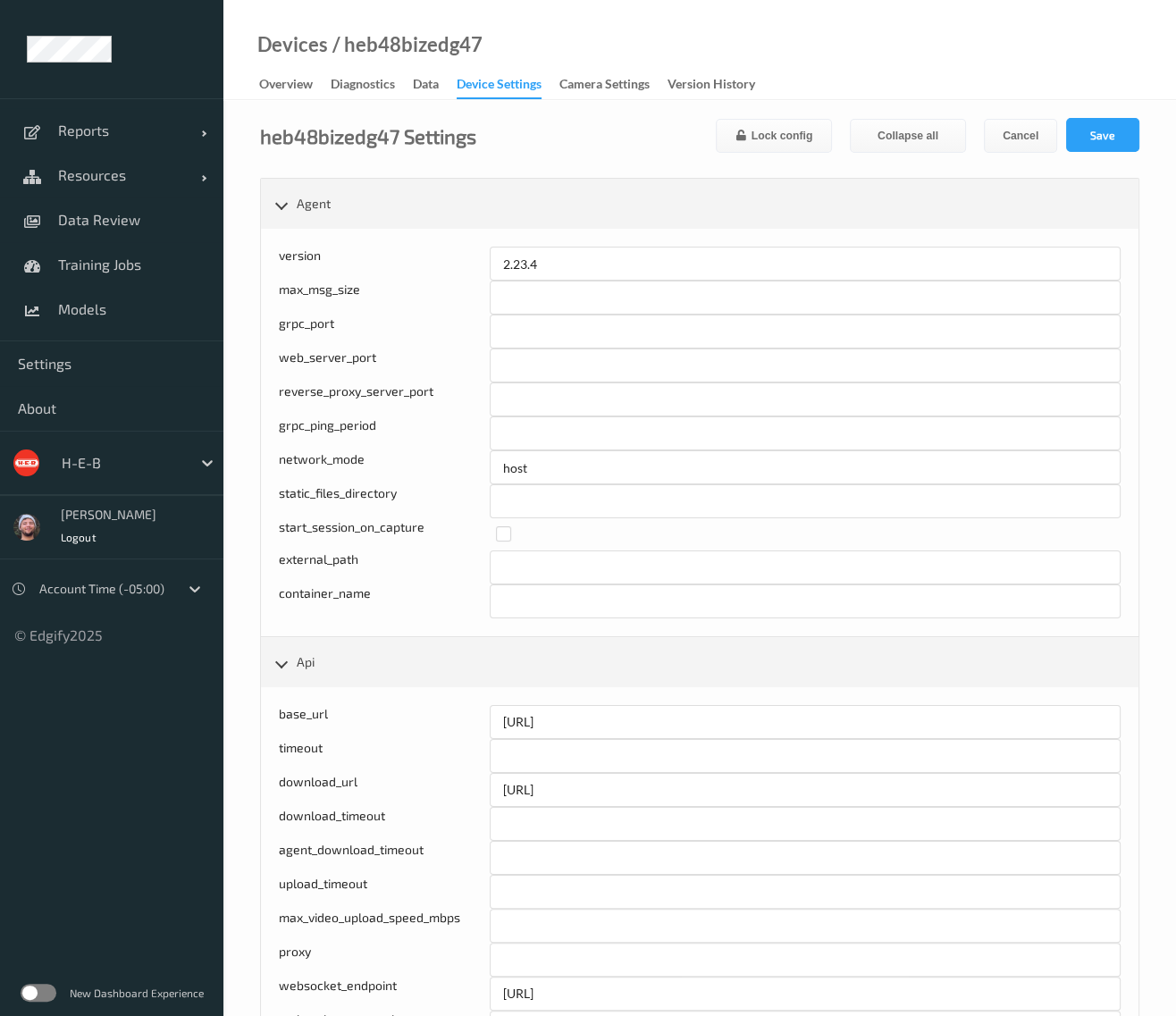
click at [314, 81] on link "Overview" at bounding box center [295, 85] width 71 height 25
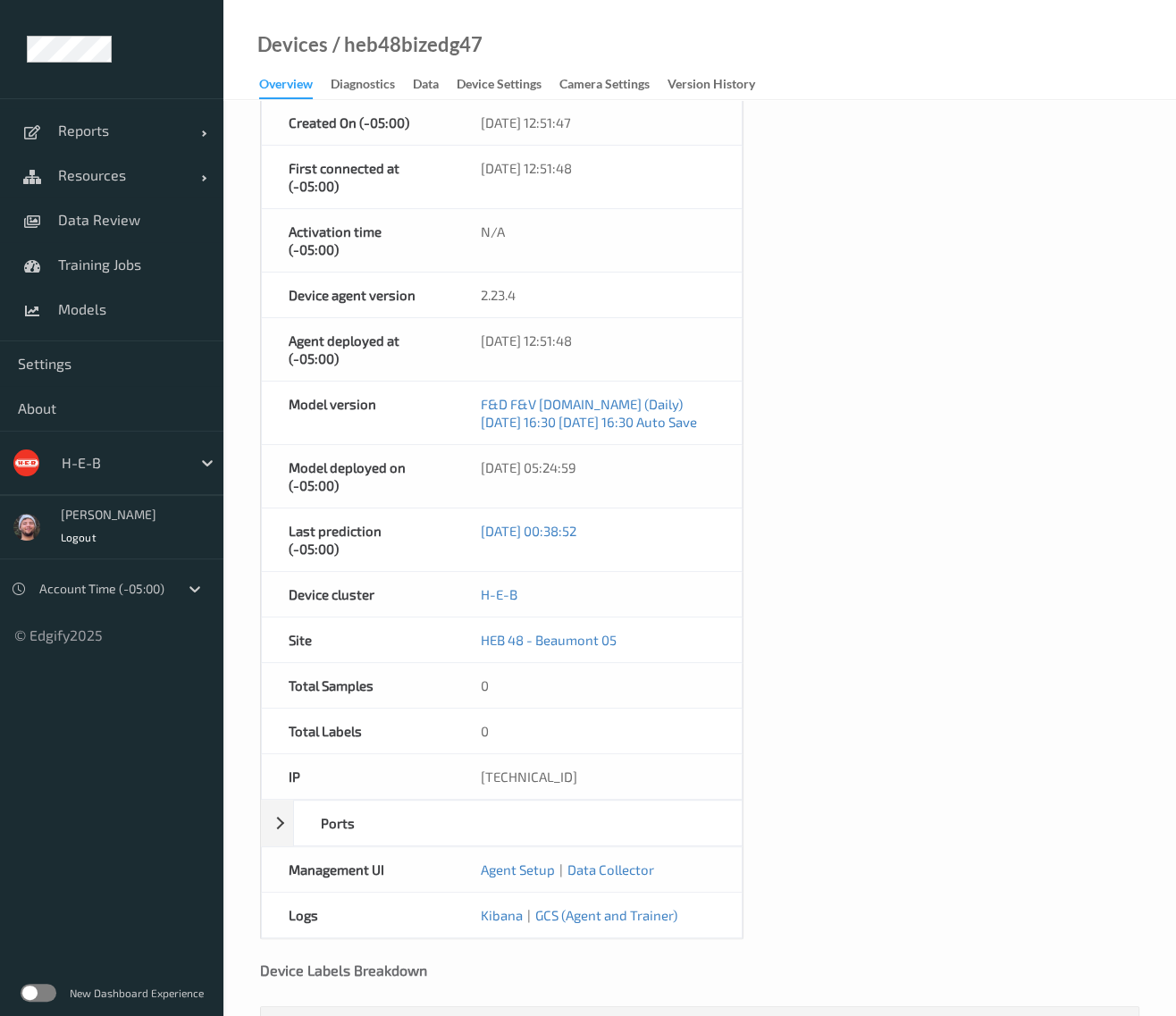
scroll to position [600, 0]
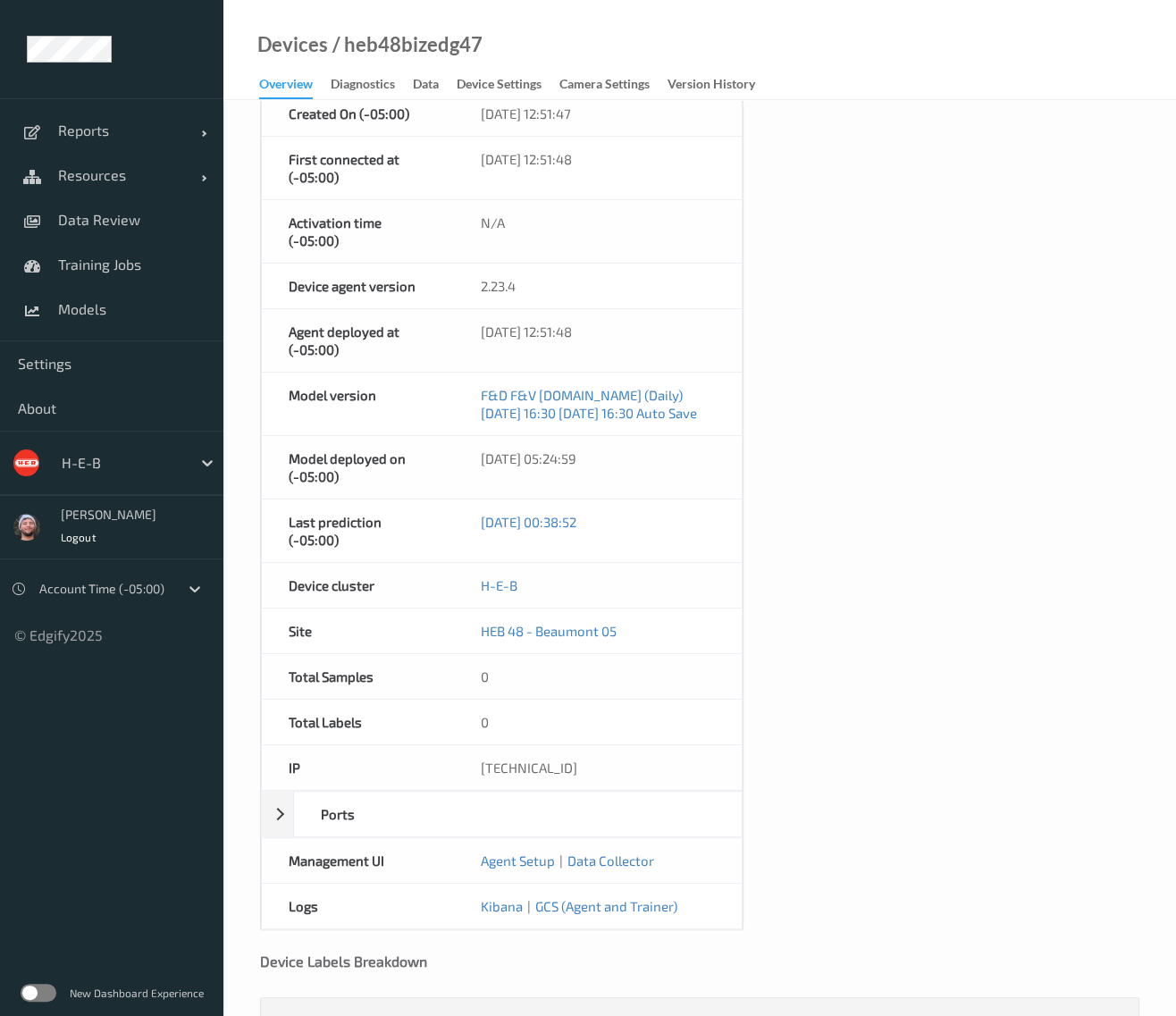
click at [516, 756] on div "10.4.82.47" at bounding box center [597, 767] width 287 height 44
copy div "10.4.82.47"
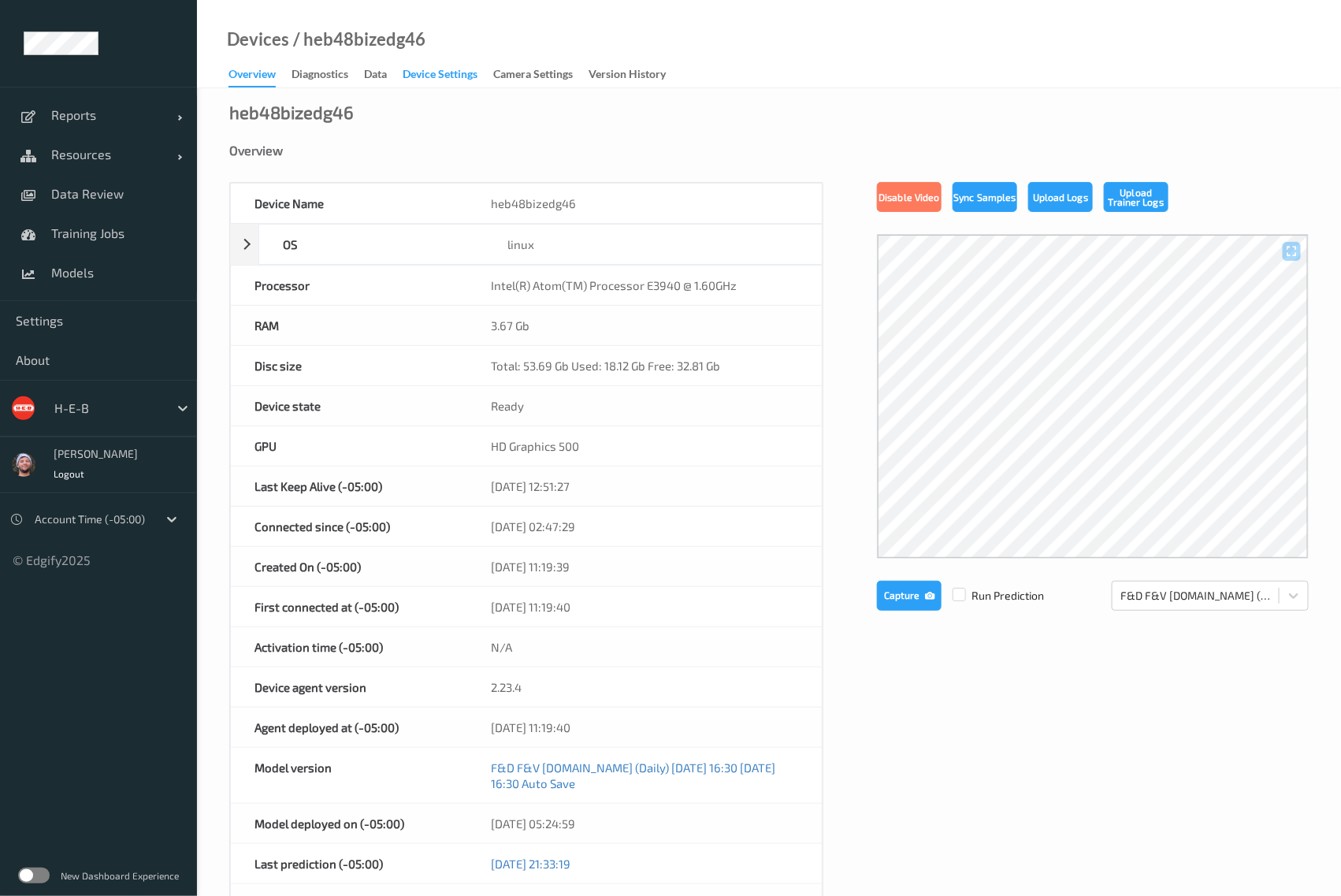
click at [442, 80] on div "Device Settings" at bounding box center [440, 76] width 75 height 20
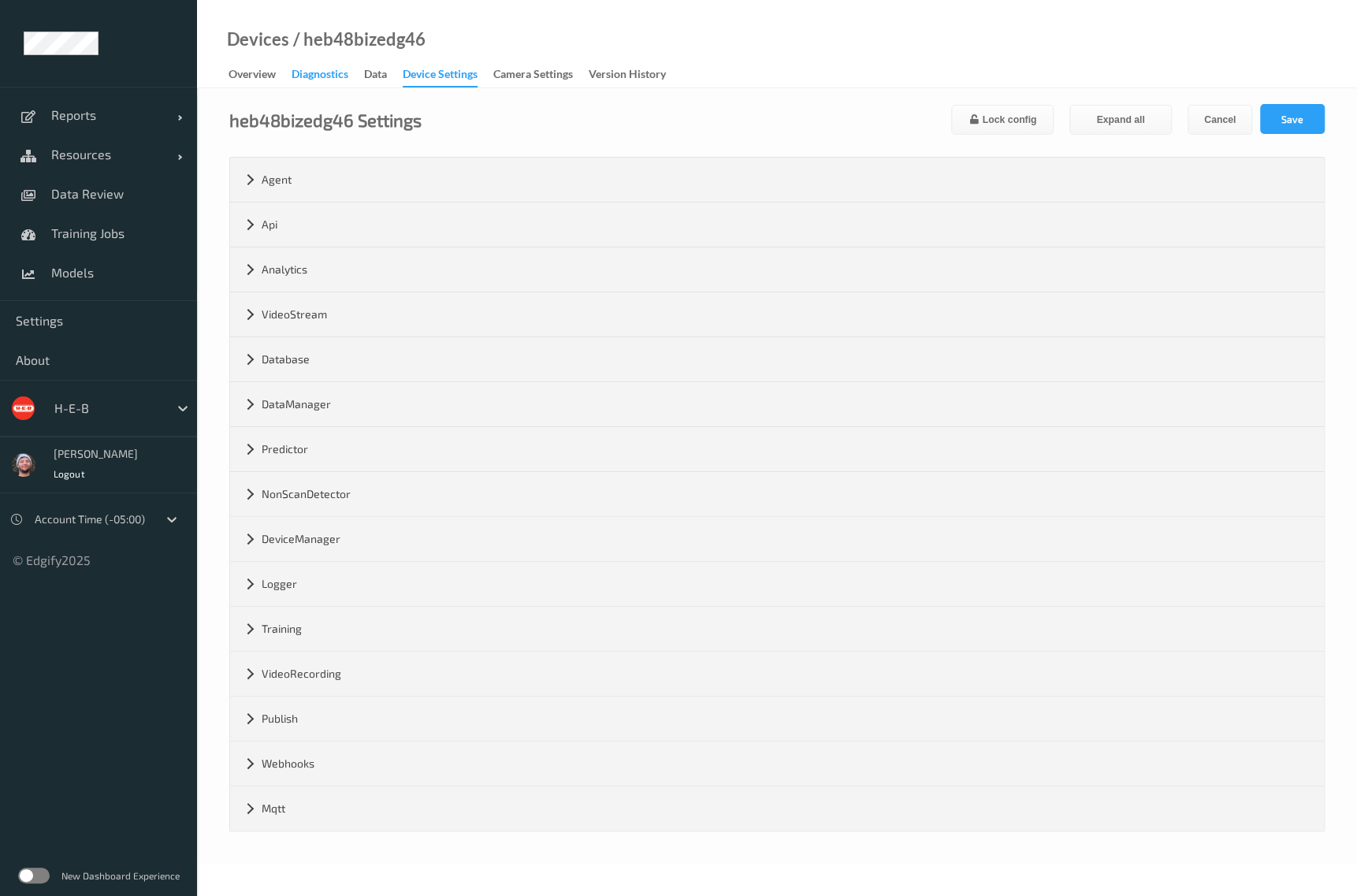
click at [334, 84] on div "Diagnostics" at bounding box center [320, 76] width 57 height 20
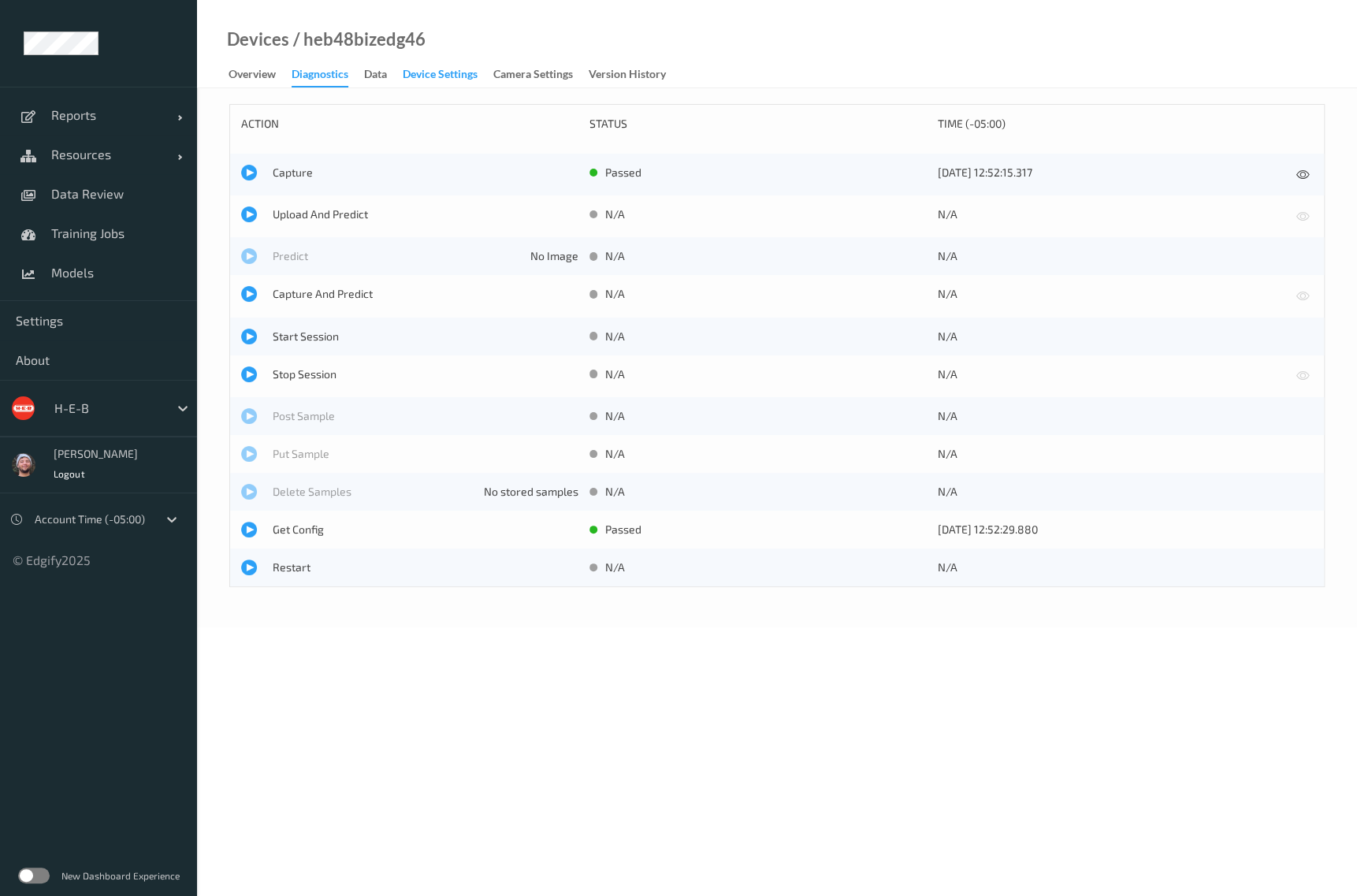
click at [442, 77] on div "Device Settings" at bounding box center [440, 76] width 75 height 20
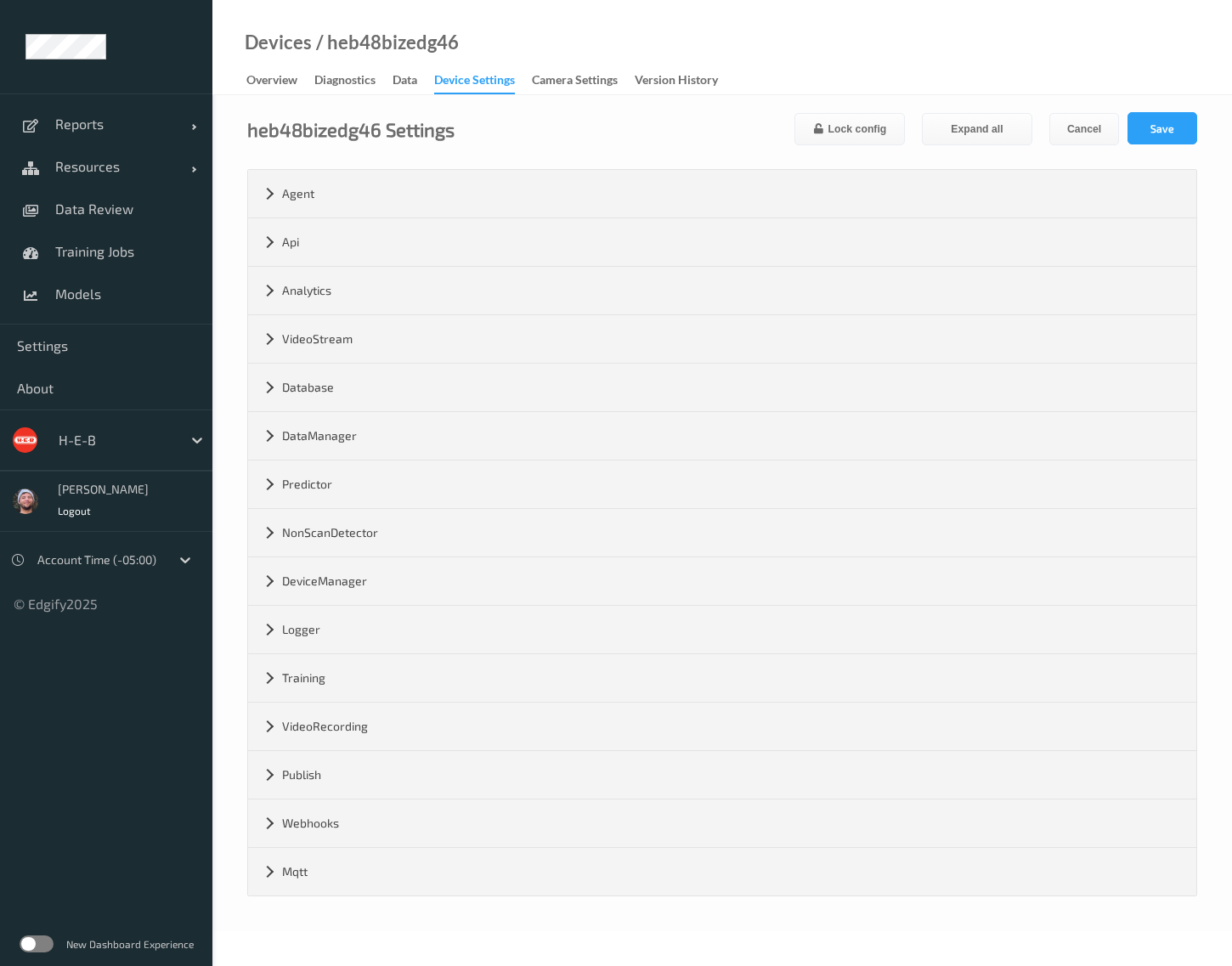
click at [1016, 146] on form "heb48bizedg46 Settings Lock config Expand all Cancel Save Agent version 2.23.4 …" at bounding box center [722, 504] width 949 height 784
click at [996, 138] on button "Expand all" at bounding box center [977, 128] width 110 height 32
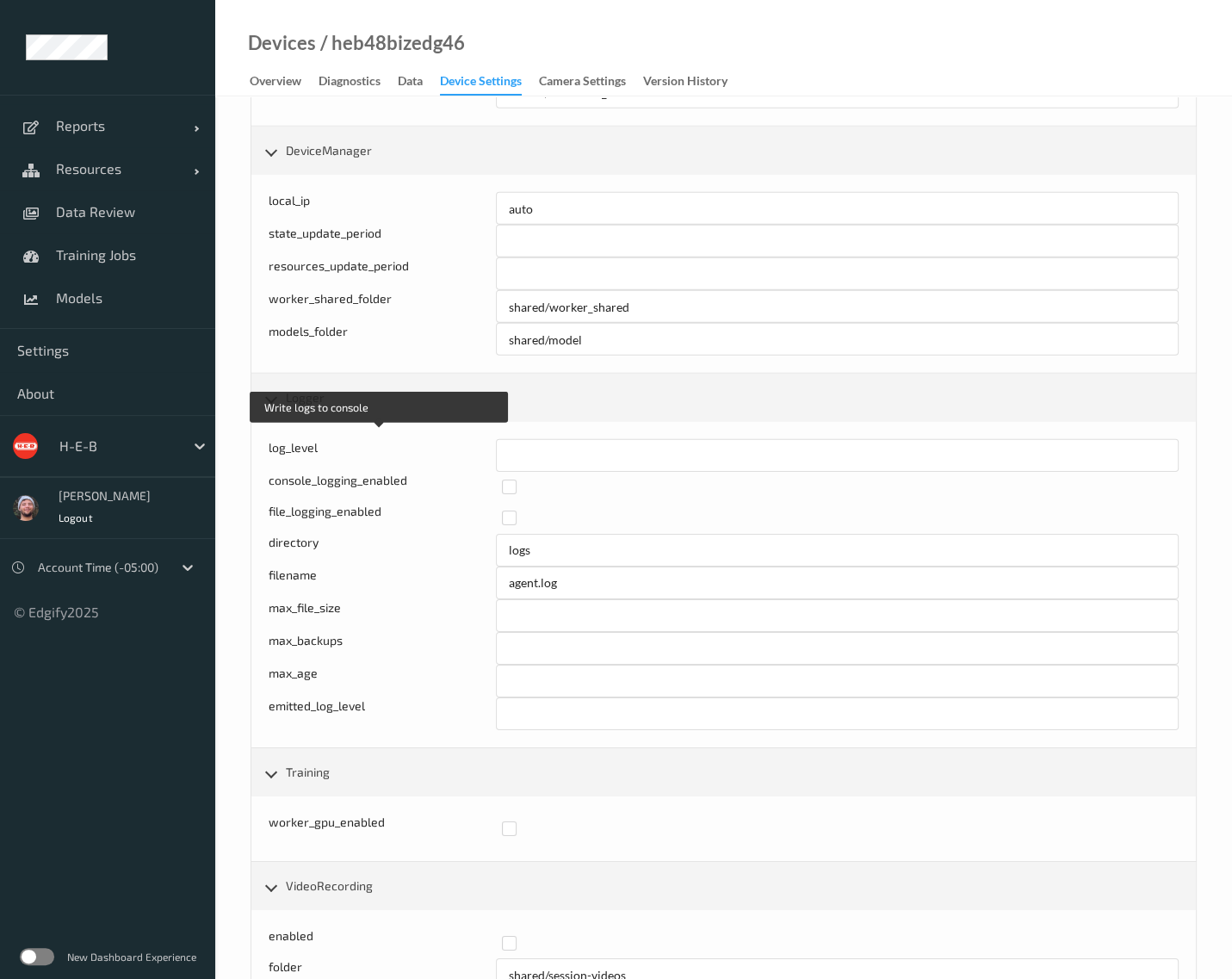
scroll to position [6022, 0]
drag, startPoint x: 544, startPoint y: 414, endPoint x: 442, endPoint y: 417, distance: 102.0
click at [442, 437] on div "log_level *" at bounding box center [723, 453] width 910 height 33
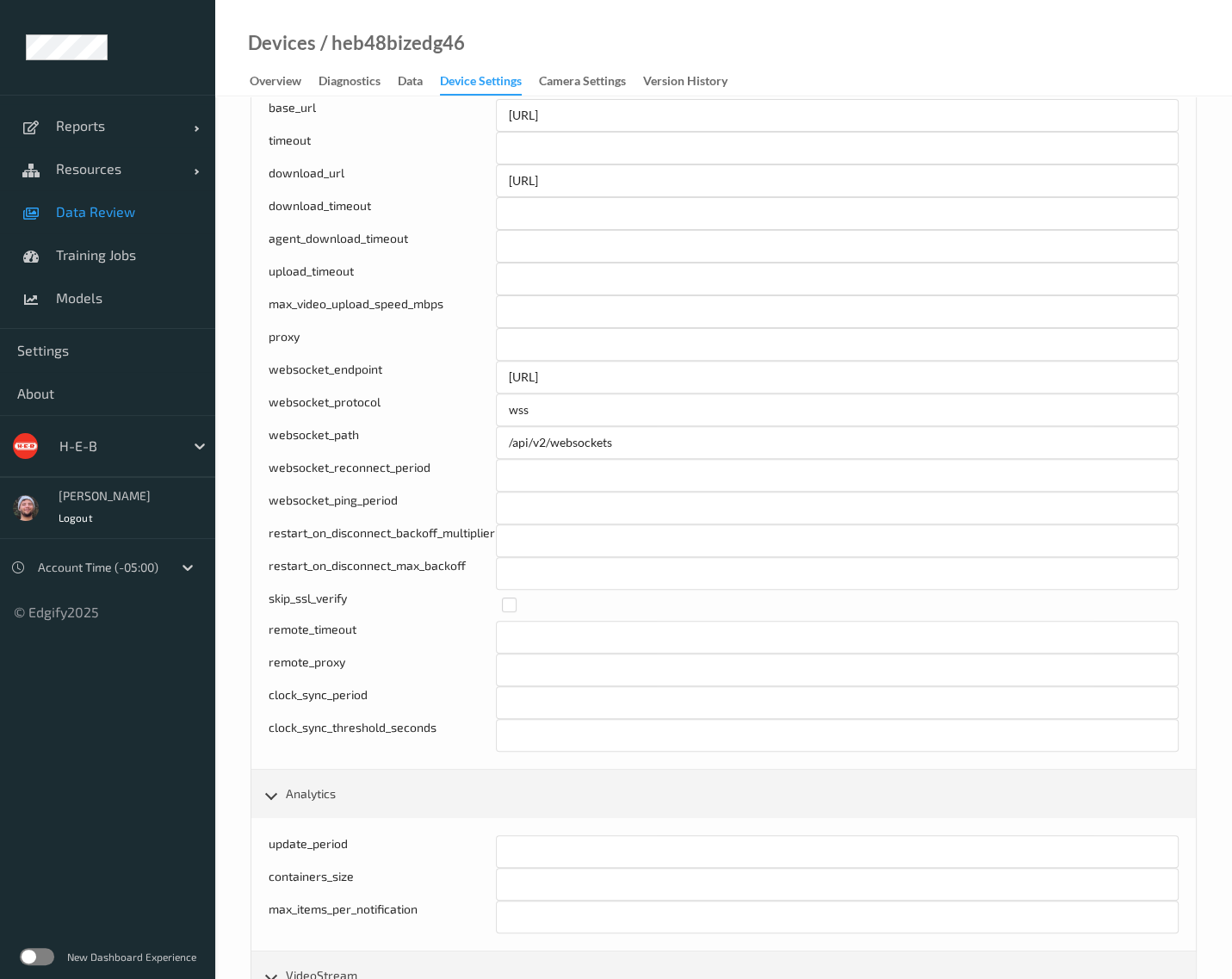
scroll to position [0, 0]
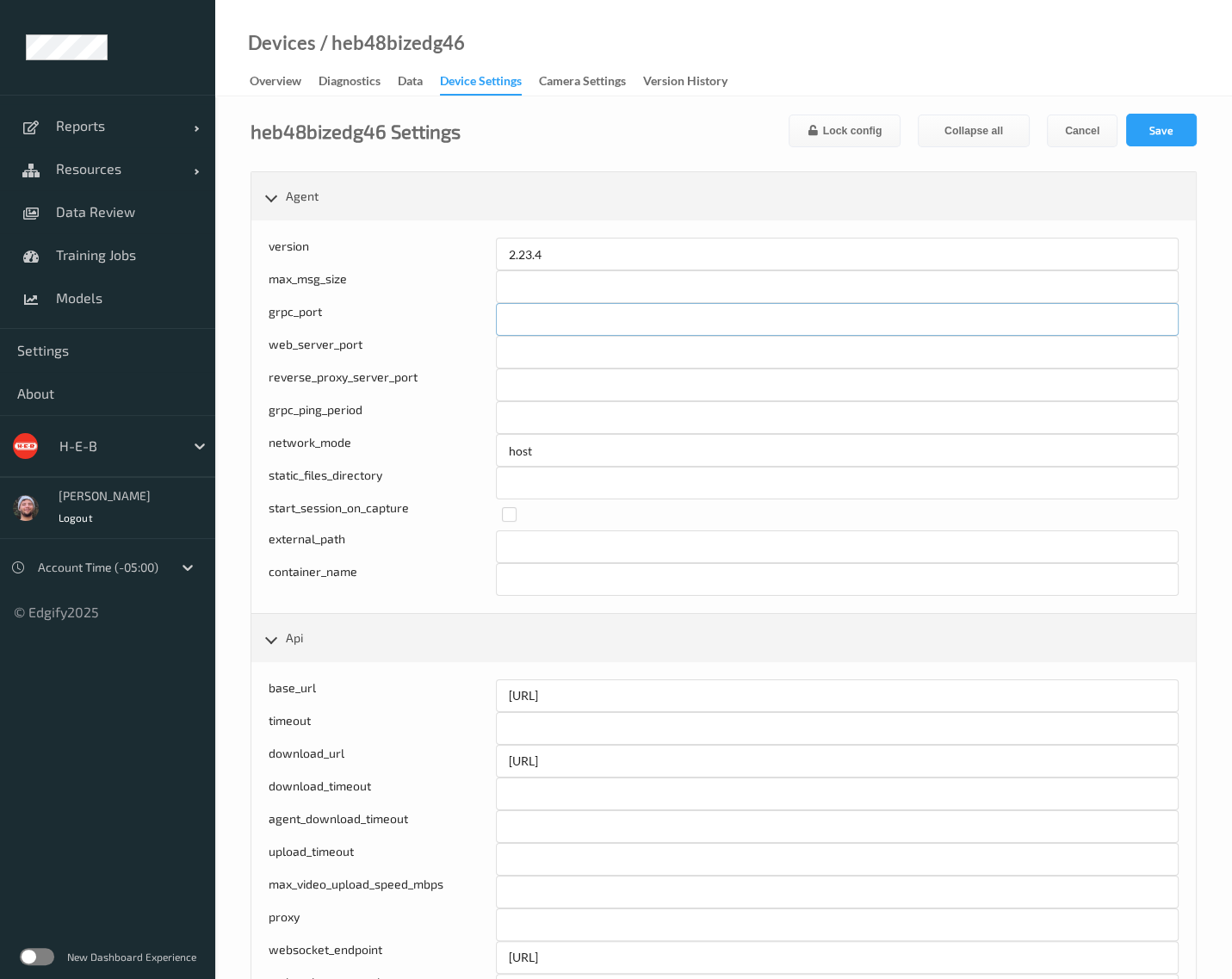
click at [106, 162] on span "Resources" at bounding box center [125, 168] width 138 height 18
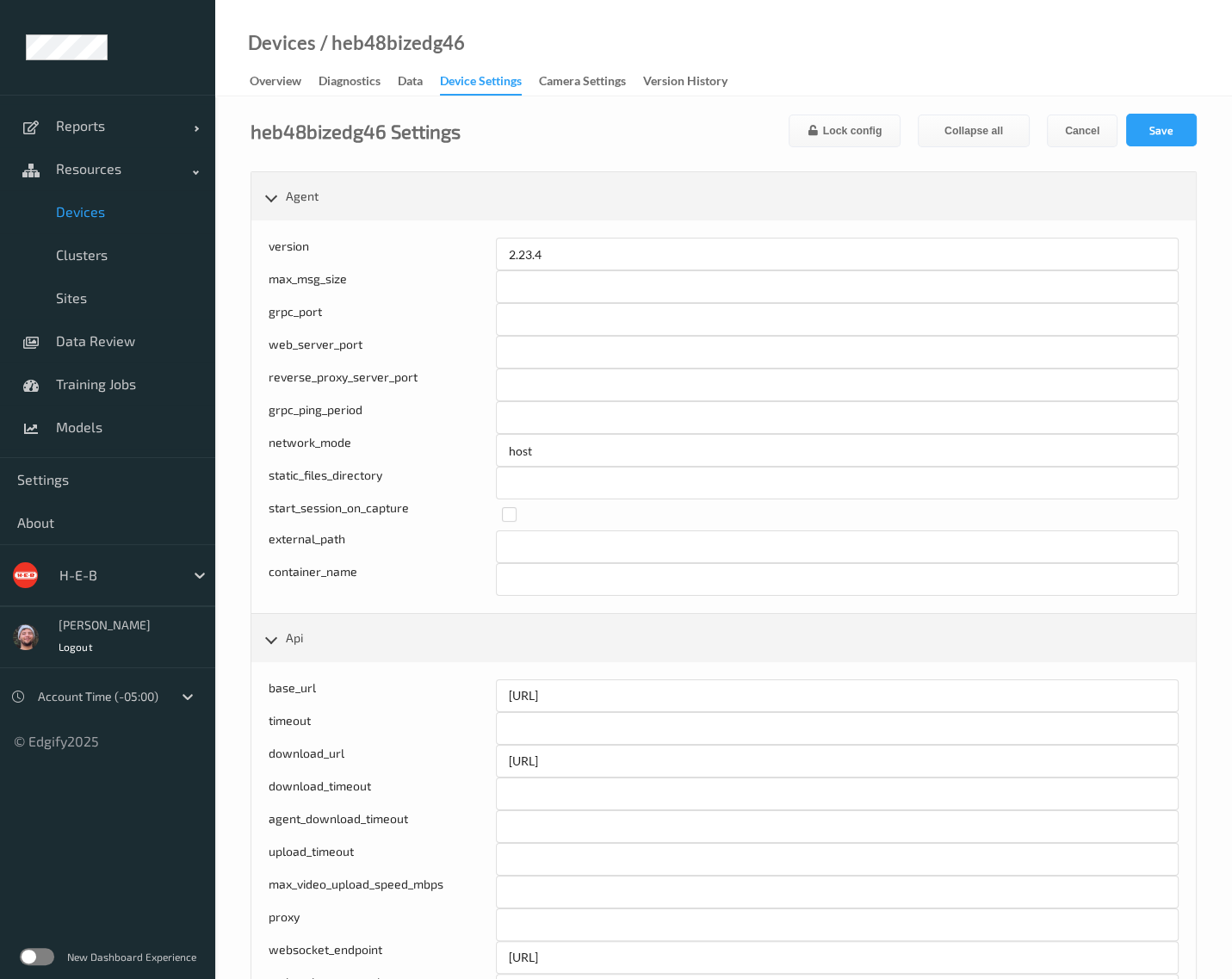
click at [99, 204] on span "Devices" at bounding box center [126, 212] width 142 height 18
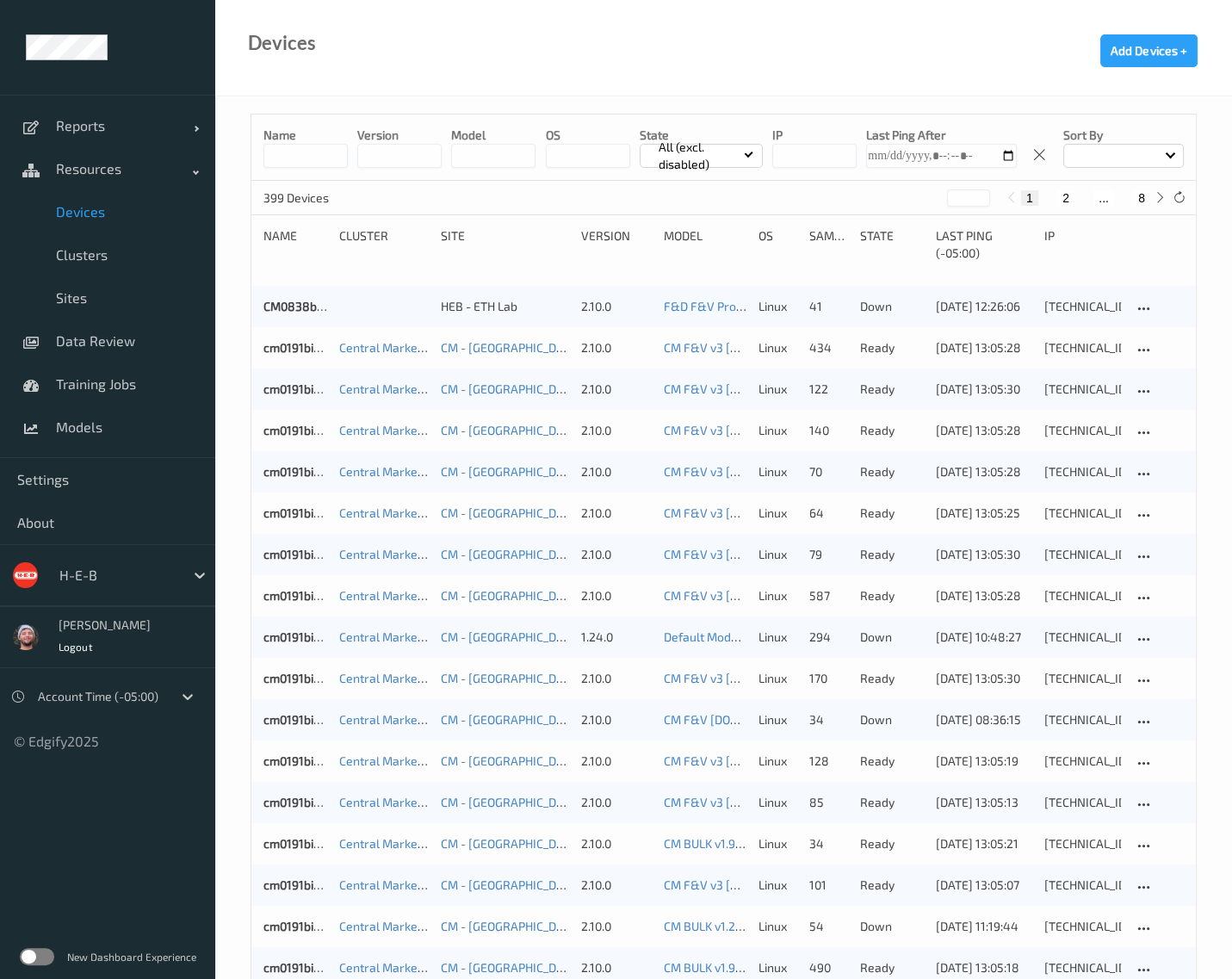
click at [1144, 192] on button "8" at bounding box center [1142, 198] width 18 height 16
type input "*"
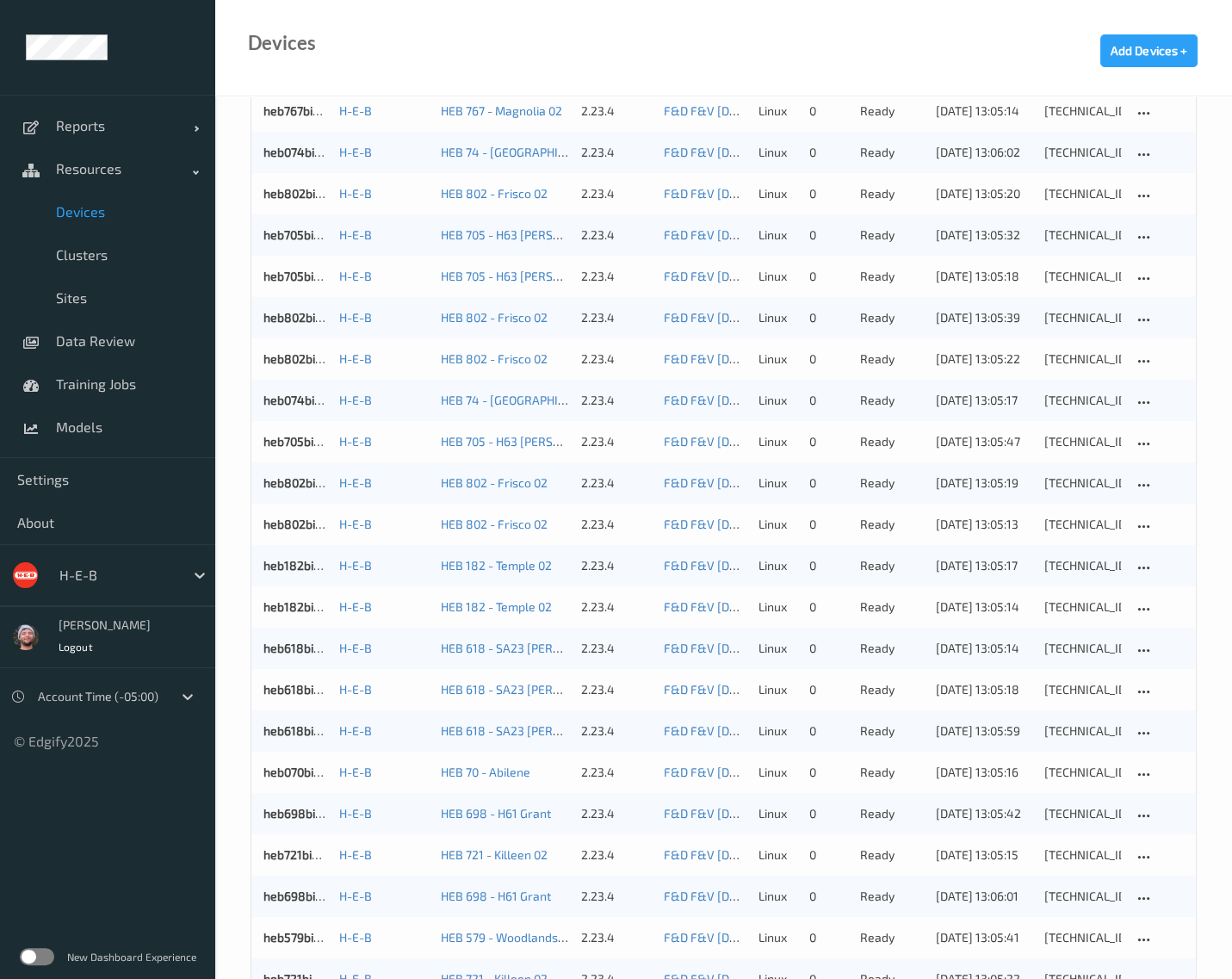
scroll to position [1367, 0]
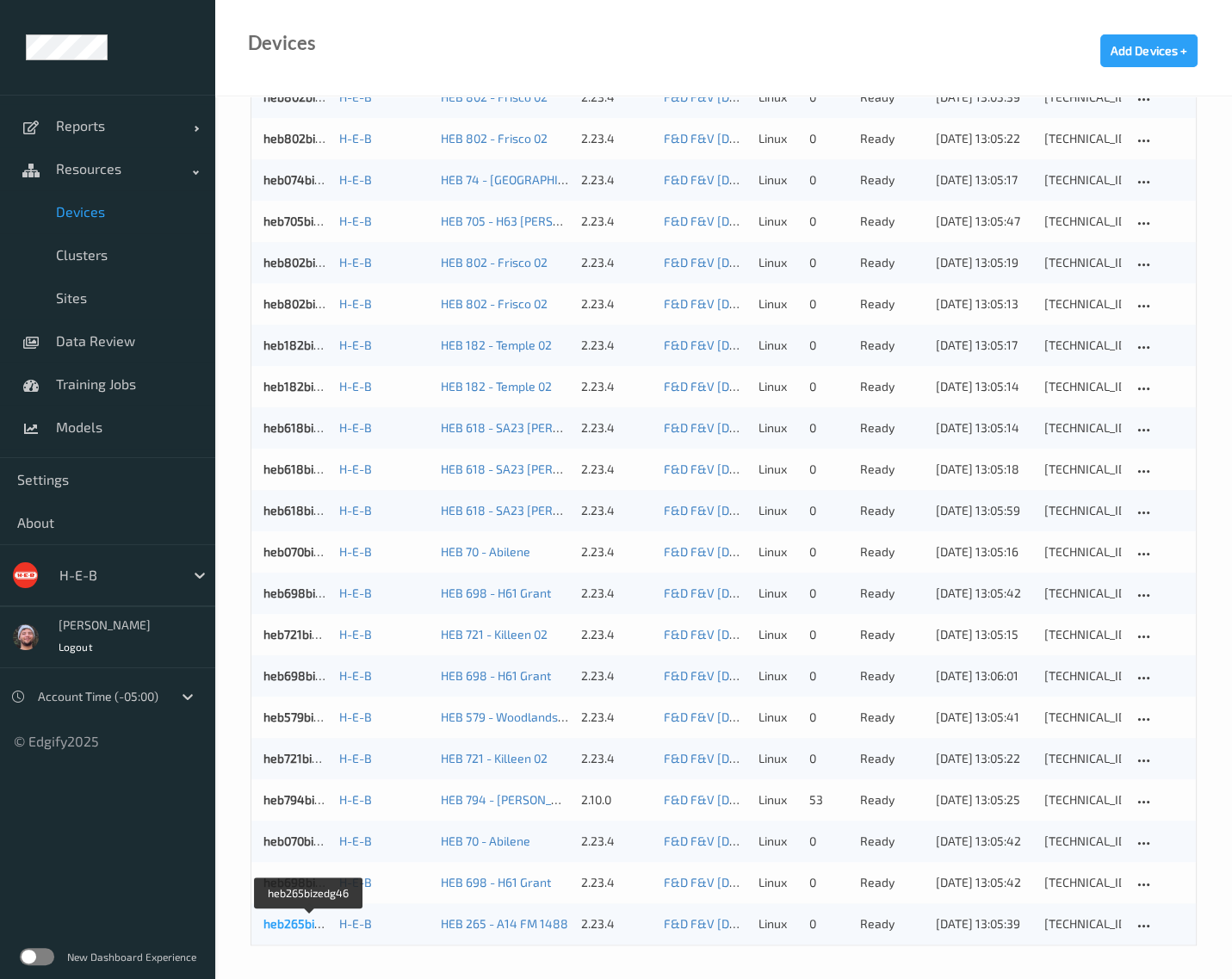
click at [285, 917] on link "heb265bizedg46" at bounding box center [309, 923] width 92 height 15
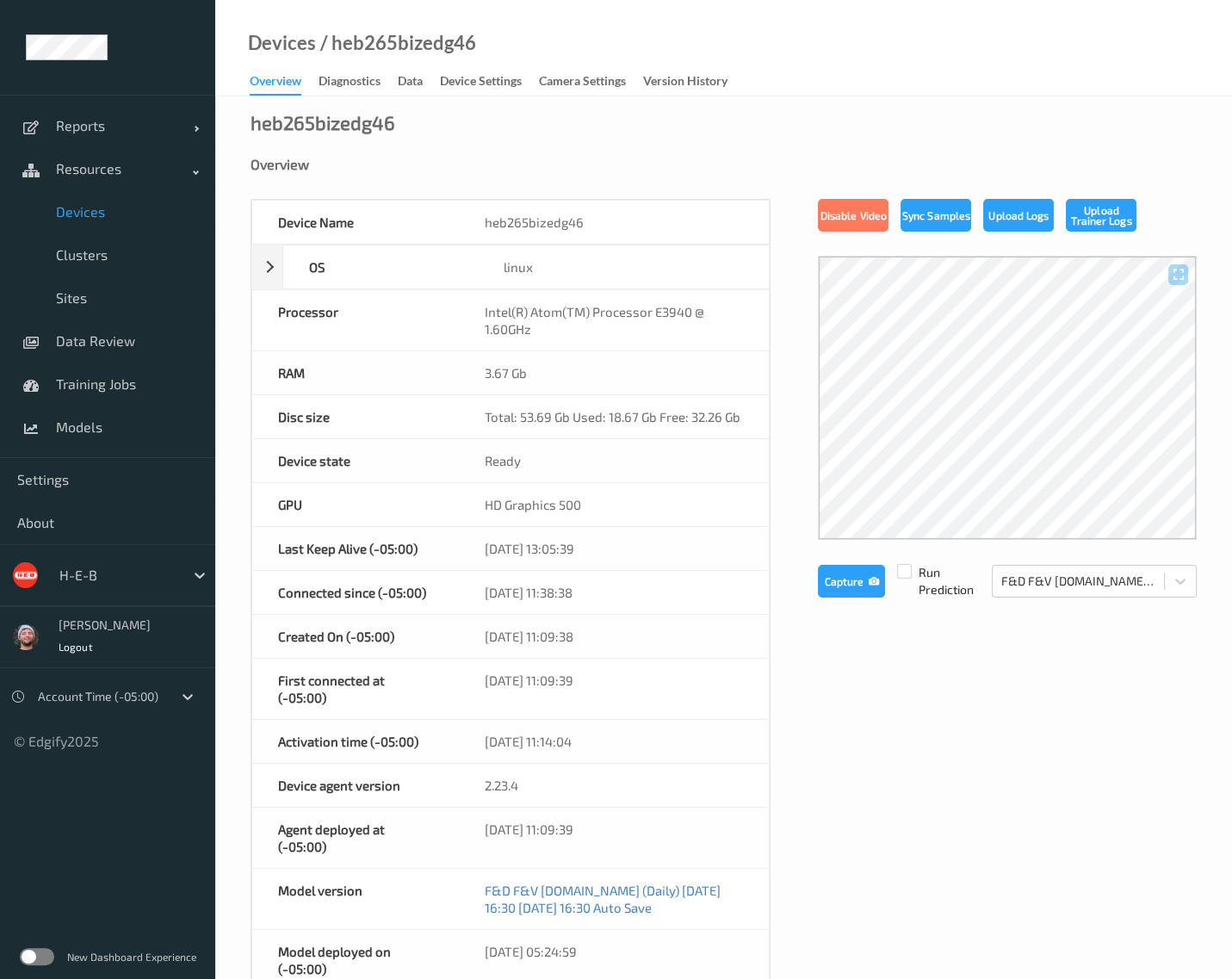
click at [1092, 638] on div "Device Name heb265bizedg46 OS linux Platform debian Platform Version 12.10 Plat…" at bounding box center [724, 794] width 947 height 1190
click at [1188, 131] on div "heb265bizedg46 Overview Device Name heb265bizedg46 OS linux Platform debian Pla…" at bounding box center [724, 817] width 1017 height 1442
